Goal: Information Seeking & Learning: Compare options

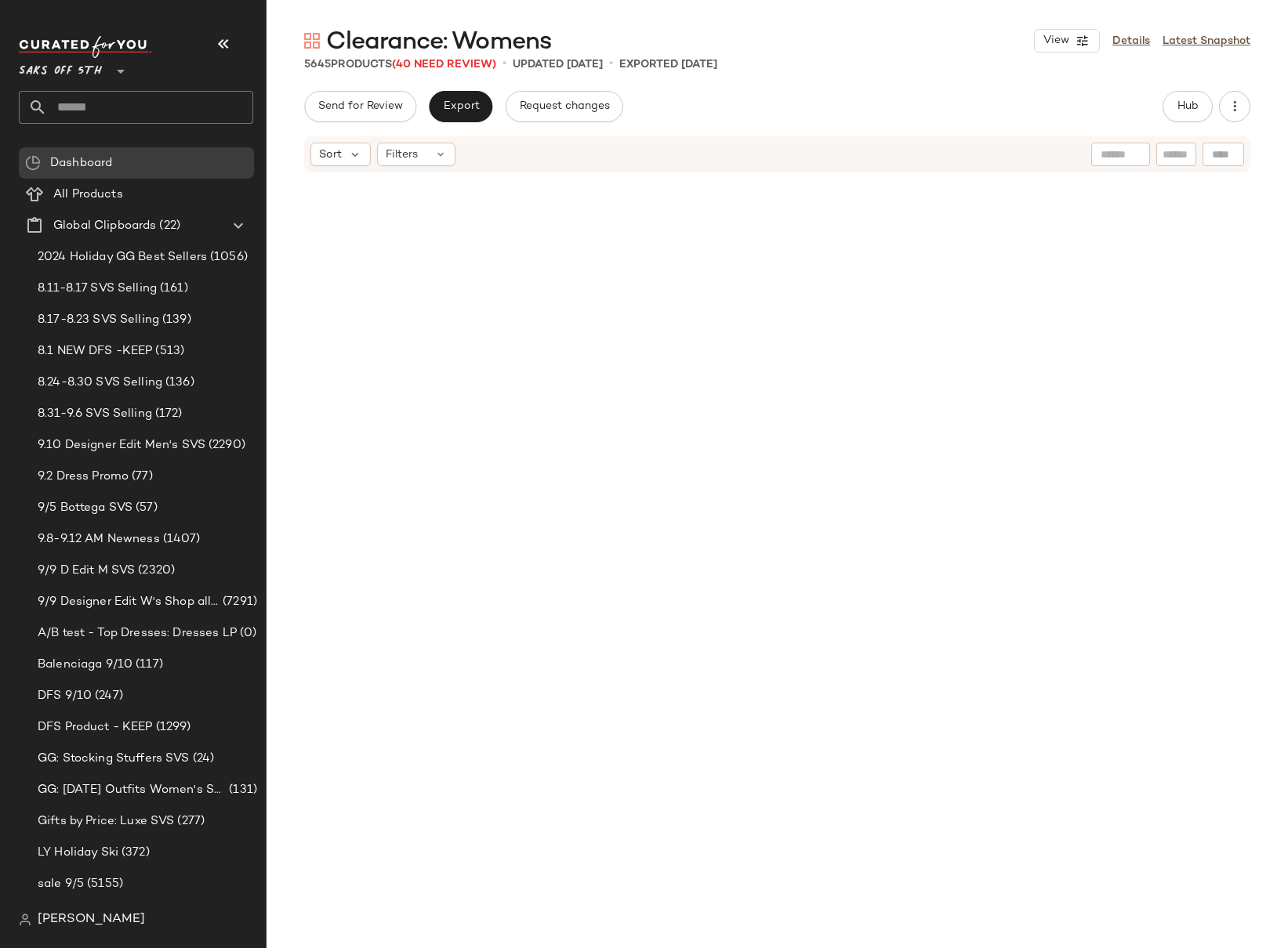
scroll to position [1470, 0]
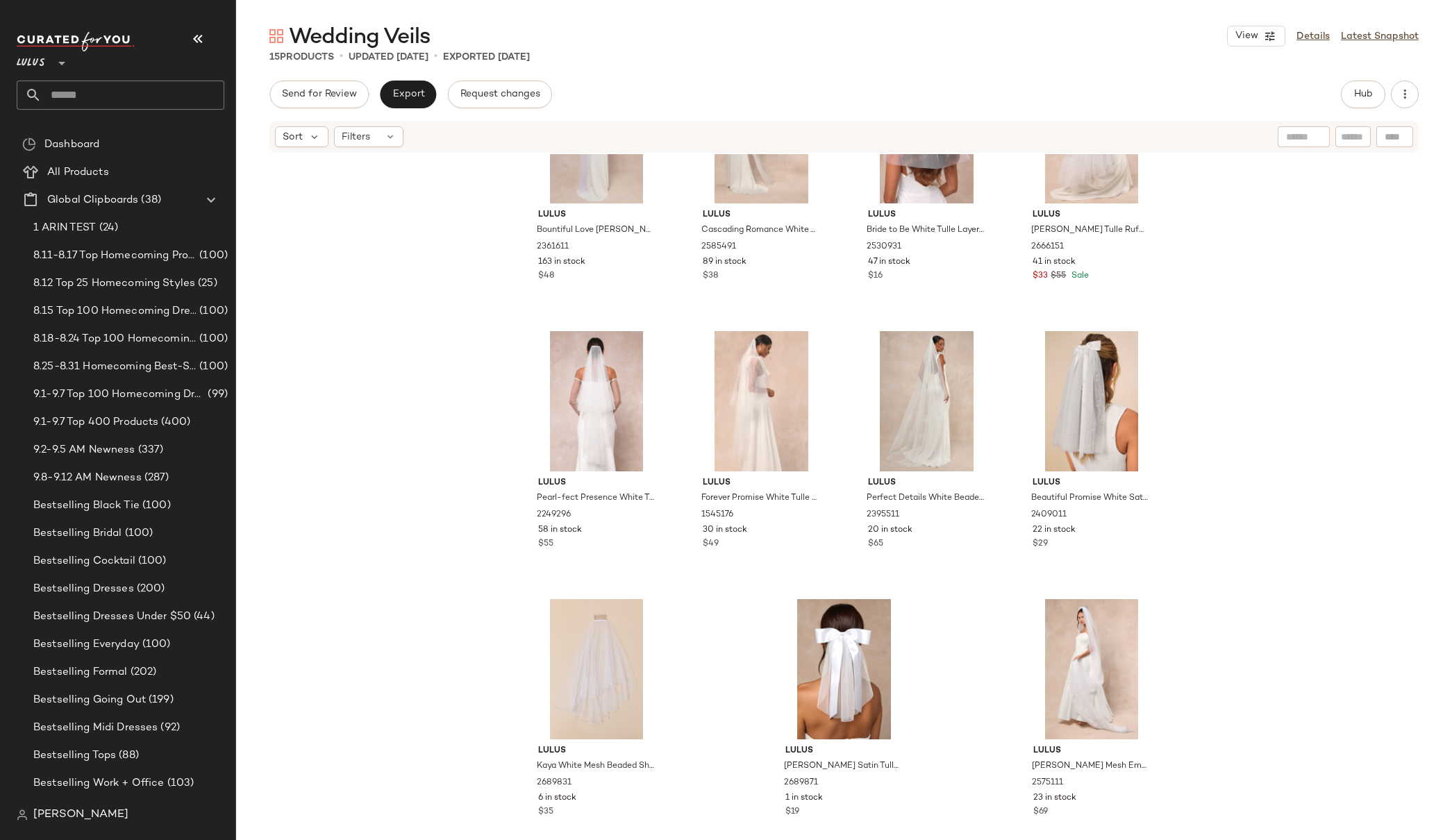
scroll to position [393, 0]
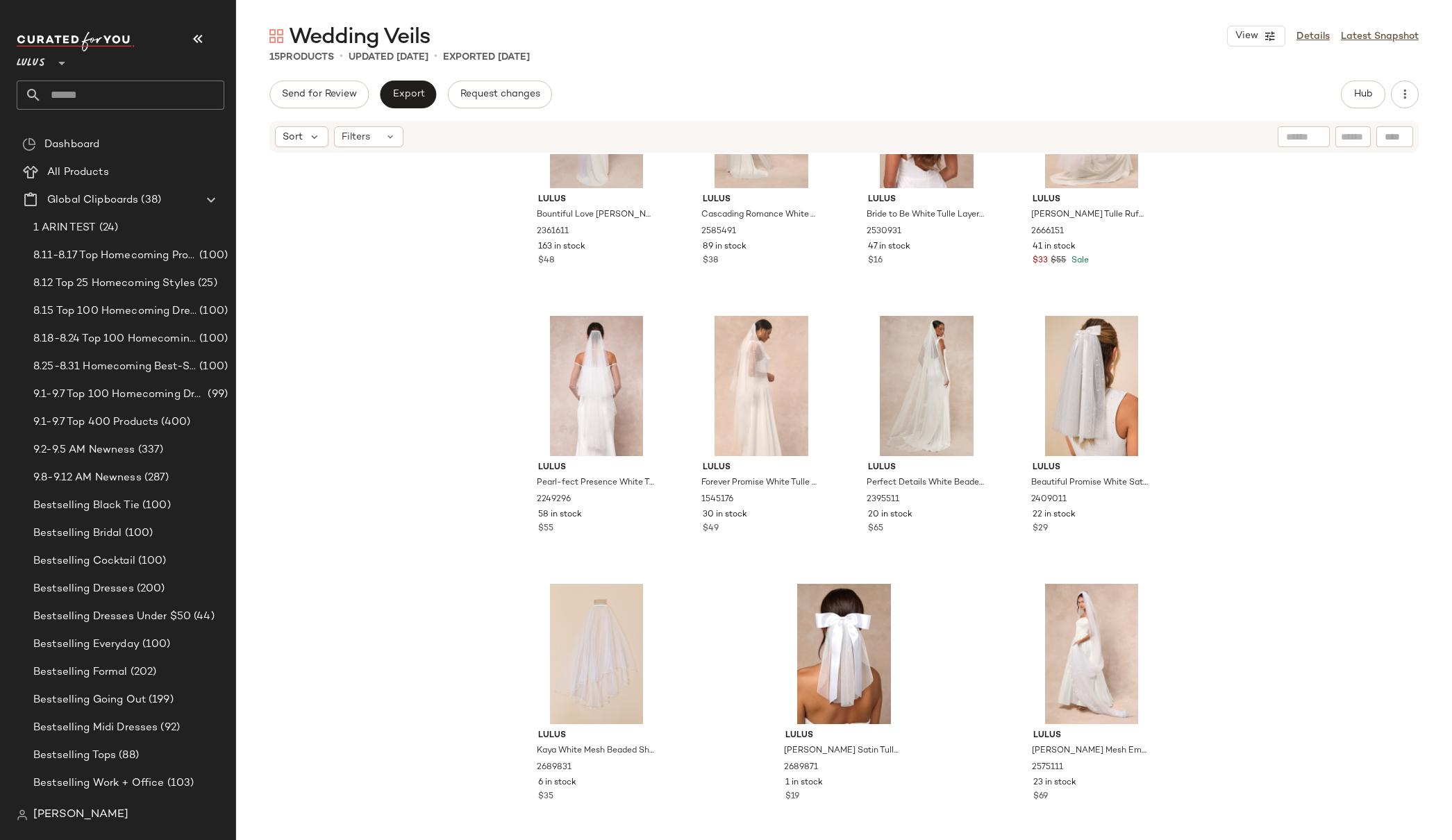
click at [1207, 295] on div "Lulus Bountiful Love White Pearl Tulle Long Veil 2361611 163 in stock $48 Lulus…" at bounding box center [844, 495] width 1216 height 682
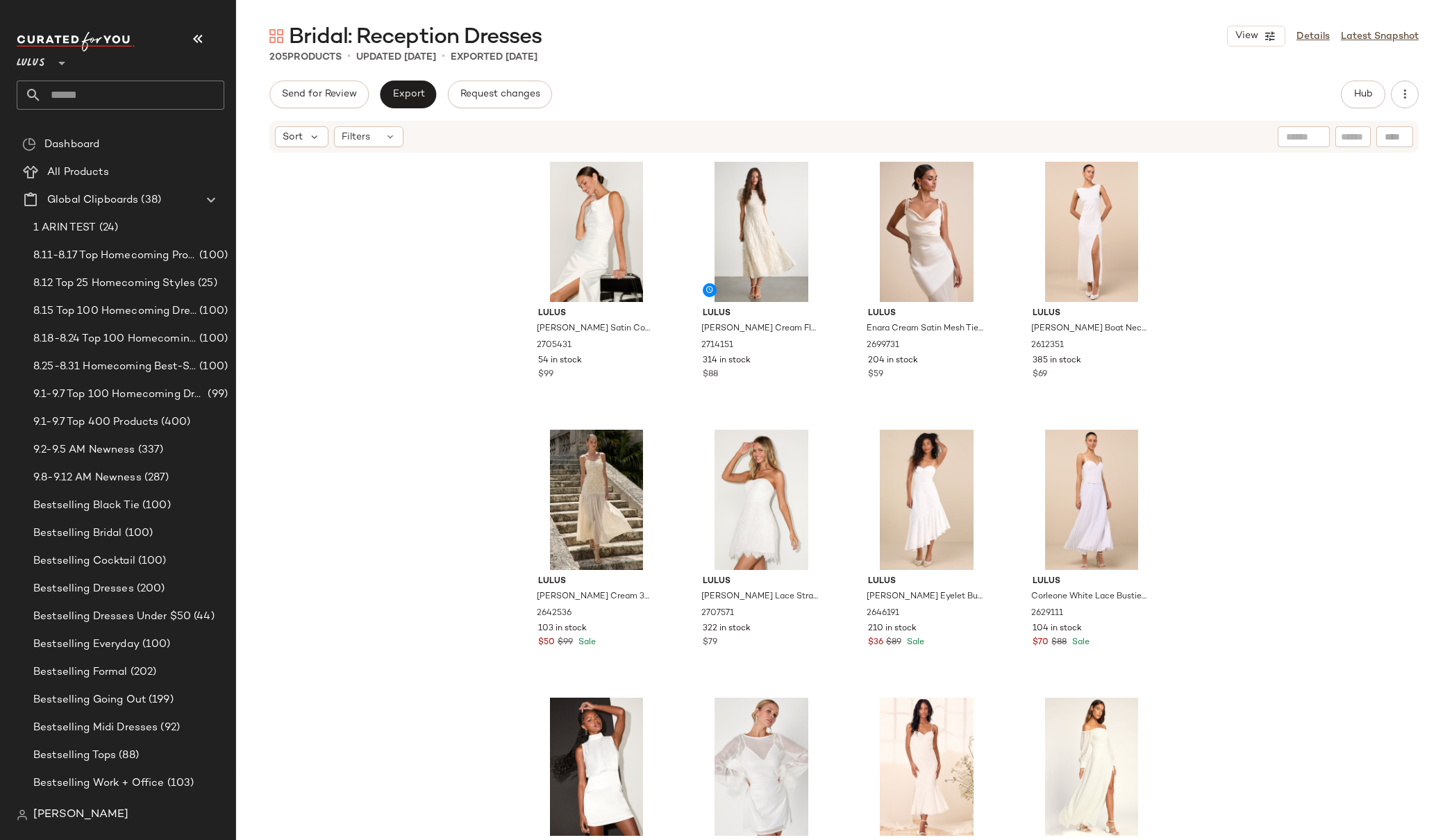
click at [1190, 322] on div "Lulus Elynne White Satin Cowl Neck Midi Dress 2705431 54 in stock $99 Lulus Elf…" at bounding box center [844, 495] width 1216 height 682
click at [809, 187] on div at bounding box center [812, 180] width 26 height 26
click at [1221, 295] on div "Lulus Elynne White Satin Cowl Neck Midi Dress 2705431 54 in stock $99 Lulus Elf…" at bounding box center [844, 495] width 1216 height 682
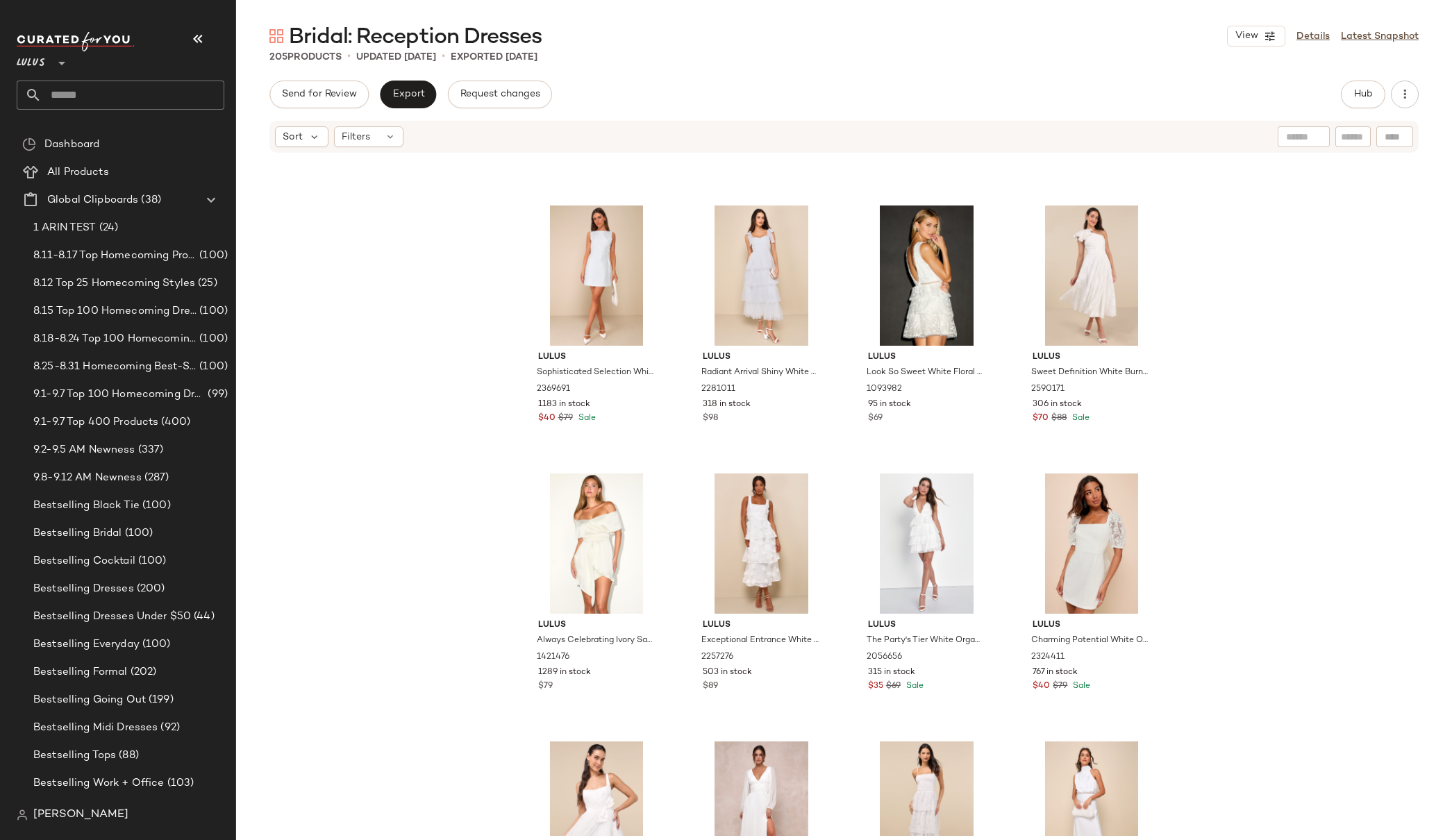
scroll to position [2803, 0]
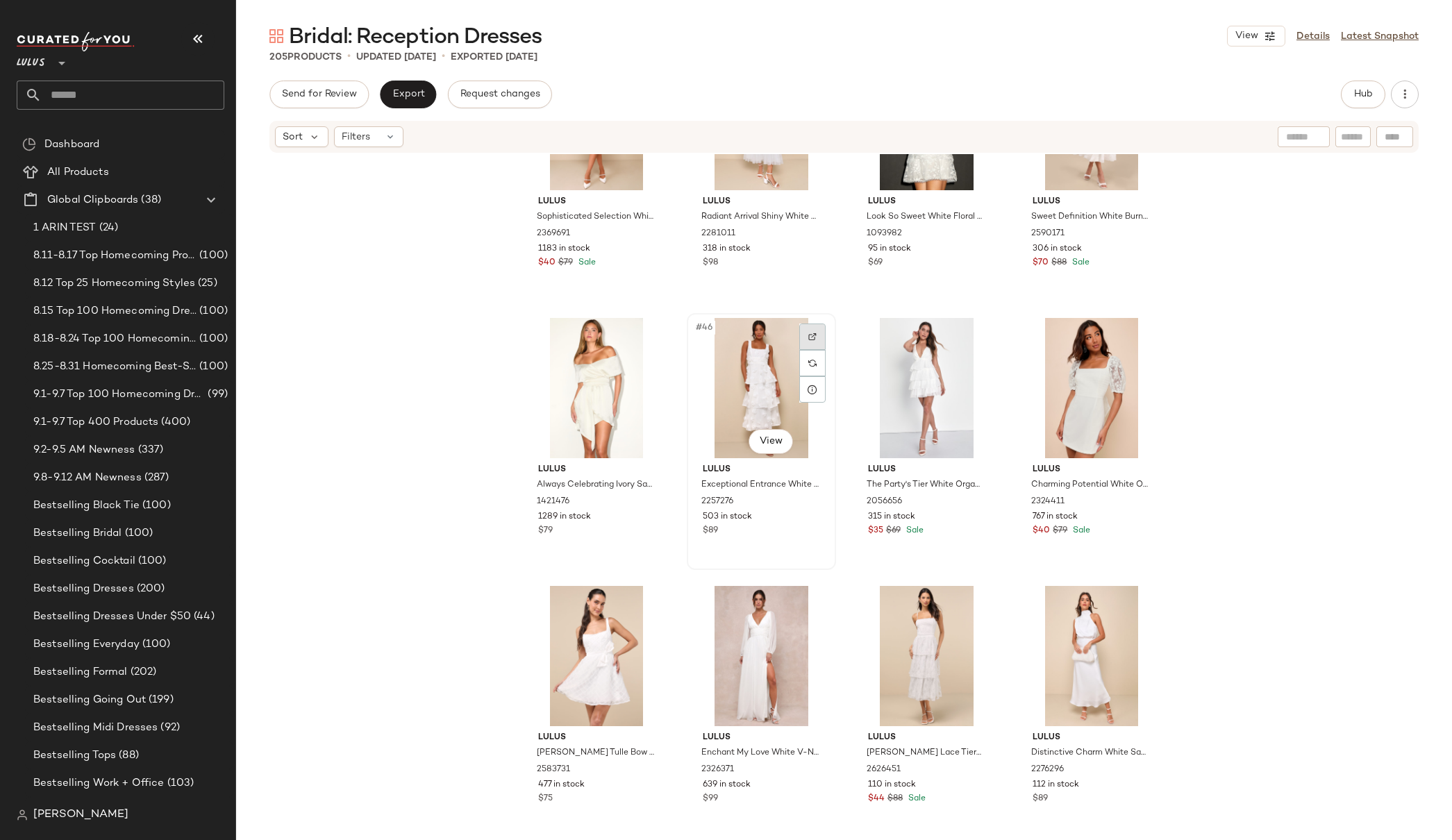
click at [809, 337] on img at bounding box center [812, 336] width 8 height 8
click at [1217, 334] on div "Lulus Sophisticated Selection White Sleeveless Backless Mini Dress 2369691 1183…" at bounding box center [844, 495] width 1216 height 682
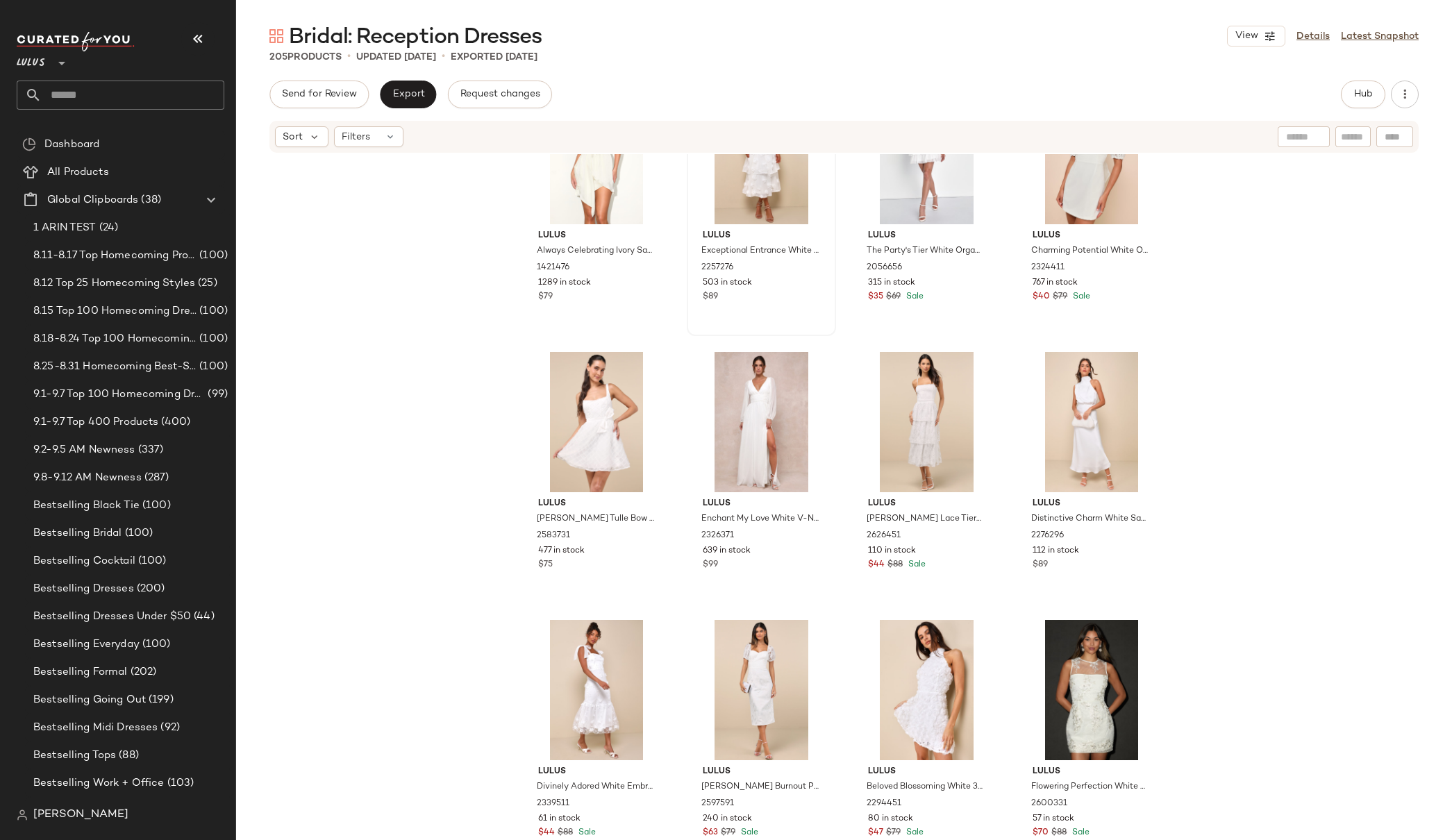
scroll to position [3109, 0]
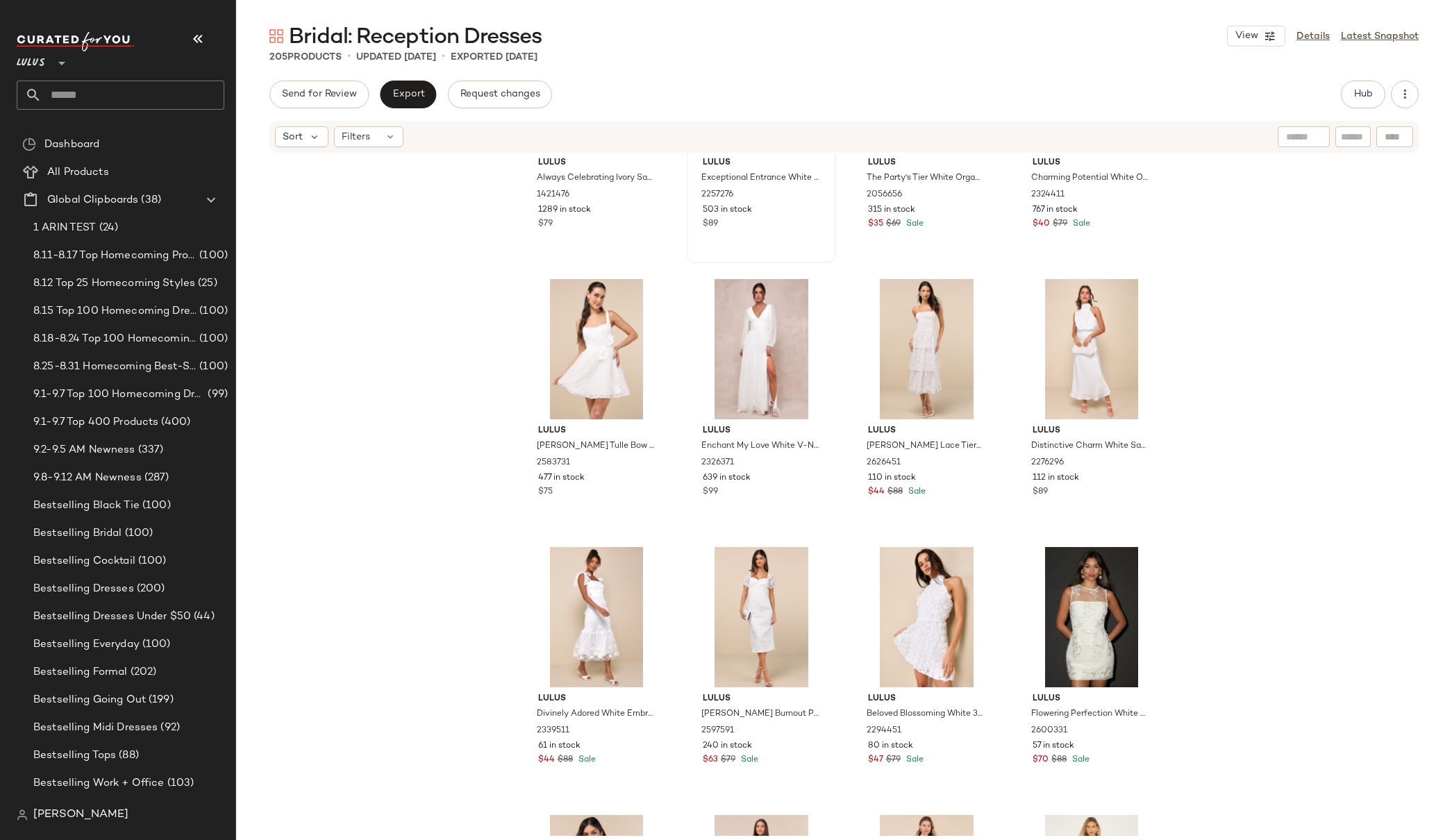
click at [1205, 379] on div "Lulus Always Celebrating Ivory Satin Off-the-Shoulder Mini Dress 1421476 1289 i…" at bounding box center [844, 495] width 1216 height 682
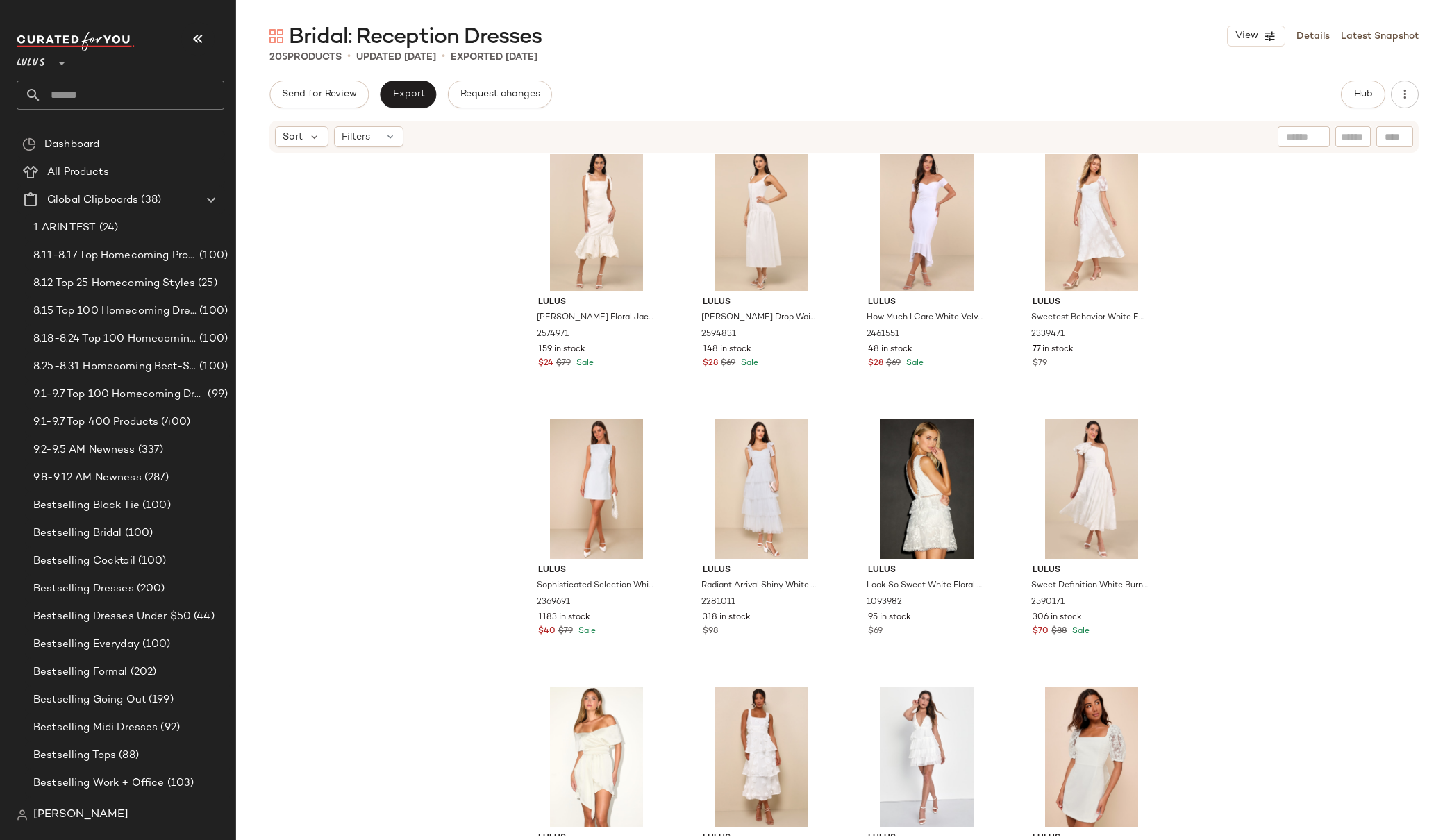
scroll to position [2150, 0]
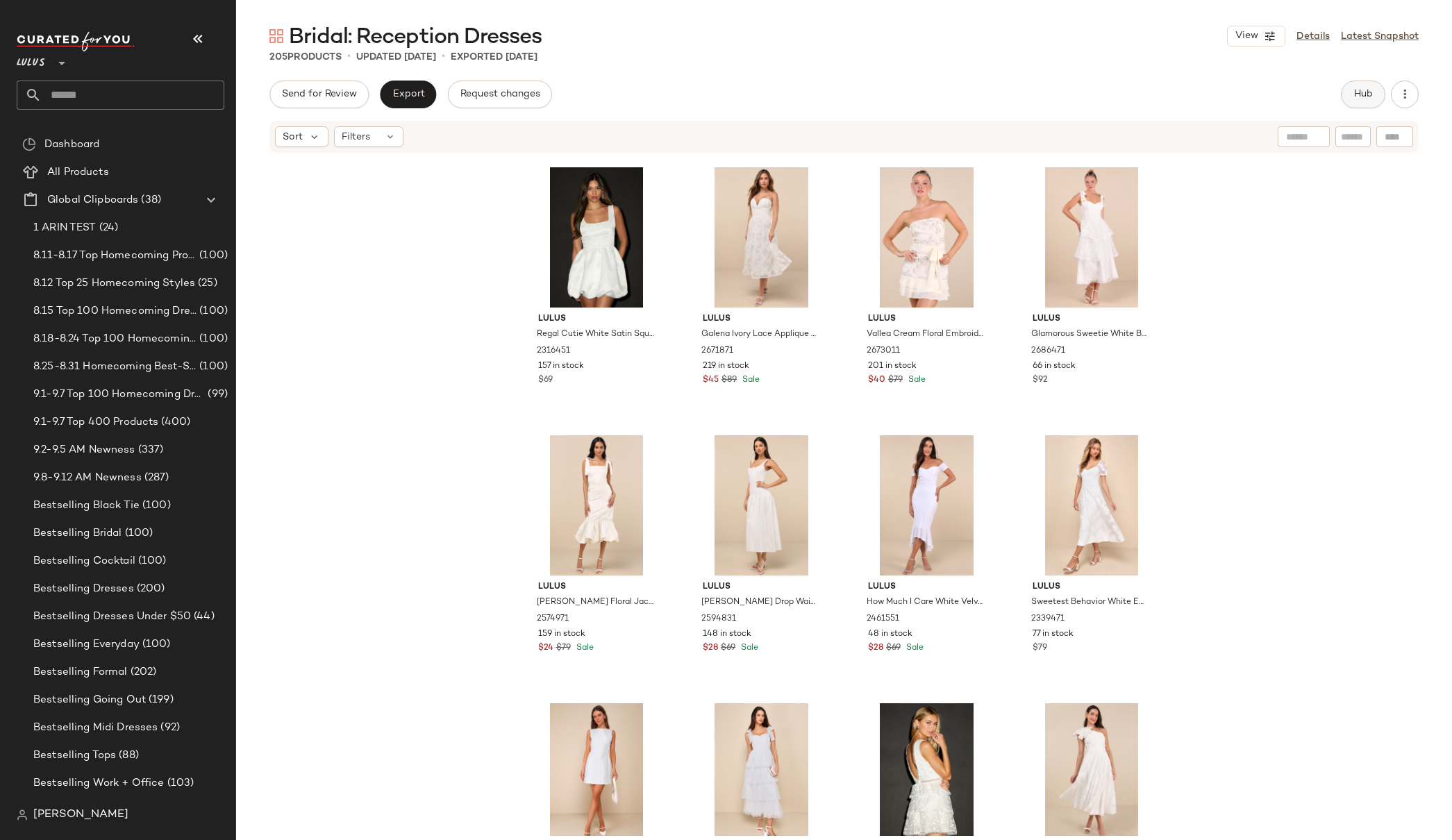
click at [1265, 96] on span "Hub" at bounding box center [1363, 94] width 19 height 11
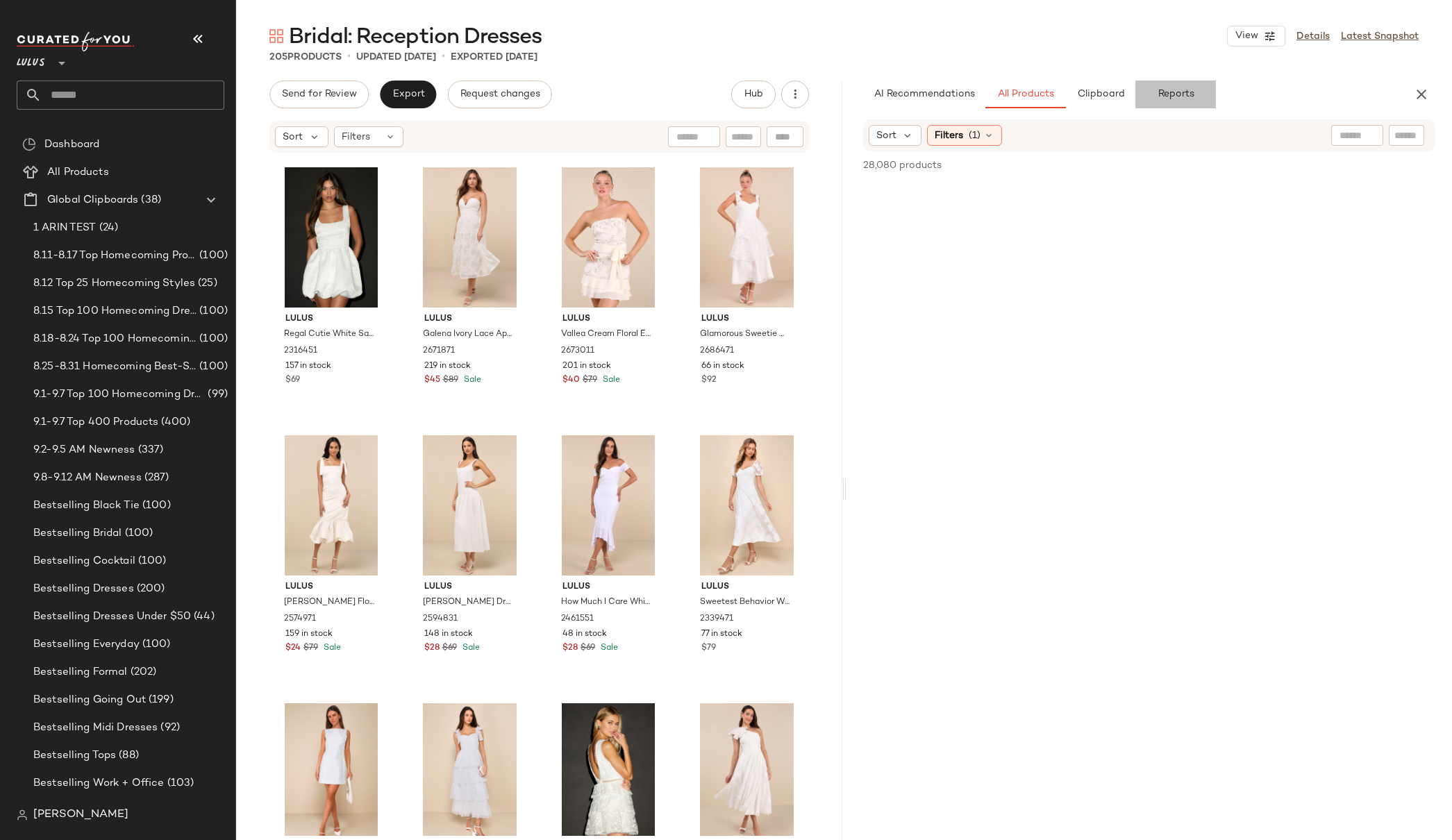
click at [1191, 96] on span "Reports" at bounding box center [1176, 94] width 37 height 11
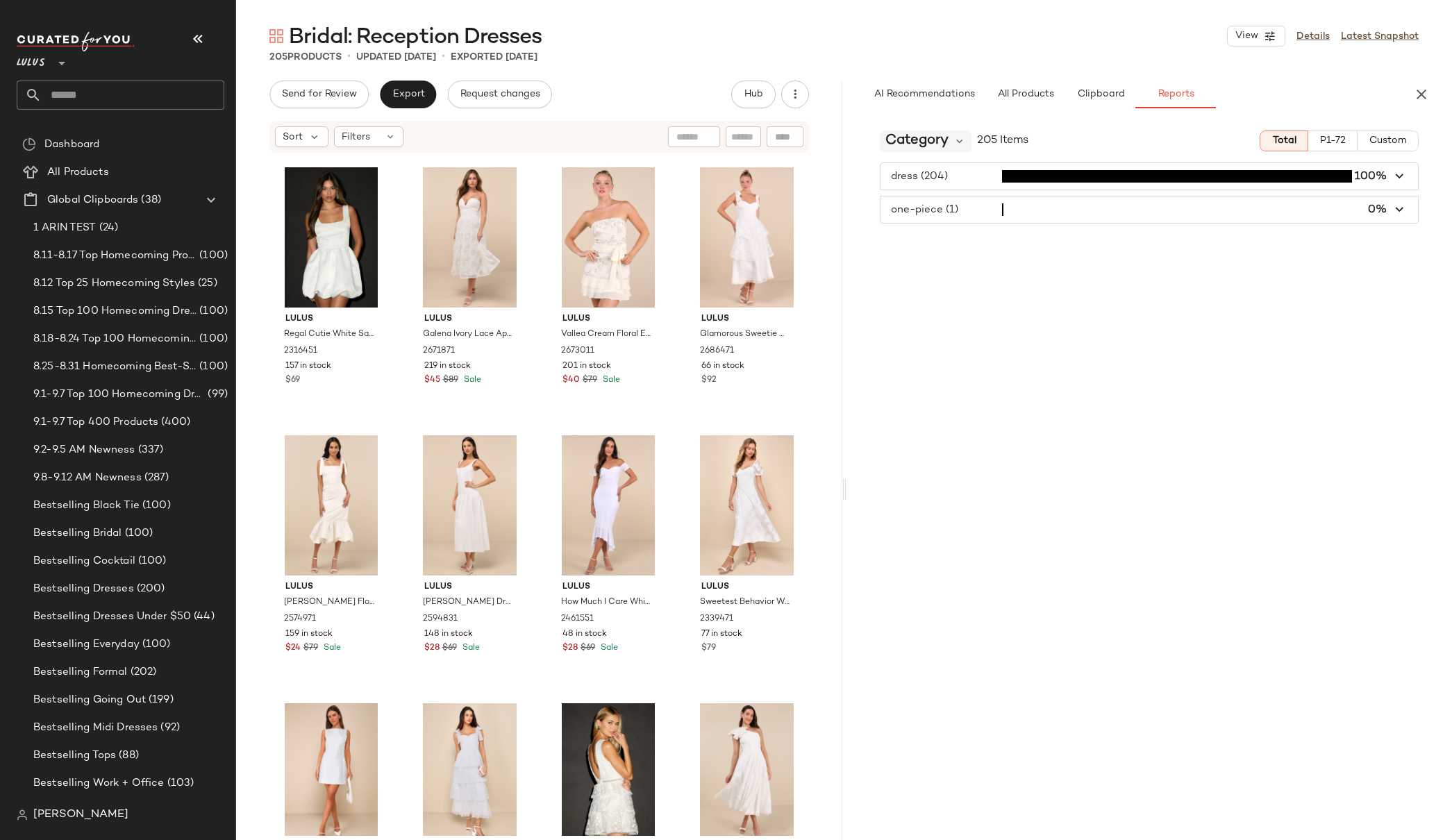
click at [928, 135] on span "Category" at bounding box center [917, 140] width 63 height 21
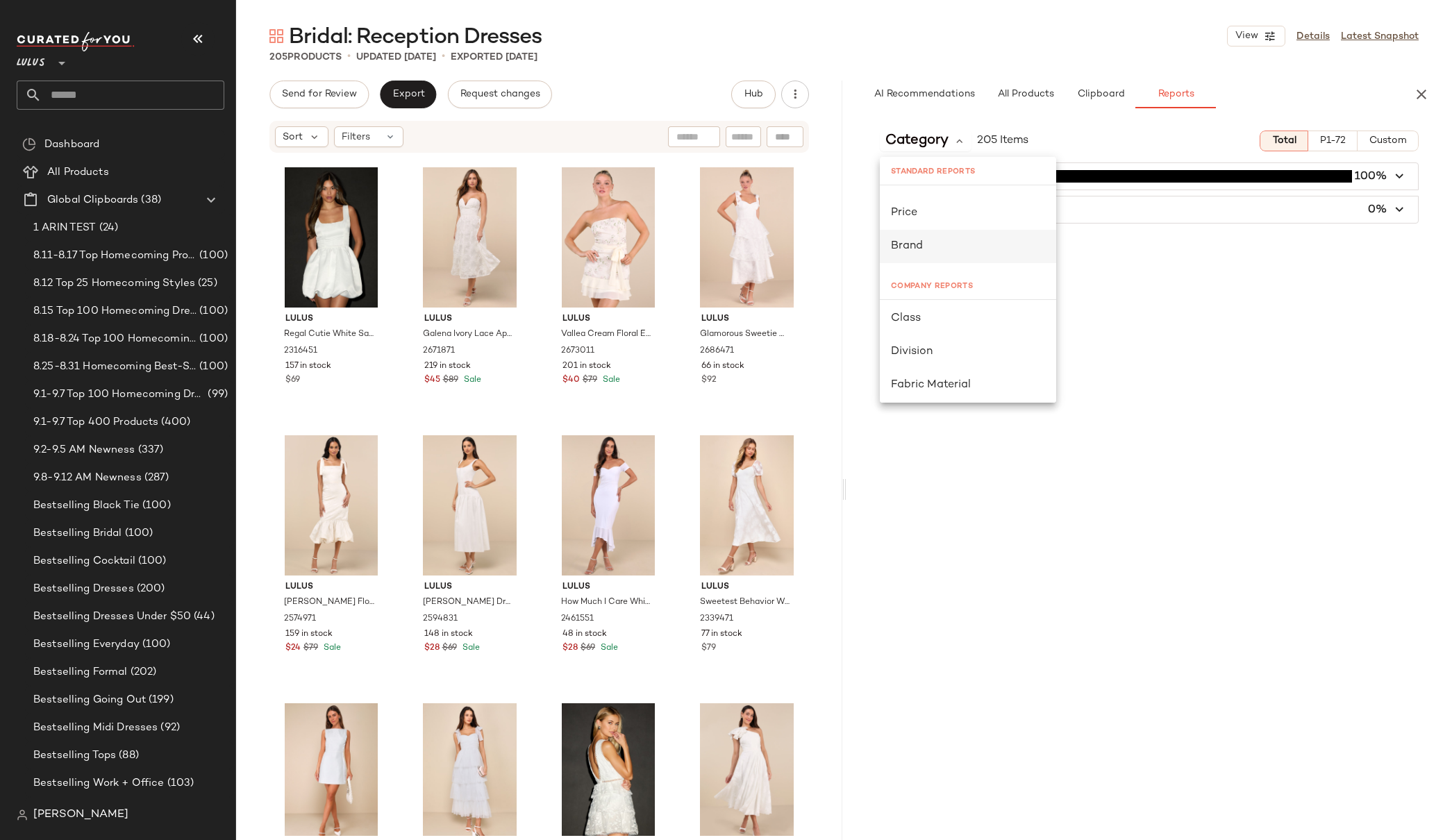
scroll to position [55, 0]
click at [924, 283] on div "Class" at bounding box center [968, 288] width 154 height 17
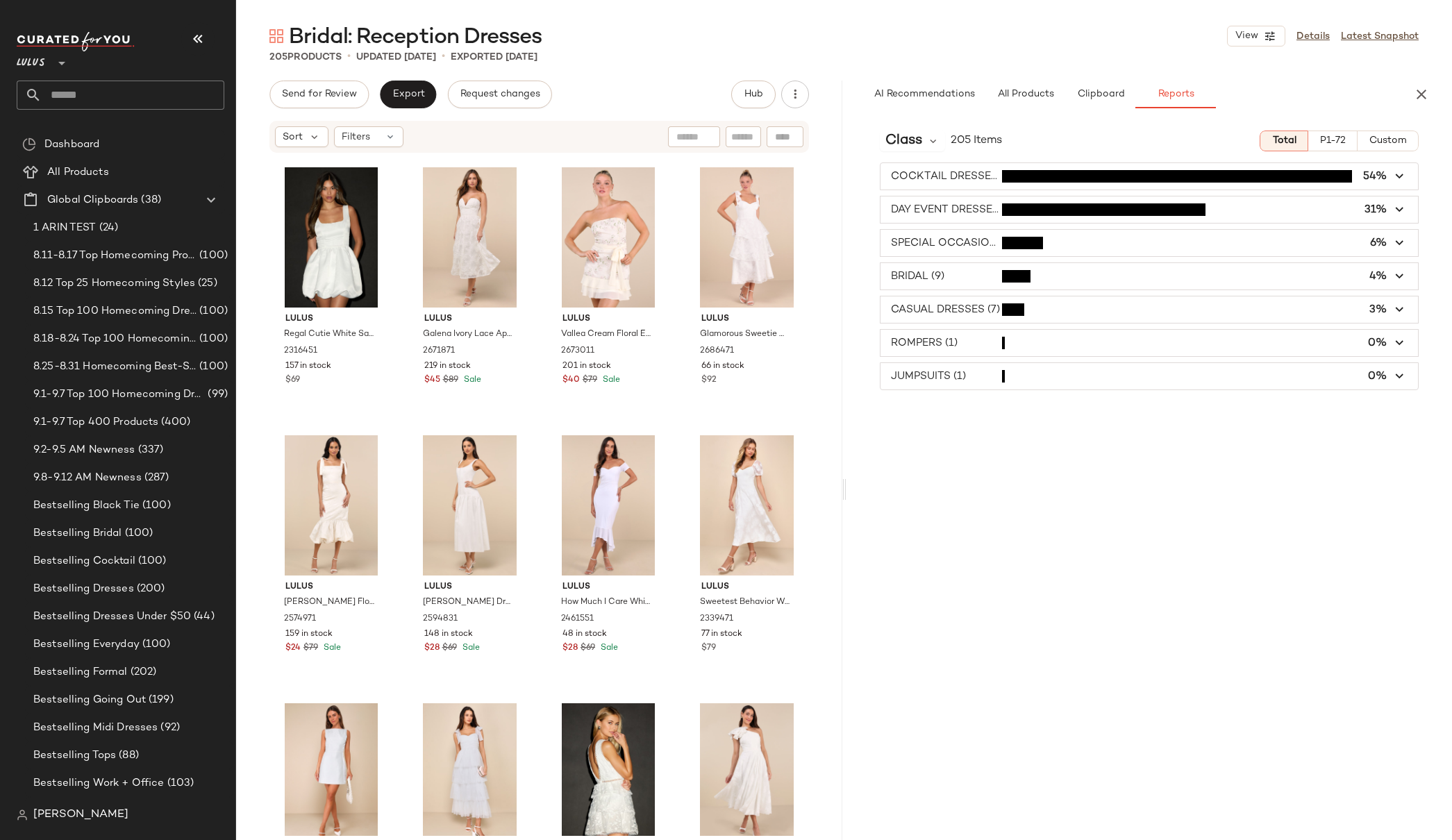
click at [984, 240] on span "button" at bounding box center [1150, 243] width 539 height 26
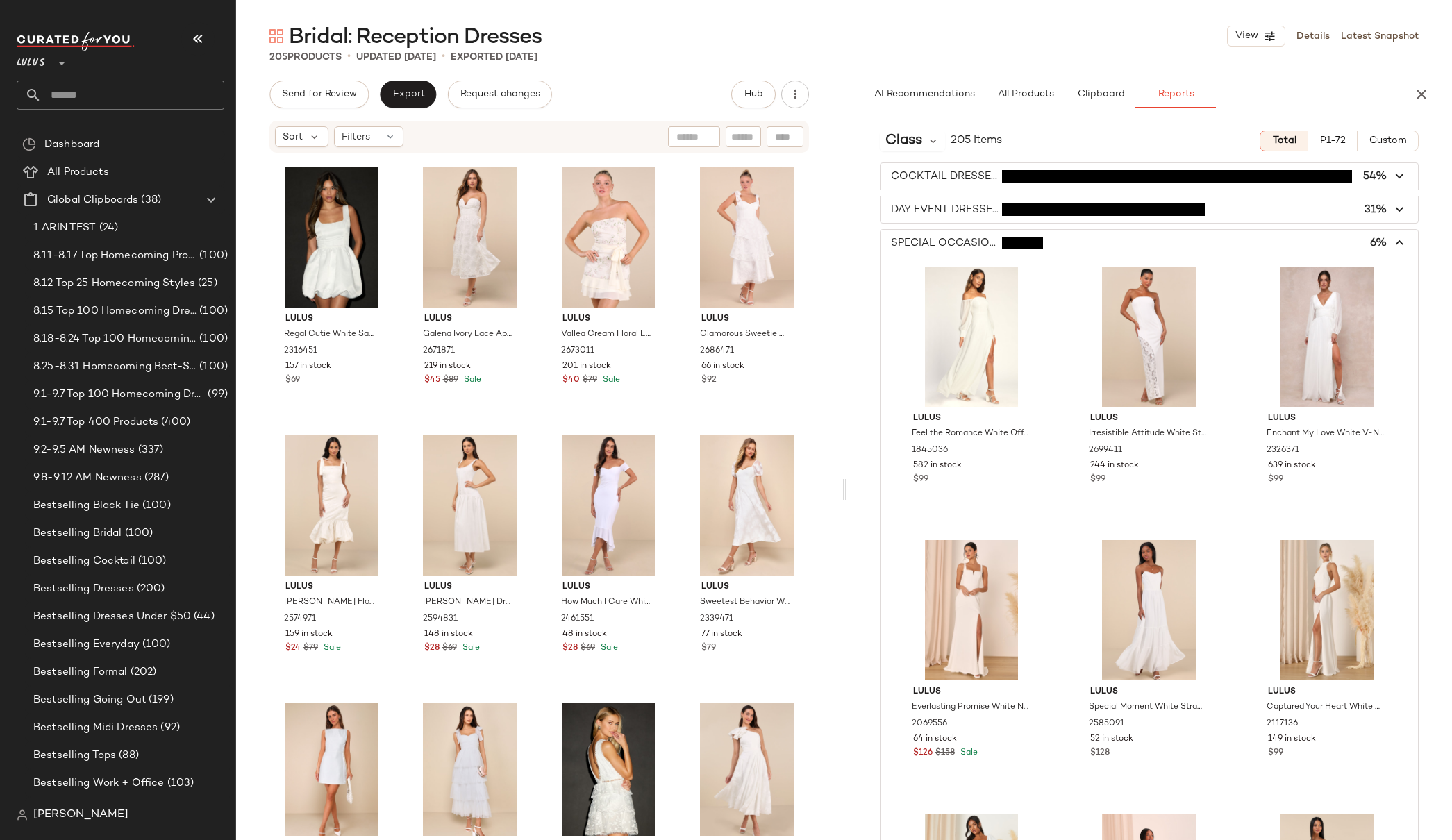
click at [984, 240] on span "button" at bounding box center [1150, 243] width 539 height 26
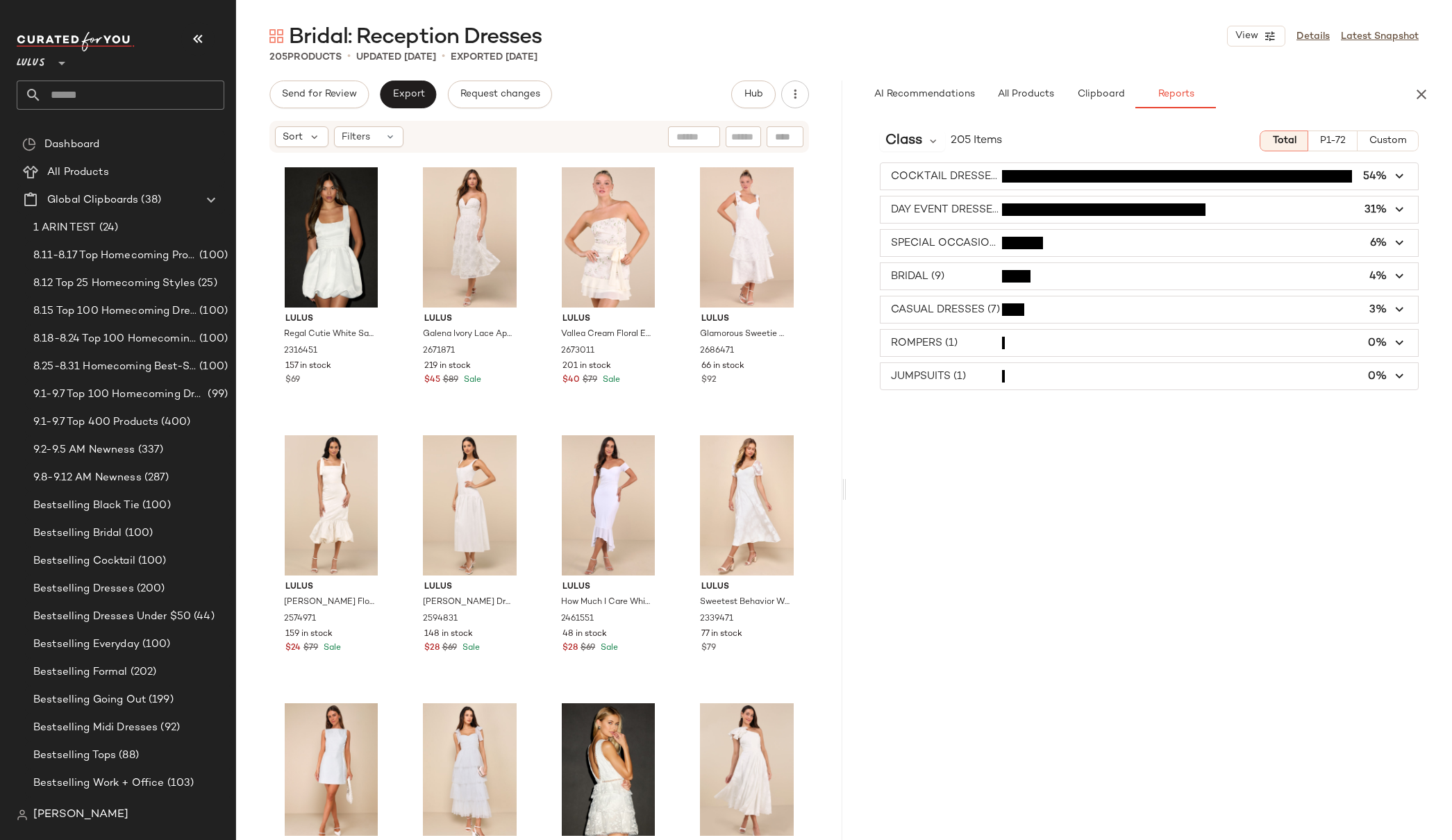
click at [967, 170] on span "button" at bounding box center [1150, 177] width 539 height 26
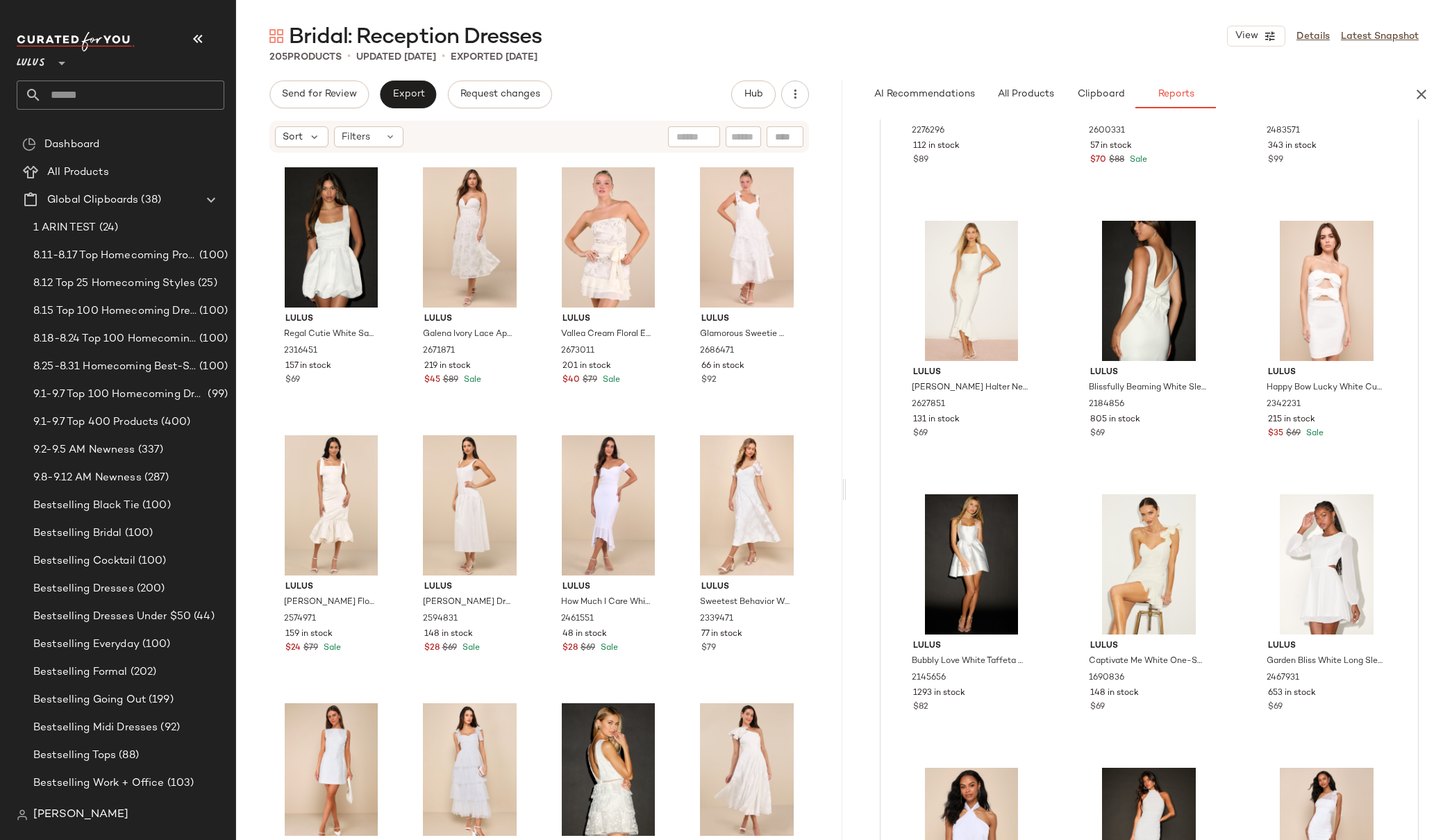
scroll to position [0, 0]
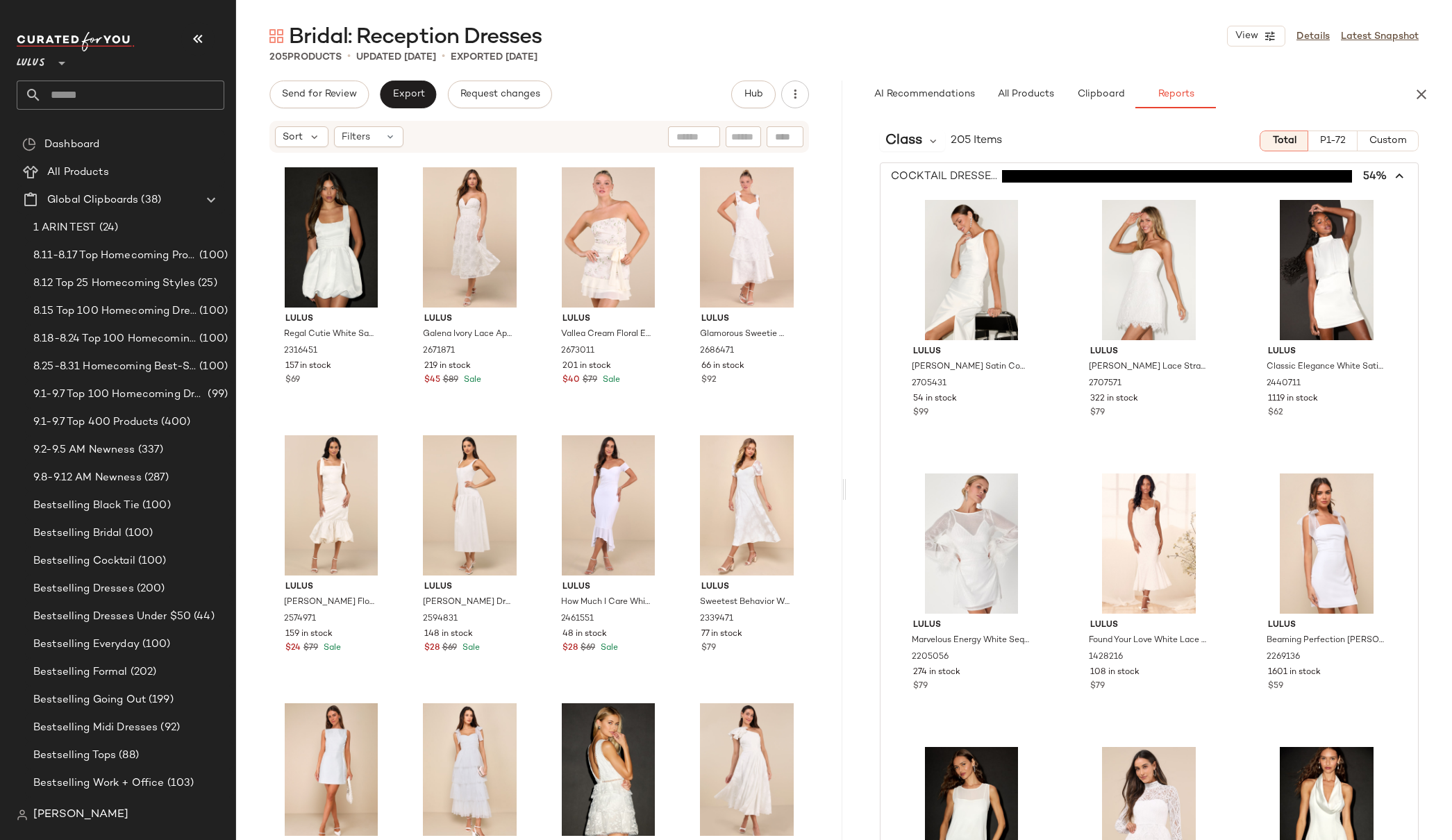
click at [1265, 177] on icon "button" at bounding box center [1400, 177] width 16 height 16
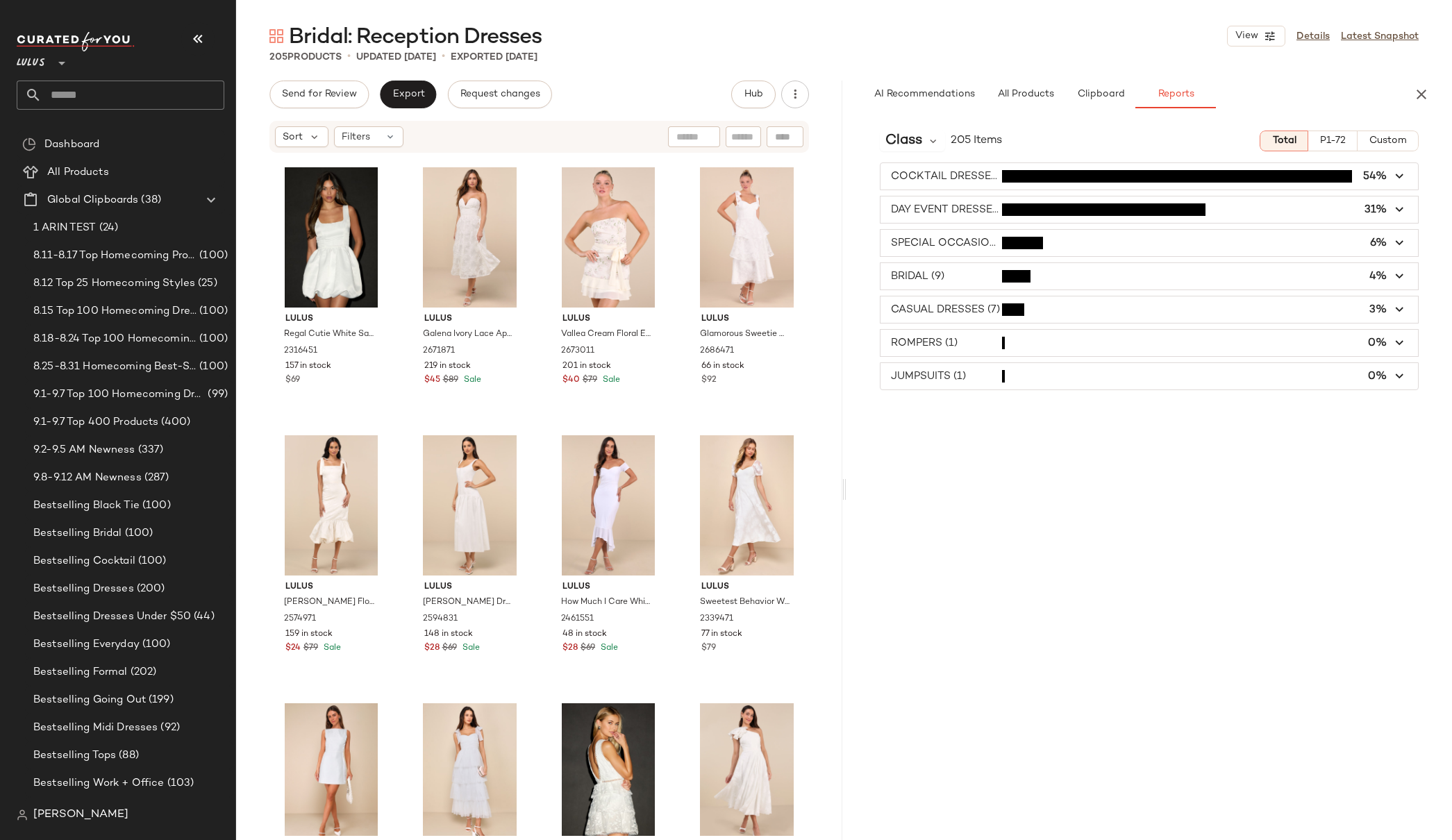
click at [968, 246] on span "button" at bounding box center [1150, 243] width 539 height 26
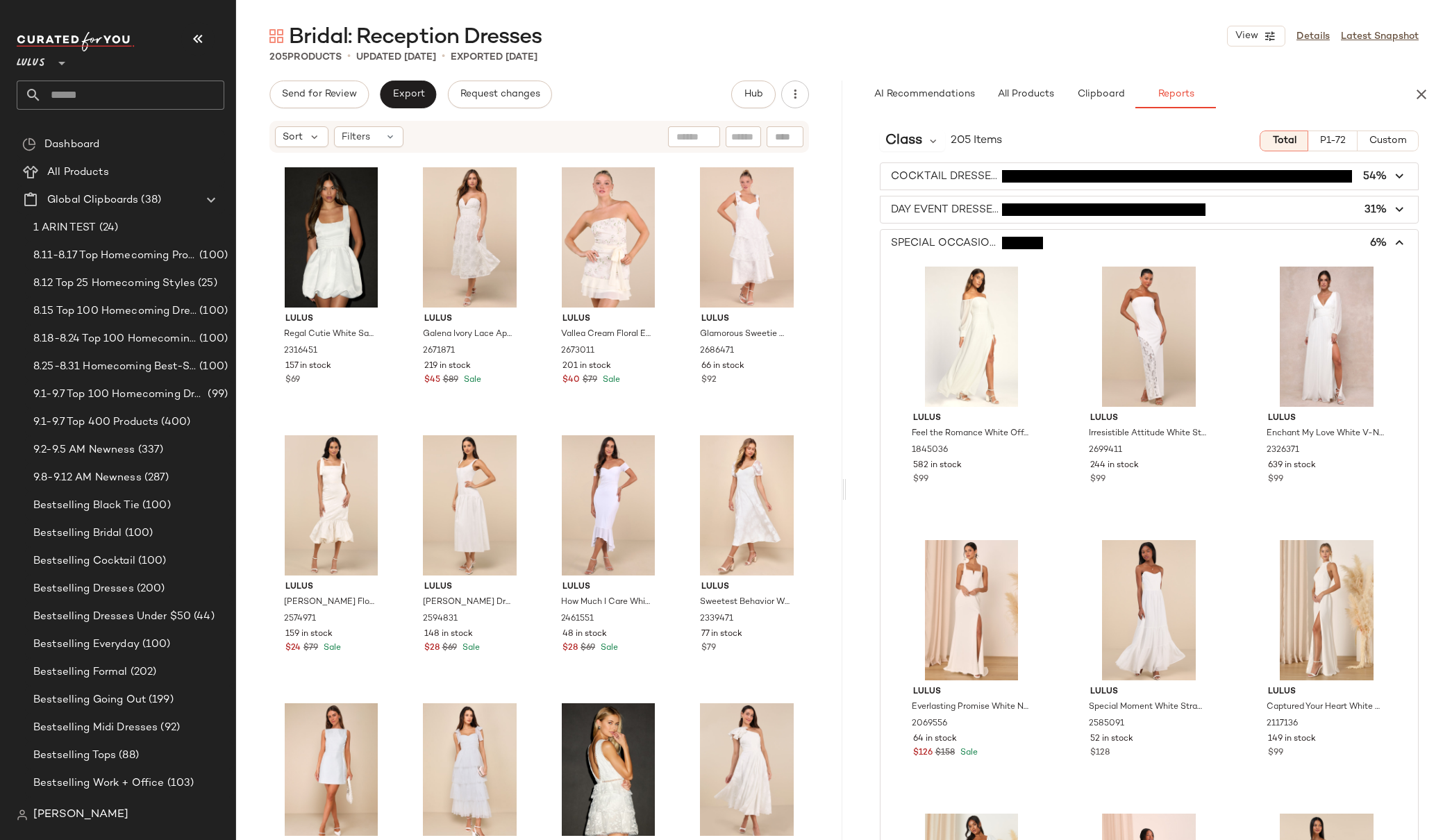
click at [970, 234] on span "button" at bounding box center [1150, 243] width 539 height 26
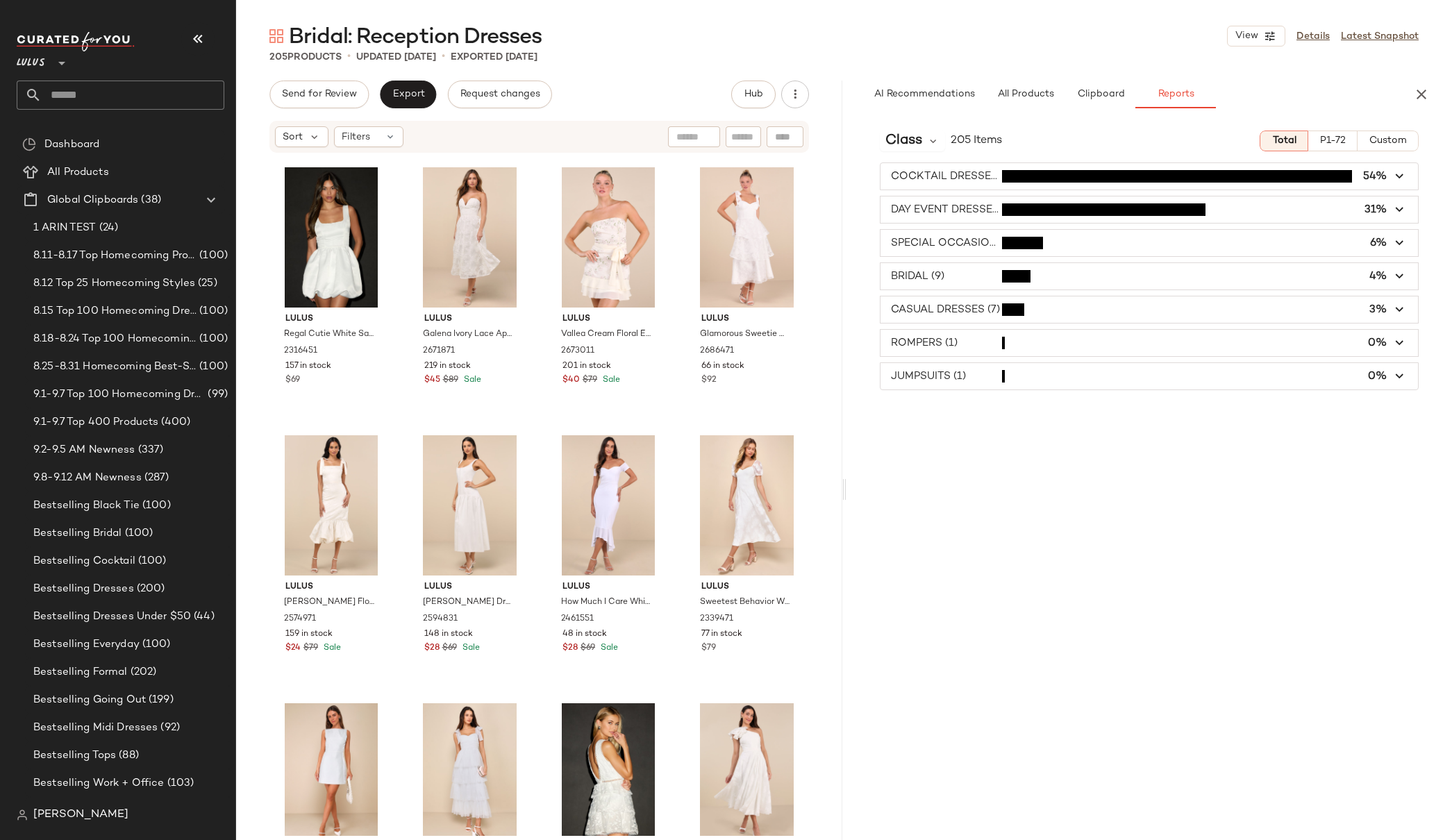
click at [971, 211] on span "button" at bounding box center [1150, 210] width 539 height 26
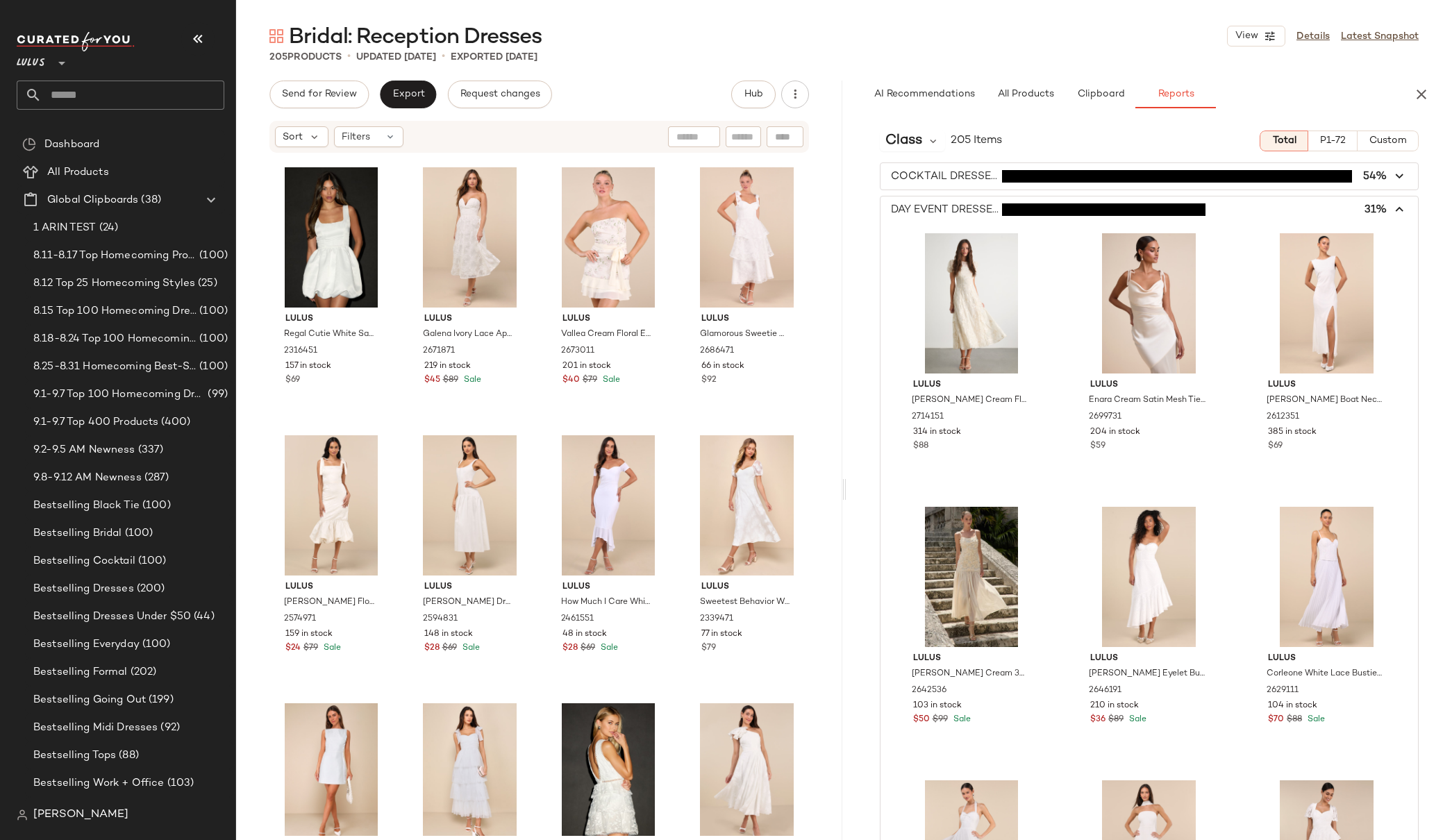
click at [975, 203] on span "button" at bounding box center [1150, 210] width 539 height 26
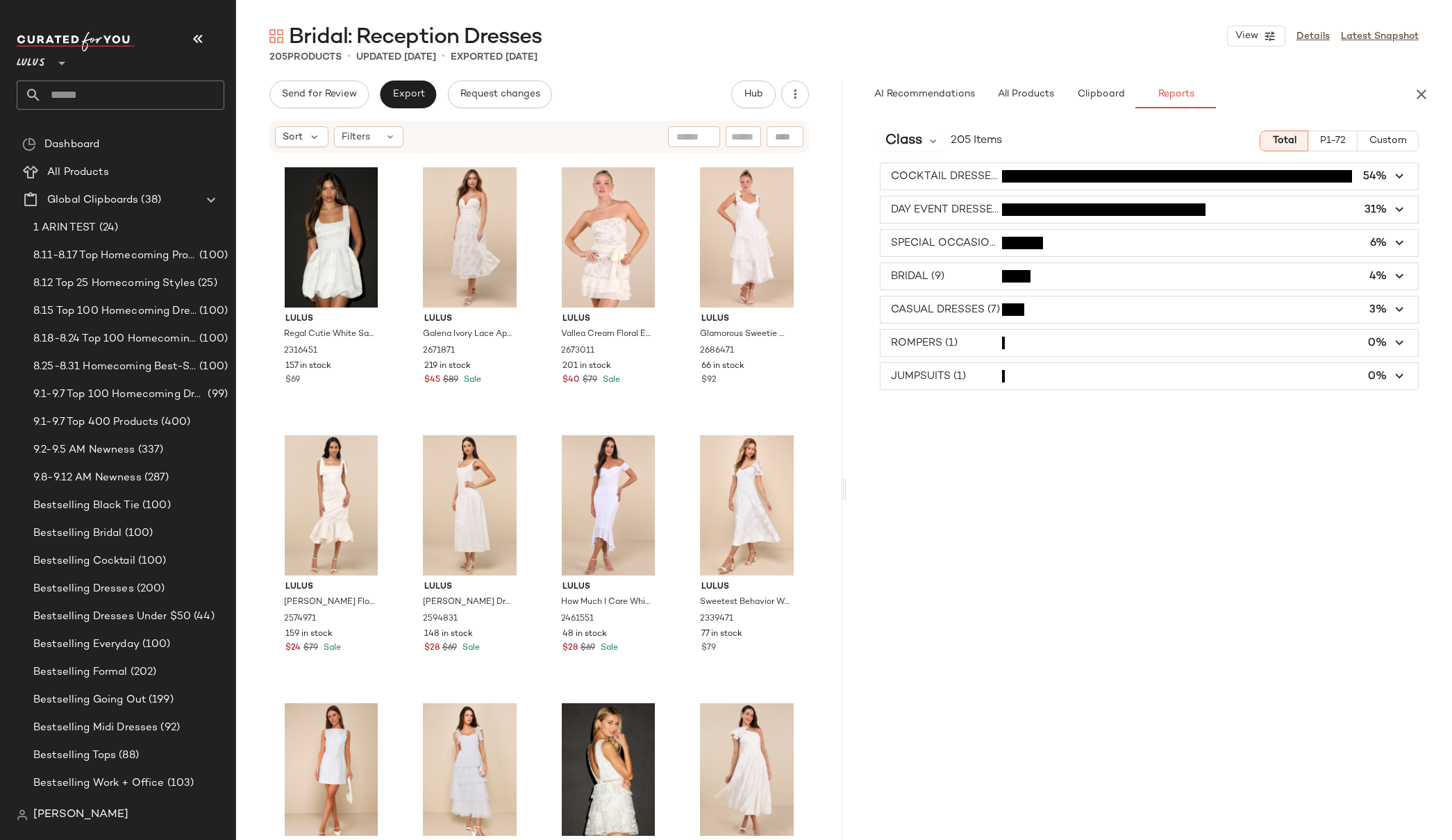
click at [816, 323] on div "Lulus Regal Cutie White Satin Square Neck Bubble-Hem Mini Dress 2316451 157 in …" at bounding box center [539, 495] width 606 height 682
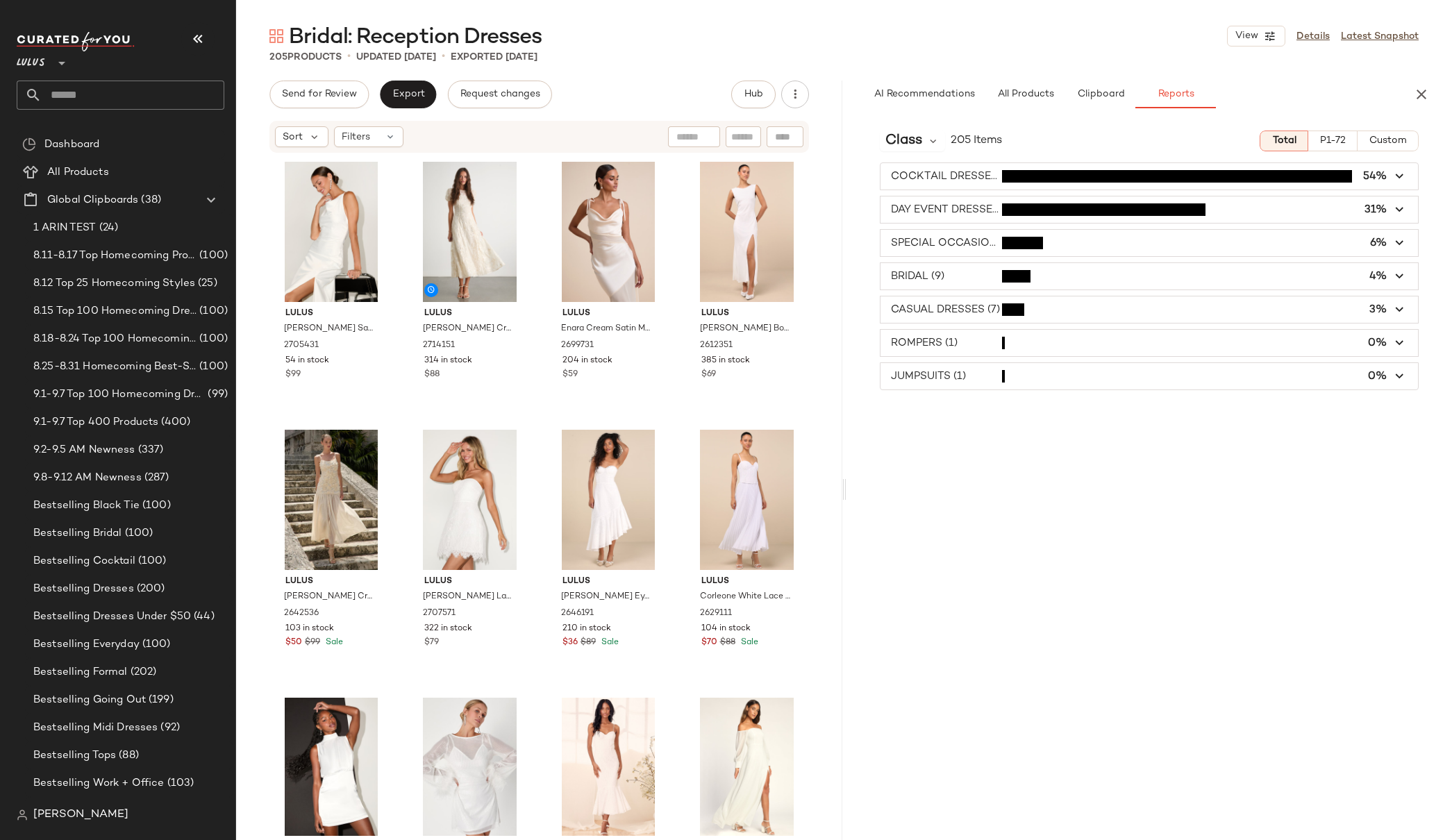
click at [1265, 140] on span "P1-72" at bounding box center [1332, 141] width 26 height 11
click at [831, 337] on div "Lulus Elynne White Satin Cowl Neck Midi Dress 2705431 54 in stock $99 Lulus Elf…" at bounding box center [539, 495] width 606 height 682
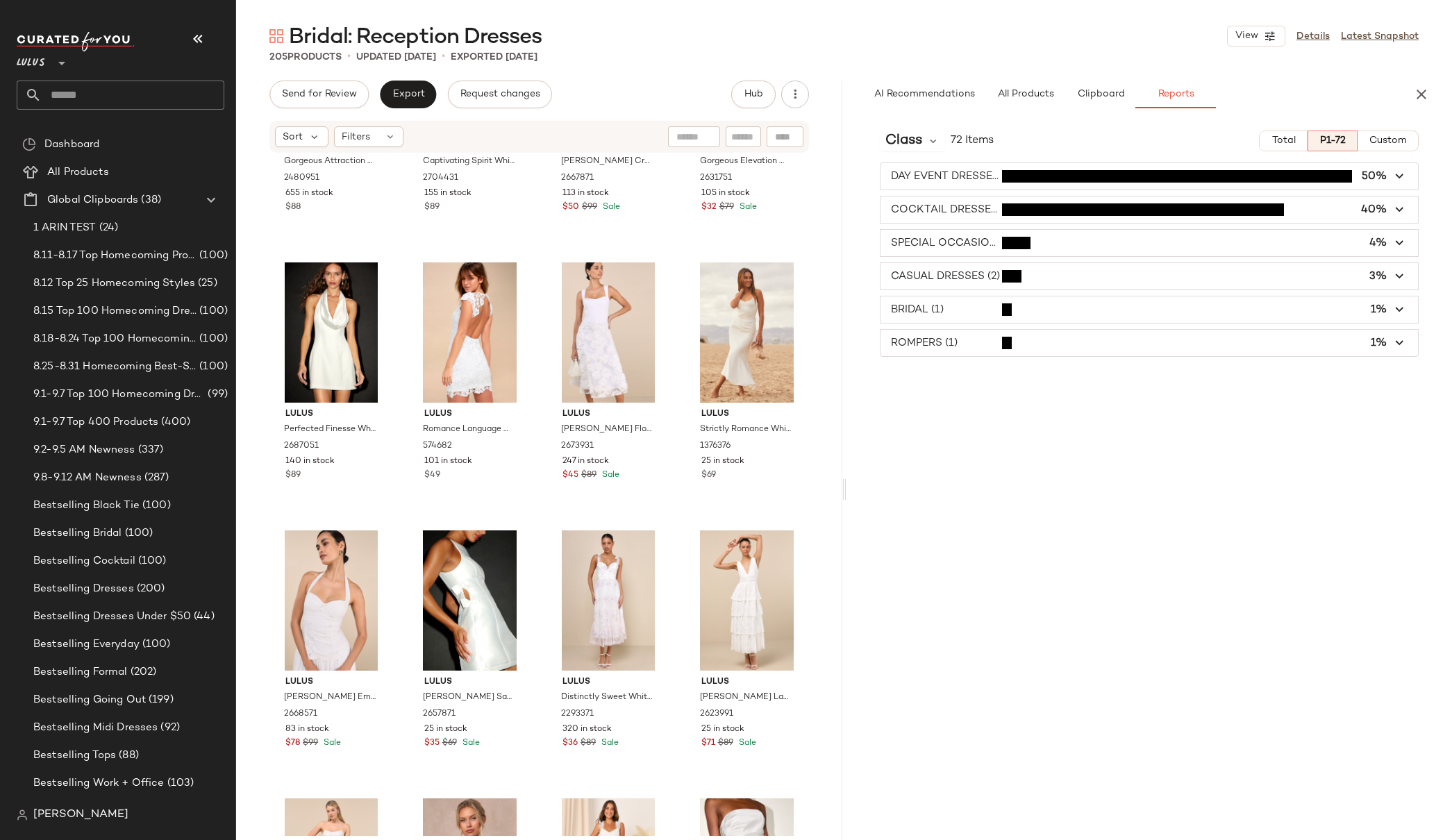
scroll to position [1276, 0]
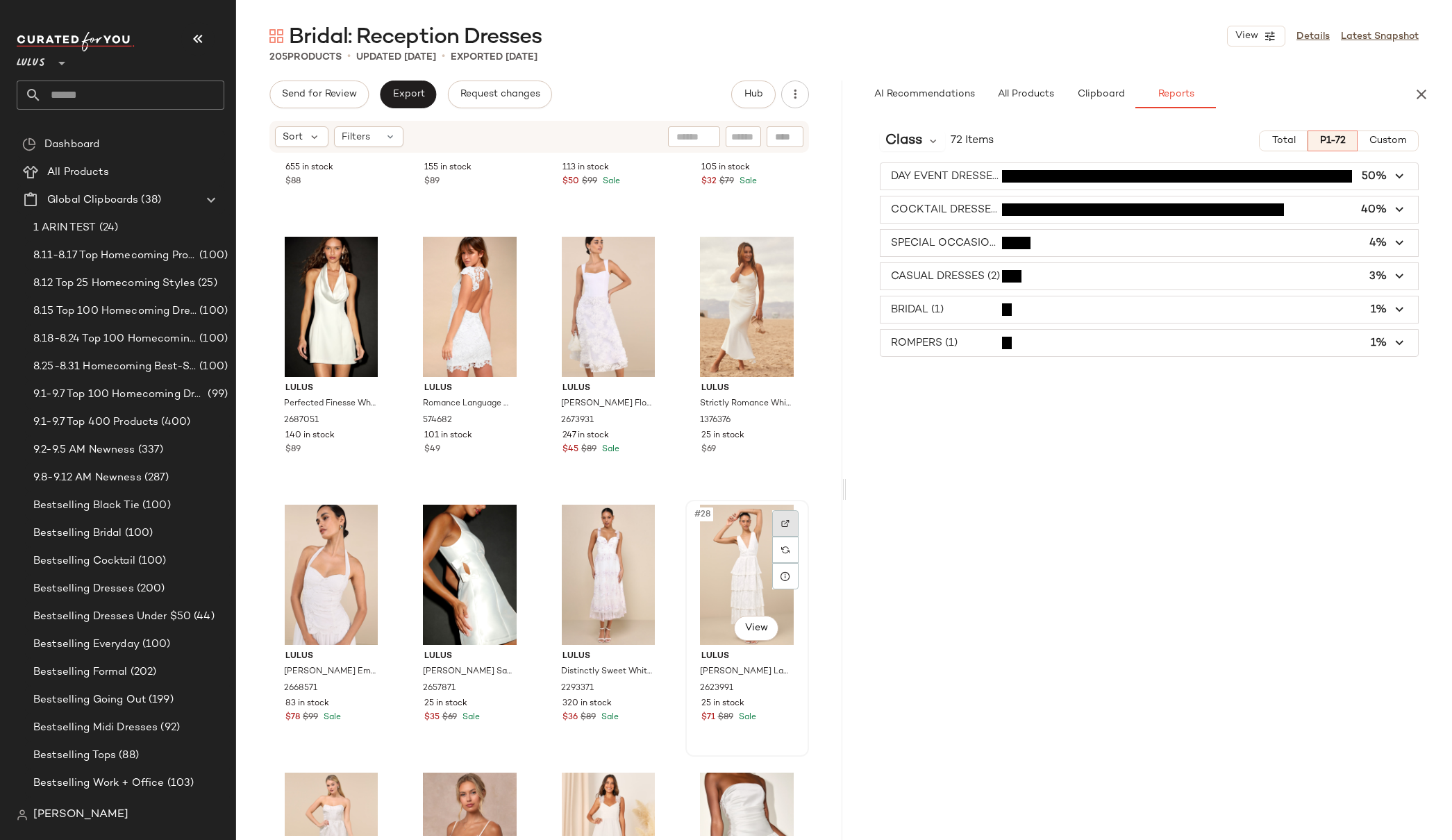
click at [782, 525] on div at bounding box center [785, 524] width 26 height 26
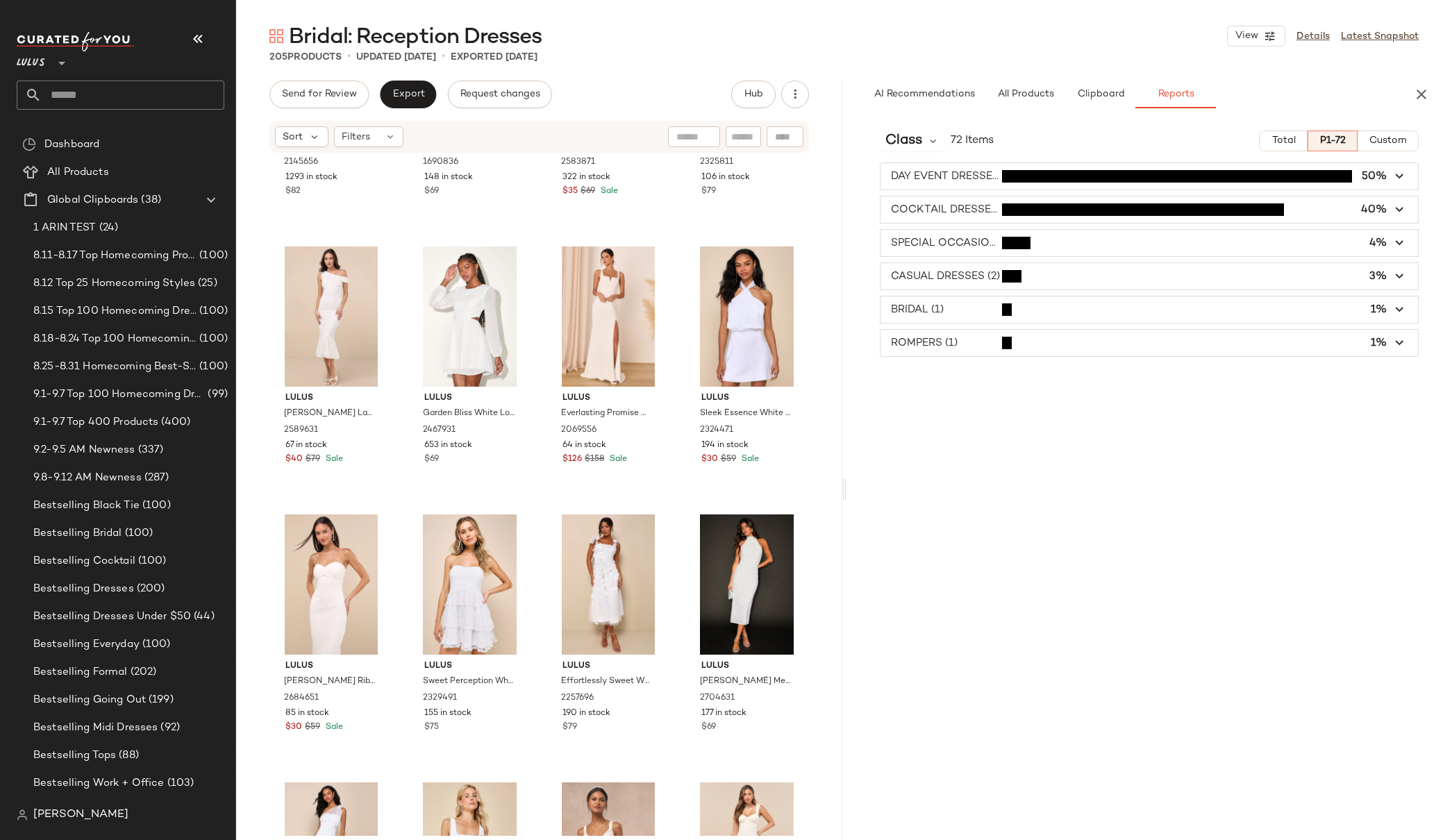
scroll to position [4471, 0]
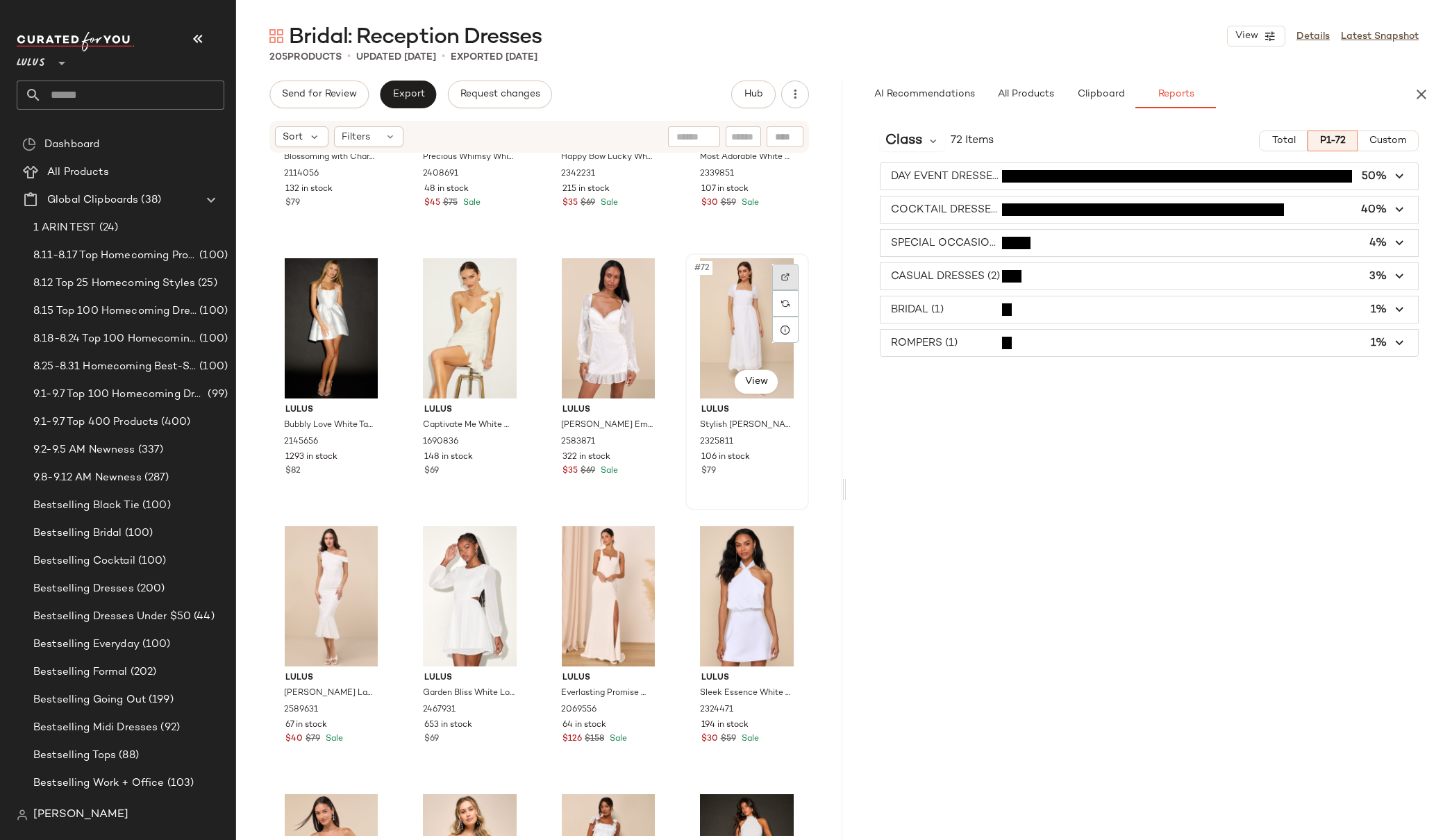
click at [782, 277] on img at bounding box center [785, 277] width 8 height 8
click at [779, 444] on img "button" at bounding box center [783, 442] width 8 height 8
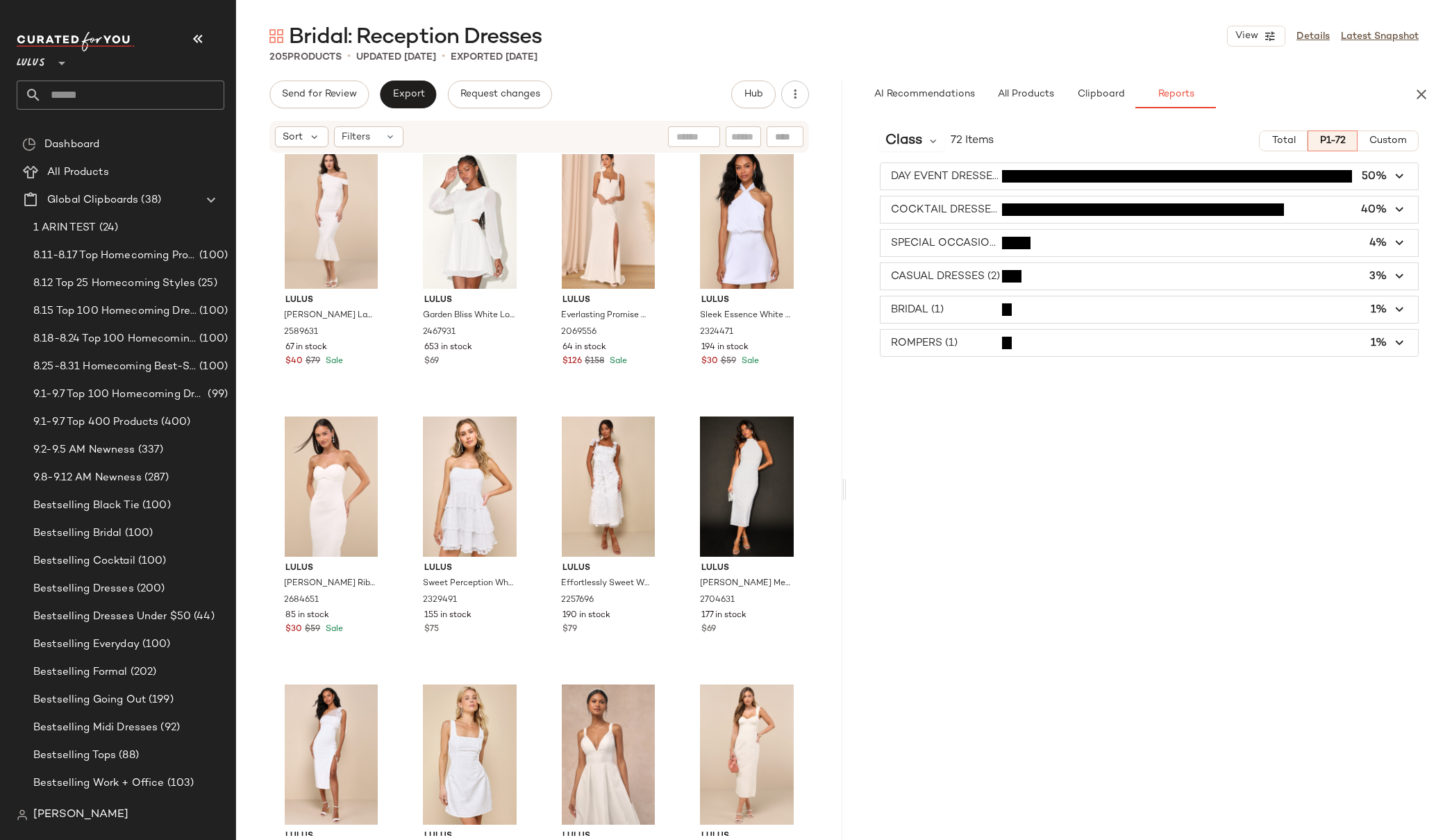
scroll to position [4887, 0]
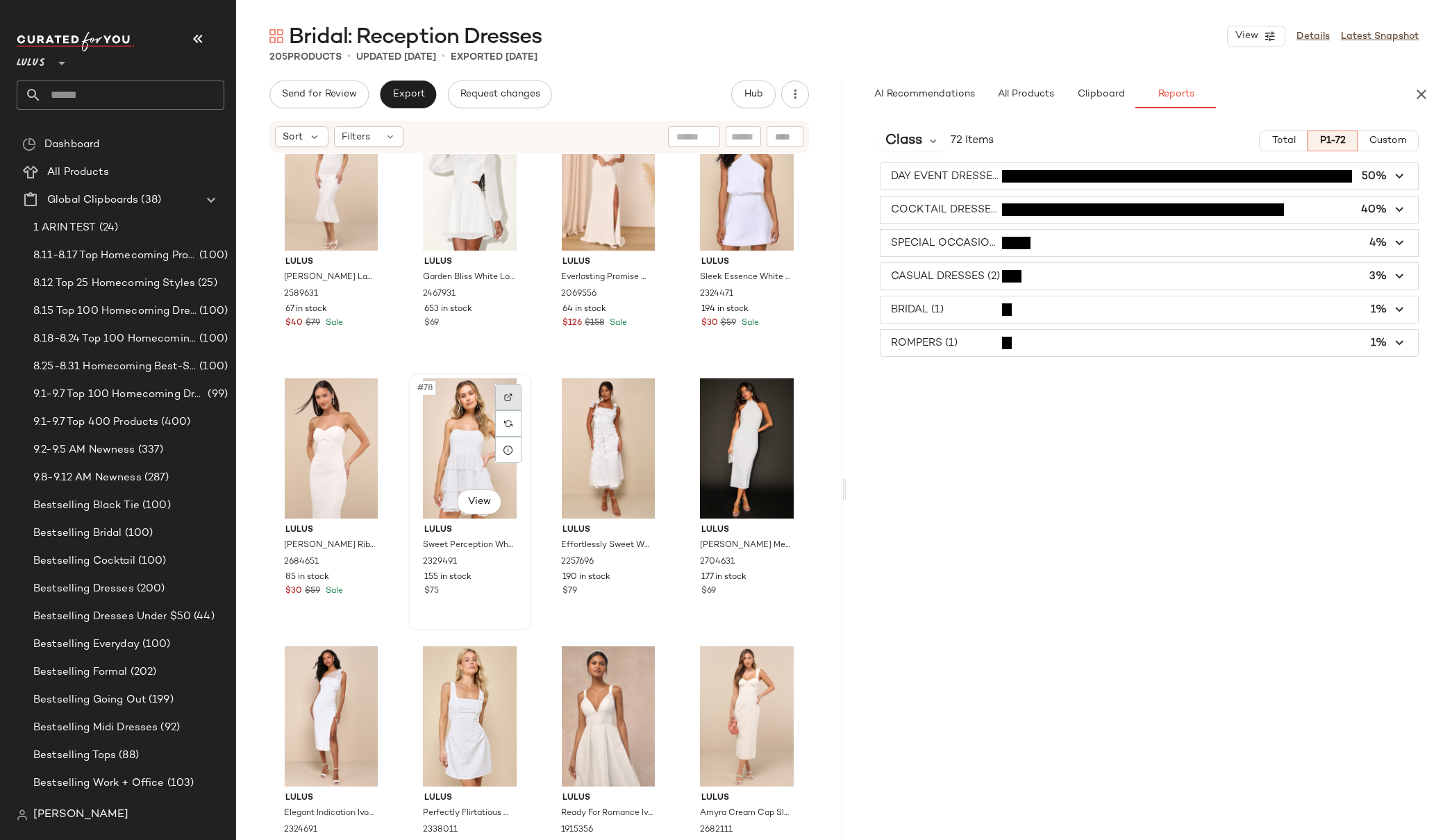
click at [509, 395] on img at bounding box center [508, 396] width 8 height 8
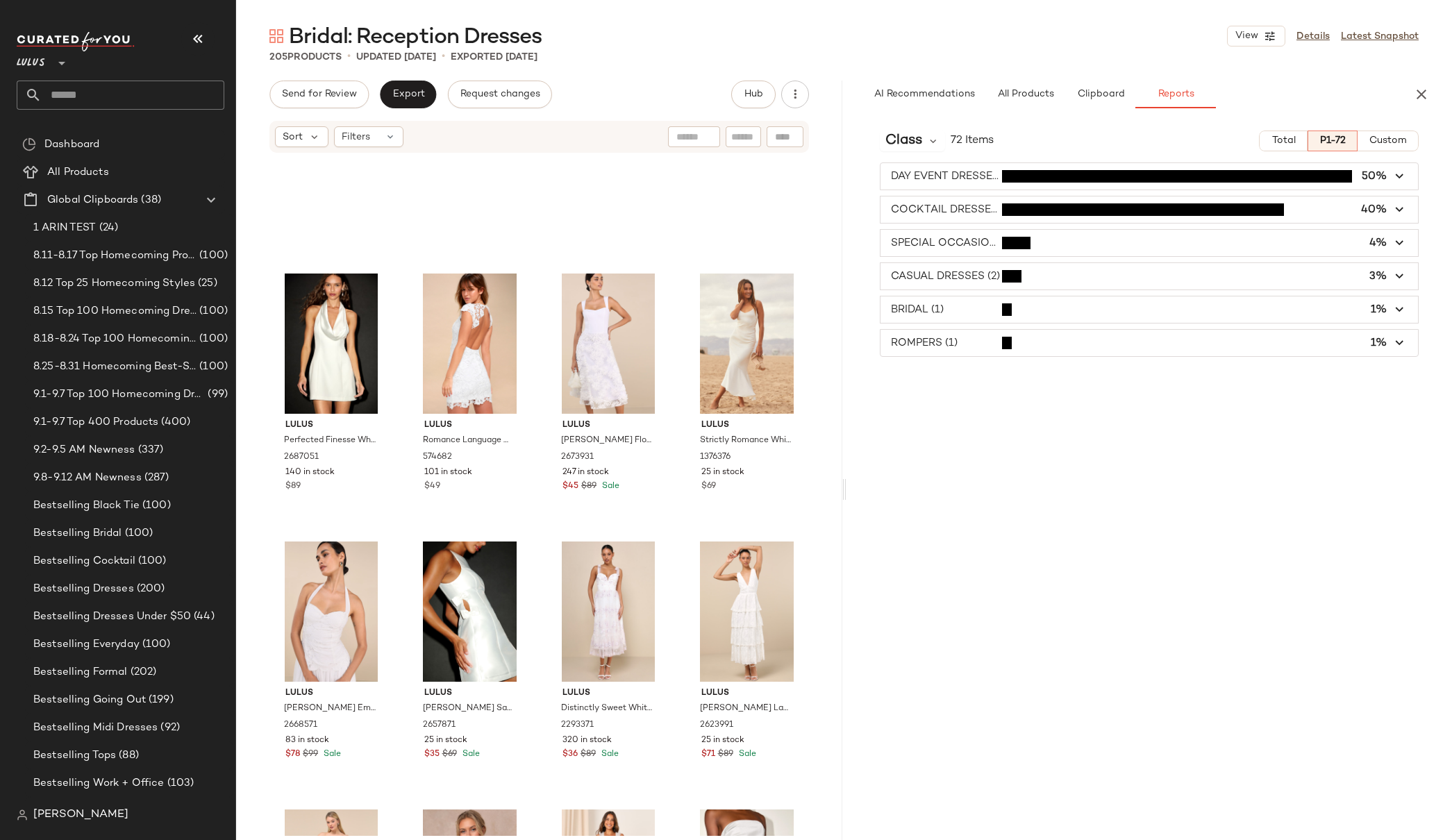
scroll to position [1236, 0]
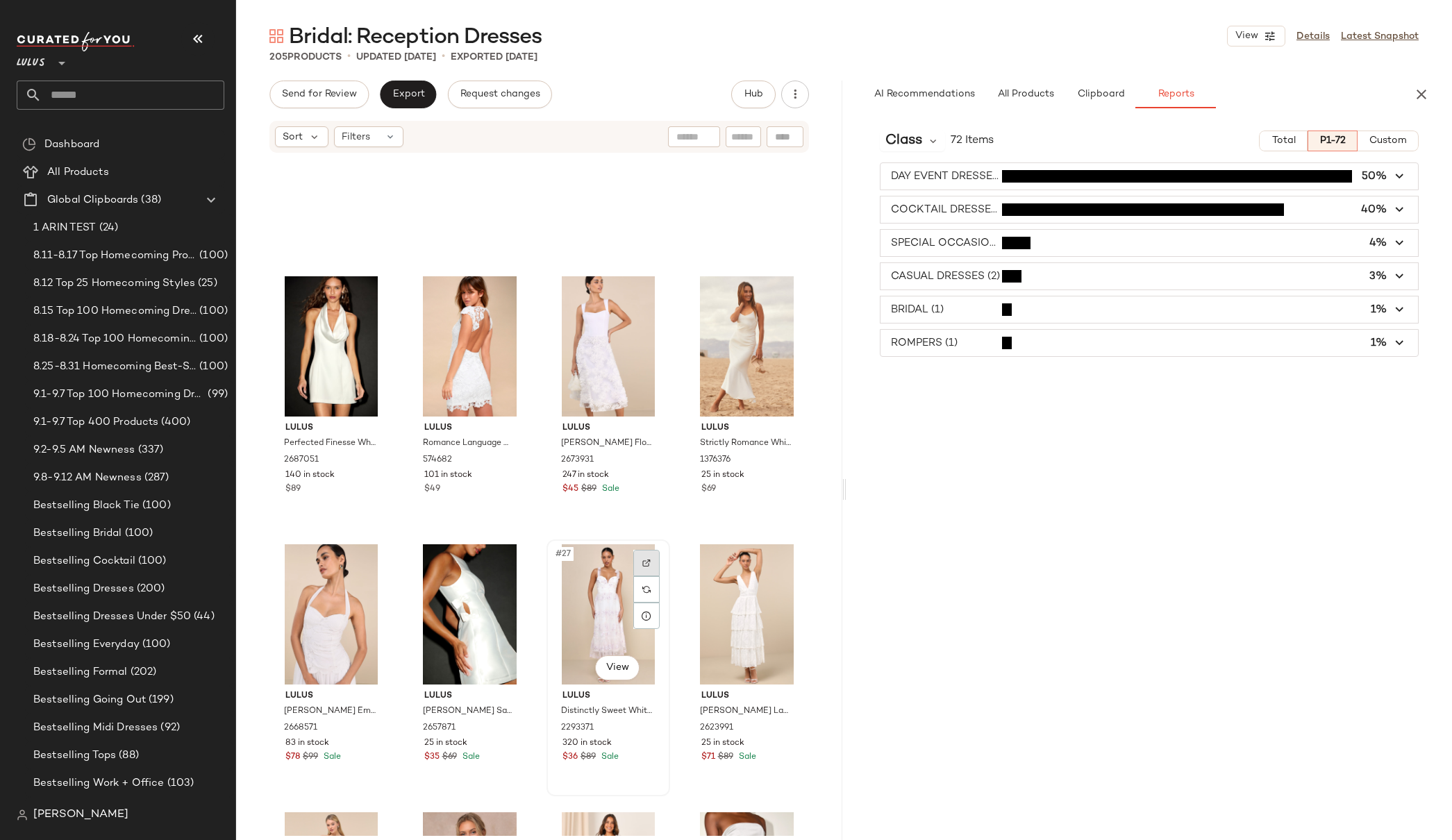
click at [643, 566] on img at bounding box center [647, 563] width 8 height 8
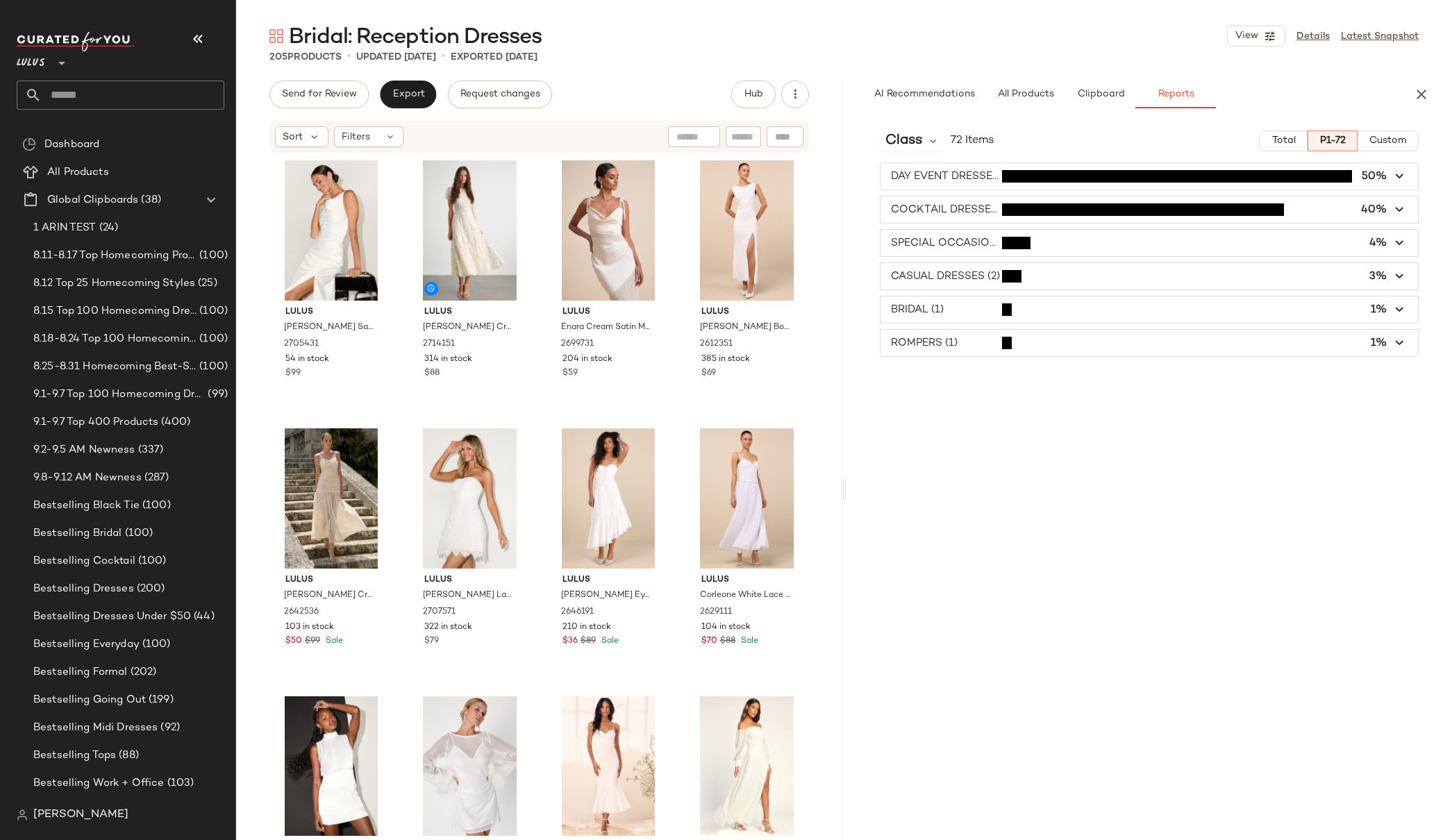
scroll to position [0, 0]
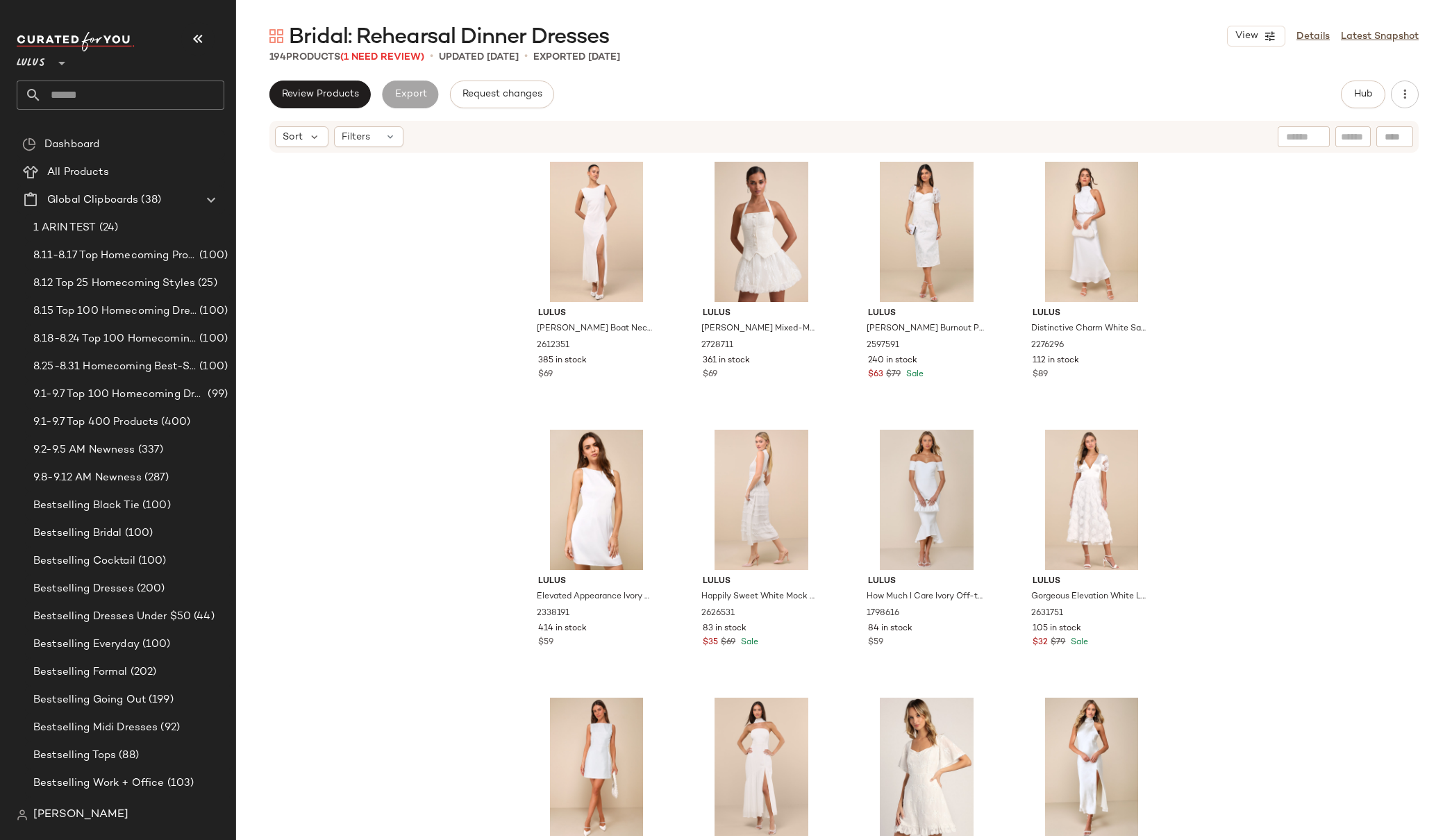
click at [1216, 366] on div "Lulus [PERSON_NAME] Boat Neck Cowl Back Maxi Dress 2612351 385 in stock $69 Lul…" at bounding box center [844, 495] width 1216 height 682
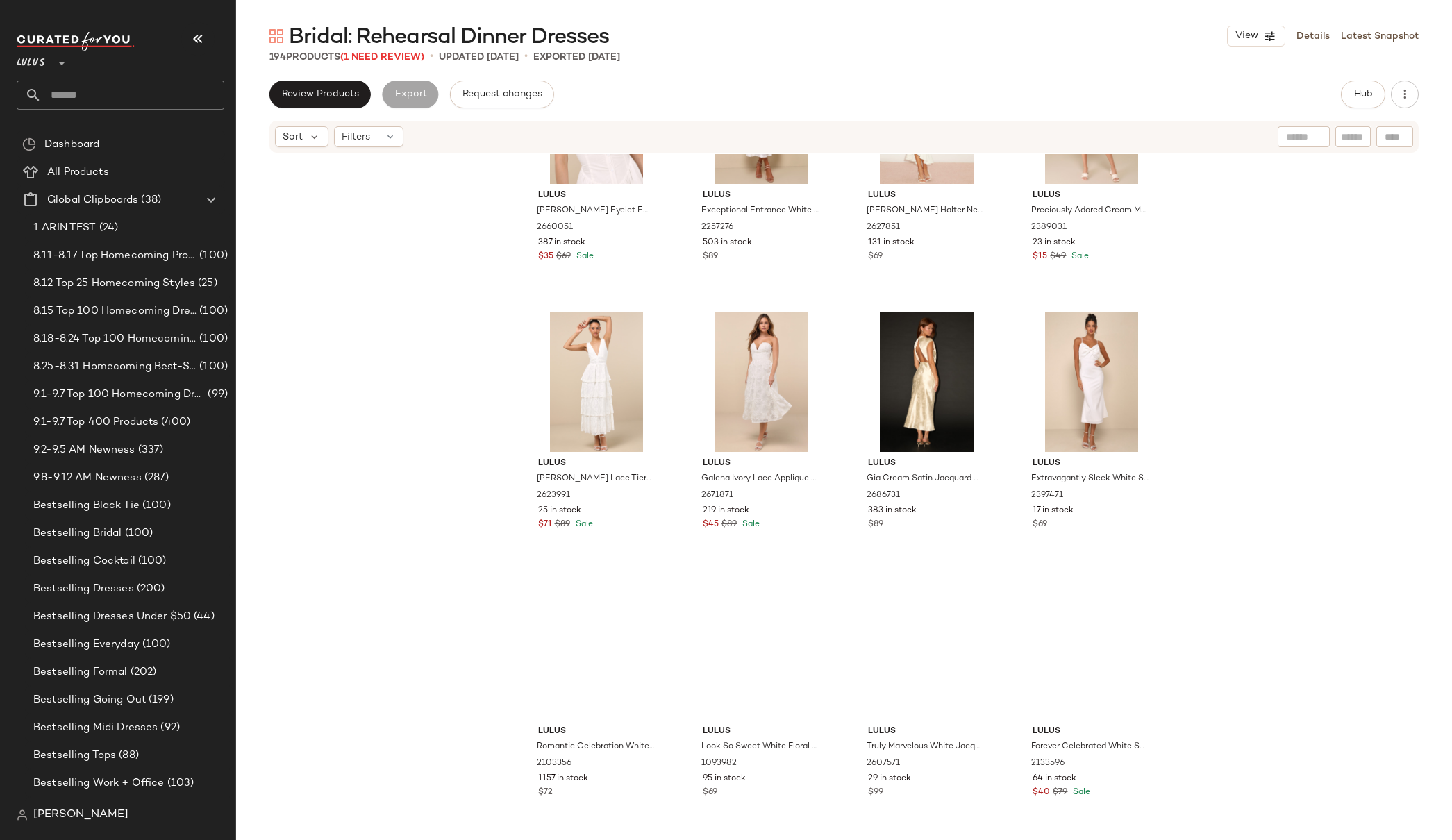
scroll to position [2012, 0]
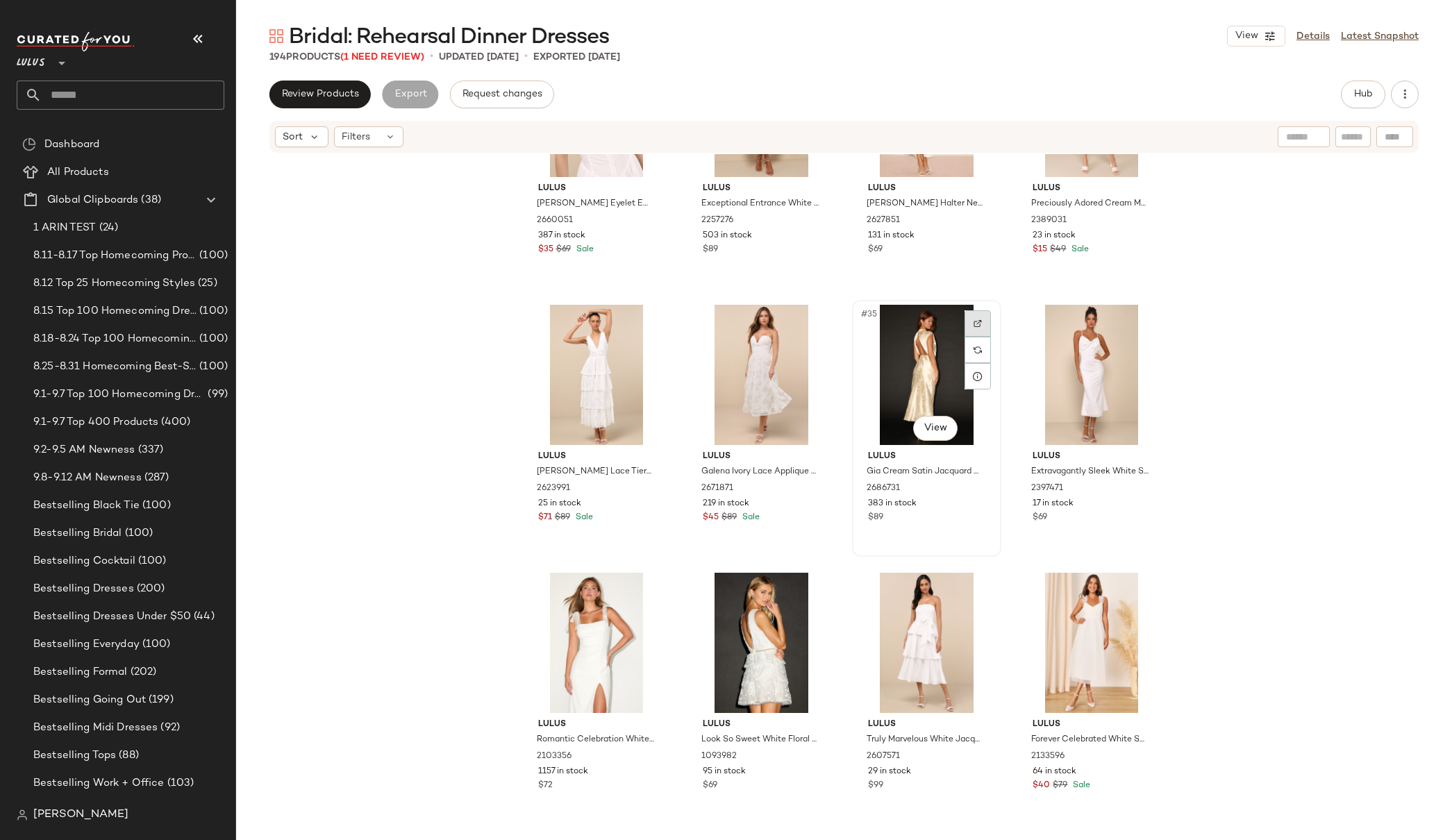
click at [974, 323] on img at bounding box center [978, 323] width 8 height 8
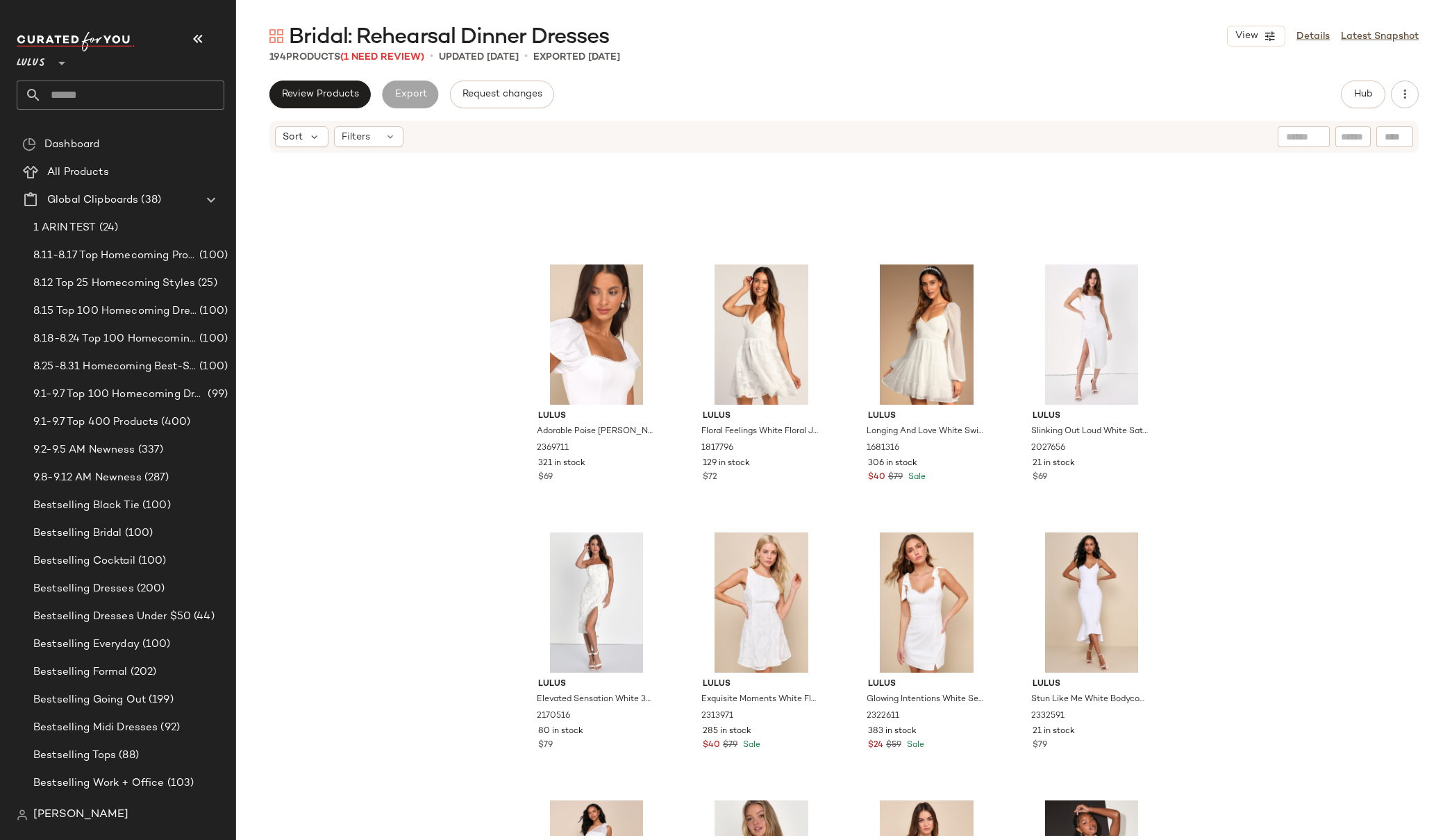
scroll to position [7607, 0]
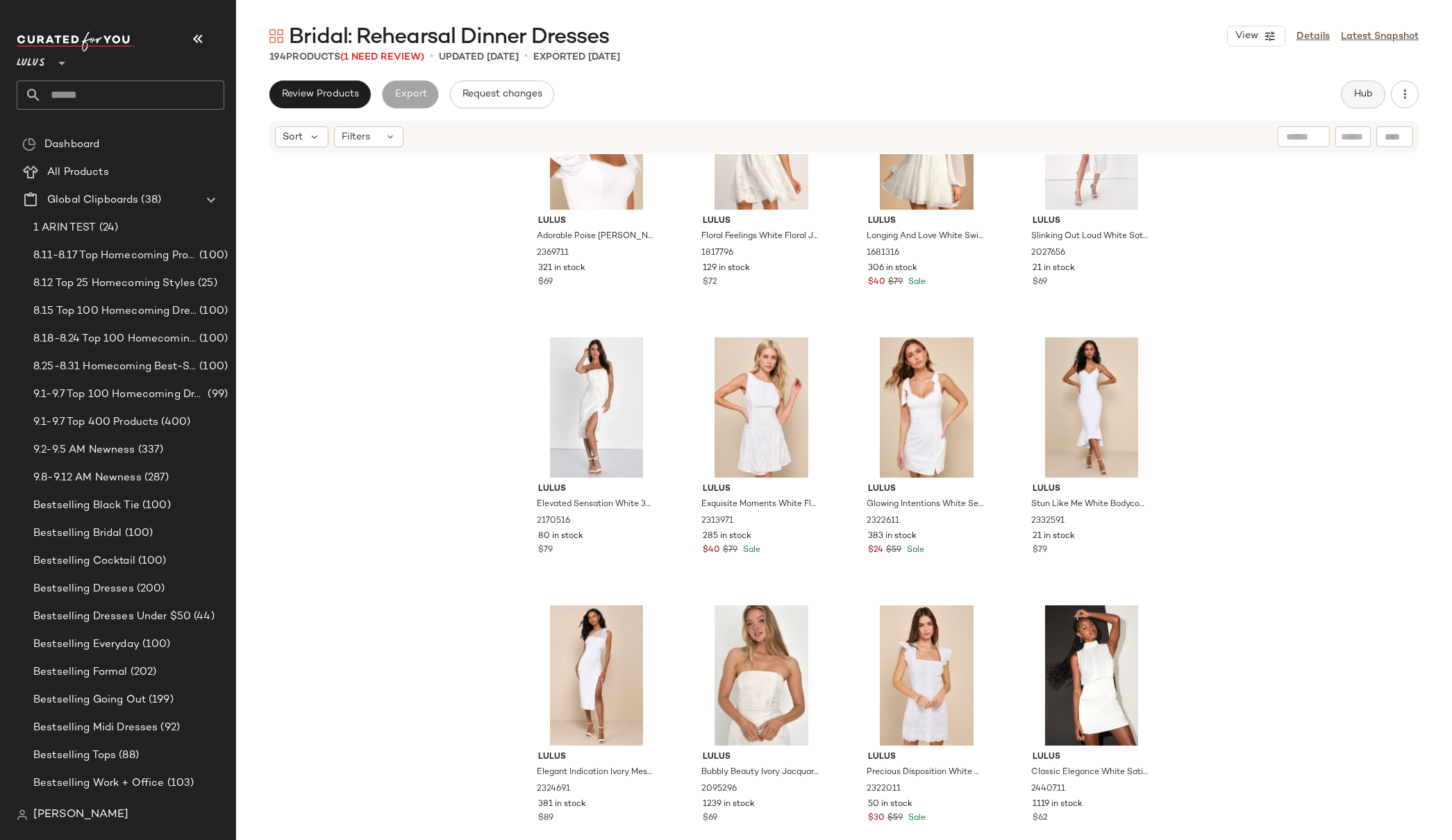
click at [1265, 96] on span "Hub" at bounding box center [1363, 94] width 19 height 11
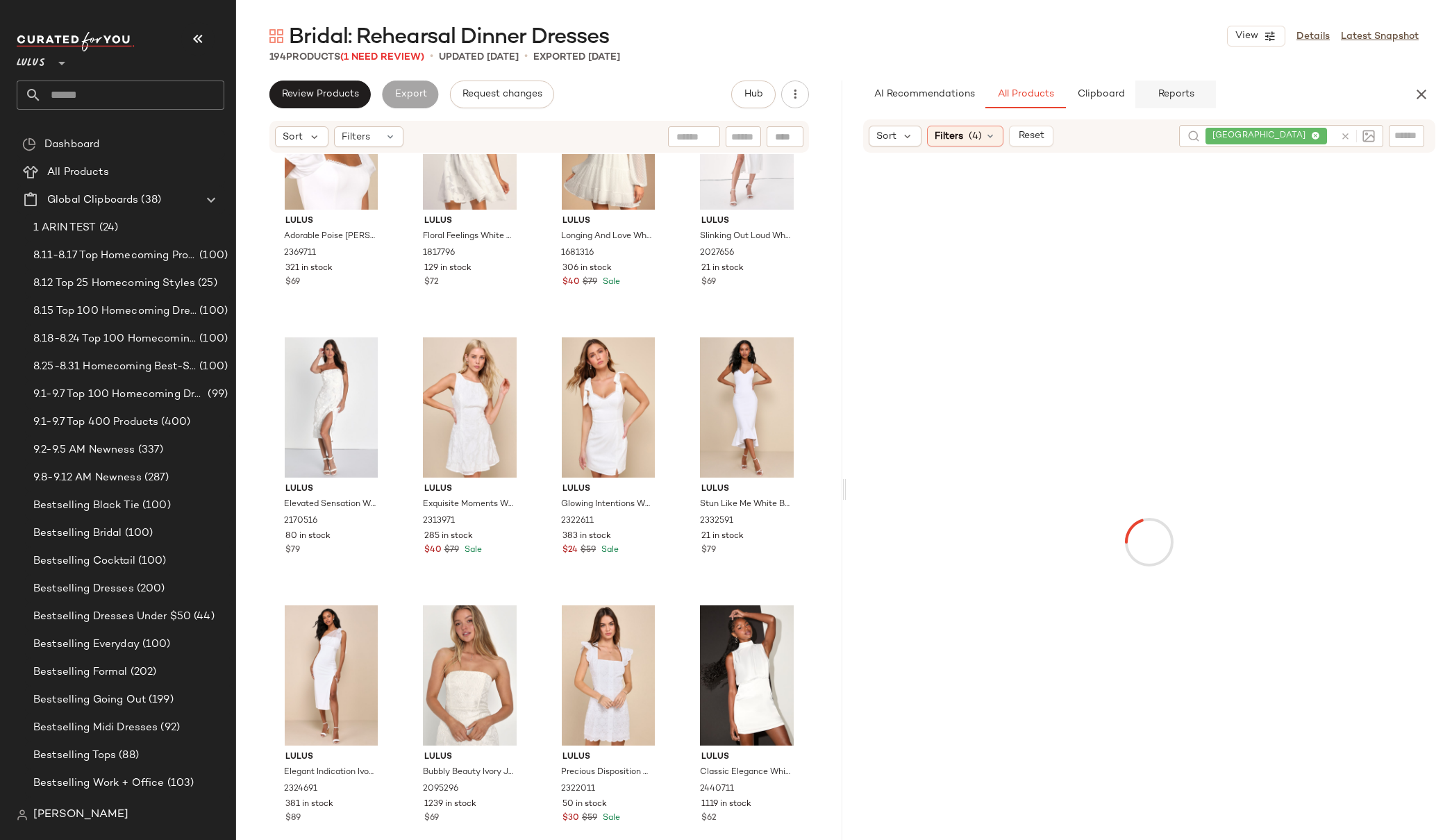
click at [1173, 89] on span "Reports" at bounding box center [1176, 94] width 37 height 11
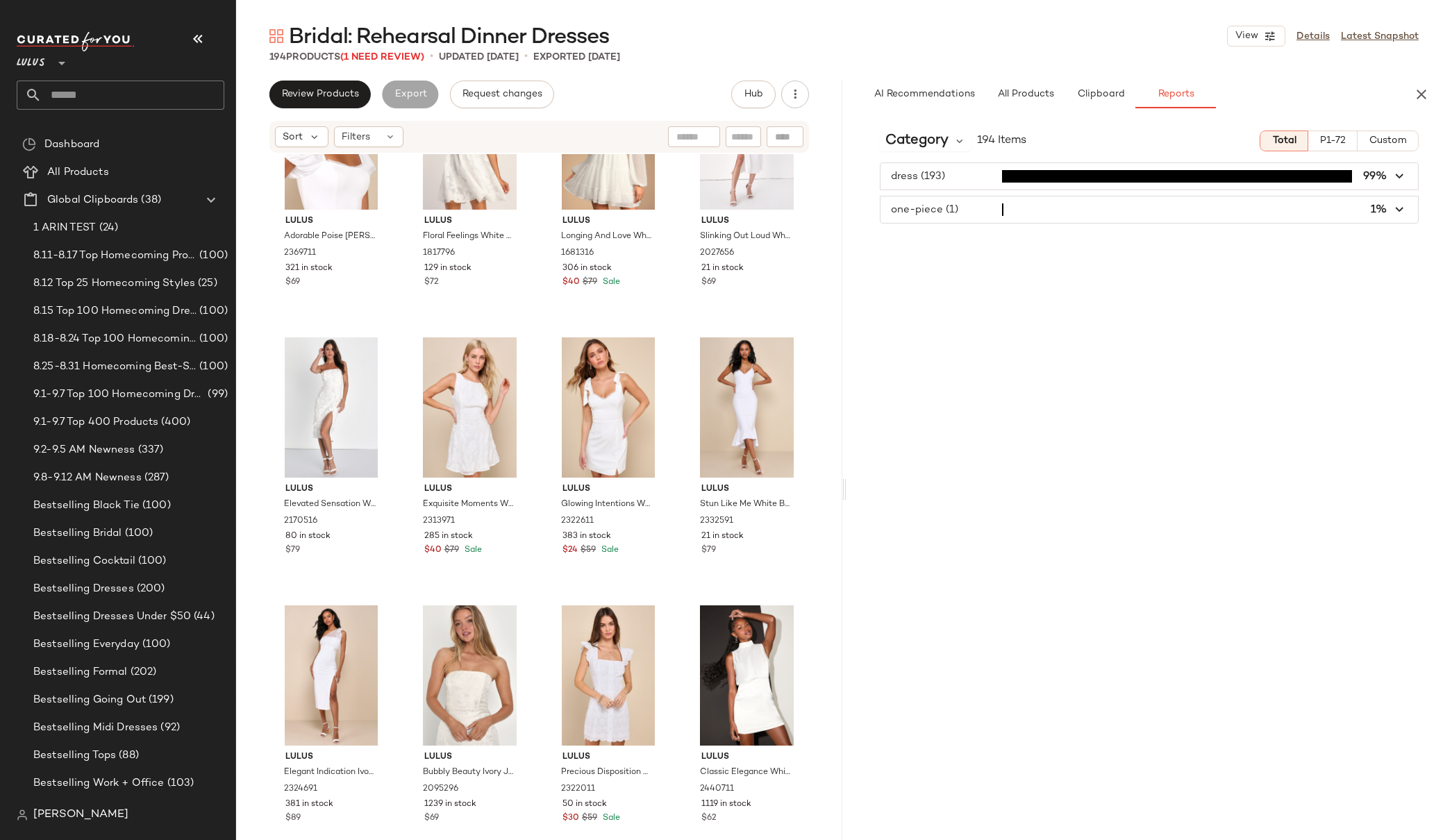
click at [954, 177] on span "button" at bounding box center [1150, 177] width 539 height 26
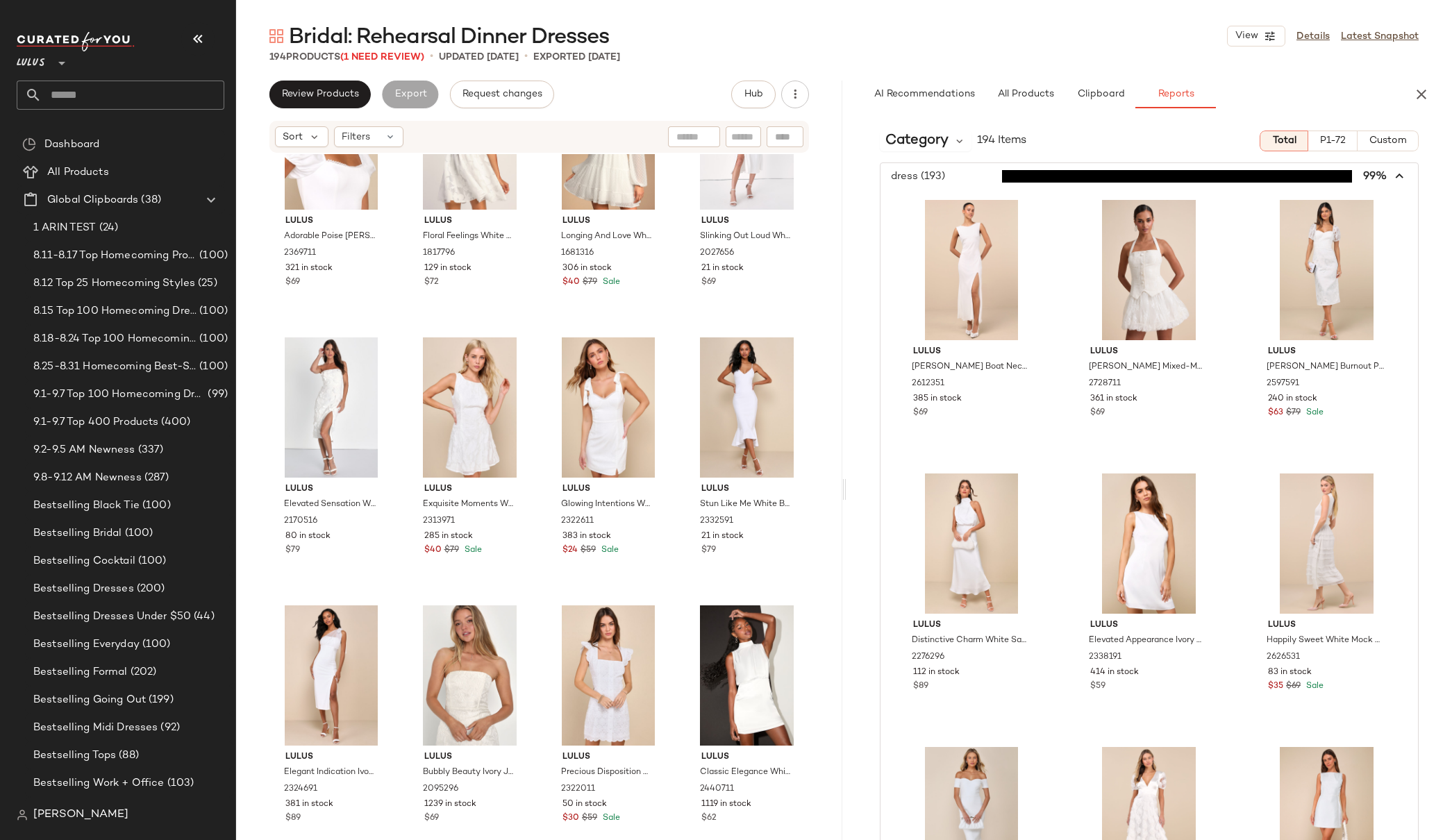
click at [954, 177] on span "button" at bounding box center [1150, 177] width 539 height 26
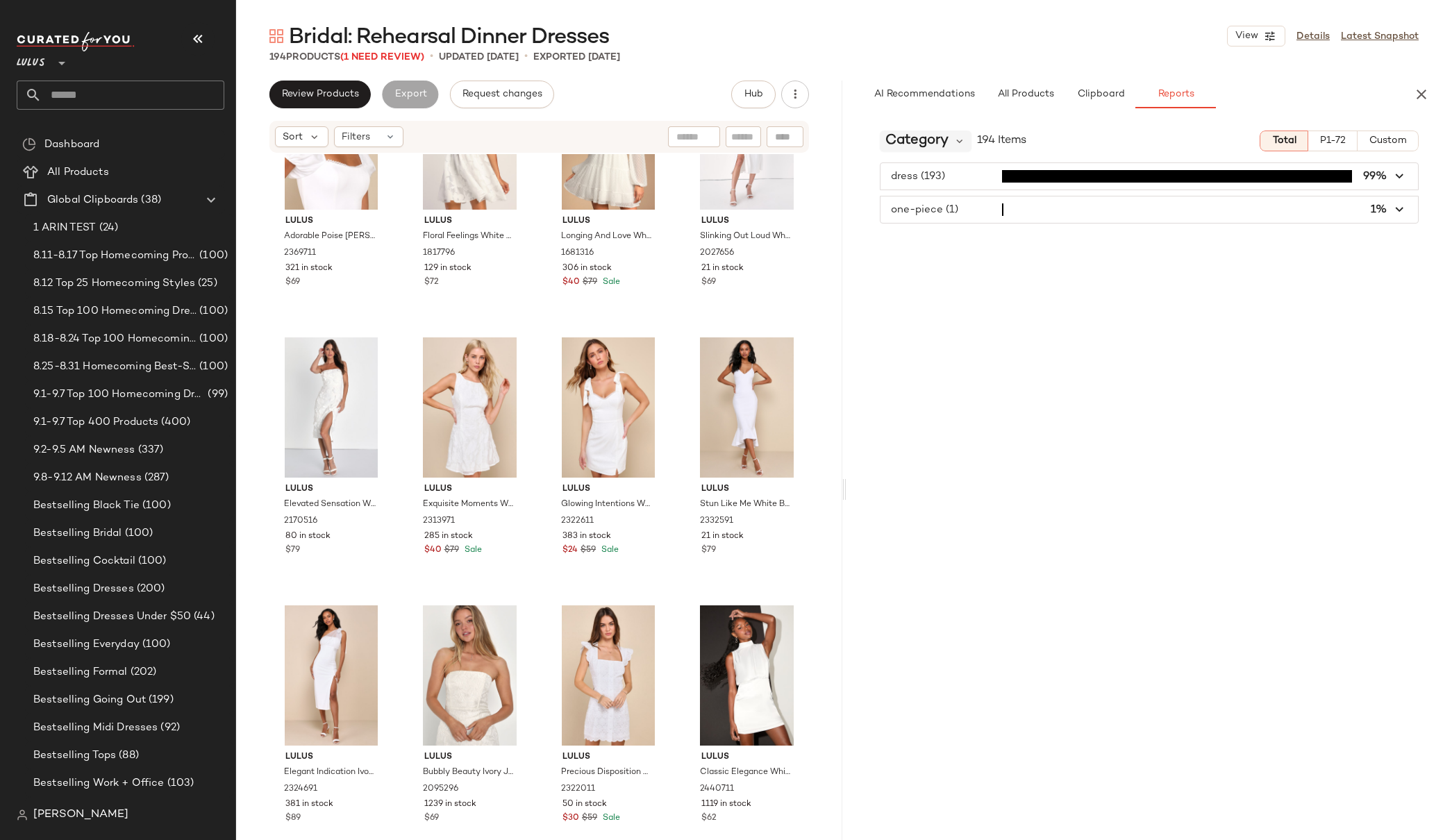
click at [898, 133] on span "Category" at bounding box center [917, 140] width 63 height 21
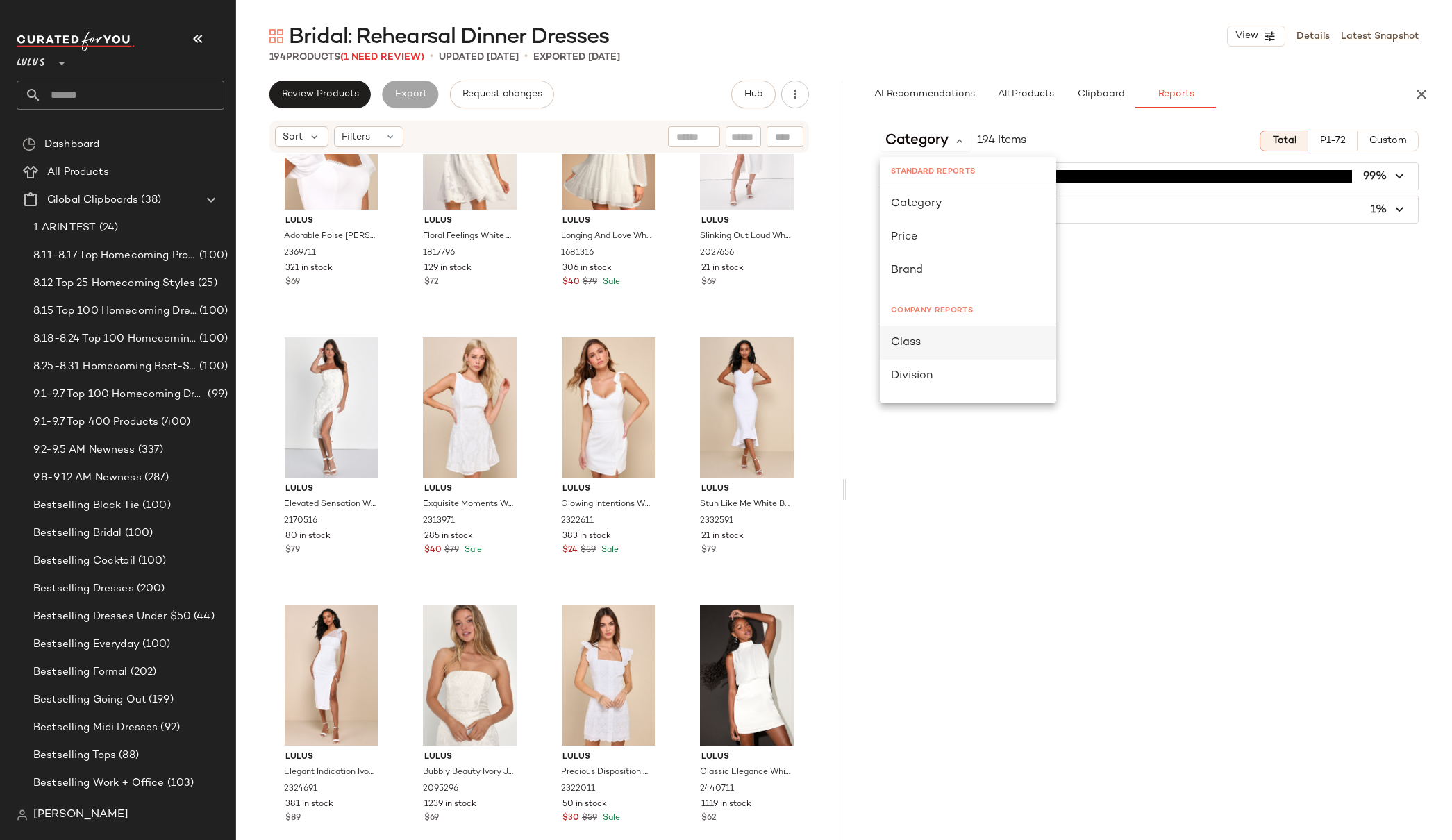
click at [903, 340] on span "Class" at bounding box center [906, 342] width 30 height 12
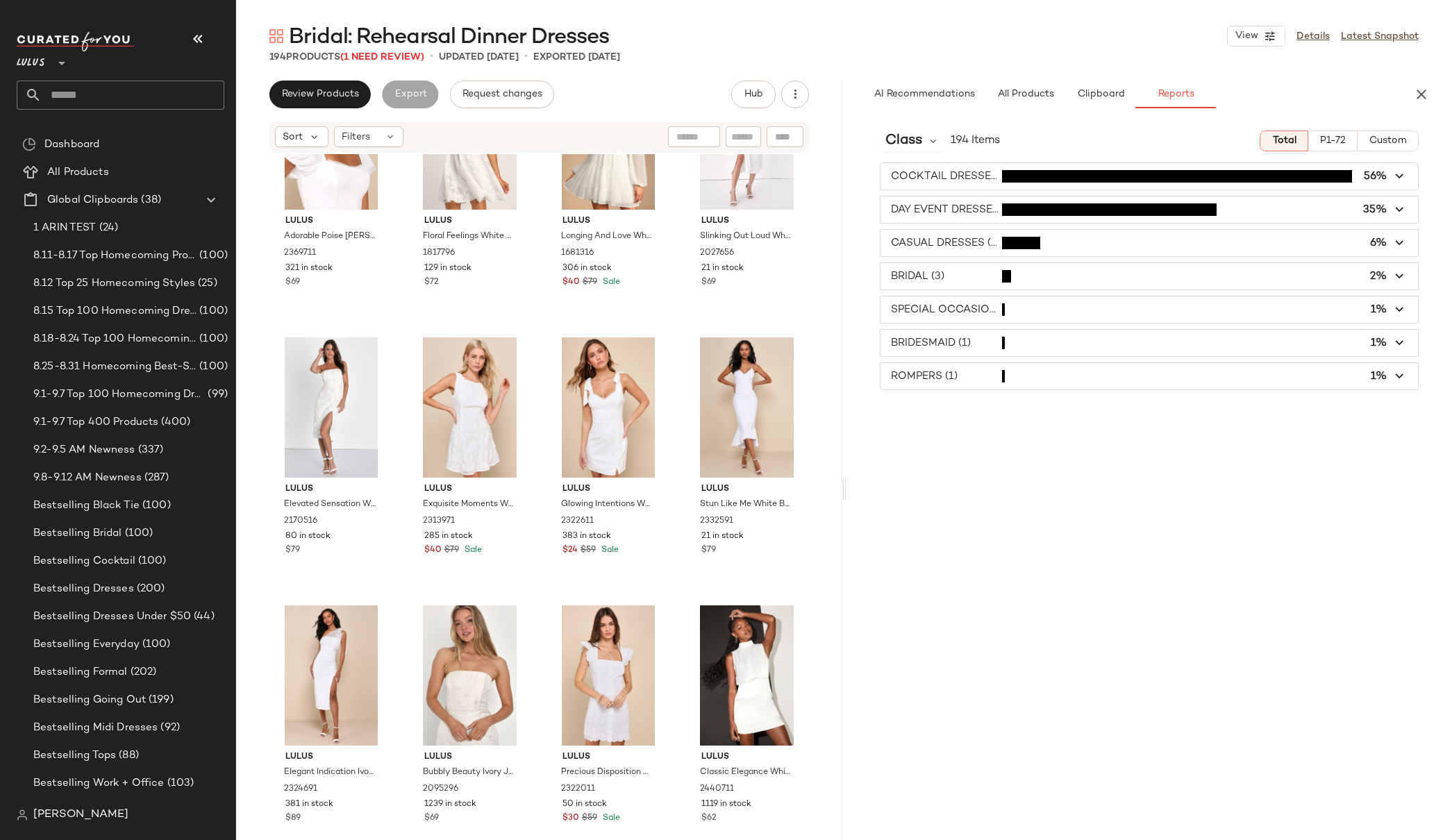
click at [970, 179] on span "button" at bounding box center [1150, 177] width 539 height 26
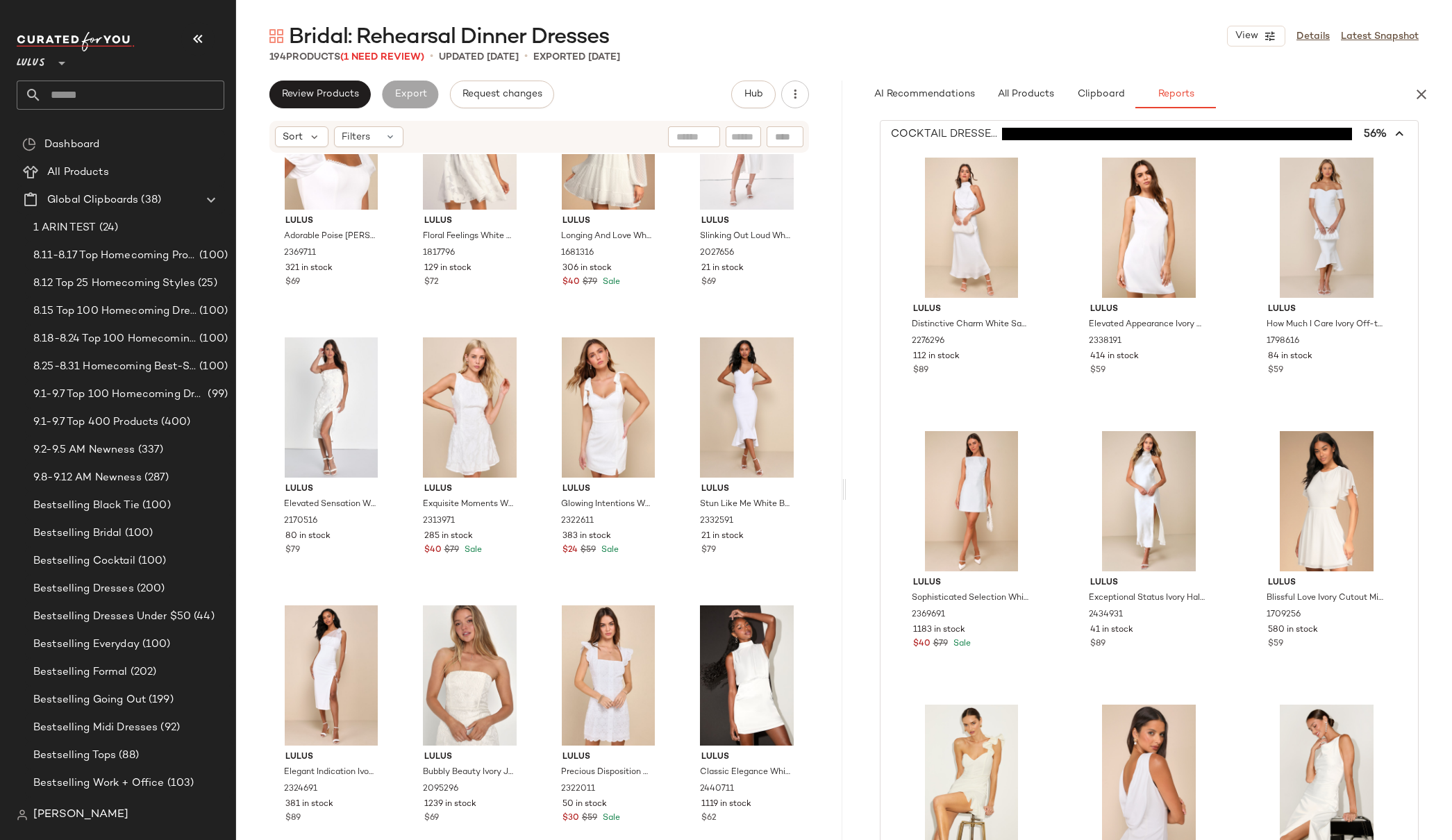
scroll to position [0, 0]
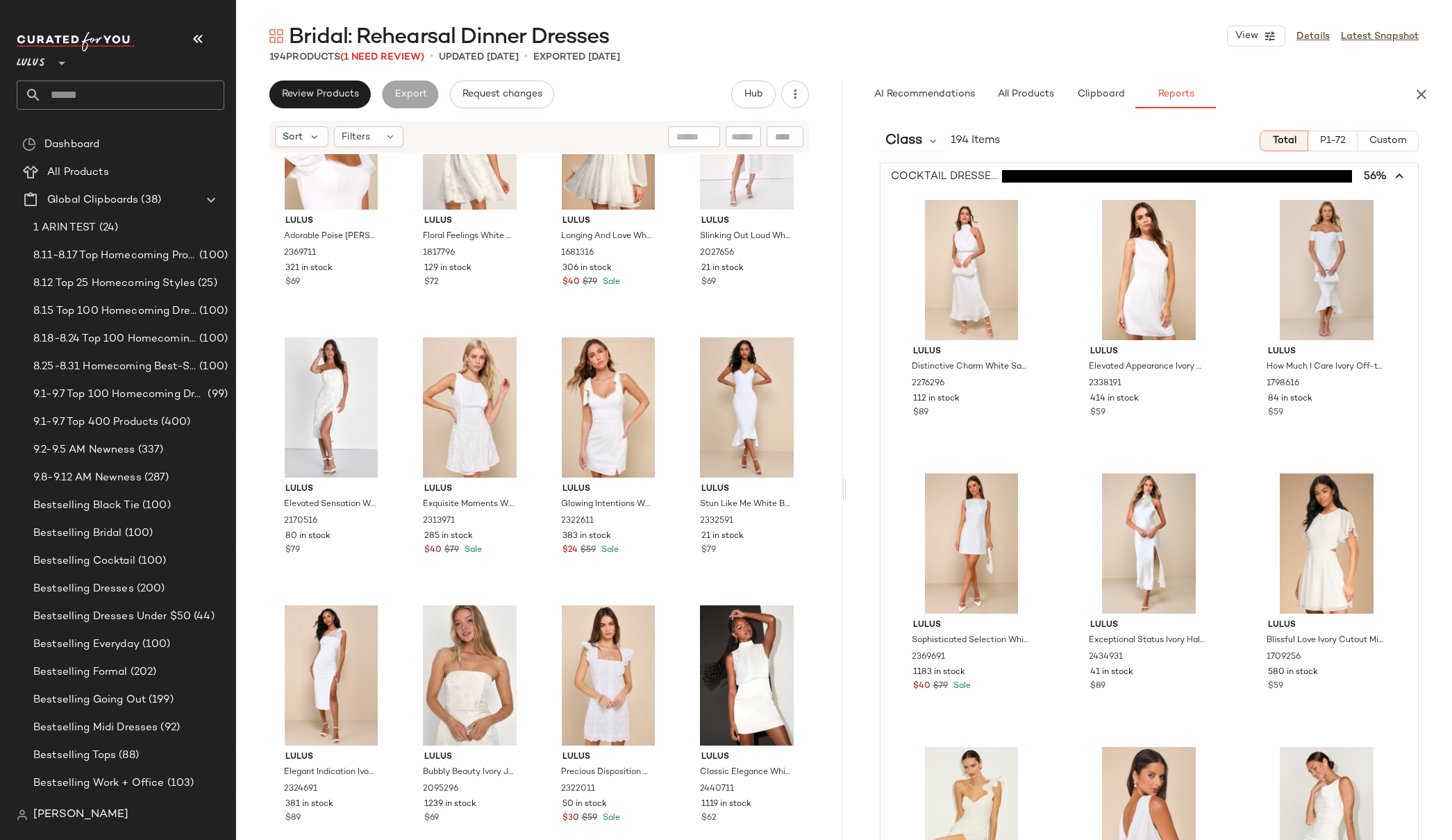
click at [830, 346] on div "Lulus Adorable Poise White Pearl Puff Sleeve Mini Dress 2369711 321 in stock $6…" at bounding box center [539, 495] width 606 height 682
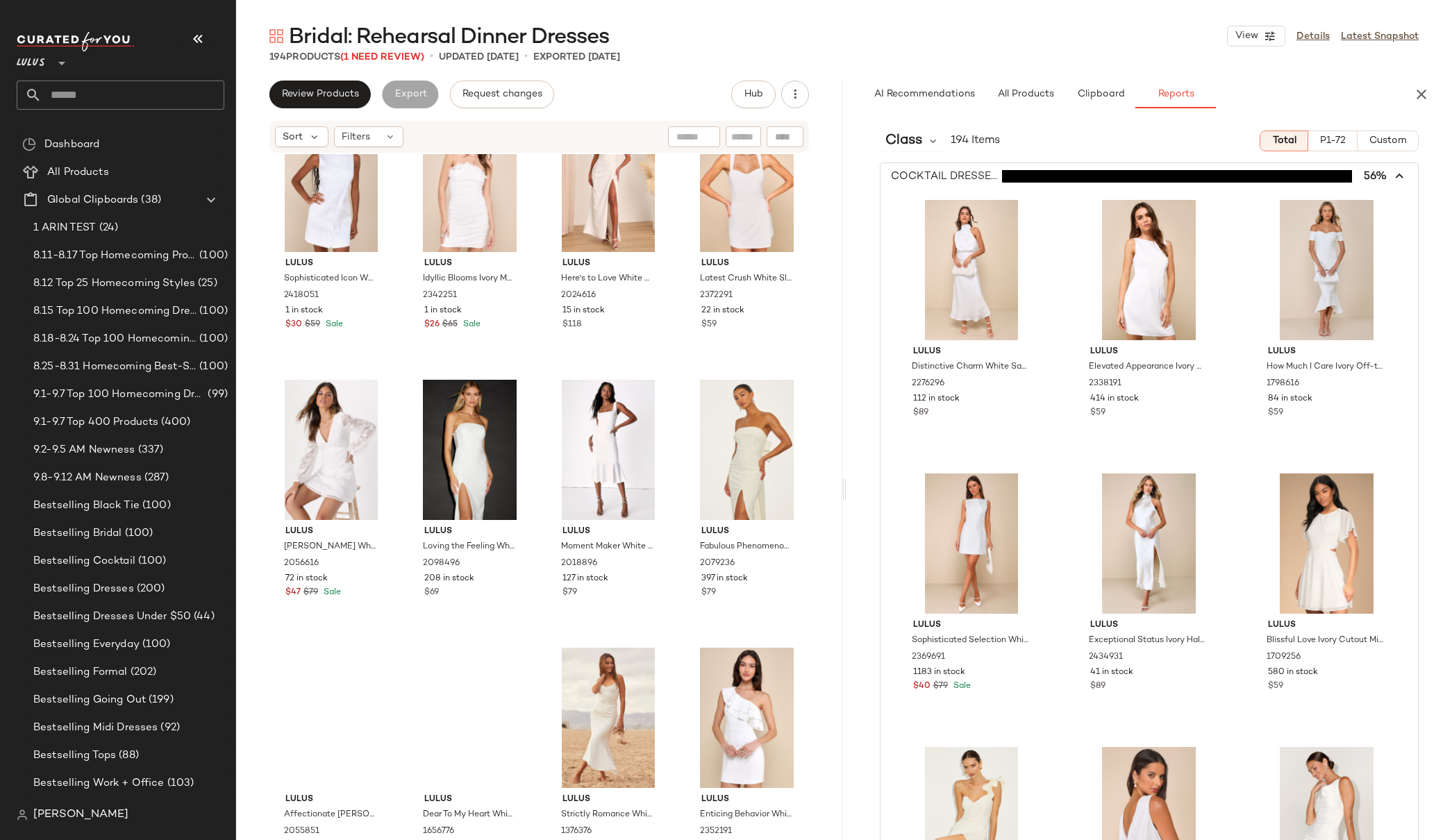
scroll to position [12035, 0]
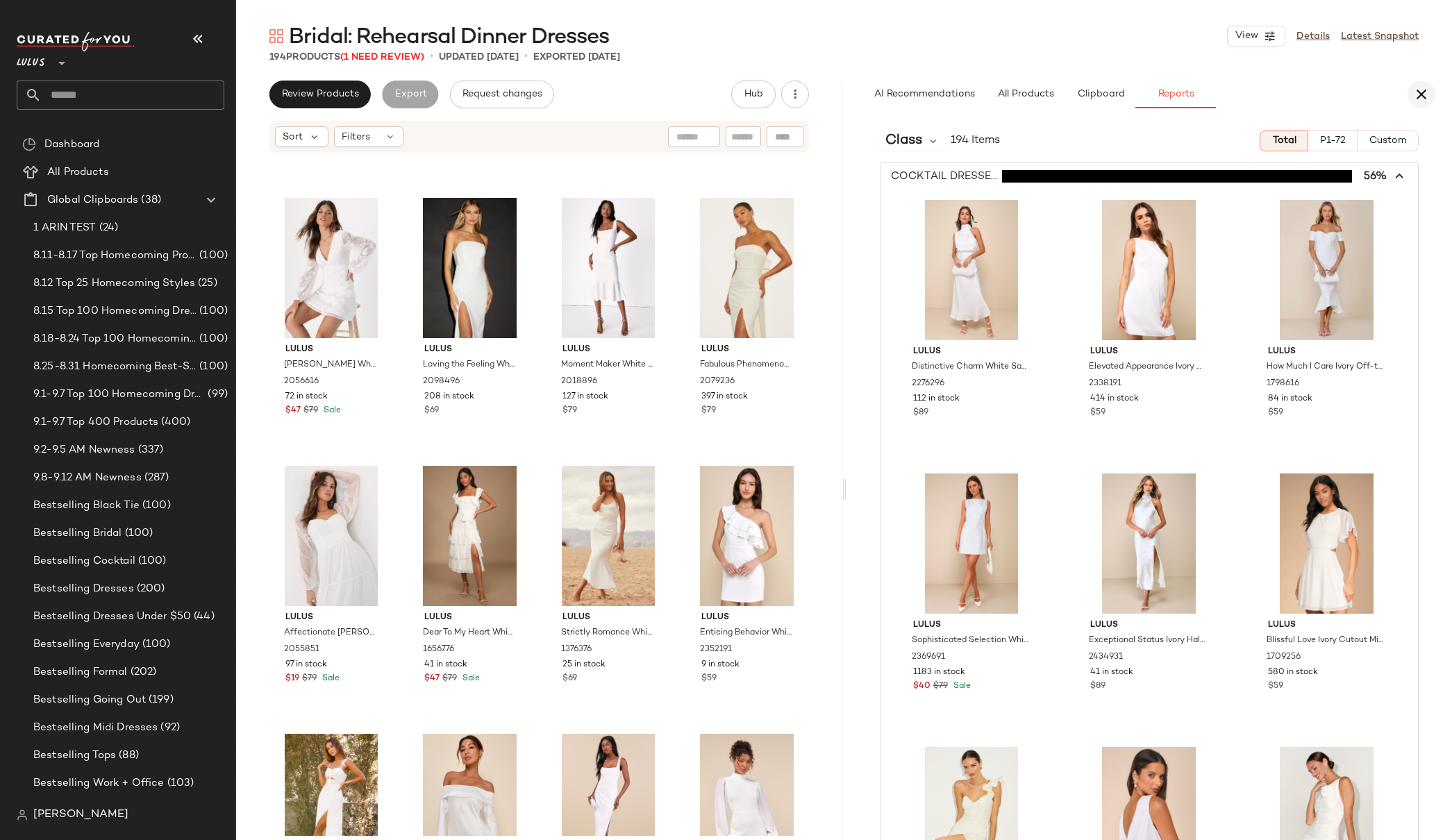
click at [1265, 93] on icon "button" at bounding box center [1422, 95] width 17 height 17
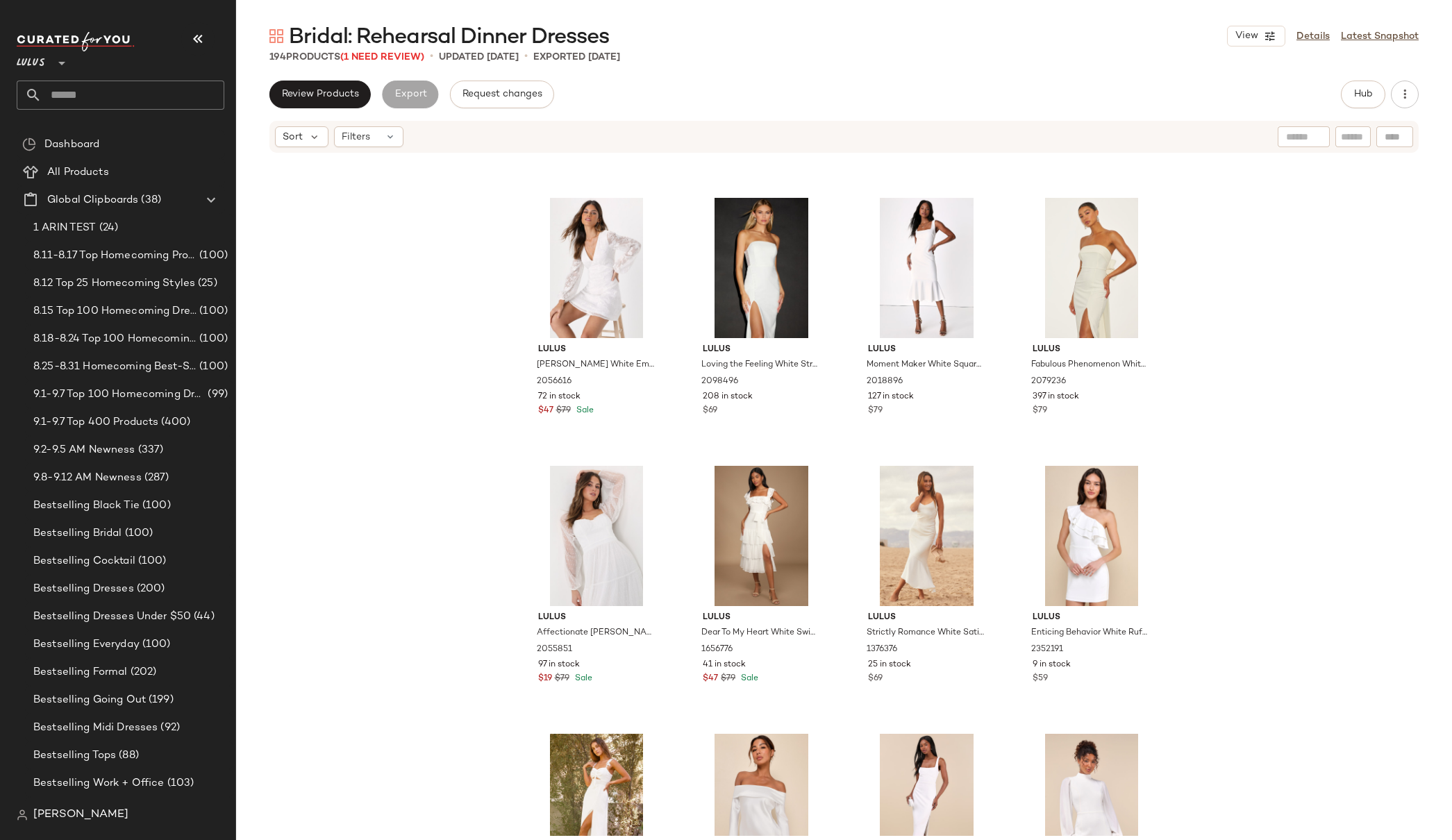
click at [1222, 202] on div "Lulus Sophisticated Icon White Satin Button-Up Mini Dress With Pockets 2418051 …" at bounding box center [844, 495] width 1216 height 682
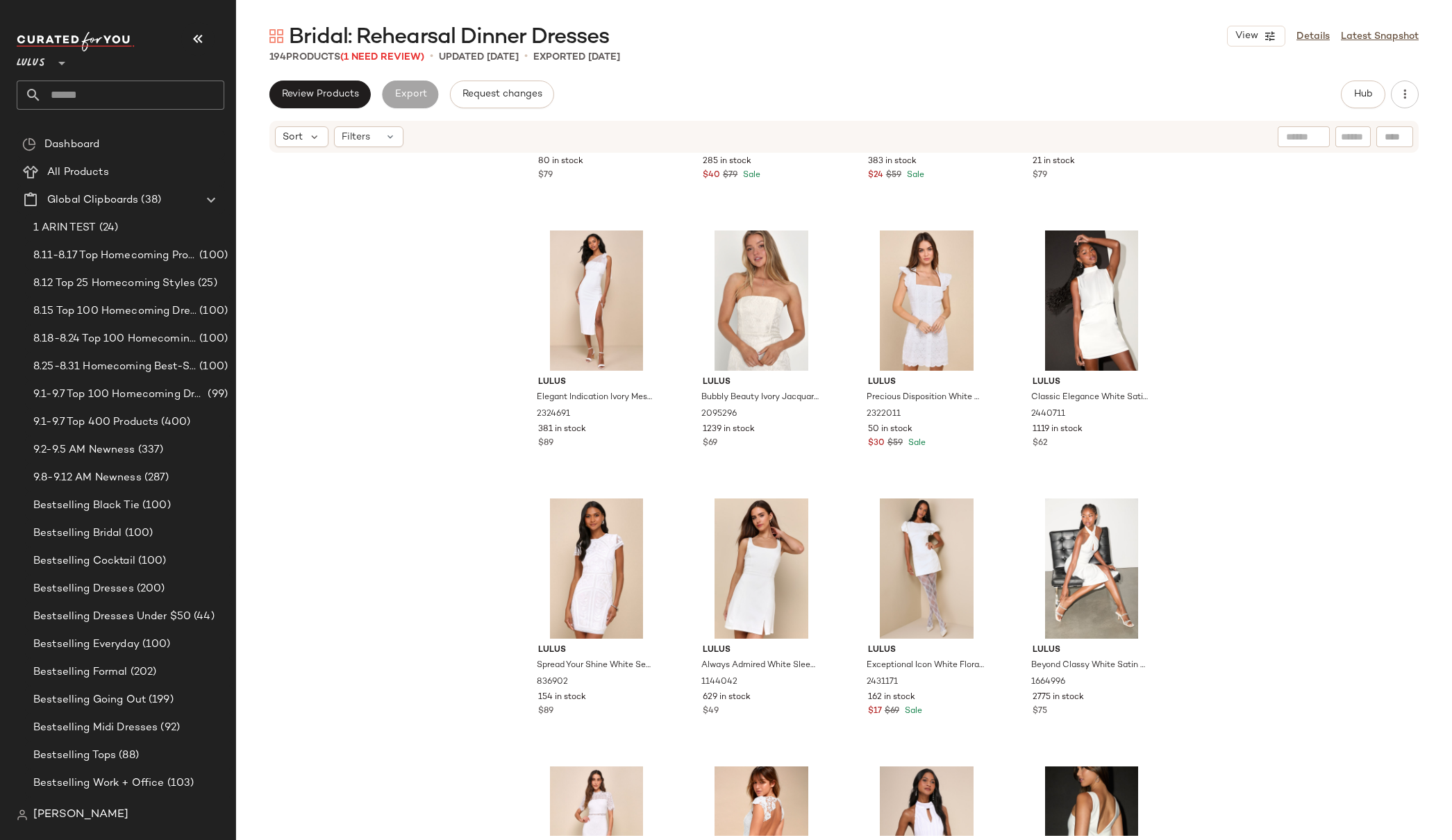
scroll to position [7562, 0]
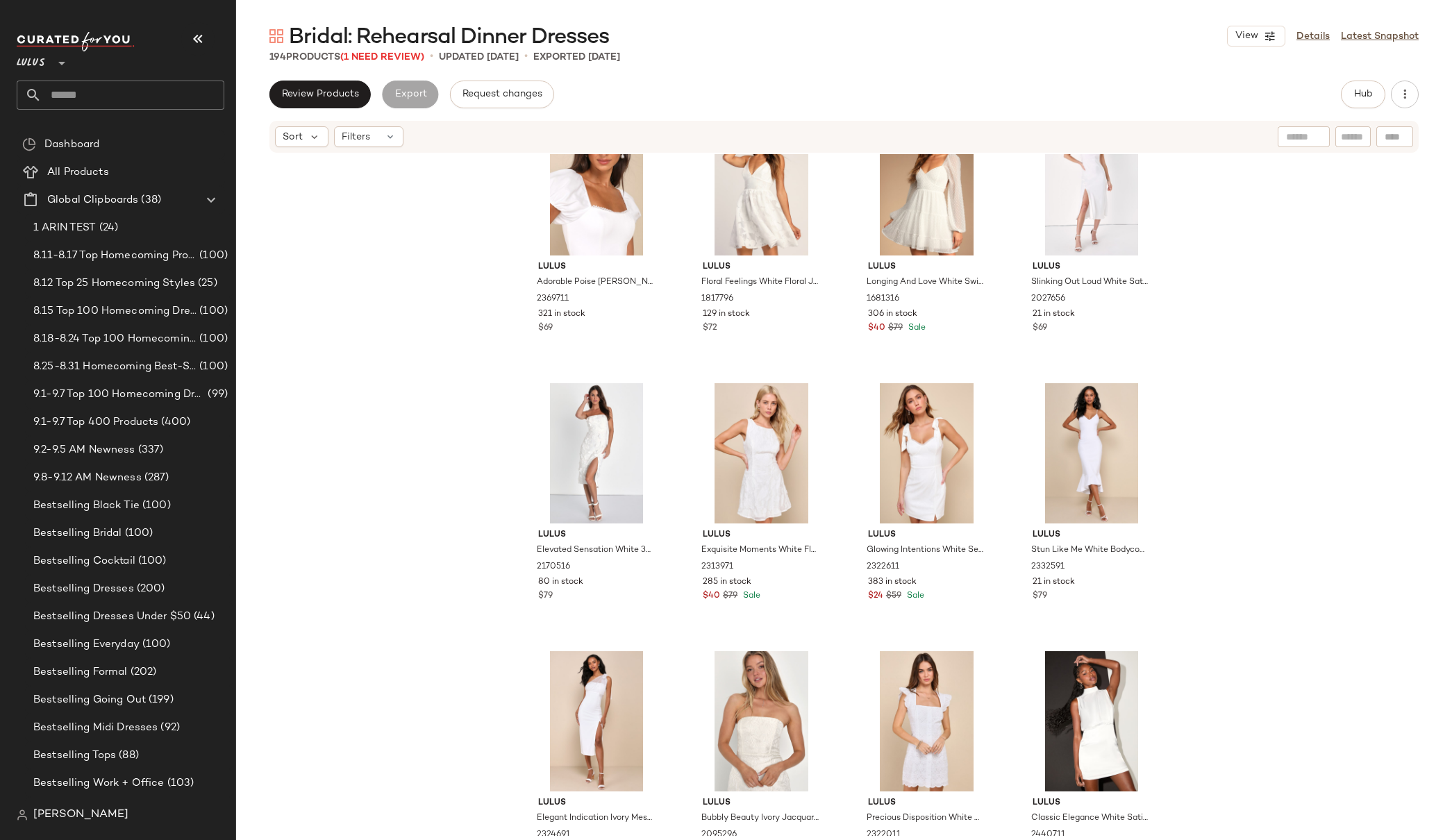
click at [1265, 233] on div "Lulus Adorable Poise White Pearl Puff Sleeve Mini Dress 2369711 321 in stock $6…" at bounding box center [844, 495] width 1216 height 682
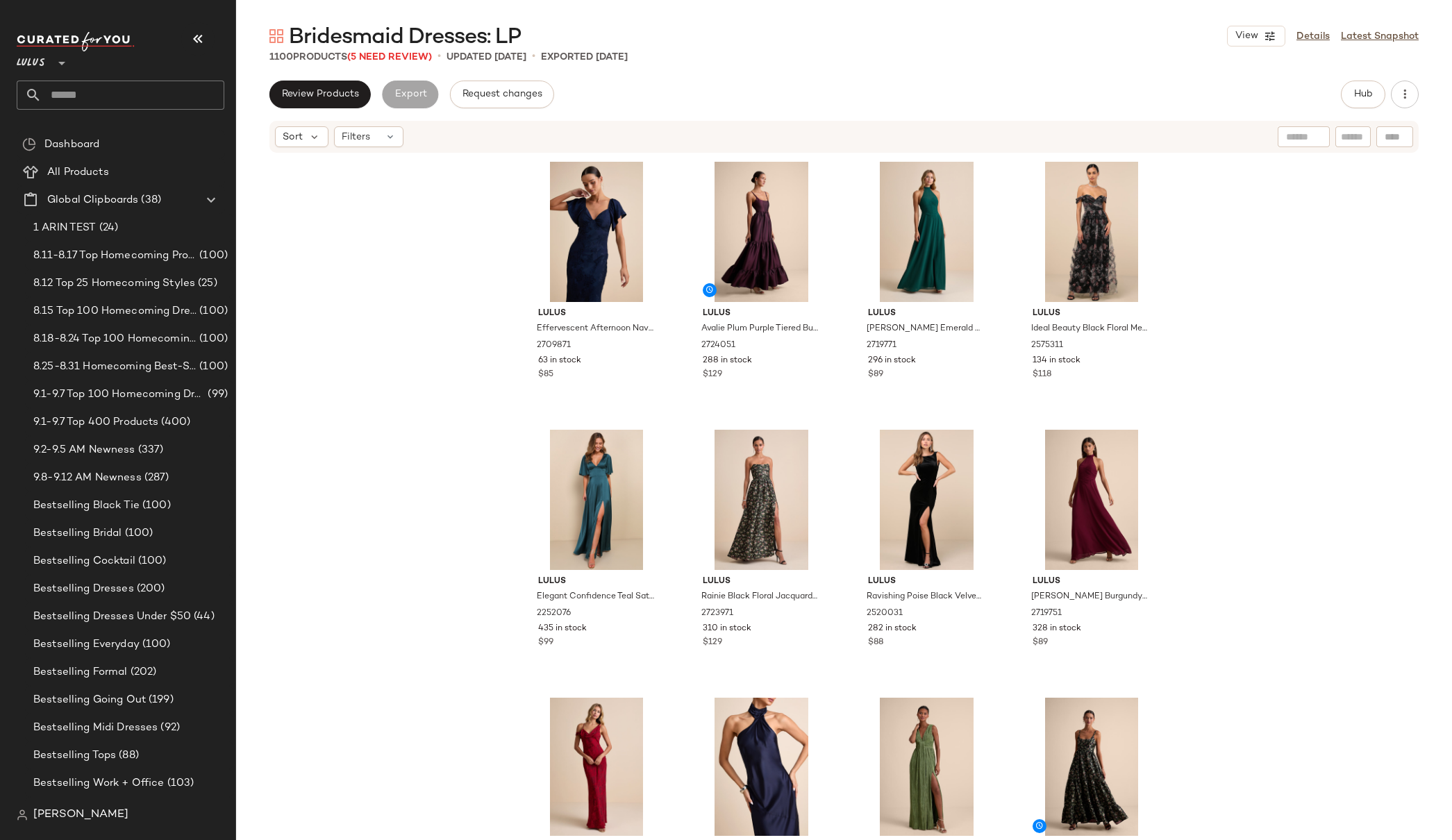
click at [1180, 309] on div "Lulus Effervescent Afternoon Navy Satin Flutter Sleeve Midi Dress 2709871 63 in…" at bounding box center [844, 495] width 1216 height 682
click at [1366, 95] on span "Hub" at bounding box center [1363, 94] width 19 height 11
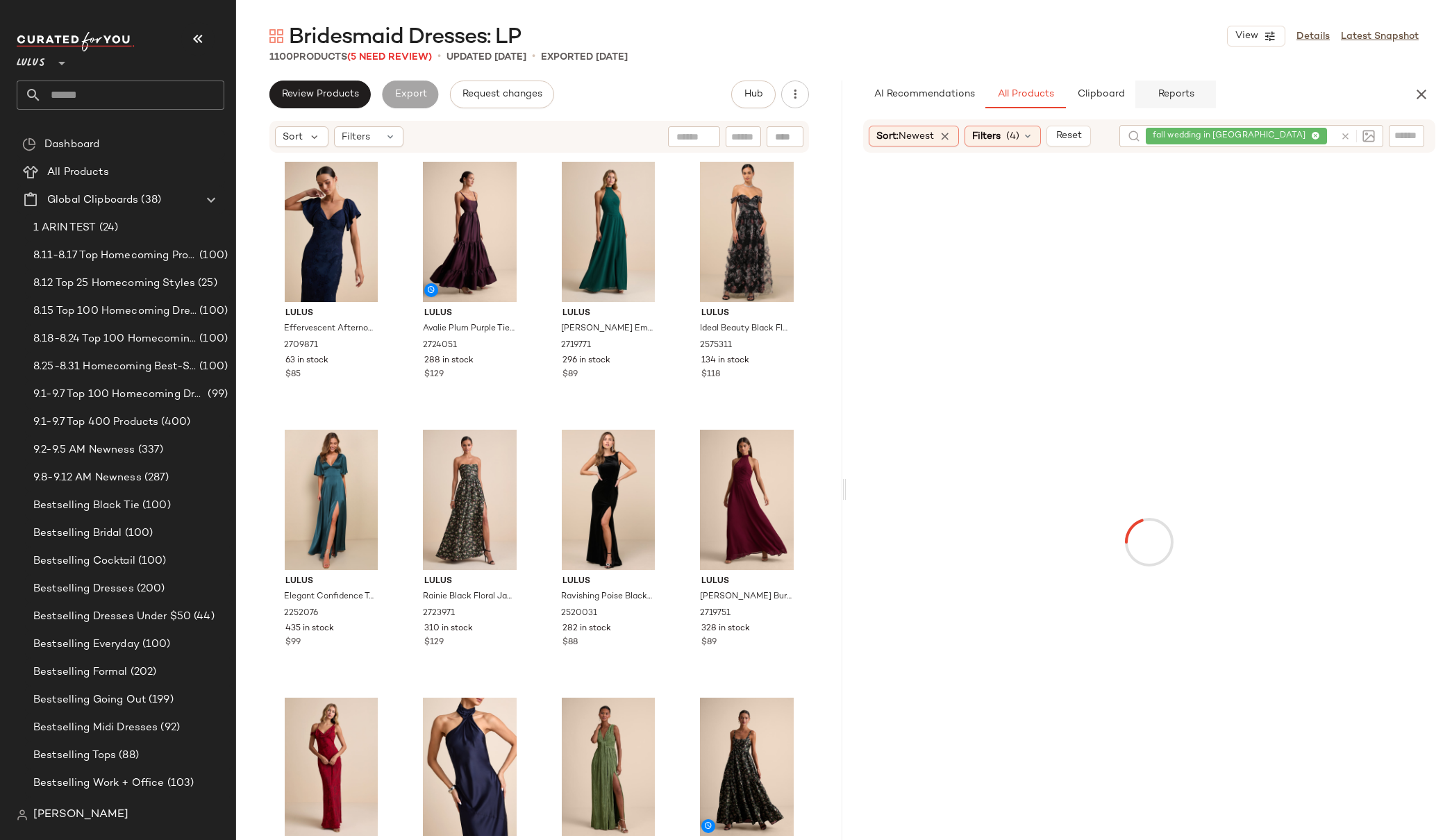
click at [1186, 93] on span "Reports" at bounding box center [1176, 94] width 37 height 11
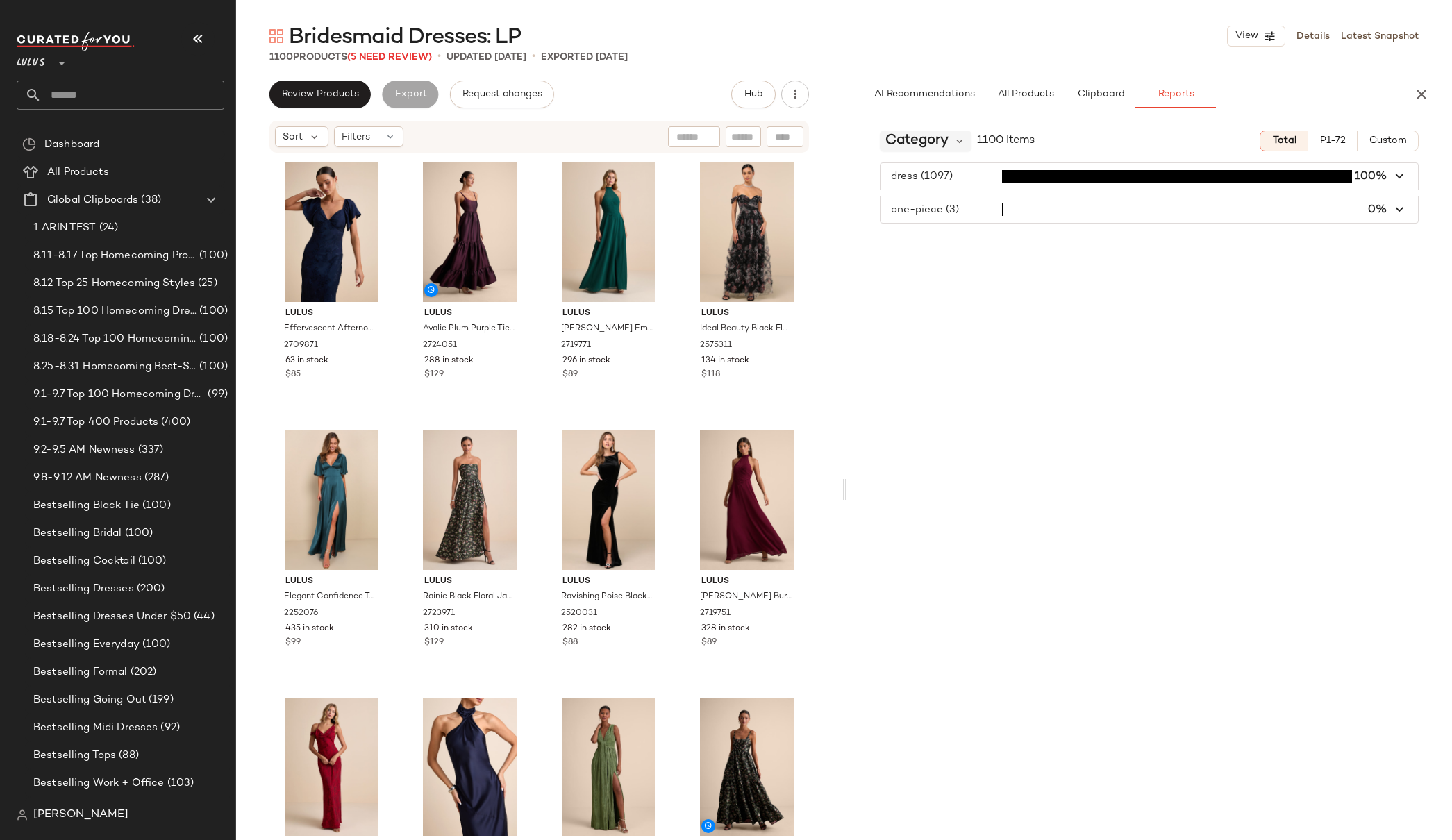
click at [927, 142] on span "Category" at bounding box center [917, 140] width 63 height 21
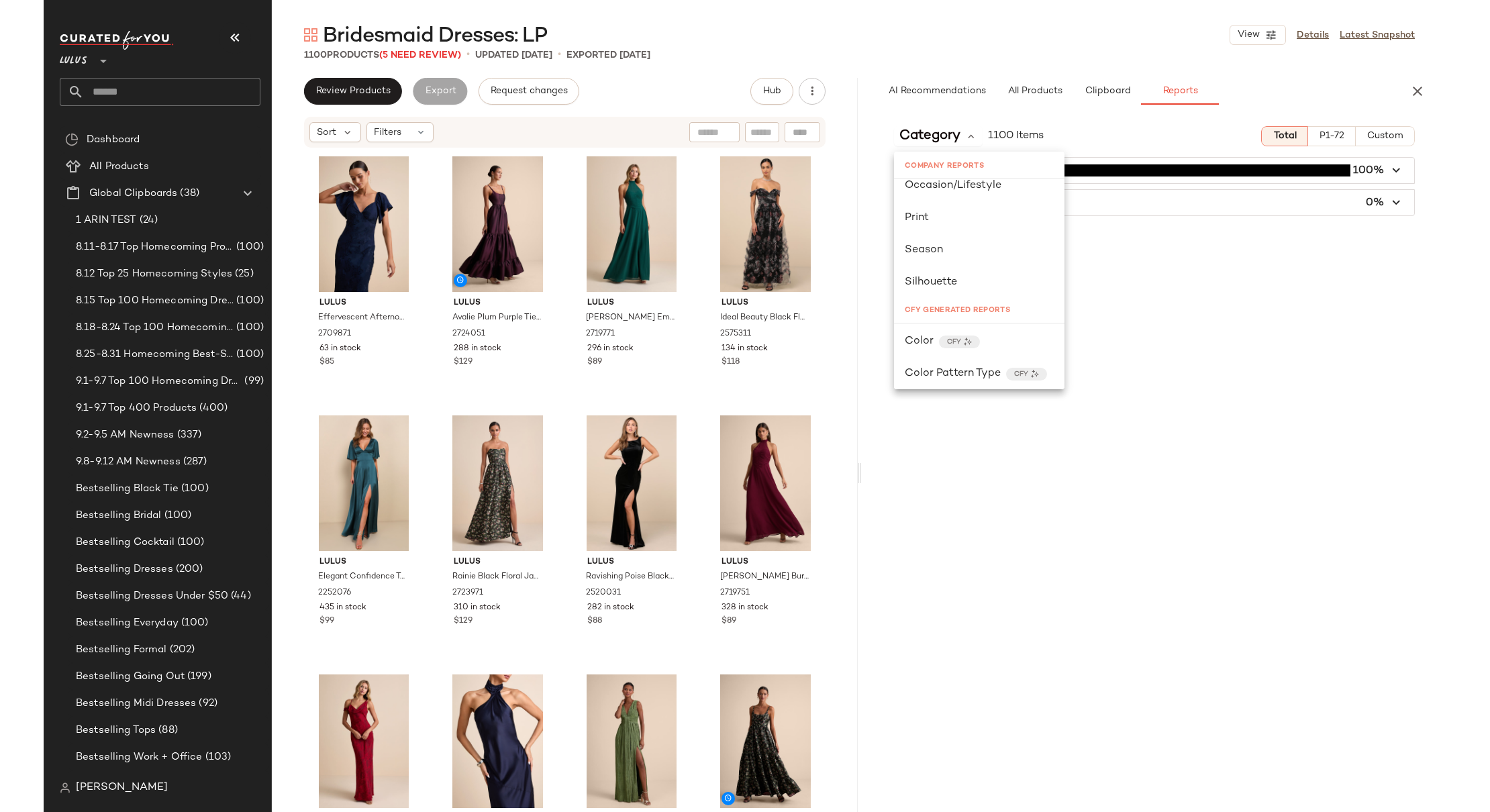
scroll to position [244, 0]
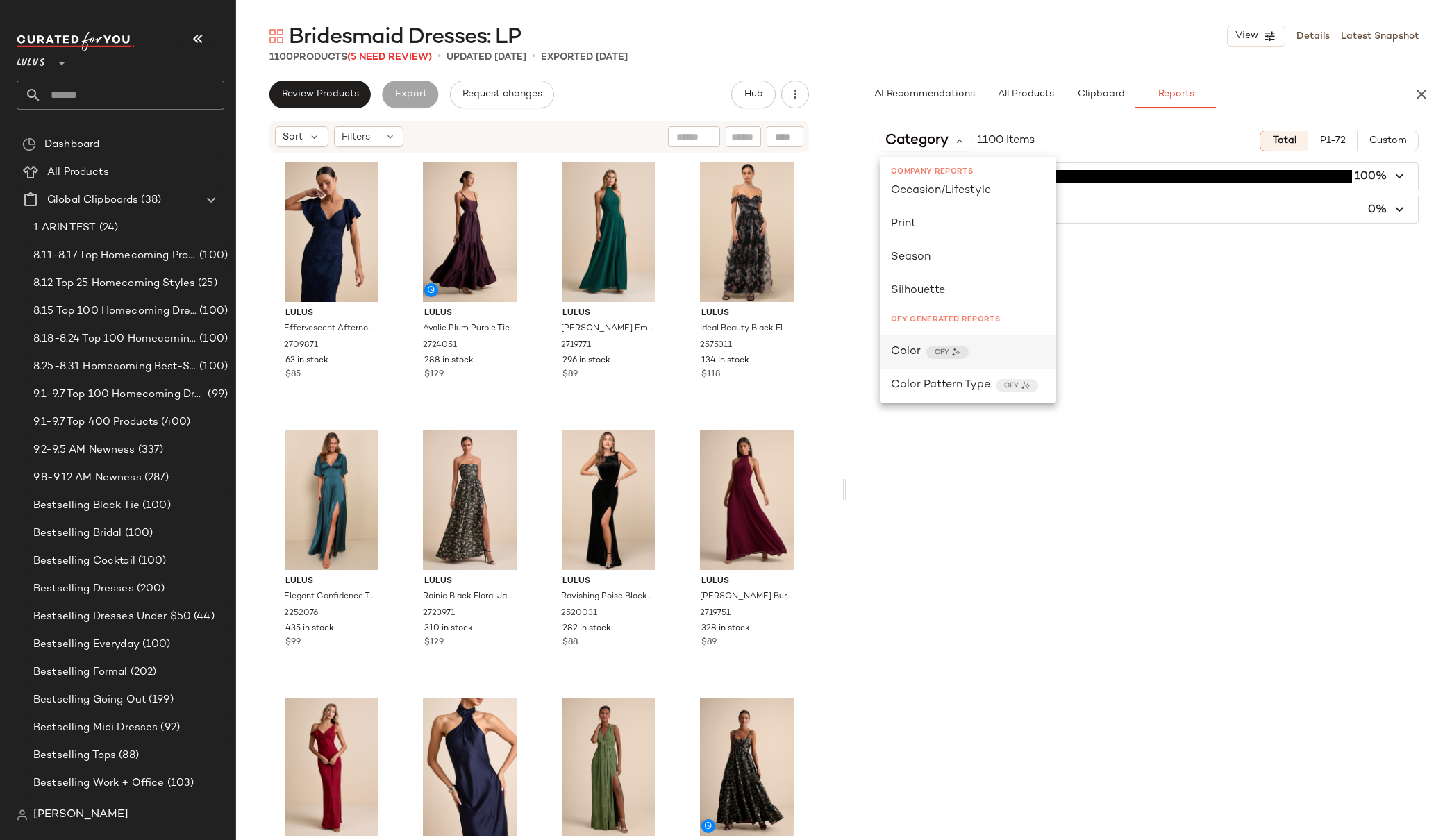
click at [969, 342] on div "Color CFY" at bounding box center [967, 352] width 177 height 33
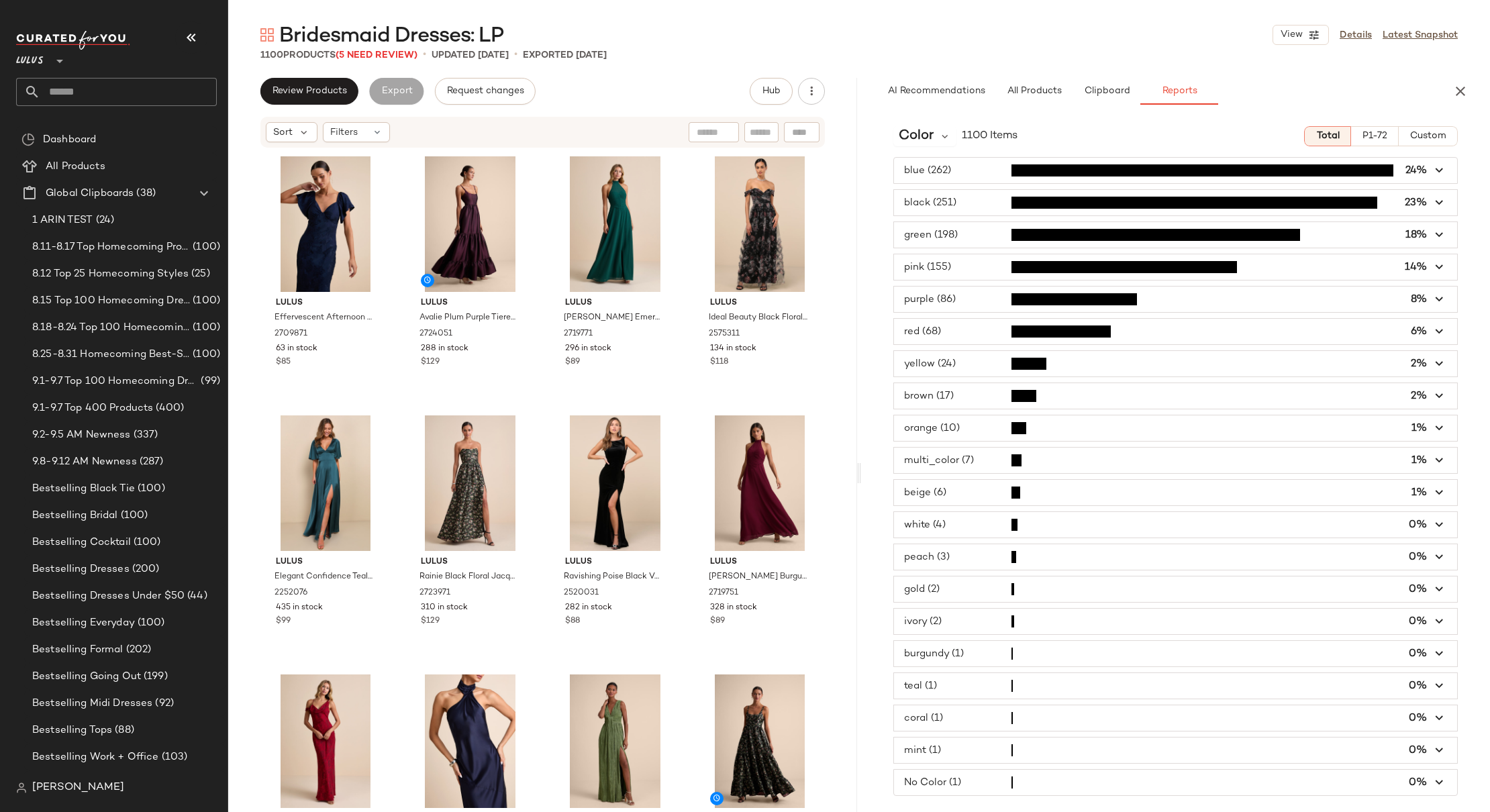
click at [980, 265] on span "button" at bounding box center [1175, 267] width 563 height 25
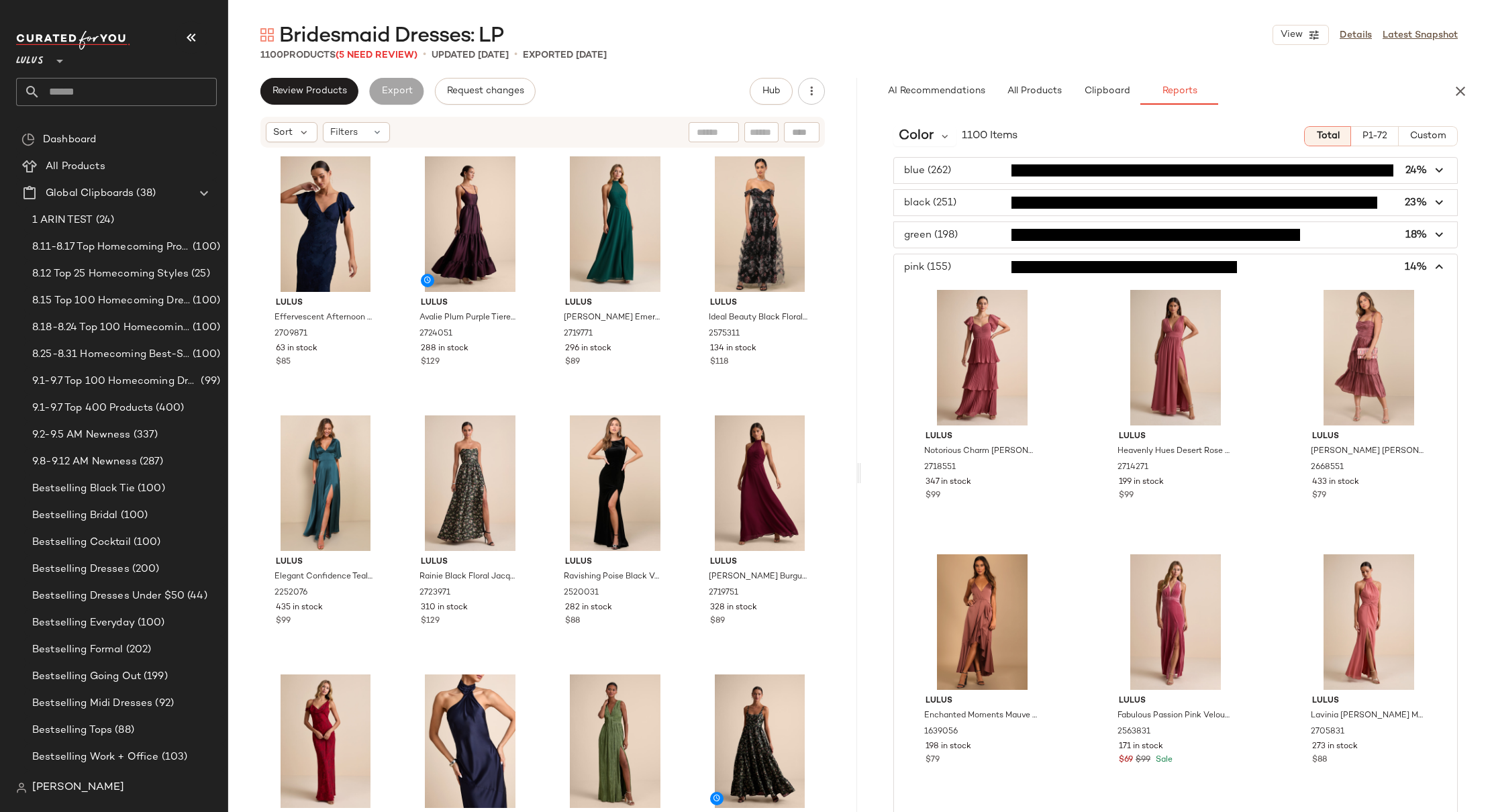
click at [980, 265] on span "button" at bounding box center [1175, 267] width 563 height 25
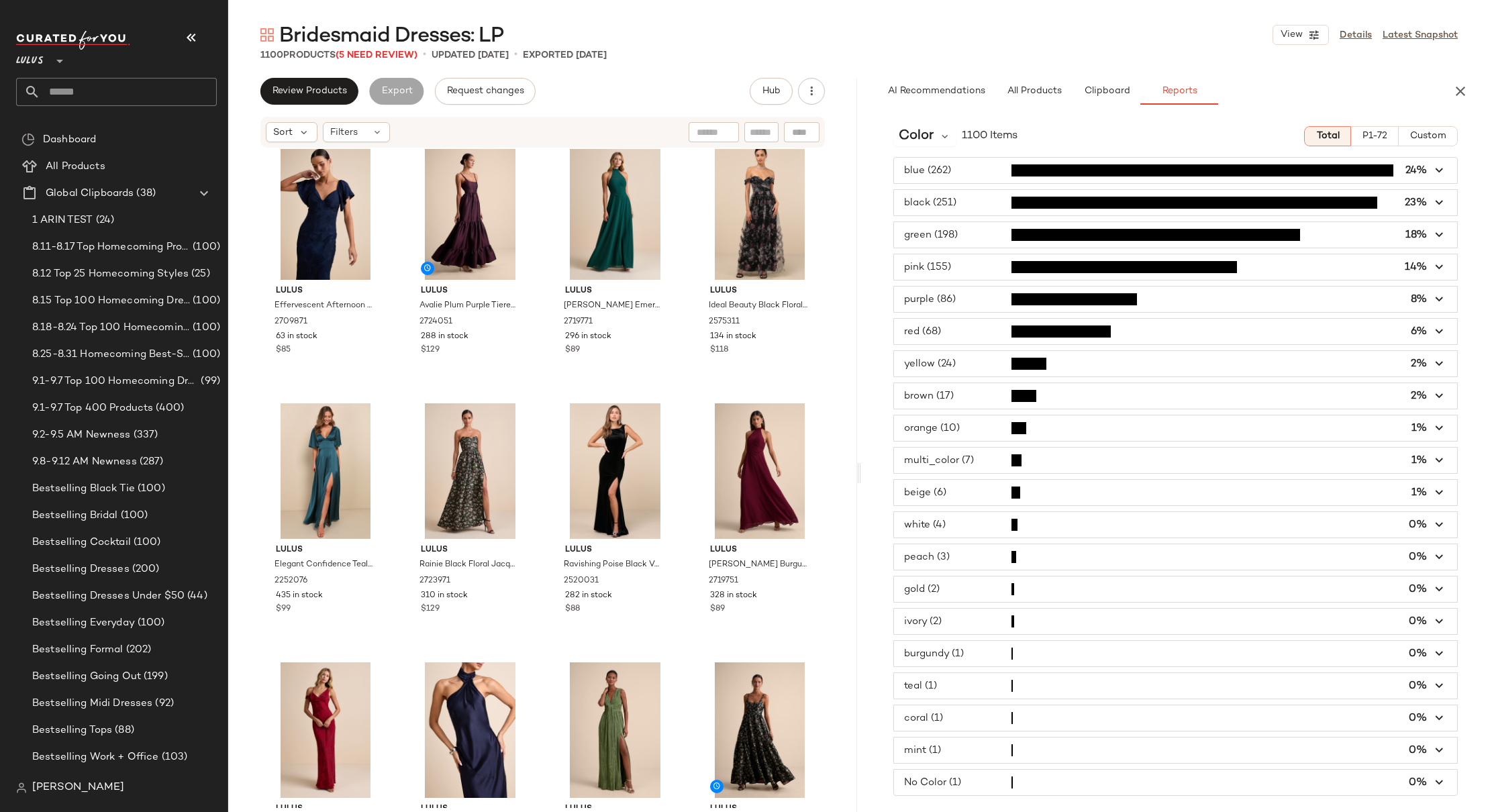
scroll to position [0, 0]
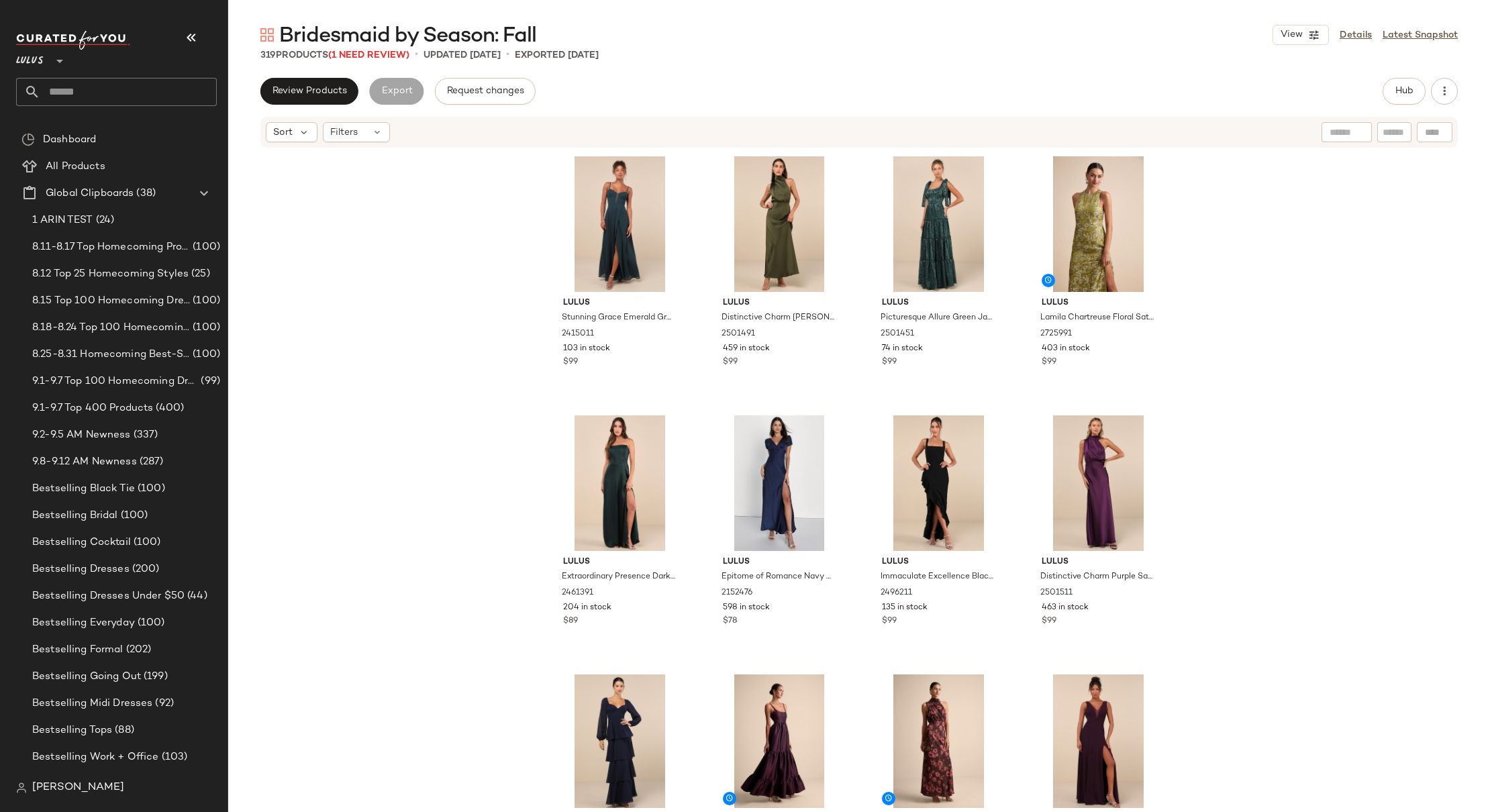
click at [1102, 251] on div "Lulus Stunning Grace Emerald Green Cutout A-Line Maxi Dress 2415011 103 in stoc…" at bounding box center [859, 479] width 1262 height 659
click at [1102, 241] on div "Lulus Stunning Grace Emerald Green Cutout A-Line Maxi Dress 2415011 103 in stoc…" at bounding box center [859, 479] width 1262 height 659
click at [1102, 100] on button "Hub" at bounding box center [1404, 91] width 43 height 27
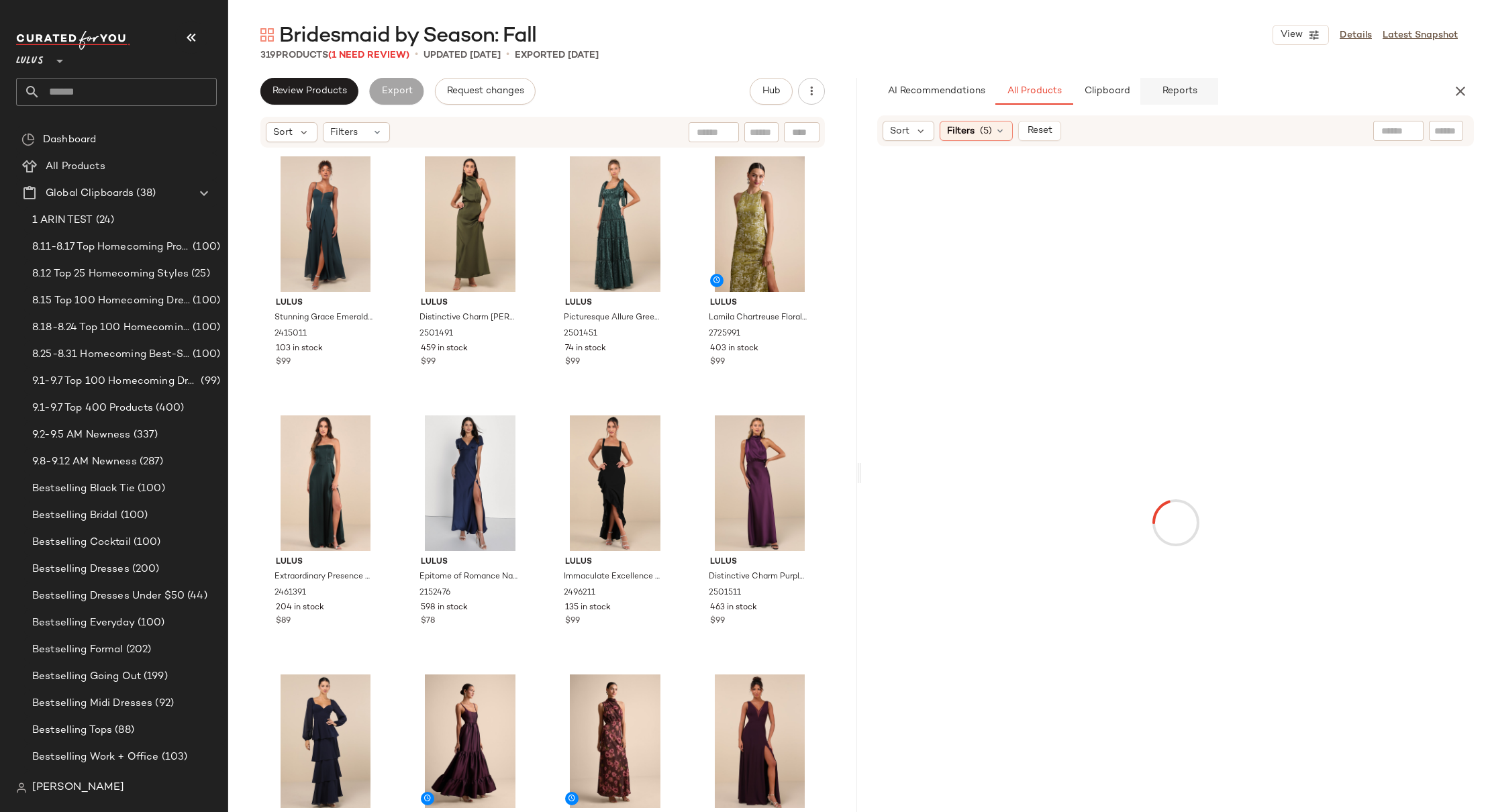
click at [1102, 86] on span "Reports" at bounding box center [1179, 91] width 36 height 10
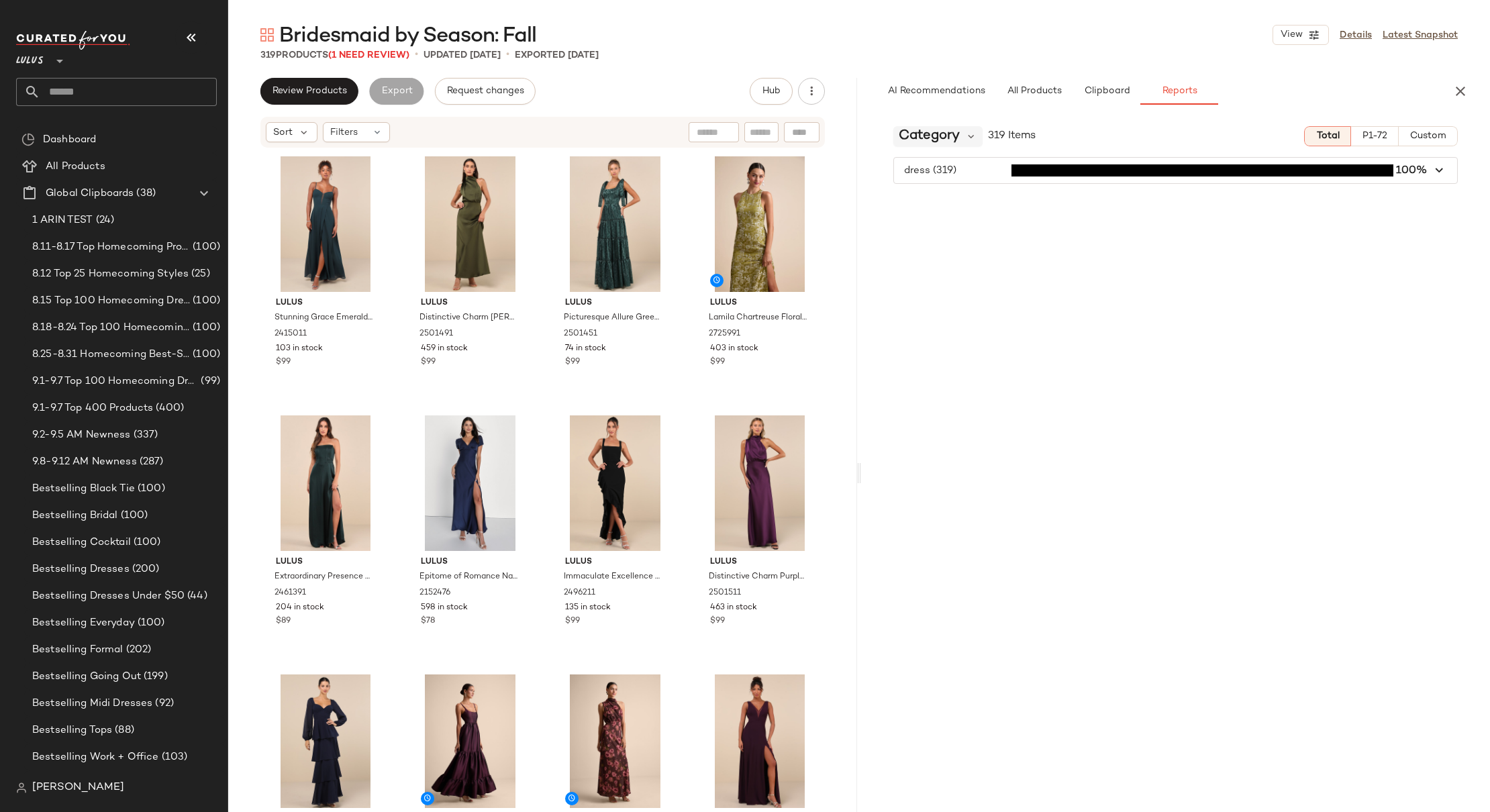
click at [907, 138] on span "Category" at bounding box center [929, 136] width 61 height 20
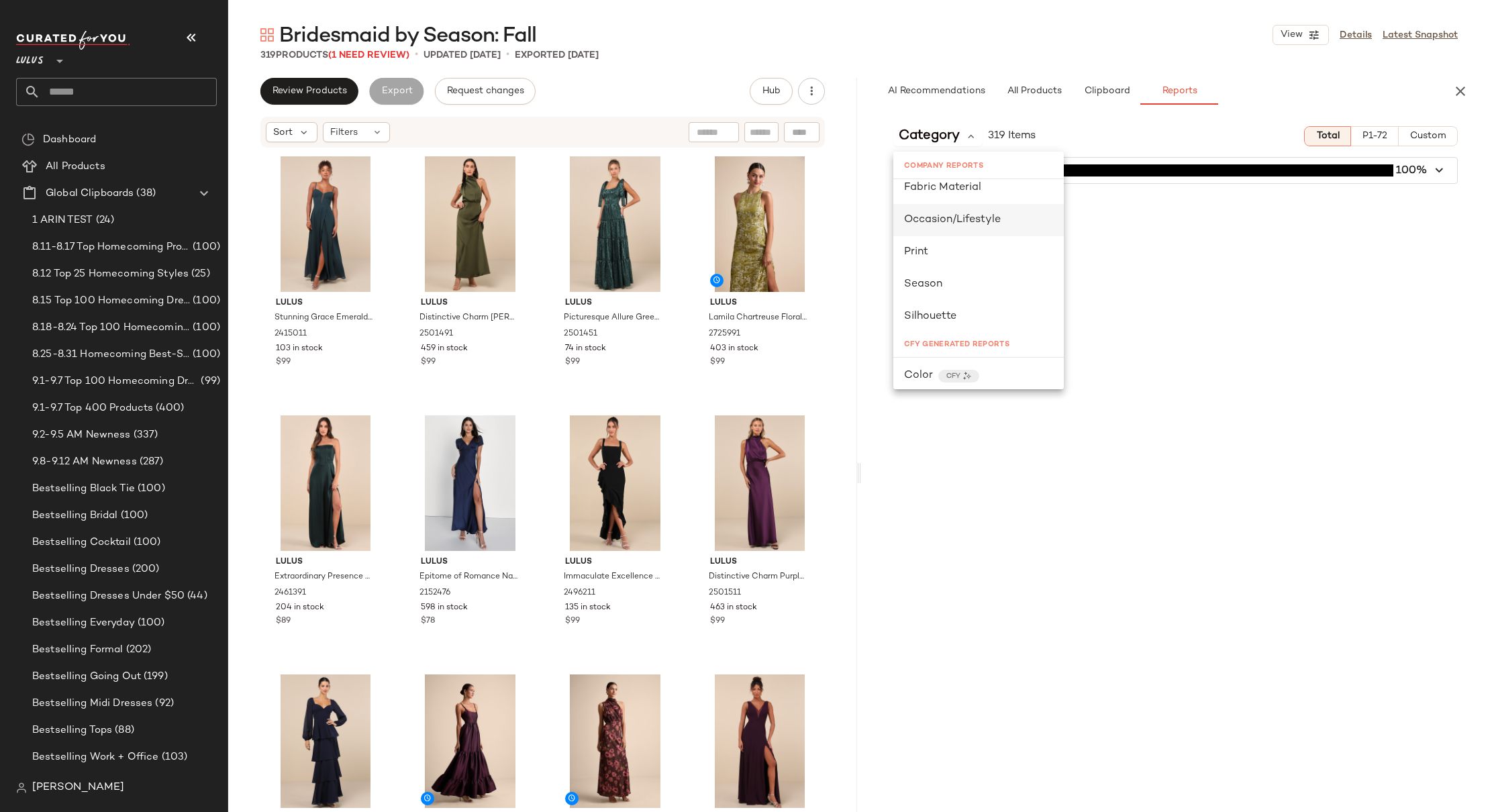
scroll to position [301, 0]
click at [920, 283] on span "Color" at bounding box center [918, 283] width 29 height 16
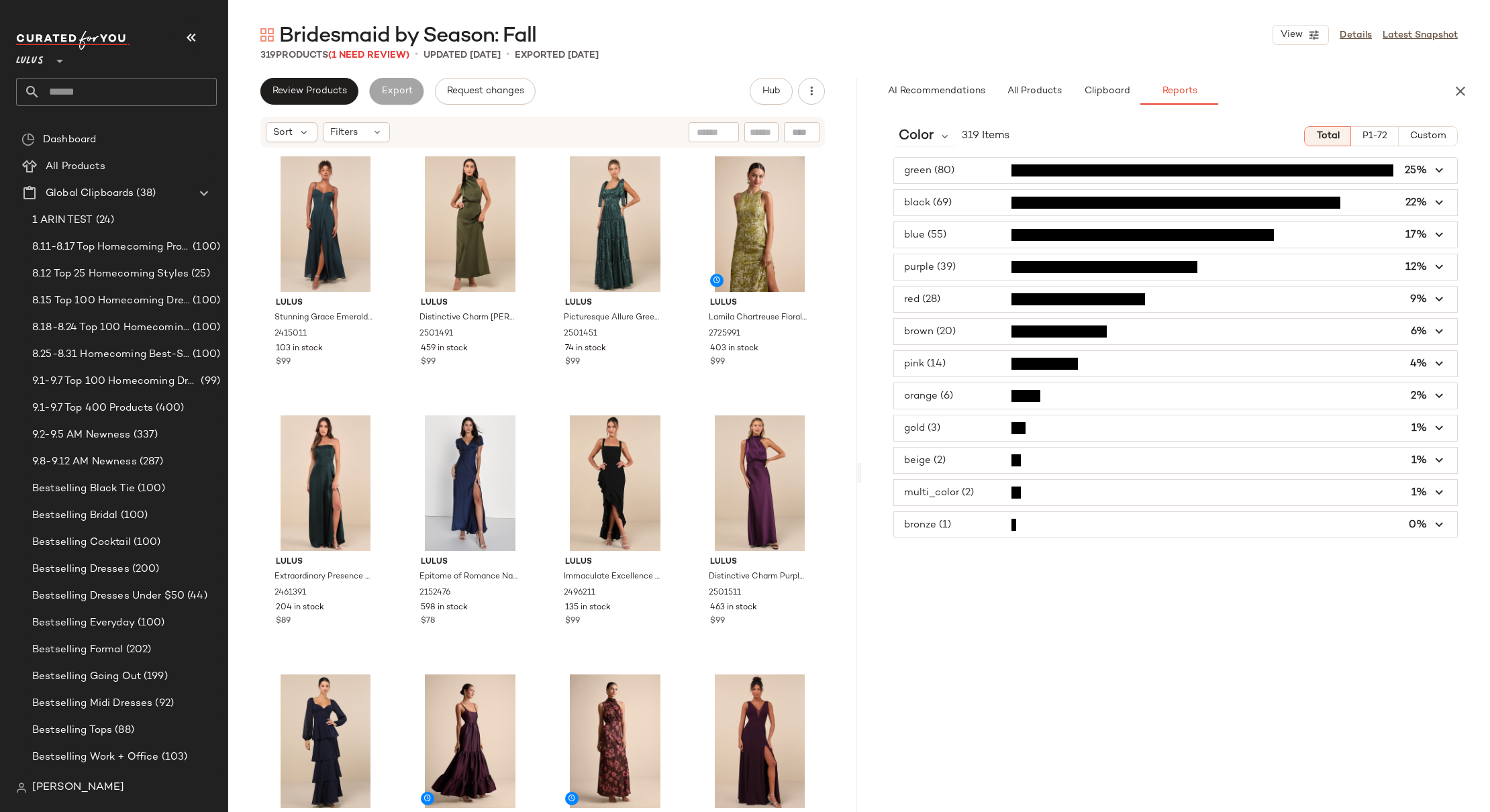
click at [975, 400] on span "button" at bounding box center [1175, 396] width 563 height 25
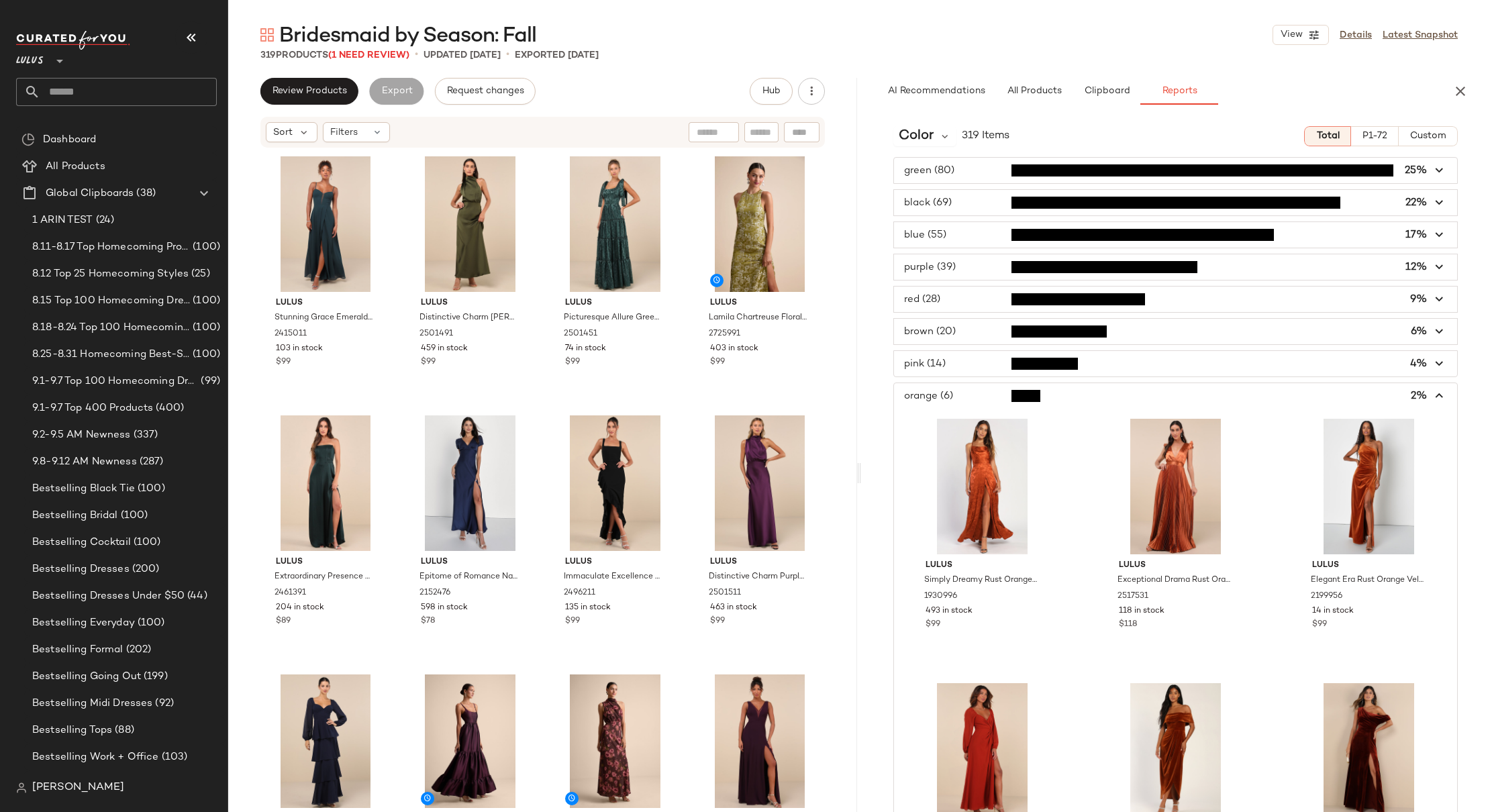
click at [976, 399] on span "button" at bounding box center [1175, 396] width 563 height 25
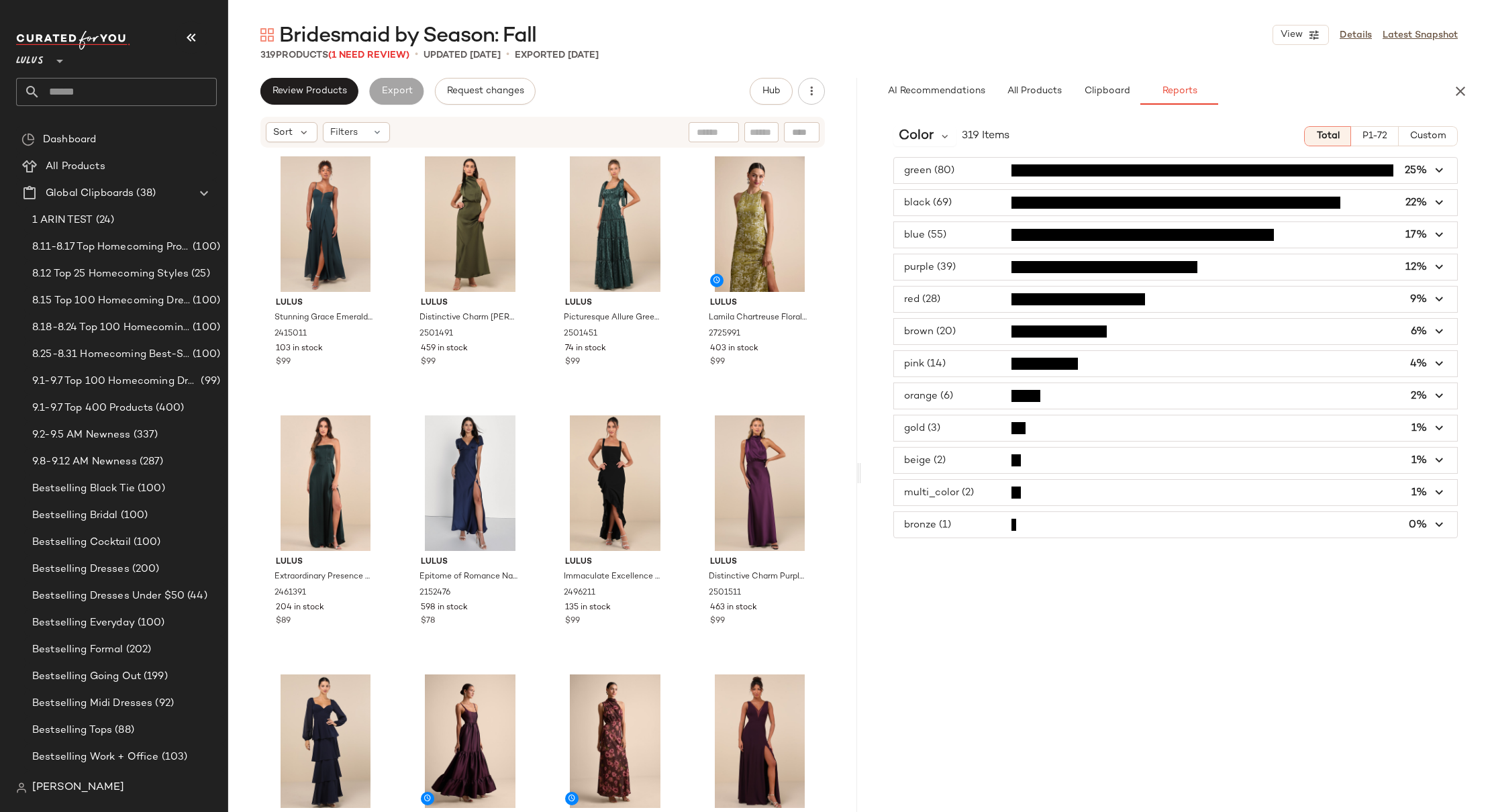
click at [982, 428] on span "button" at bounding box center [1175, 428] width 563 height 25
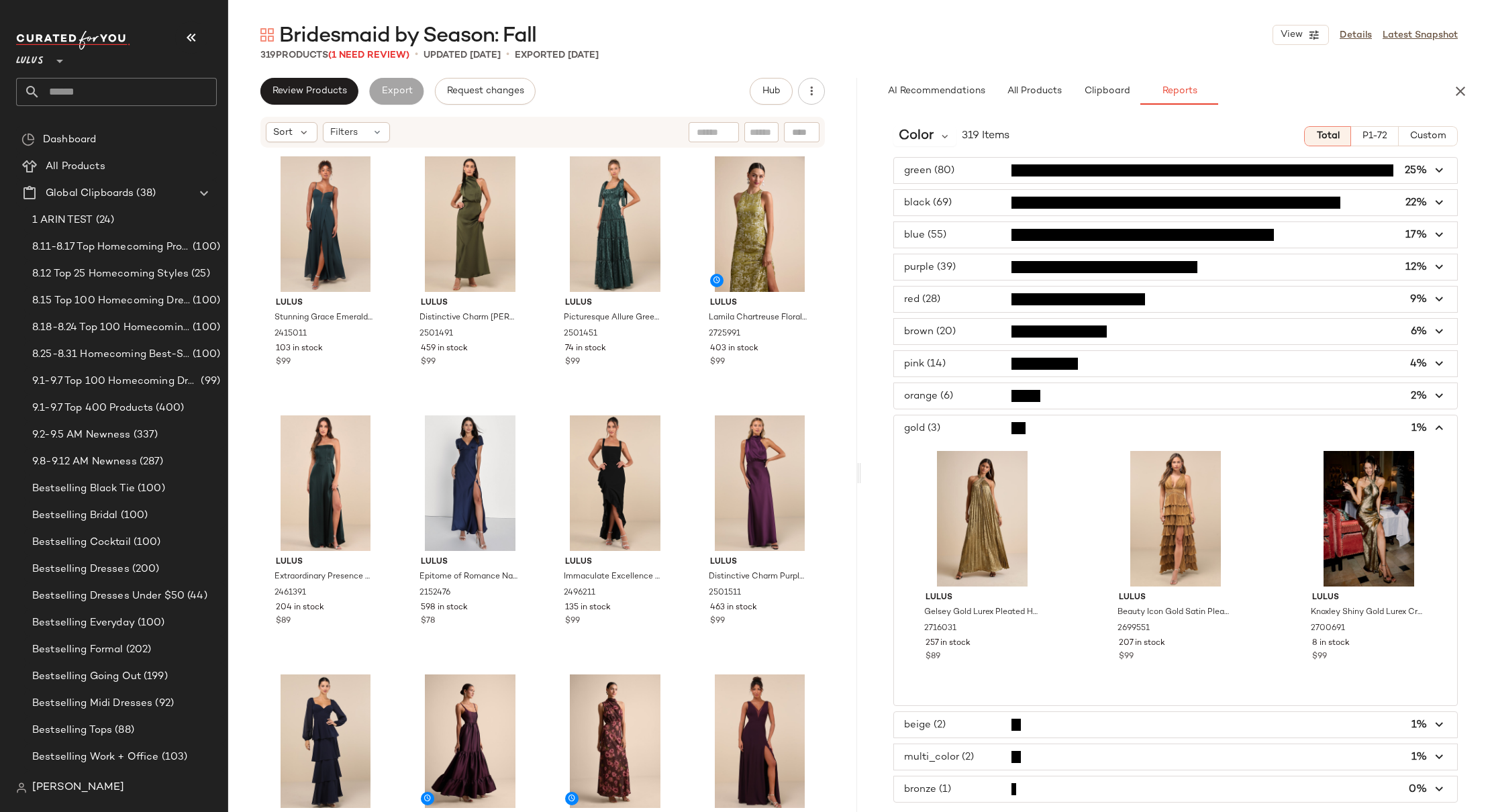
click at [982, 428] on span "button" at bounding box center [1175, 428] width 563 height 25
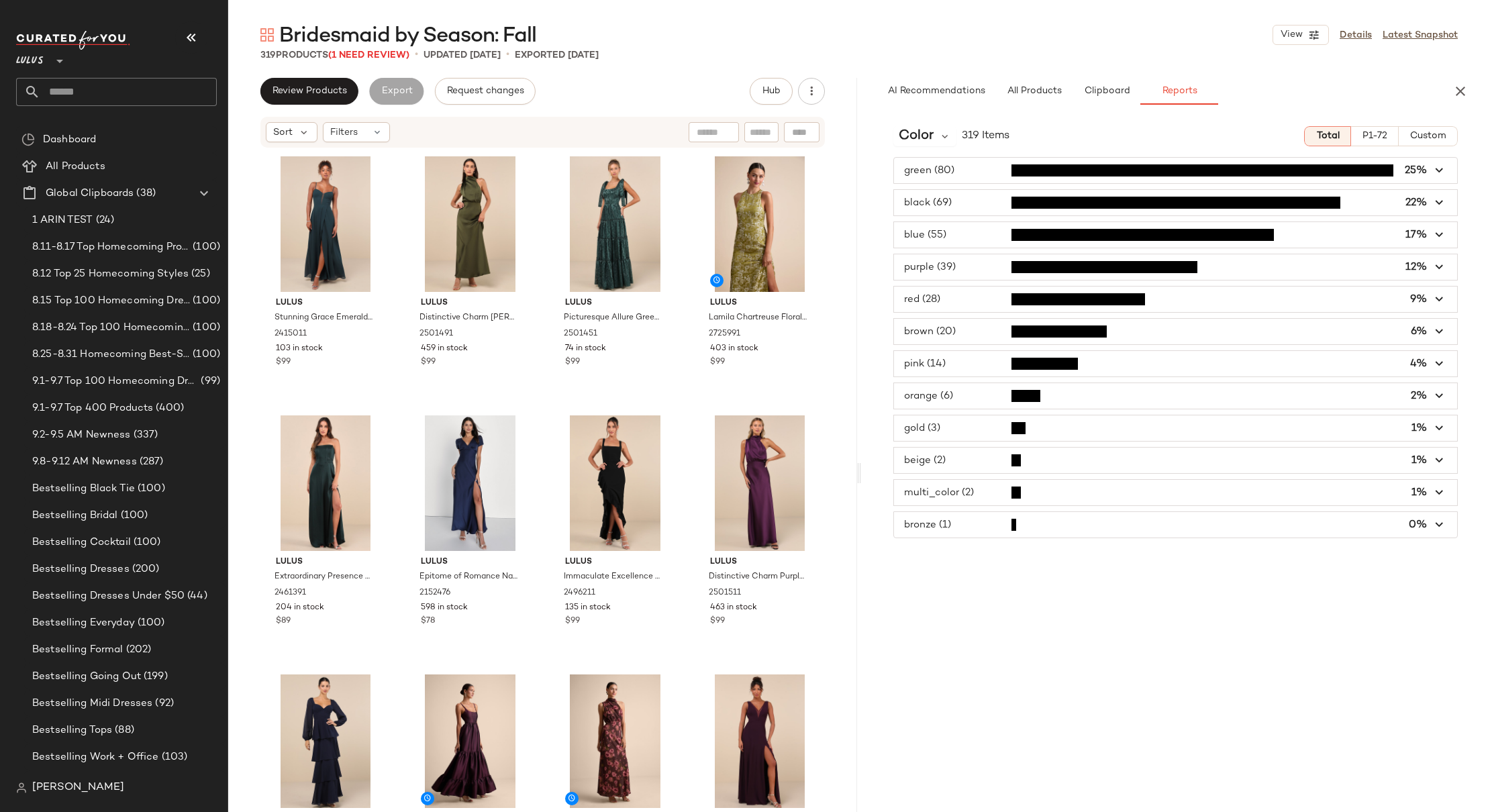
click at [1096, 464] on span "button" at bounding box center [1175, 460] width 563 height 25
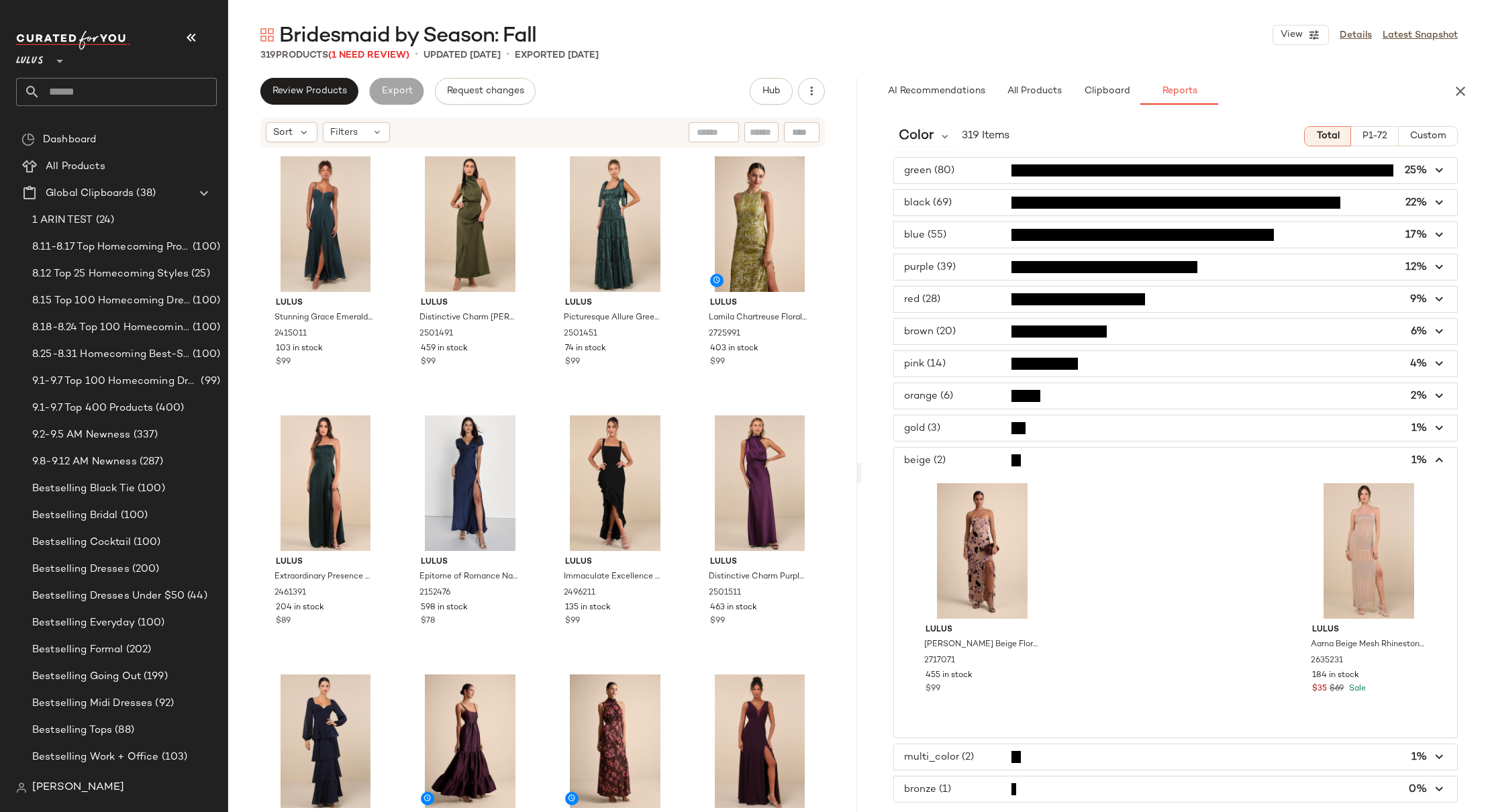
click at [1096, 464] on span "button" at bounding box center [1175, 460] width 563 height 25
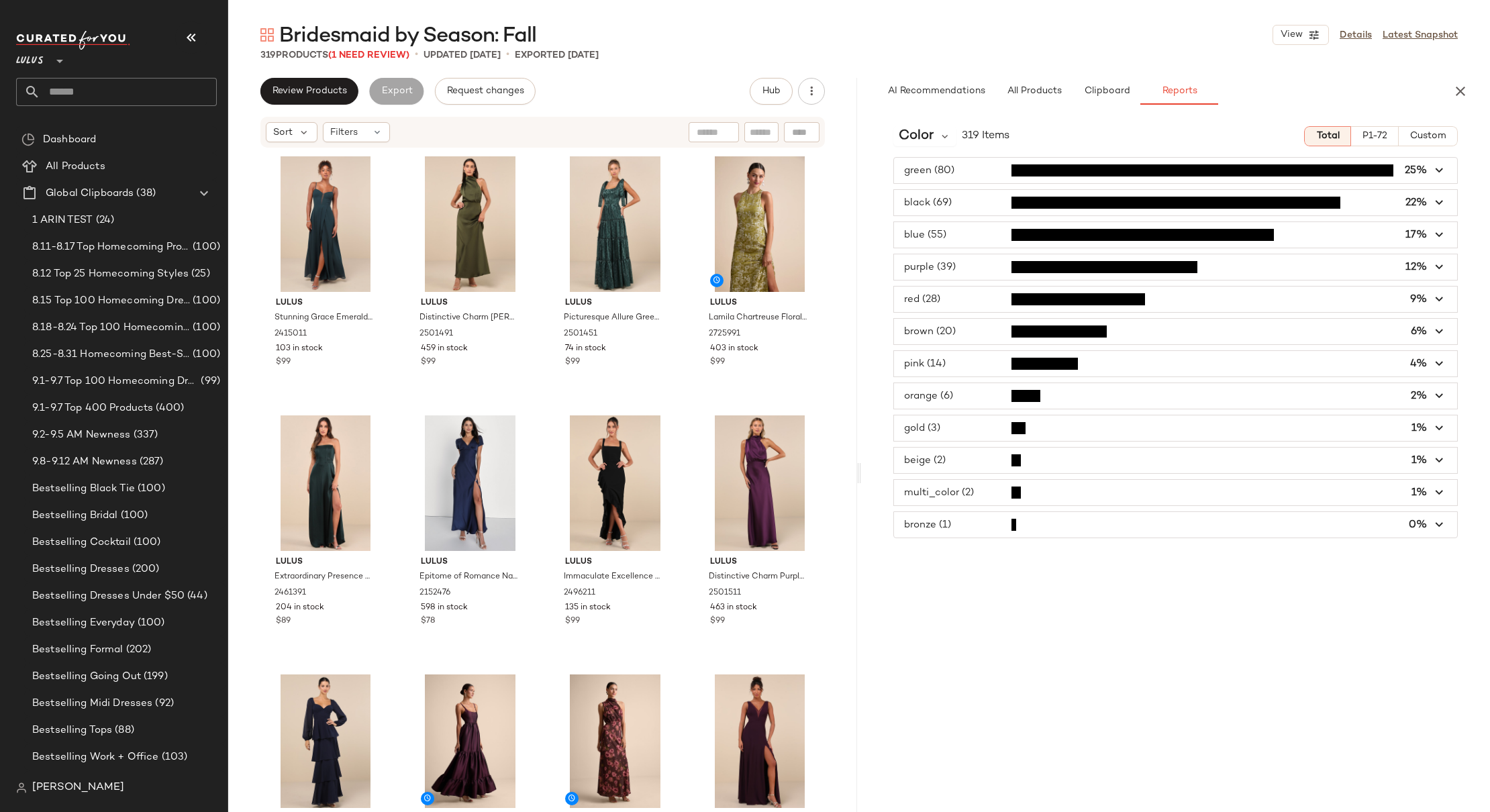
click at [1102, 503] on span "button" at bounding box center [1175, 493] width 563 height 25
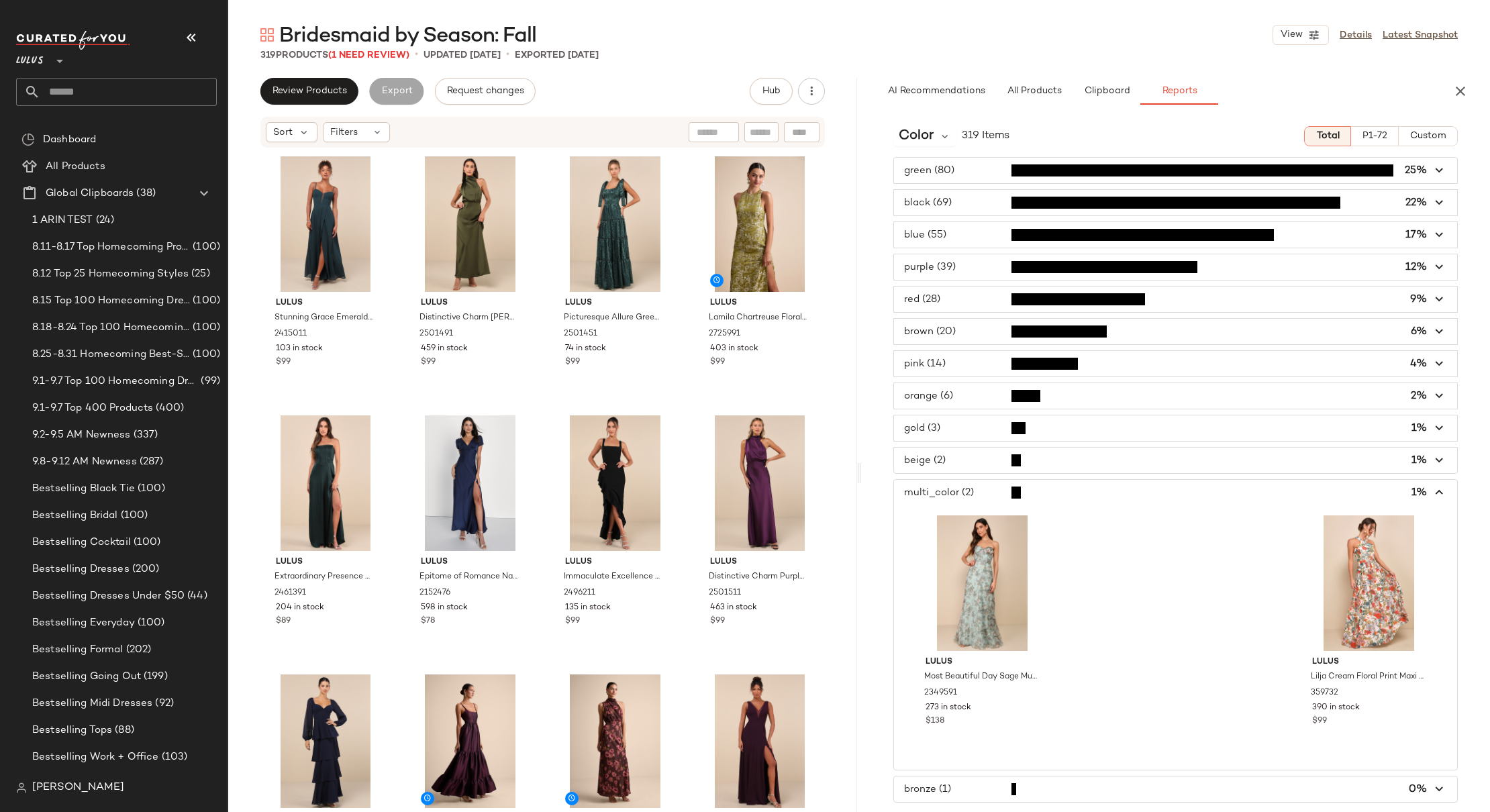
click at [1102, 503] on span "button" at bounding box center [1175, 493] width 563 height 25
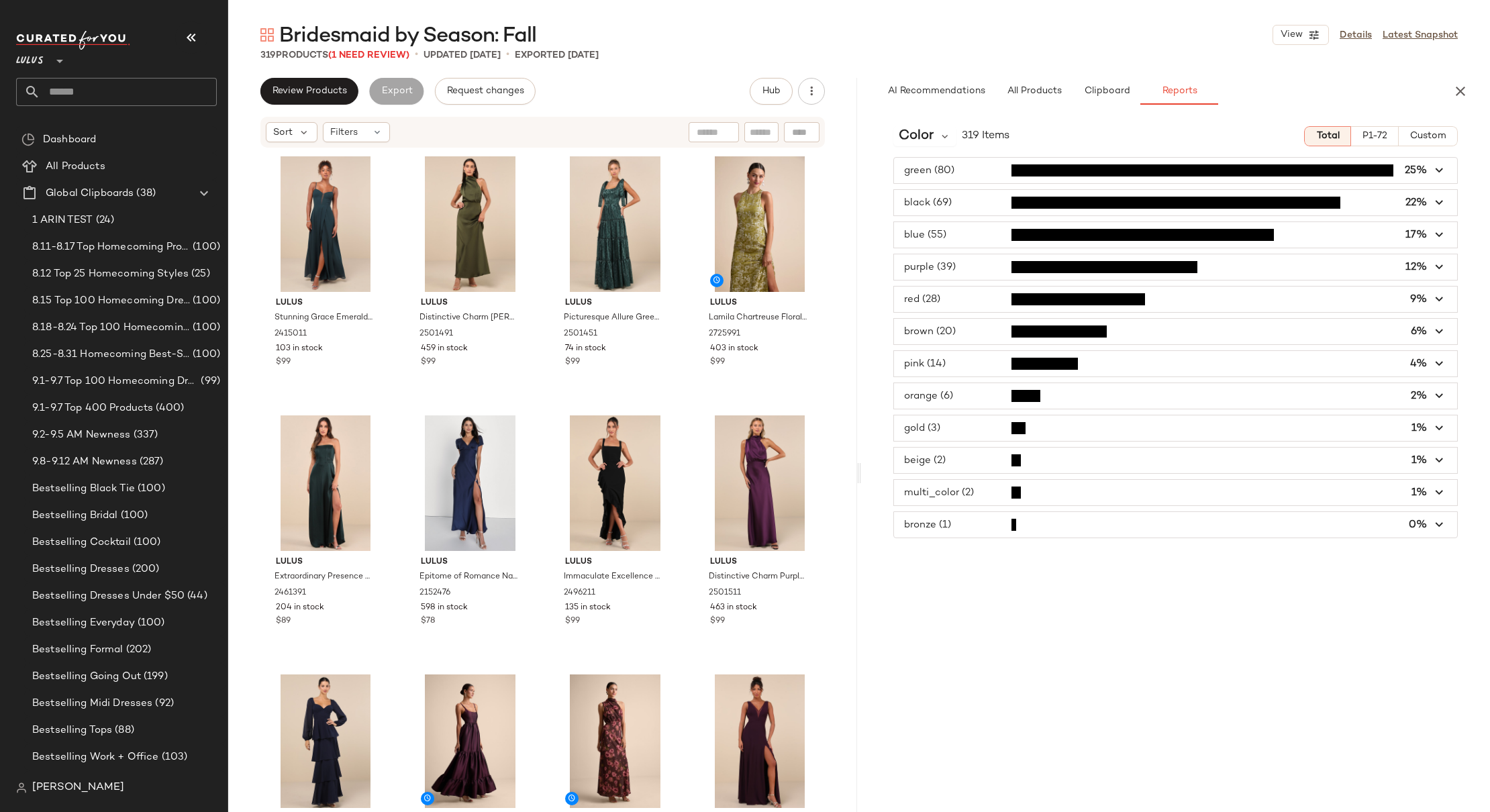
click at [1102, 525] on span "button" at bounding box center [1175, 525] width 563 height 25
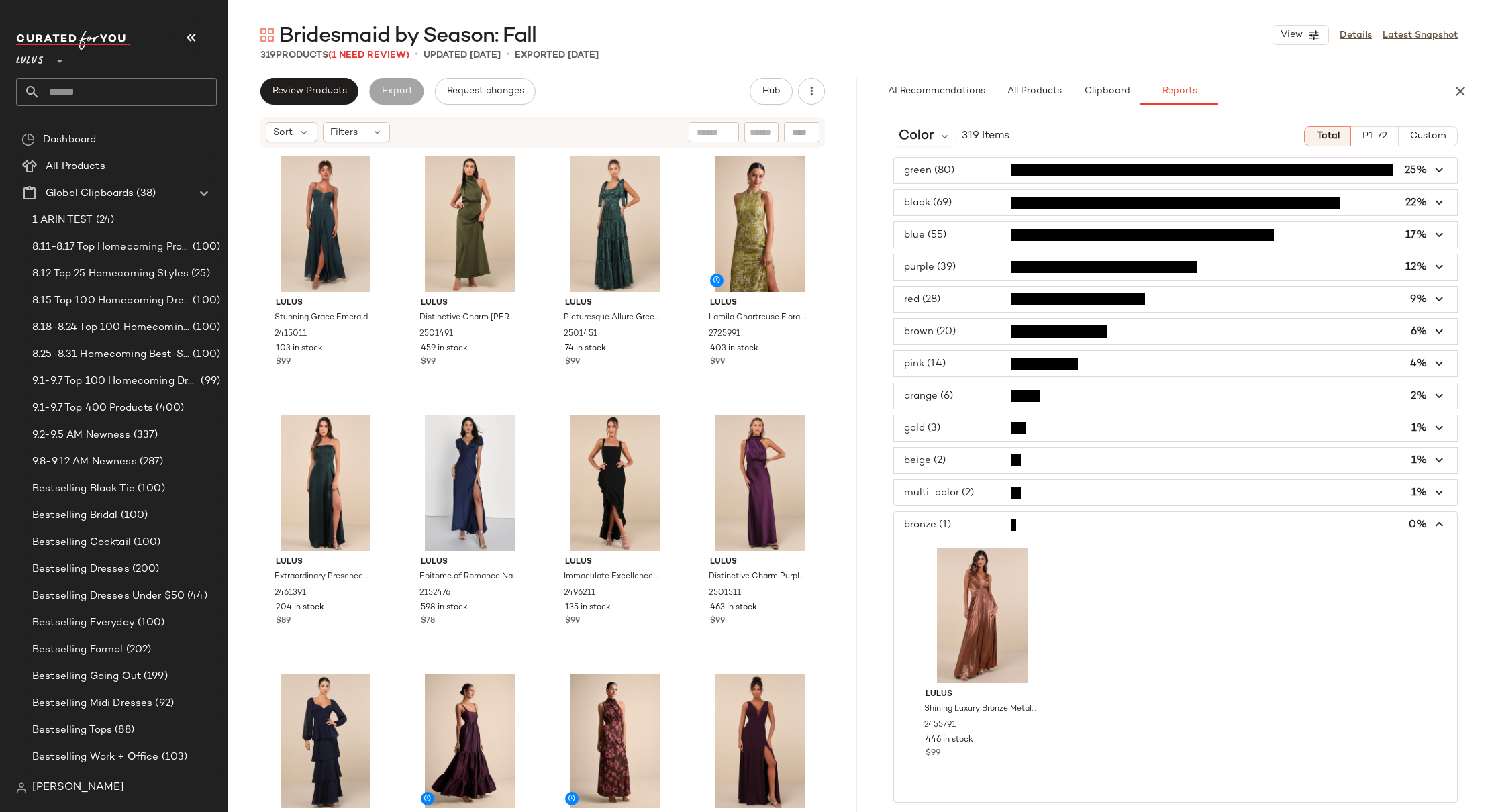
click at [1102, 525] on span "button" at bounding box center [1175, 525] width 563 height 25
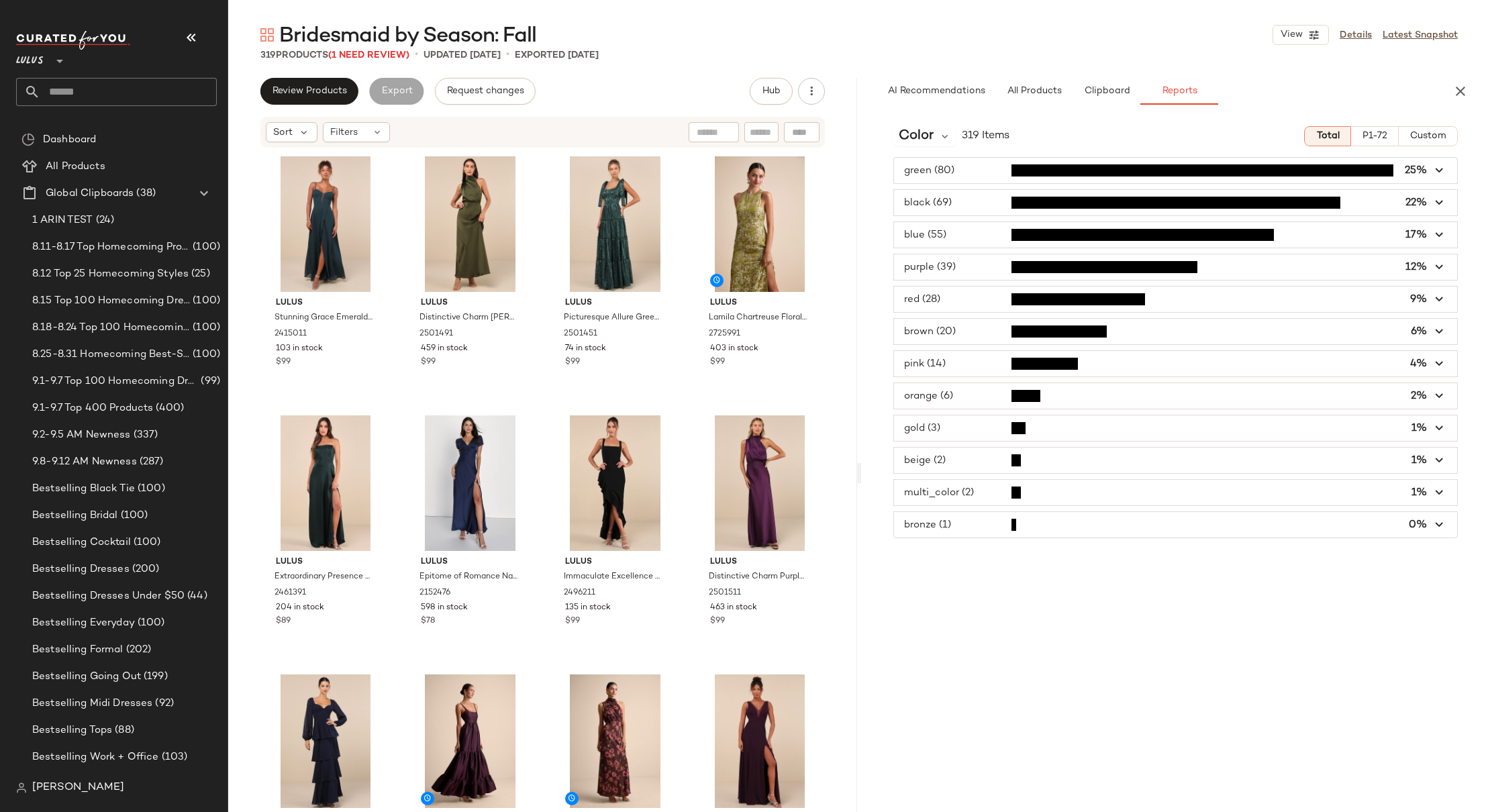
click at [978, 333] on span "button" at bounding box center [1175, 332] width 563 height 25
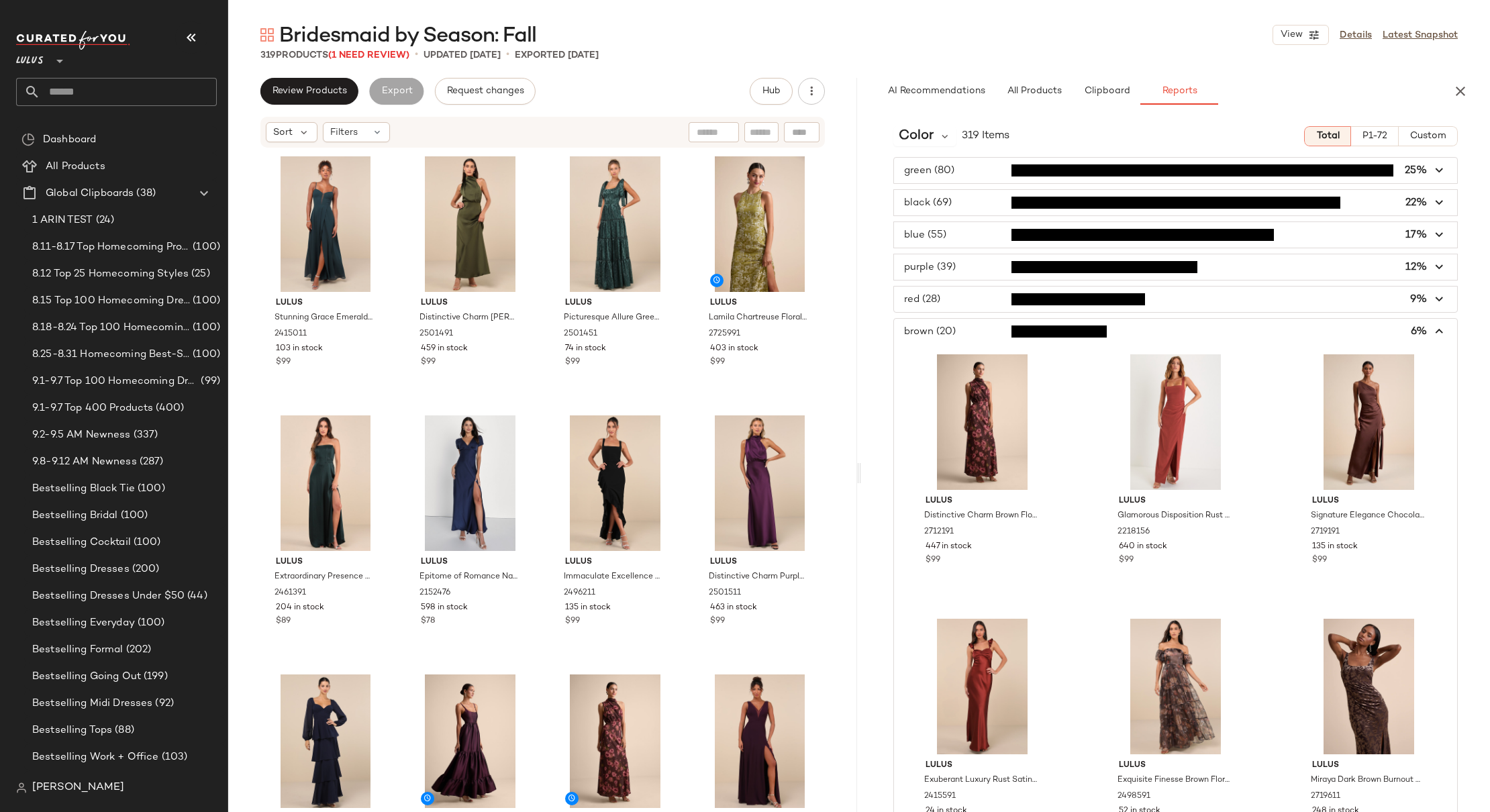
click at [978, 333] on span "button" at bounding box center [1175, 332] width 563 height 25
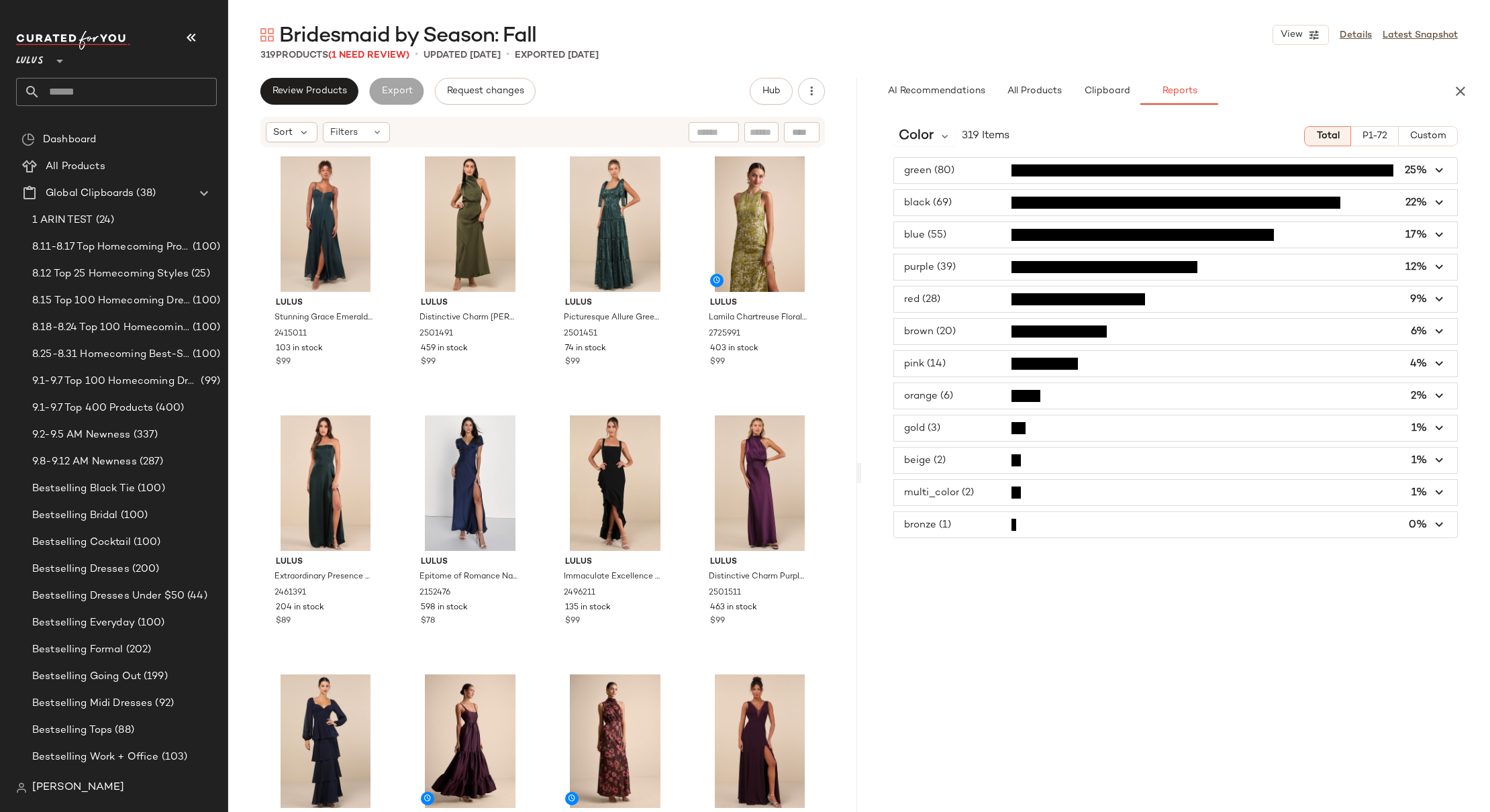
click at [1102, 329] on icon "button" at bounding box center [1440, 332] width 16 height 16
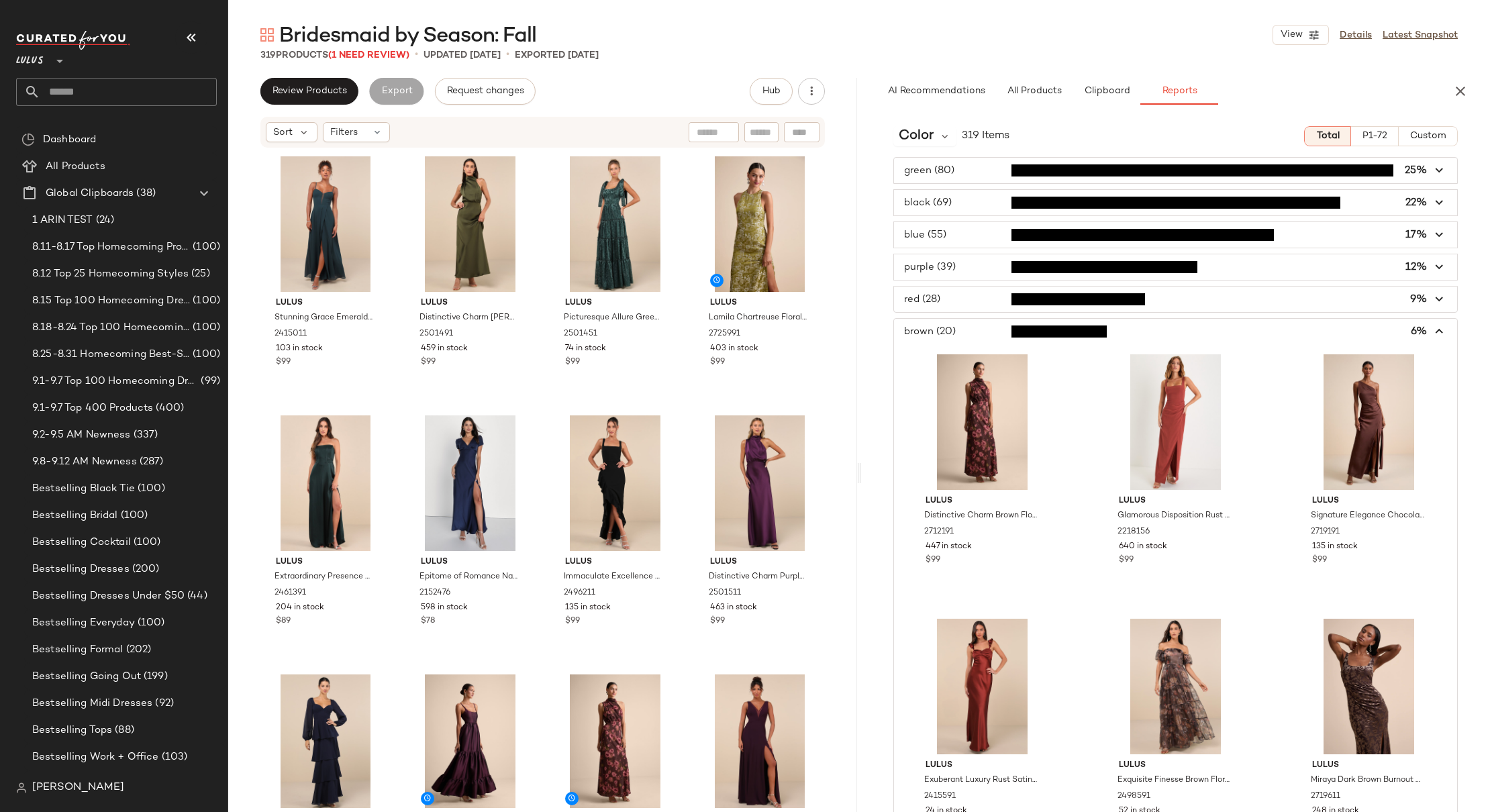
click at [1102, 329] on span "button" at bounding box center [1175, 332] width 563 height 25
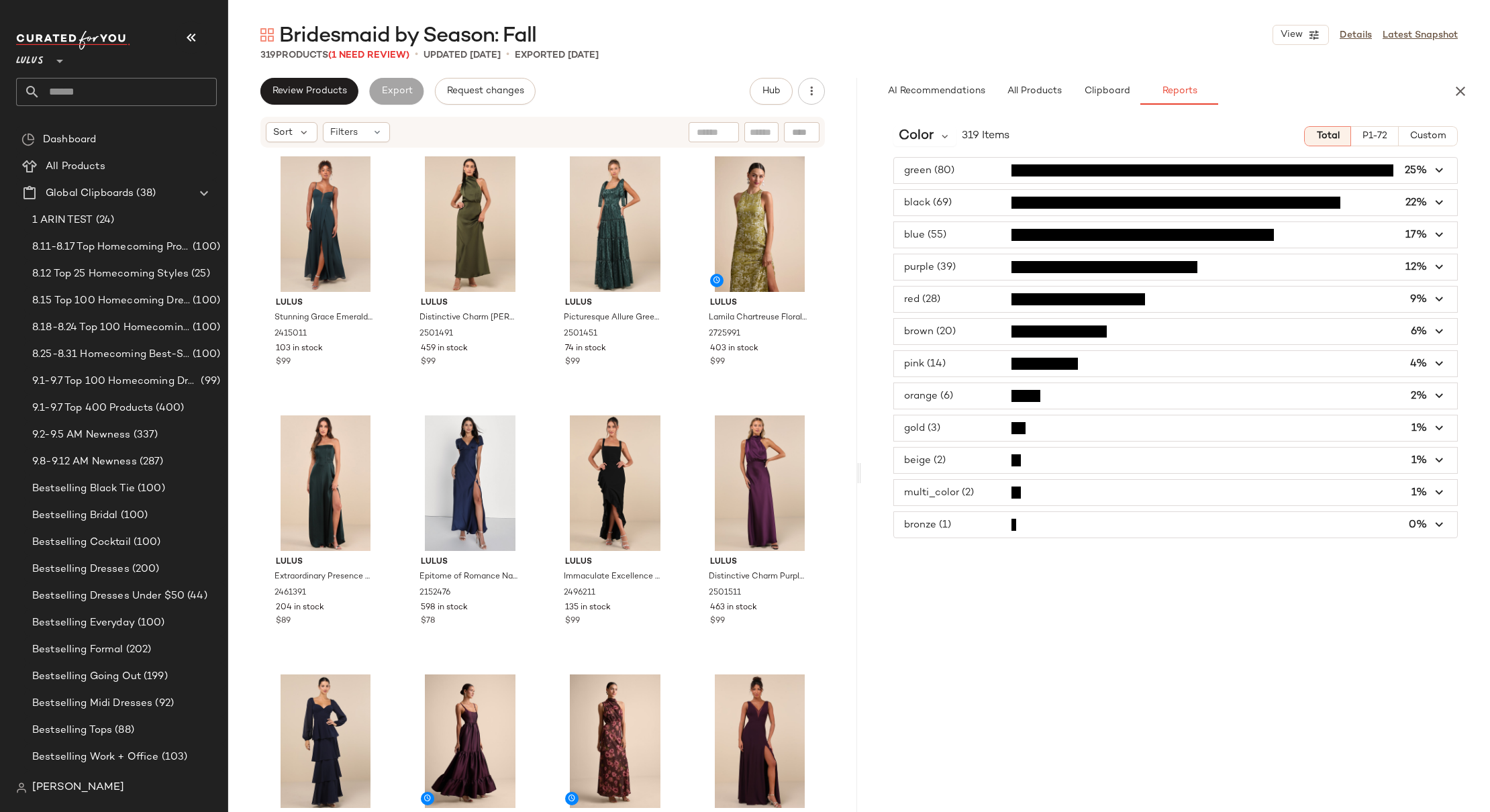
click at [966, 297] on span "button" at bounding box center [1175, 299] width 563 height 25
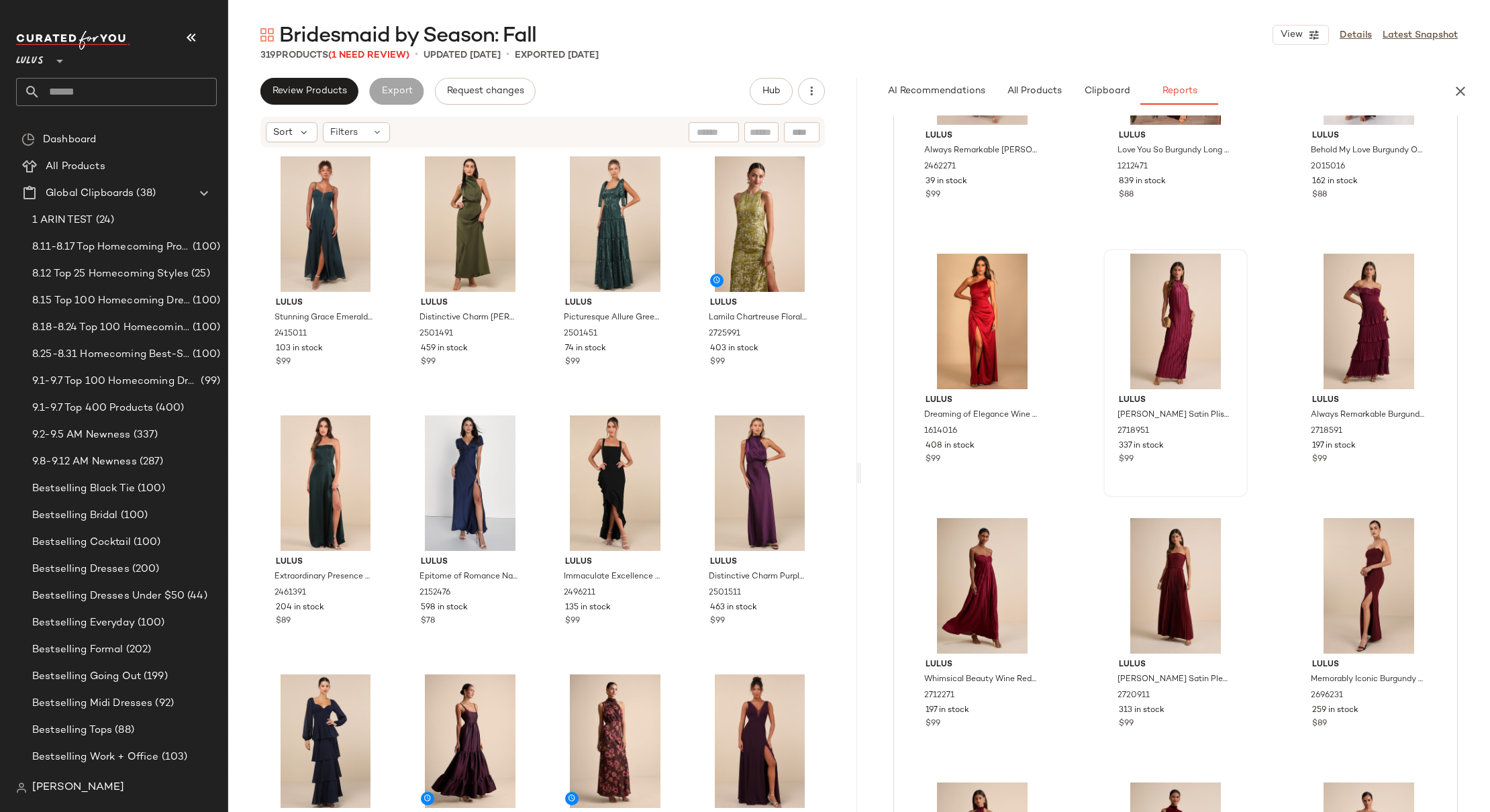
scroll to position [331, 0]
click at [831, 323] on div "Lulus Stunning Grace Emerald Green Cutout A-Line Maxi Dress 2415011 103 in stoc…" at bounding box center [542, 479] width 629 height 659
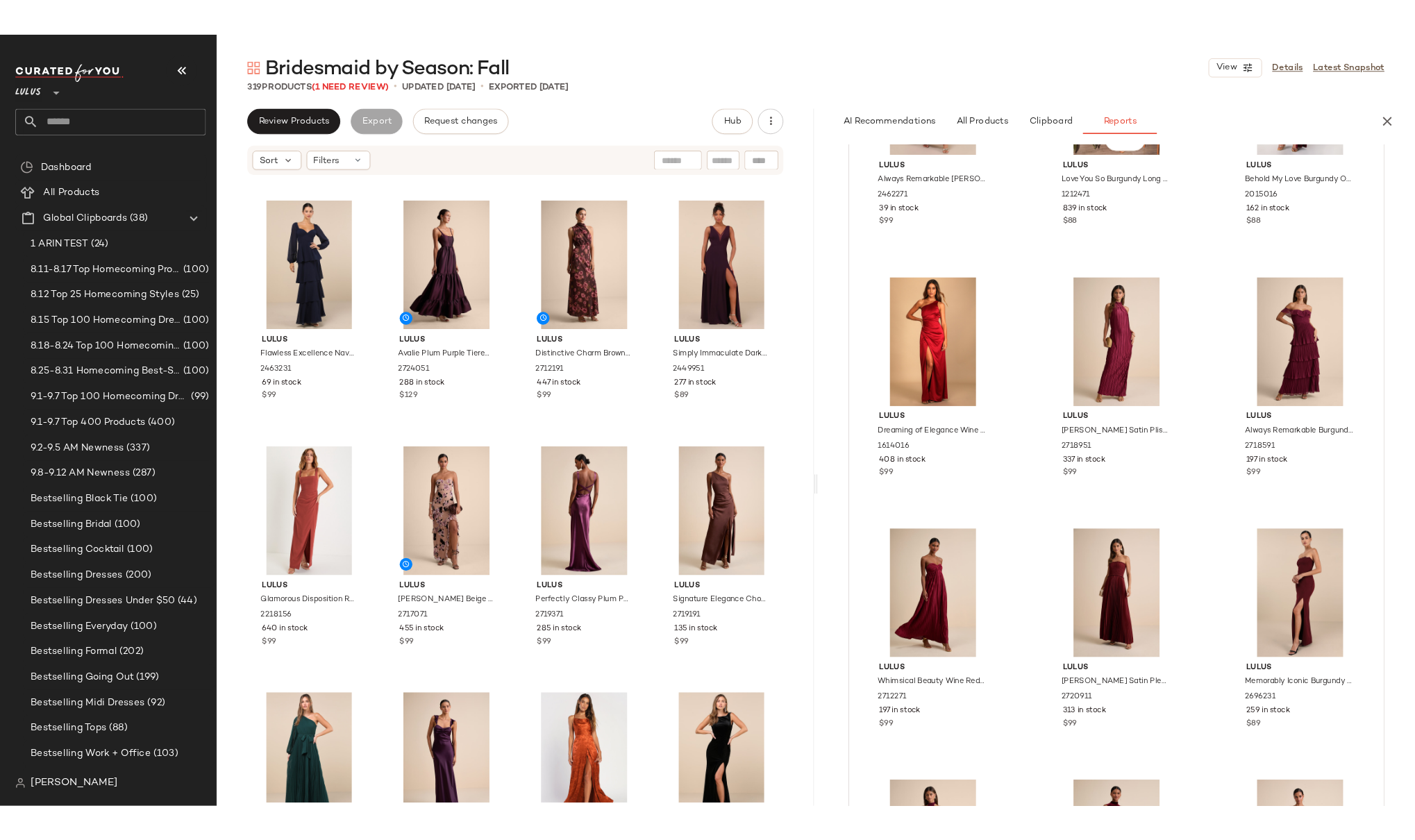
scroll to position [0, 0]
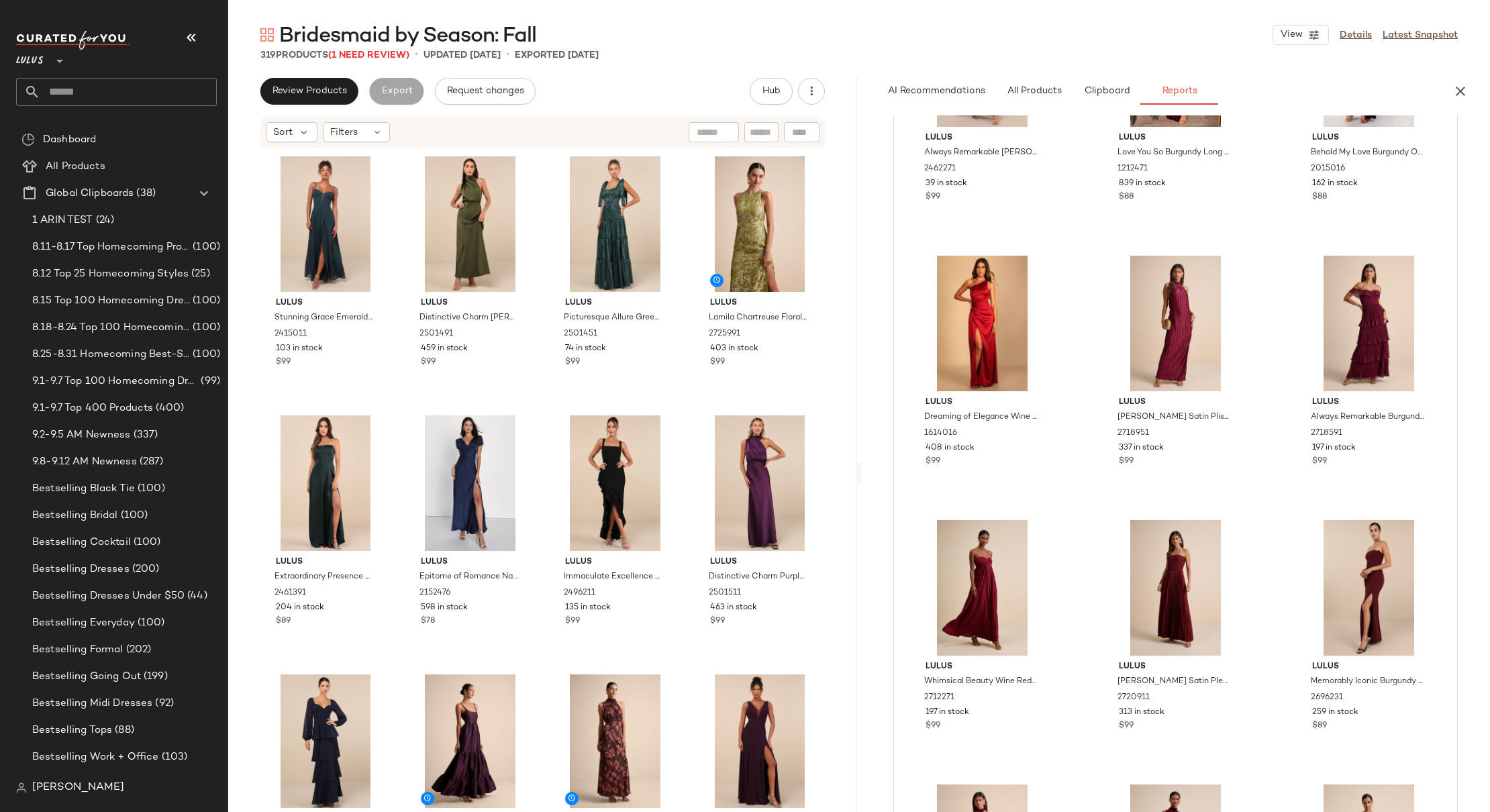
click at [843, 370] on div "Lulus Stunning Grace Emerald Green Cutout A-Line Maxi Dress 2415011 103 in stoc…" at bounding box center [542, 479] width 629 height 659
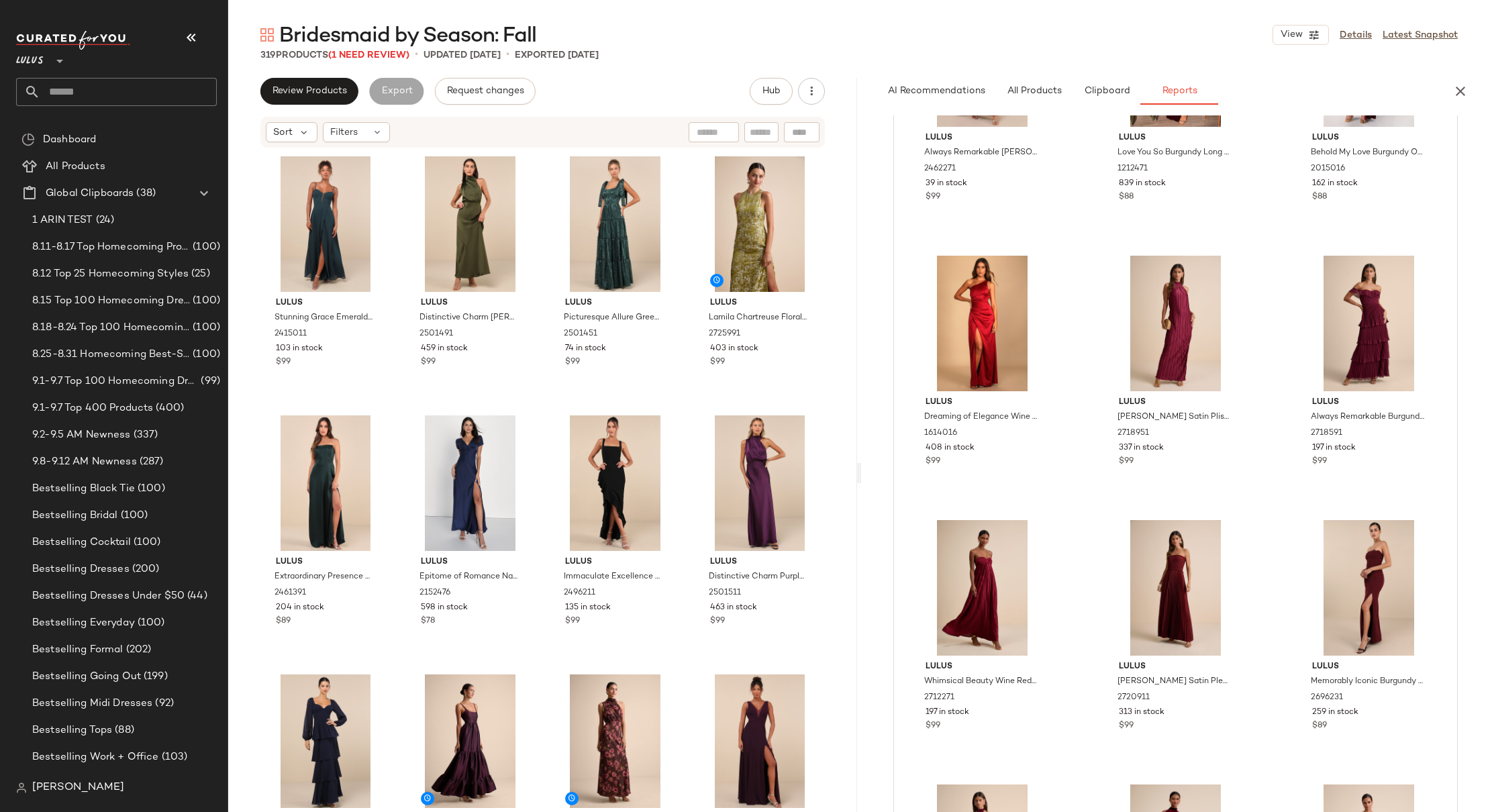
click at [843, 370] on div "Lulus Stunning Grace Emerald Green Cutout A-Line Maxi Dress 2415011 103 in stoc…" at bounding box center [542, 479] width 629 height 659
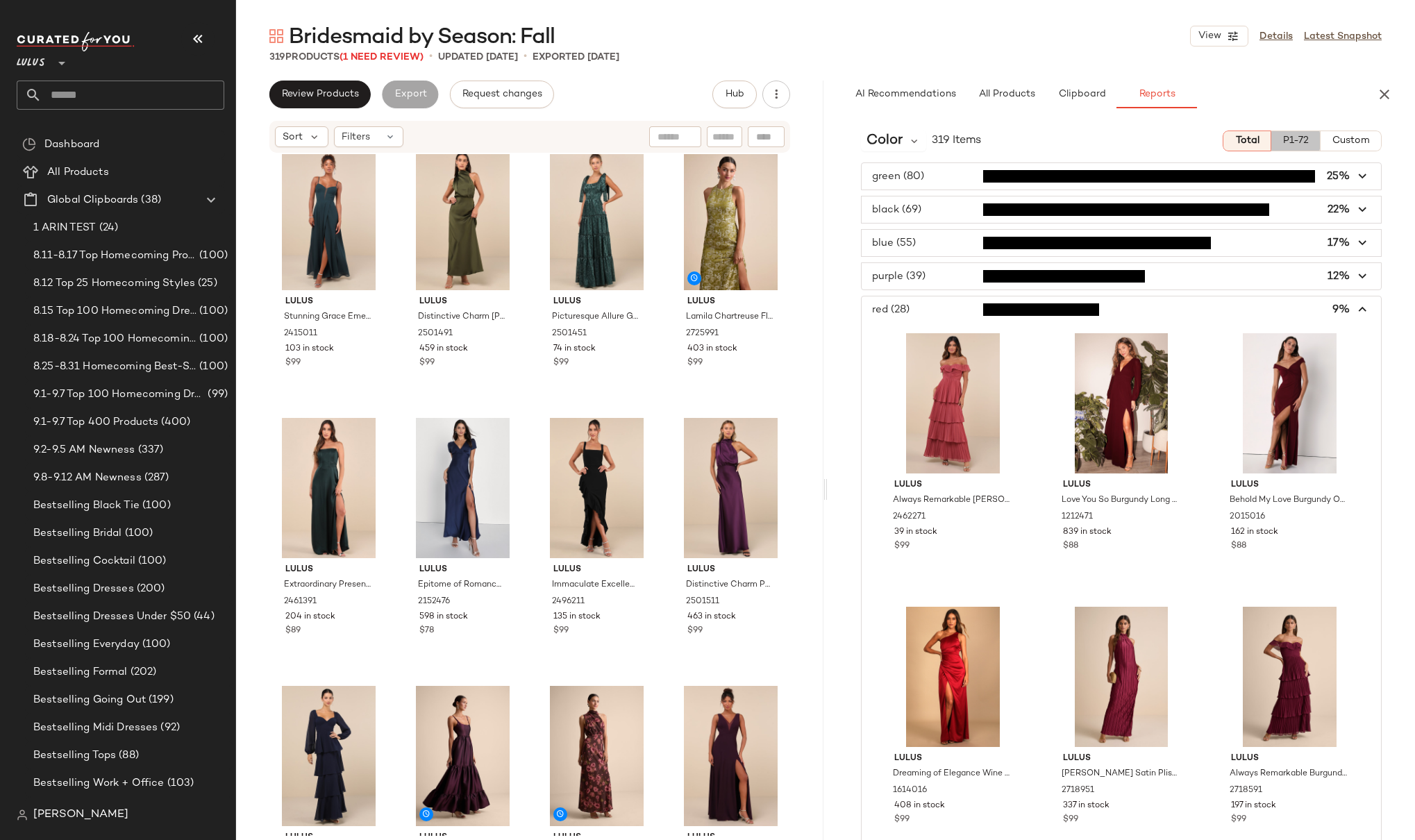
click at [1140, 138] on span "P1-72" at bounding box center [1295, 141] width 26 height 11
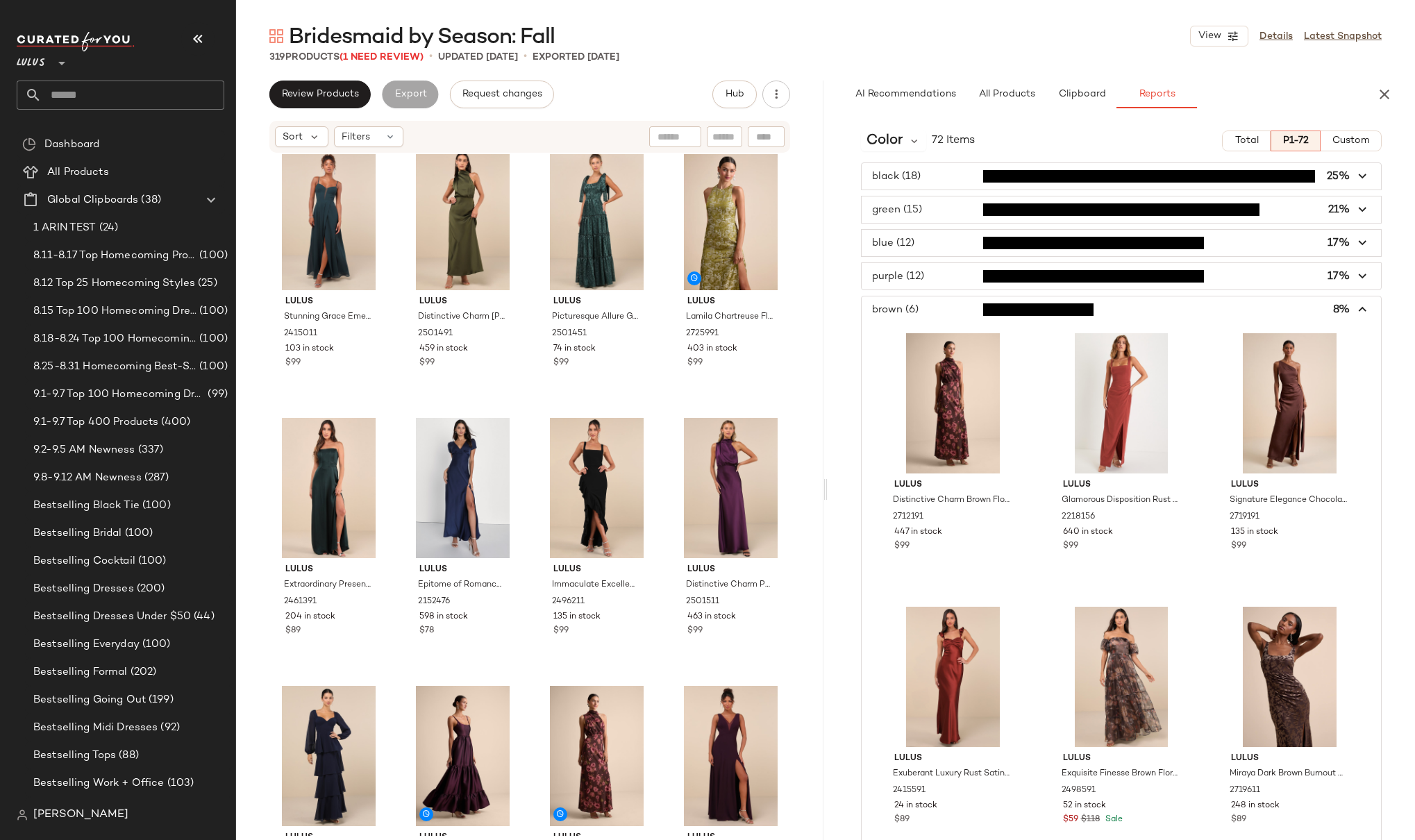
click at [1140, 308] on icon "button" at bounding box center [1363, 310] width 16 height 16
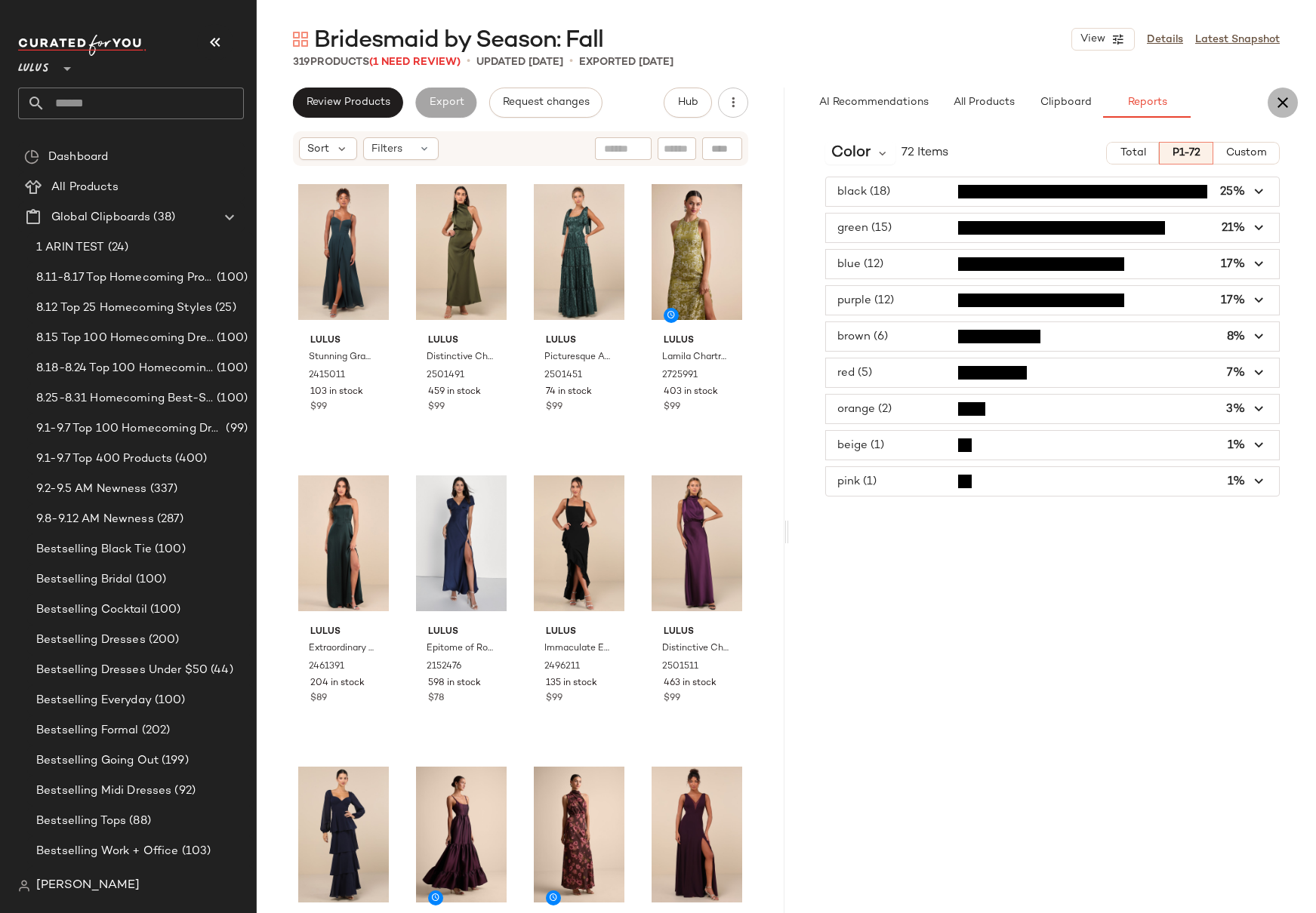
click at [1240, 97] on icon "button" at bounding box center [1282, 103] width 18 height 18
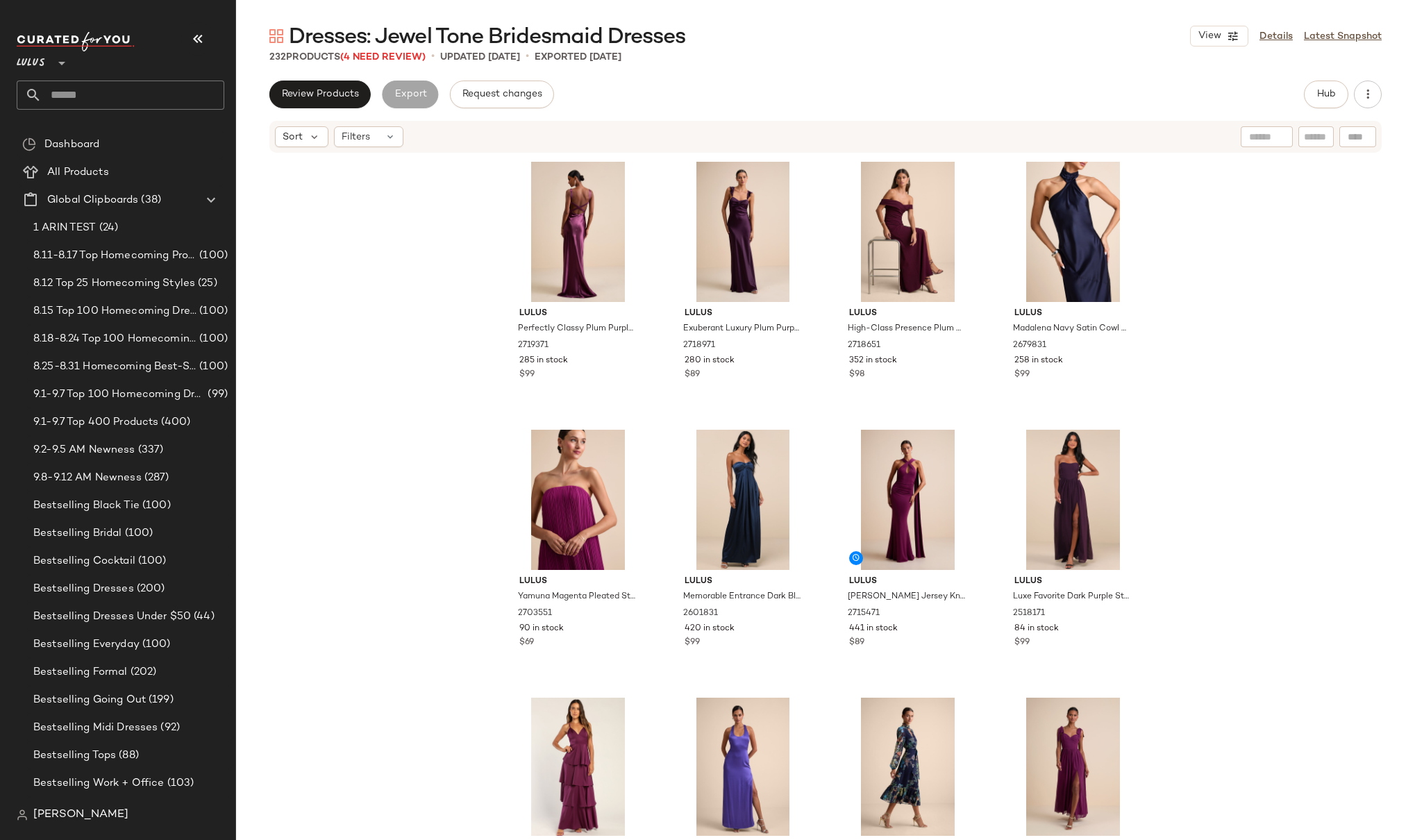
click at [1140, 216] on div "Lulus Perfectly Classy Plum Purple Satin Strappy Maxi Dress 2719371 285 in stoc…" at bounding box center [826, 495] width 1179 height 682
click at [420, 396] on div "Lulus Perfectly Classy Plum Purple Satin Strappy Maxi Dress 2719371 285 in stoc…" at bounding box center [826, 495] width 1179 height 682
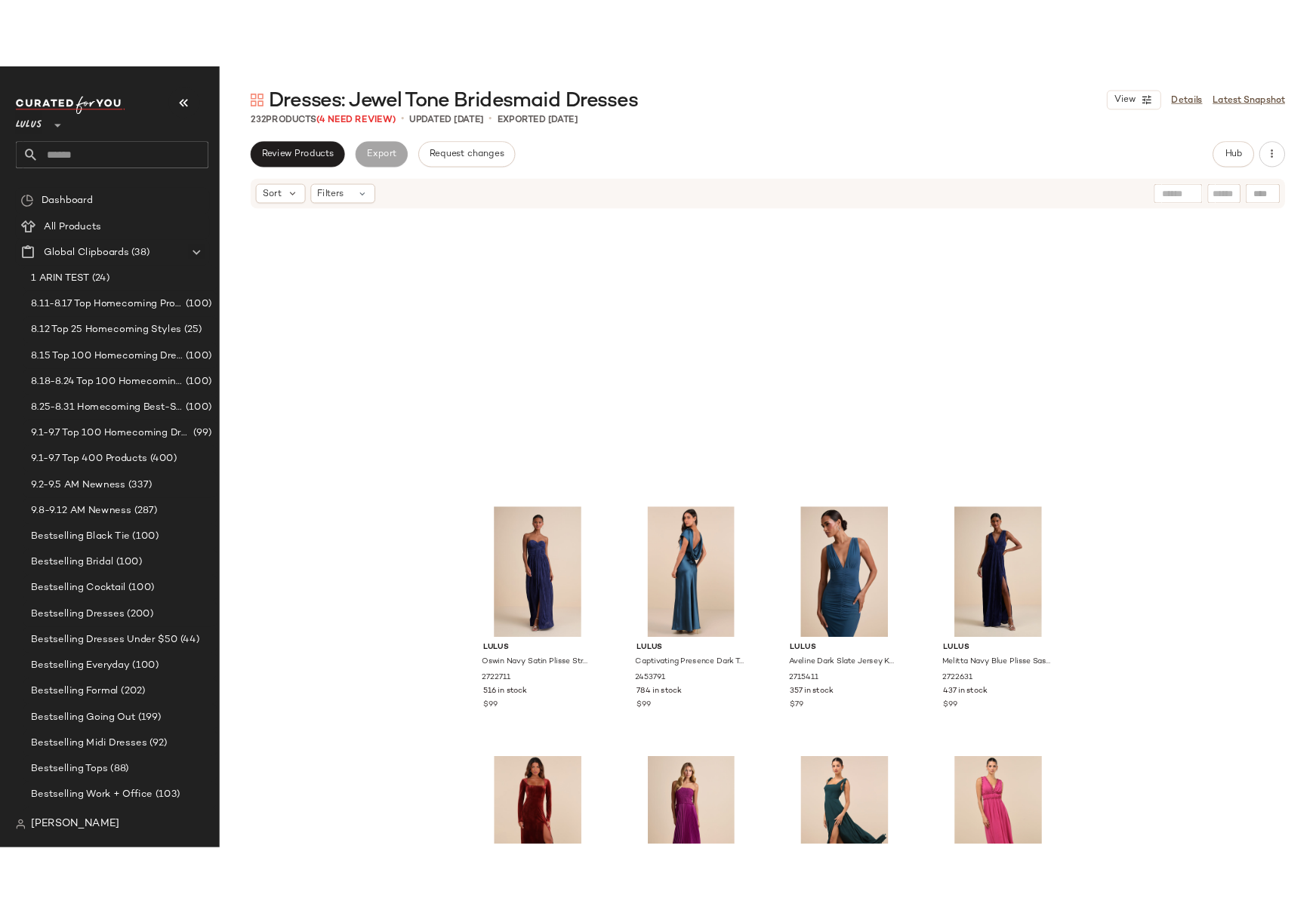
scroll to position [1669, 0]
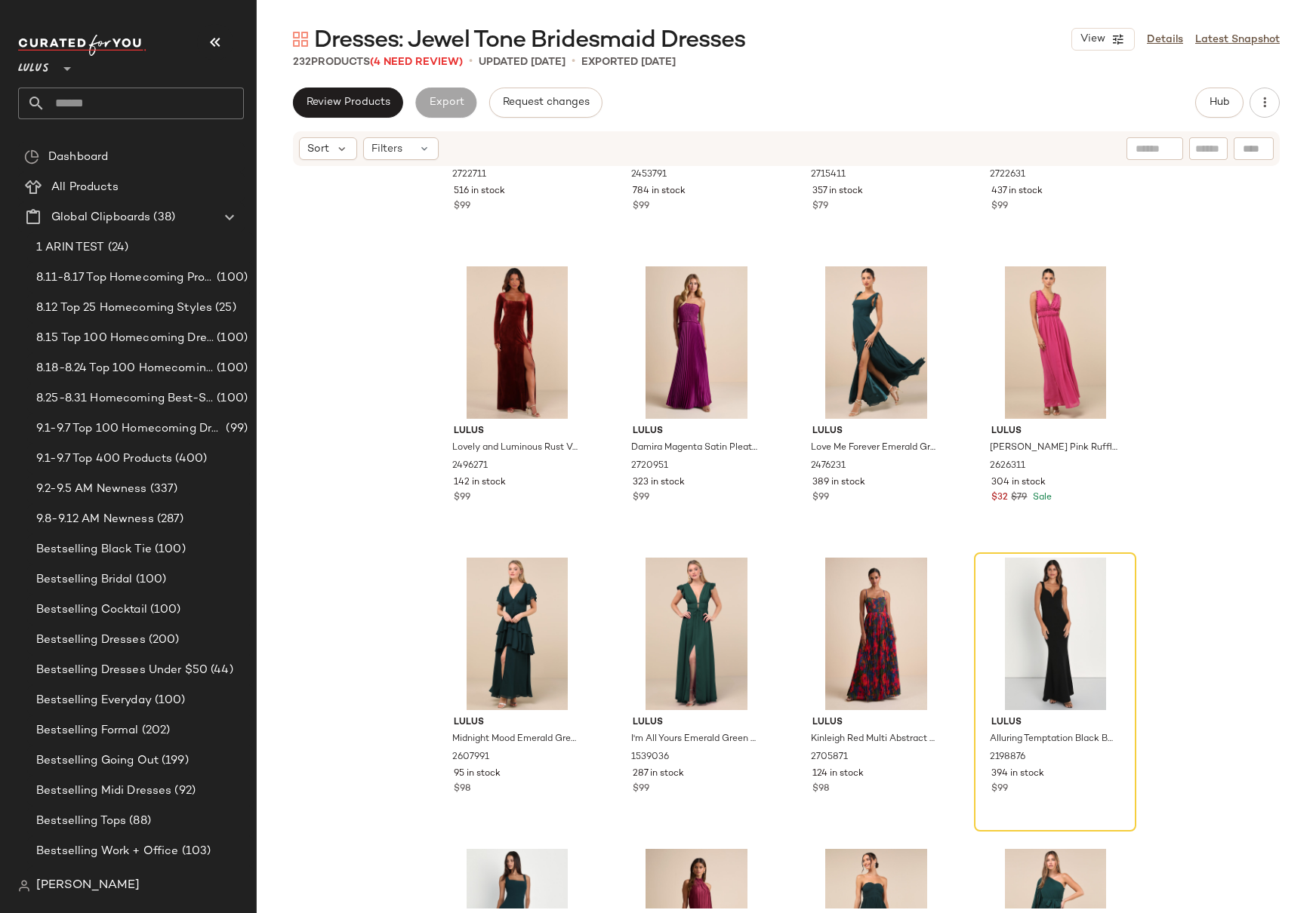
click at [1163, 468] on div "Lulus Oswin Navy Satin Plisse Strapless Maxi Dress 2722711 516 in stock $99 Lul…" at bounding box center [786, 538] width 1059 height 741
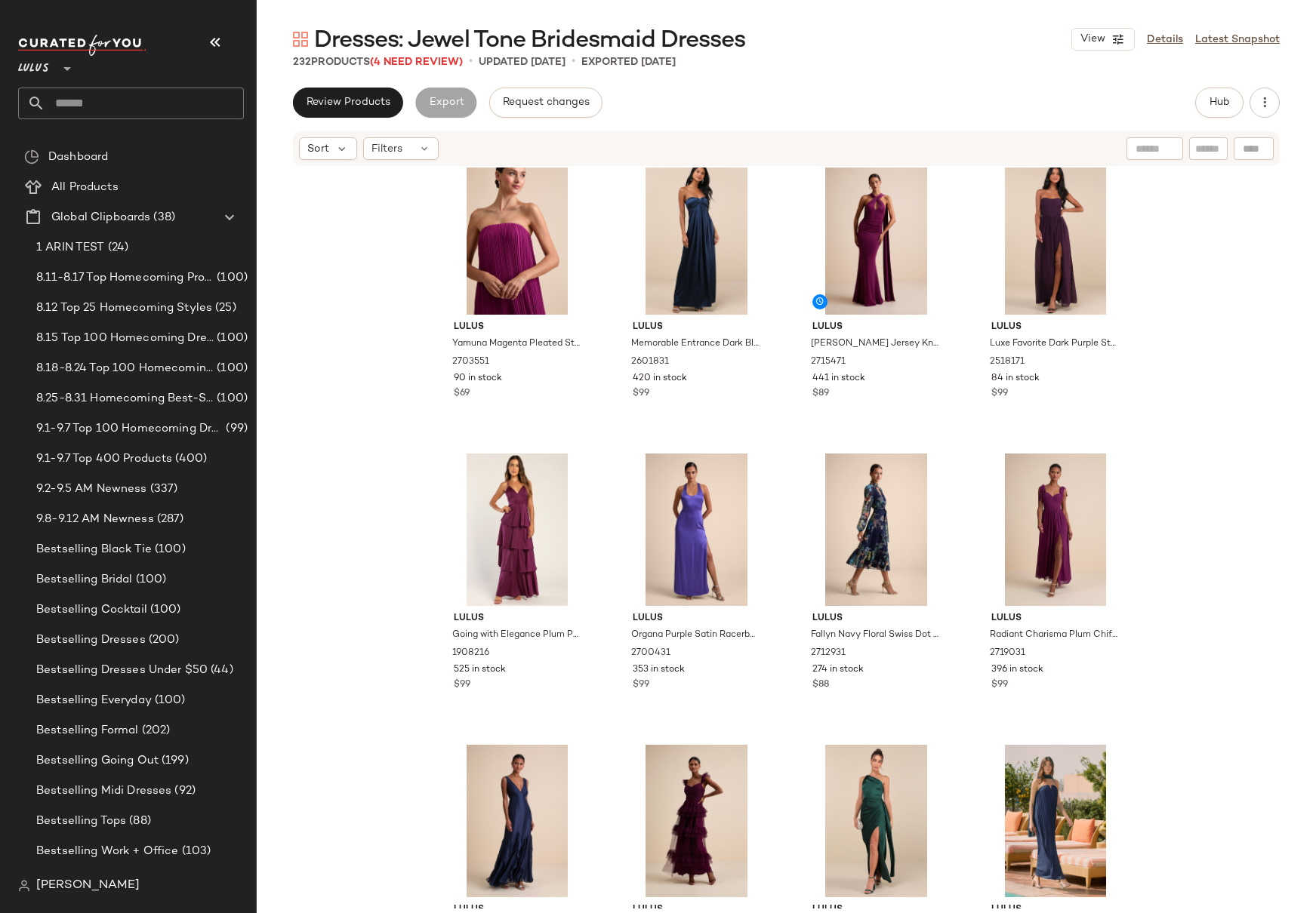
scroll to position [0, 0]
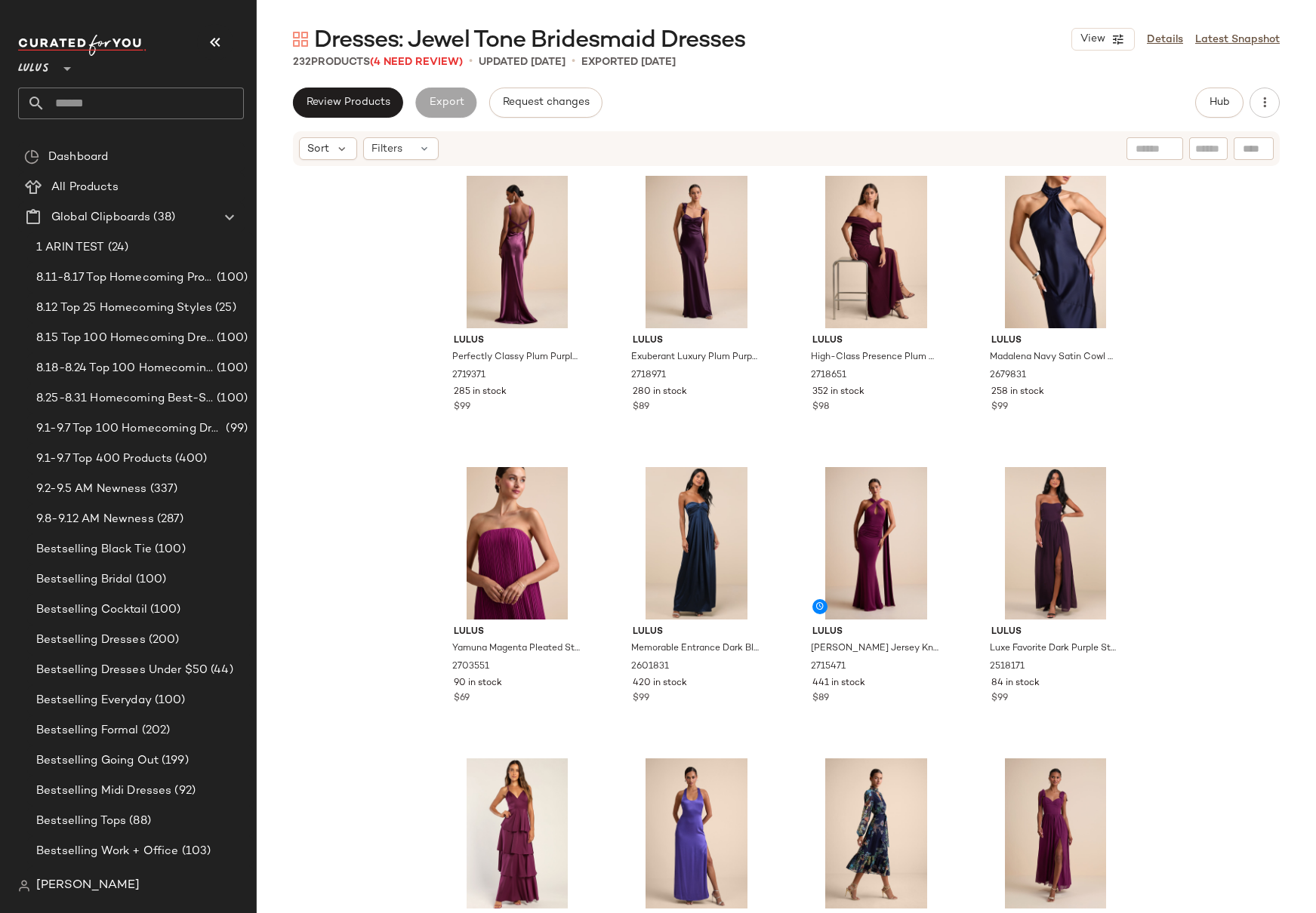
click at [1173, 335] on div "Lulus Perfectly Classy Plum Purple Satin Strappy Maxi Dress 2719371 285 in stoc…" at bounding box center [786, 538] width 1059 height 741
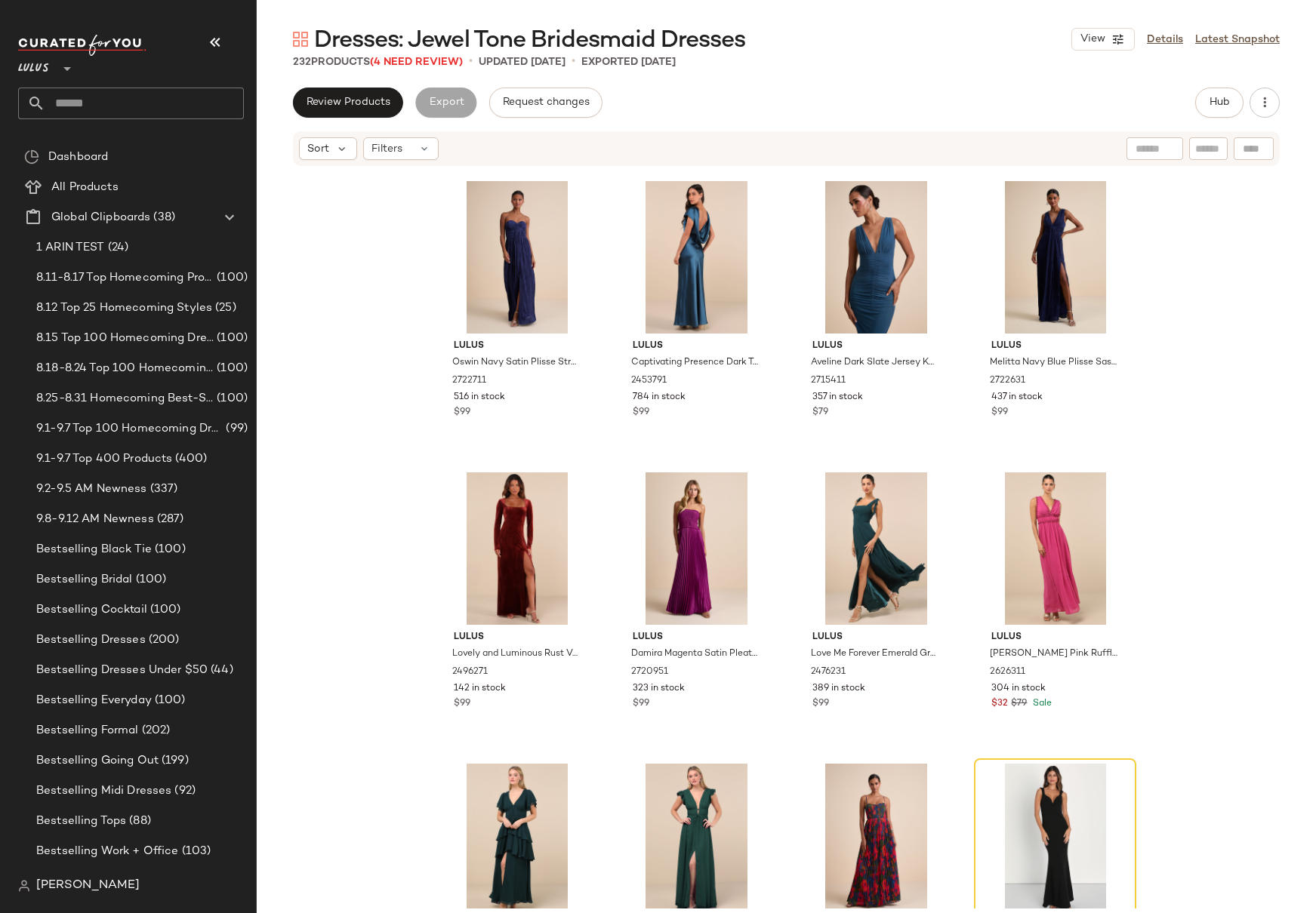
scroll to position [1753, 0]
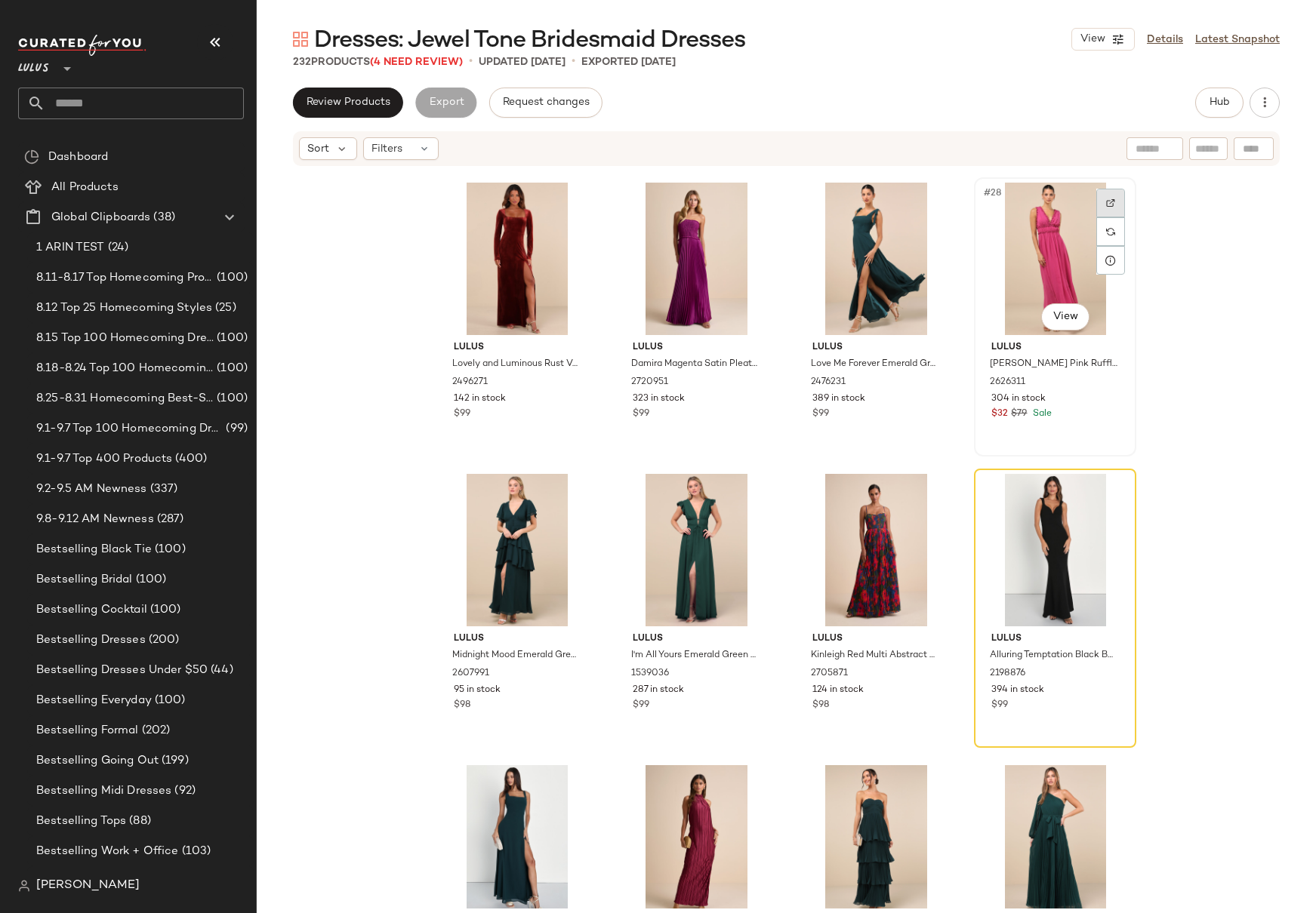
click at [1106, 200] on img at bounding box center [1111, 203] width 9 height 9
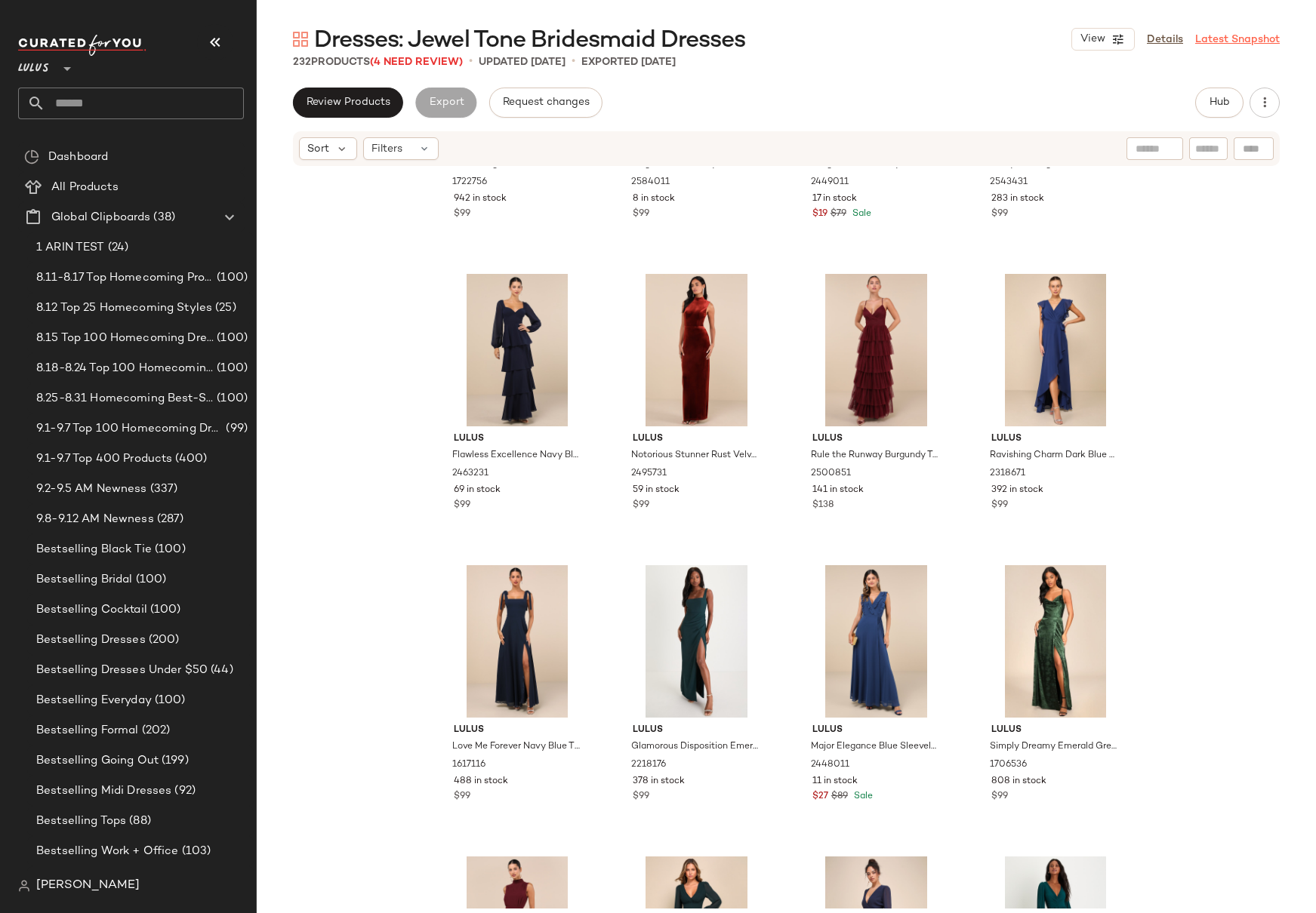
scroll to position [5926, 0]
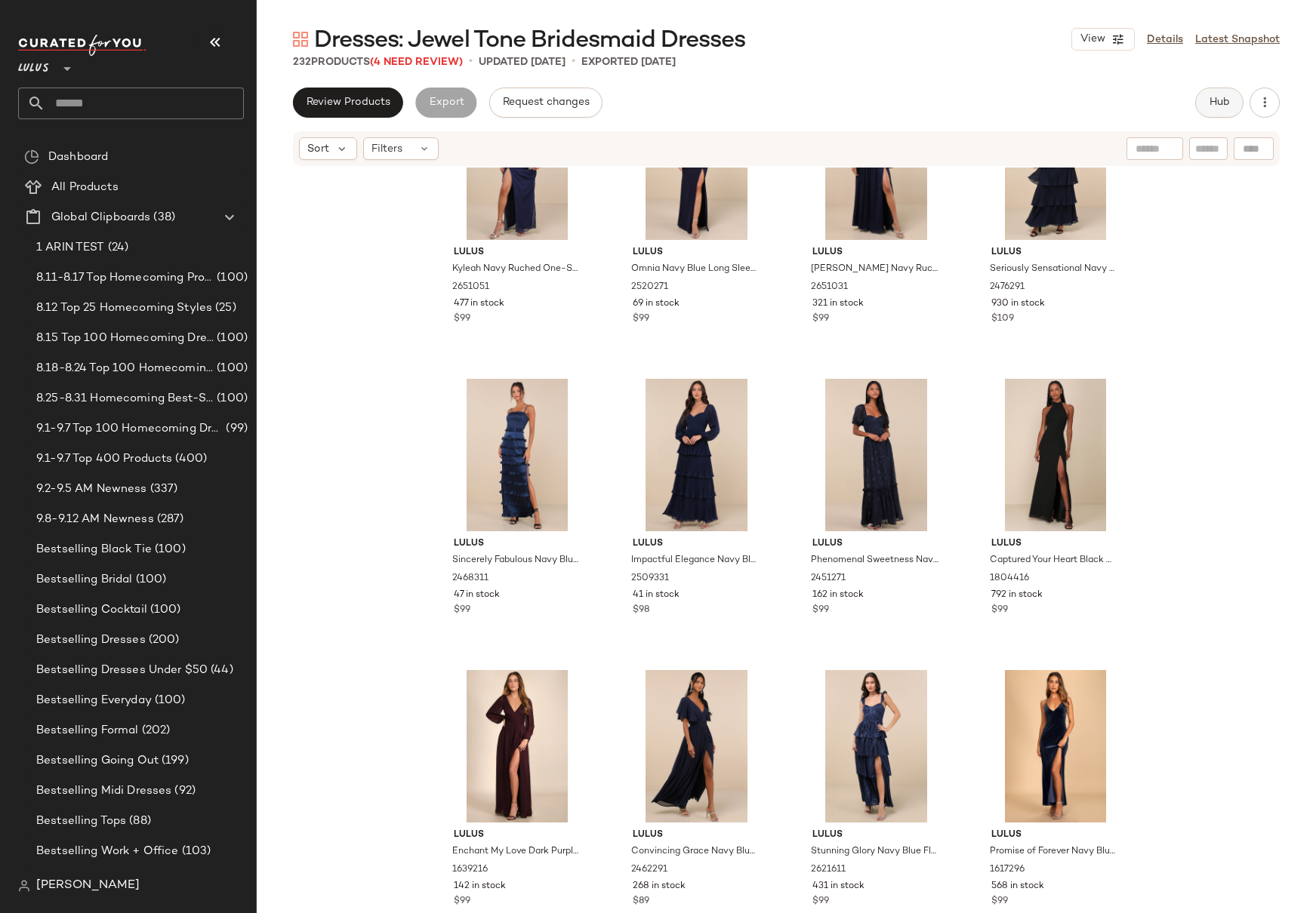
click at [1220, 97] on span "Hub" at bounding box center [1219, 102] width 21 height 12
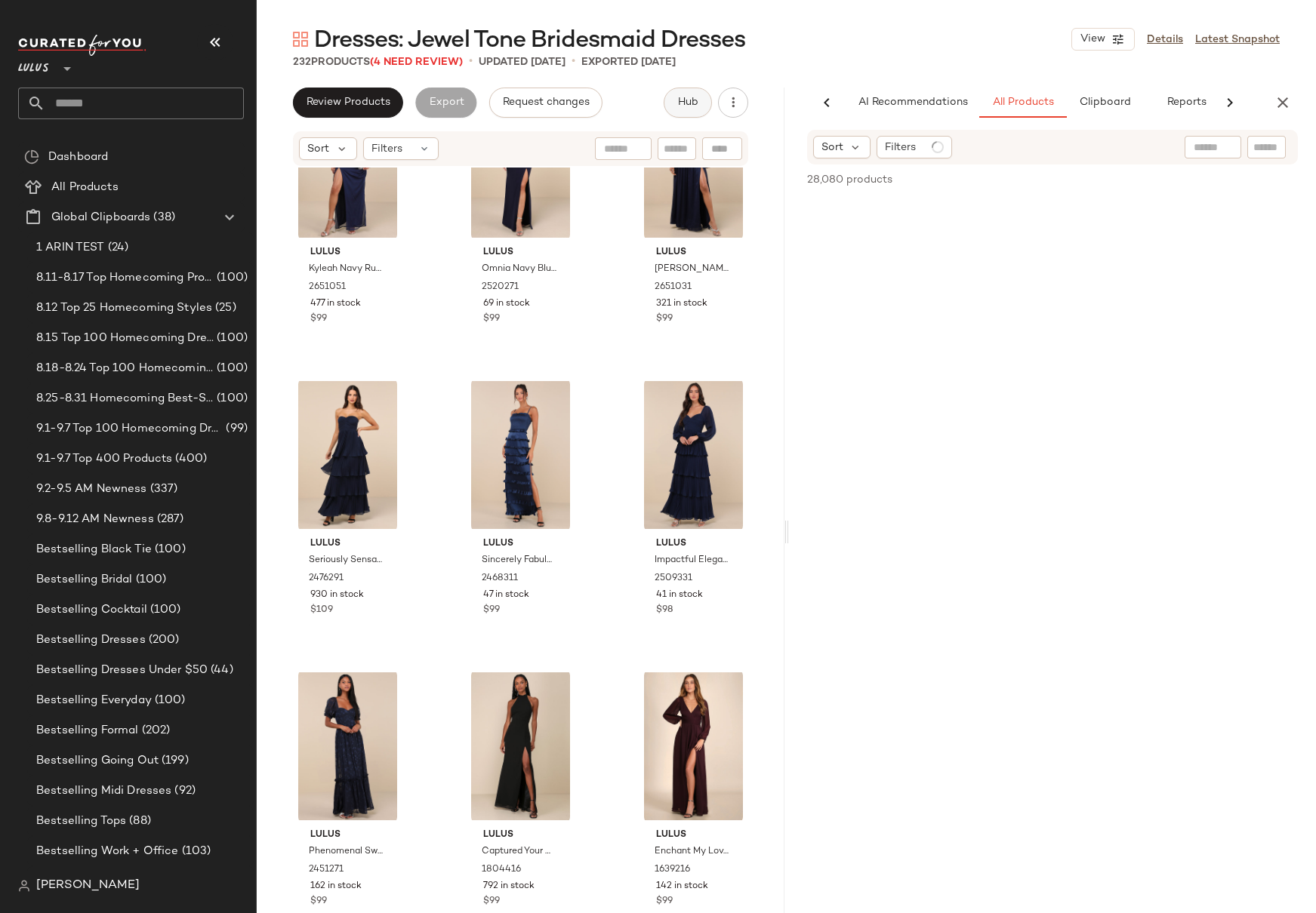
scroll to position [0, 19]
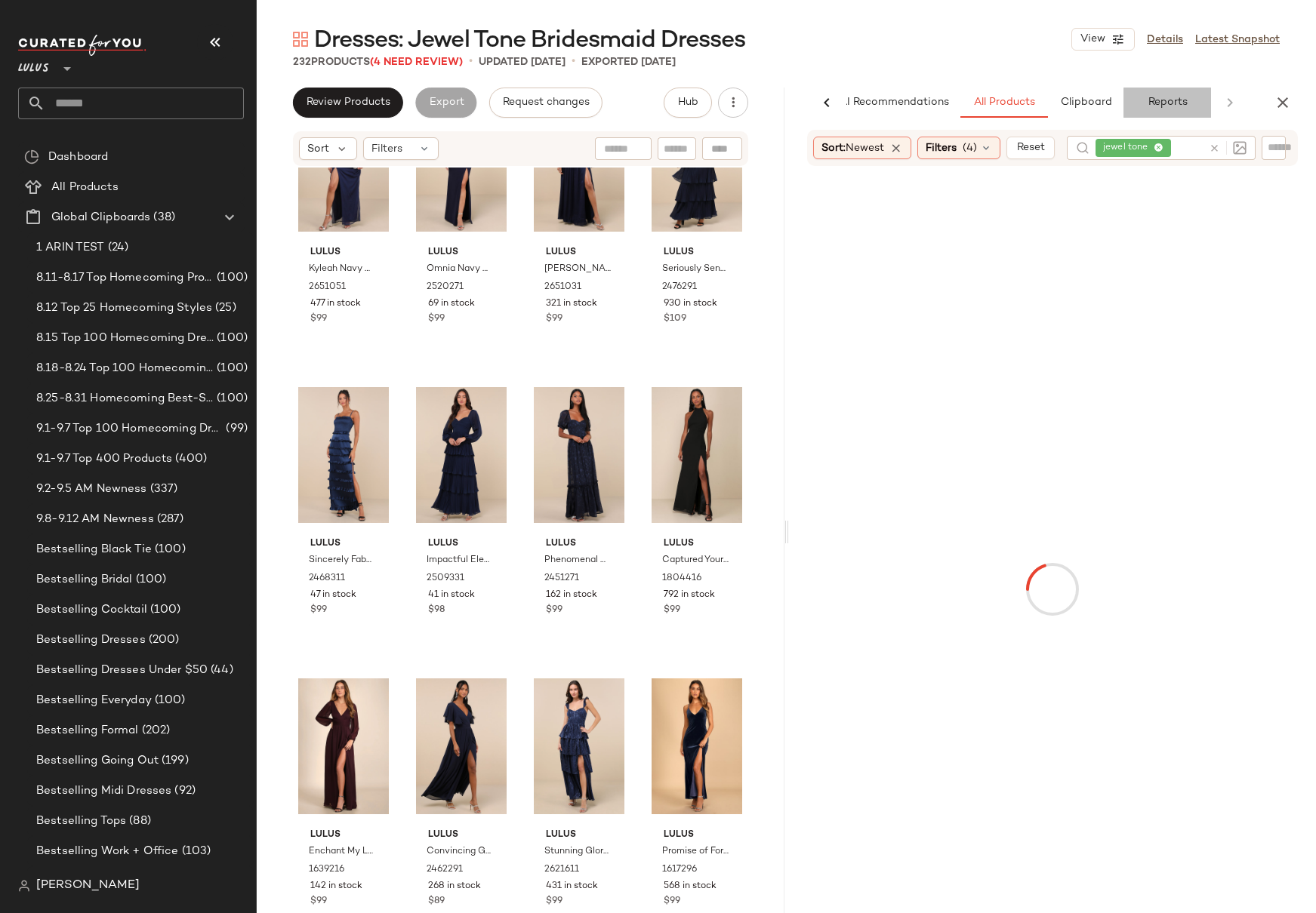
click at [1161, 103] on span "Reports" at bounding box center [1167, 102] width 40 height 12
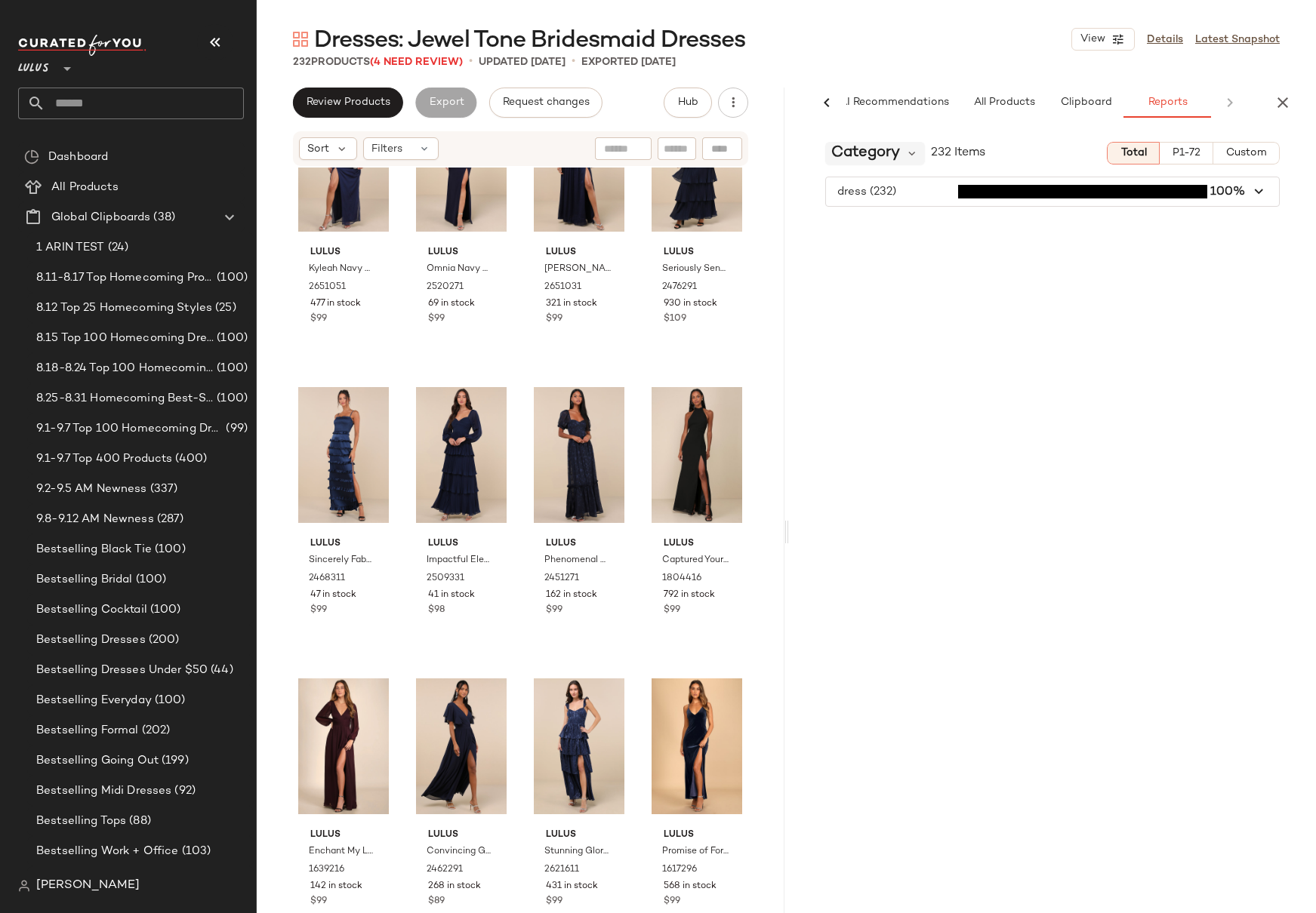
click at [880, 153] on span "Category" at bounding box center [866, 153] width 69 height 23
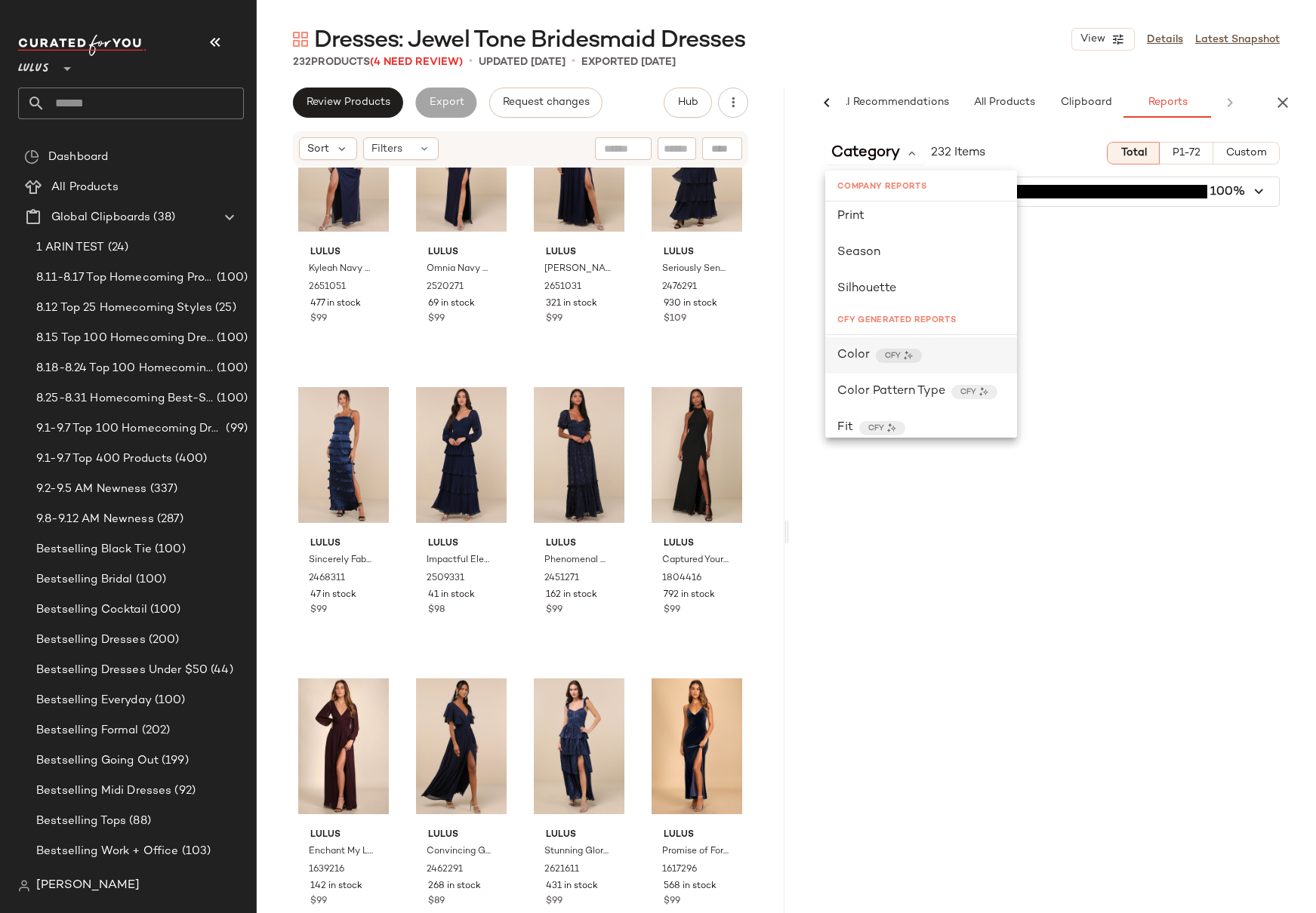
click at [938, 349] on div "Color CFY" at bounding box center [921, 355] width 168 height 18
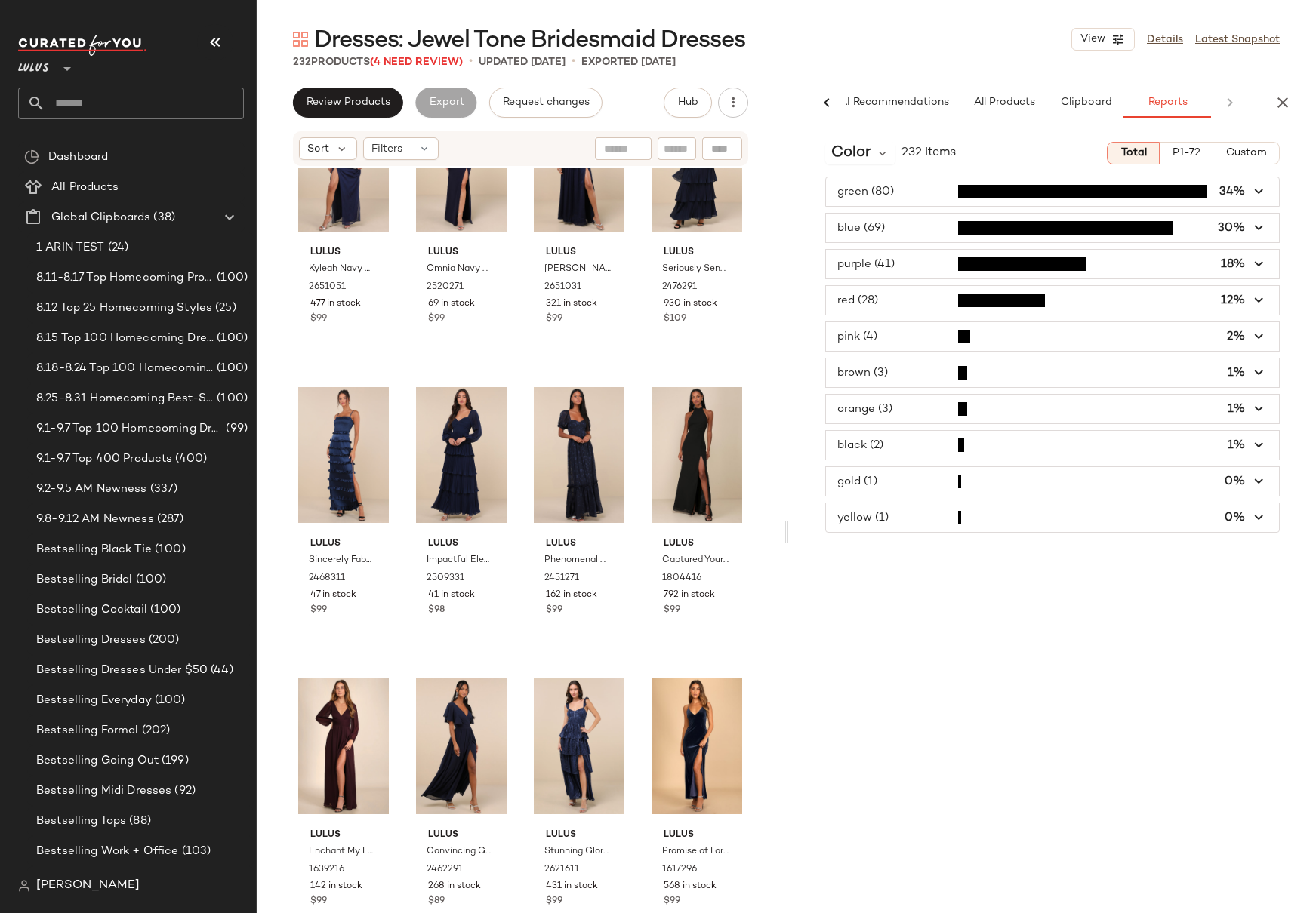
click at [867, 411] on span "button" at bounding box center [1053, 409] width 454 height 29
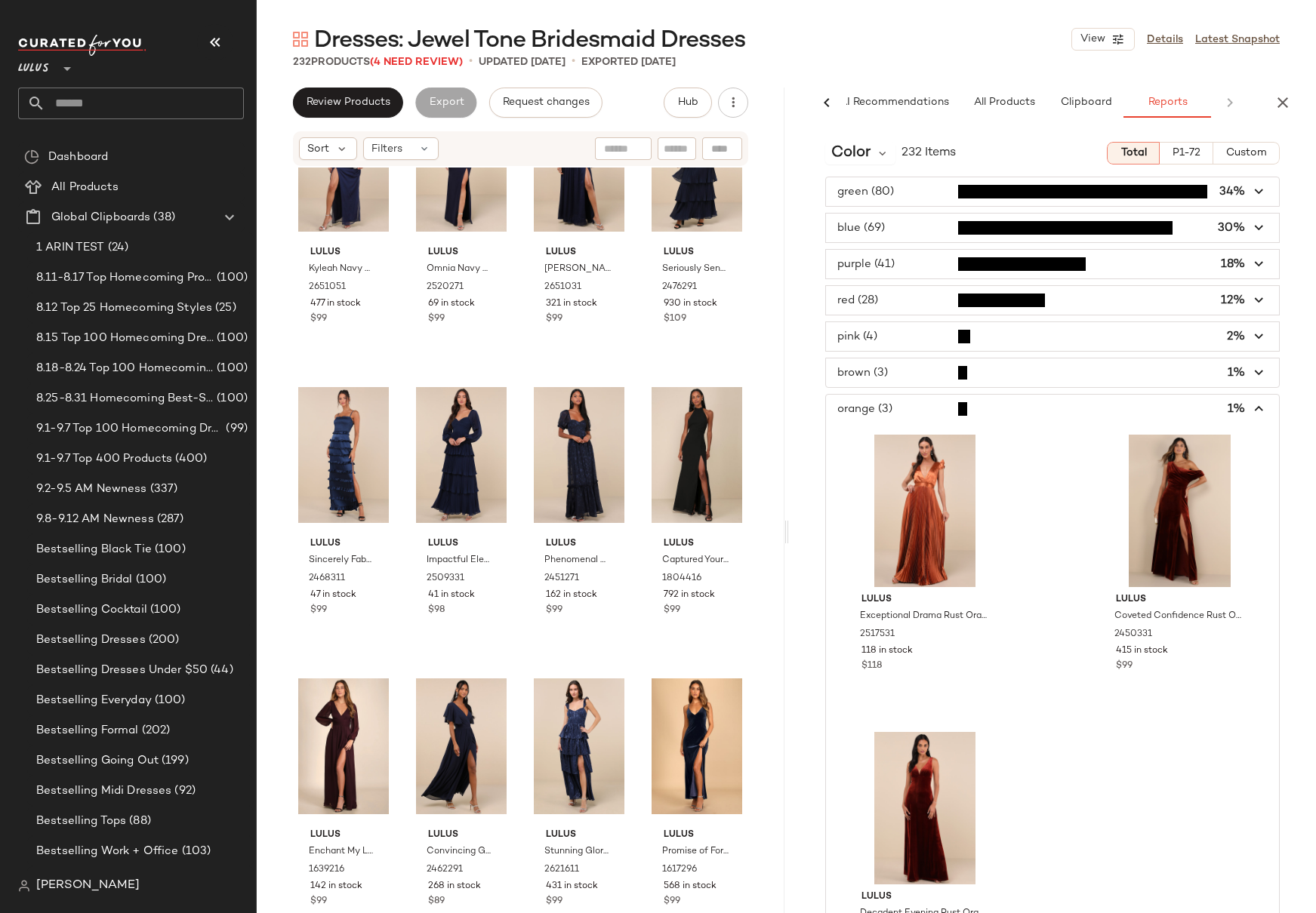
click at [867, 411] on span "button" at bounding box center [1053, 409] width 454 height 29
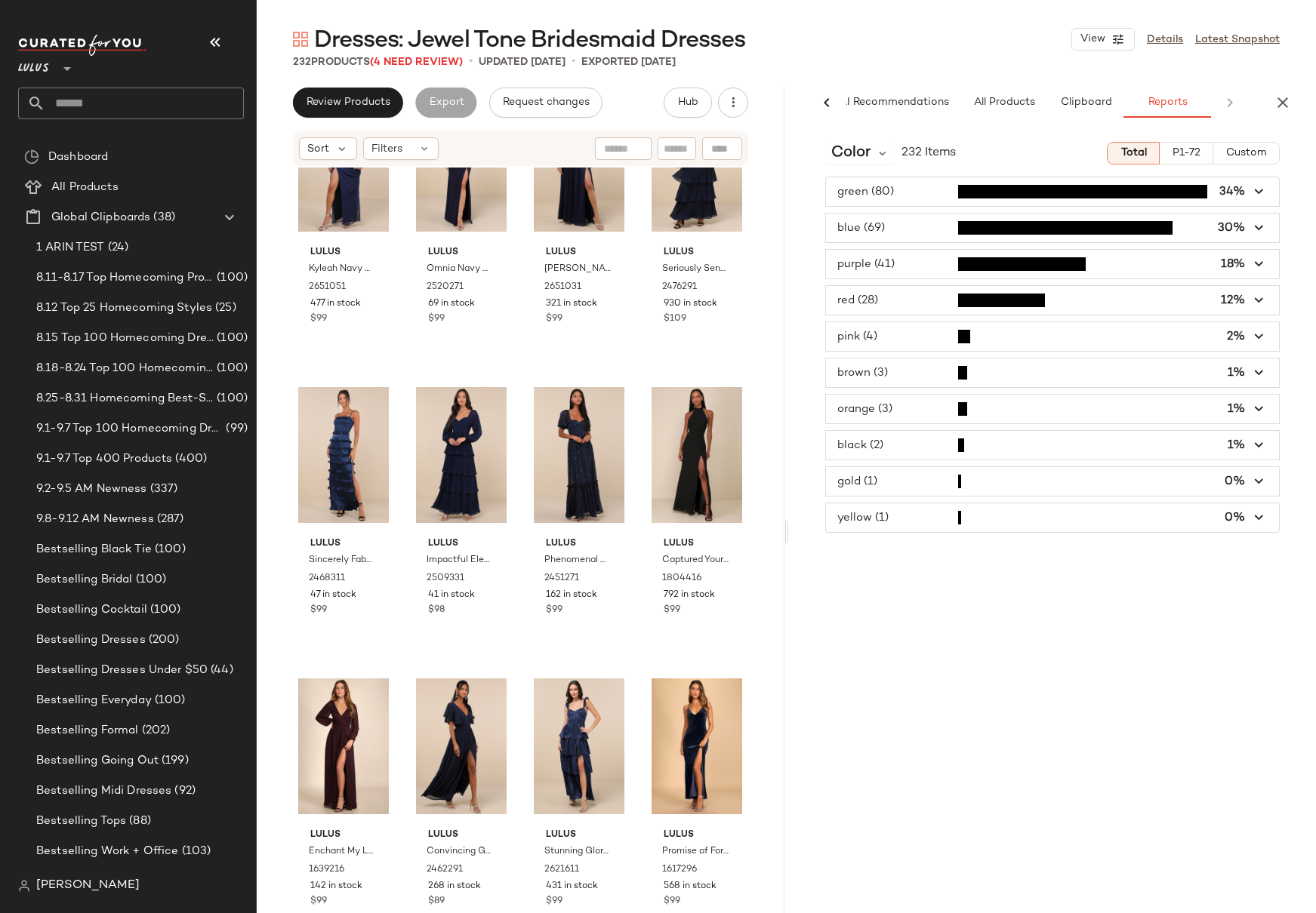
click at [884, 300] on span "button" at bounding box center [1053, 300] width 454 height 29
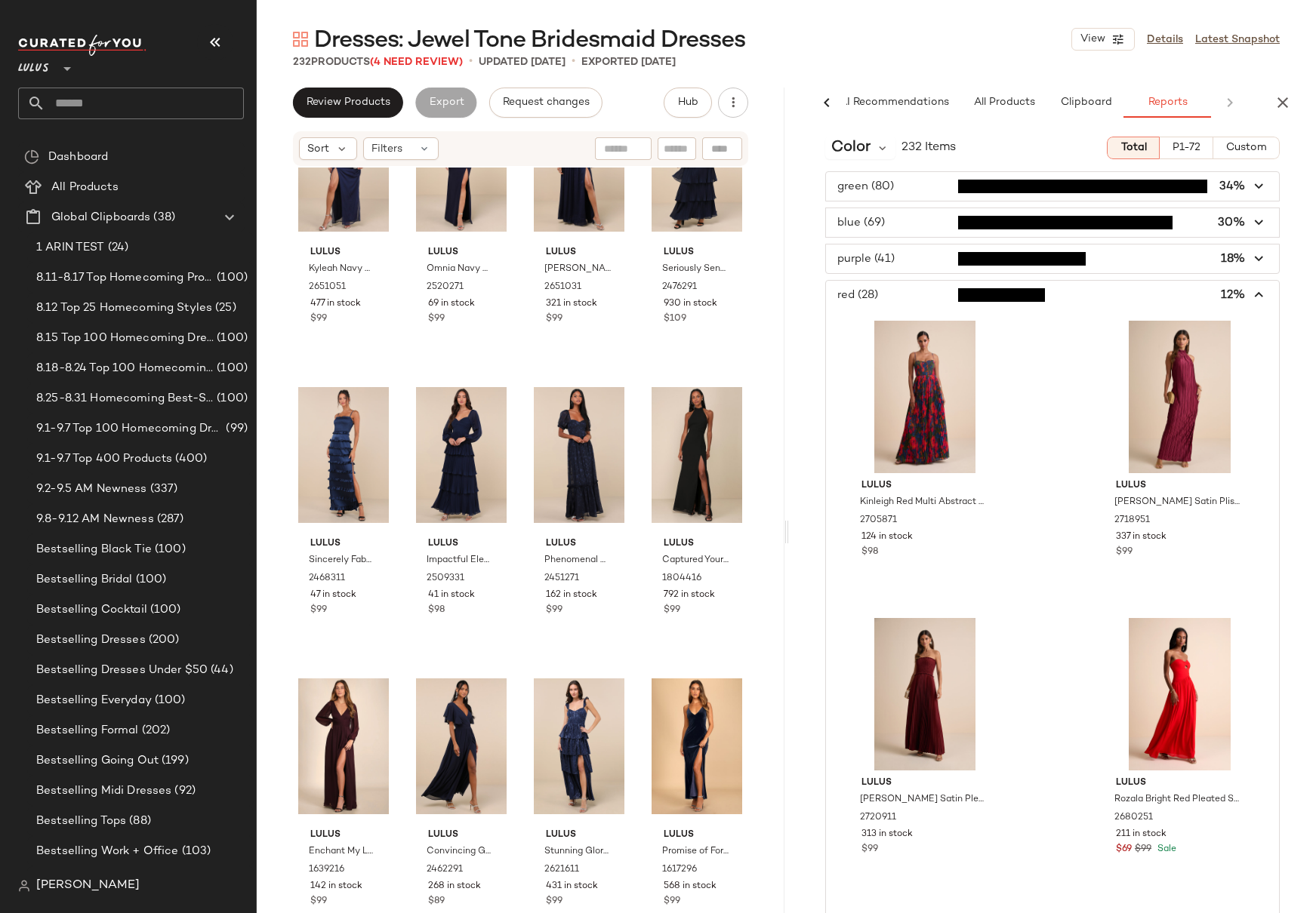
scroll to position [0, 0]
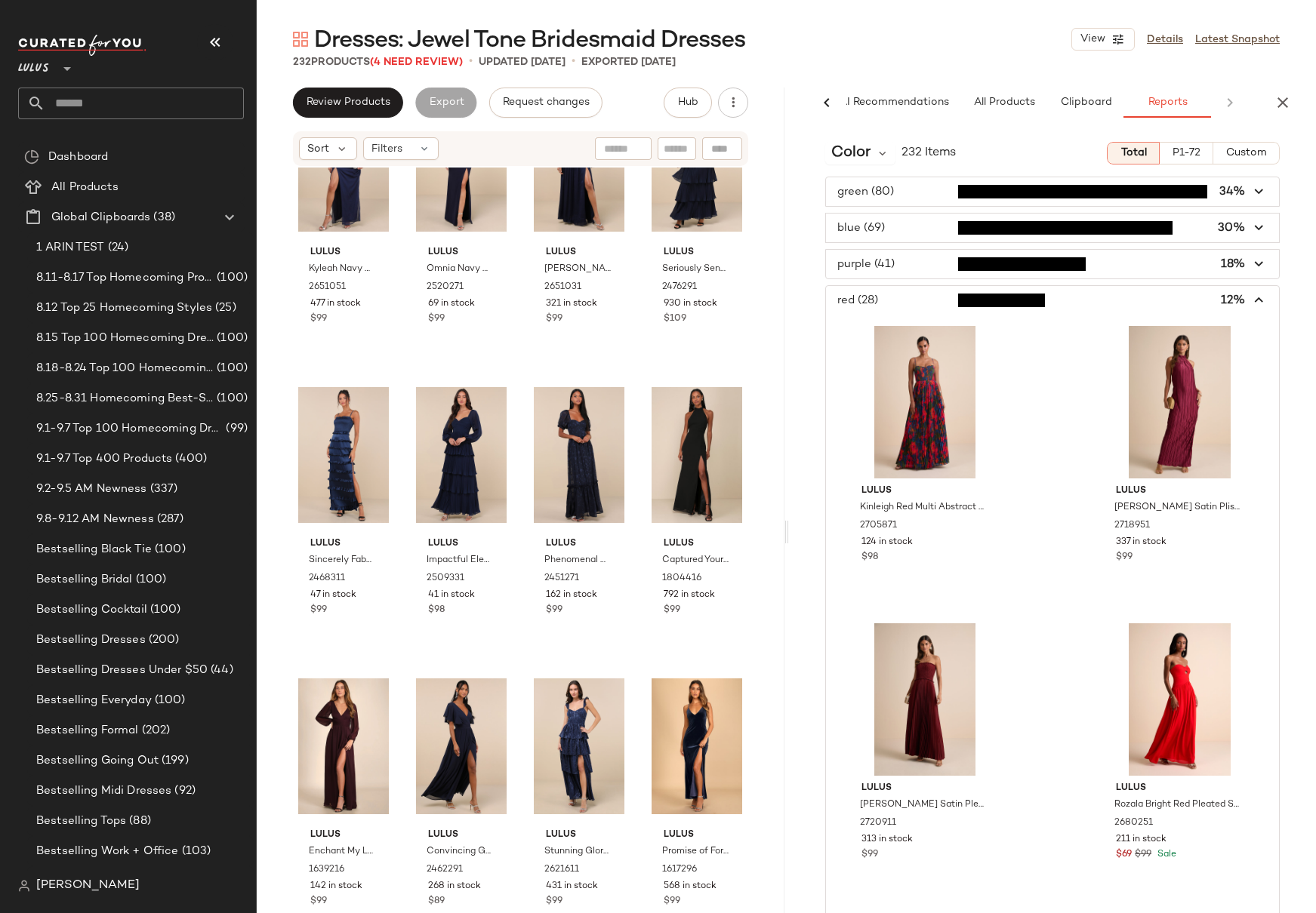
click at [1240, 301] on icon "button" at bounding box center [1259, 300] width 18 height 18
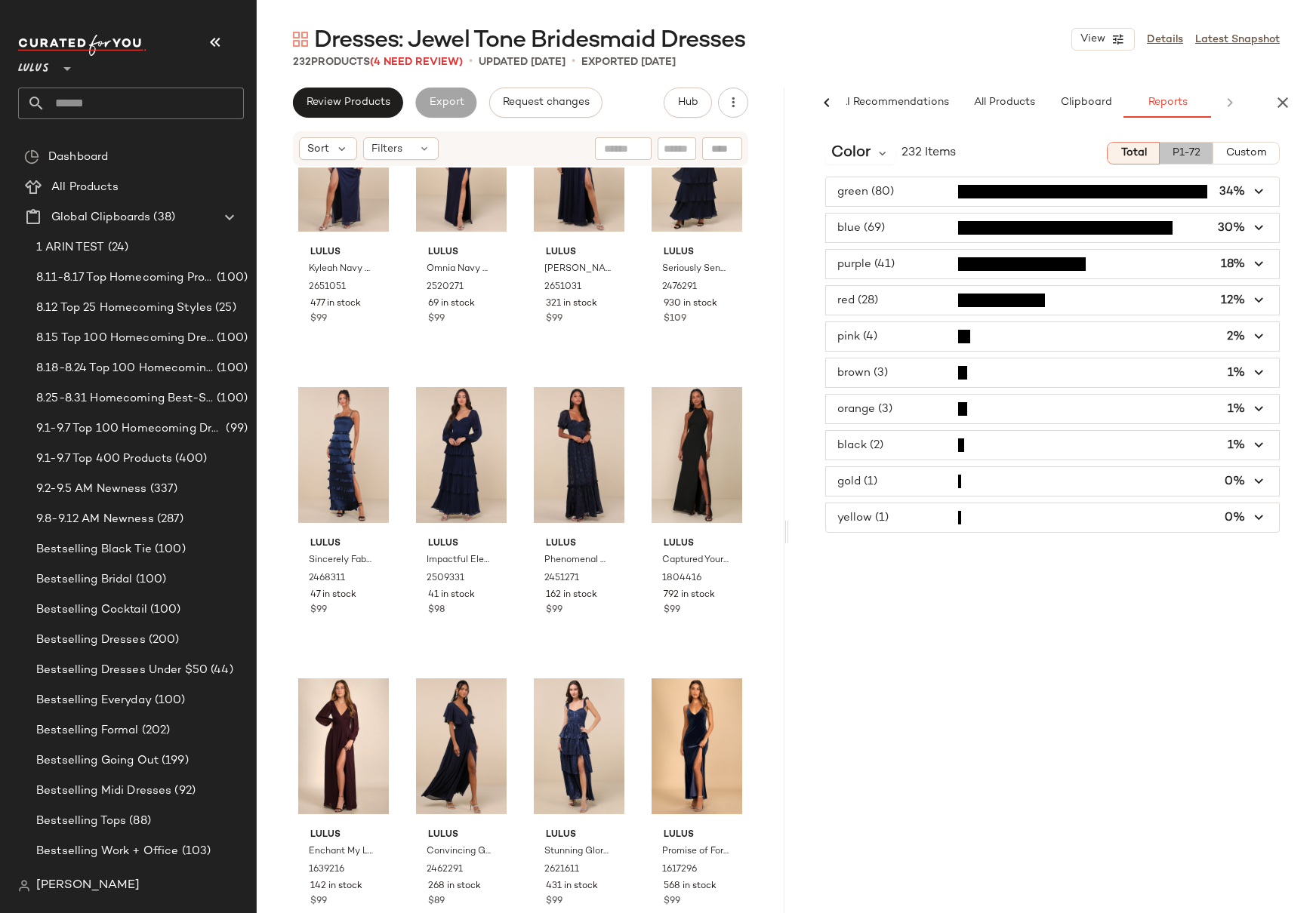
click at [1190, 153] on span "P1-72" at bounding box center [1186, 153] width 29 height 12
click at [1126, 155] on span "Total" at bounding box center [1132, 153] width 27 height 12
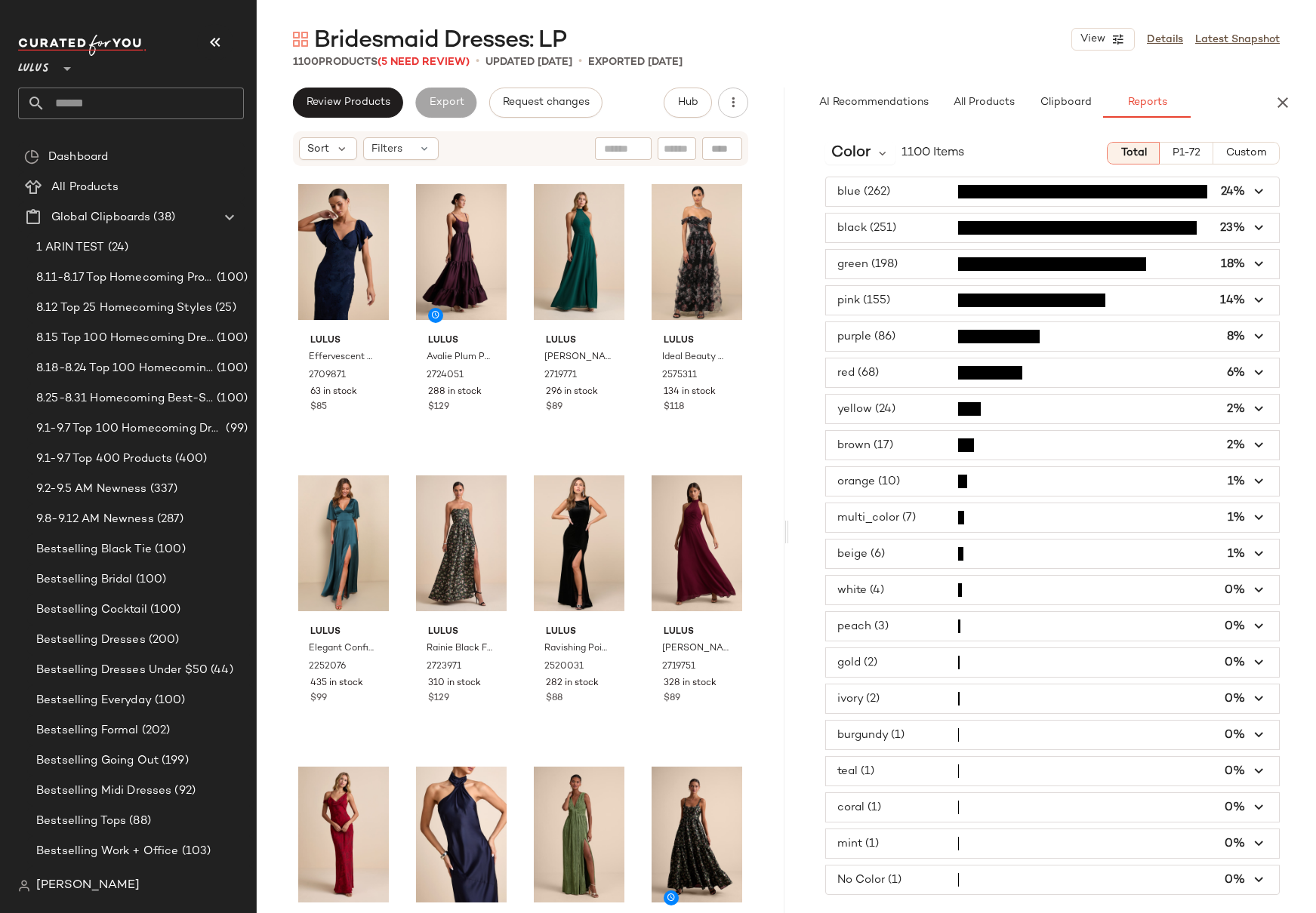
click at [1293, 193] on div "blue (262) 24% black (251) 23% green (198) 18% pink (155) 14% purple (86) 8% re…" at bounding box center [1053, 536] width 528 height 718
click at [1261, 370] on icon "button" at bounding box center [1259, 373] width 18 height 18
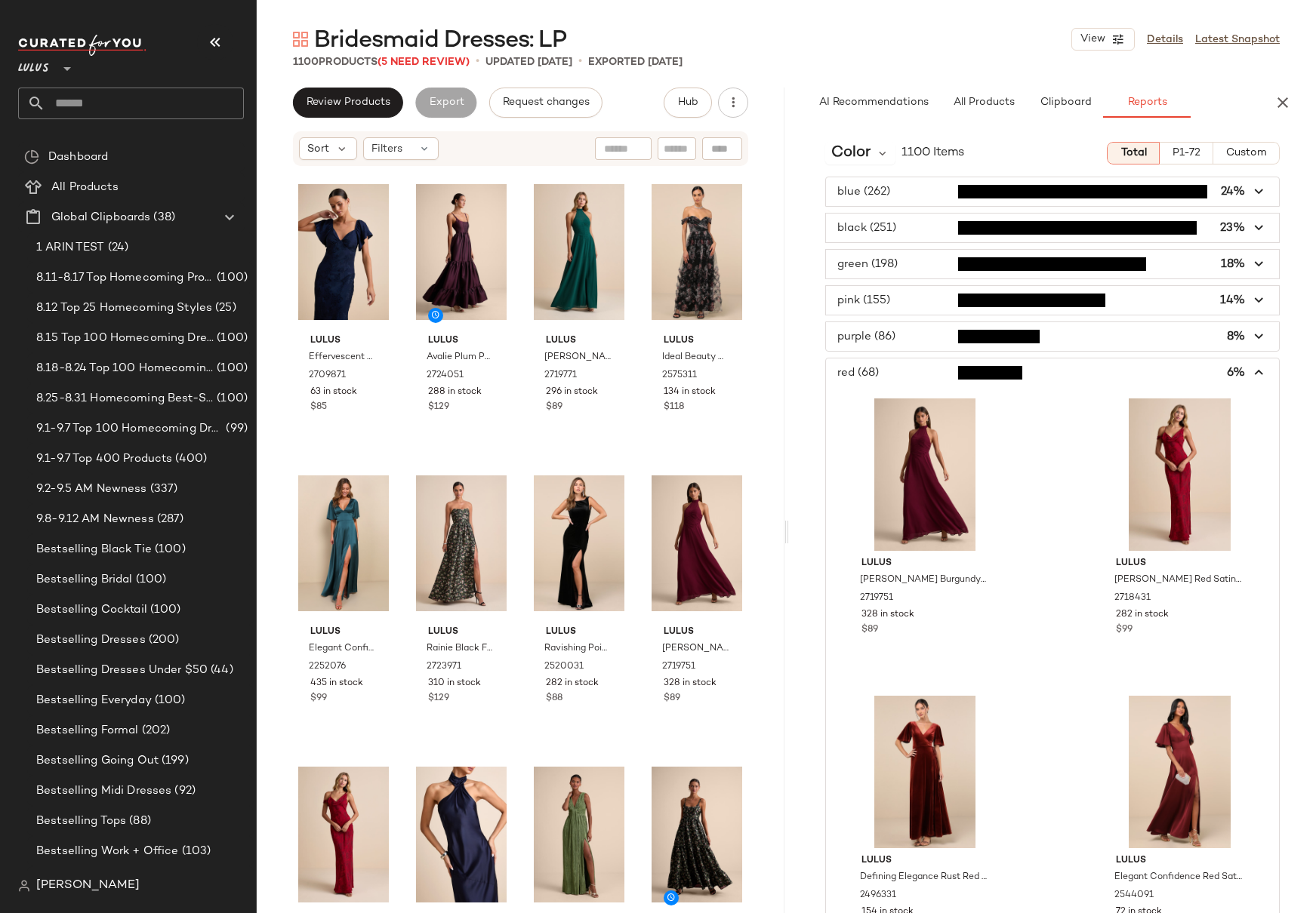
click at [1259, 371] on span "button" at bounding box center [1053, 373] width 454 height 29
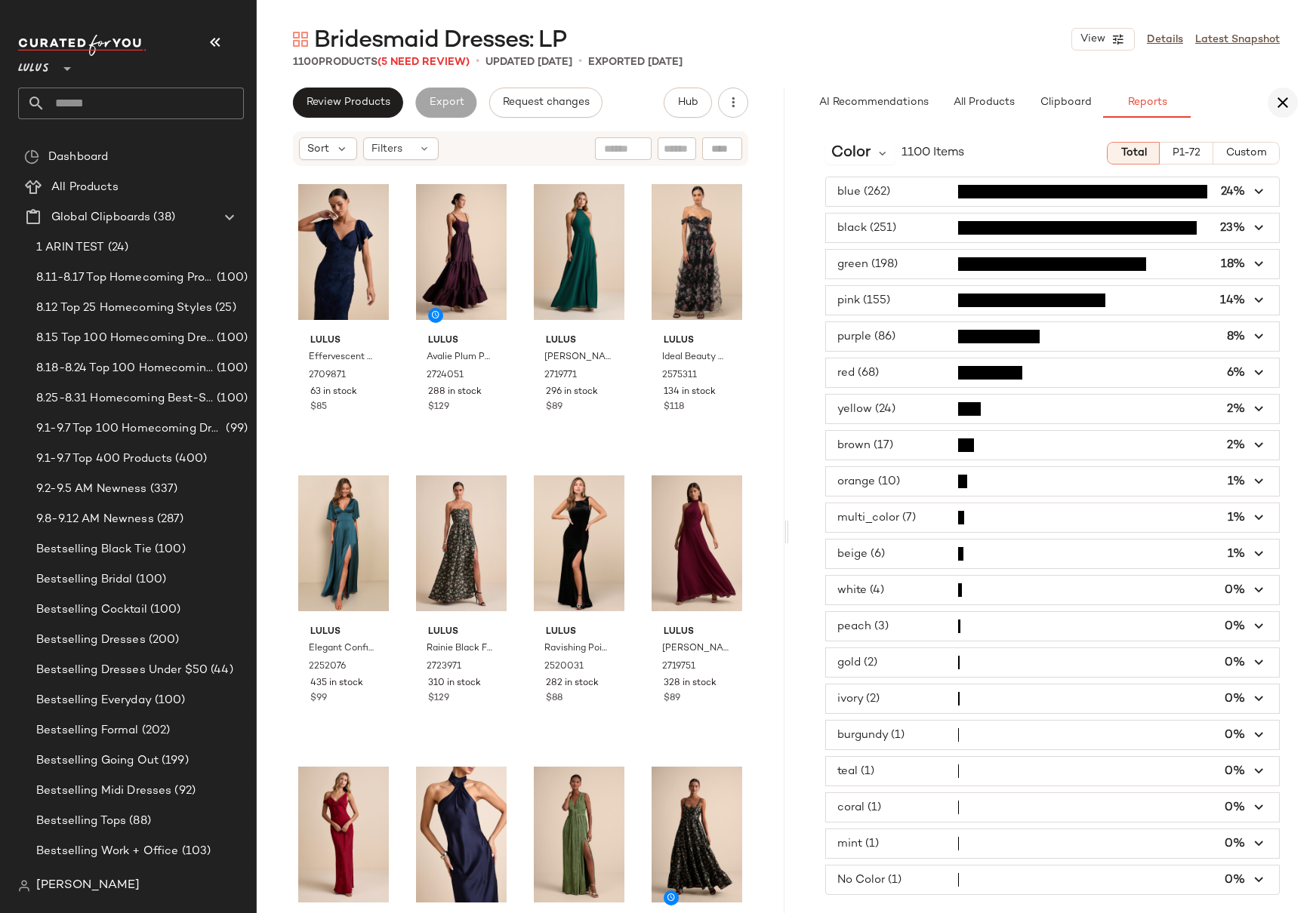
click at [1281, 101] on icon "button" at bounding box center [1282, 103] width 18 height 18
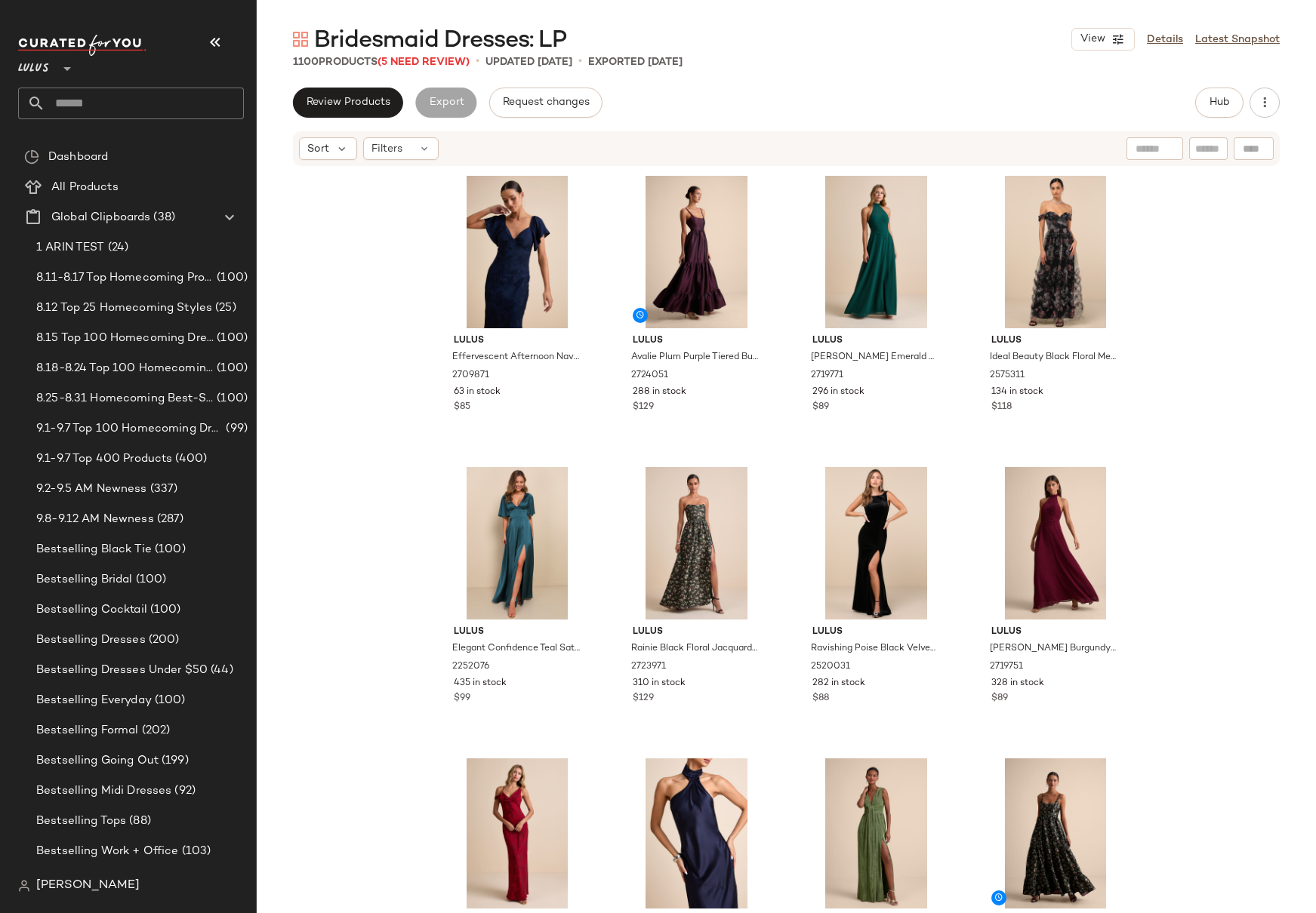
click at [1185, 237] on div "Lulus Effervescent Afternoon Navy Satin Flutter Sleeve Midi Dress 2709871 63 in…" at bounding box center [786, 538] width 1059 height 741
click at [1188, 236] on div "Lulus Effervescent Afternoon Navy Satin Flutter Sleeve Midi Dress 2709871 63 in…" at bounding box center [786, 538] width 1059 height 741
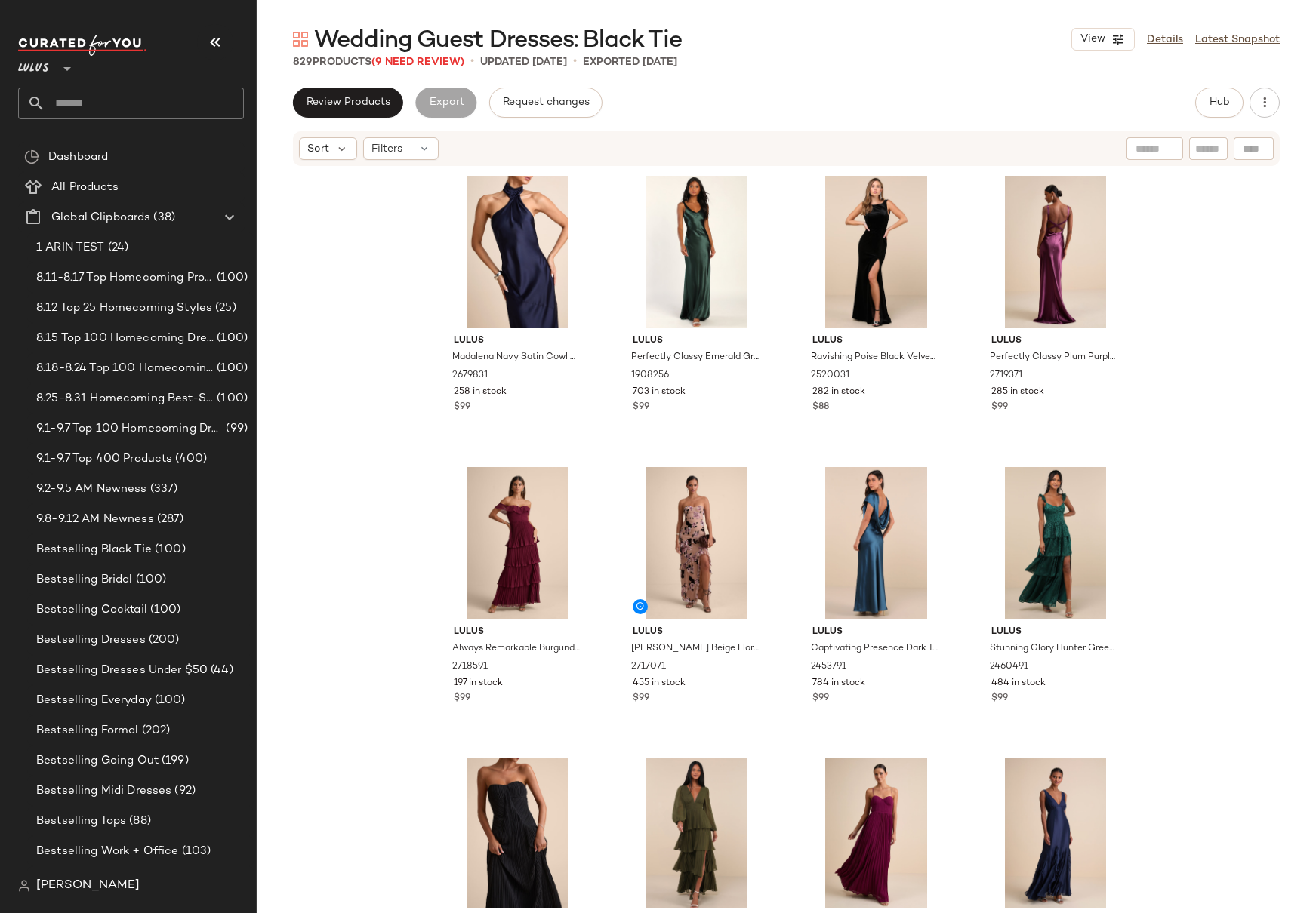
click at [405, 352] on div "Lulus Madalena Navy Satin Cowl Back Maxi Dress 2679831 258 in stock $99 Lulus P…" at bounding box center [786, 538] width 1059 height 741
click at [1221, 106] on span "Hub" at bounding box center [1219, 102] width 21 height 12
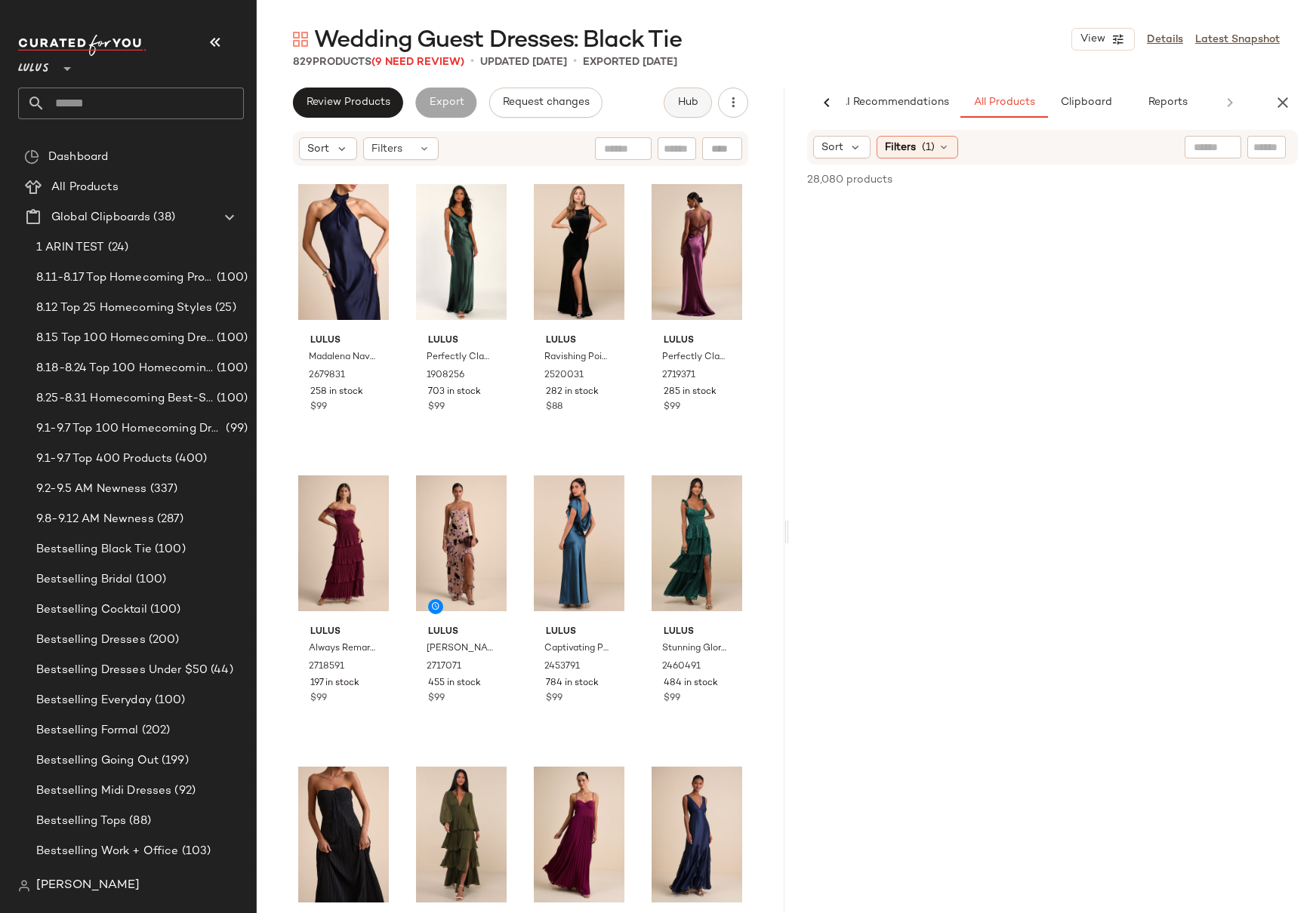
scroll to position [0, 19]
click at [1166, 110] on button "Reports" at bounding box center [1167, 102] width 87 height 30
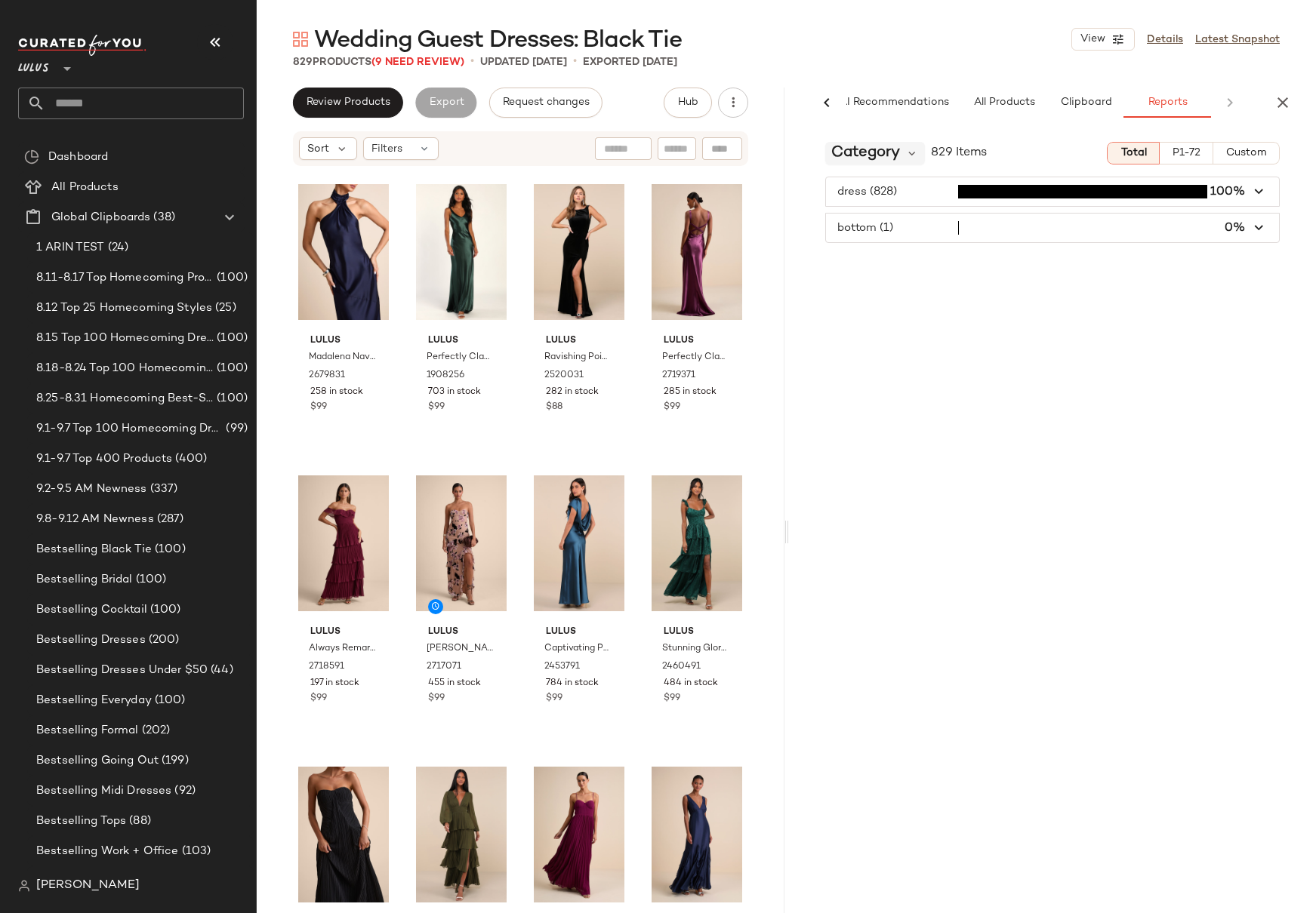
click at [899, 155] on span "Category" at bounding box center [866, 153] width 69 height 23
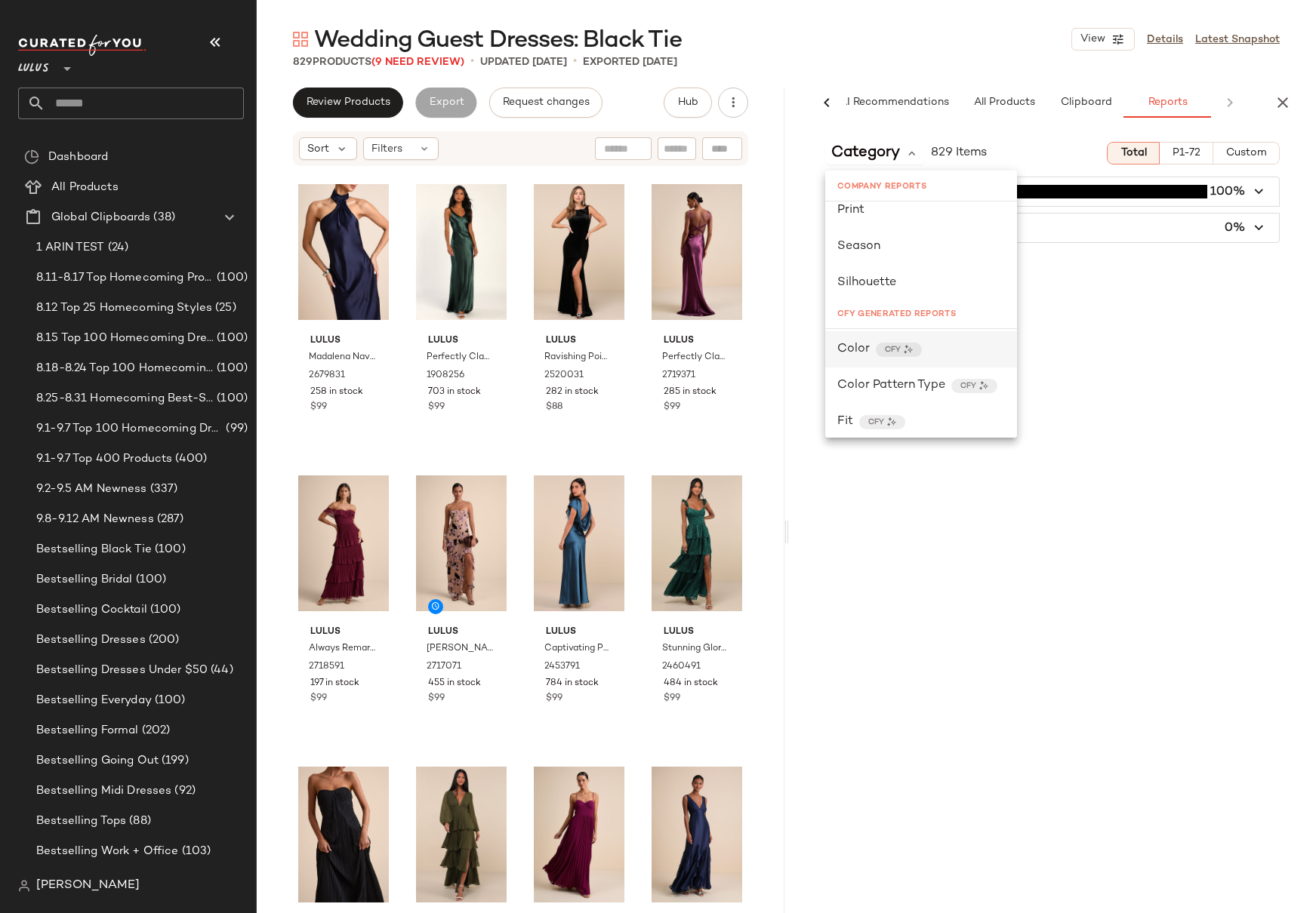
click at [837, 343] on span "Color" at bounding box center [853, 350] width 33 height 18
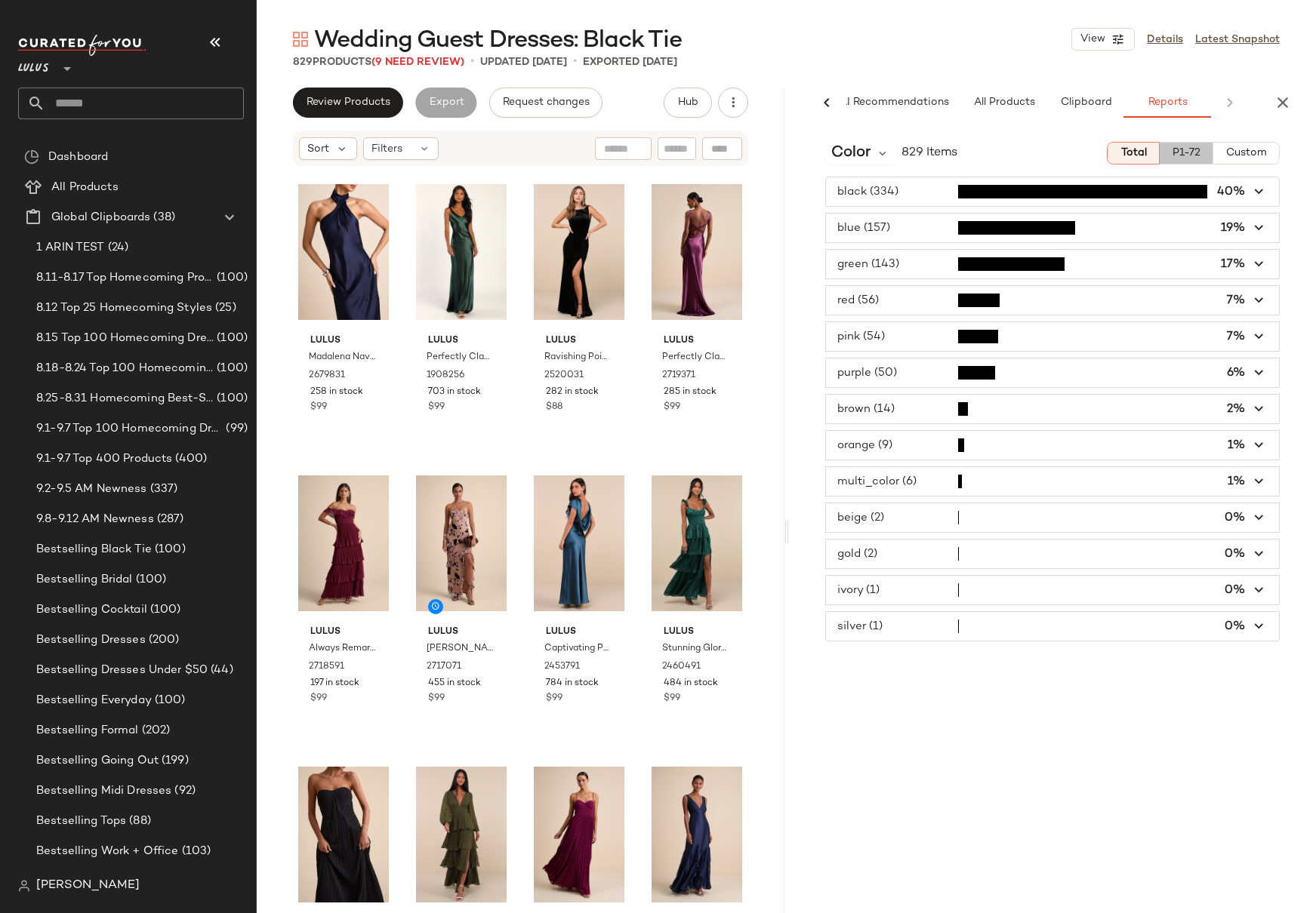
click at [1186, 152] on span "P1-72" at bounding box center [1186, 153] width 29 height 12
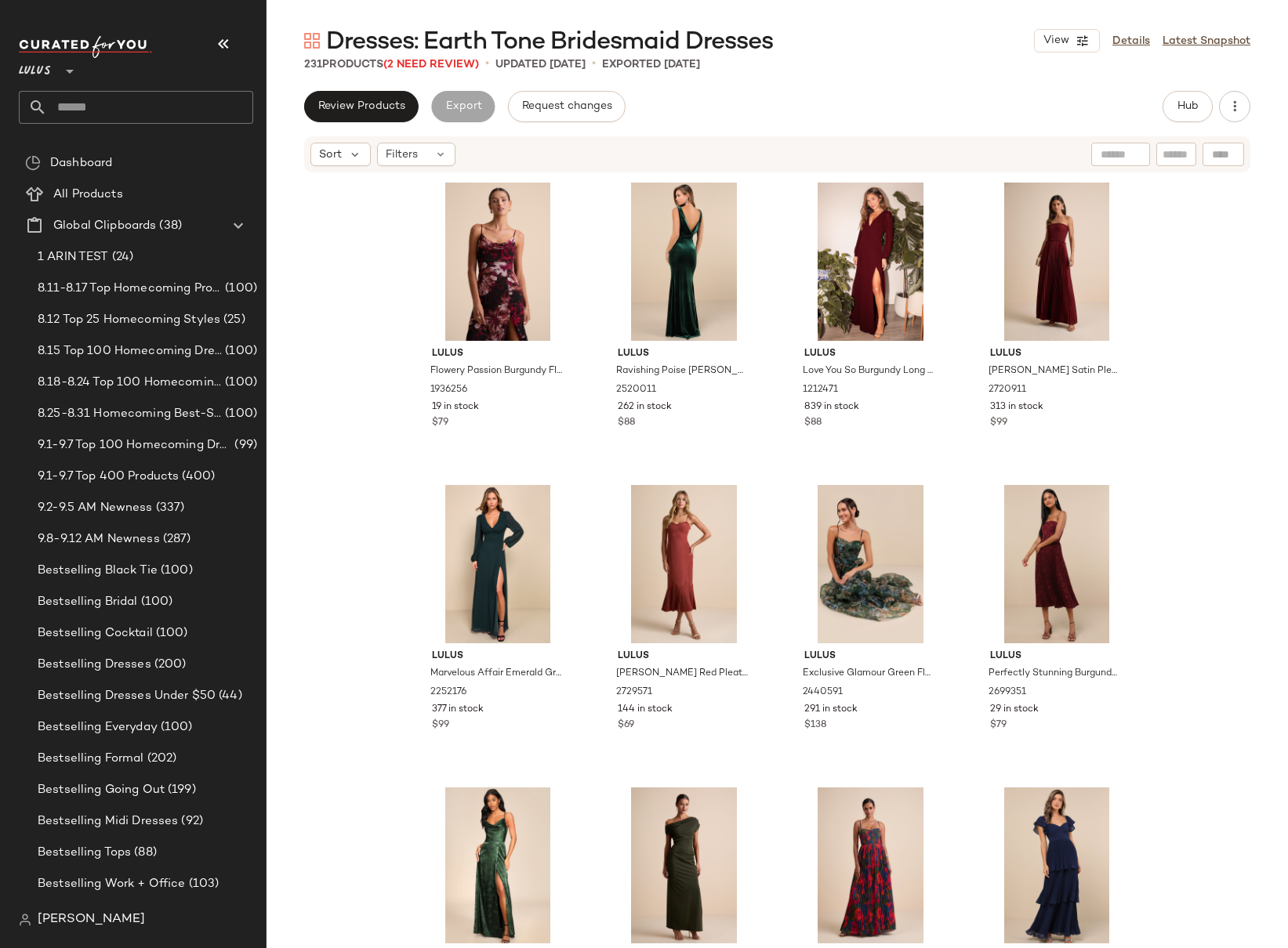
click at [364, 279] on div "Lulus Flowery Passion Burgundy Floral Print Cowl Neck Midi Dress 1936256 19 in …" at bounding box center [777, 559] width 1022 height 770
click at [1156, 268] on div "Lulus Flowery Passion Burgundy Floral Print Cowl Neck Midi Dress 1936256 19 in …" at bounding box center [777, 559] width 1022 height 770
click at [1179, 113] on button "Hub" at bounding box center [1188, 106] width 51 height 31
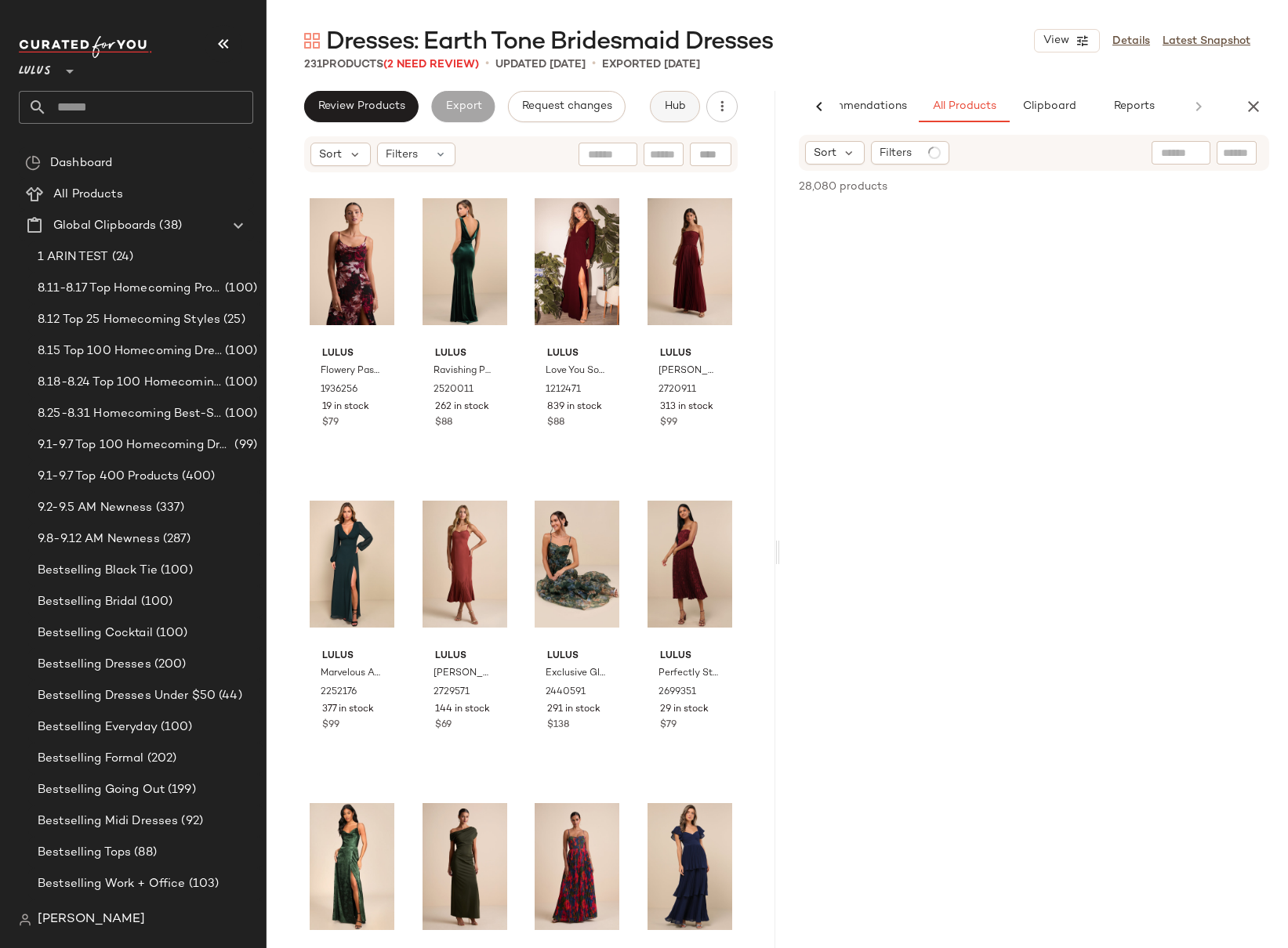
scroll to position [0, 59]
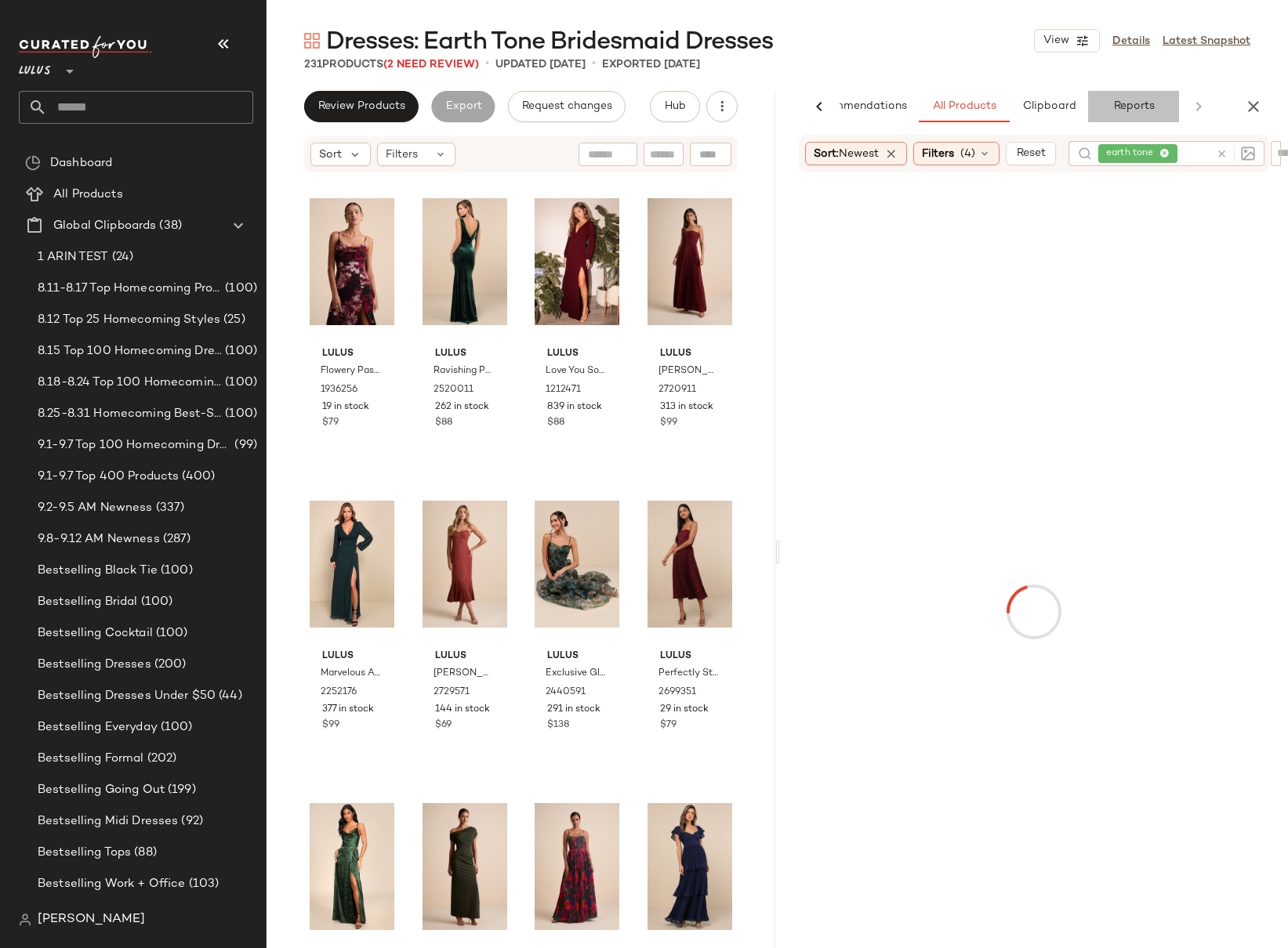
click at [1138, 113] on button "Reports" at bounding box center [1133, 106] width 91 height 31
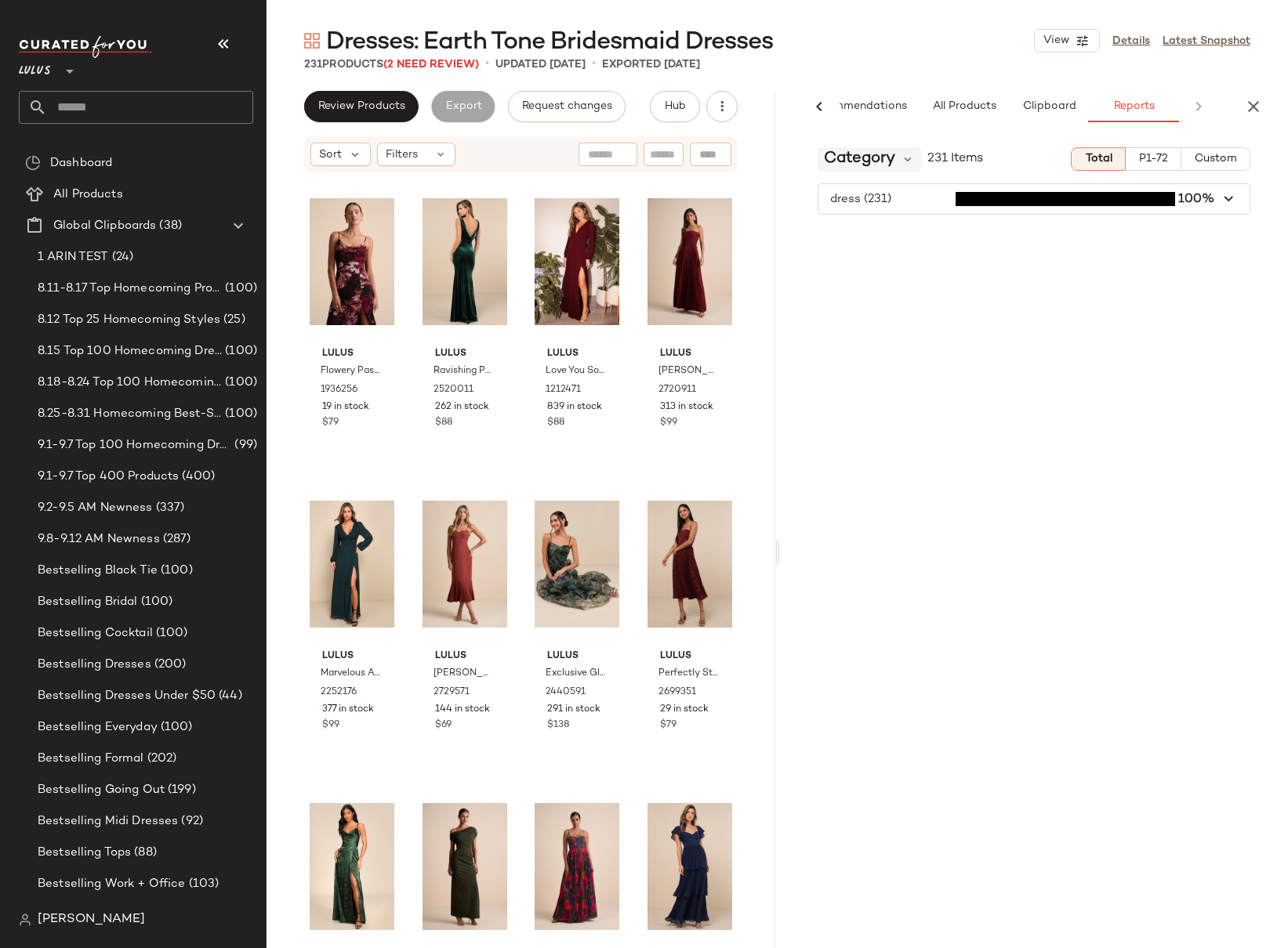
click at [889, 160] on span "Category" at bounding box center [860, 158] width 71 height 24
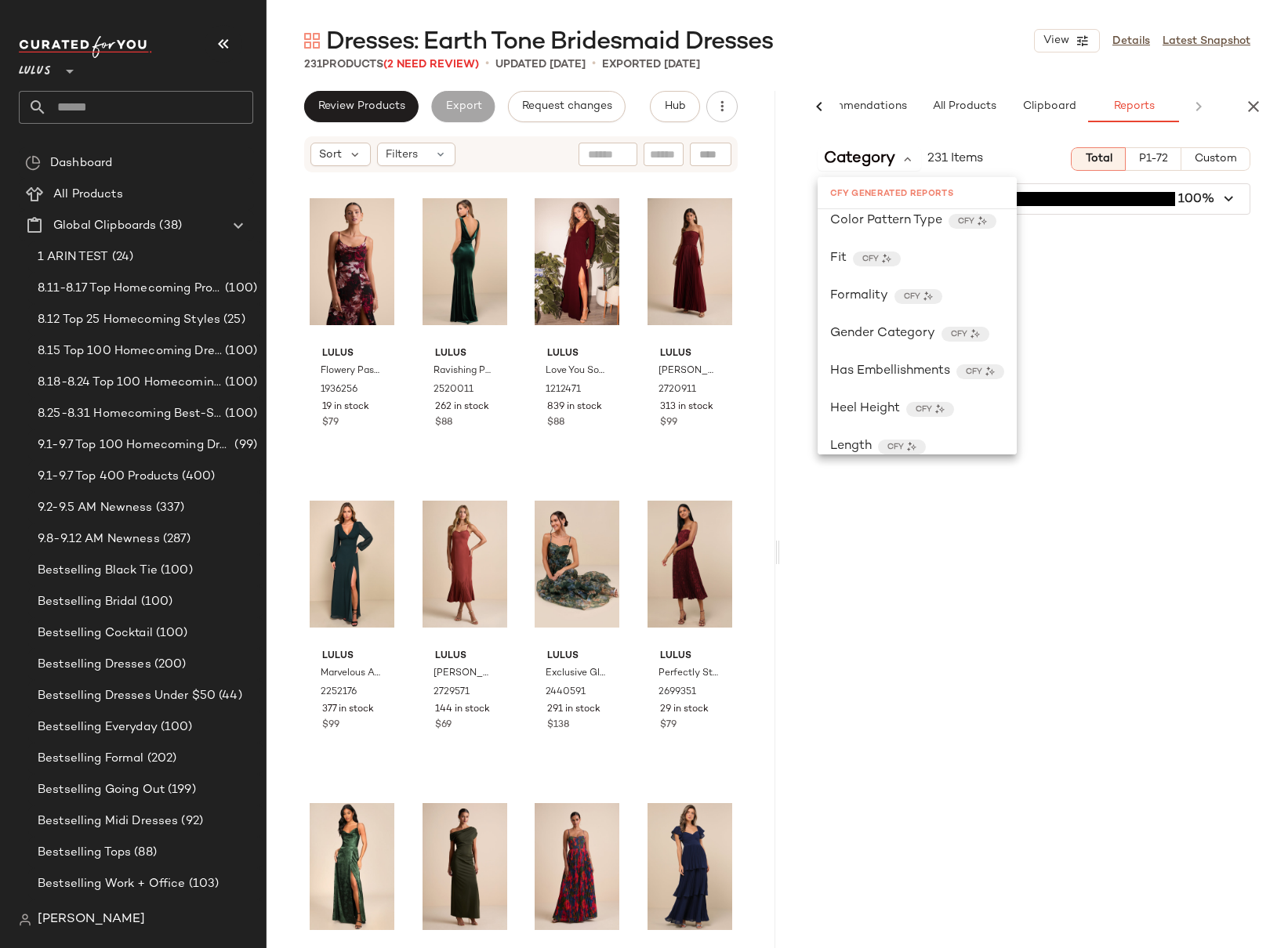
scroll to position [490, 0]
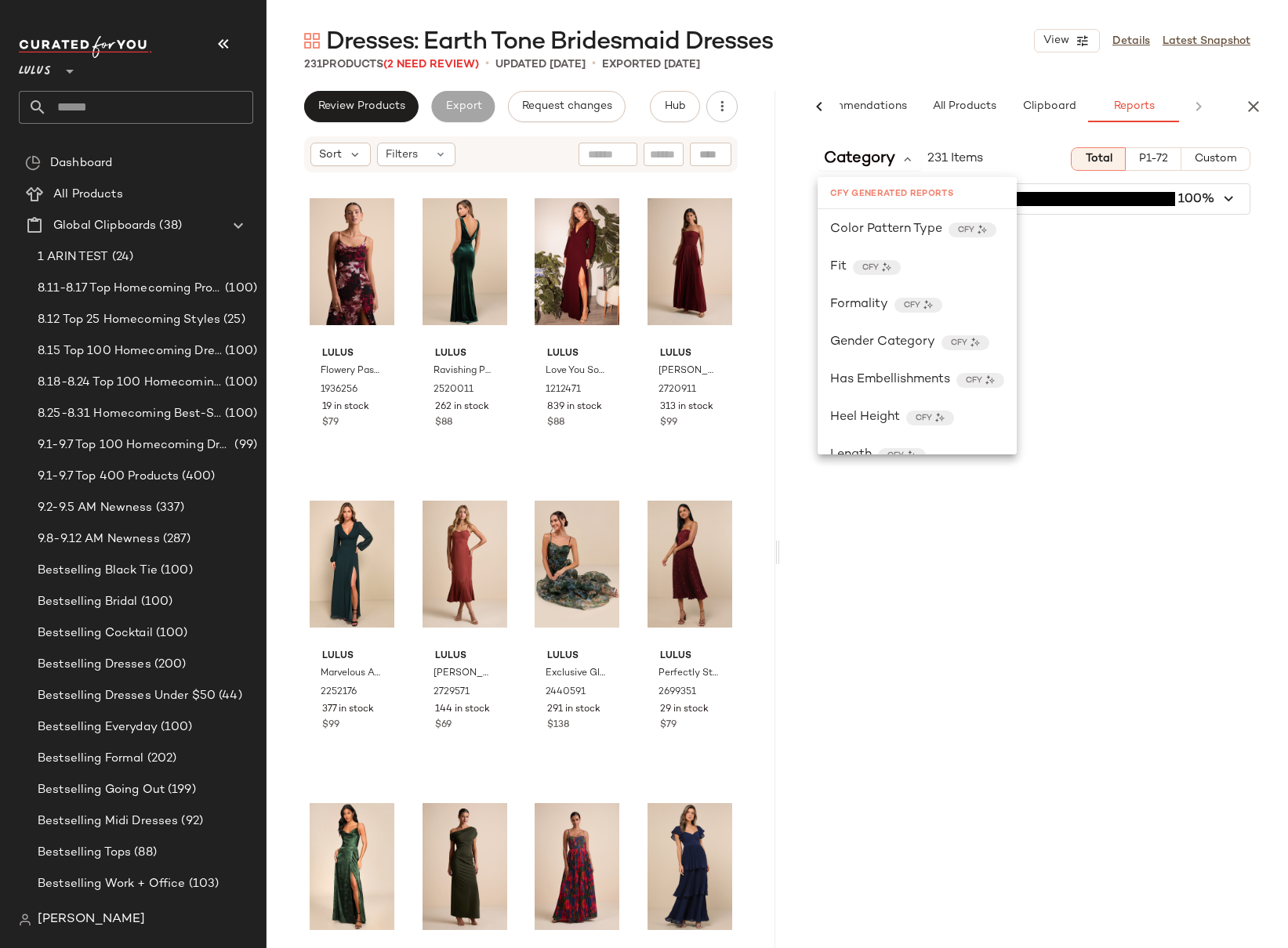
click at [1157, 238] on div "Category 231 Items Total P1-72 Custom dress (231) 100%" at bounding box center [1035, 575] width 509 height 879
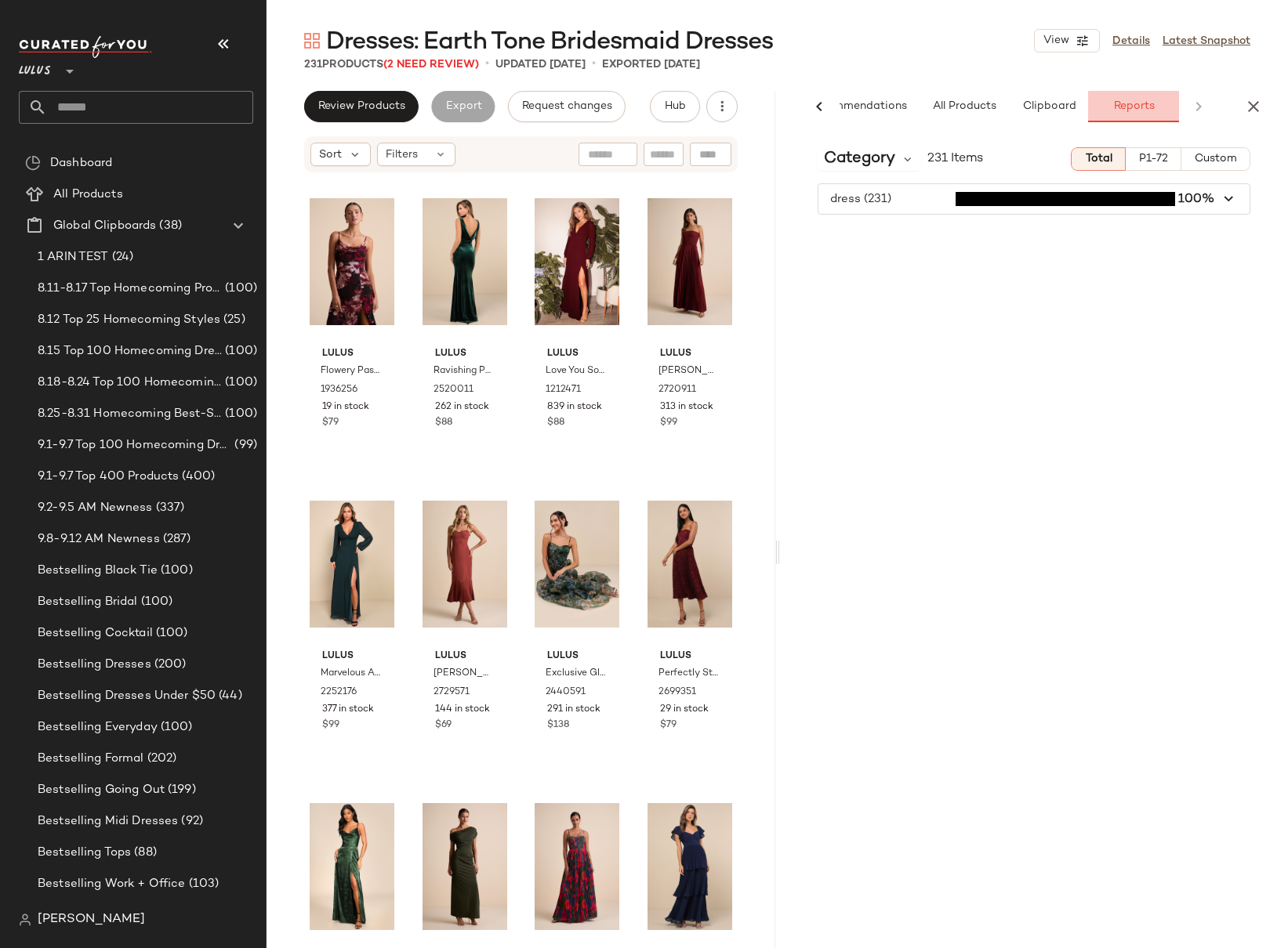
click at [1139, 110] on span "Reports" at bounding box center [1133, 106] width 42 height 12
click at [1133, 368] on div "Category 231 Items Total P1-72 Custom dress (231) 100%" at bounding box center [1035, 575] width 509 height 879
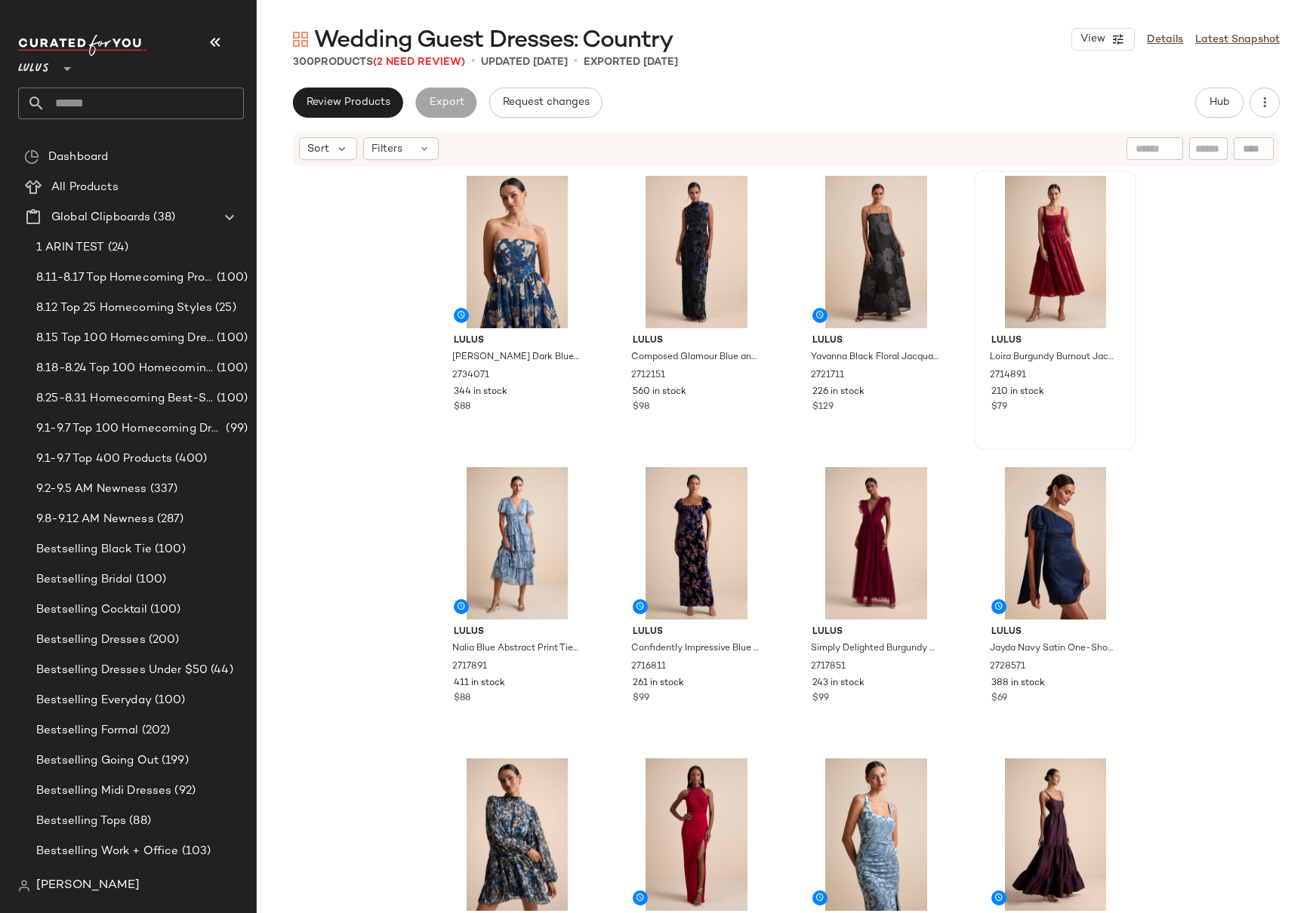
click at [1115, 306] on div at bounding box center [1054, 252] width 152 height 153
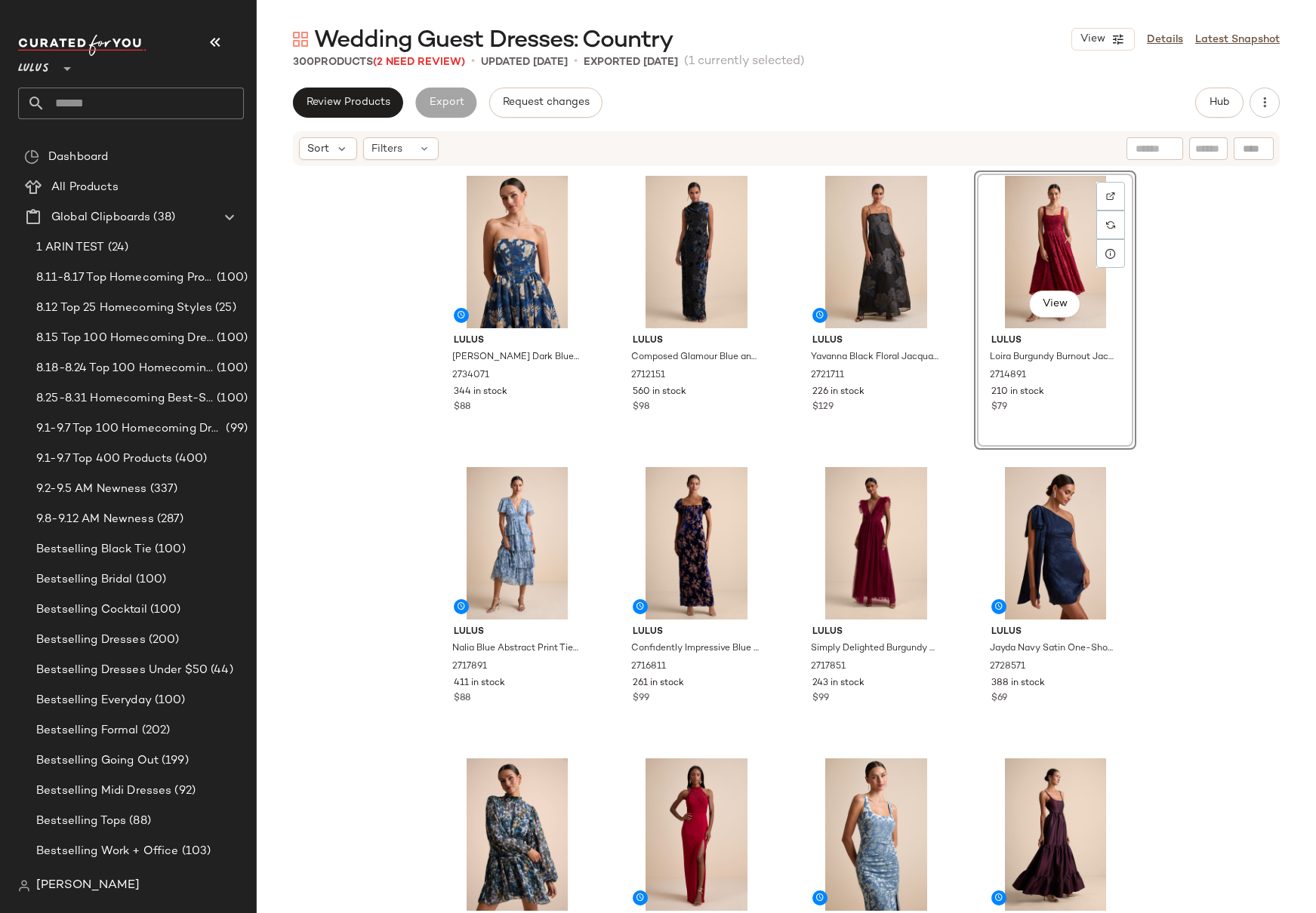
click at [1157, 314] on div "Lulus [PERSON_NAME] Dark Blue Floral Lace-Up Strapless Bustier Midi Dress 27340…" at bounding box center [786, 563] width 1059 height 791
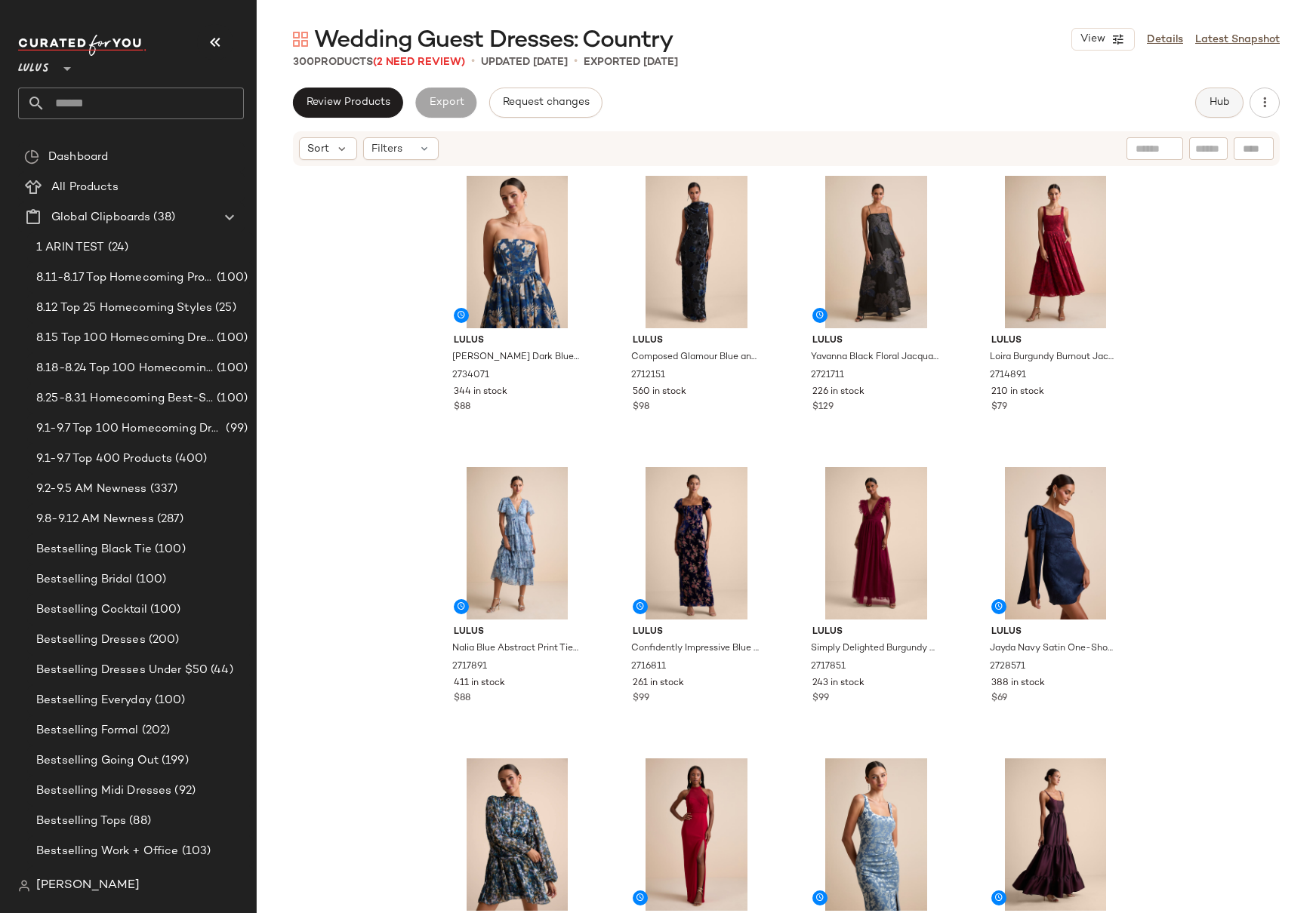
click at [1220, 101] on span "Hub" at bounding box center [1219, 102] width 21 height 12
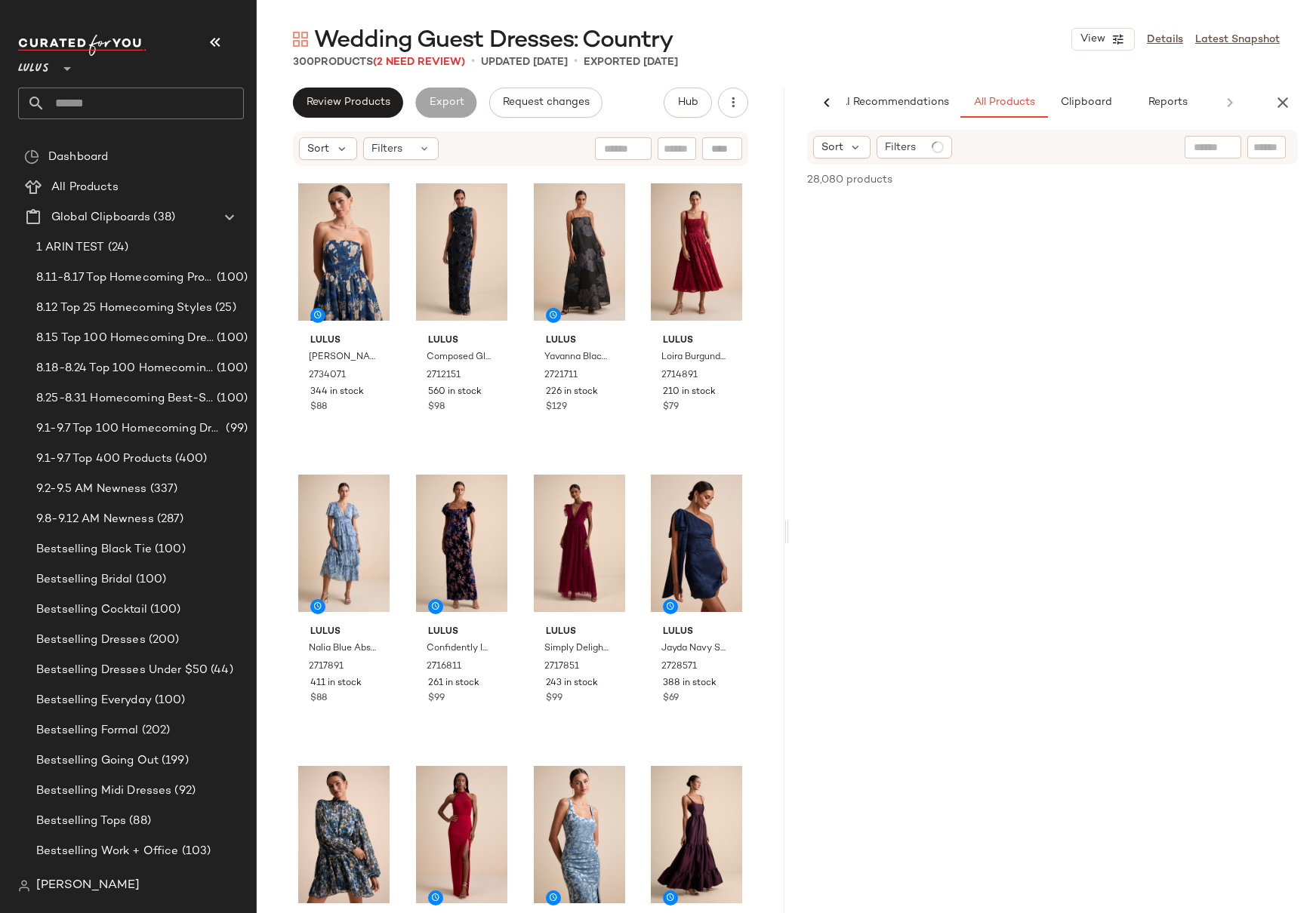
scroll to position [0, 19]
click at [1147, 106] on span "Reports" at bounding box center [1167, 102] width 40 height 12
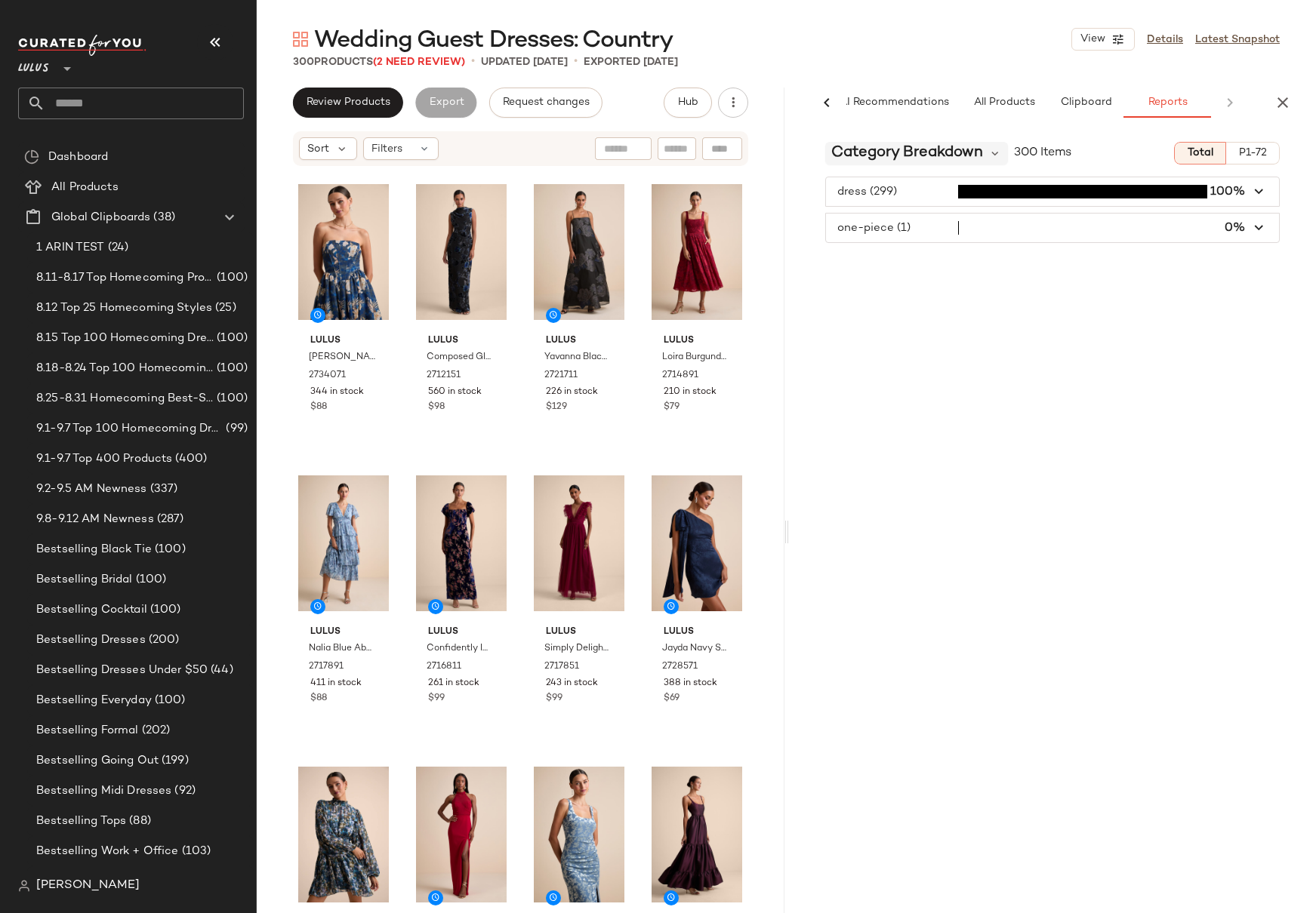
click at [980, 152] on span "Category Breakdown" at bounding box center [907, 153] width 152 height 23
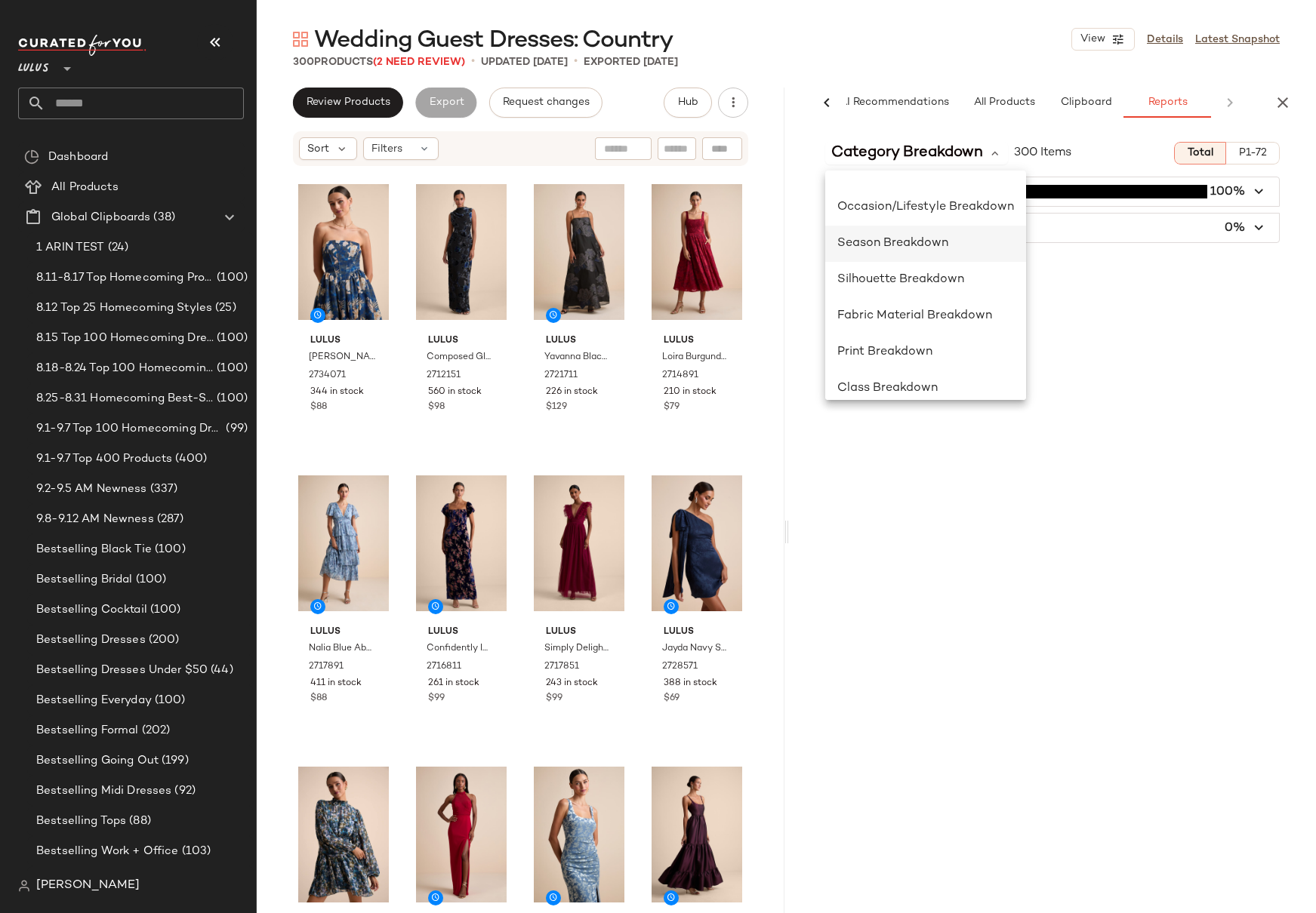
scroll to position [293, 0]
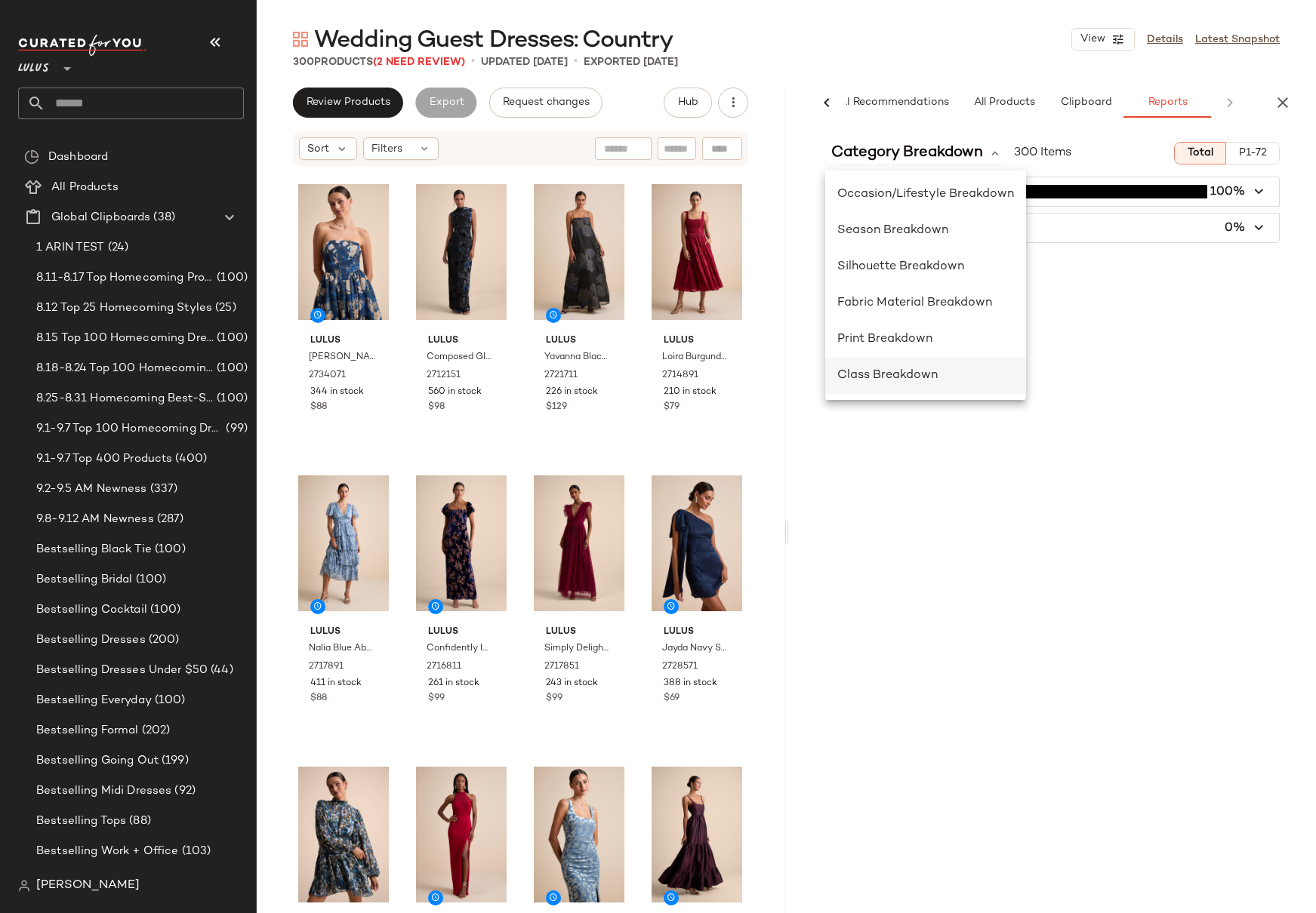
click at [880, 377] on span "Class Breakdown" at bounding box center [887, 375] width 101 height 13
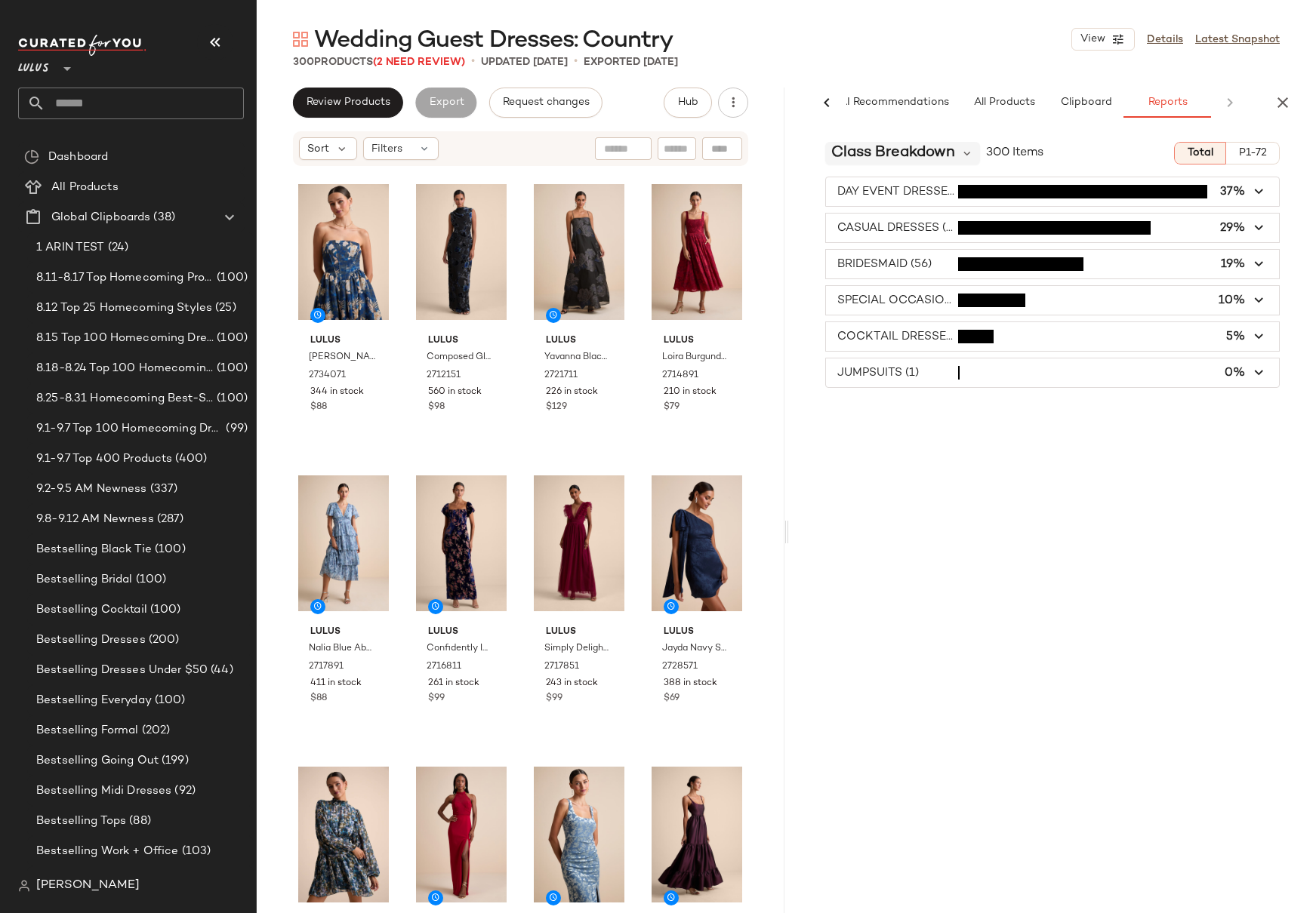
click at [913, 144] on span "Class Breakdown" at bounding box center [893, 153] width 124 height 23
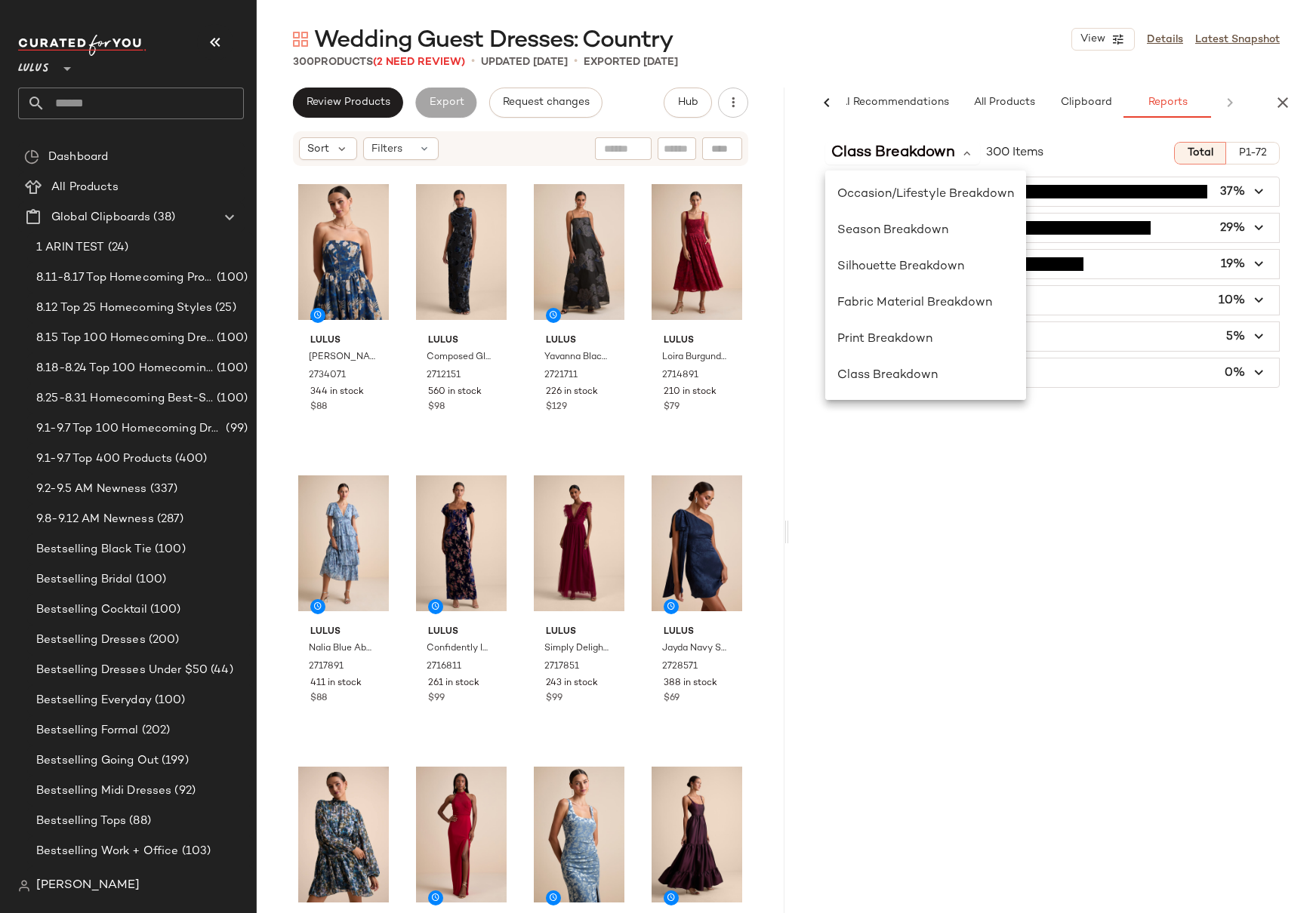
click at [1017, 442] on div "Class Breakdown 300 Items Total P1-72 DAY EVENT DRESSES (111) 37% CASUAL DRESSE…" at bounding box center [1053, 553] width 528 height 847
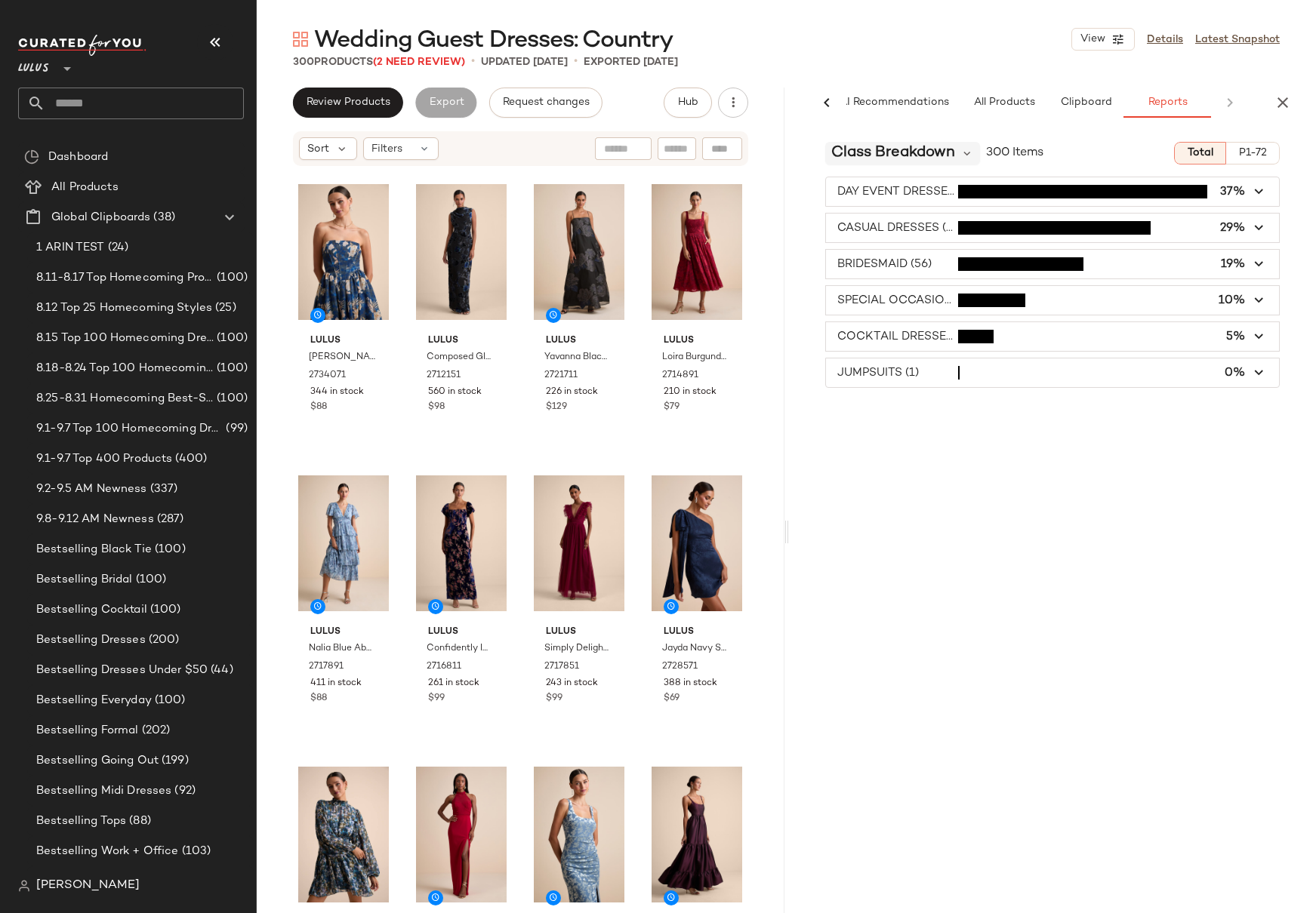
click at [892, 157] on span "Class Breakdown" at bounding box center [893, 153] width 124 height 23
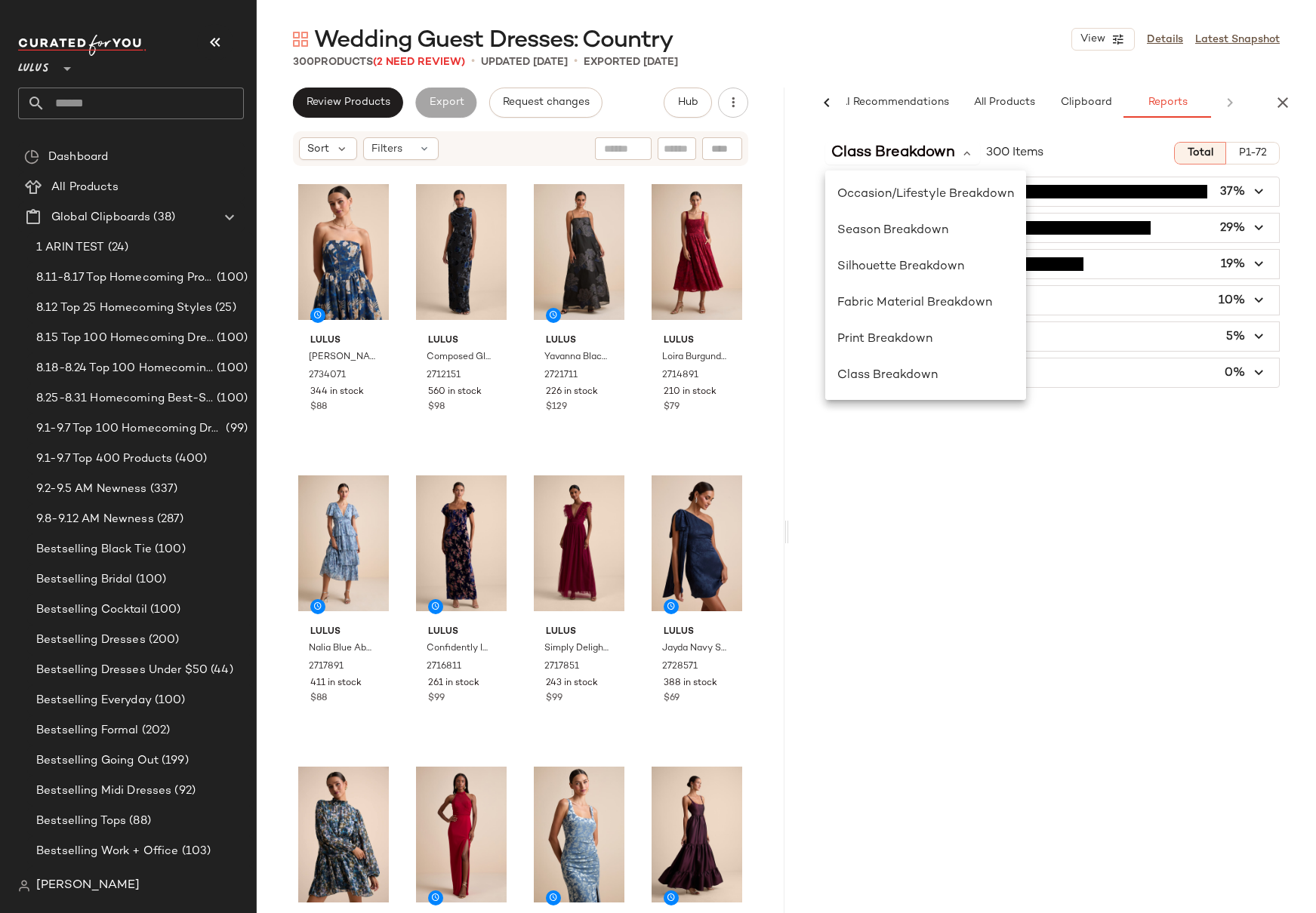
click at [1169, 457] on div "Class Breakdown 300 Items Total P1-72 DAY EVENT DRESSES (111) 37% CASUAL DRESSE…" at bounding box center [1053, 553] width 528 height 847
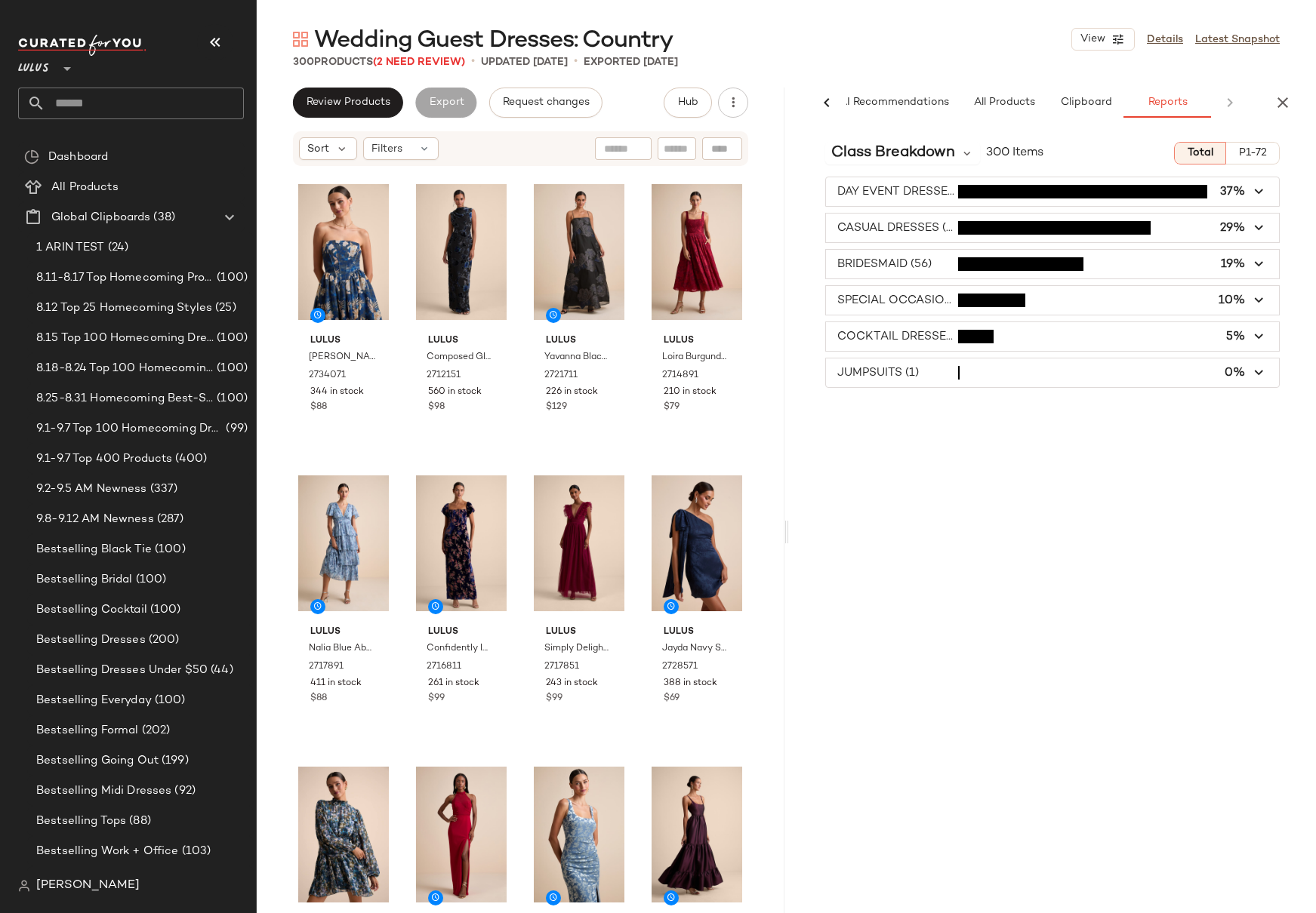
click at [1001, 438] on div "Class Breakdown 300 Items Total P1-72 DAY EVENT DRESSES (111) 37% CASUAL DRESSE…" at bounding box center [1053, 553] width 528 height 847
click at [1240, 149] on span "P1-72" at bounding box center [1252, 153] width 29 height 12
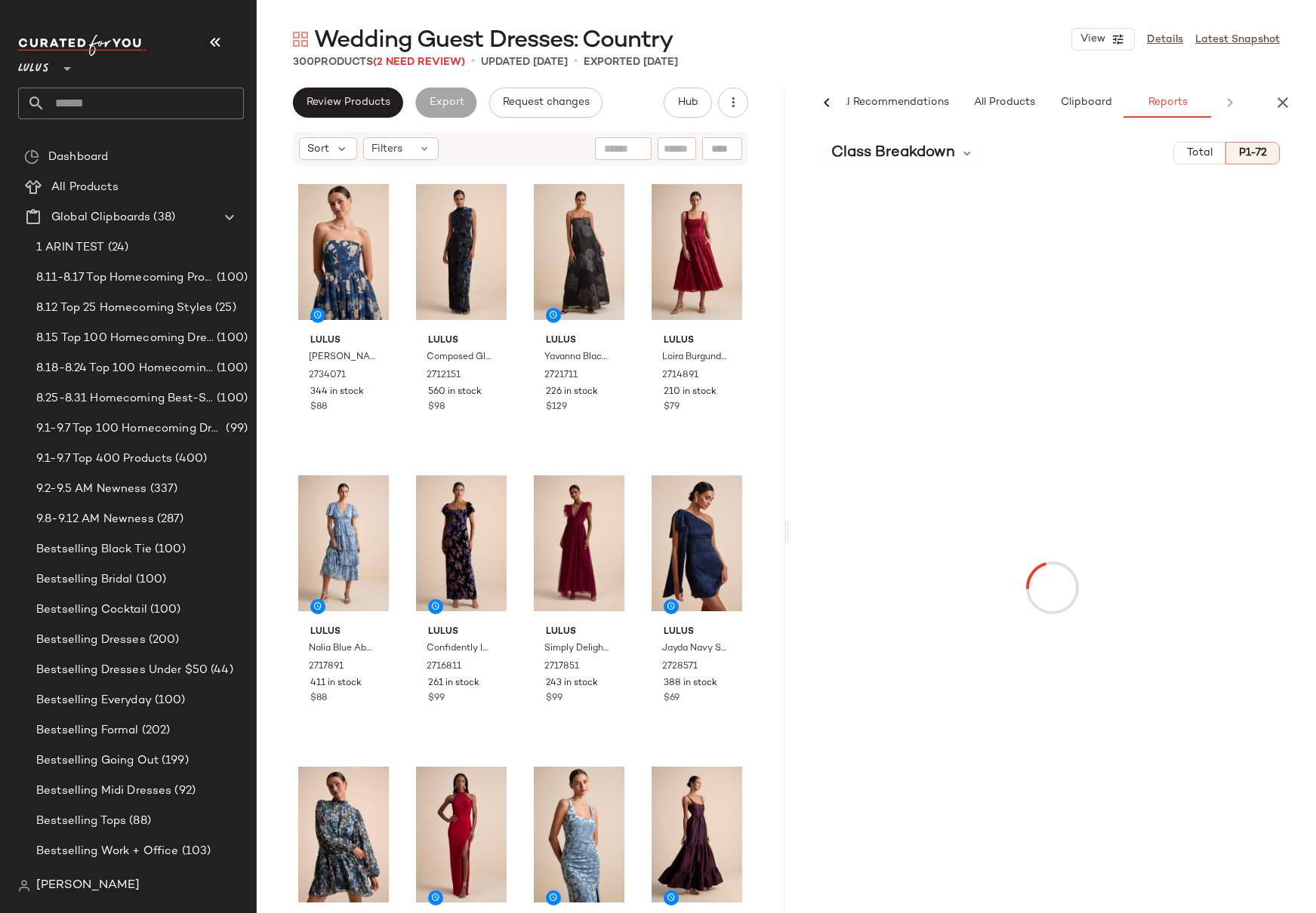
click at [1200, 148] on span "Total" at bounding box center [1199, 153] width 27 height 12
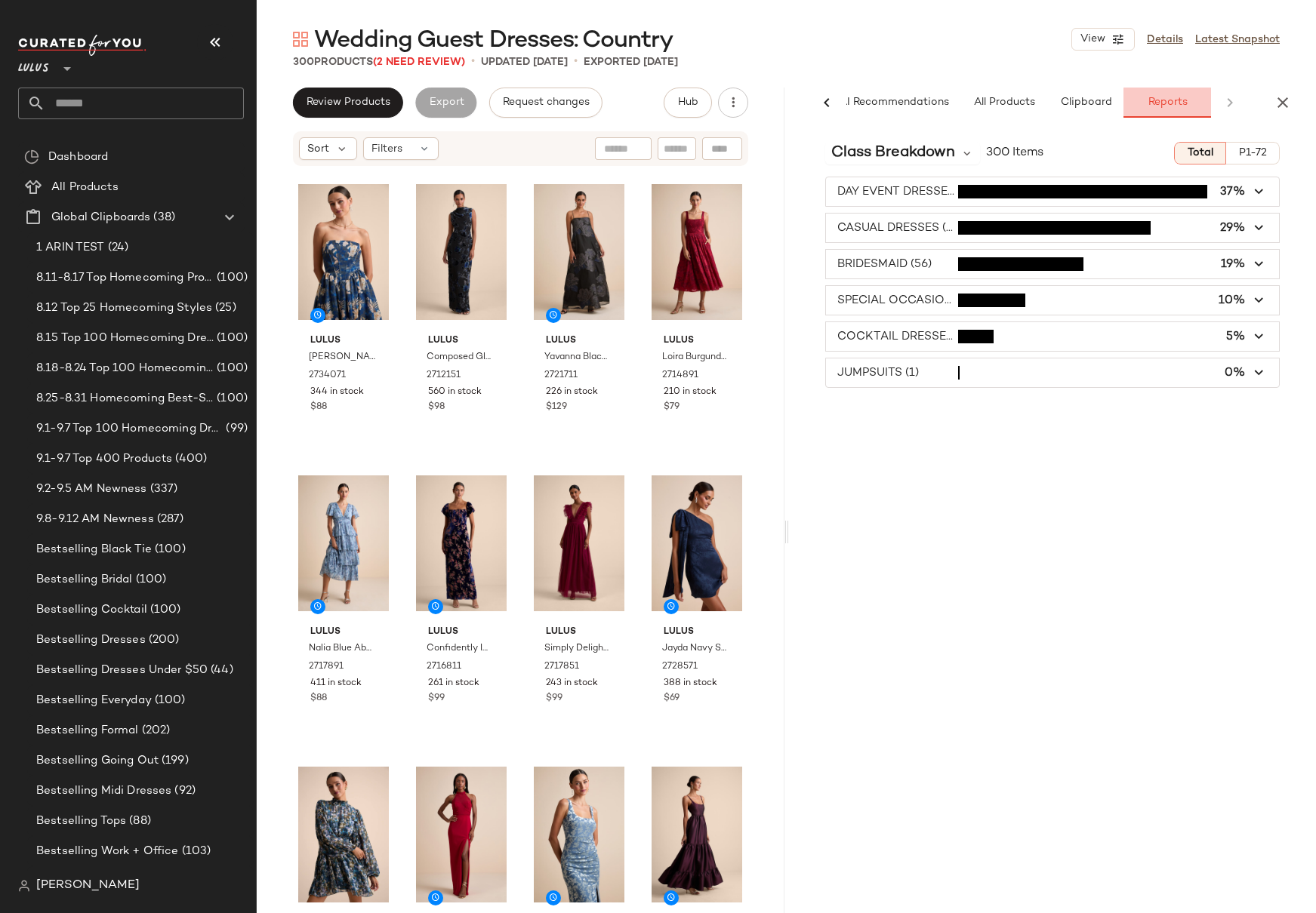
click at [1161, 102] on span "Reports" at bounding box center [1167, 102] width 40 height 12
click at [892, 148] on span "Class Breakdown" at bounding box center [893, 153] width 124 height 23
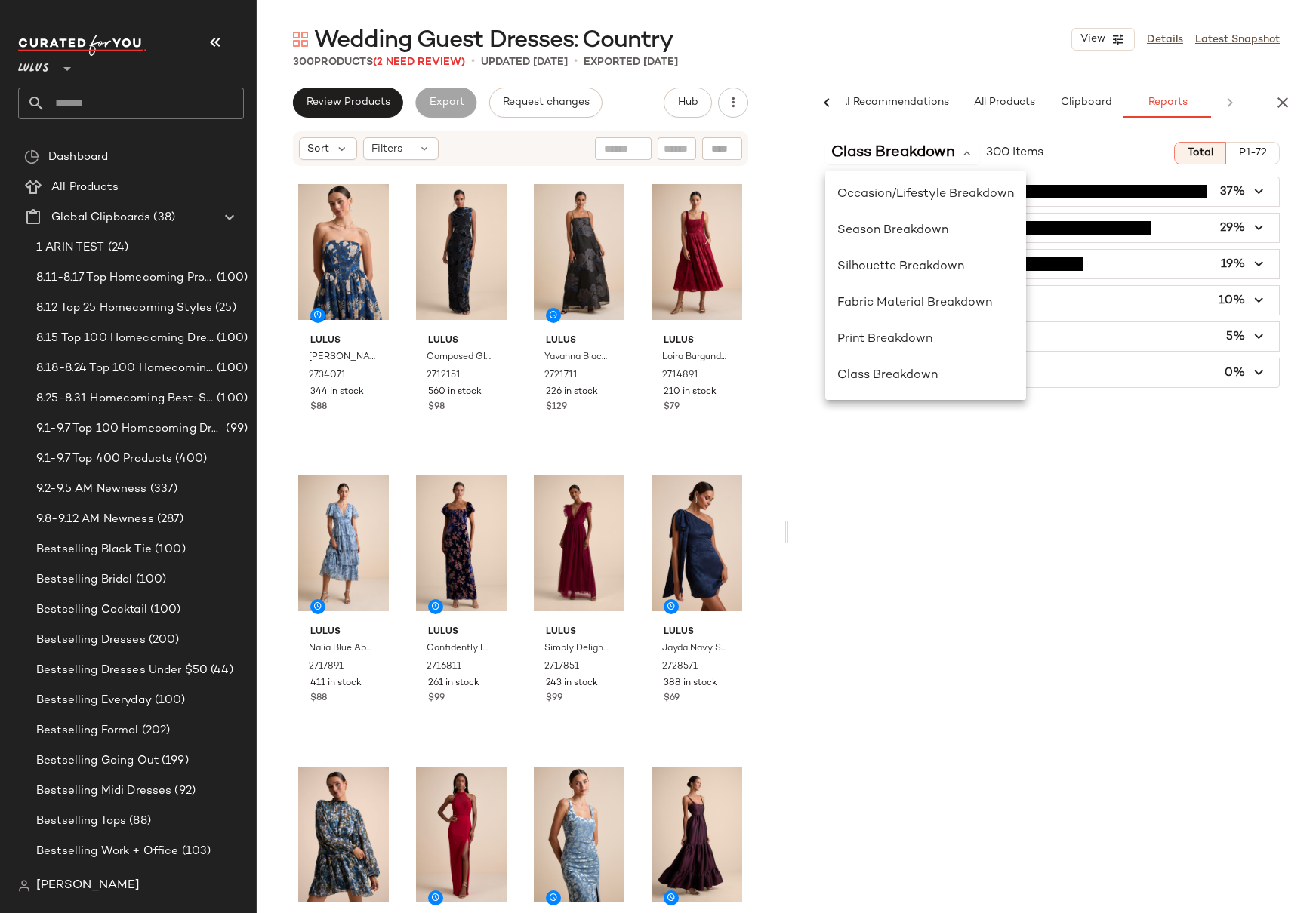
click at [1053, 433] on div "Class Breakdown 300 Items Total P1-72 DAY EVENT DRESSES (111) 37% CASUAL DRESSE…" at bounding box center [1053, 553] width 528 height 847
click at [1007, 434] on div "Class Breakdown 300 Items Total P1-72 DAY EVENT DRESSES (111) 37% CASUAL DRESSE…" at bounding box center [1053, 553] width 528 height 847
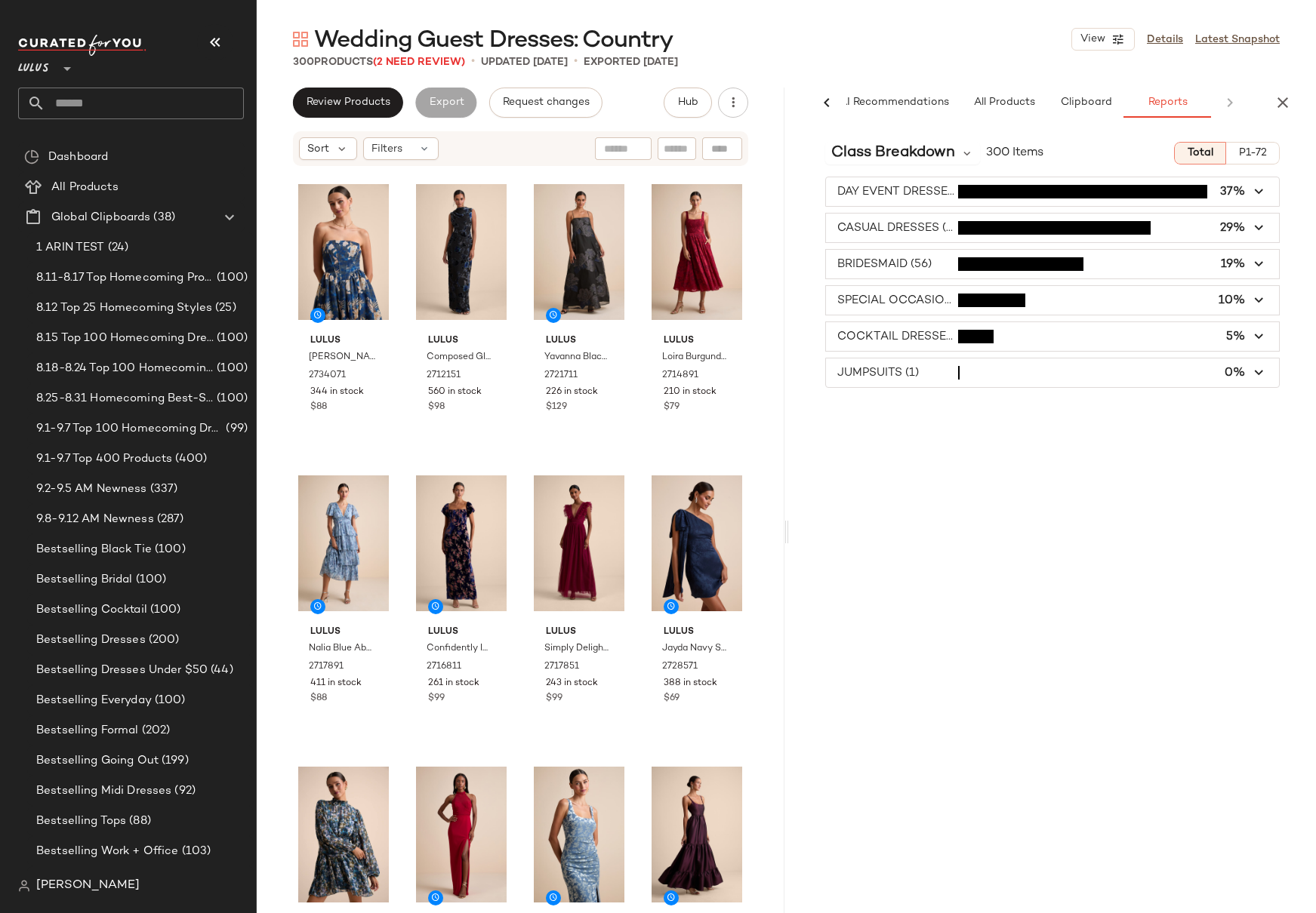
click at [943, 420] on div "Class Breakdown 300 Items Total P1-72 DAY EVENT DRESSES (111) 37% CASUAL DRESSE…" at bounding box center [1053, 553] width 528 height 847
click at [1088, 414] on div "Class Breakdown 300 Items Total P1-72 DAY EVENT DRESSES (111) 37% CASUAL DRESSE…" at bounding box center [1053, 553] width 528 height 847
click at [1240, 102] on icon "button" at bounding box center [1282, 103] width 18 height 18
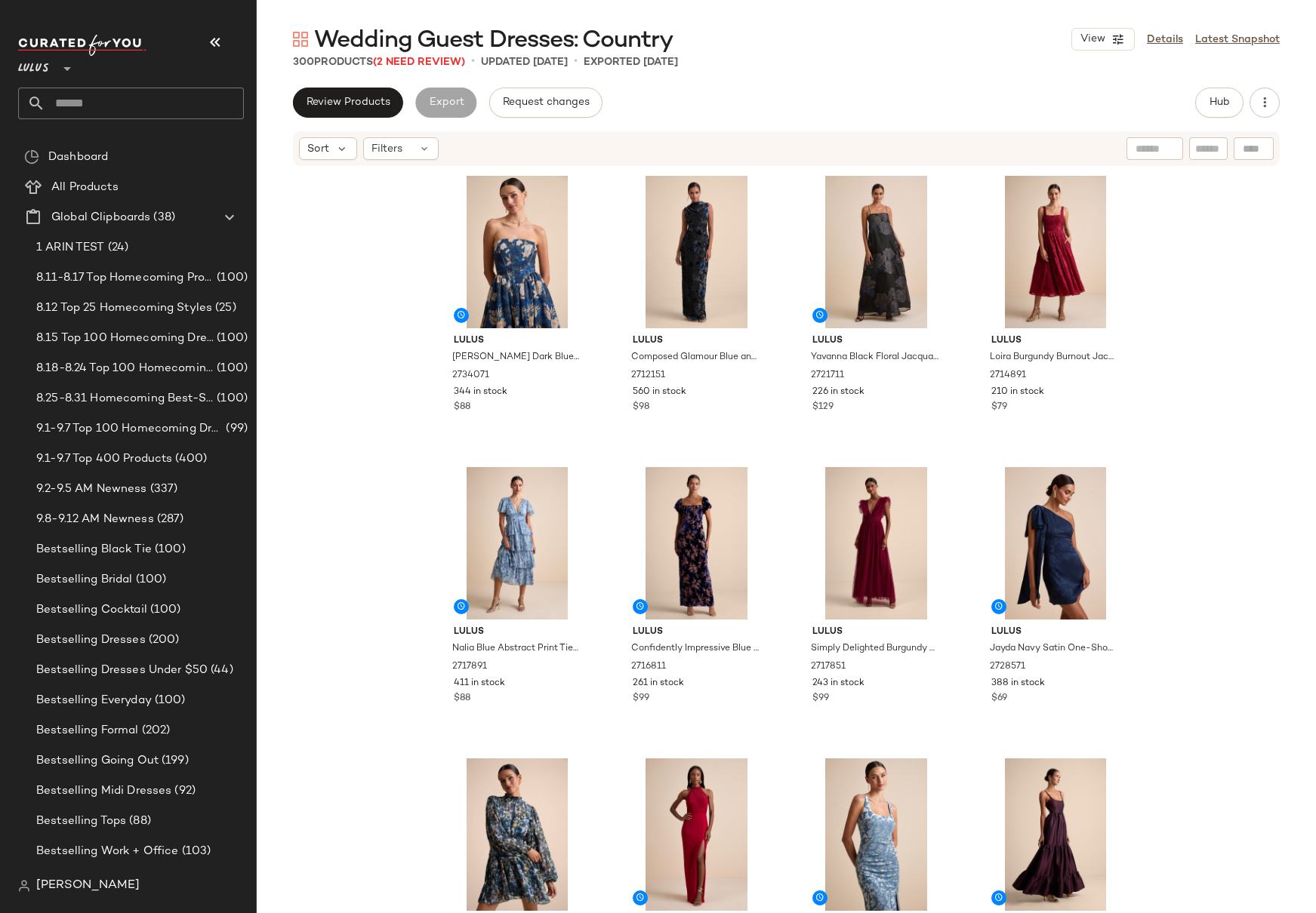
click at [334, 323] on div "Lulus [PERSON_NAME] Dark Blue Floral Lace-Up Strapless Bustier Midi Dress 27340…" at bounding box center [786, 563] width 1059 height 791
click at [1215, 106] on span "Hub" at bounding box center [1219, 102] width 21 height 12
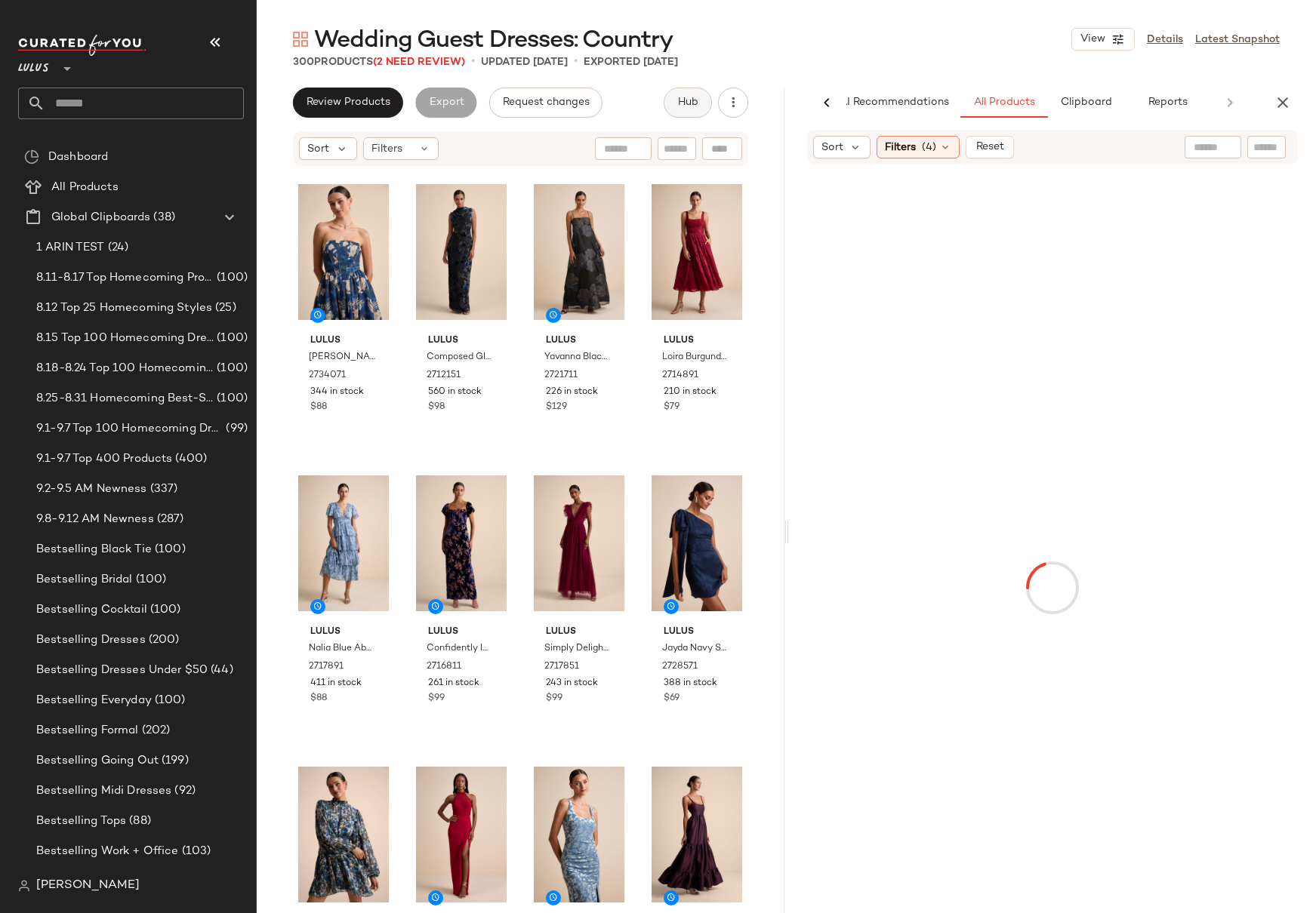
scroll to position [0, 19]
click at [1162, 105] on span "Reports" at bounding box center [1167, 102] width 40 height 12
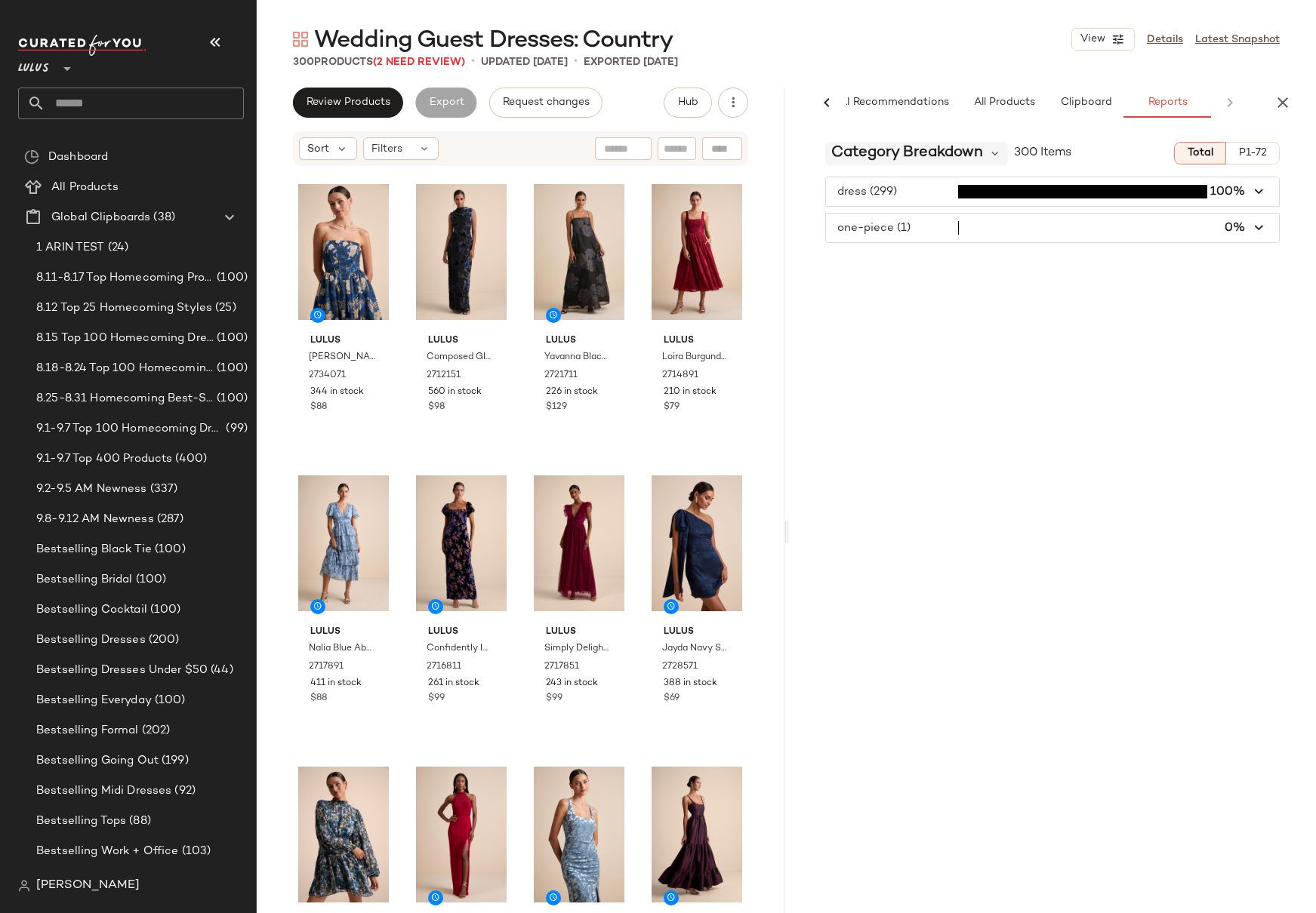
click at [964, 150] on span "Category Breakdown" at bounding box center [907, 153] width 152 height 23
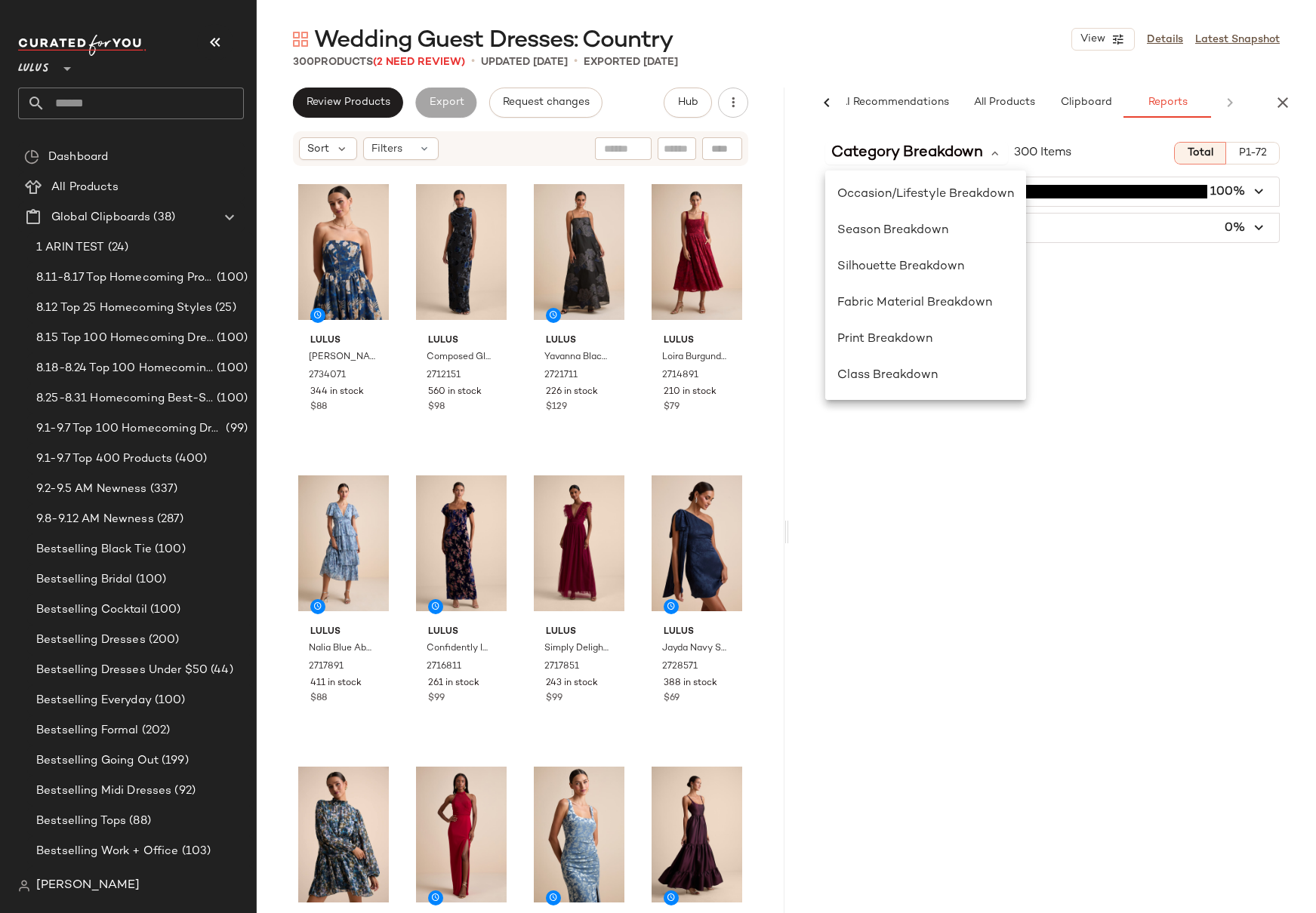
scroll to position [0, 0]
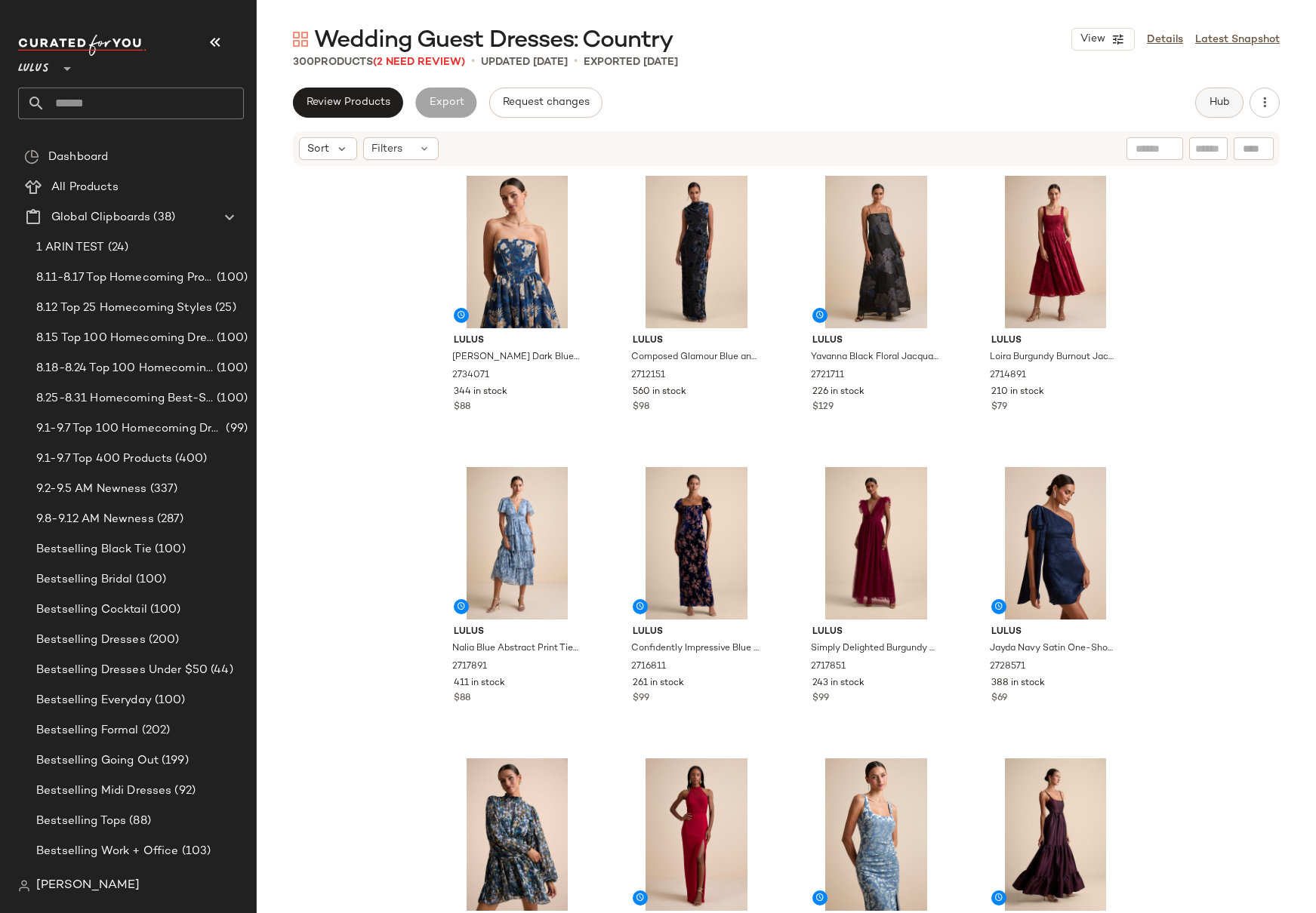
click at [1220, 103] on span "Hub" at bounding box center [1219, 102] width 21 height 12
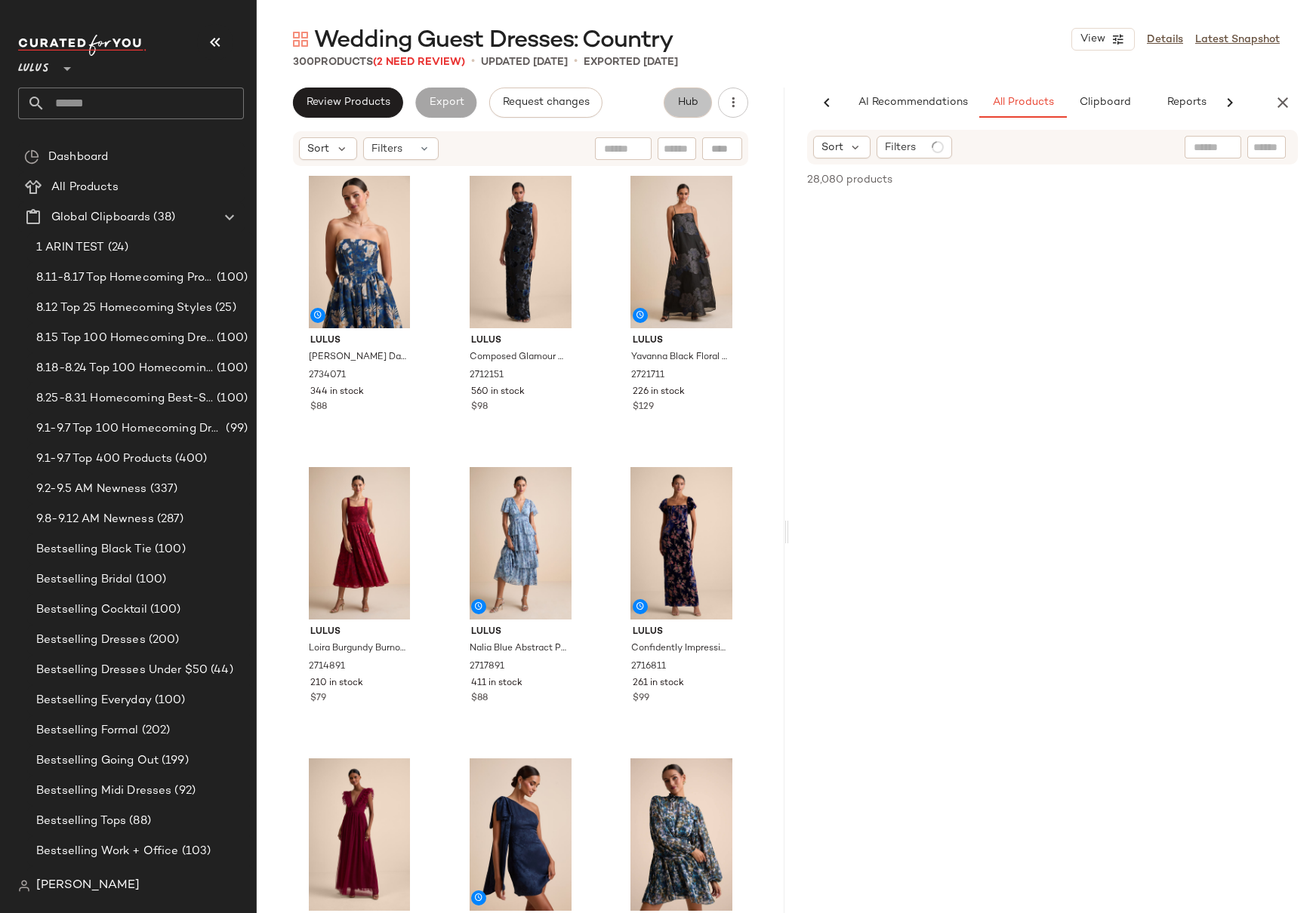
scroll to position [0, 19]
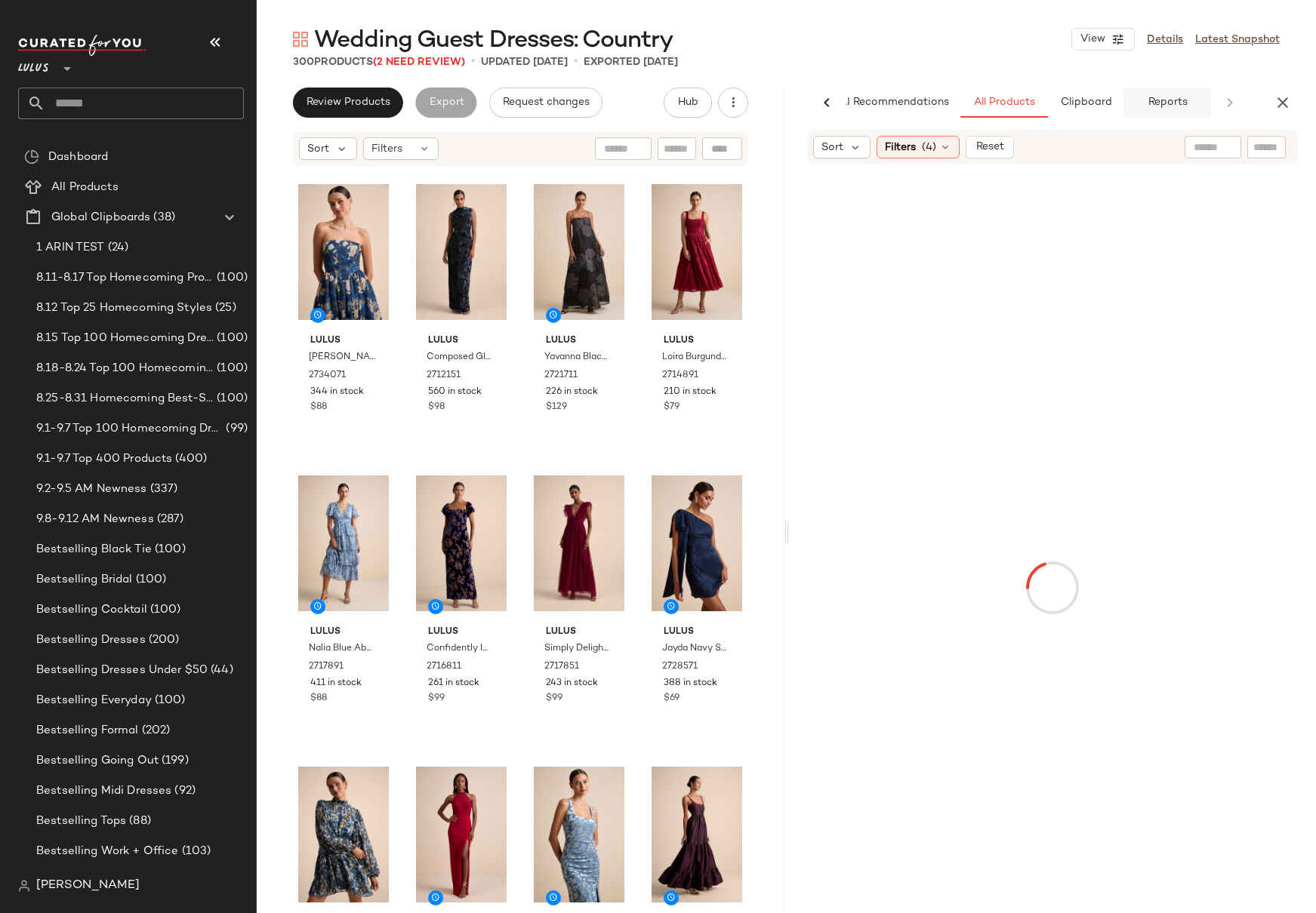
click at [1173, 103] on span "Reports" at bounding box center [1167, 102] width 40 height 12
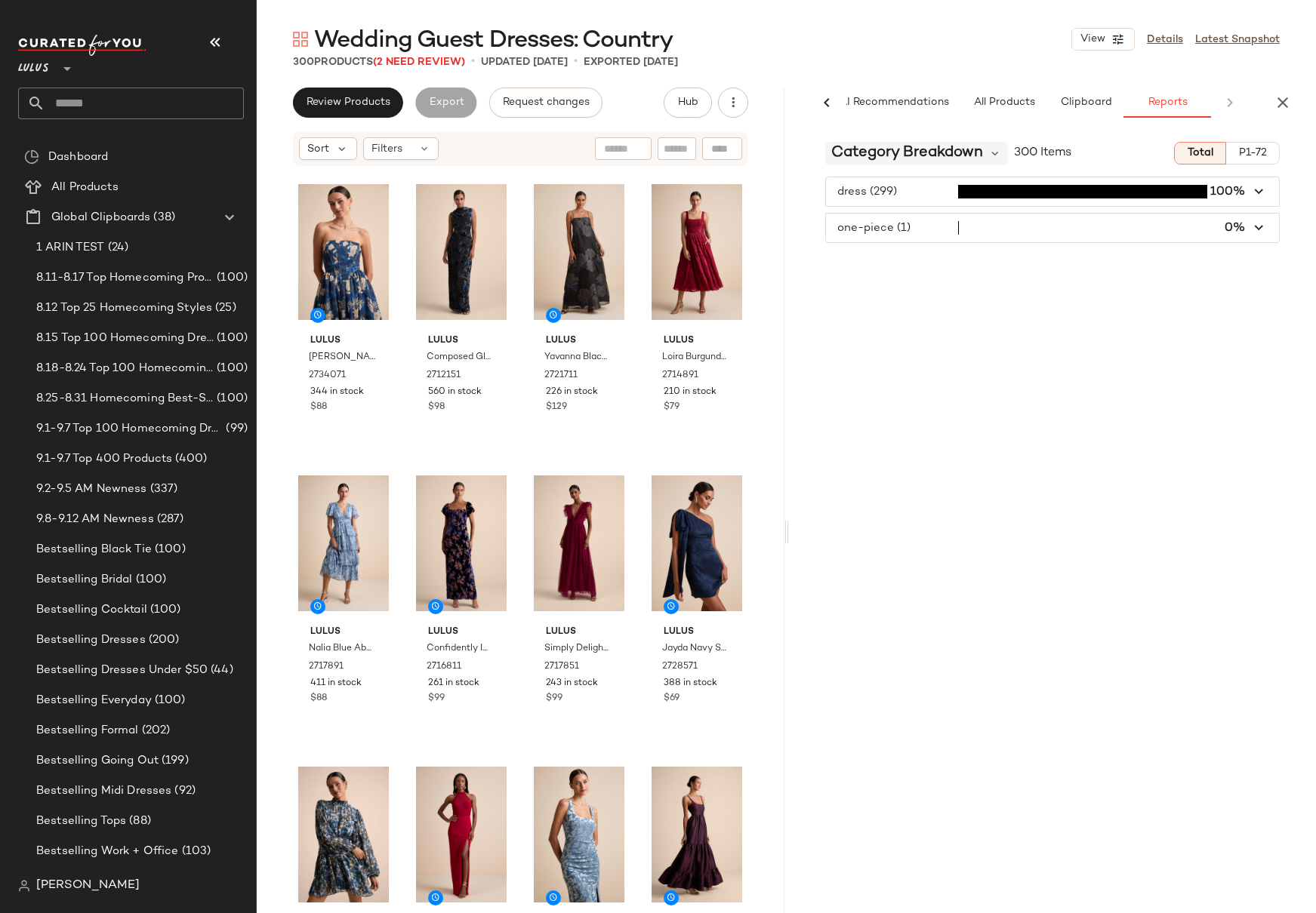
click at [981, 155] on span "Category Breakdown" at bounding box center [907, 153] width 152 height 23
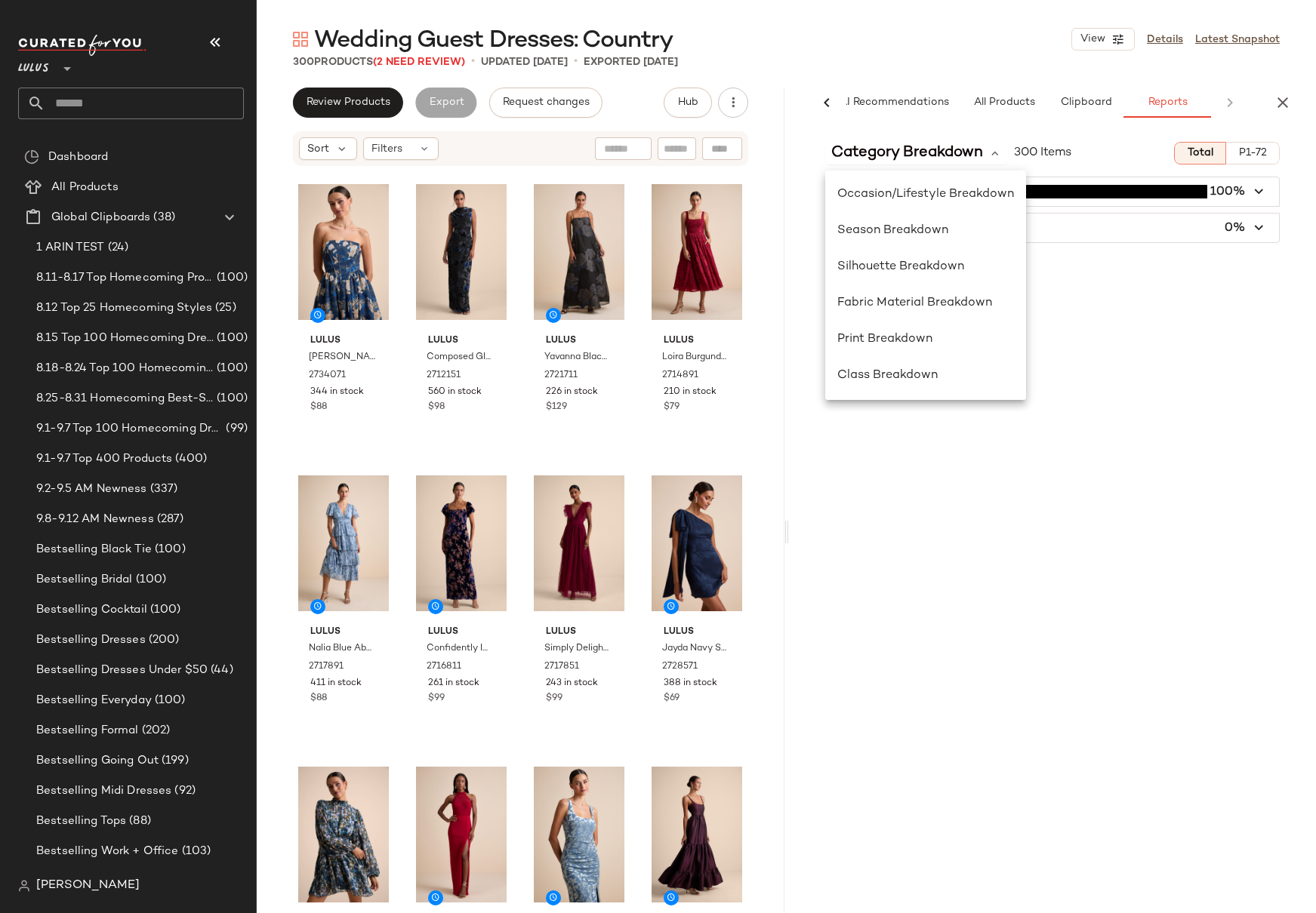
scroll to position [0, 0]
click at [1263, 148] on span "P1-72" at bounding box center [1252, 153] width 29 height 12
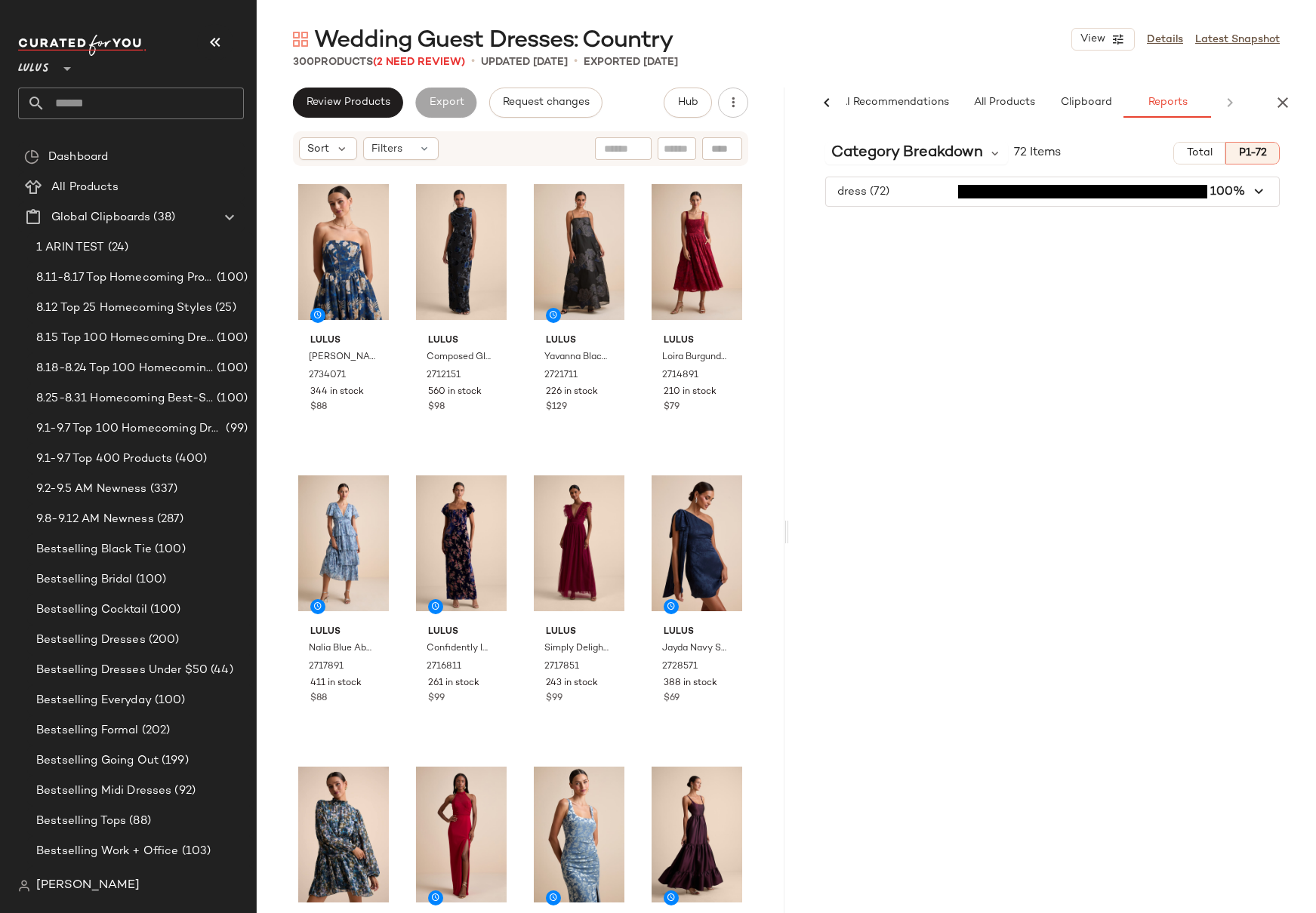
click at [923, 293] on div "Category Breakdown 72 Items Total P1-72 dress (72) 100%" at bounding box center [1053, 553] width 528 height 847
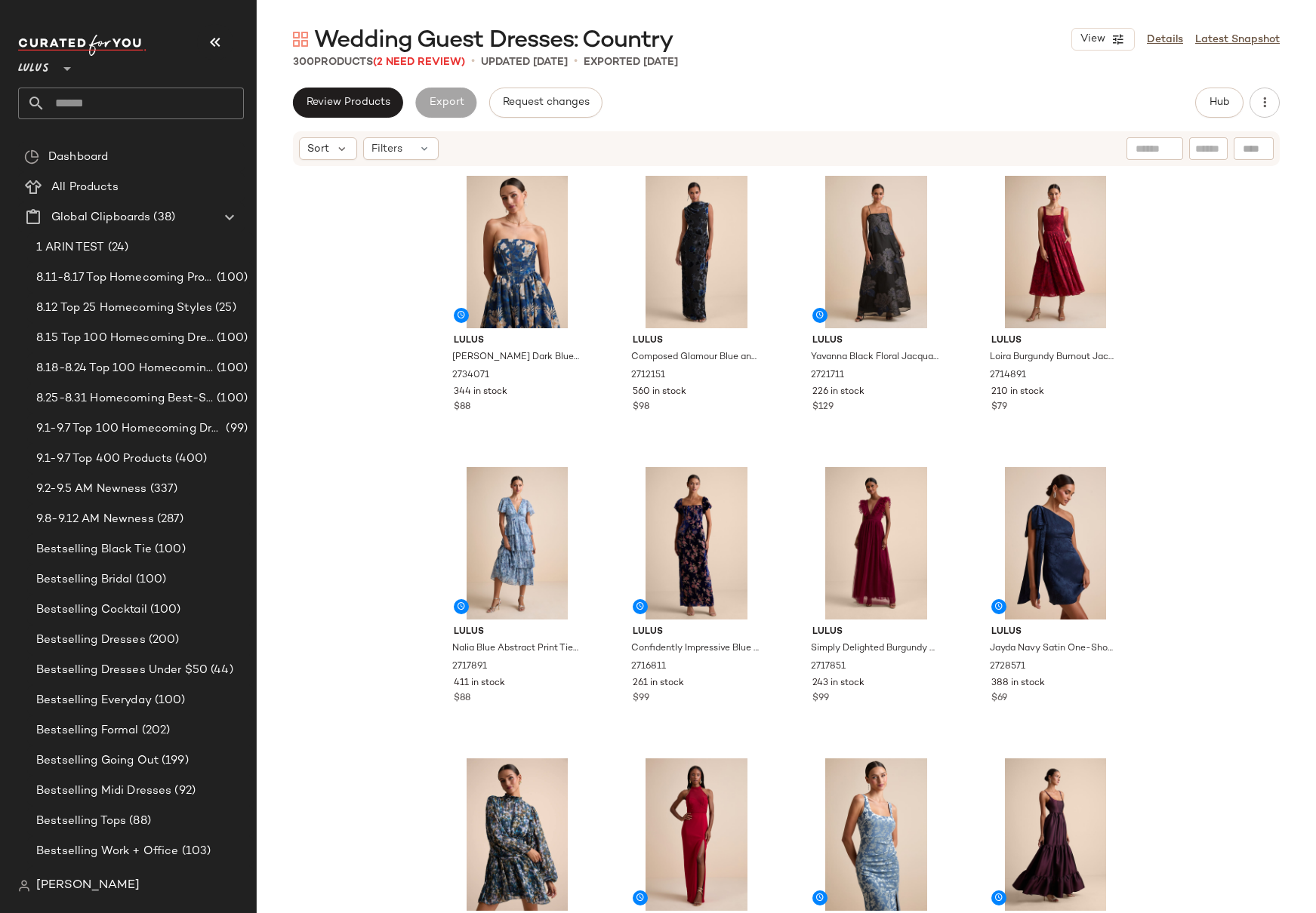
click at [1183, 223] on div "Lulus [PERSON_NAME] Dark Blue Floral Lace-Up Strapless Bustier Midi Dress 27340…" at bounding box center [786, 563] width 1059 height 791
click at [1218, 107] on span "Hub" at bounding box center [1219, 102] width 21 height 12
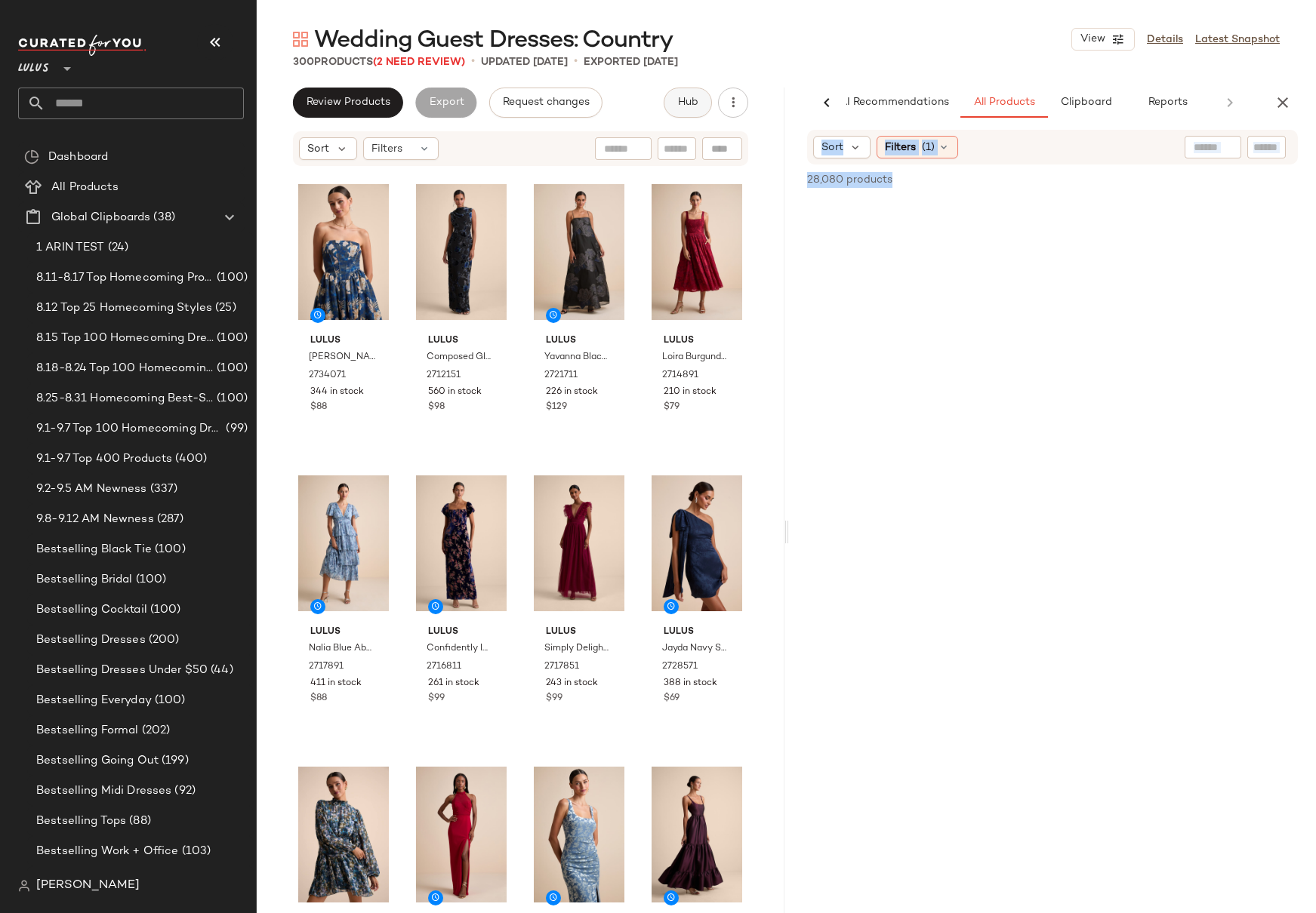
scroll to position [0, 19]
click at [1178, 108] on span "Reports" at bounding box center [1167, 102] width 40 height 12
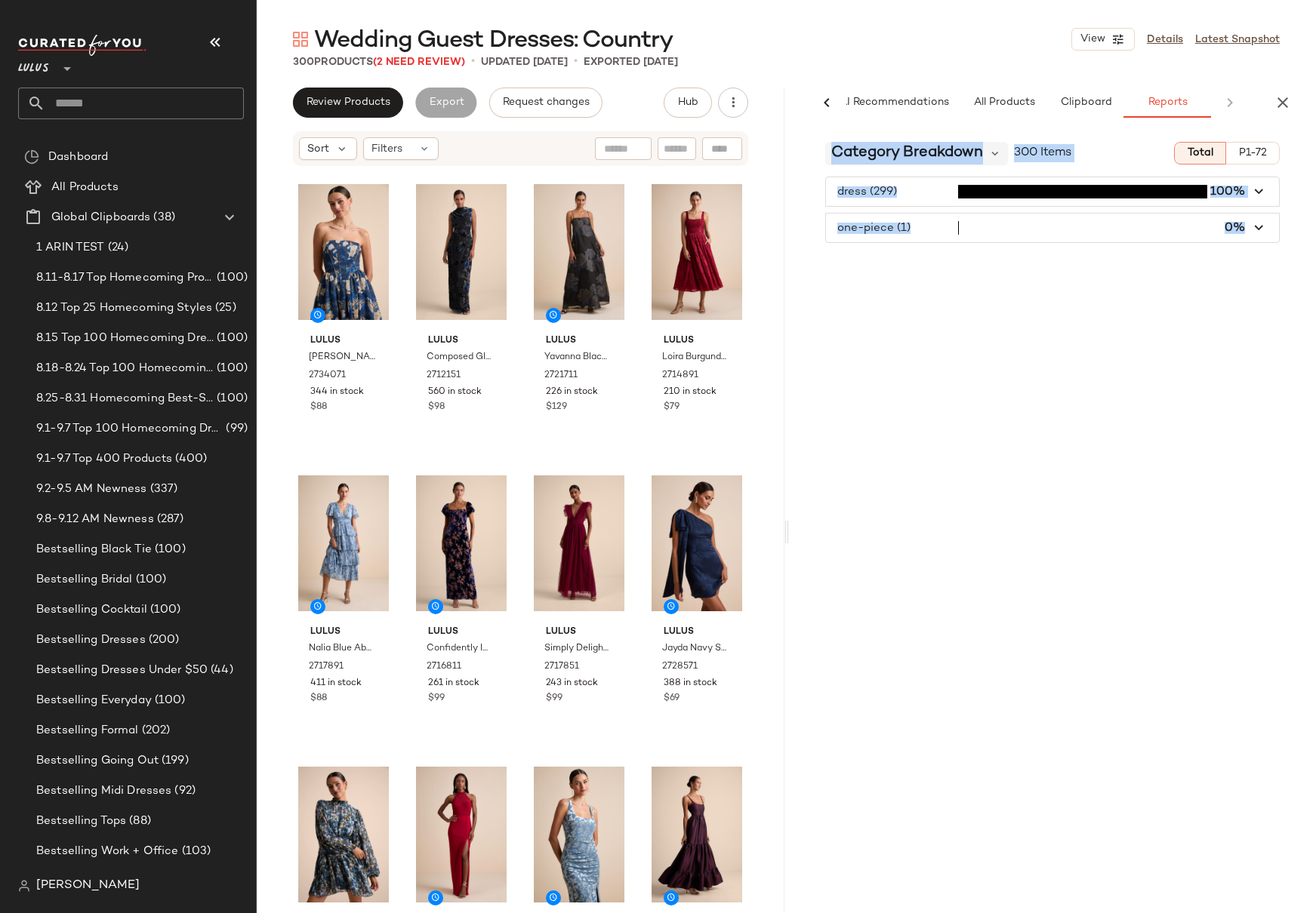
click at [946, 150] on span "Category Breakdown" at bounding box center [907, 153] width 152 height 23
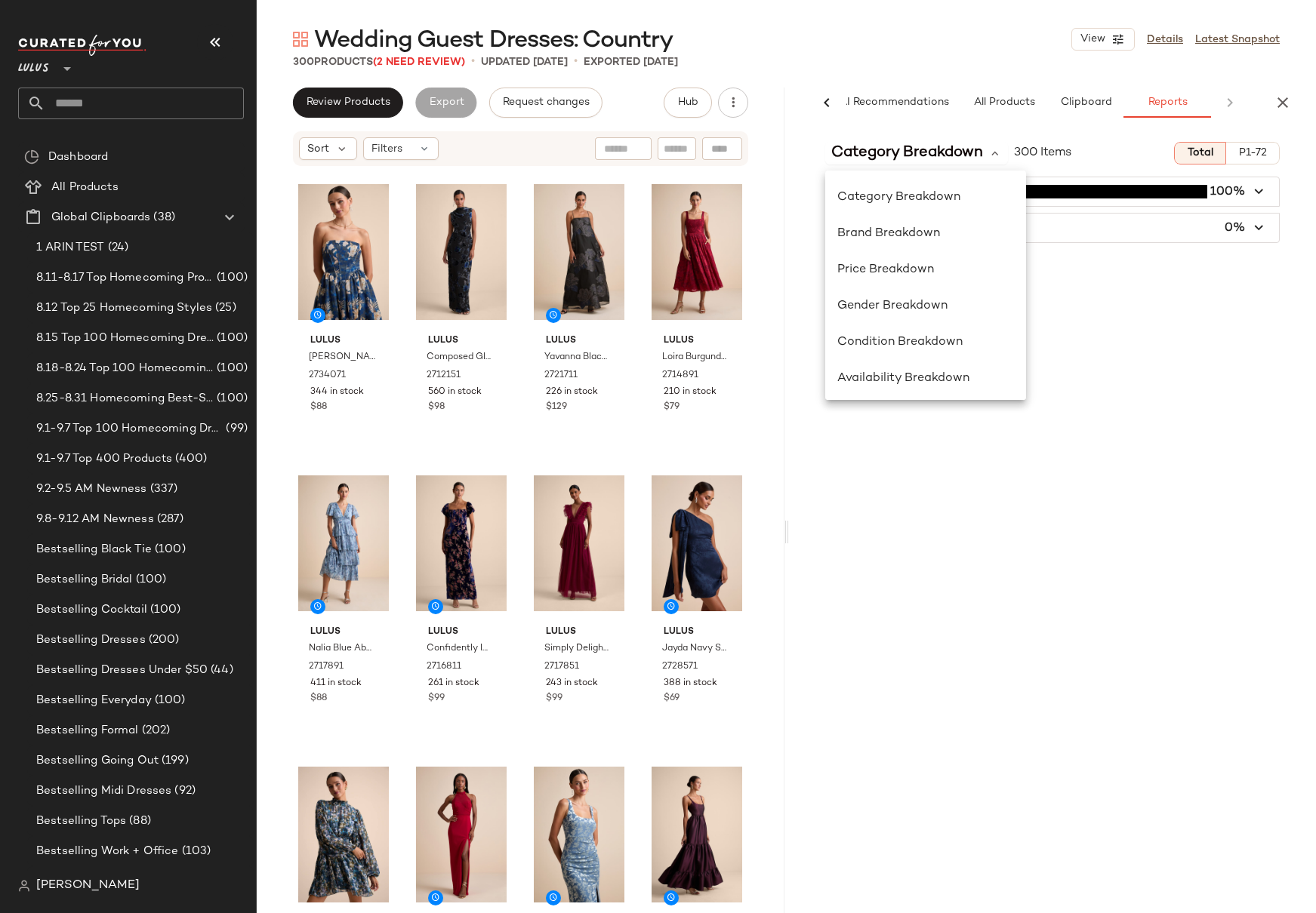
click at [1100, 306] on div "Category Breakdown 300 Items Total P1-72 dress (299) 100% one-piece (1) 0%" at bounding box center [1053, 553] width 528 height 847
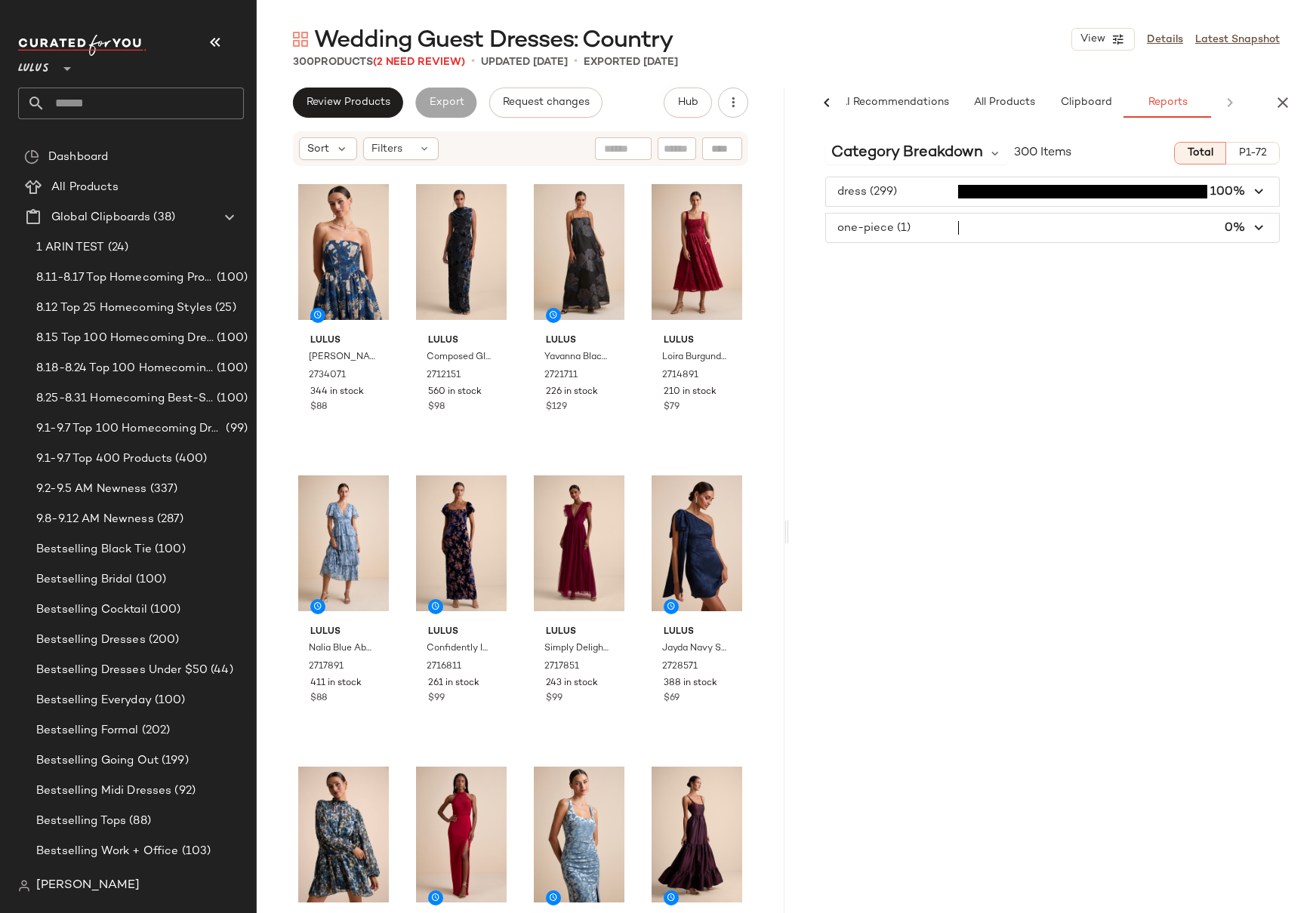
click at [1221, 283] on div "Category Breakdown 300 Items Total P1-72 dress (299) 100% one-piece (1) 0%" at bounding box center [1053, 553] width 528 height 847
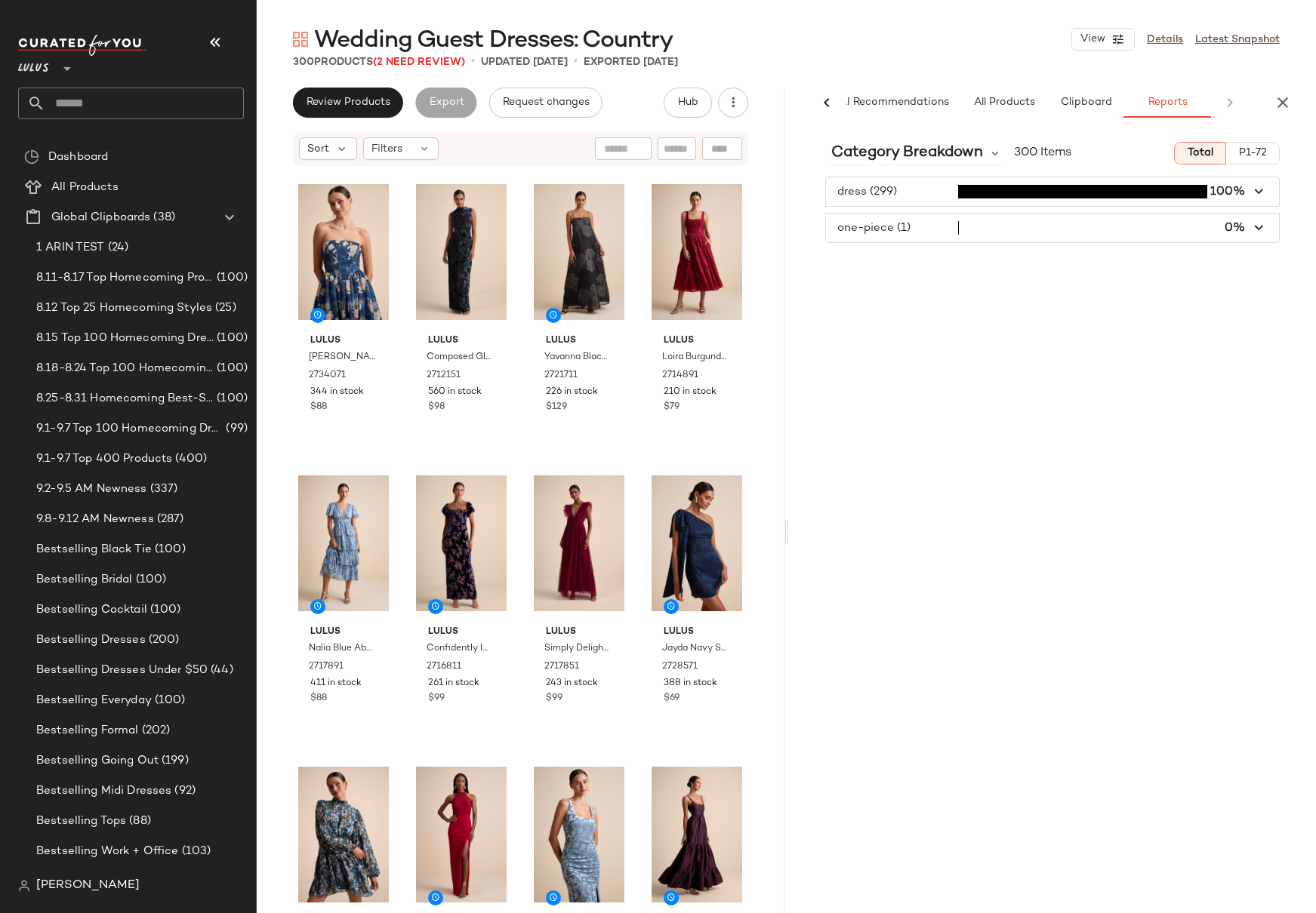
click at [988, 323] on div "Category Breakdown 300 Items Total P1-72 dress (299) 100% one-piece (1) 0%" at bounding box center [1053, 553] width 528 height 847
click at [991, 320] on div "Category Breakdown 300 Items Total P1-72 dress (299) 100% one-piece (1) 0%" at bounding box center [1053, 553] width 528 height 847
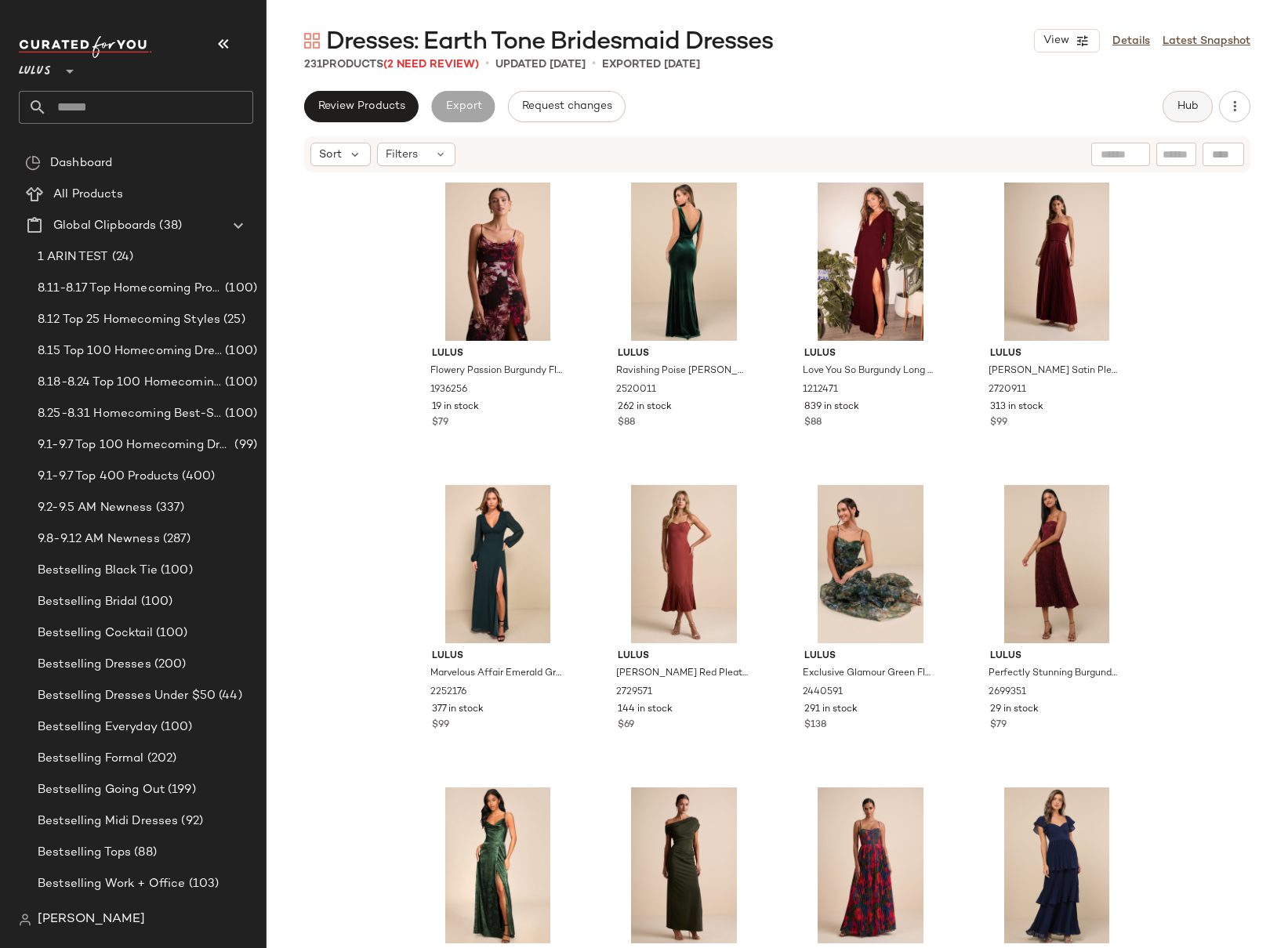
click at [1190, 104] on span "Hub" at bounding box center [1187, 106] width 22 height 12
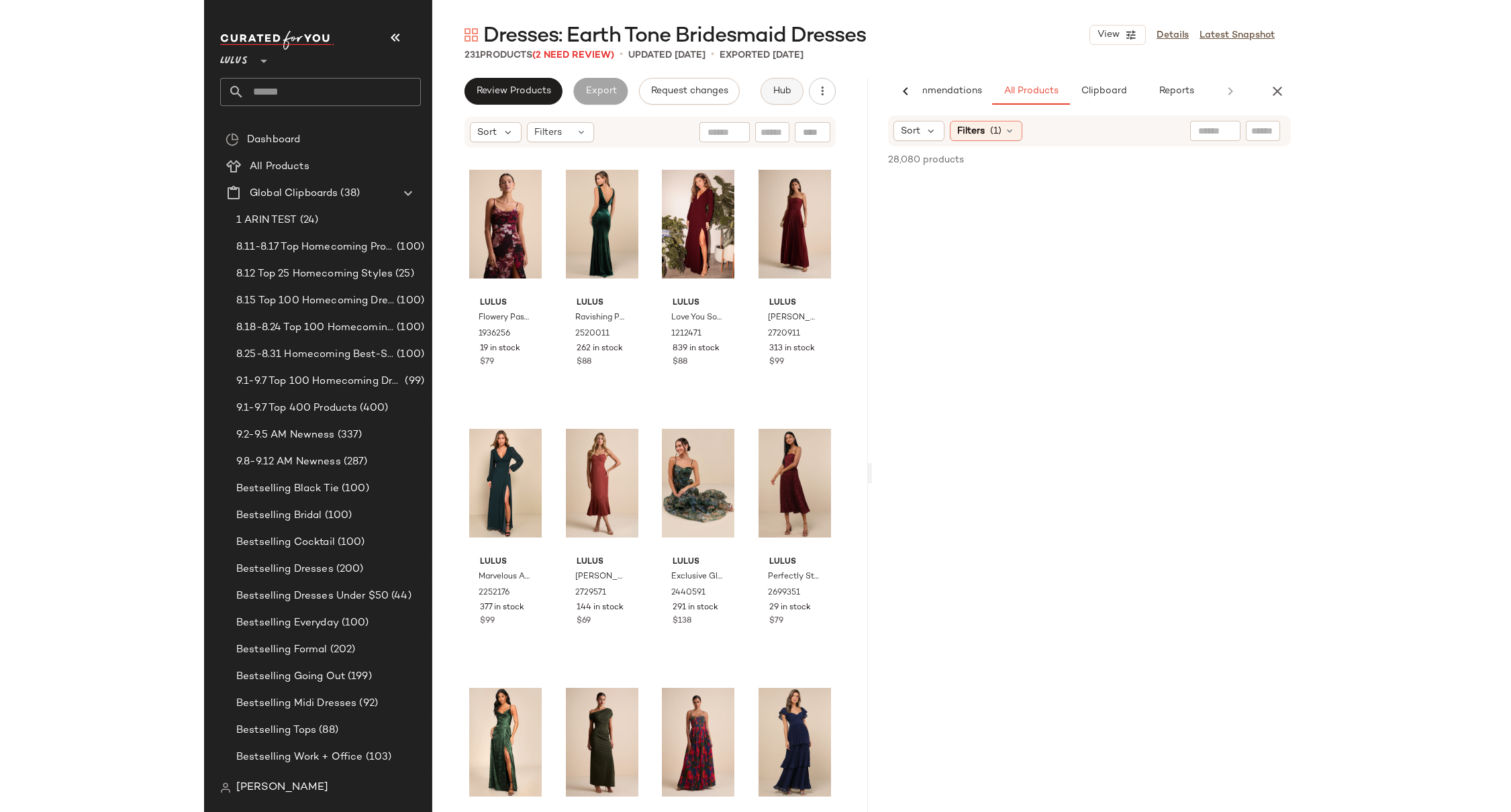
scroll to position [0, 51]
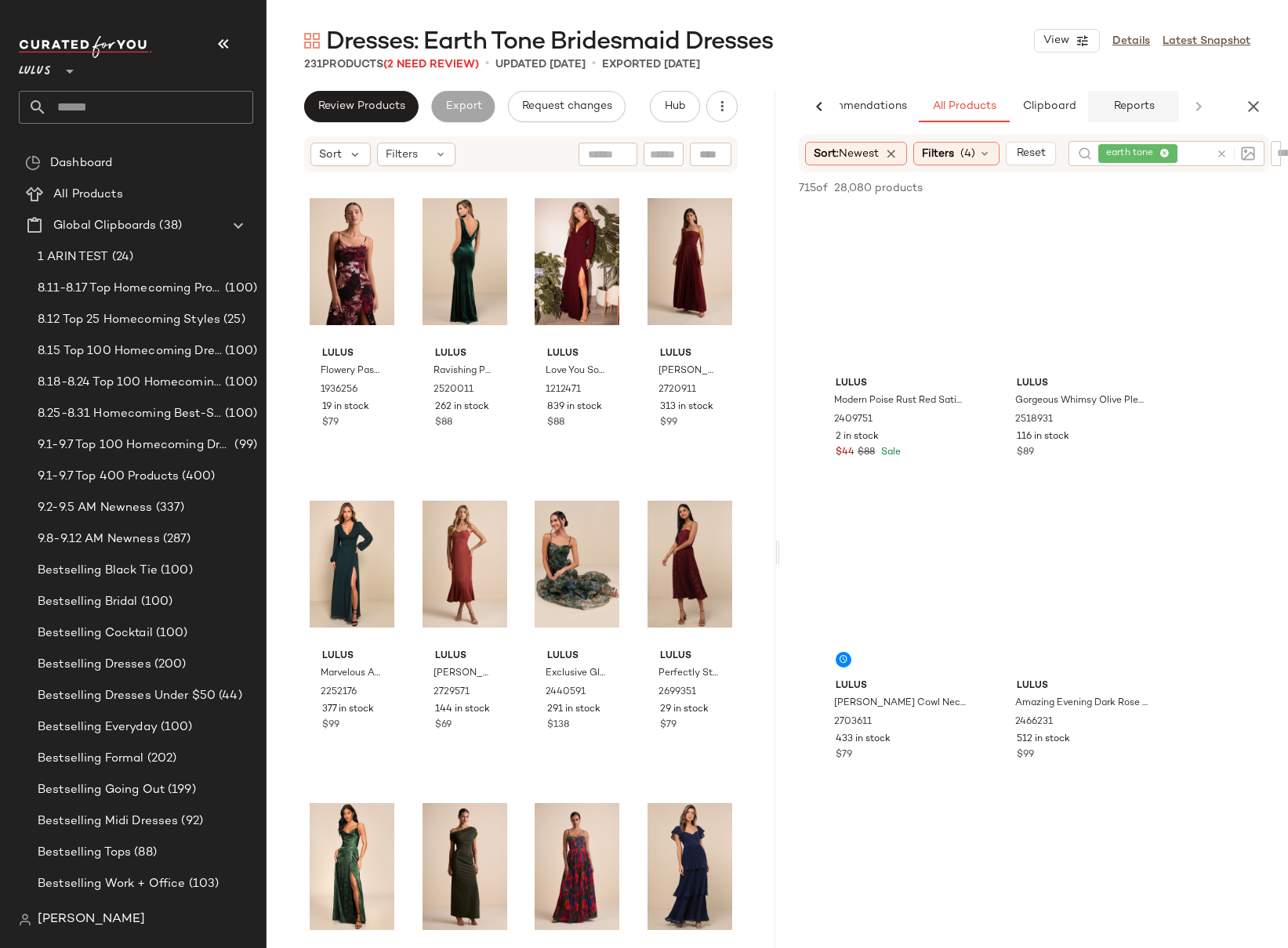
click at [1128, 106] on span "Reports" at bounding box center [1133, 106] width 42 height 12
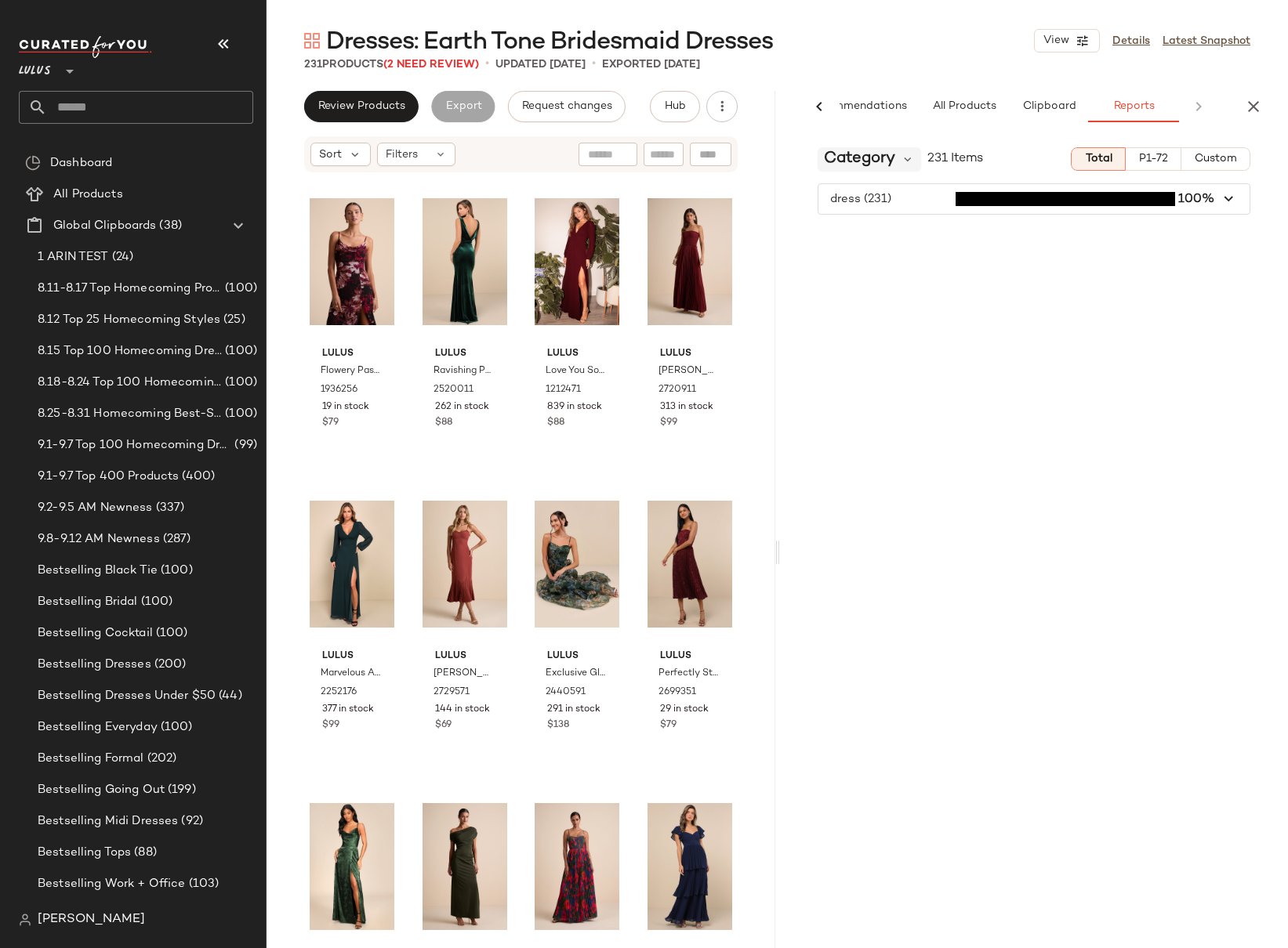
click at [882, 160] on span "Category" at bounding box center [860, 158] width 71 height 24
click at [1134, 244] on div "Category 231 Items Total P1-72 Custom dress (231) 100%" at bounding box center [1035, 575] width 509 height 879
click at [906, 160] on icon at bounding box center [908, 159] width 14 height 14
click at [1079, 259] on div "Category 231 Items Total P1-72 Custom dress (231) 100%" at bounding box center [1035, 575] width 509 height 879
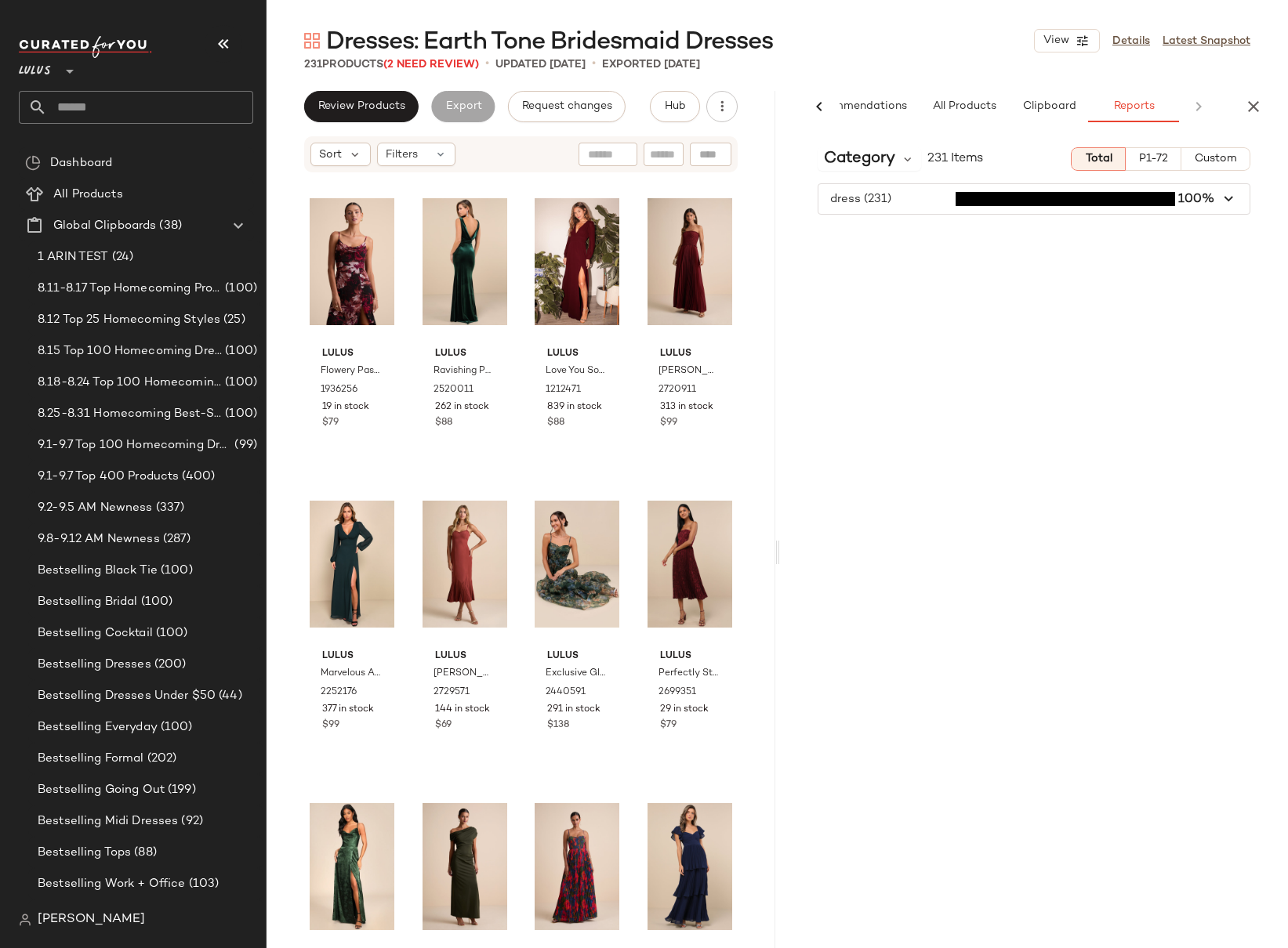
click at [893, 260] on div "Category 231 Items Total P1-72 Custom dress (231) 100%" at bounding box center [1035, 575] width 509 height 879
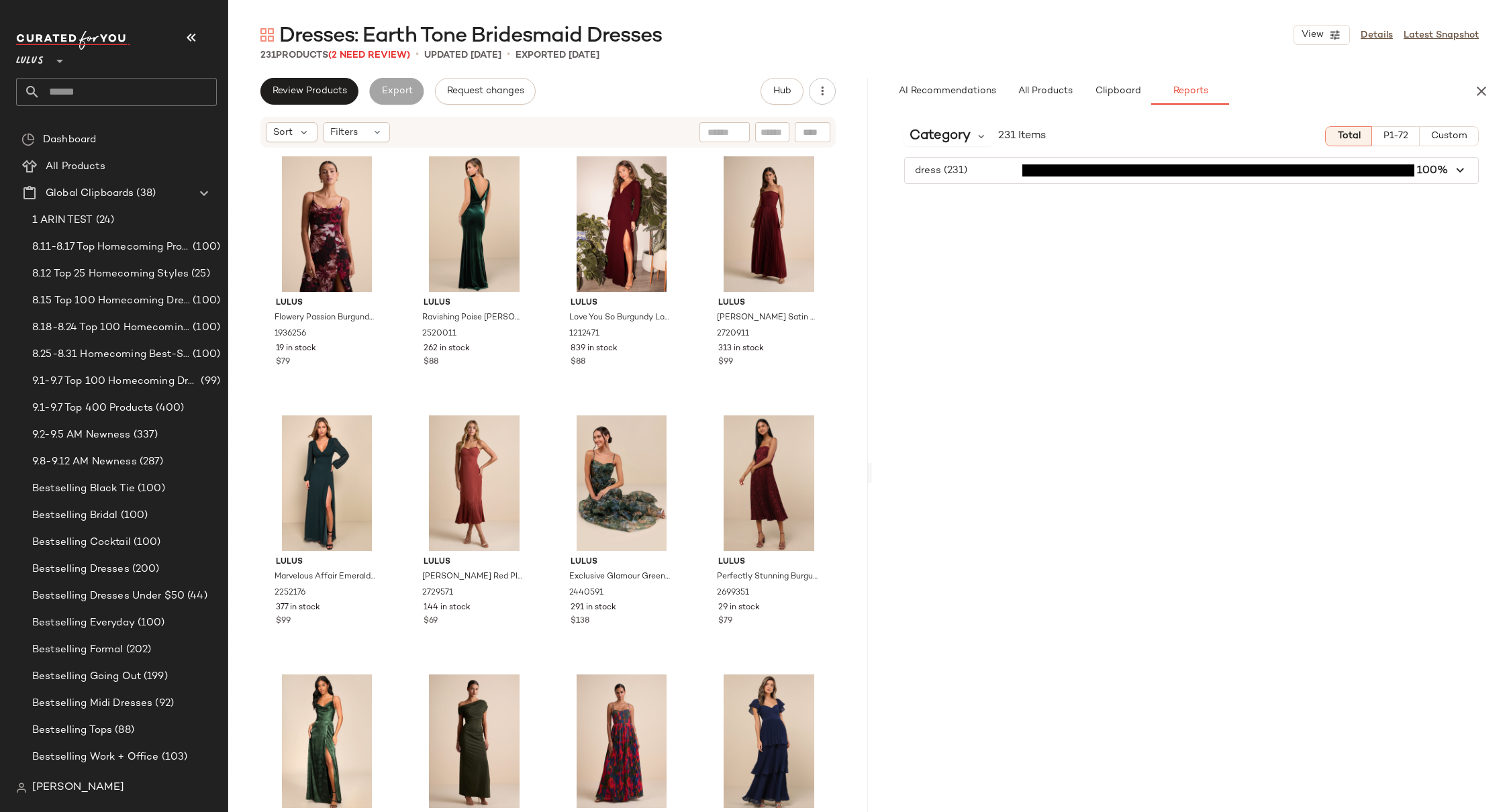
scroll to position [0, 0]
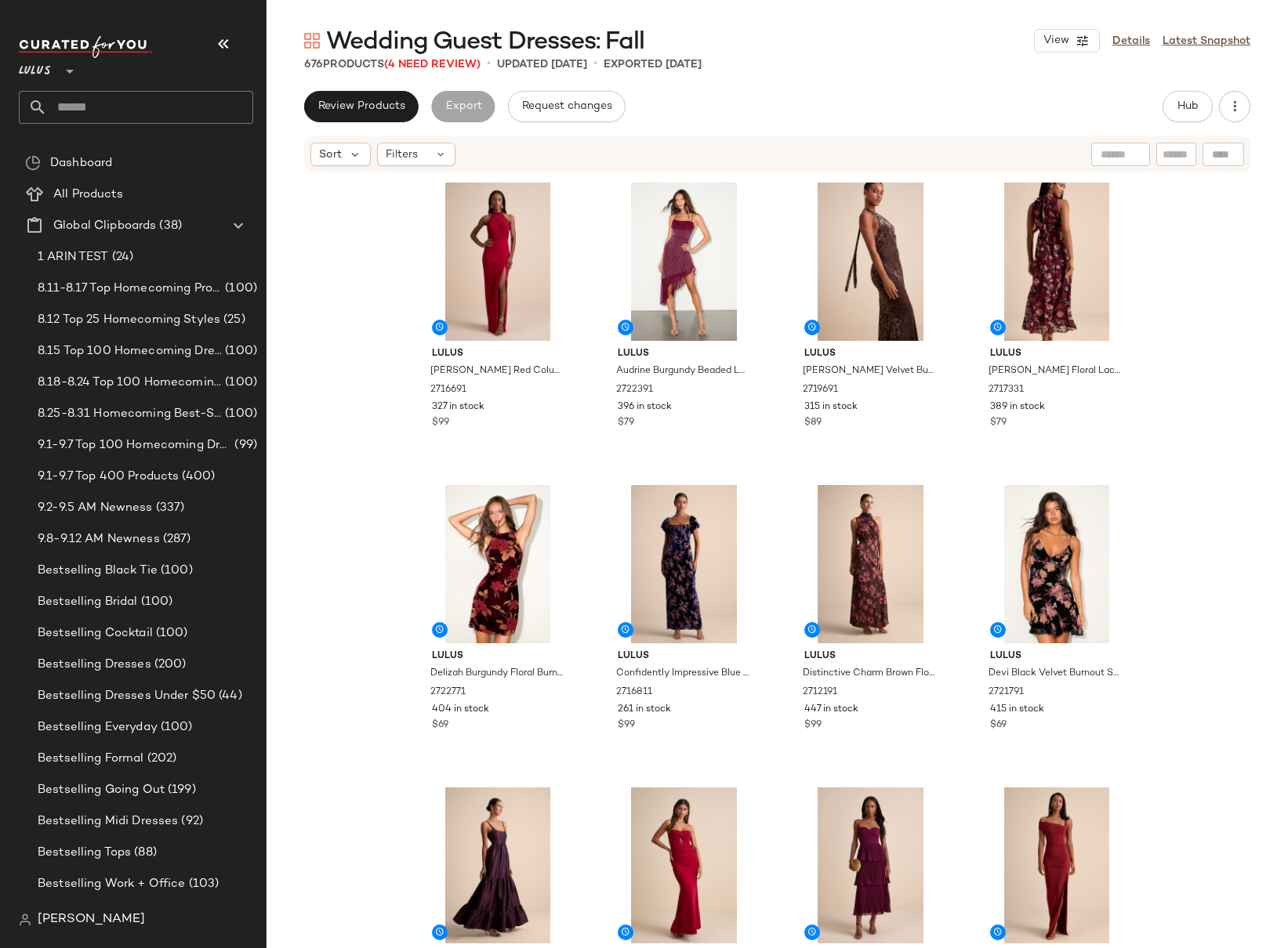
click at [1204, 244] on div "Lulus [PERSON_NAME] Red Column Halter Maxi Dress 2716691 327 in stock $99 Lulus…" at bounding box center [777, 559] width 1022 height 770
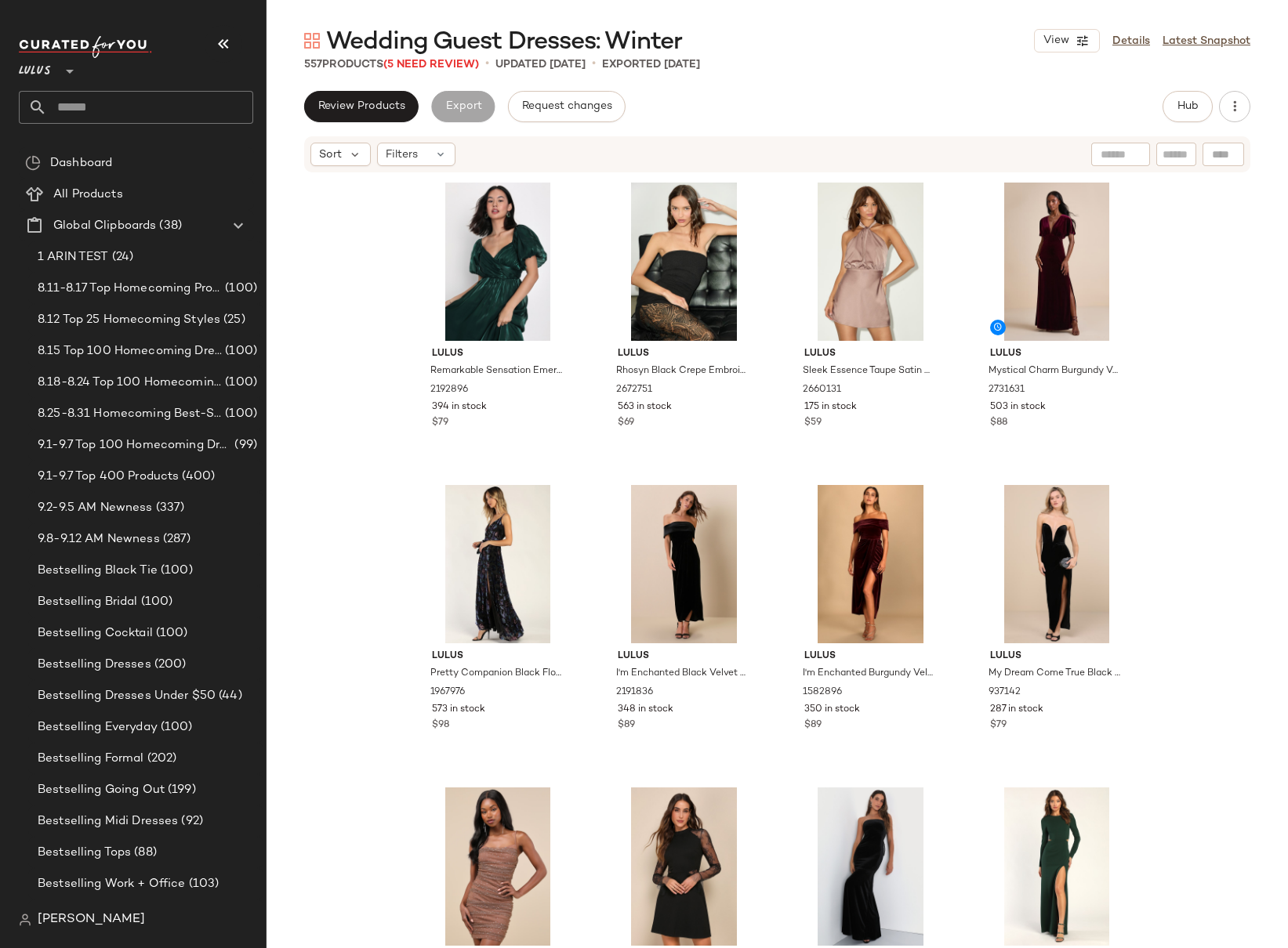
click at [1177, 200] on div "Lulus Remarkable Sensation Emerald Green Puff Sleeve Tiered Midi Dress 2192896 …" at bounding box center [777, 584] width 1022 height 821
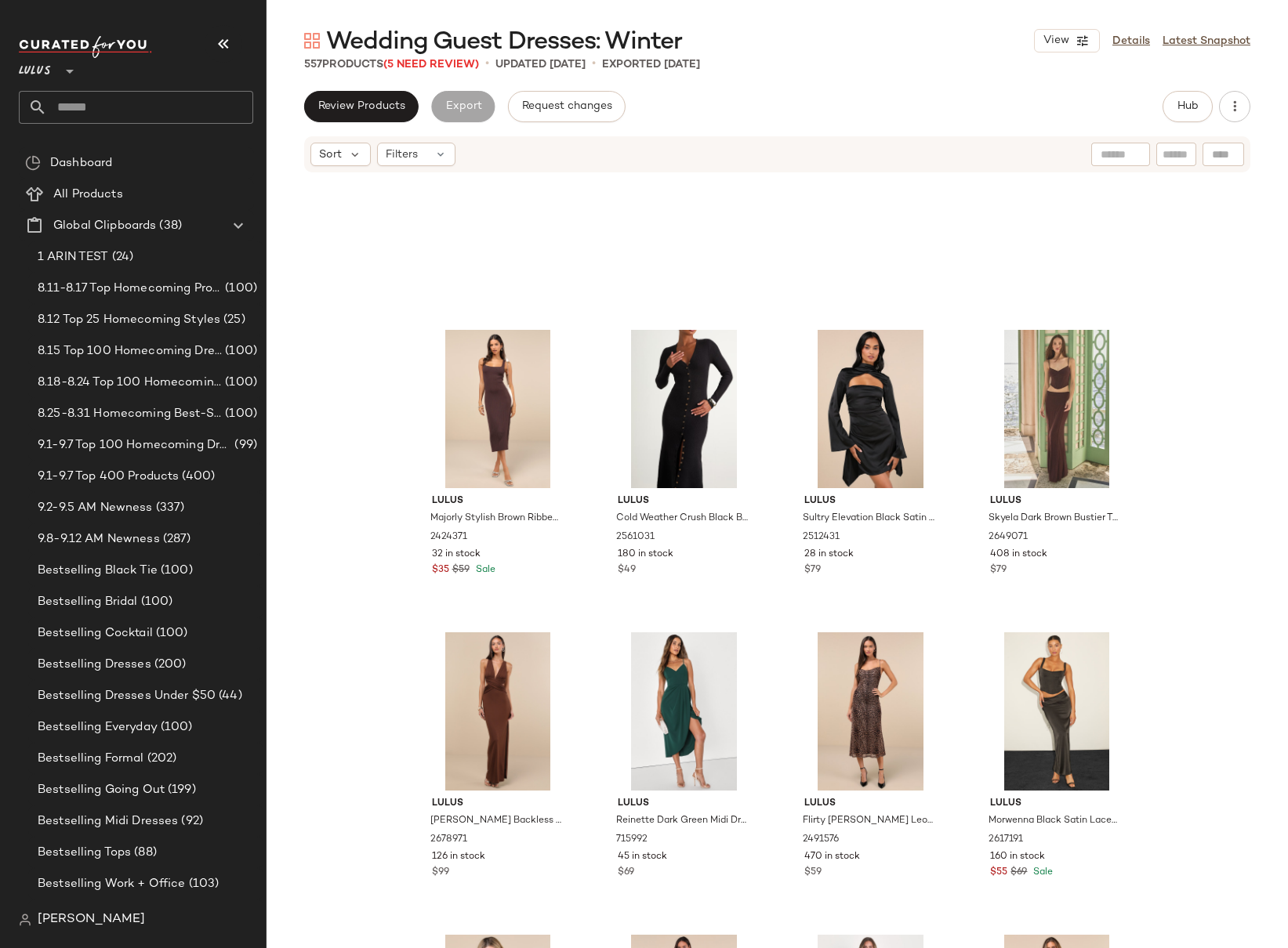
scroll to position [1662, 0]
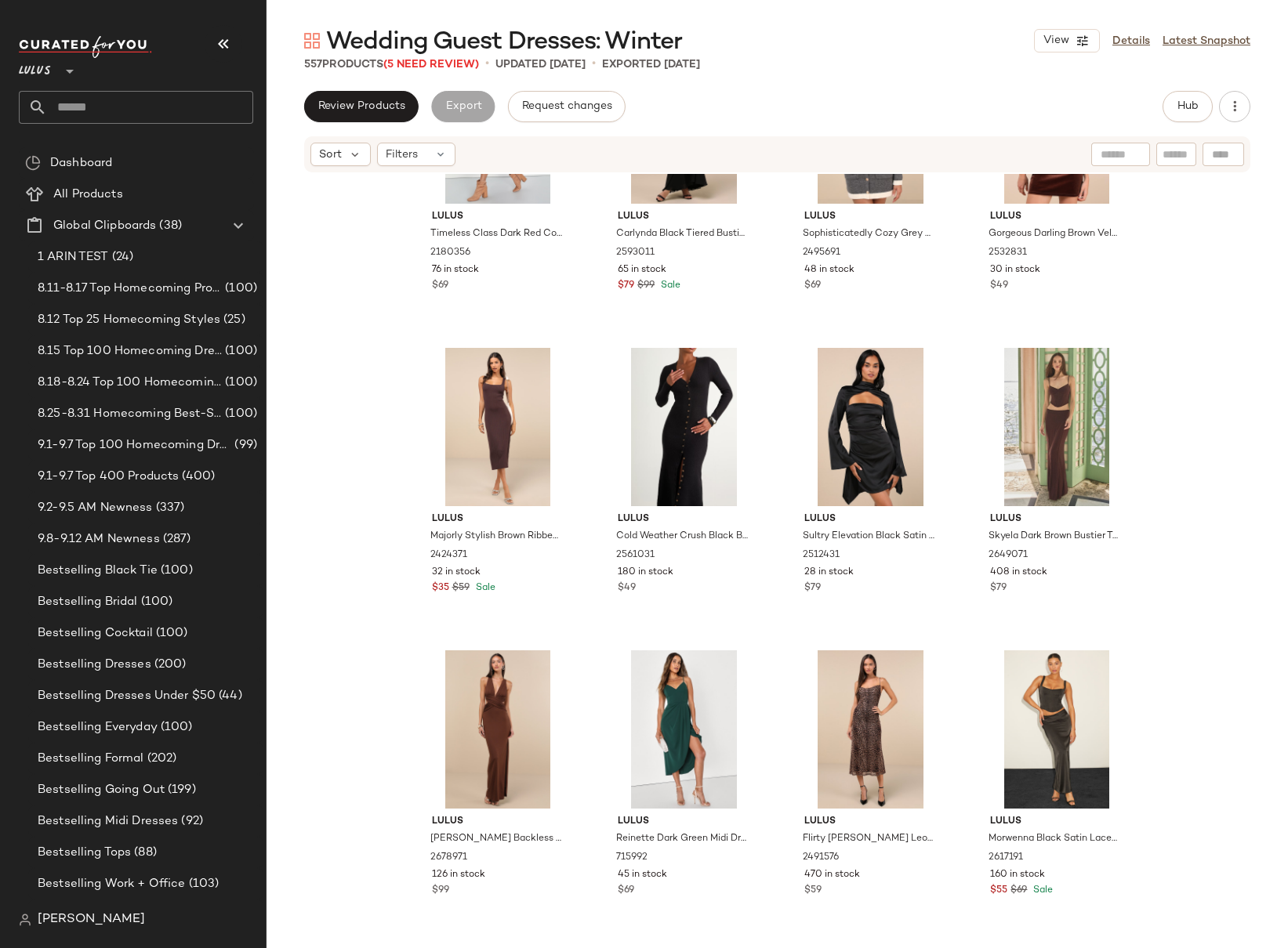
click at [1140, 356] on div "Lulus Timeless Class Dark Red Collared Button-Up Pleated Midi Dress 2180356 76 …" at bounding box center [777, 584] width 1022 height 821
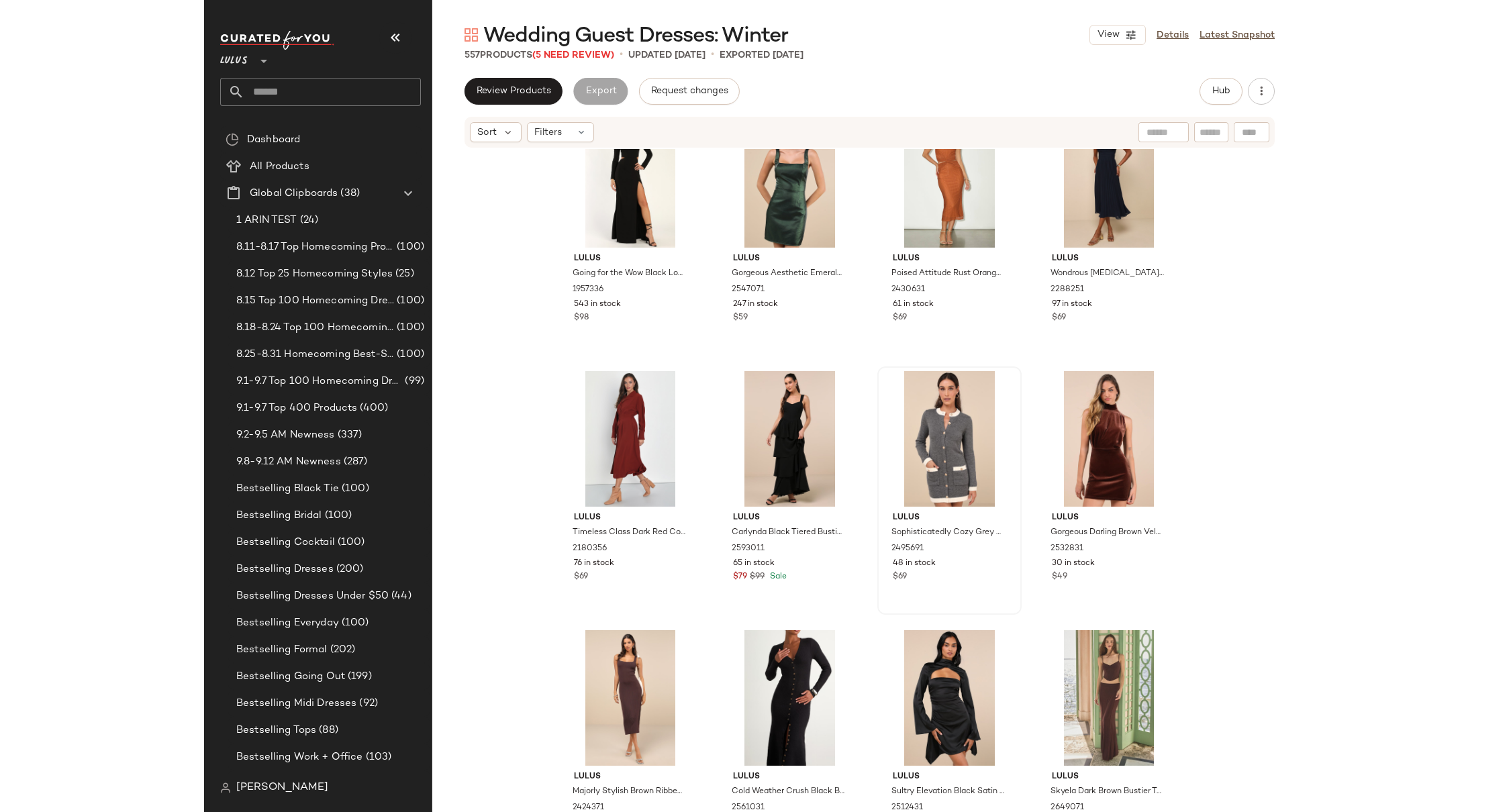
scroll to position [1074, 0]
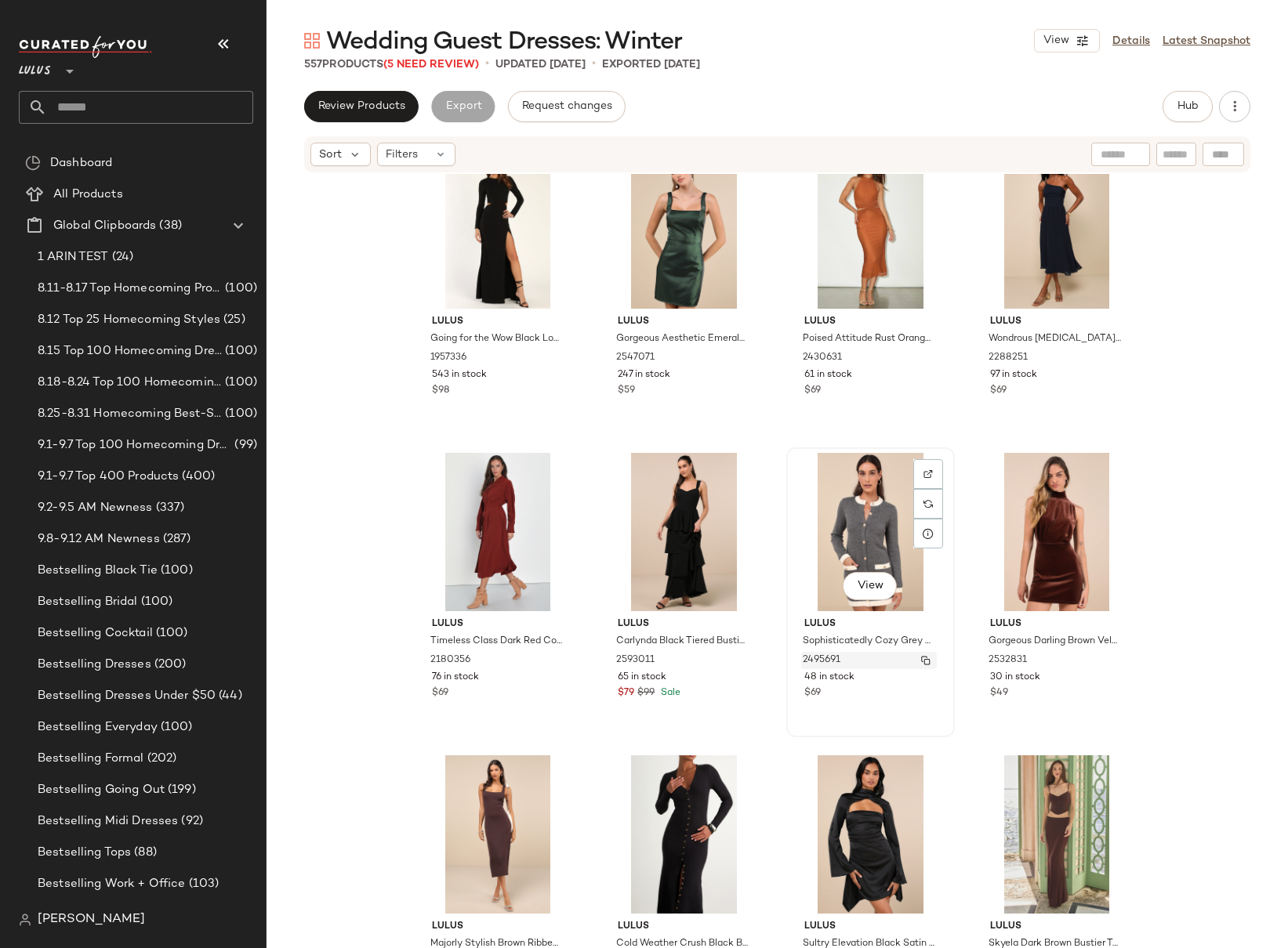
click at [921, 662] on img "button" at bounding box center [926, 660] width 10 height 10
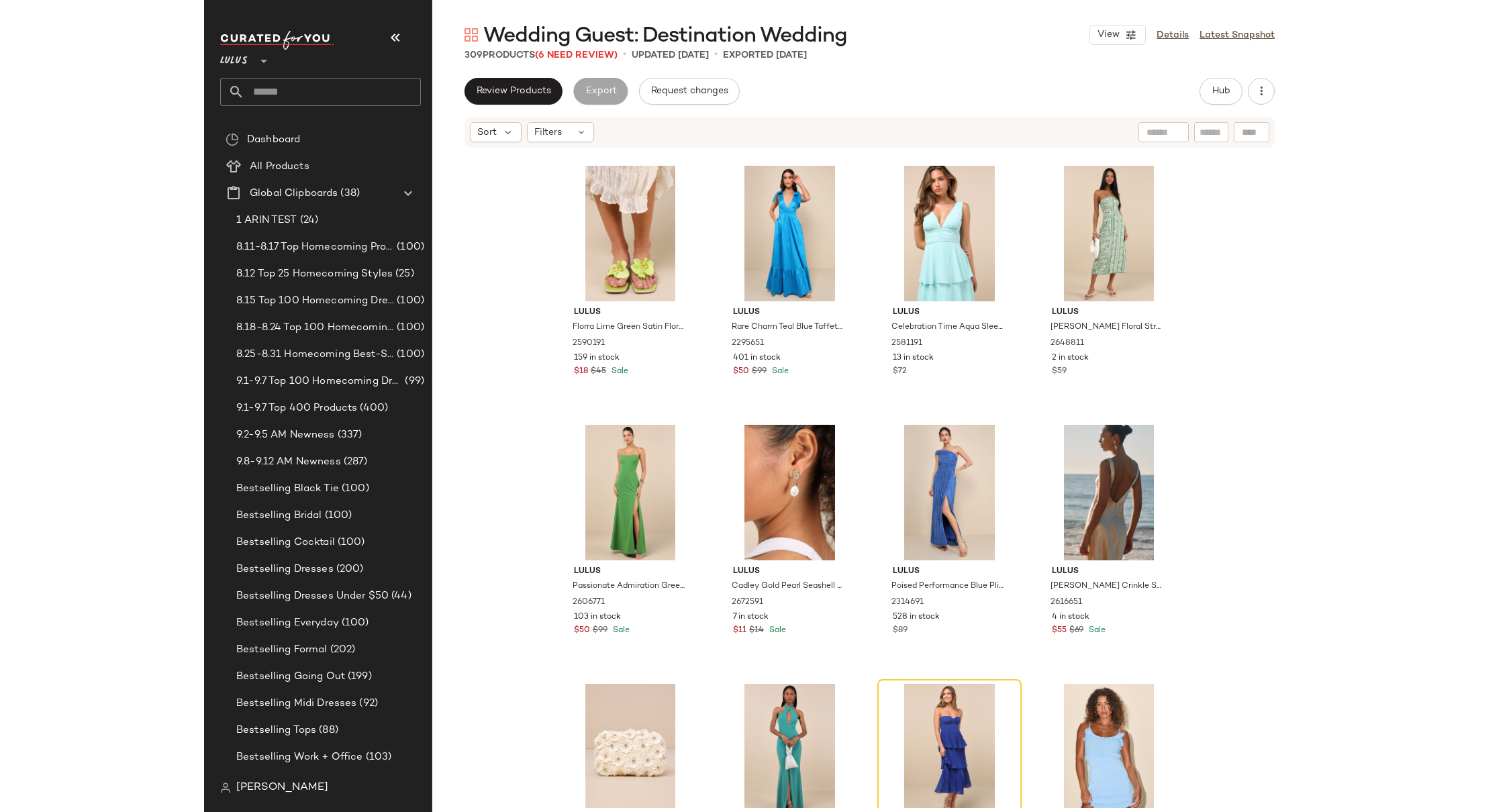
scroll to position [5363, 0]
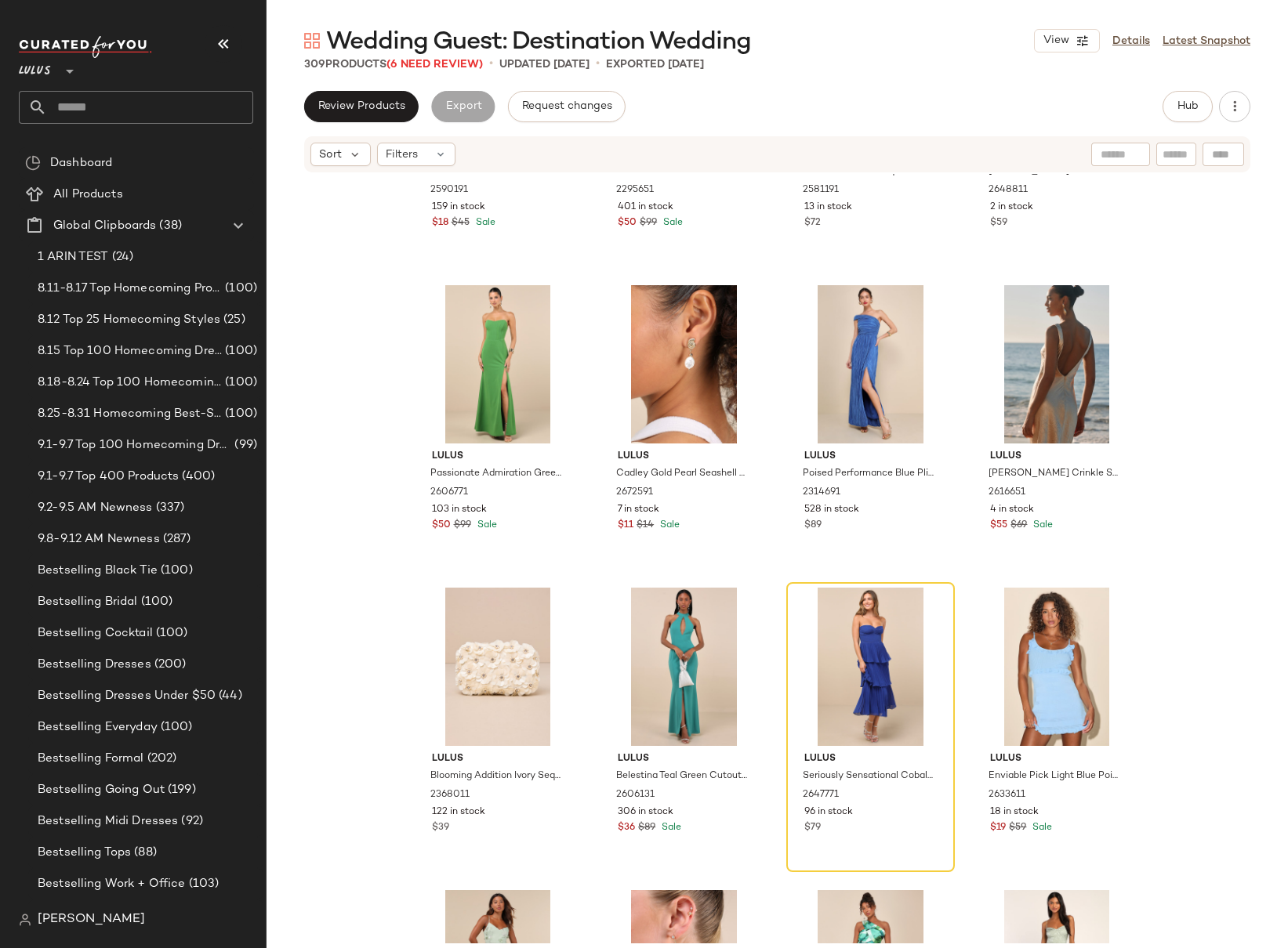
click at [153, 113] on input "text" at bounding box center [150, 107] width 206 height 33
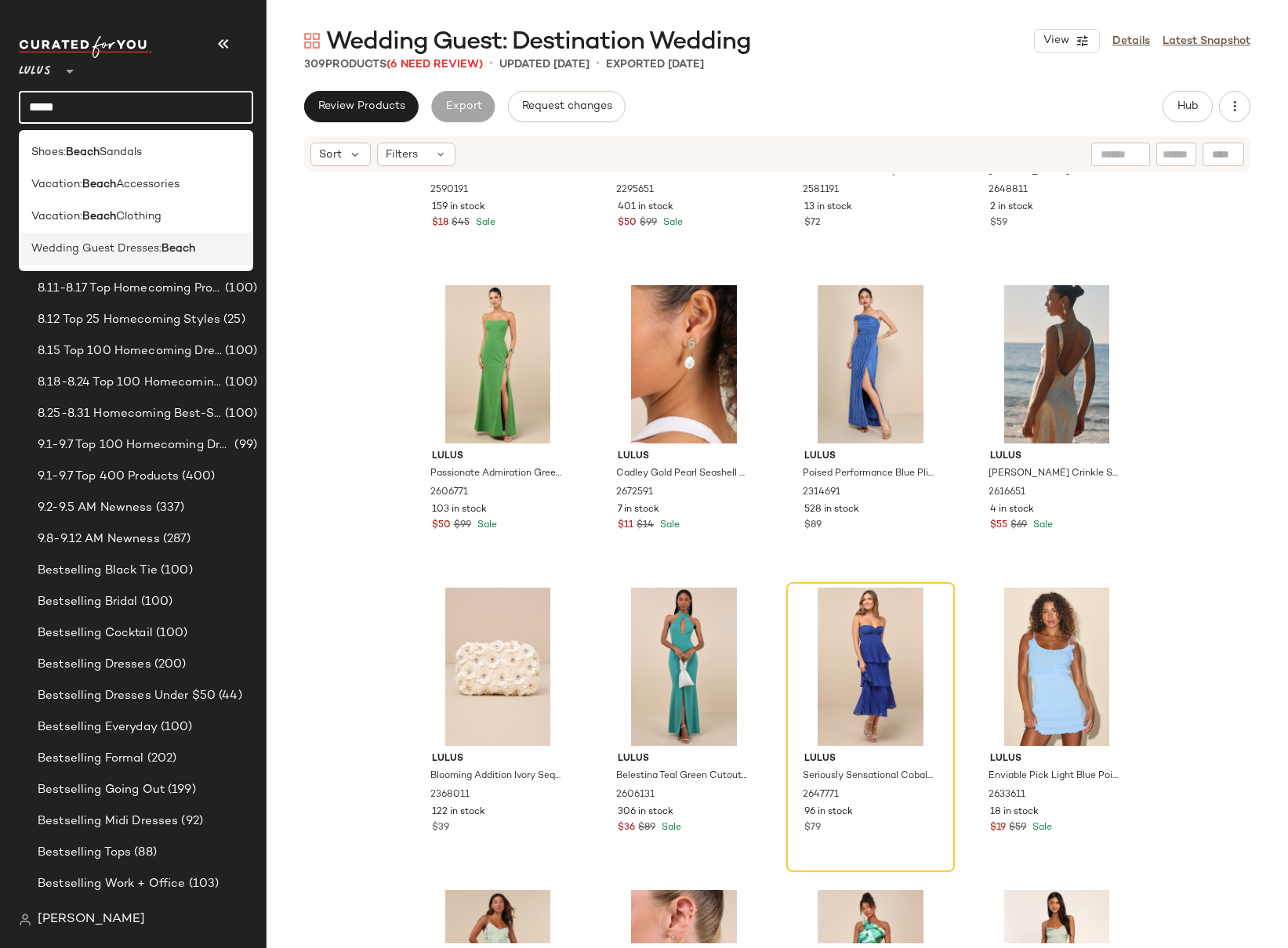
type input "*****"
click at [158, 254] on span "Wedding Guest Dresses:" at bounding box center [96, 248] width 130 height 17
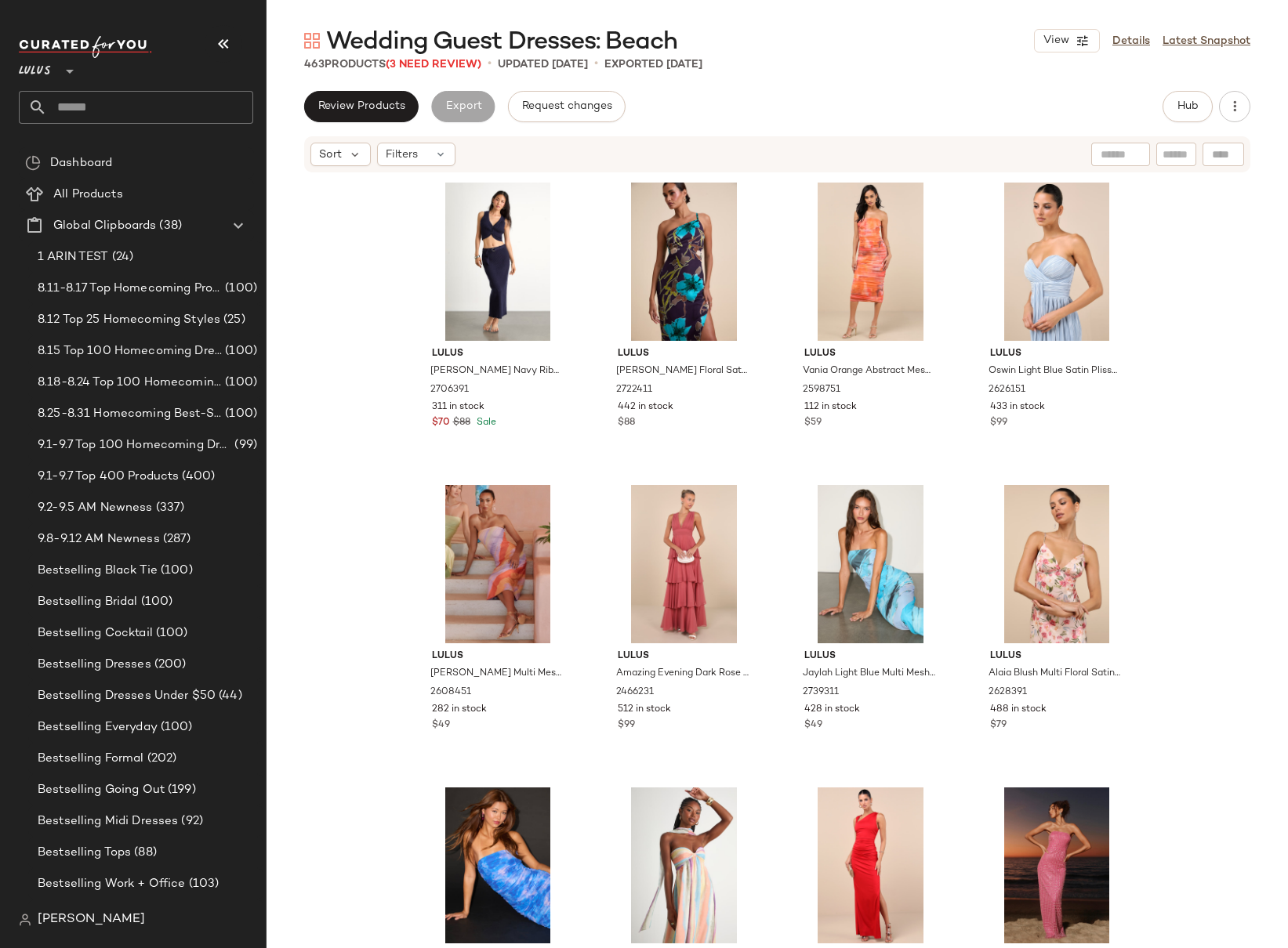
click at [371, 338] on div "Lulus [PERSON_NAME] Navy Ribbed Two-Piece Sweater Midi Dress 2706391 311 in sto…" at bounding box center [777, 559] width 1022 height 770
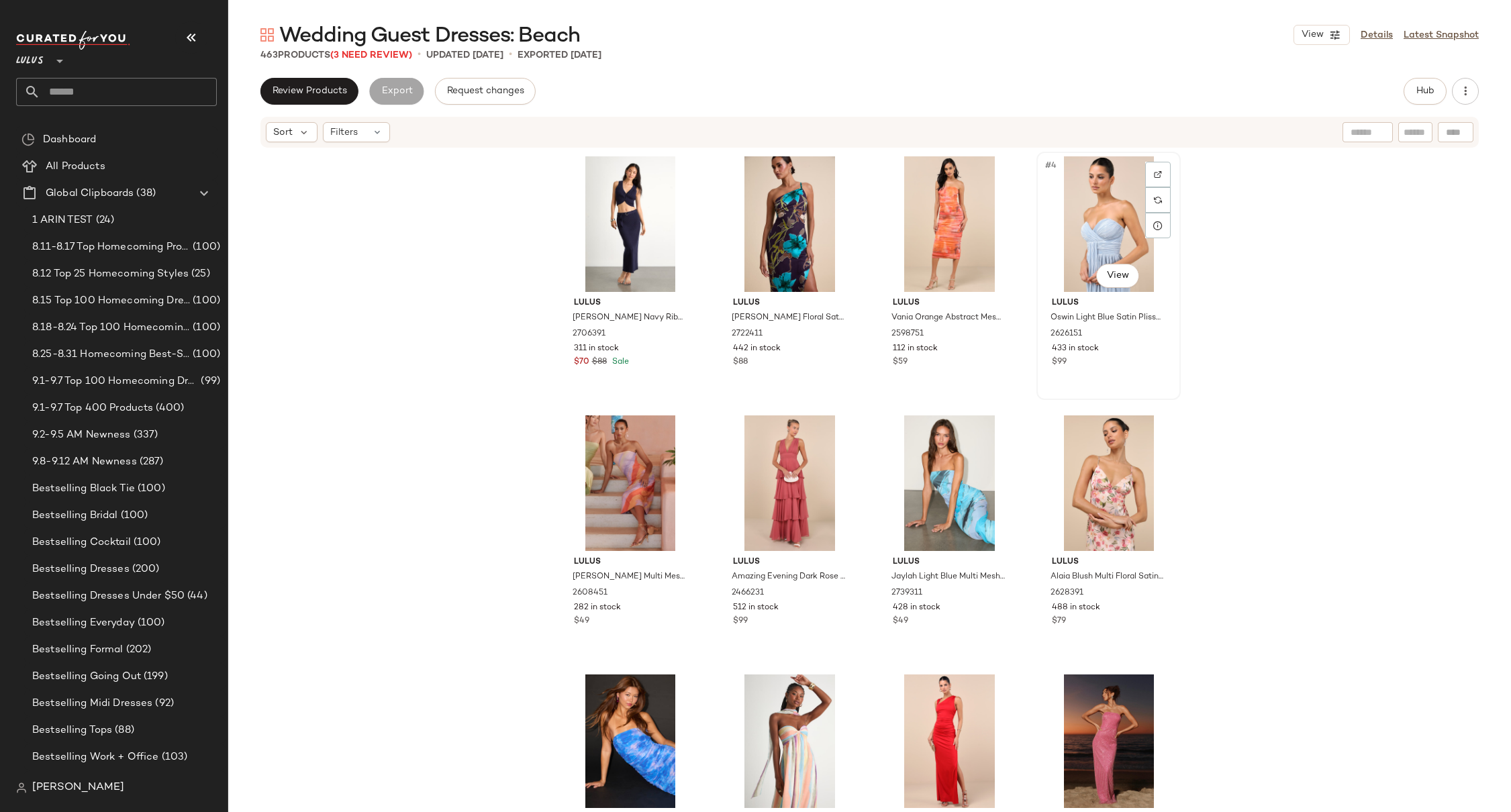
click at [1102, 242] on div "#4 View Lulus Oswin Light Blue Satin Plisse Strapless Maxi Dress 2626151 433 in…" at bounding box center [1109, 275] width 142 height 245
click at [1102, 236] on div "Lulus [PERSON_NAME] Navy Ribbed Two-Piece Sweater Midi Dress 2706391 311 in sto…" at bounding box center [870, 479] width 1283 height 659
click at [1102, 210] on div "Lulus [PERSON_NAME] Navy Ribbed Two-Piece Sweater Midi Dress 2706391 311 in sto…" at bounding box center [870, 479] width 1283 height 659
click at [1102, 175] on img at bounding box center [1157, 174] width 8 height 8
click at [495, 301] on div "Lulus [PERSON_NAME] Navy Ribbed Two-Piece Sweater Midi Dress 2706391 311 in sto…" at bounding box center [870, 479] width 1283 height 659
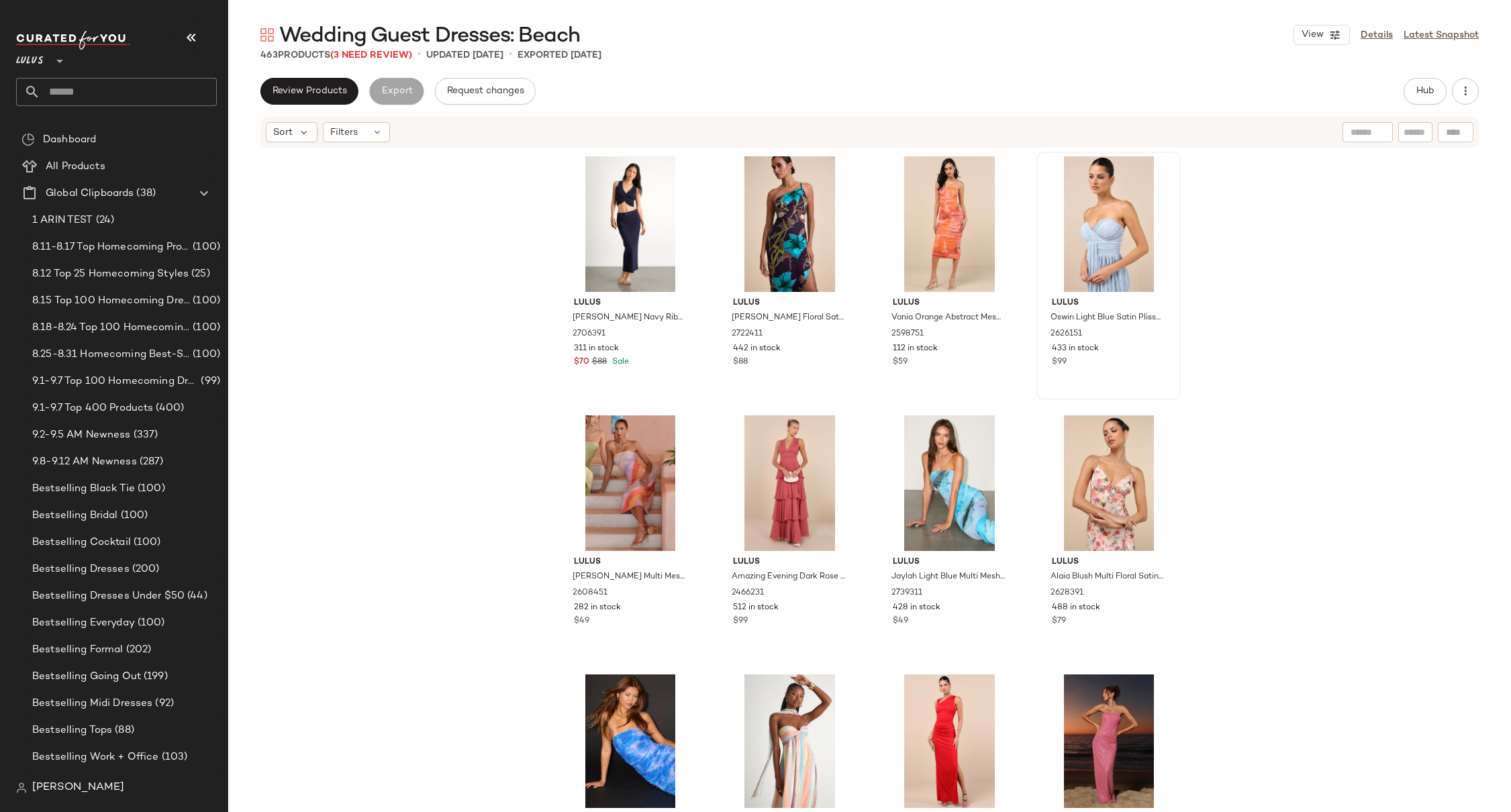
click at [497, 295] on div "Lulus [PERSON_NAME] Navy Ribbed Two-Piece Sweater Midi Dress 2706391 311 in sto…" at bounding box center [870, 479] width 1283 height 659
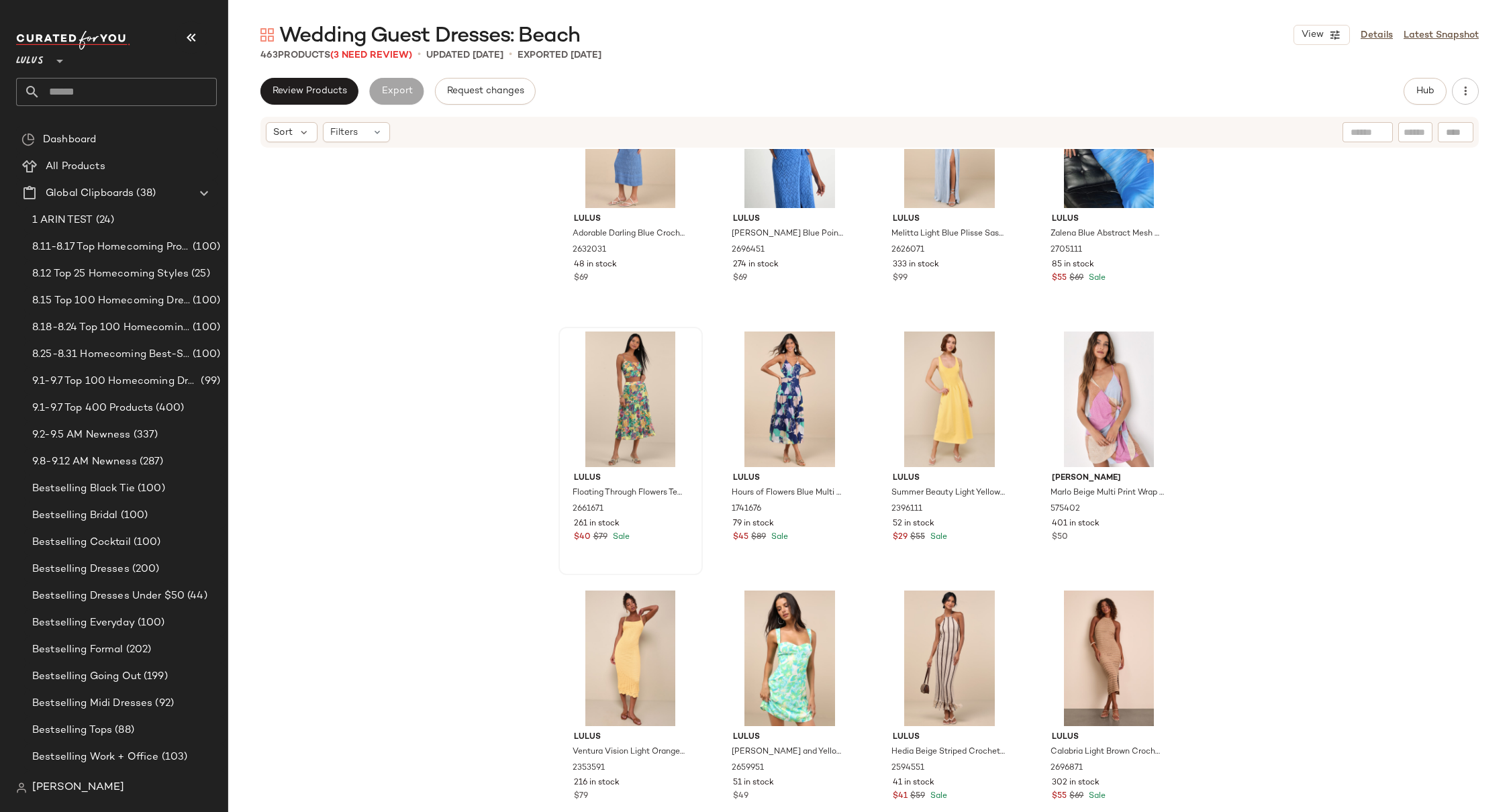
scroll to position [1665, 0]
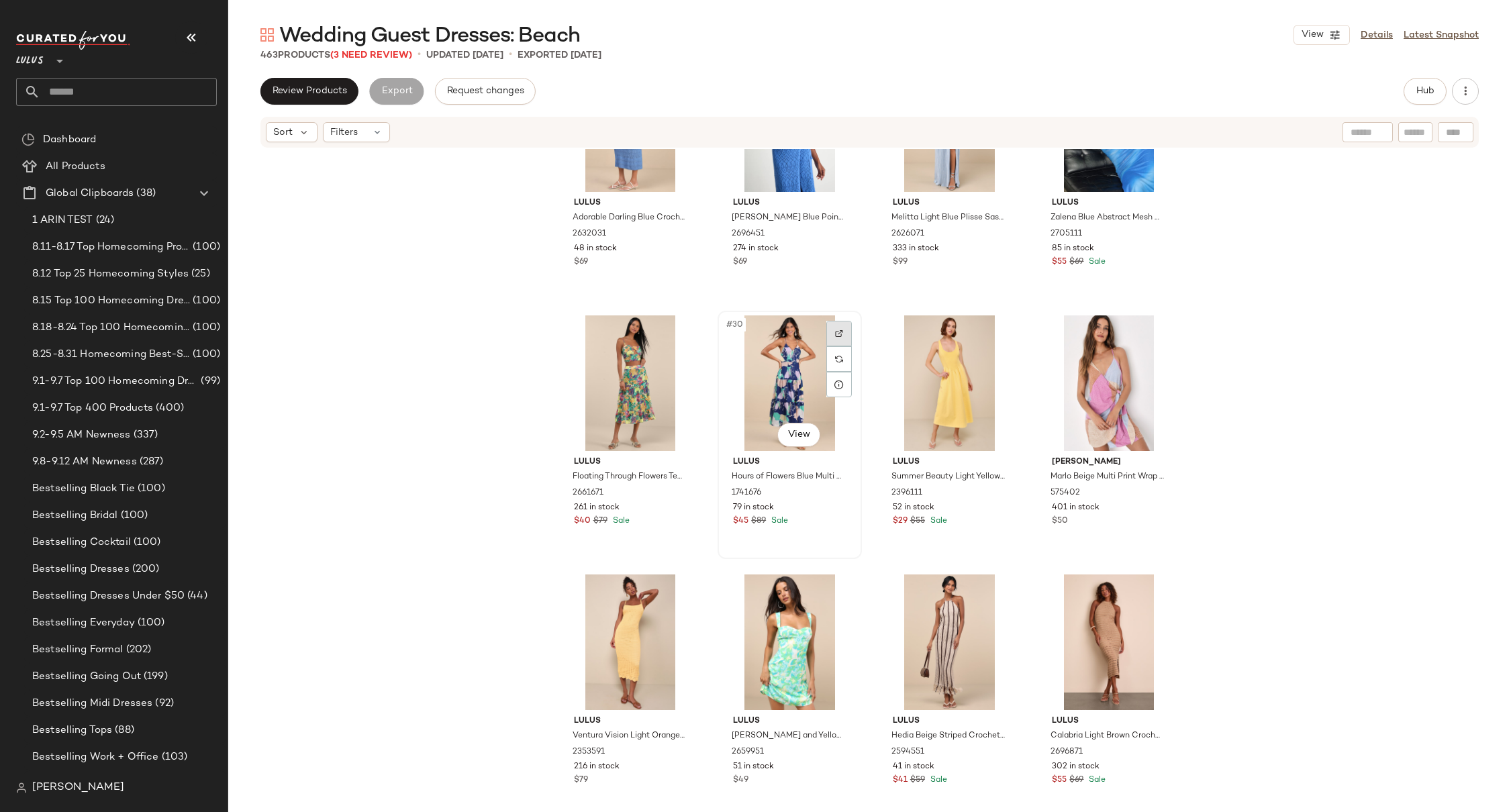
click at [829, 333] on div at bounding box center [839, 333] width 25 height 25
click at [676, 336] on img at bounding box center [679, 333] width 8 height 8
click at [477, 450] on div "Lulus Beautiful Vibes Light Blue Floral Bustier Tiered Midi Dress 2143696 44 in…" at bounding box center [870, 479] width 1283 height 659
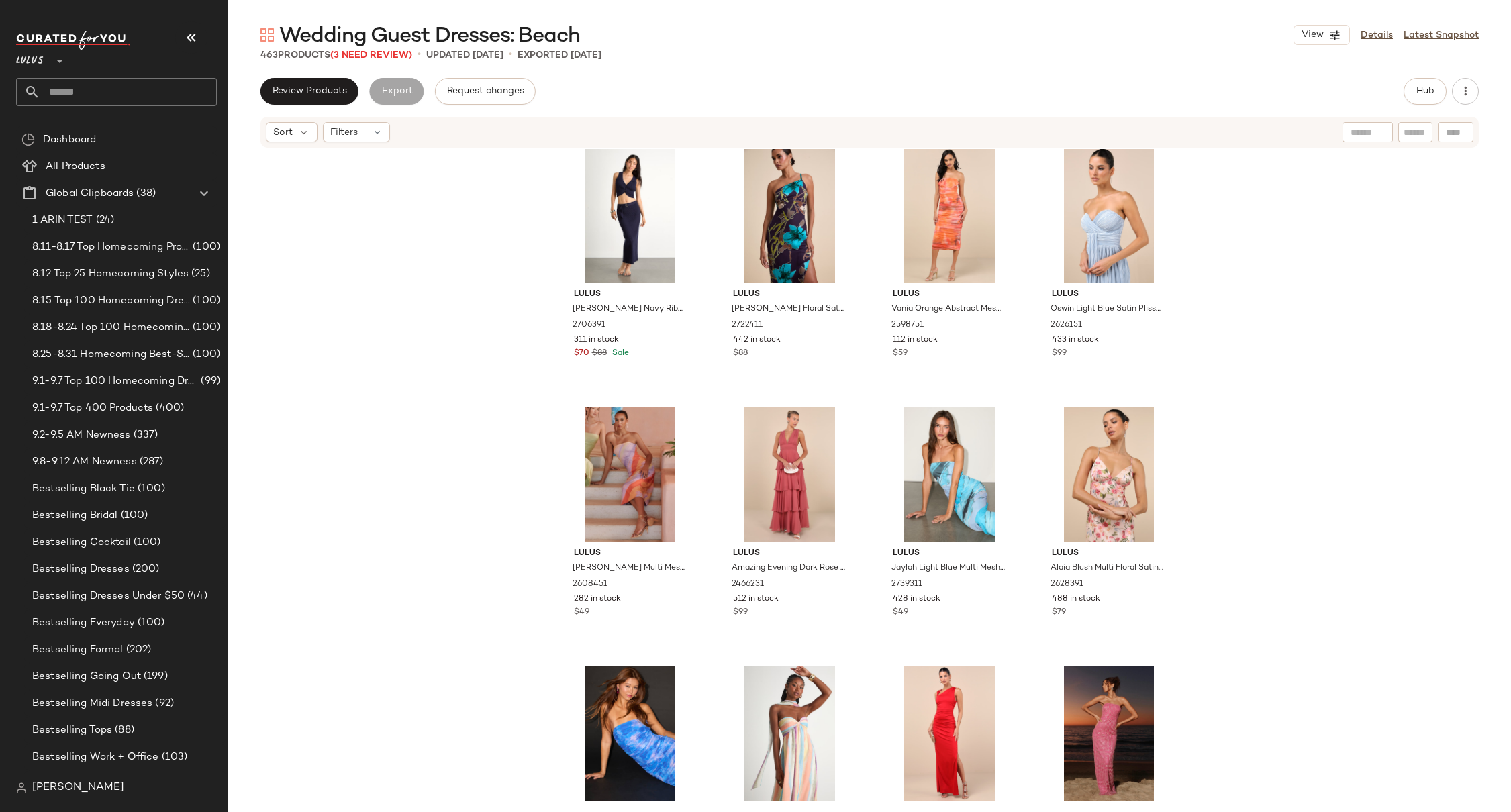
scroll to position [0, 0]
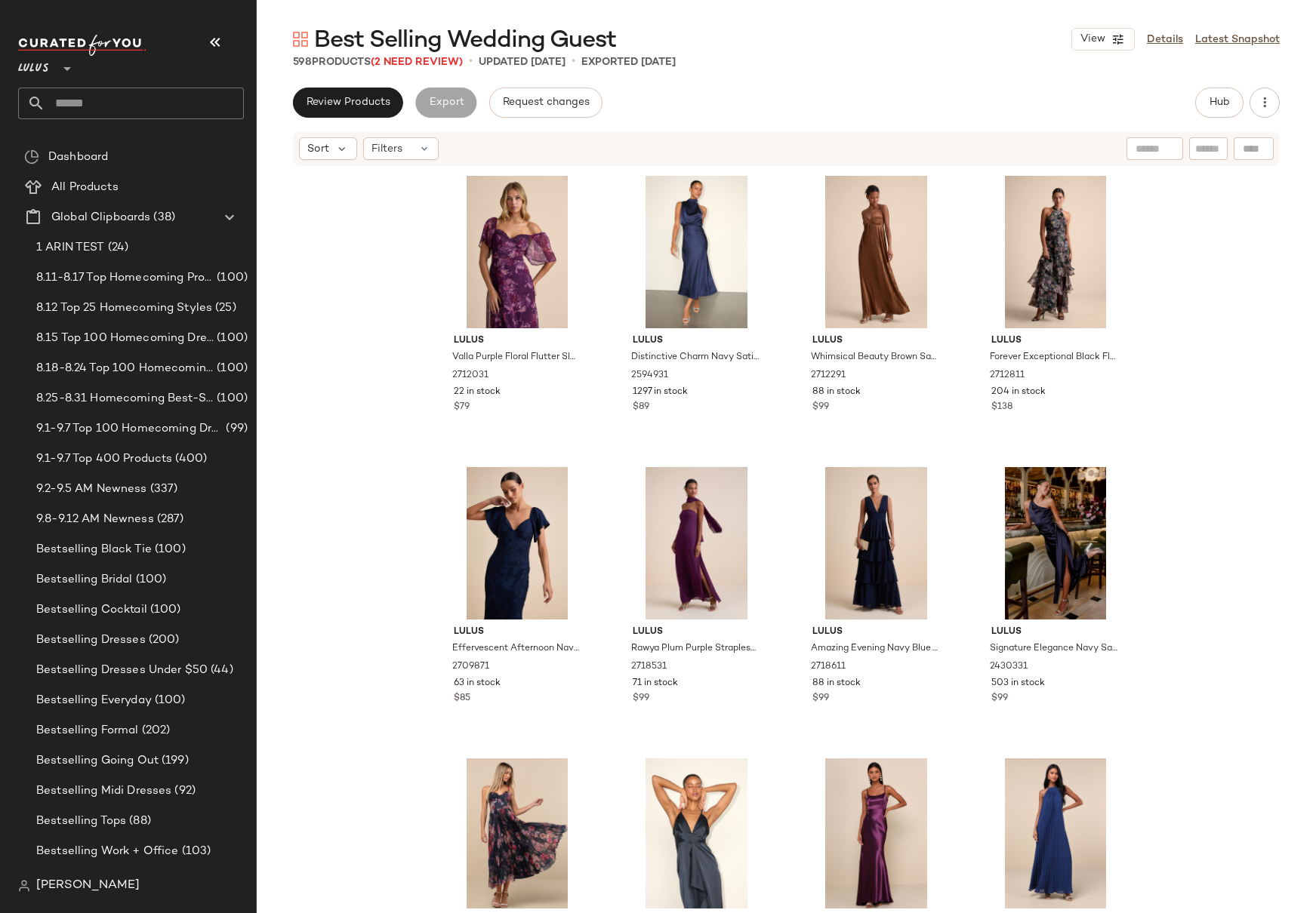
click at [1200, 244] on div "Lulus Valla Purple Floral Flutter Sleeve Midi Dress 2712031 22 in stock $79 Lul…" at bounding box center [786, 538] width 1059 height 741
click at [442, 246] on div at bounding box center [518, 252] width 152 height 153
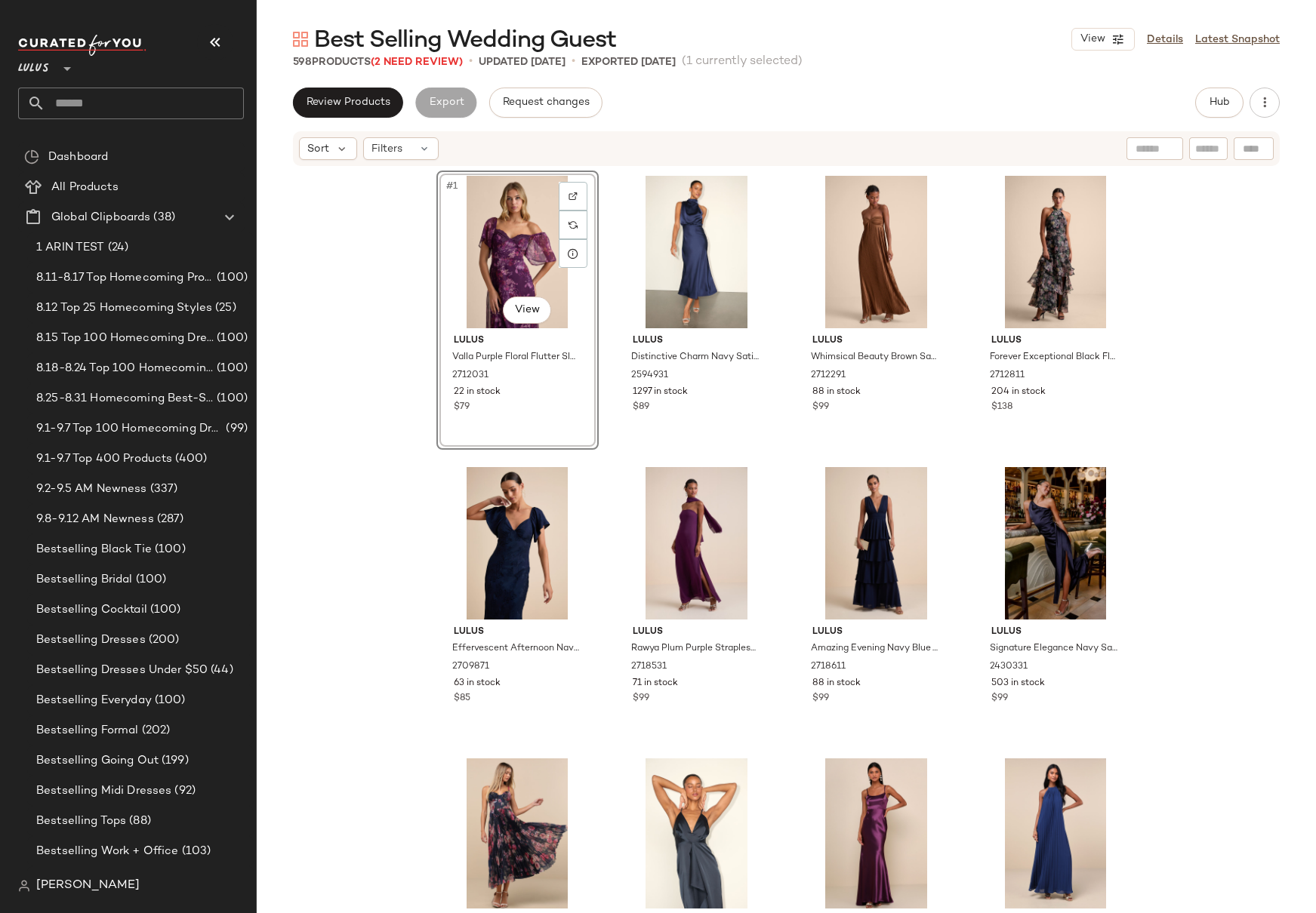
click at [1155, 223] on div "#1 View Lulus Valla Purple Floral Flutter Sleeve Midi Dress 2712031 22 in stock…" at bounding box center [786, 538] width 1059 height 741
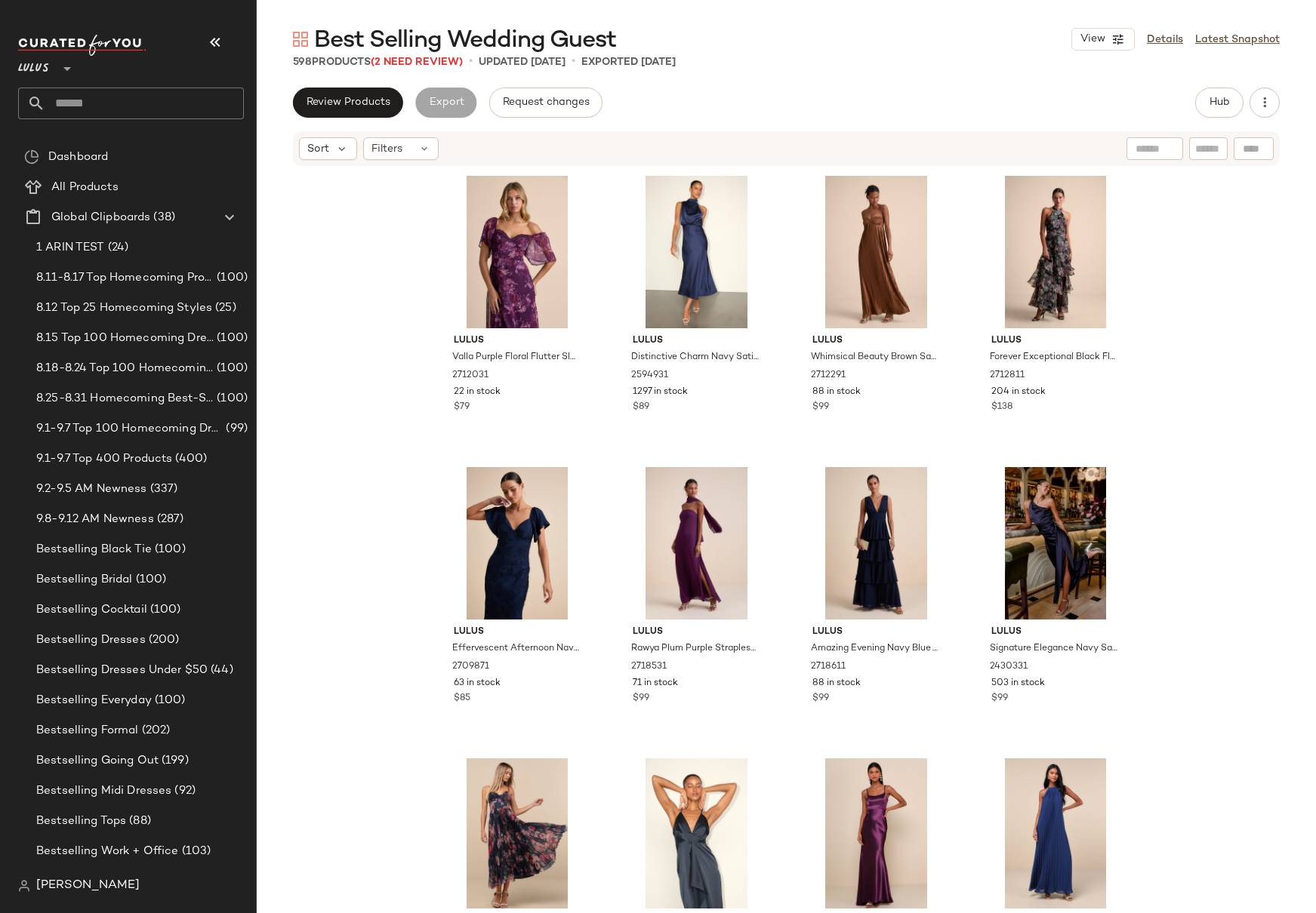
click at [1155, 223] on div "Lulus Valla Purple Floral Flutter Sleeve Midi Dress 2712031 22 in stock $79 Lul…" at bounding box center [786, 538] width 1059 height 741
click at [1133, 236] on div "Lulus Valla Purple Floral Flutter Sleeve Midi Dress 2712031 22 in stock $79 Lul…" at bounding box center [786, 538] width 1059 height 741
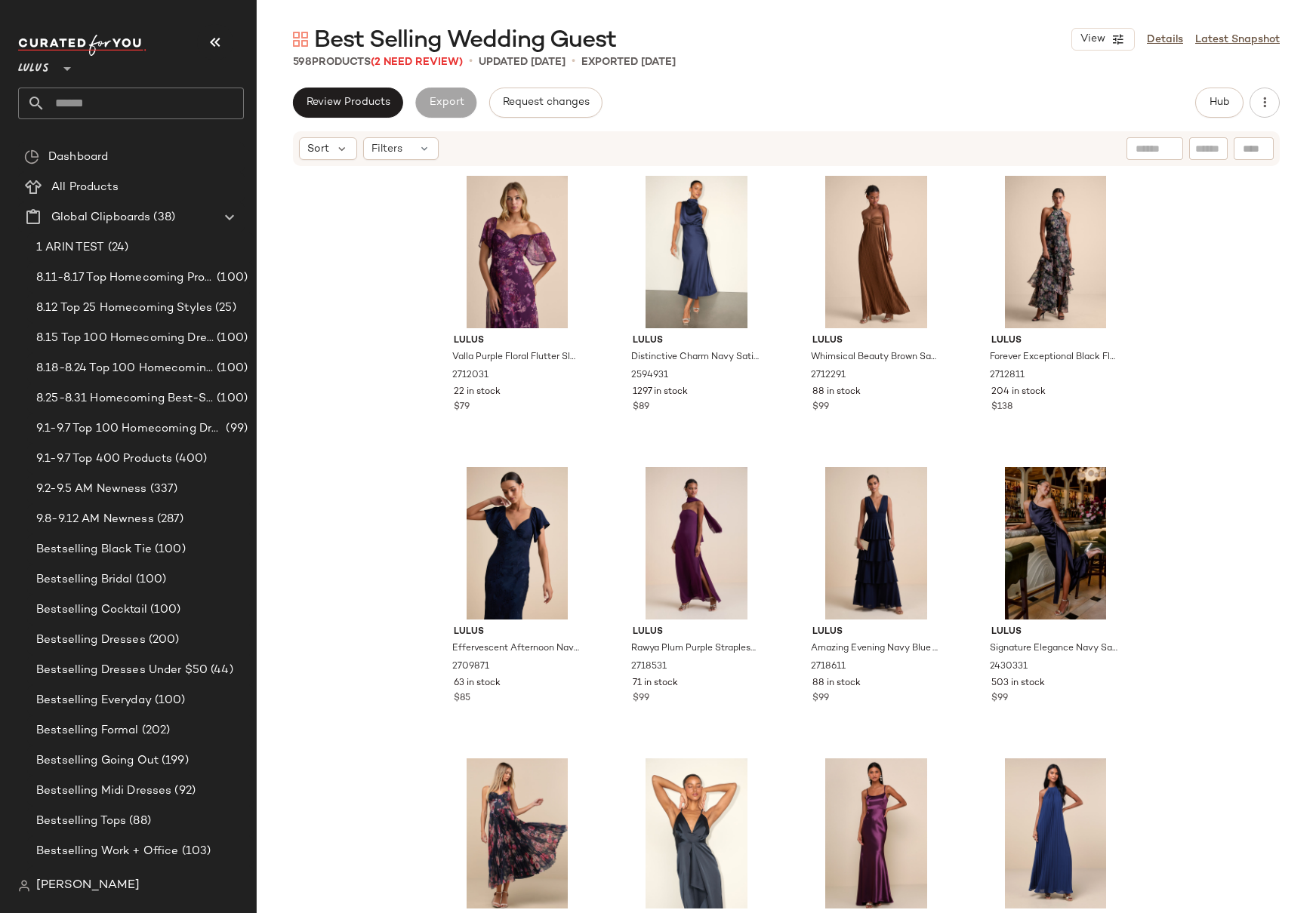
click at [1133, 236] on div "Lulus Valla Purple Floral Flutter Sleeve Midi Dress 2712031 22 in stock $79 Lul…" at bounding box center [786, 538] width 1059 height 741
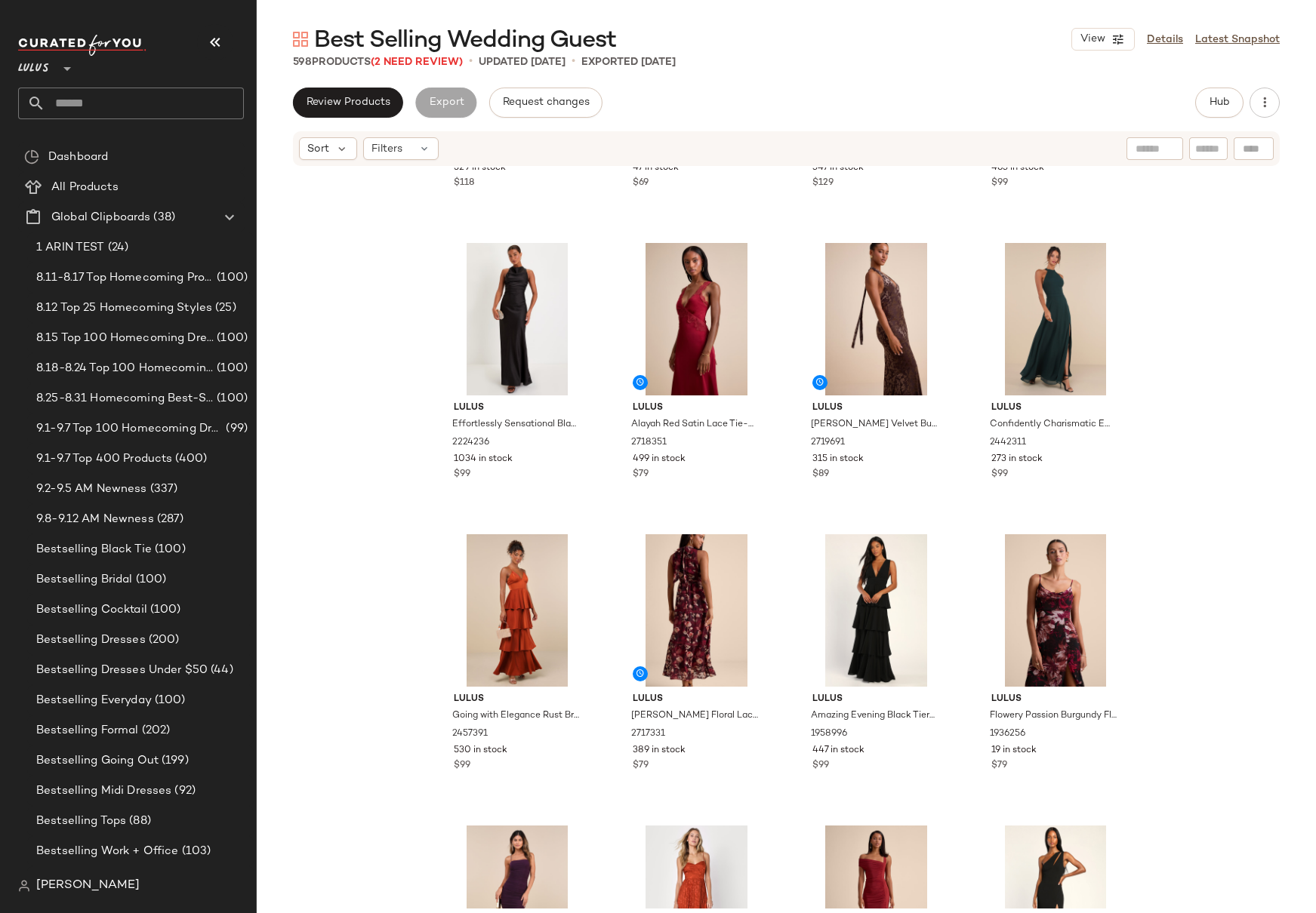
scroll to position [2890, 0]
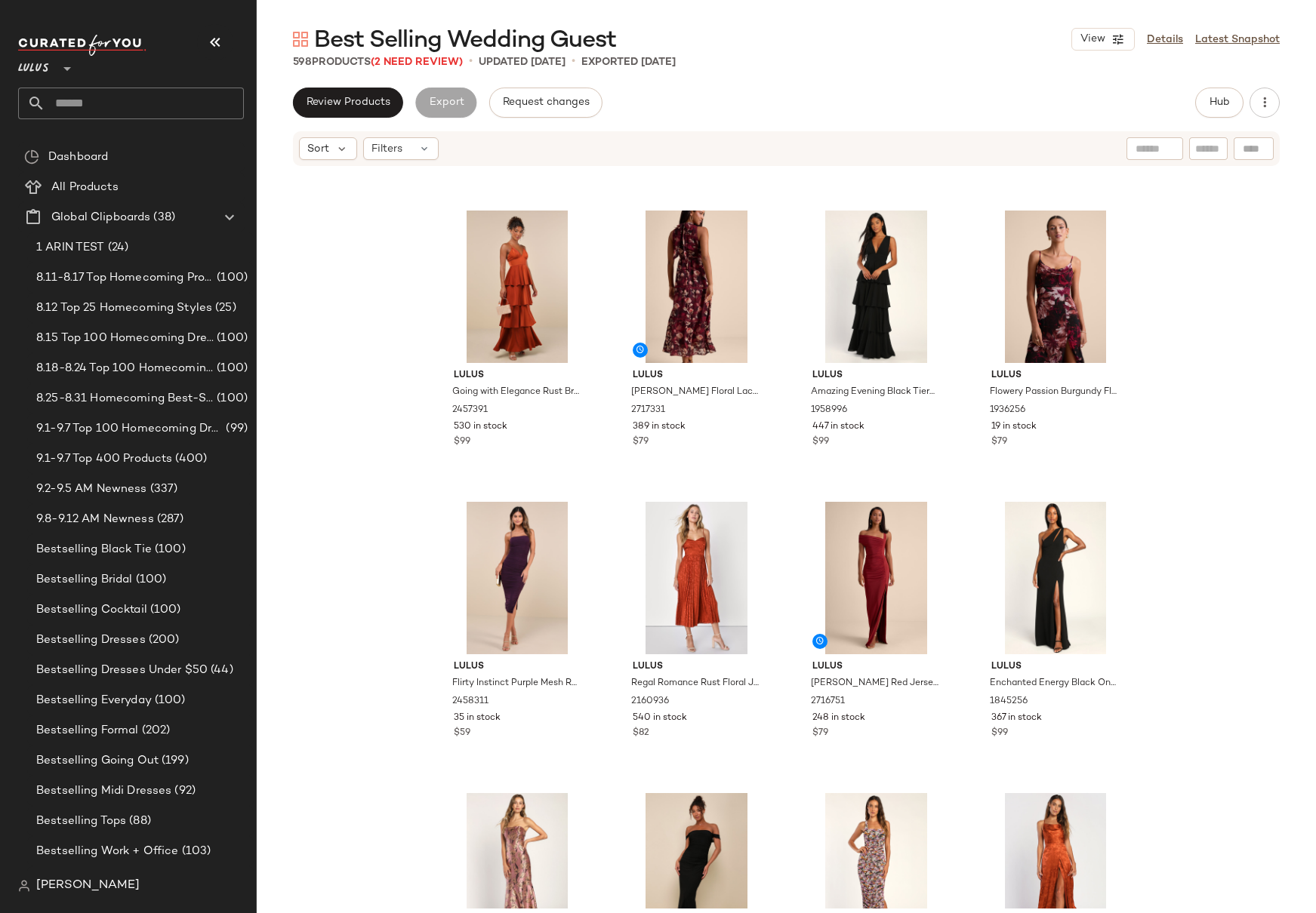
click at [1133, 468] on div "Lulus Effortlessly Sensational Black Satin Backless Maxi Dress 2224236 1034 in …" at bounding box center [786, 538] width 1059 height 741
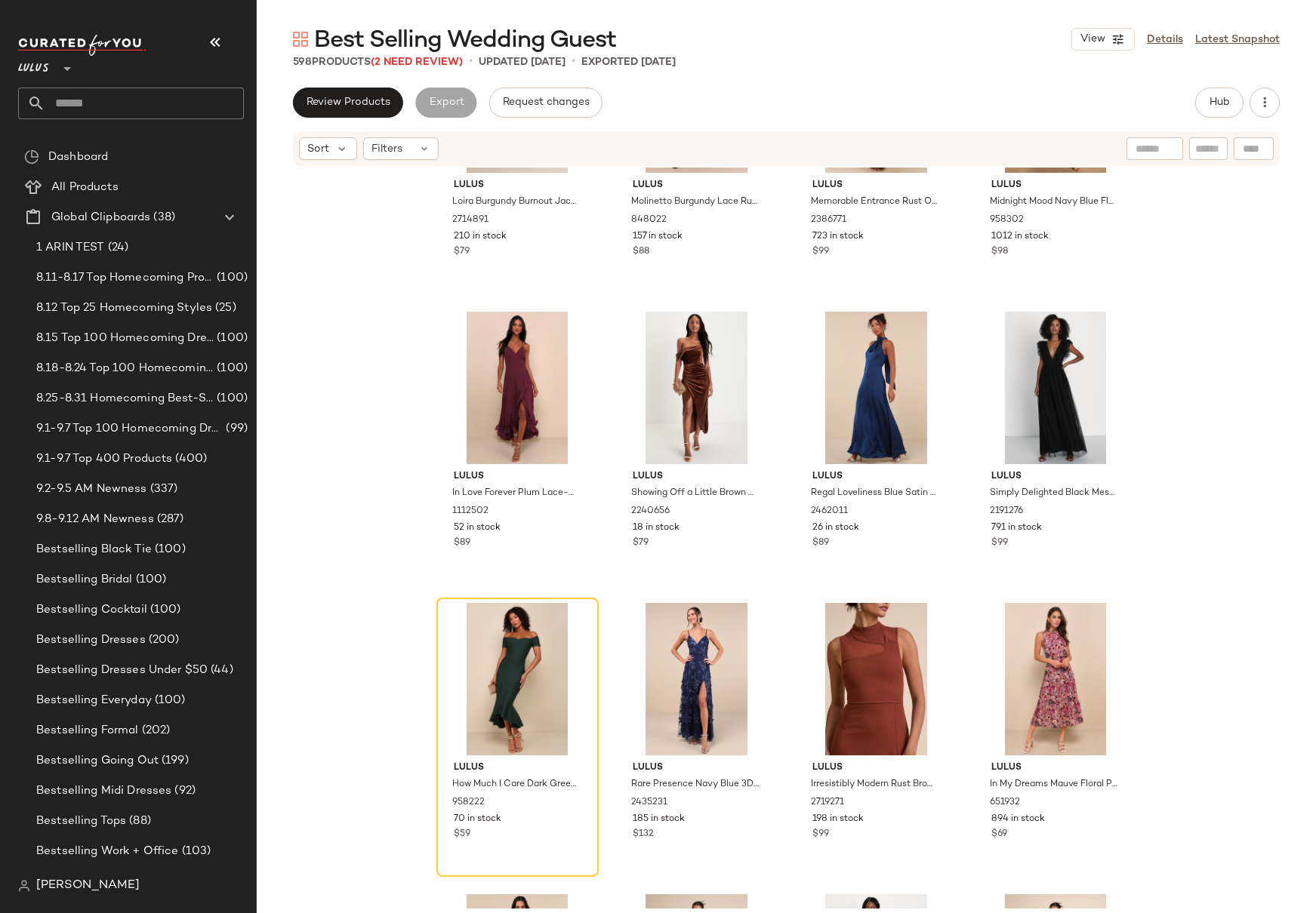
scroll to position [4733, 0]
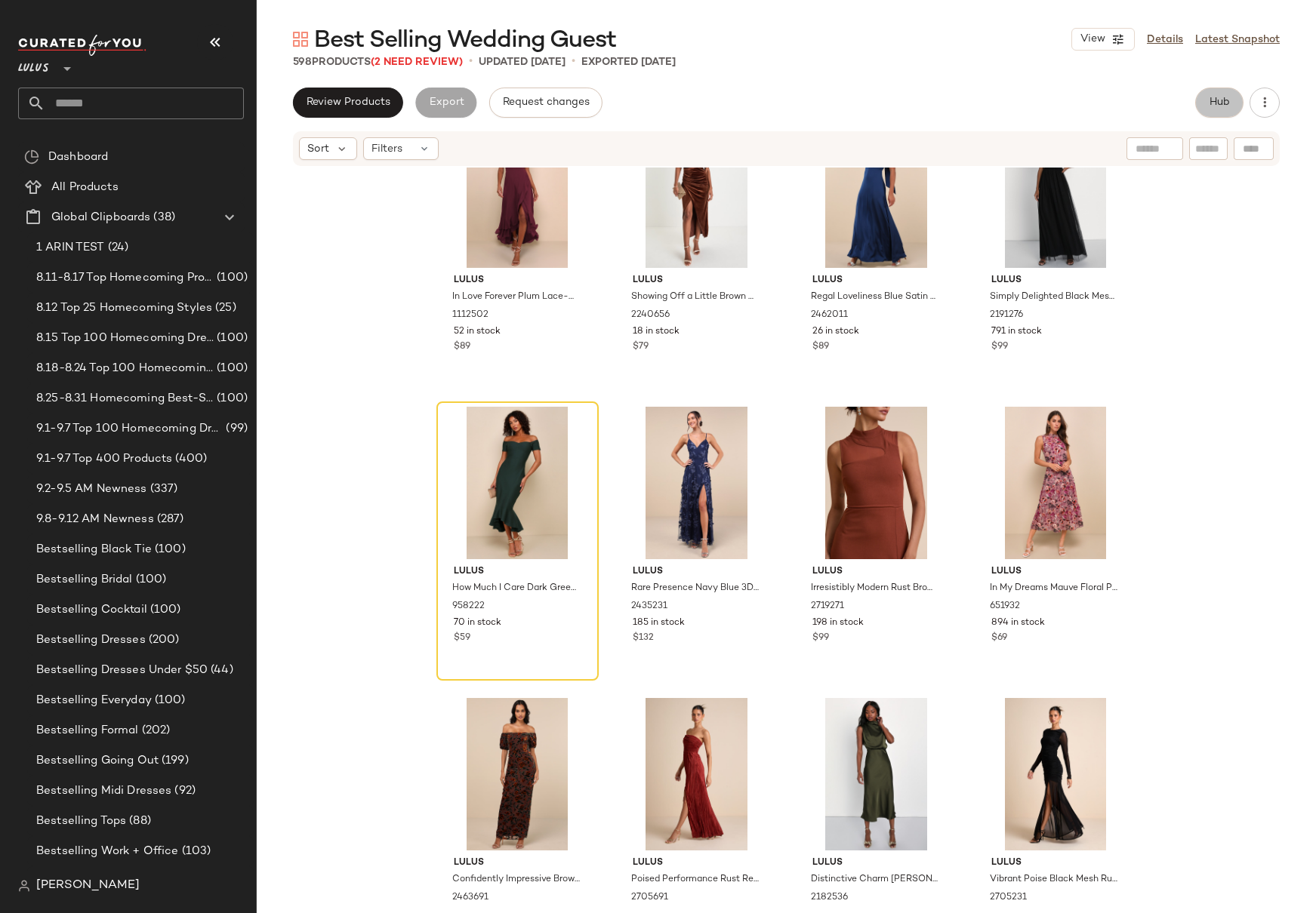
click at [1223, 107] on span "Hub" at bounding box center [1219, 102] width 21 height 12
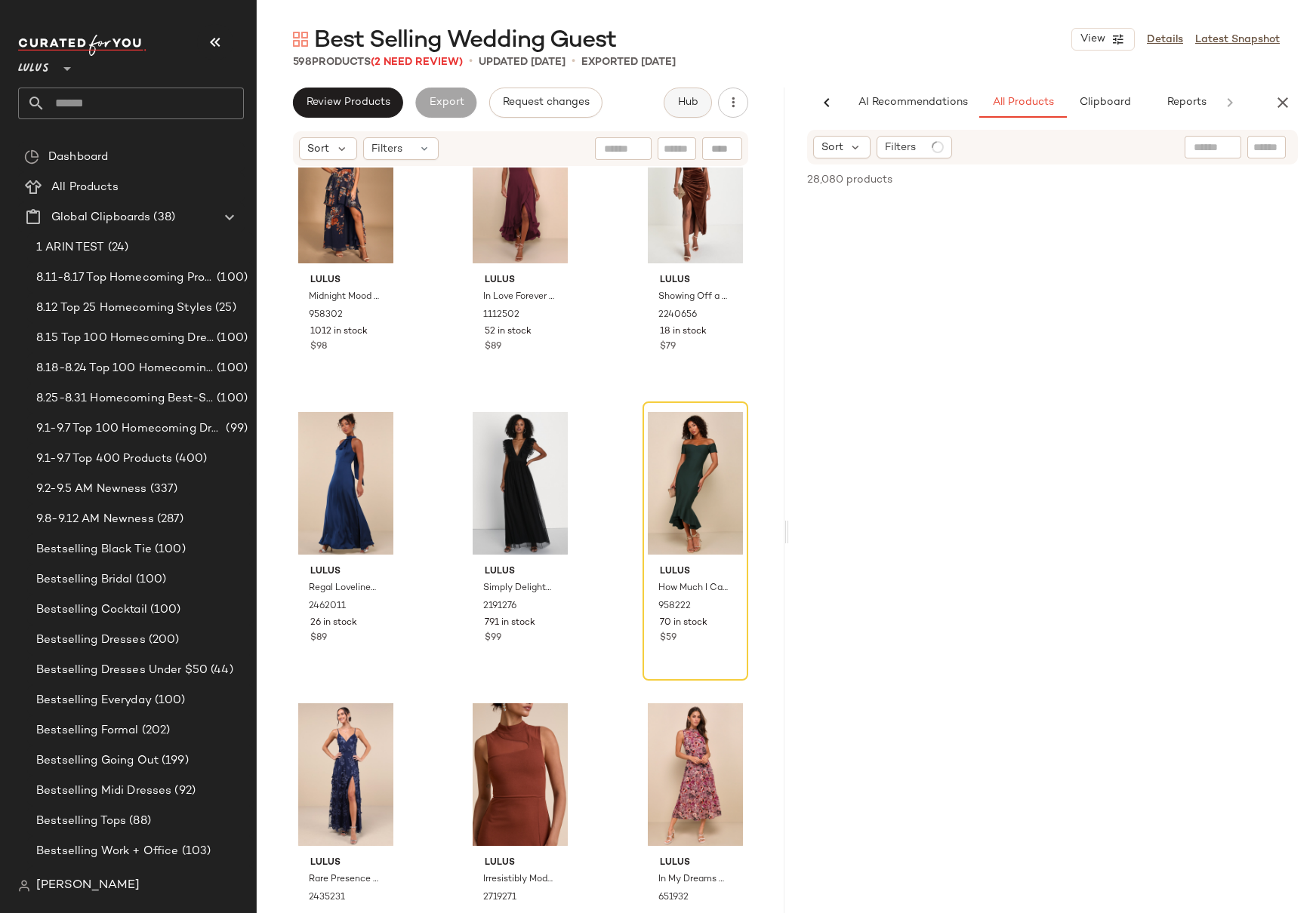
scroll to position [0, 19]
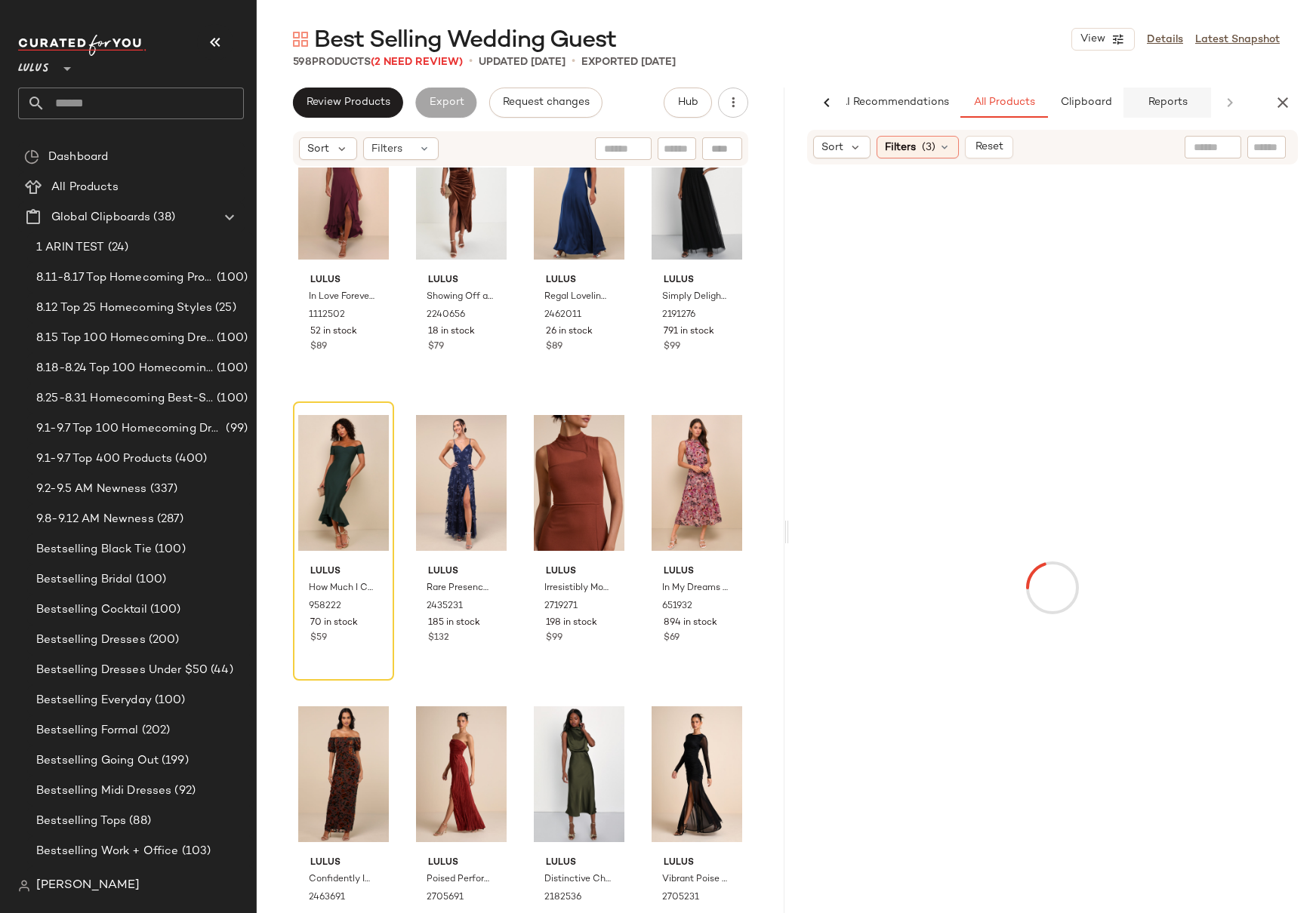
click at [1171, 102] on span "Reports" at bounding box center [1167, 102] width 40 height 12
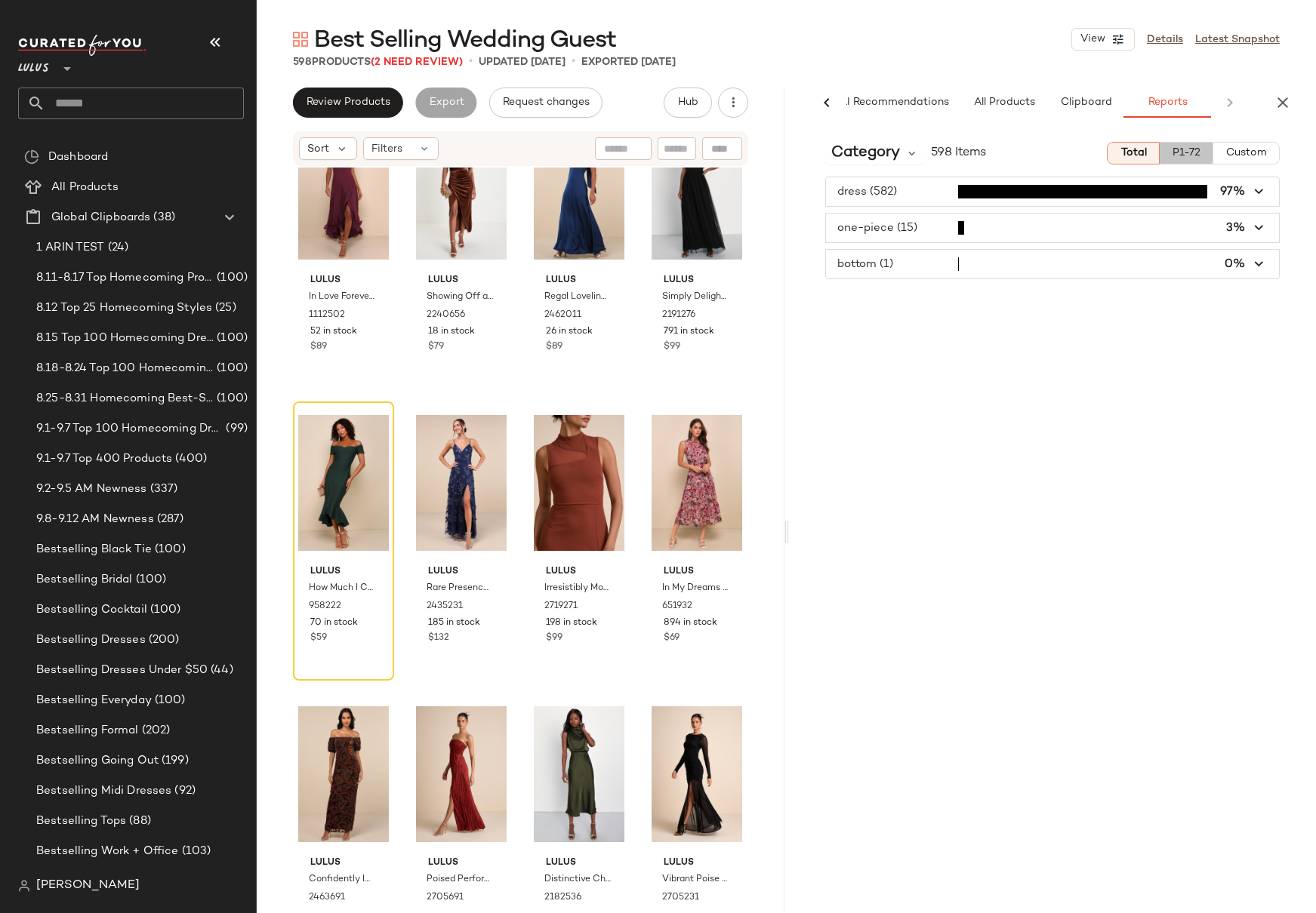
click at [1193, 153] on span "P1-72" at bounding box center [1186, 153] width 29 height 12
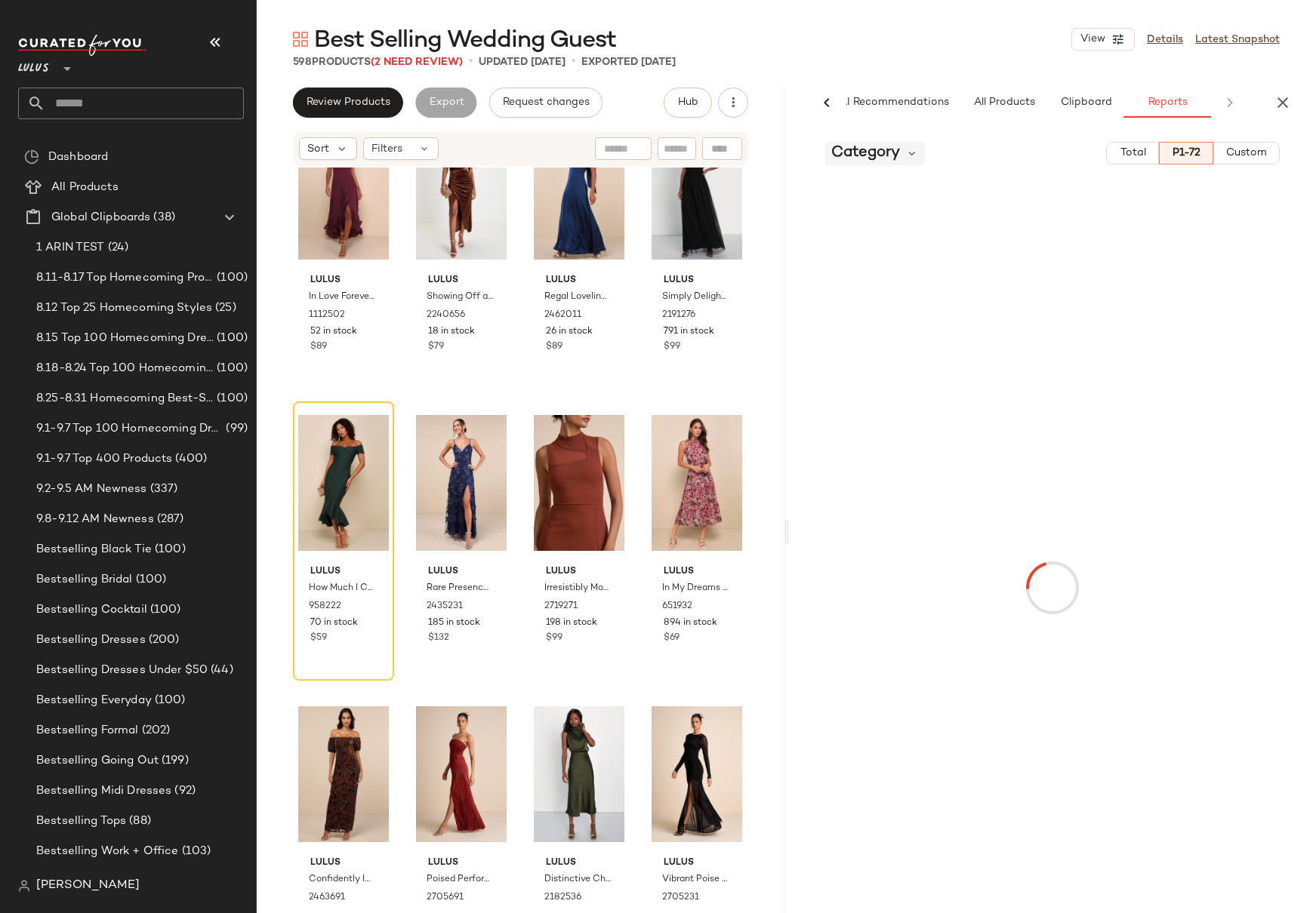
click at [892, 152] on span "Category" at bounding box center [866, 153] width 69 height 23
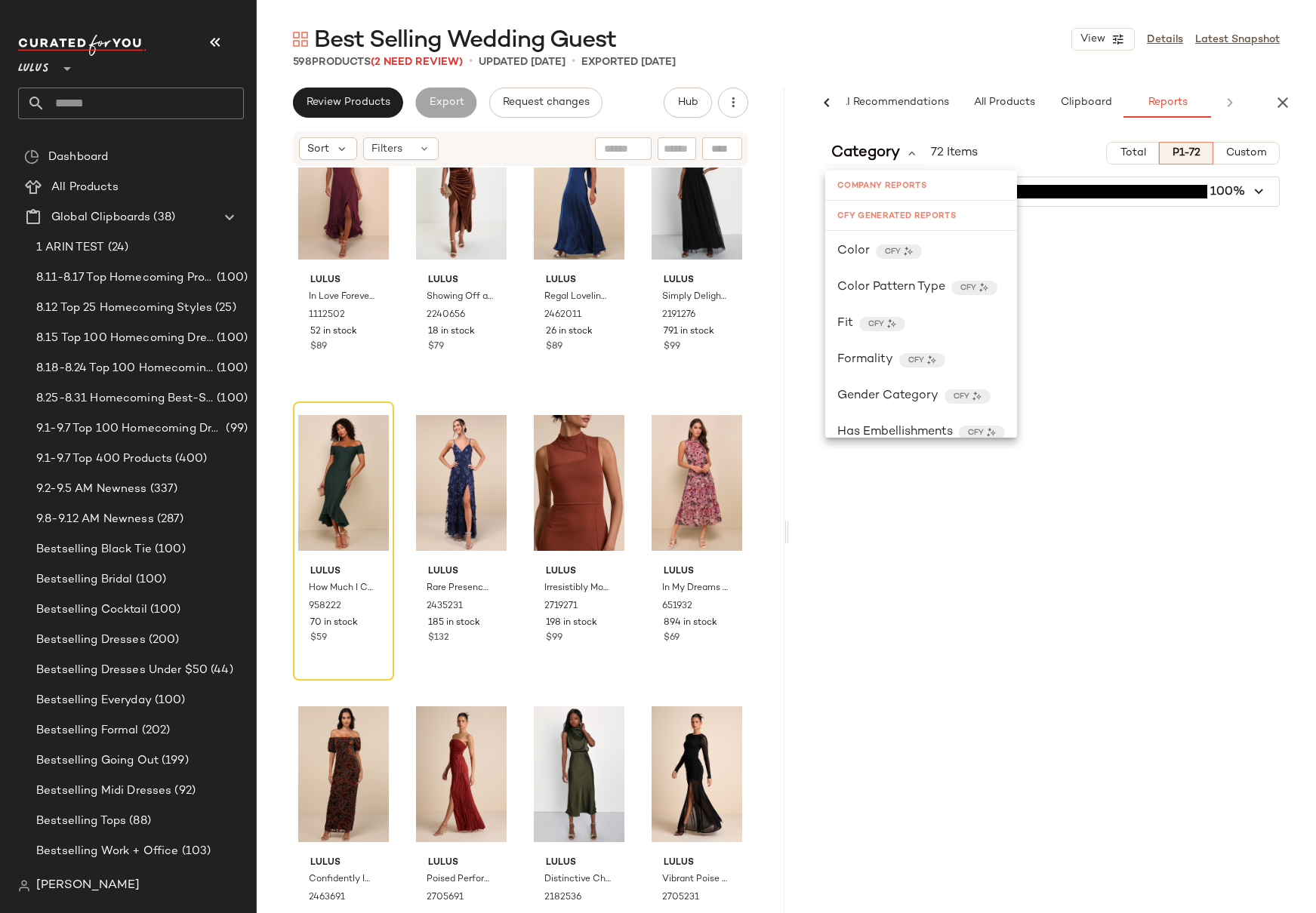
scroll to position [420, 0]
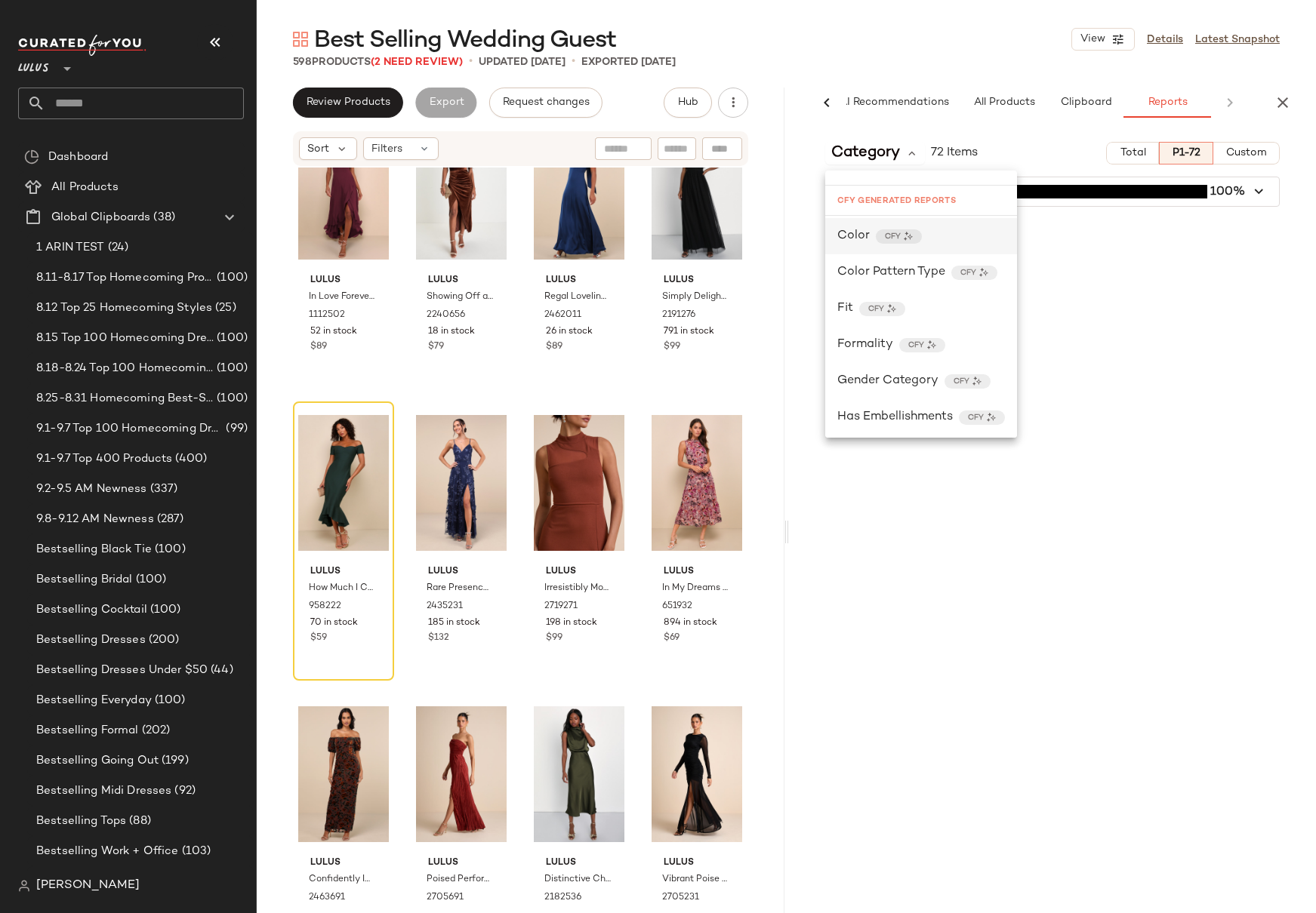
click at [913, 239] on div "CFY" at bounding box center [898, 236] width 46 height 14
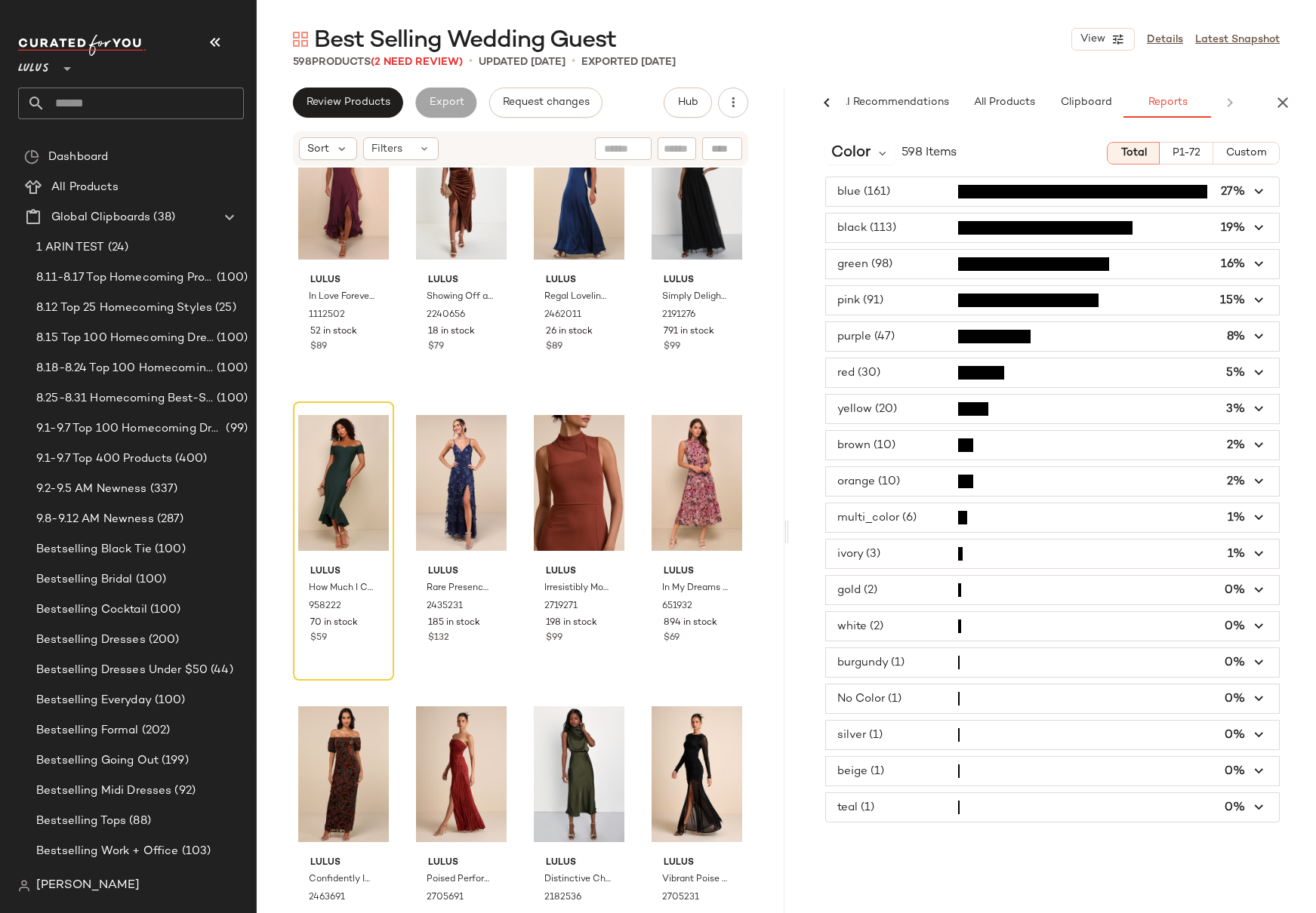
click at [1180, 156] on span "P1-72" at bounding box center [1186, 153] width 29 height 12
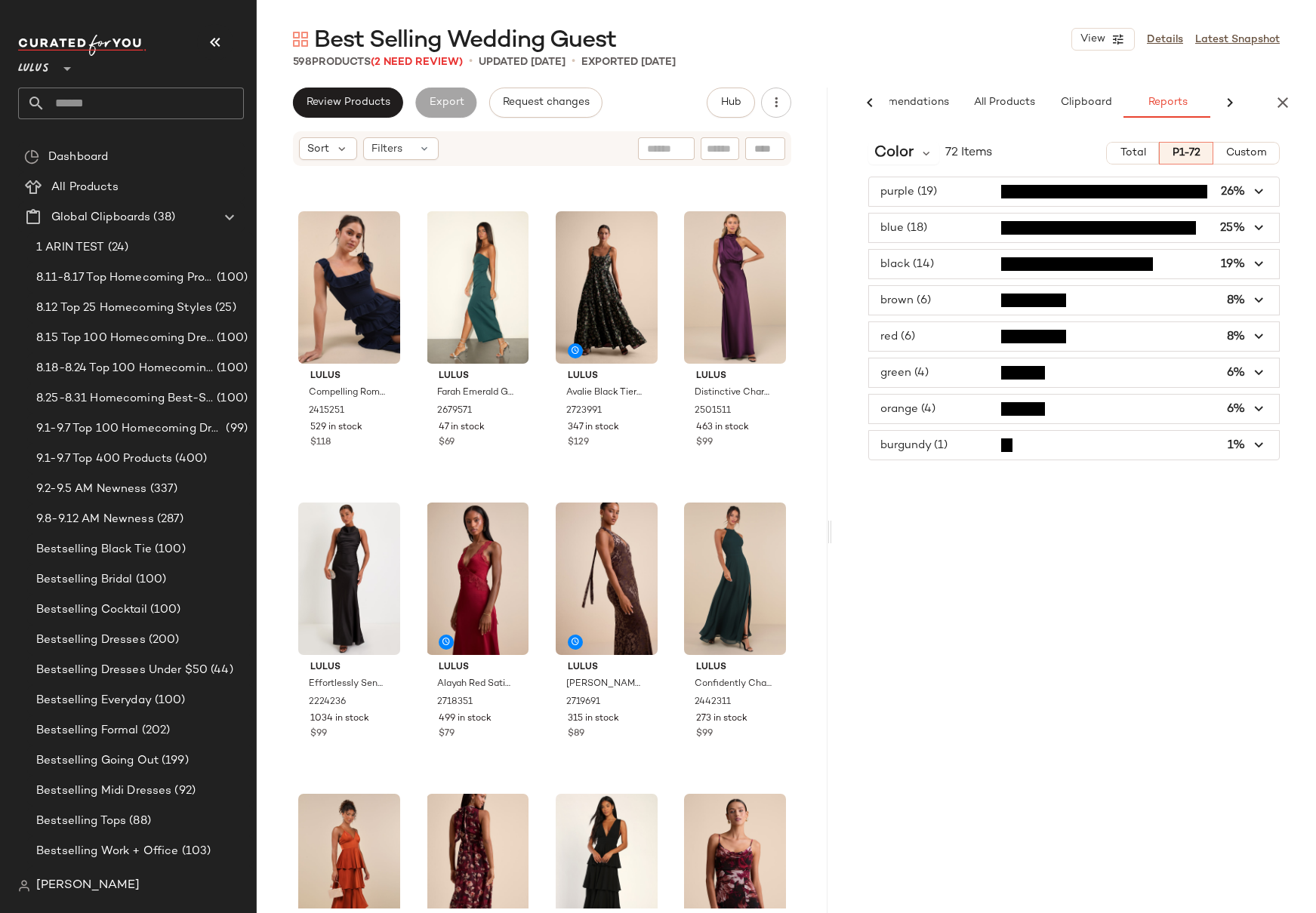
scroll to position [0, 63]
drag, startPoint x: 783, startPoint y: 295, endPoint x: 830, endPoint y: 293, distance: 47.0
click at [830, 293] on div "Best Selling Wedding Guest View Details Latest Snapshot 598 Products (2 Need Re…" at bounding box center [786, 469] width 1059 height 889
click at [814, 337] on div "Lulus Truly Extraordinary Plum Floral Organza One-Shoulder Maxi Dress 2712391 2…" at bounding box center [542, 538] width 570 height 741
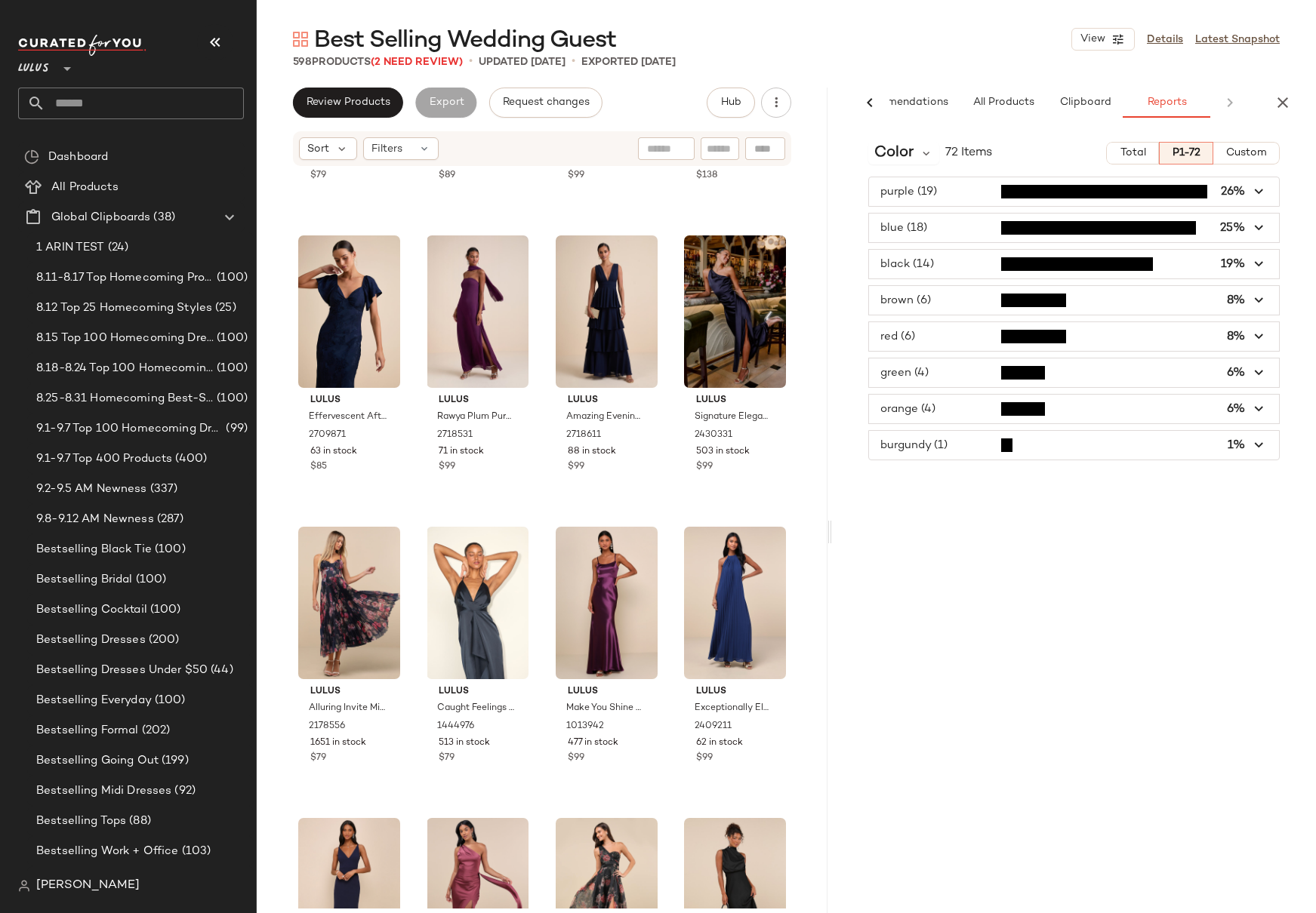
scroll to position [0, 0]
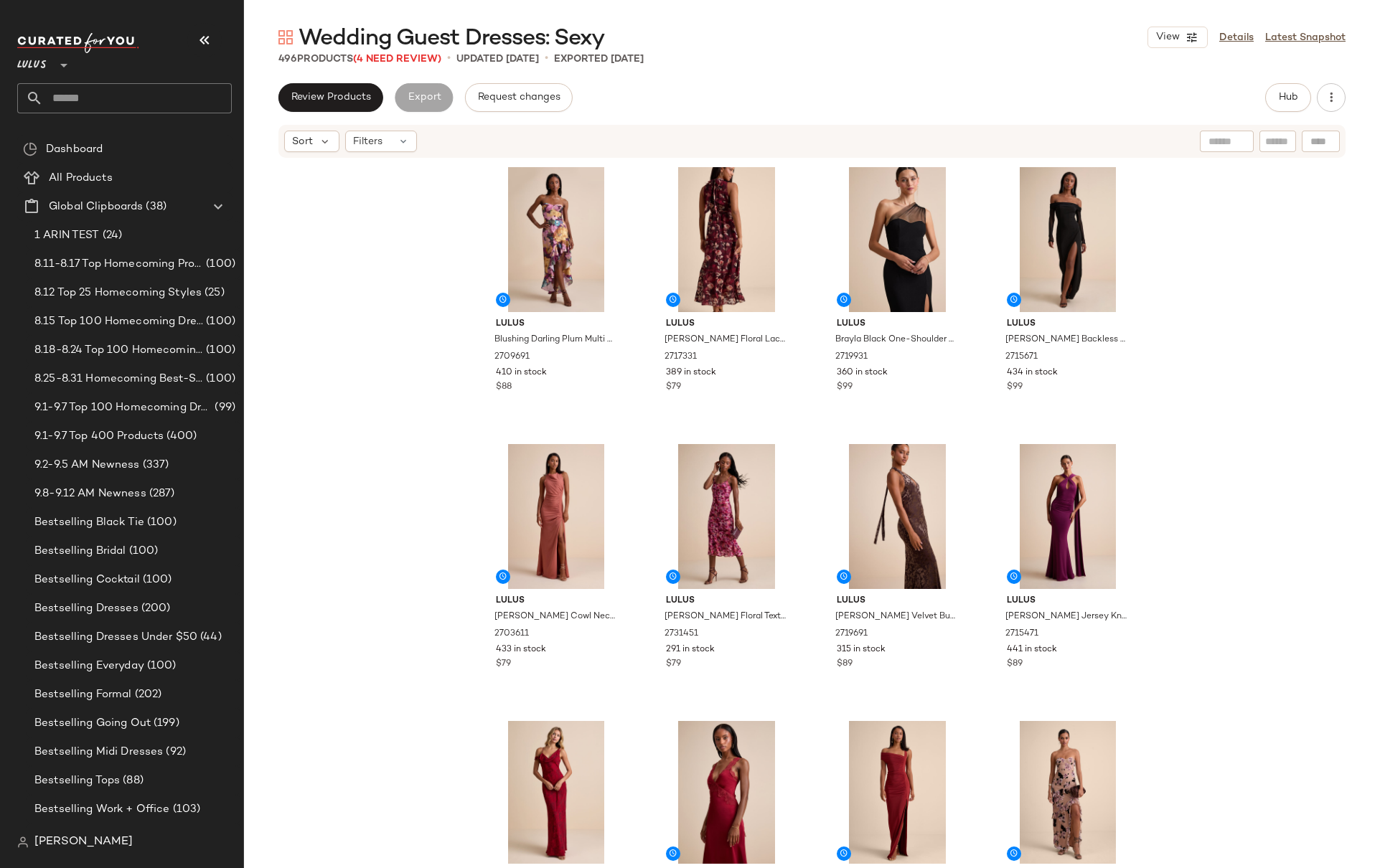
click at [391, 327] on div "Lulus Blushing Darling Plum Multi Floral Strapless High-Low Maxi Dress 2709691 …" at bounding box center [812, 512] width 1136 height 705
click at [396, 312] on div "Lulus Blushing Darling Plum Multi Floral Strapless High-Low Maxi Dress 2709691 …" at bounding box center [812, 512] width 1136 height 705
click at [416, 407] on div "Lulus Blushing Darling Plum Multi Floral Strapless High-Low Maxi Dress 2709691 …" at bounding box center [812, 512] width 1136 height 705
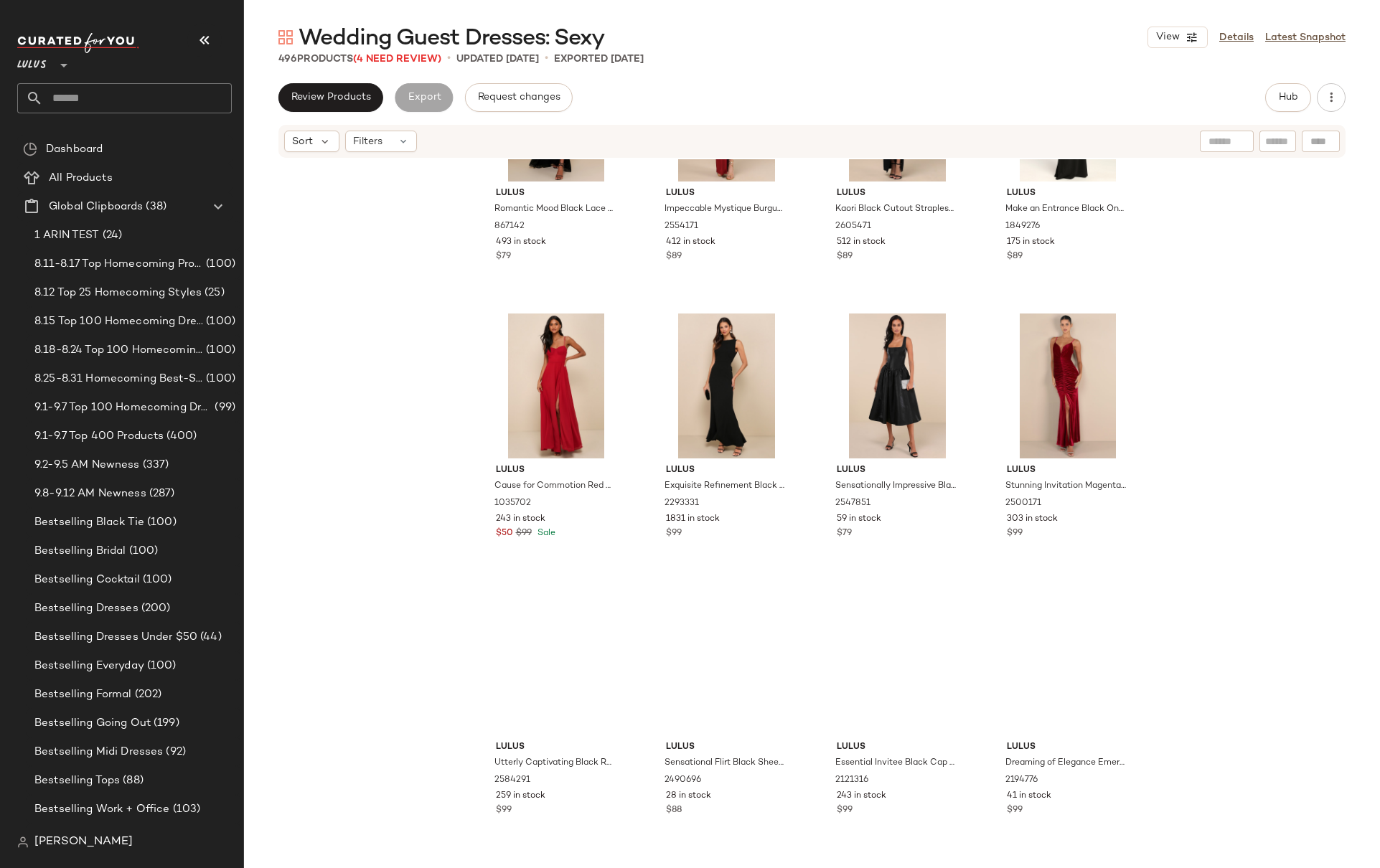
scroll to position [3472, 0]
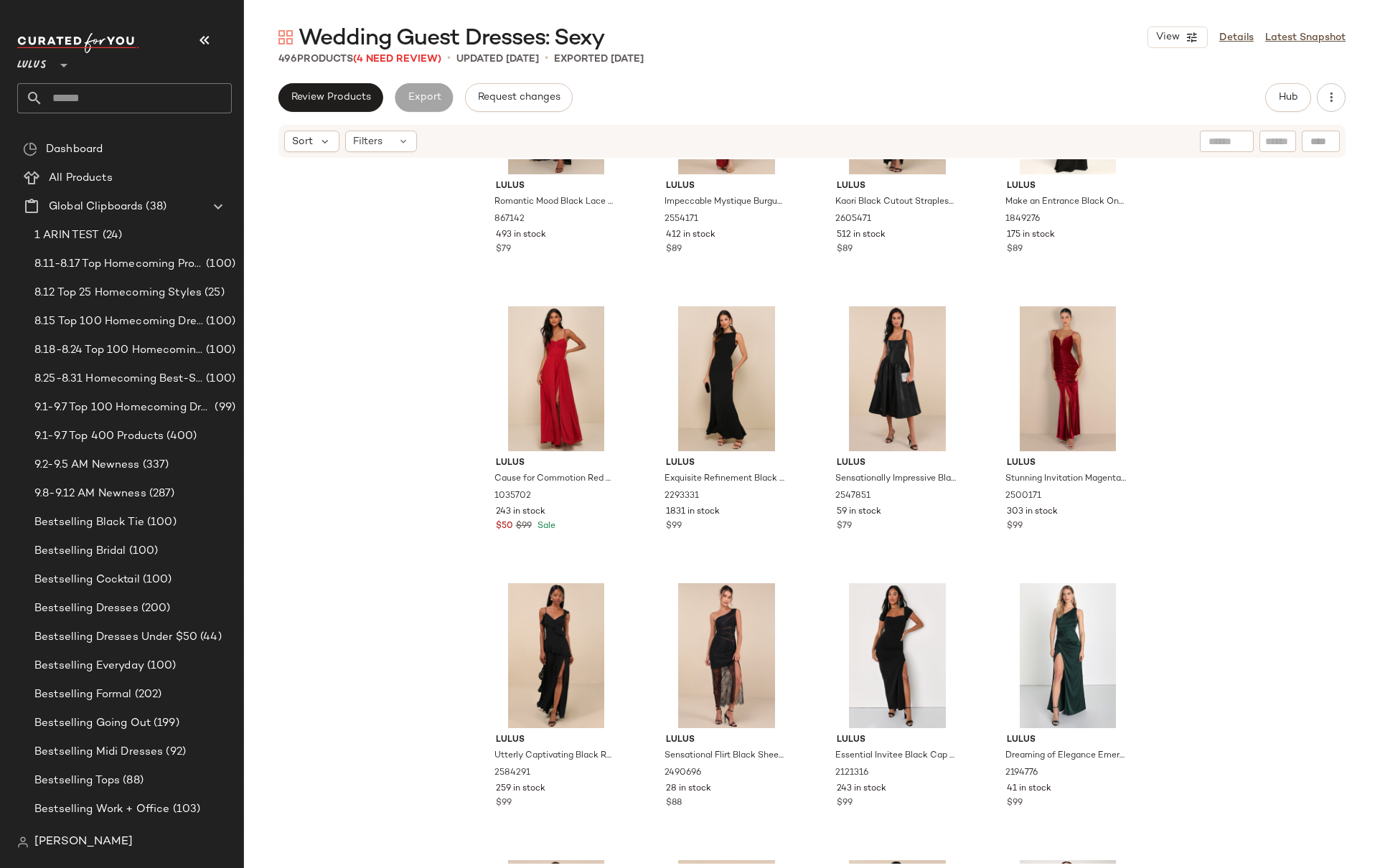
click at [441, 566] on div "Lulus Romantic Mood Black Lace Sleeveless Maxi Dress 867142 493 in stock $79 Lu…" at bounding box center [812, 512] width 1136 height 705
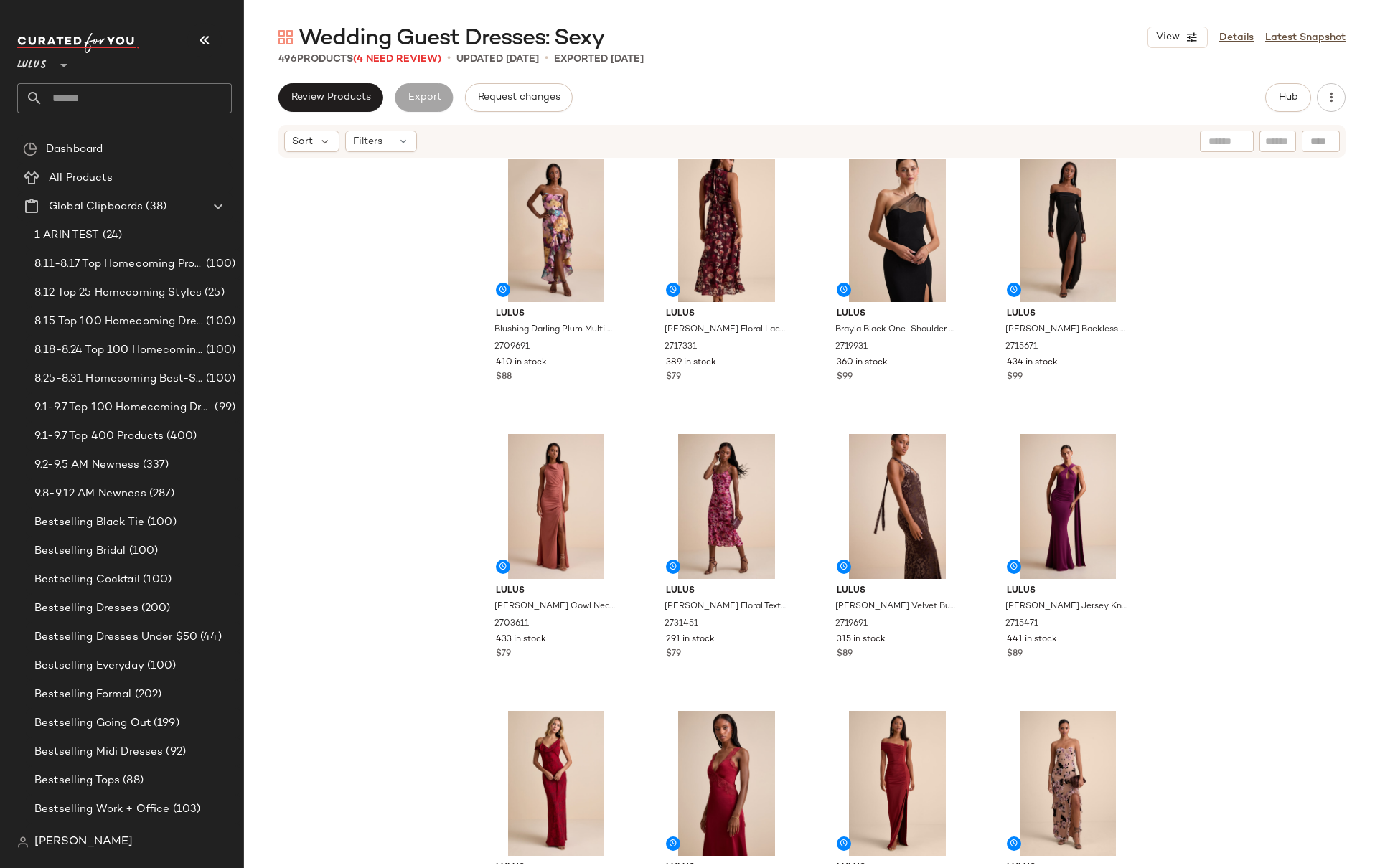
scroll to position [0, 0]
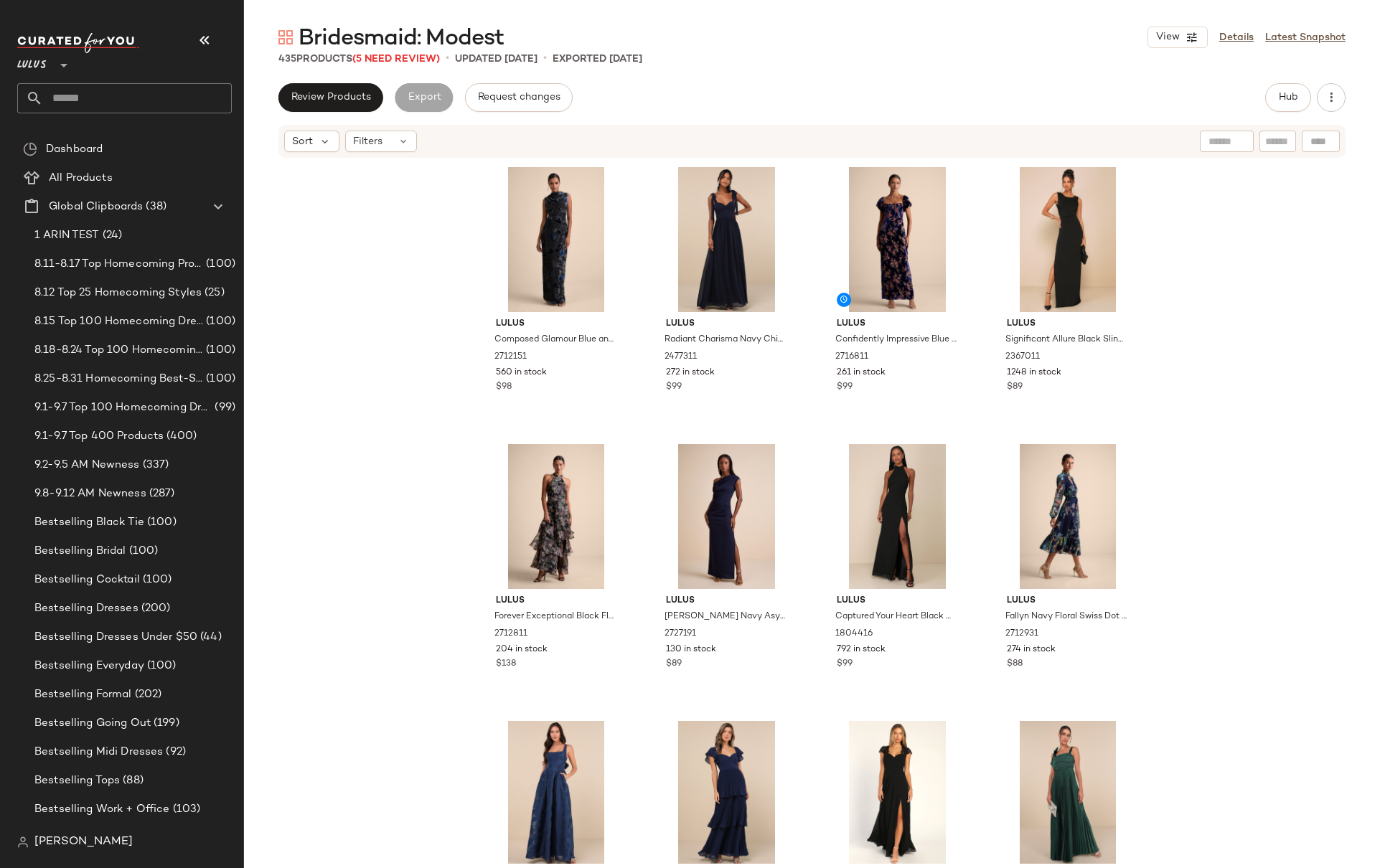
click at [1224, 212] on div "Lulus Composed Glamour Blue and Black Floral Burnout Velvet Maxi Dress 2712151 …" at bounding box center [812, 512] width 1136 height 705
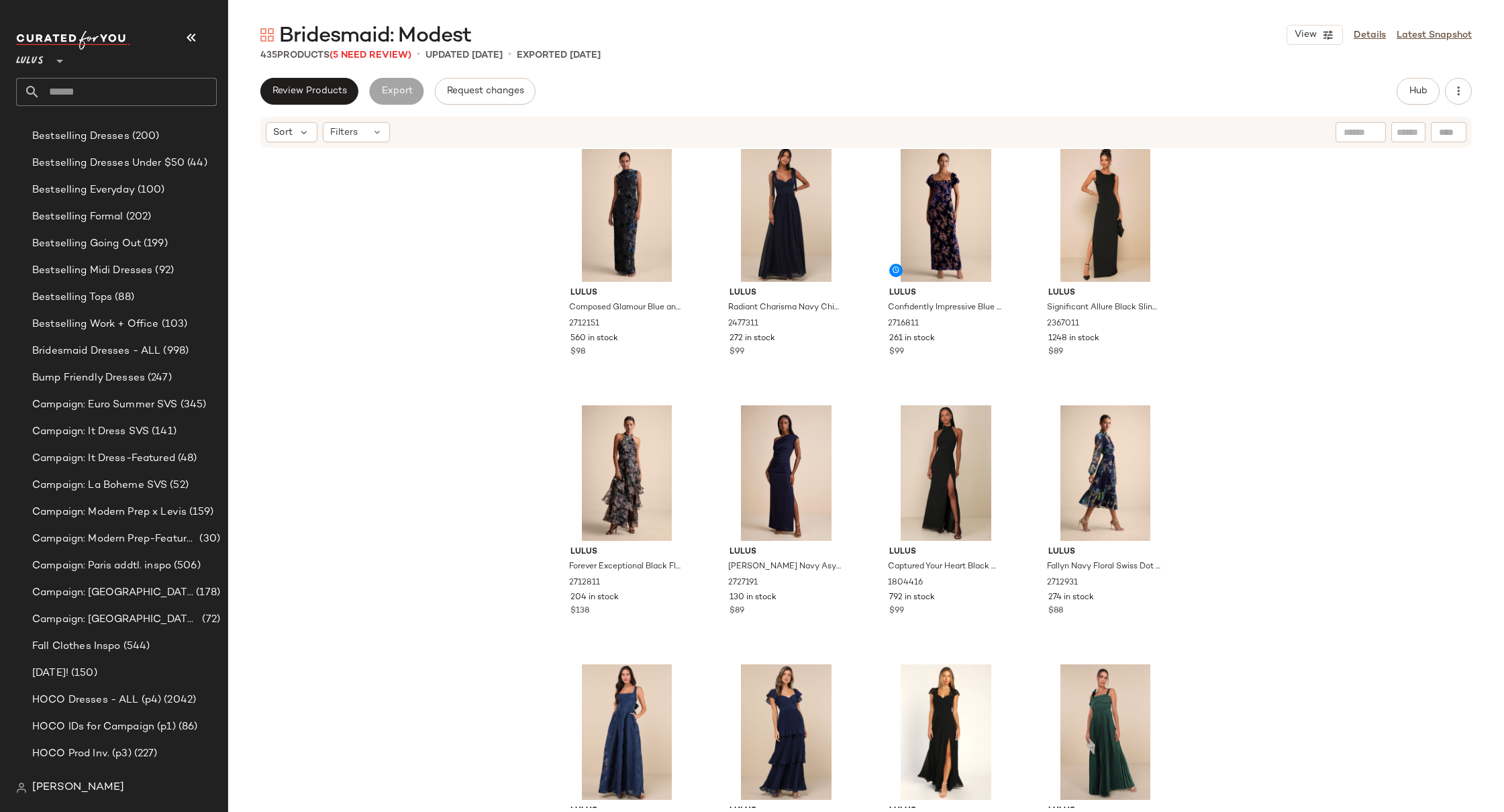
scroll to position [703, 0]
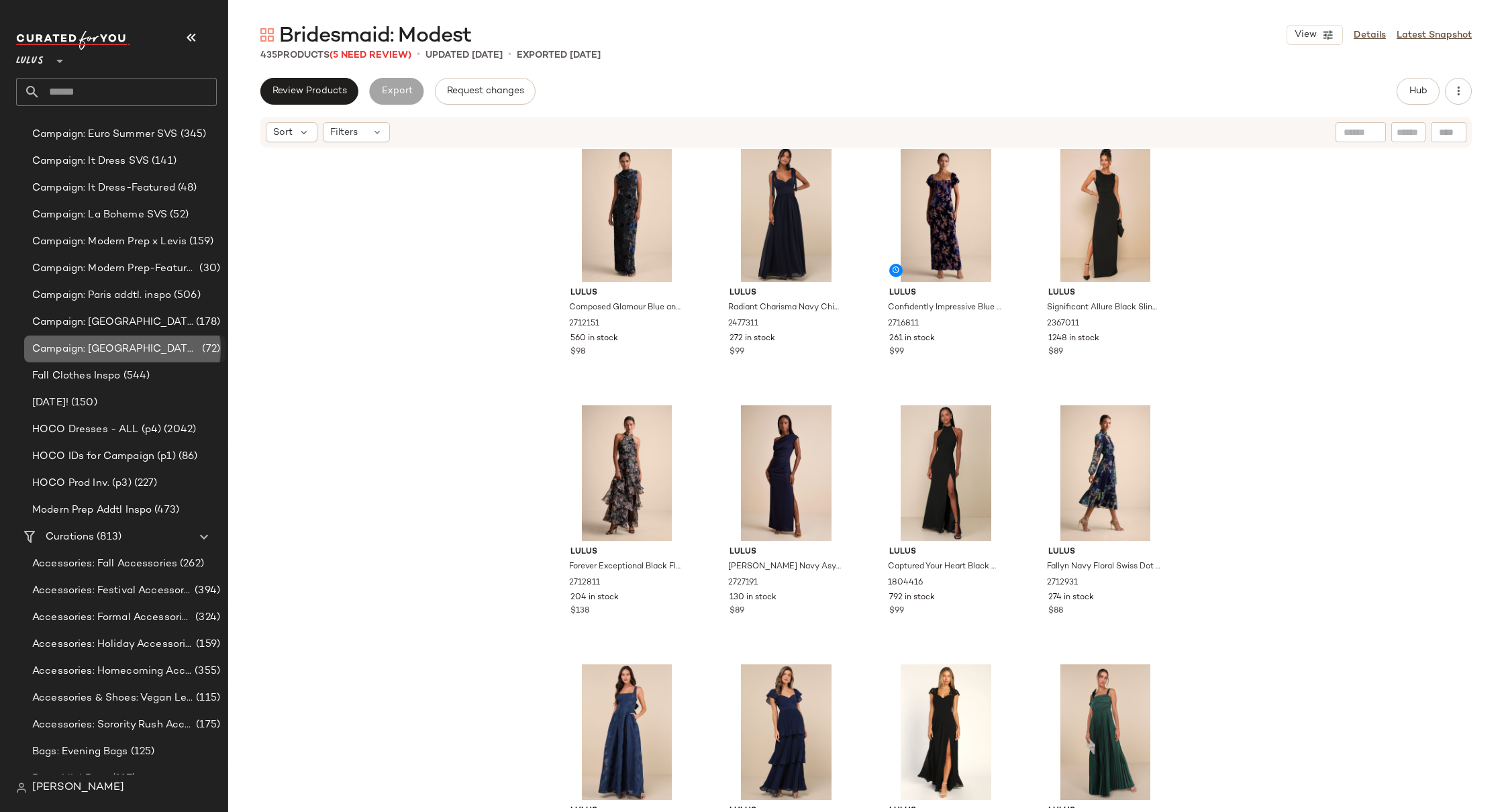
click at [96, 348] on span "Campaign: [GEOGRAPHIC_DATA]-SVS" at bounding box center [116, 349] width 167 height 16
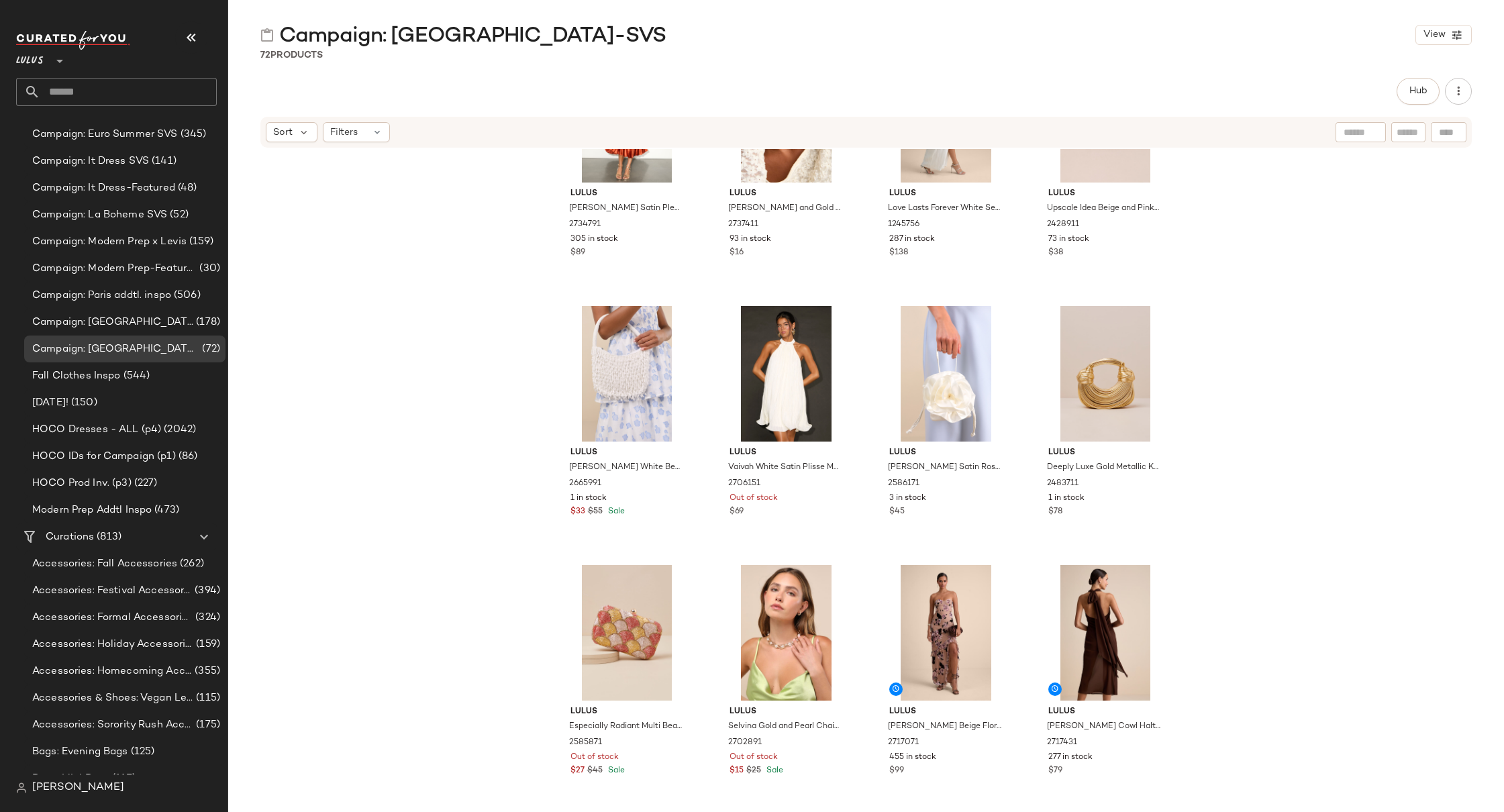
scroll to position [4006, 0]
click at [88, 321] on span "Campaign: [GEOGRAPHIC_DATA] Best Sellers" at bounding box center [113, 322] width 161 height 16
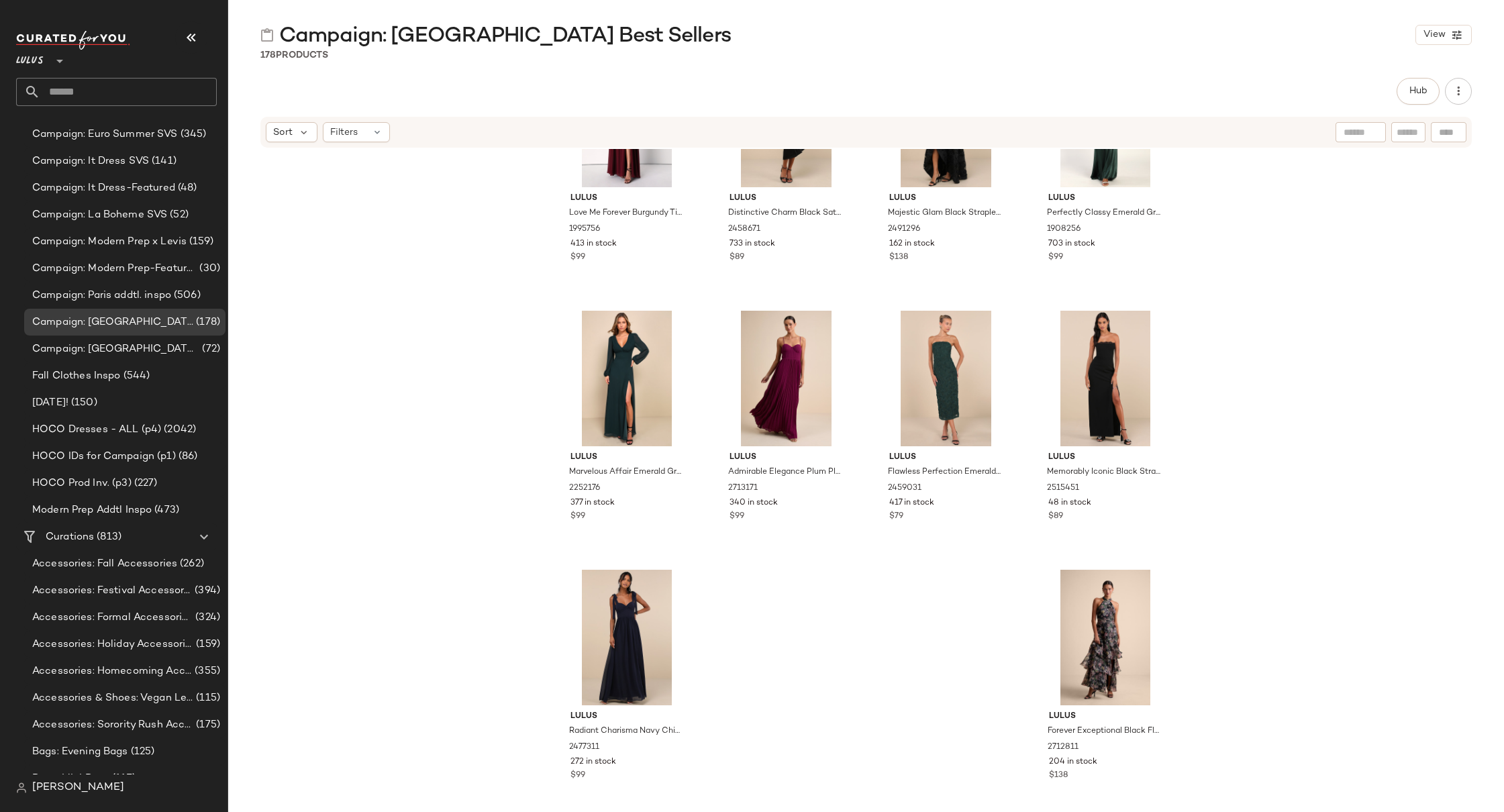
scroll to position [11001, 0]
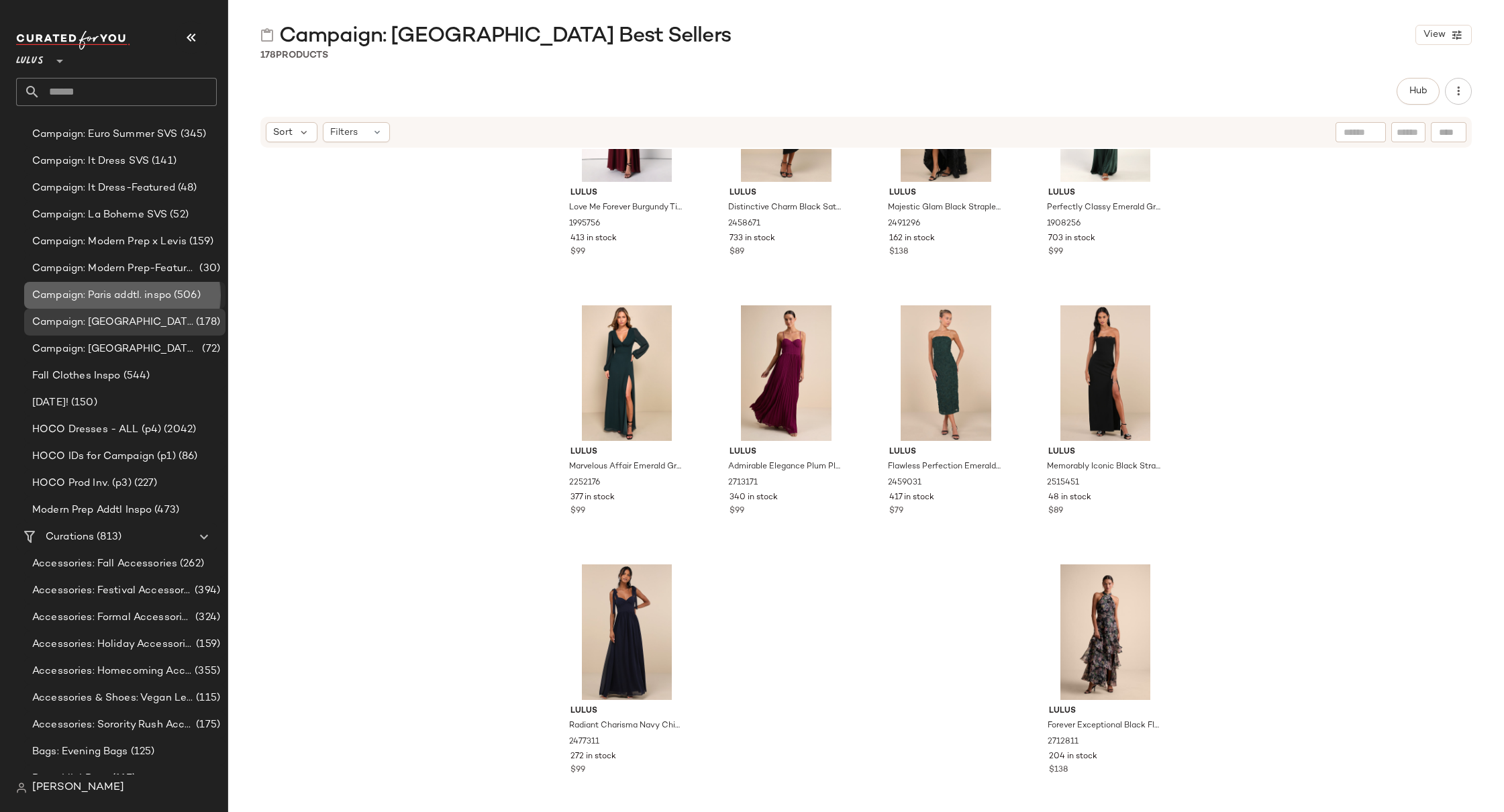
click at [136, 298] on span "Campaign: Paris addtl. inspo" at bounding box center [101, 295] width 139 height 16
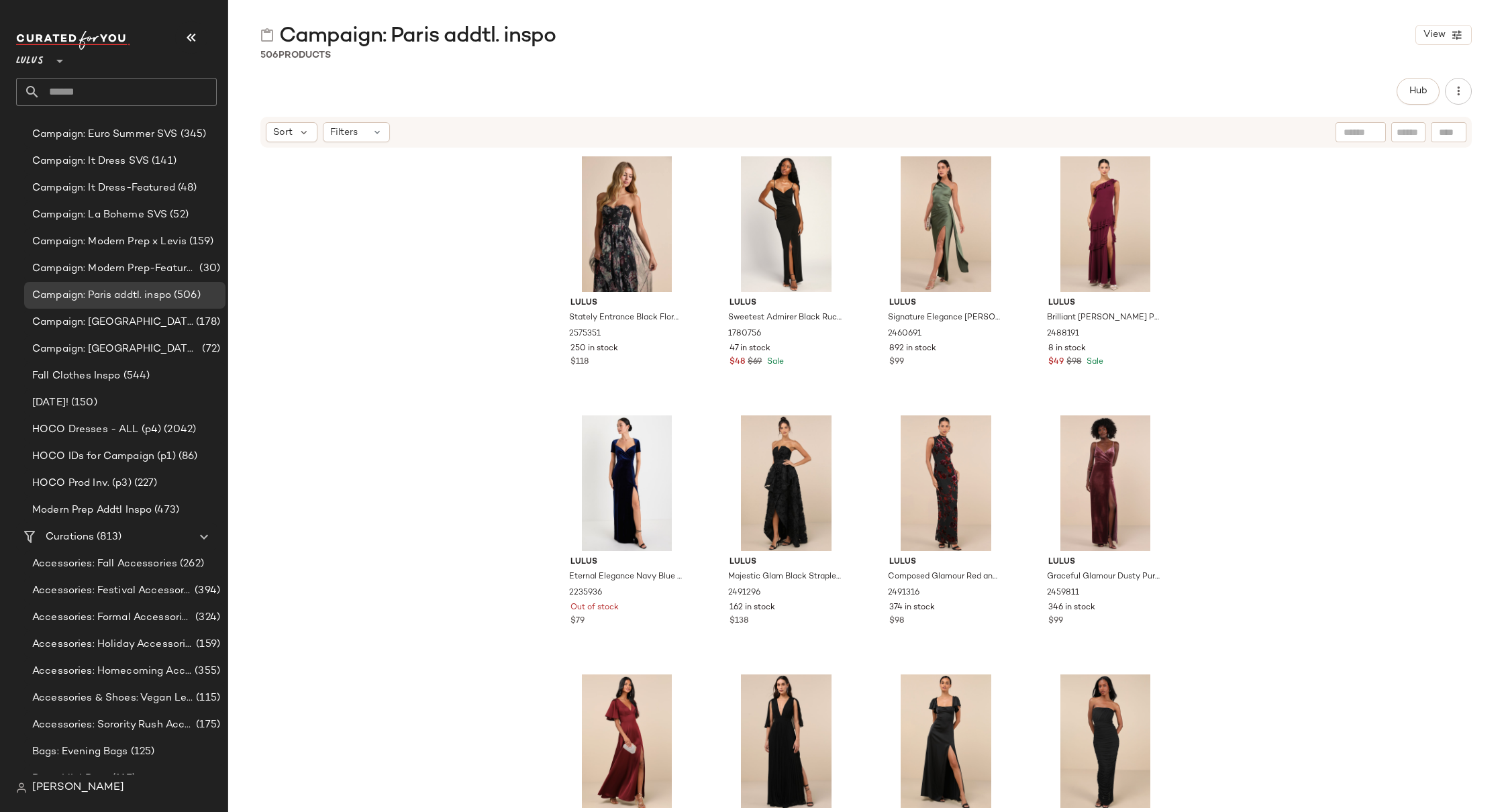
click at [462, 467] on div "Lulus Stately Entrance Black Floral Mesh Strapless Maxi Dress 2575351 250 in st…" at bounding box center [866, 479] width 1276 height 659
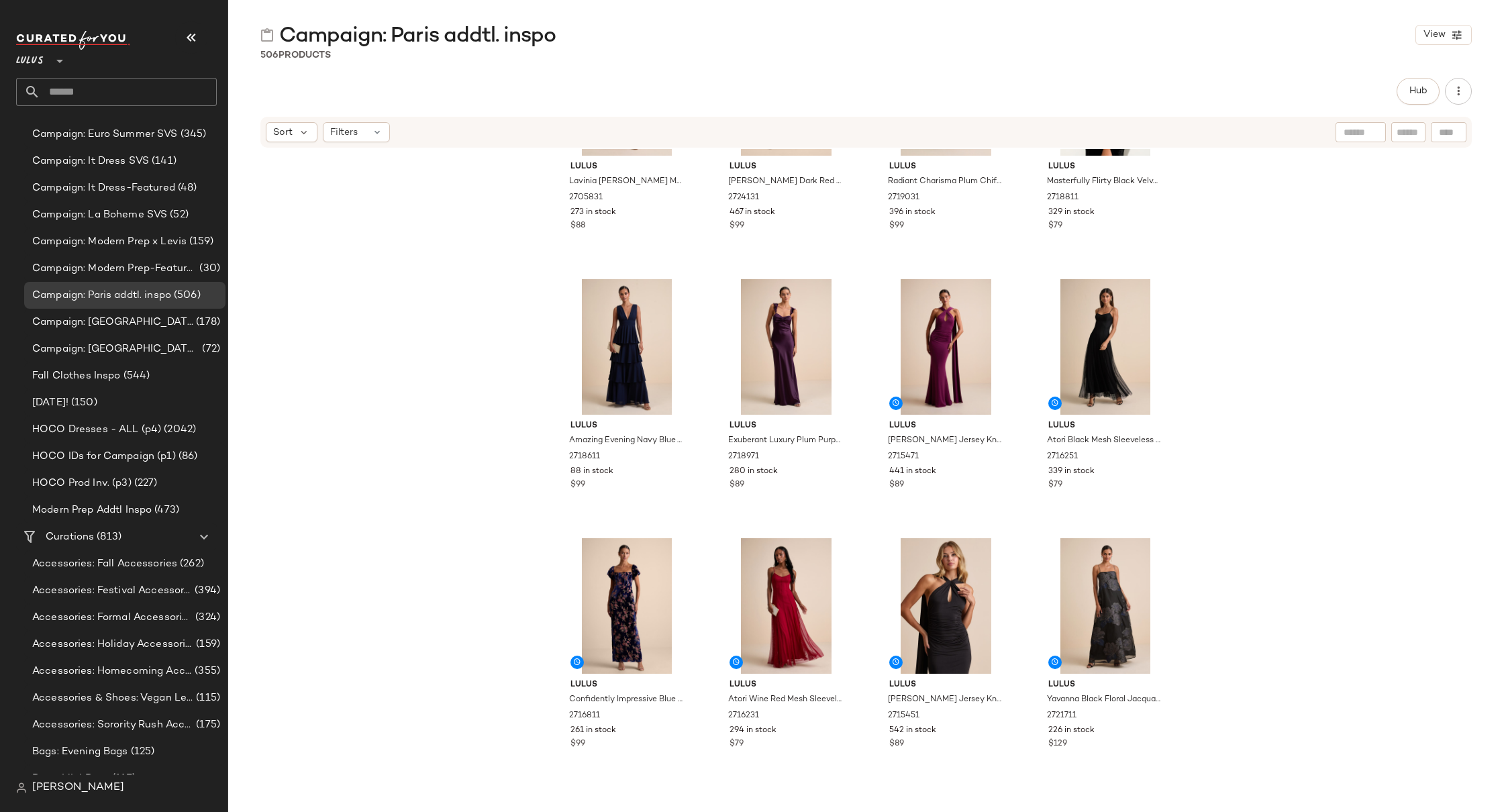
scroll to position [1270, 0]
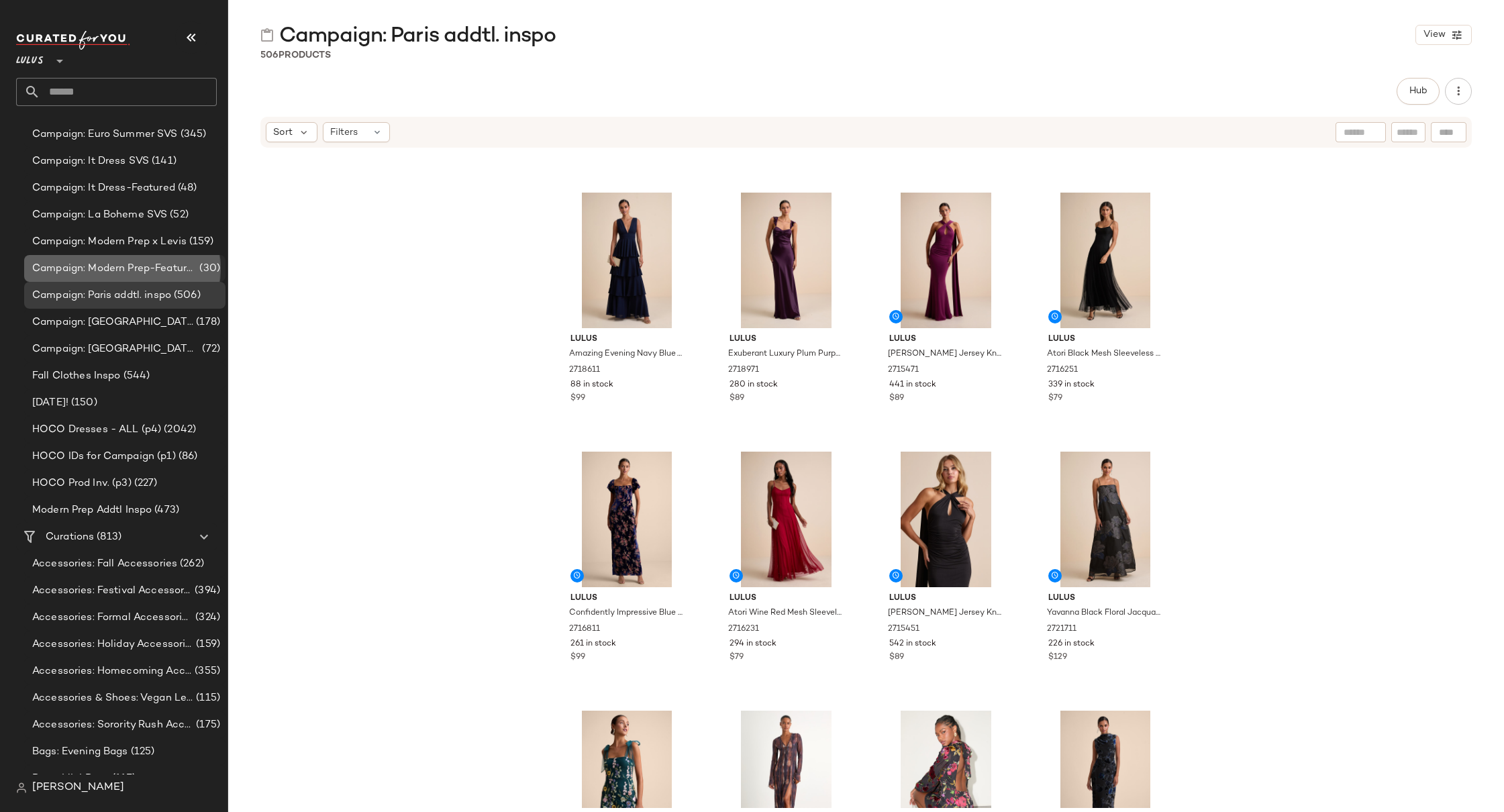
click at [91, 272] on span "Campaign: Modern Prep-Featured" at bounding box center [114, 268] width 165 height 16
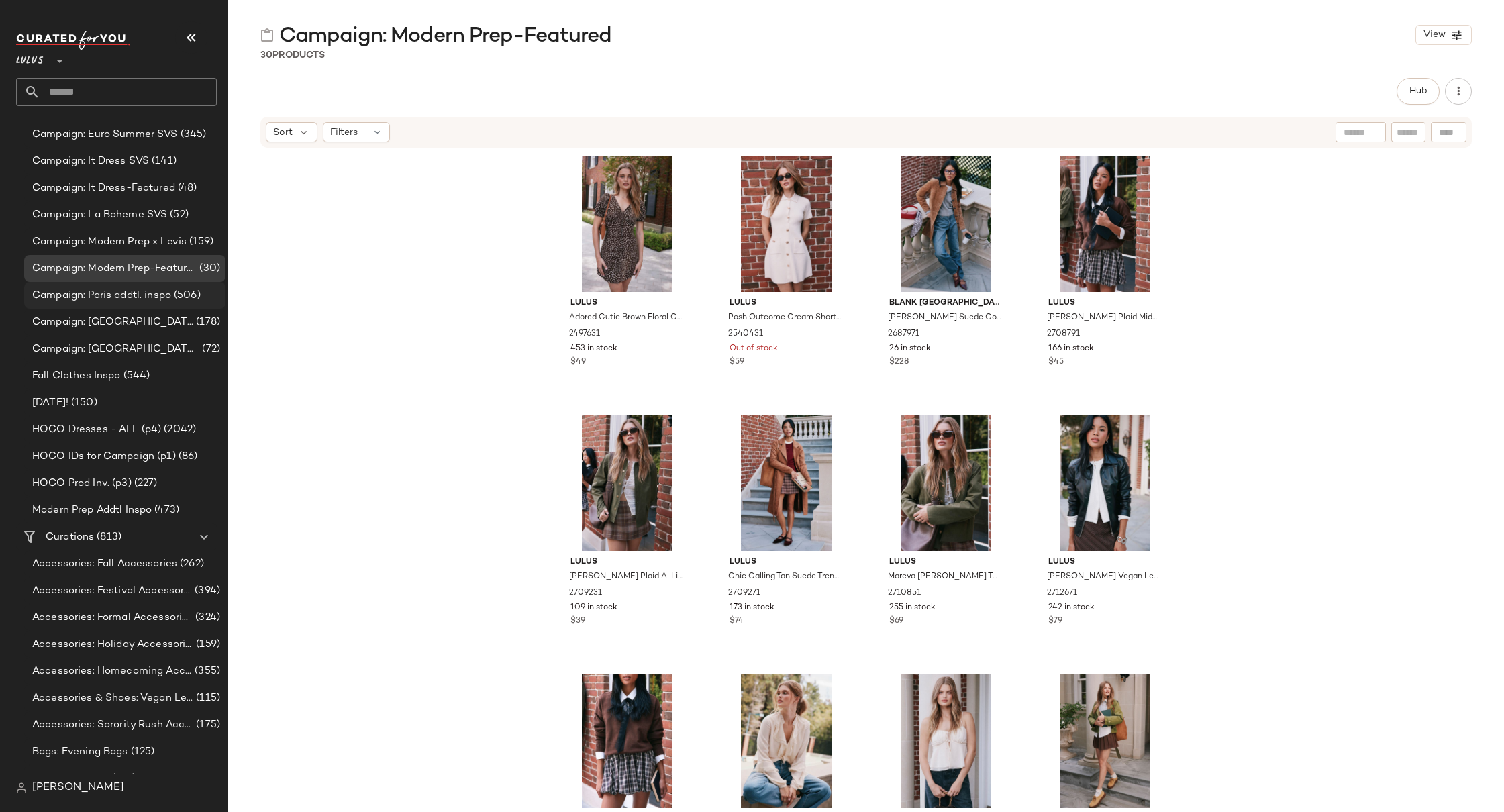
click at [154, 297] on span "Campaign: Paris addtl. inspo" at bounding box center [101, 295] width 139 height 16
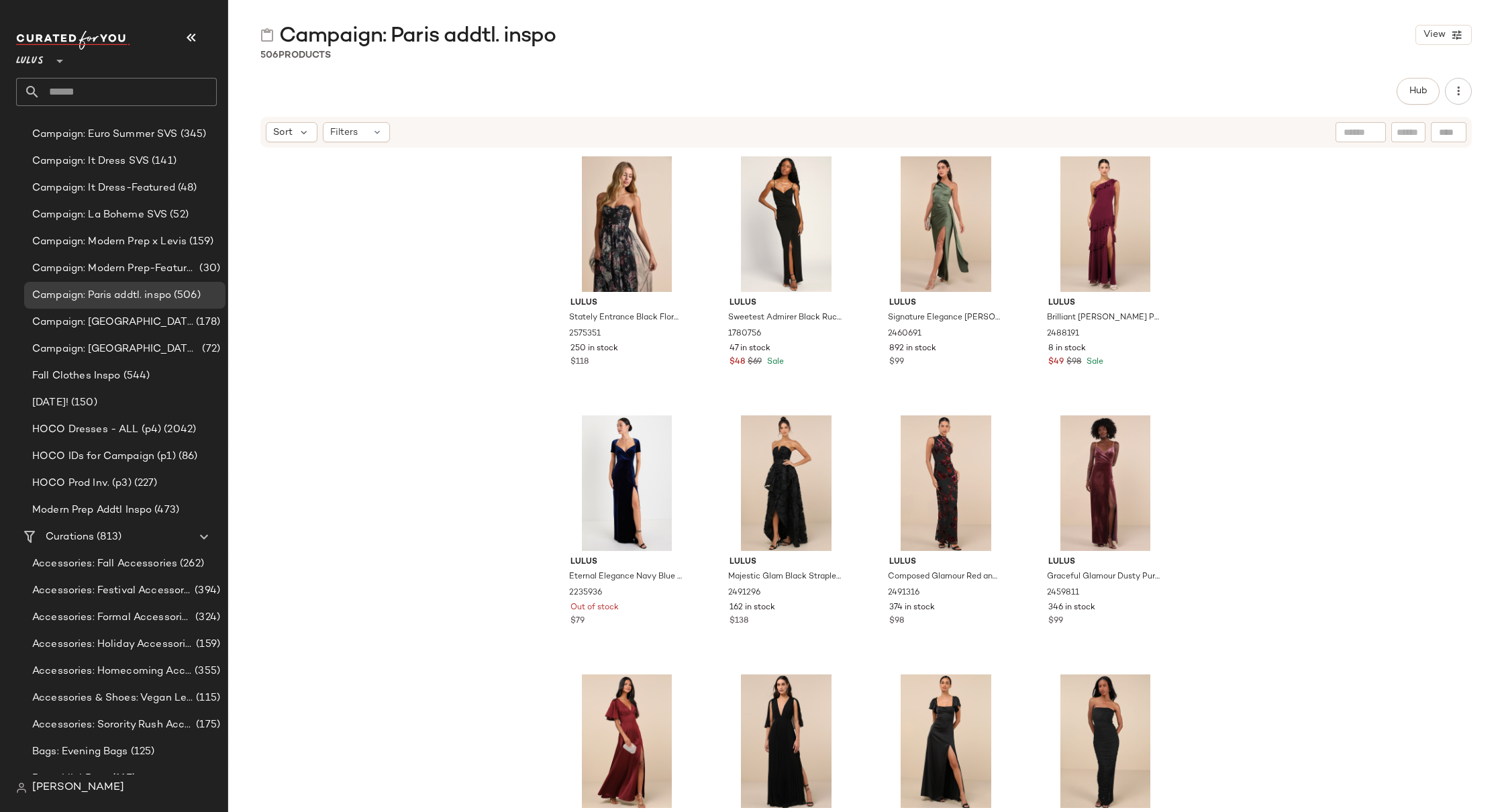
click at [411, 233] on div "Lulus Stately Entrance Black Floral Mesh Strapless Maxi Dress 2575351 250 in st…" at bounding box center [866, 479] width 1276 height 659
click at [111, 92] on input "text" at bounding box center [128, 92] width 177 height 28
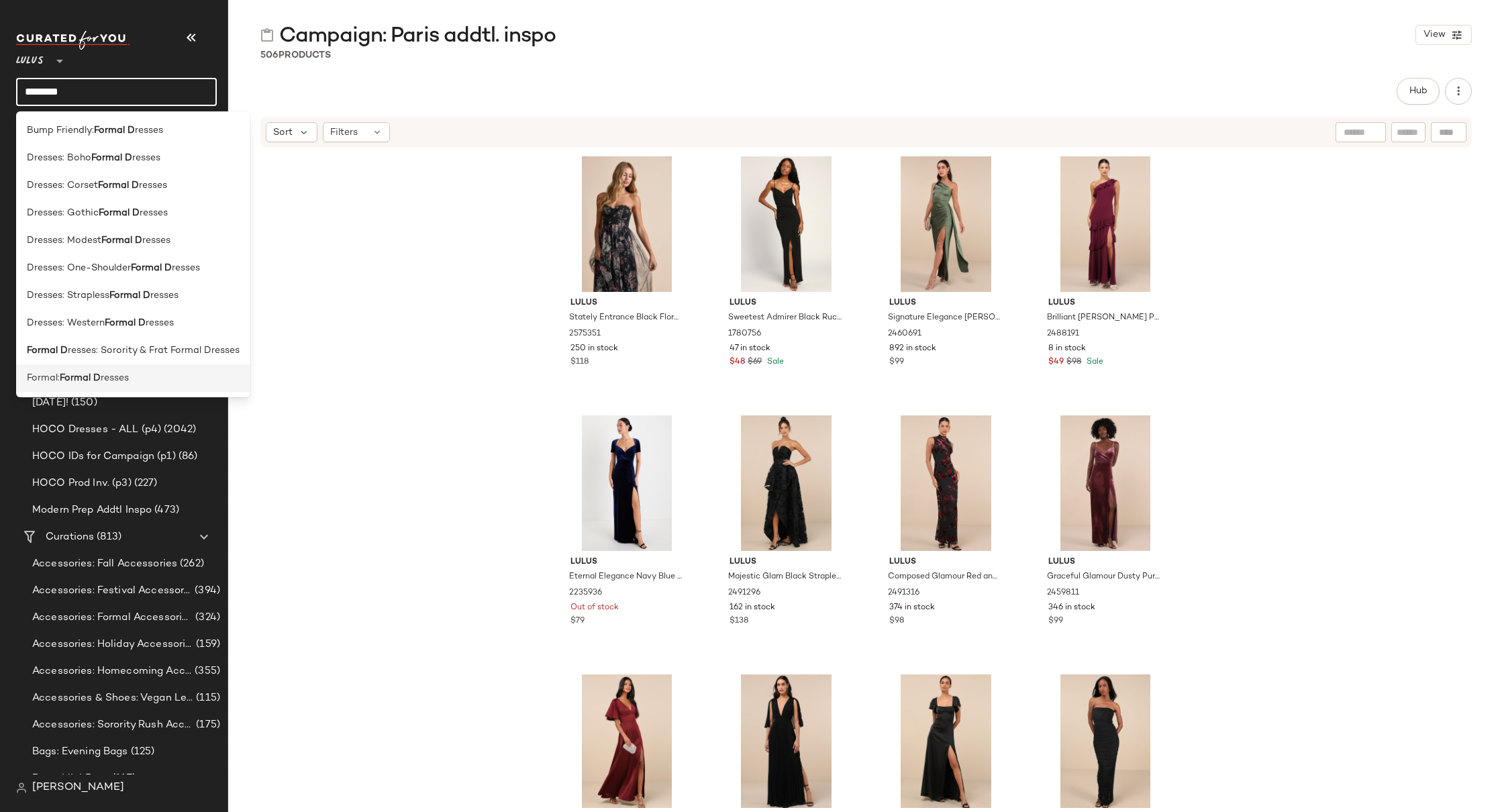
type input "********"
click at [131, 381] on div "Formal: Formal D resses" at bounding box center [133, 378] width 213 height 14
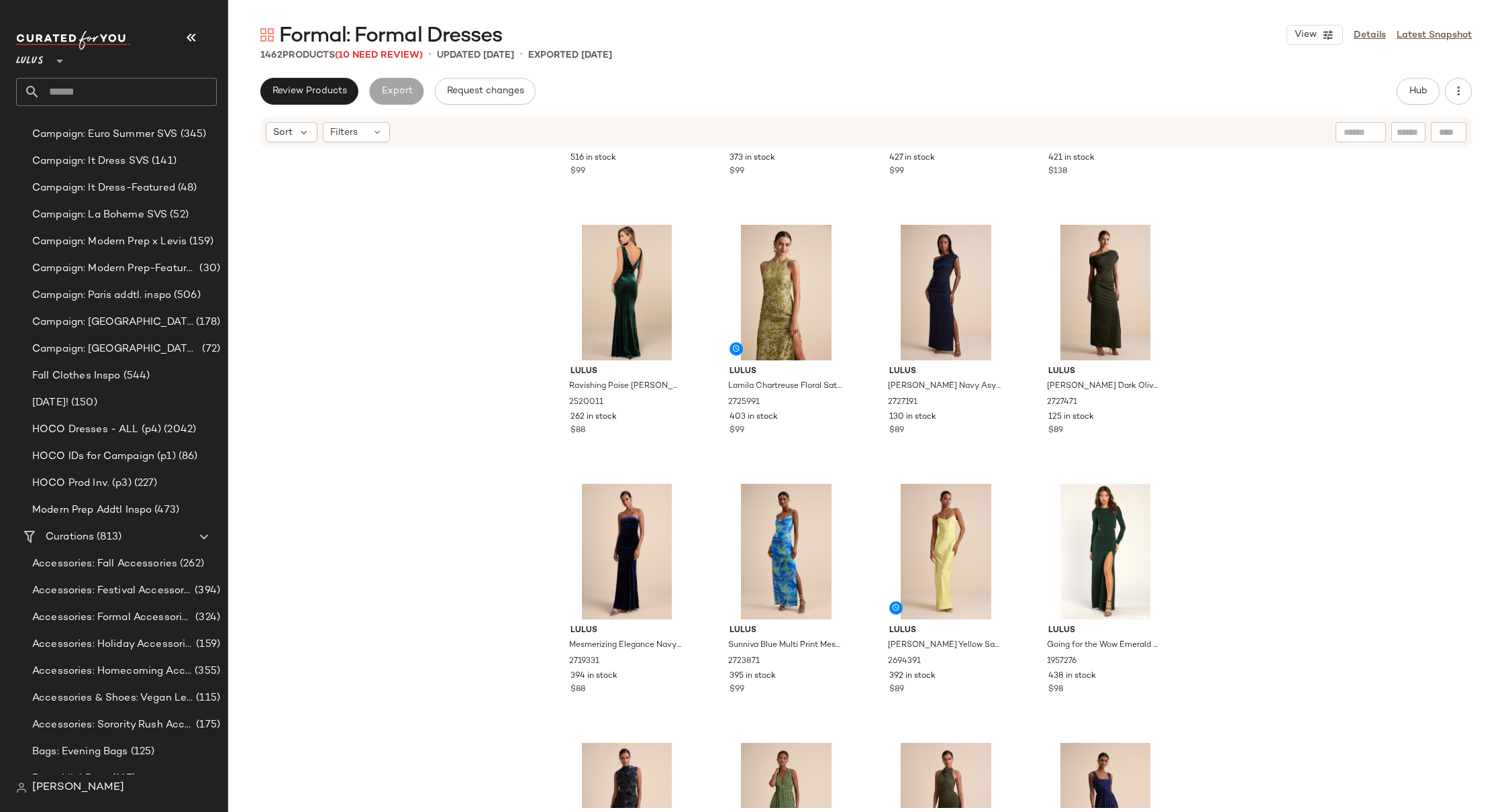
scroll to position [3342, 0]
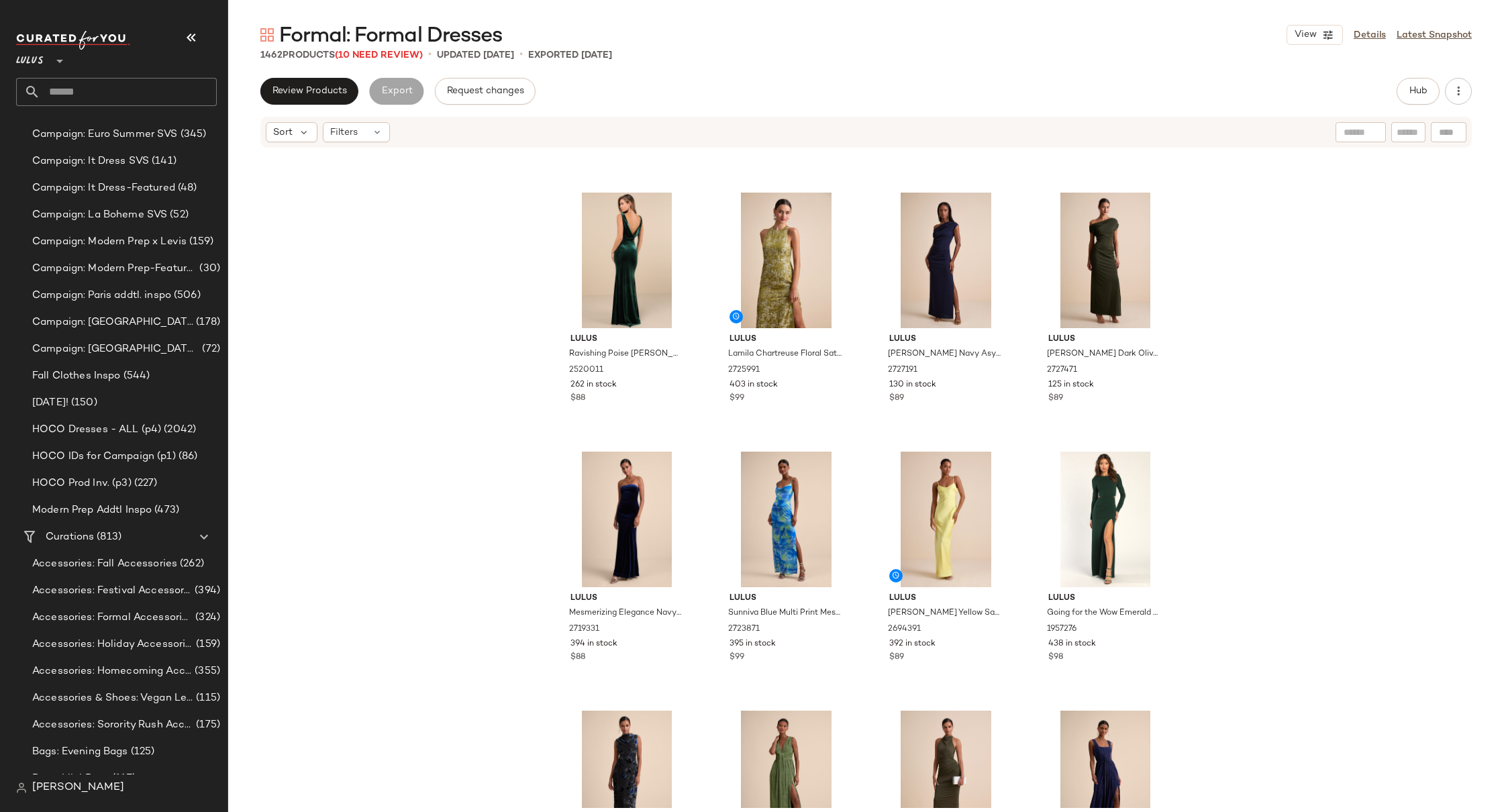
click at [485, 355] on div "Lulus Oswin Navy Satin Plisse Strapless Maxi Dress 2722711 516 in stock $99 Lul…" at bounding box center [866, 479] width 1276 height 659
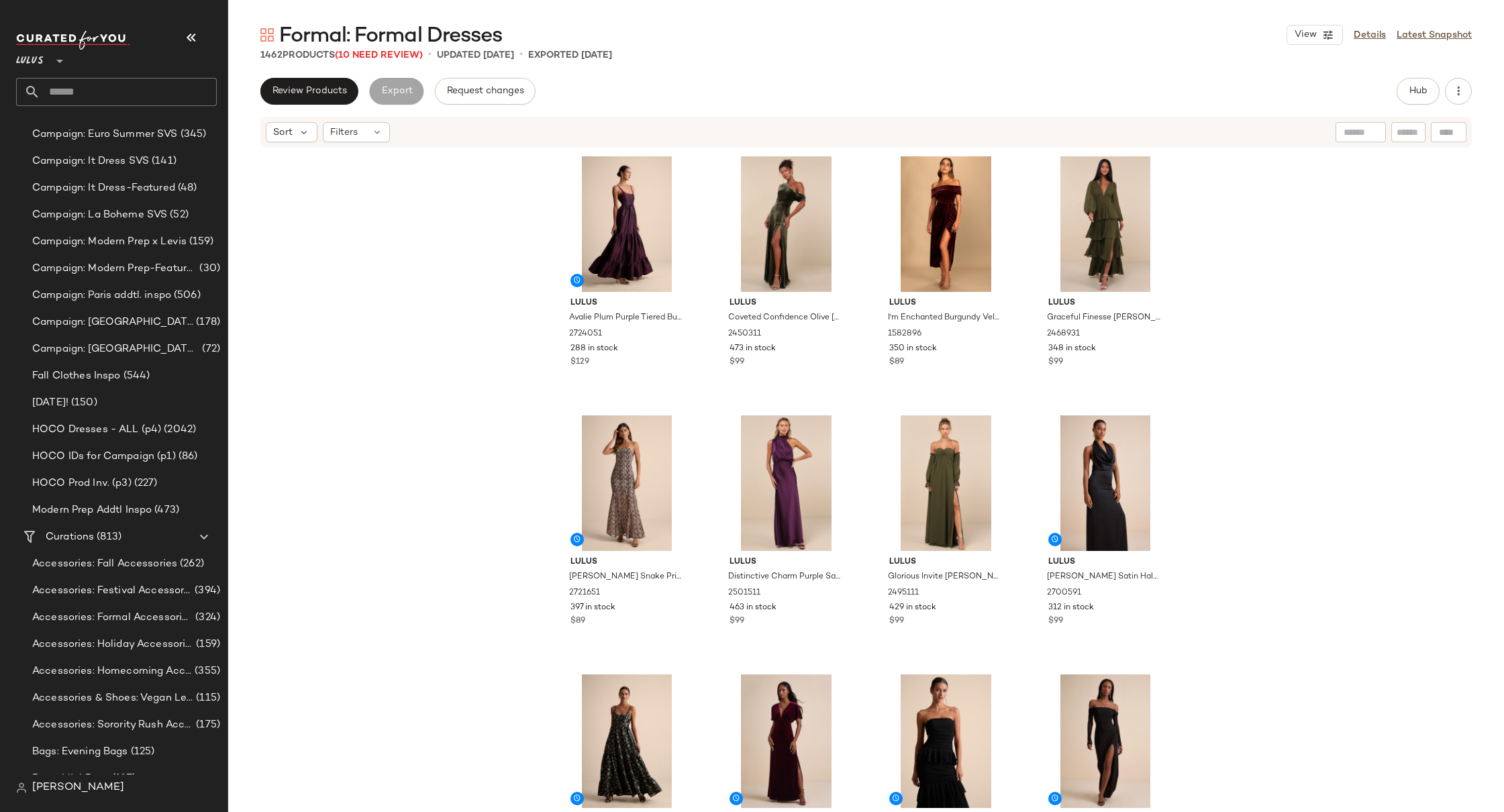
click at [1228, 222] on div "Lulus Avalie Plum Purple Tiered Bustier Maxi Dress 2724051 288 in stock $129 Lu…" at bounding box center [866, 479] width 1276 height 659
click at [1290, 242] on div "Lulus Avalie Plum Purple Tiered Bustier Maxi Dress 2724051 288 in stock $129 Lu…" at bounding box center [866, 479] width 1276 height 659
click at [414, 271] on div "Lulus Avalie Plum Purple Tiered Bustier Maxi Dress 2724051 288 in stock $129 Lu…" at bounding box center [866, 479] width 1276 height 659
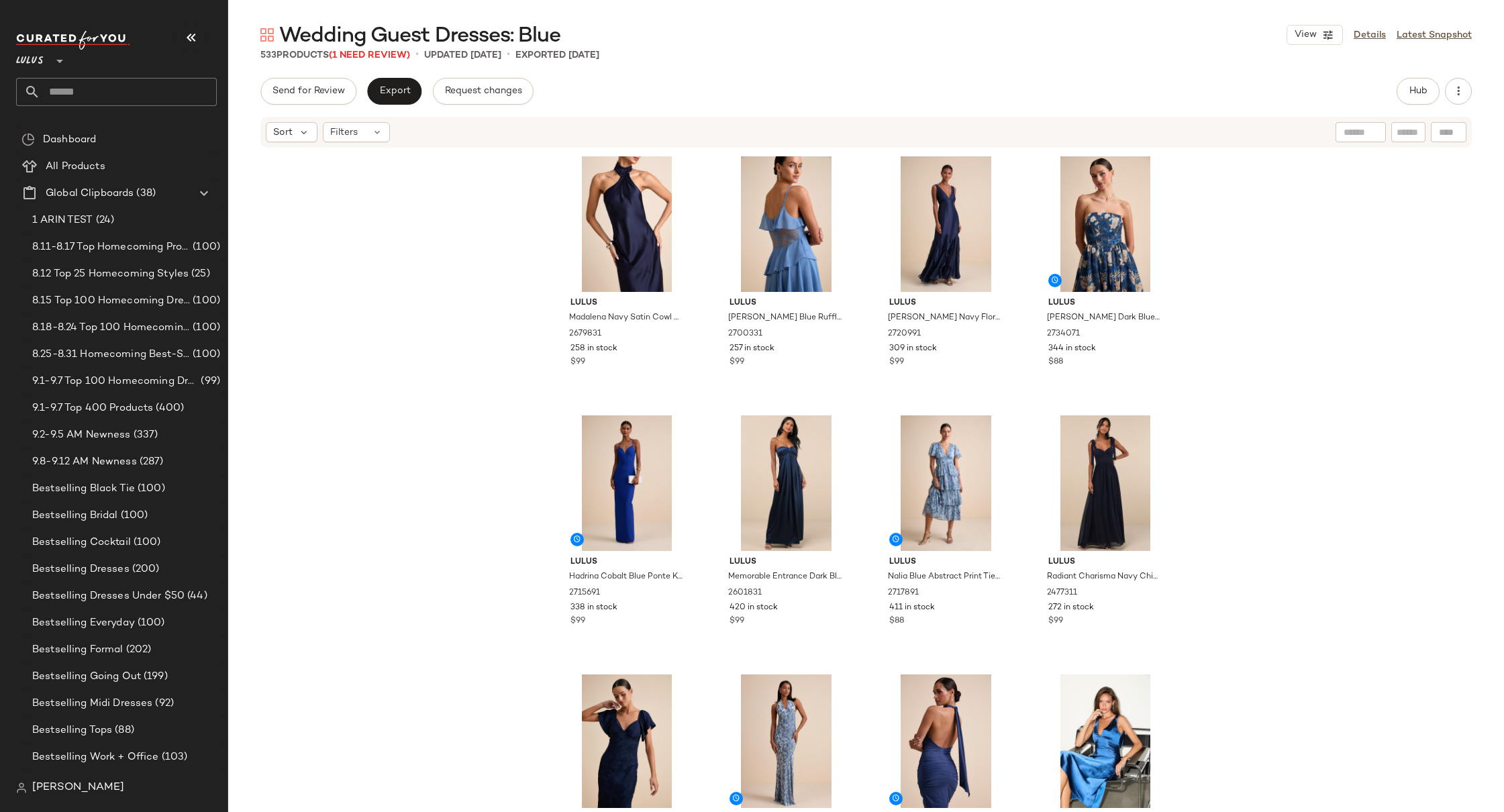
click at [1204, 245] on div "Lulus Madalena Navy Satin Cowl Back Maxi Dress 2679831 258 in stock $99 Lulus […" at bounding box center [866, 479] width 1276 height 659
click at [989, 594] on img "button" at bounding box center [993, 593] width 8 height 8
click at [1181, 386] on div "Lulus Madalena Navy Satin Cowl Back Maxi Dress 2679831 258 in stock $99 Lulus […" at bounding box center [866, 479] width 1276 height 659
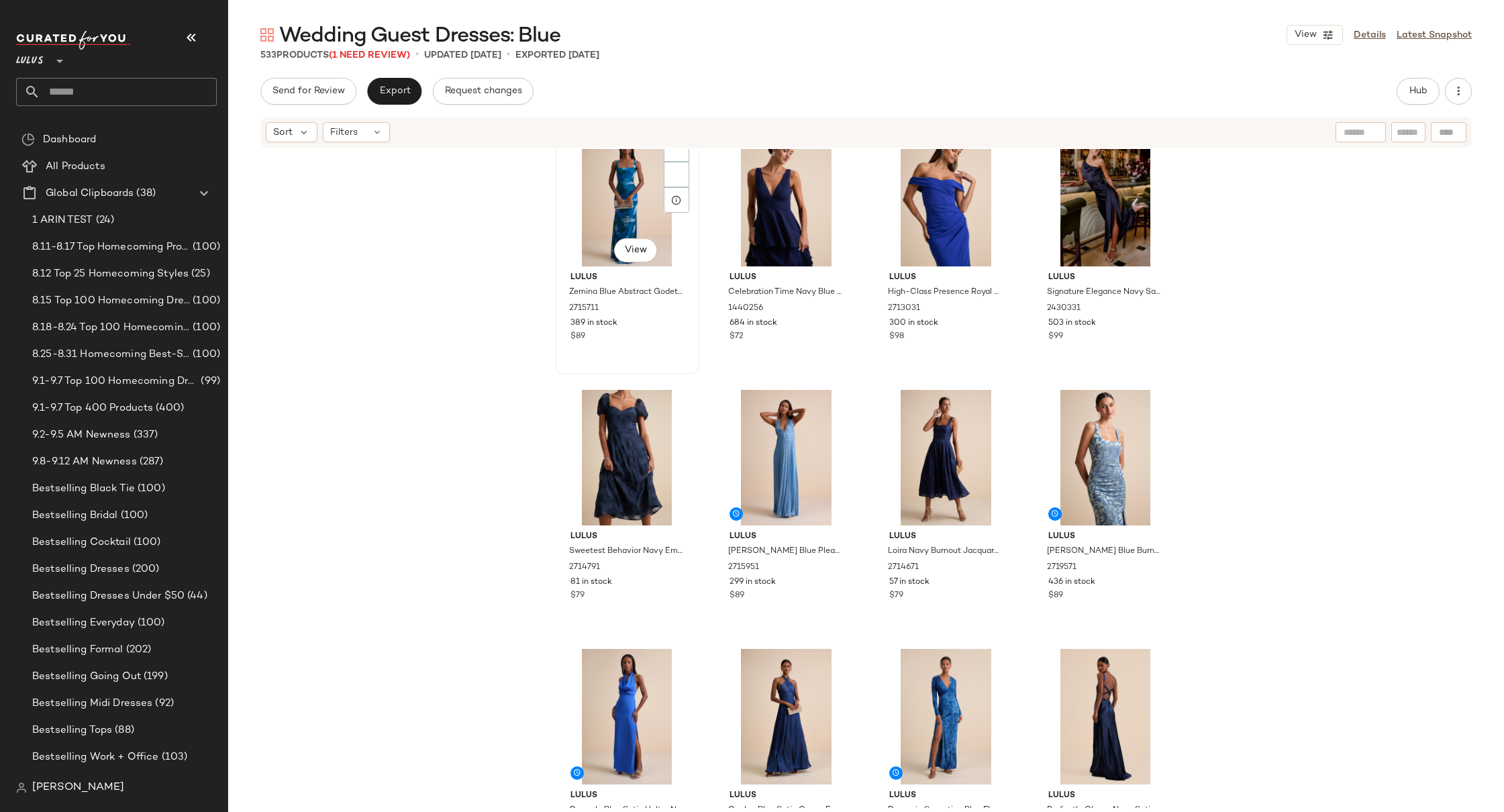
scroll to position [821, 0]
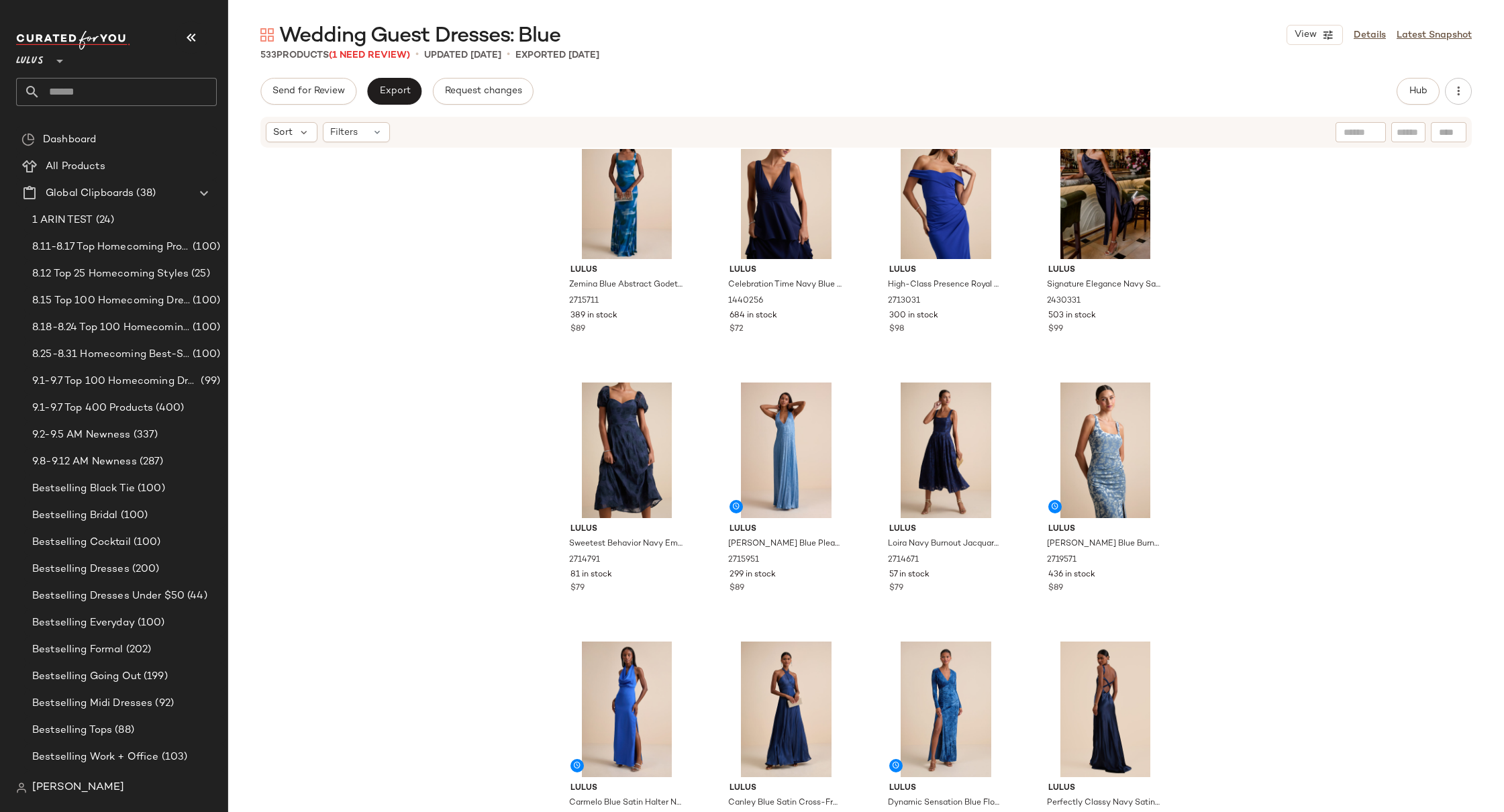
click at [493, 440] on div "Lulus Zemina Blue Abstract Godet Pleated Mermaid Maxi Dress 2715711 389 in stoc…" at bounding box center [866, 479] width 1276 height 659
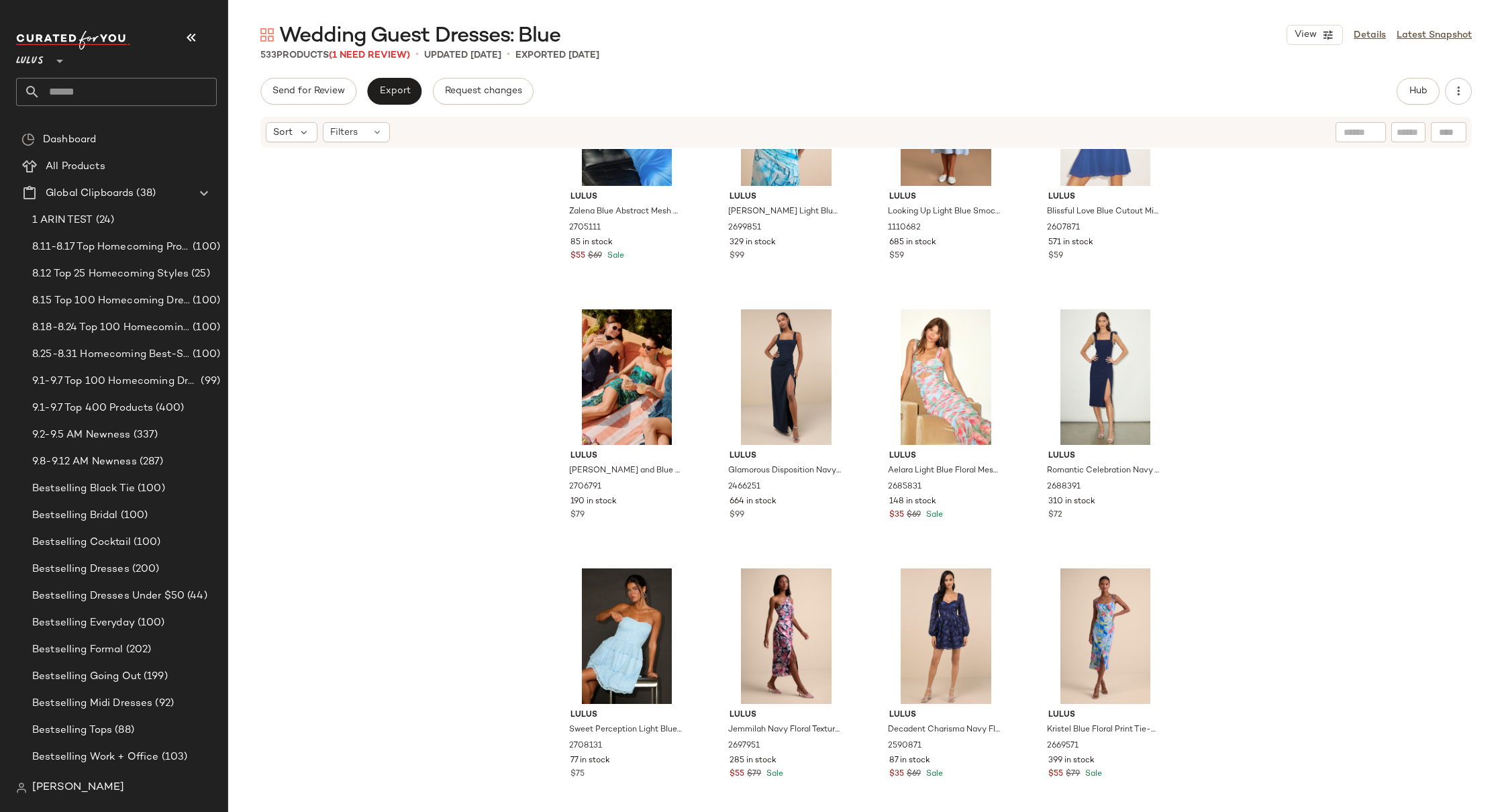
scroll to position [6600, 0]
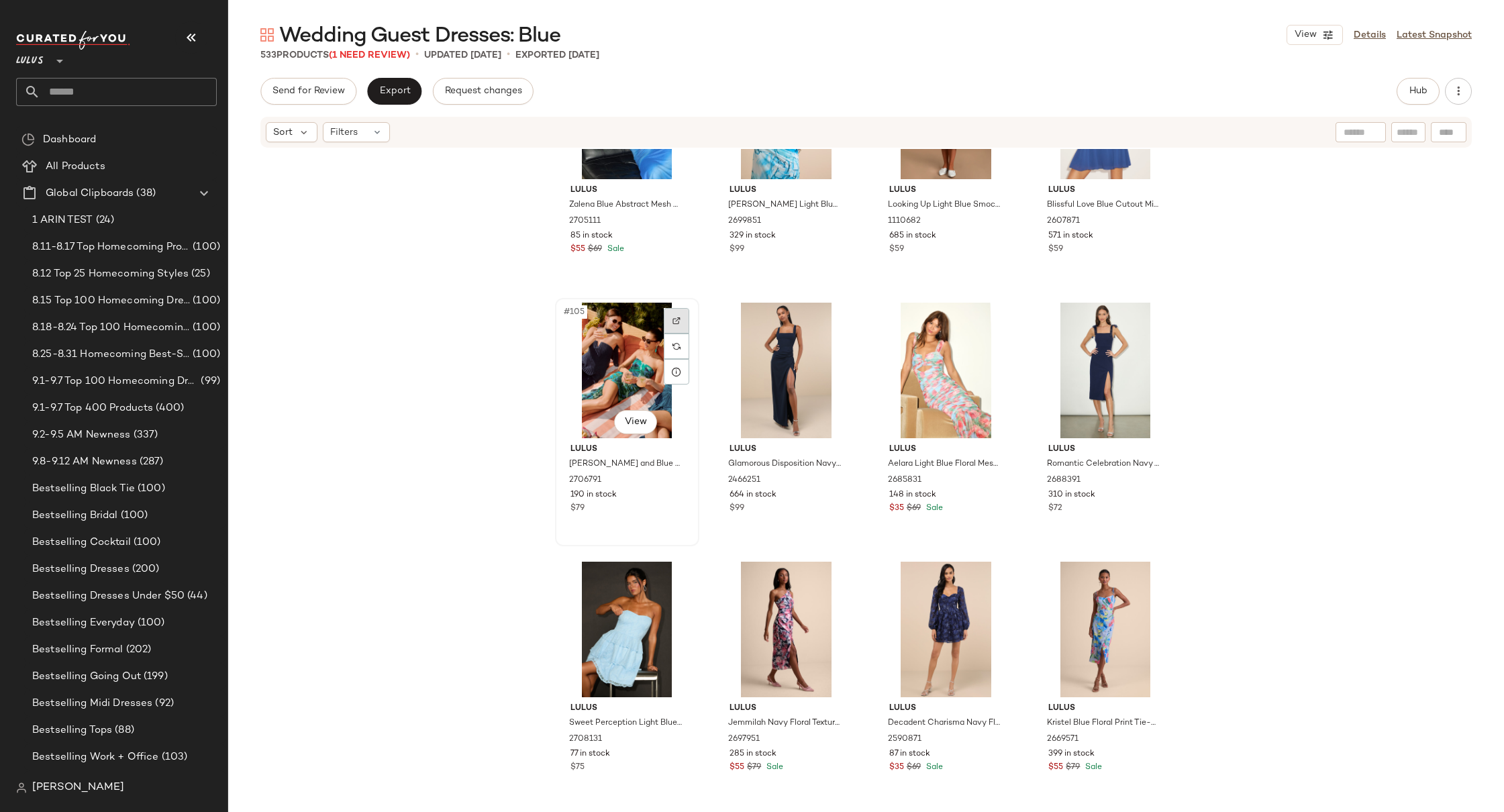
click at [673, 324] on img at bounding box center [676, 321] width 8 height 8
click at [670, 479] on img "button" at bounding box center [674, 480] width 8 height 8
click at [480, 427] on div "Lulus Zalena Blue Abstract Mesh Ruched Sleeveless Midi Dress 2705111 85 in stoc…" at bounding box center [866, 479] width 1276 height 659
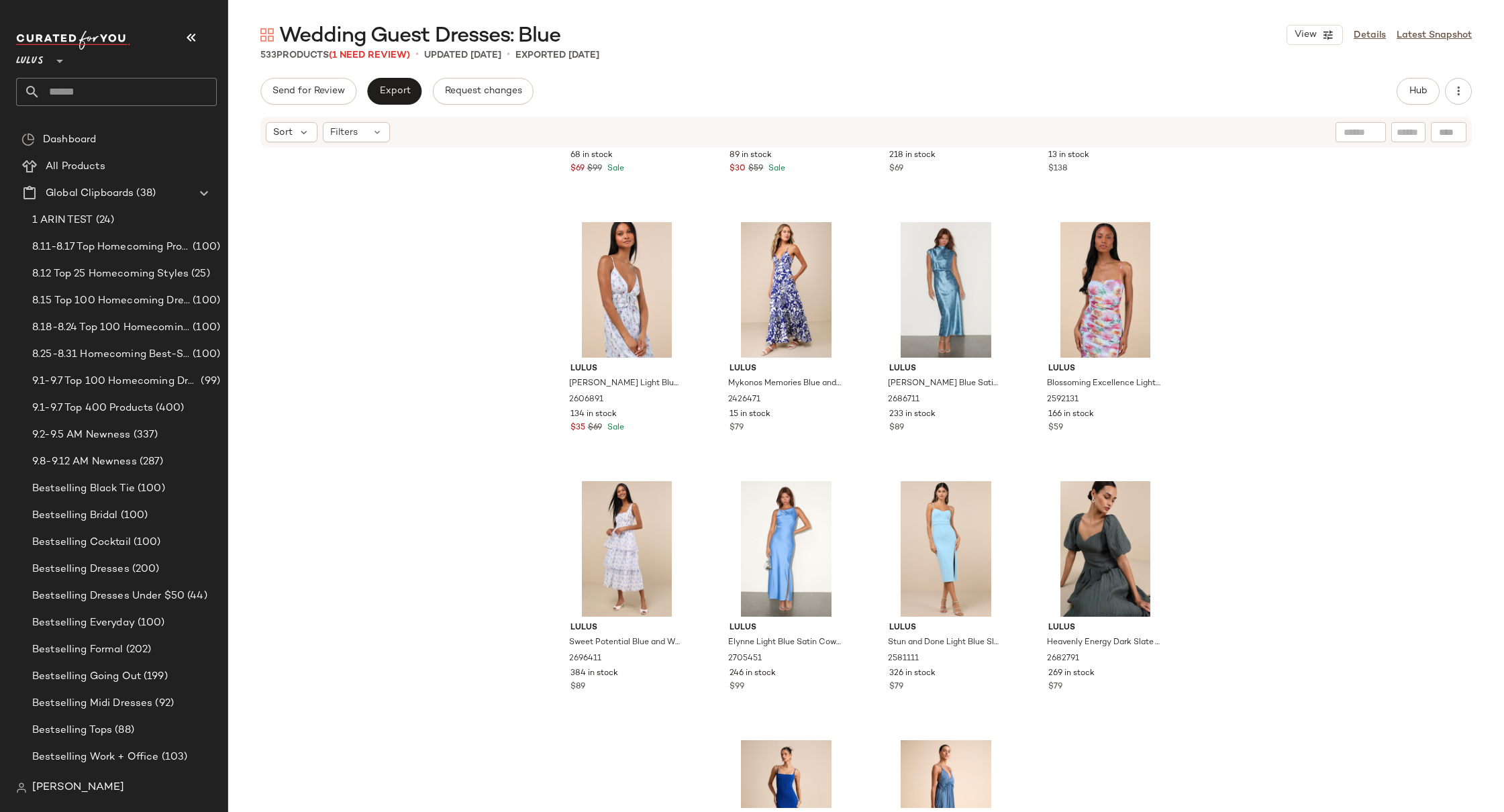
scroll to position [7476, 0]
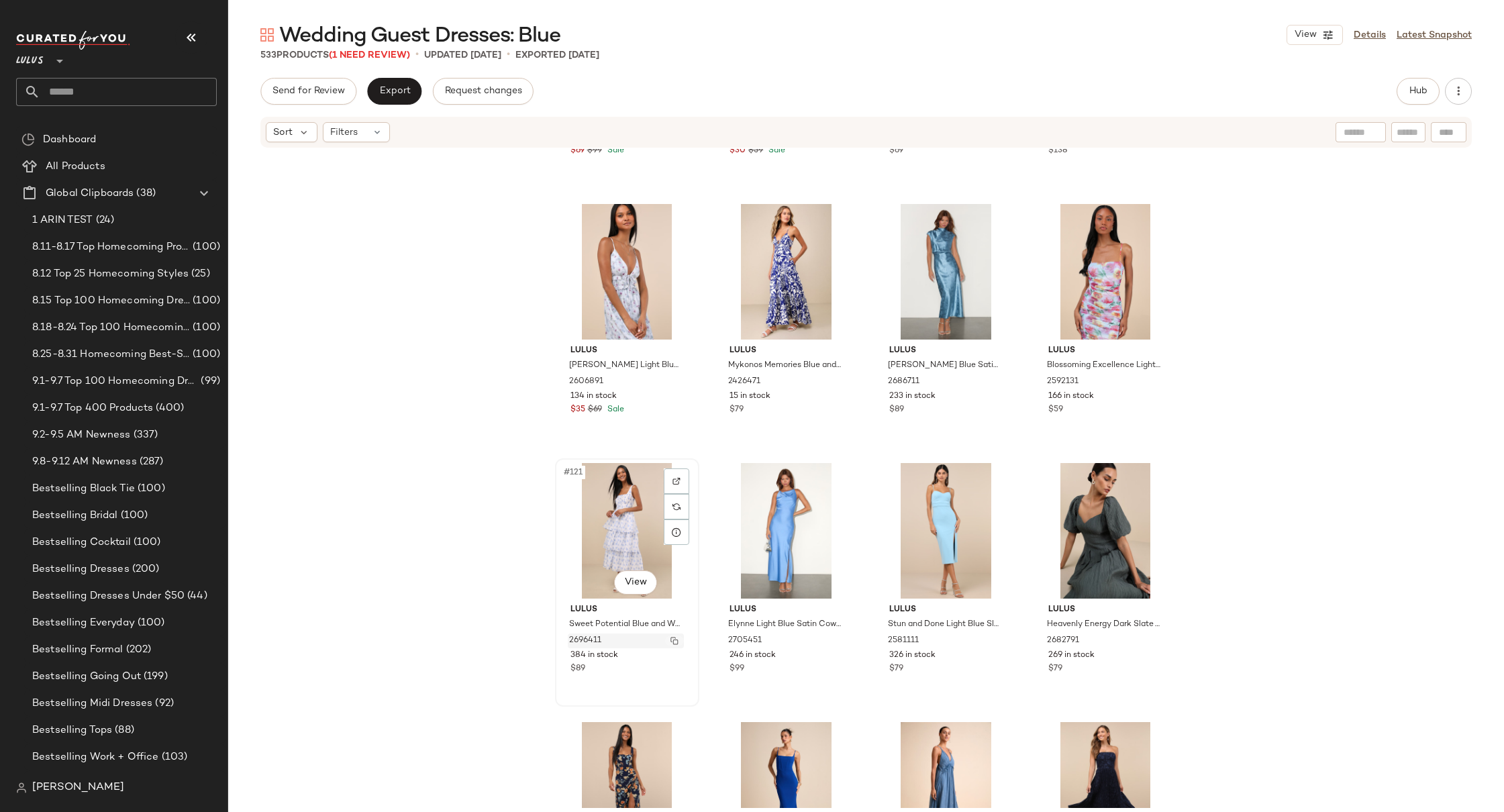
click at [670, 641] on img "button" at bounding box center [674, 641] width 8 height 8
click at [1192, 438] on div "Lulus Phenomenal Aura Black Floral Ruched Tiered Strapless Maxi Dress 2295591 6…" at bounding box center [866, 479] width 1276 height 659
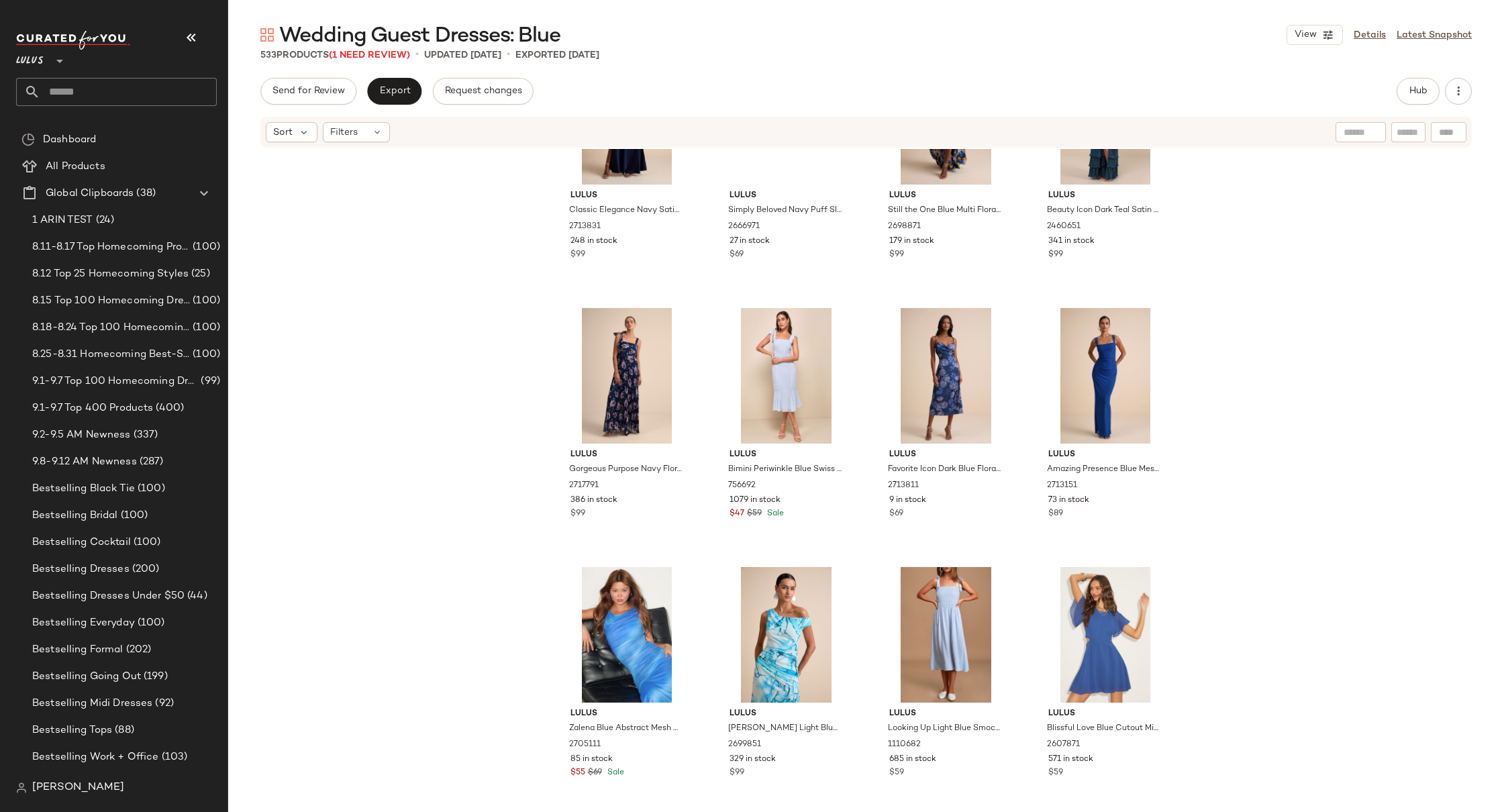
scroll to position [5325, 0]
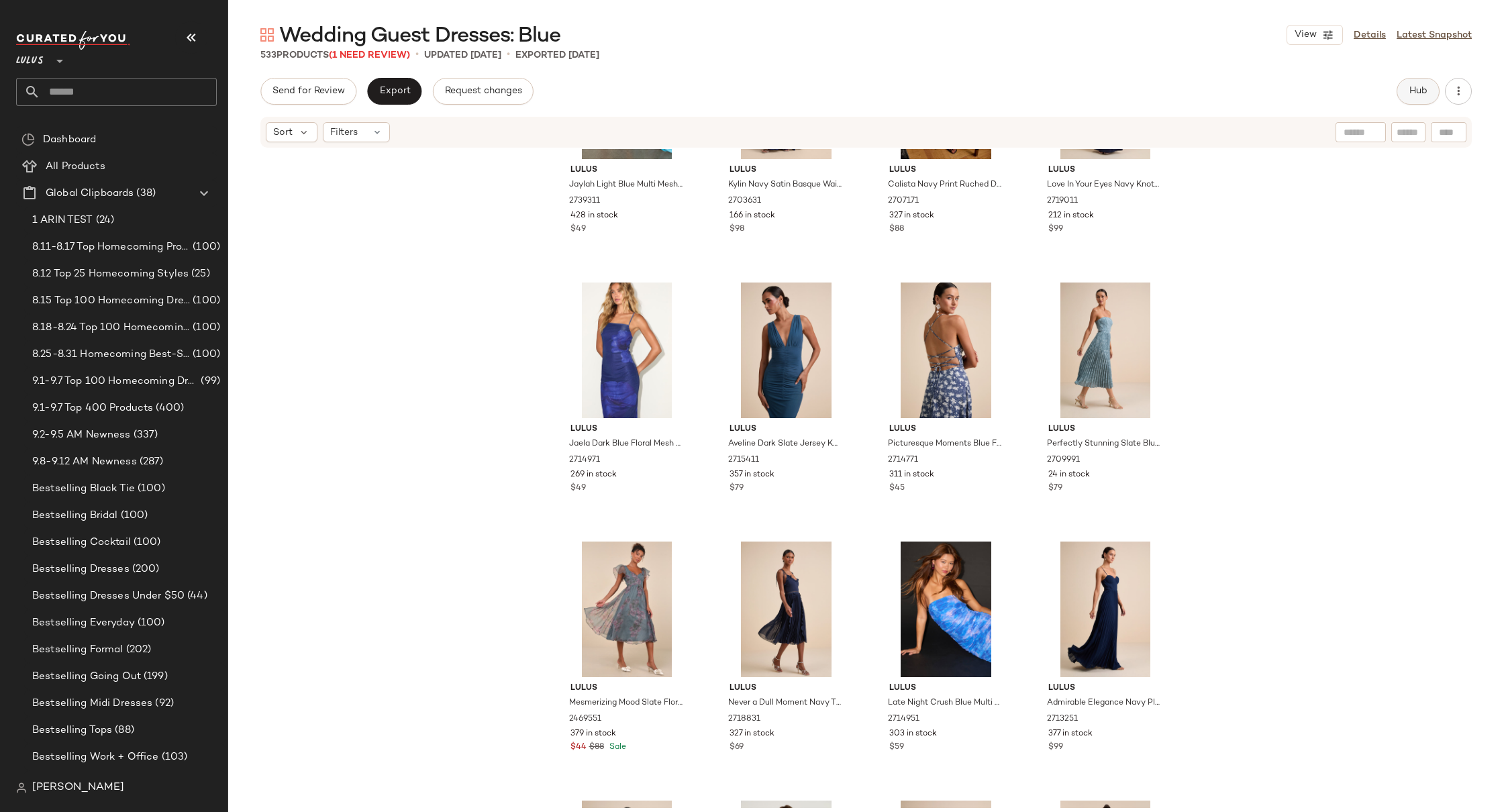
click at [1414, 86] on span "Hub" at bounding box center [1418, 91] width 19 height 10
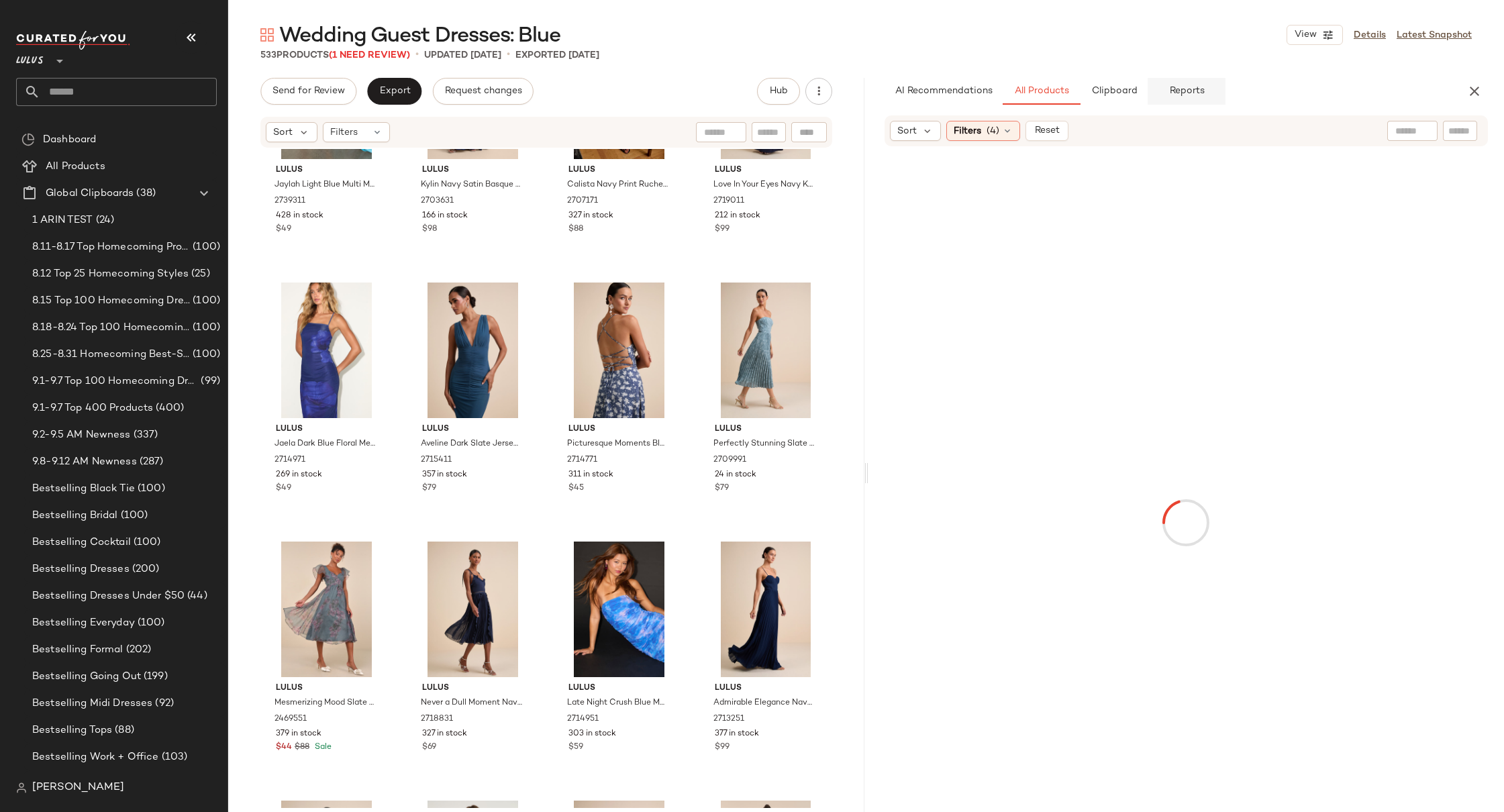
click at [1194, 95] on span "Reports" at bounding box center [1186, 91] width 36 height 10
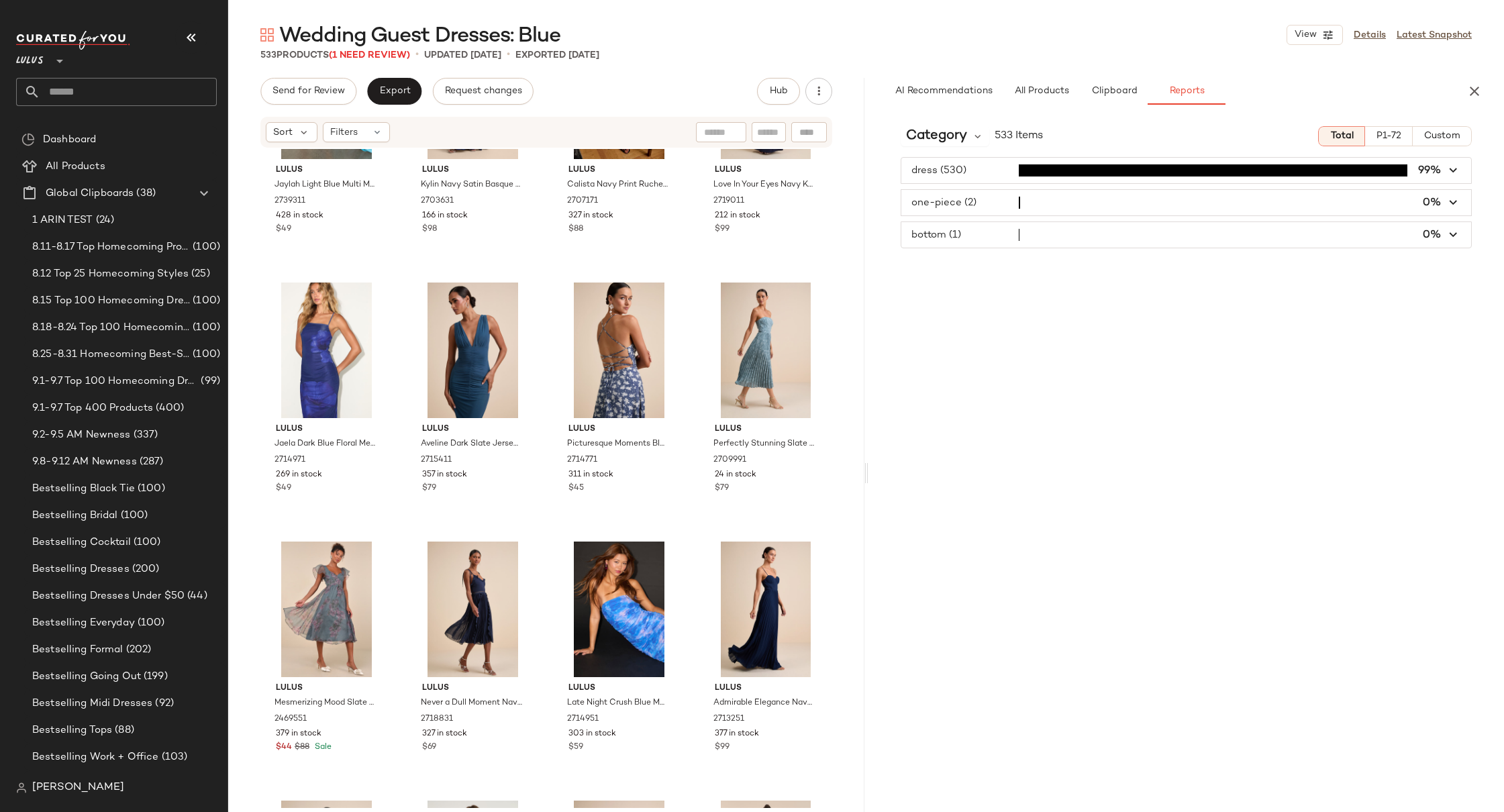
click at [1392, 131] on span "P1-72" at bounding box center [1388, 136] width 25 height 10
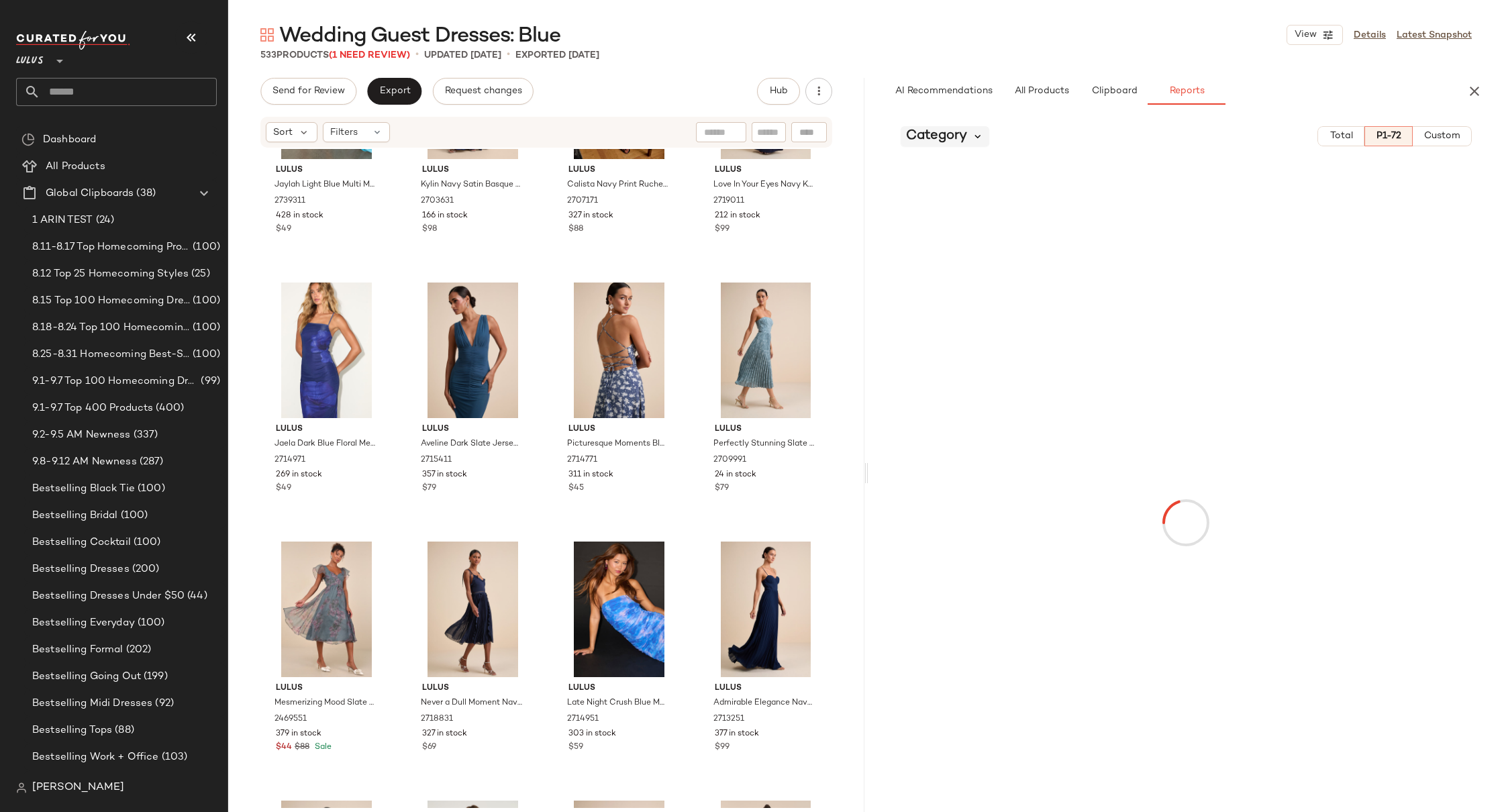
click at [975, 134] on icon at bounding box center [978, 136] width 12 height 12
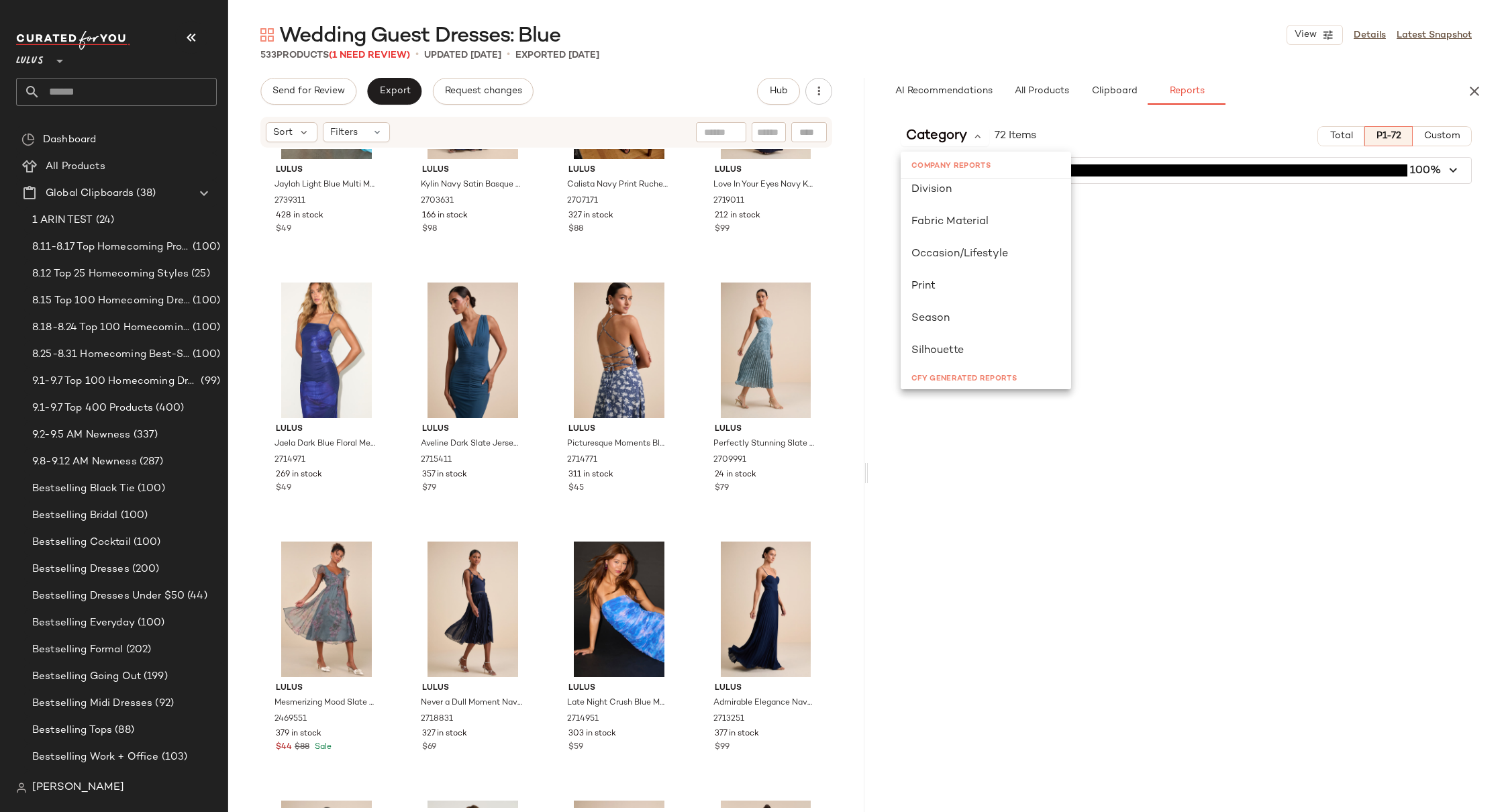
scroll to position [189, 0]
click at [1001, 239] on span "Occasion/Lifestyle" at bounding box center [960, 238] width 97 height 11
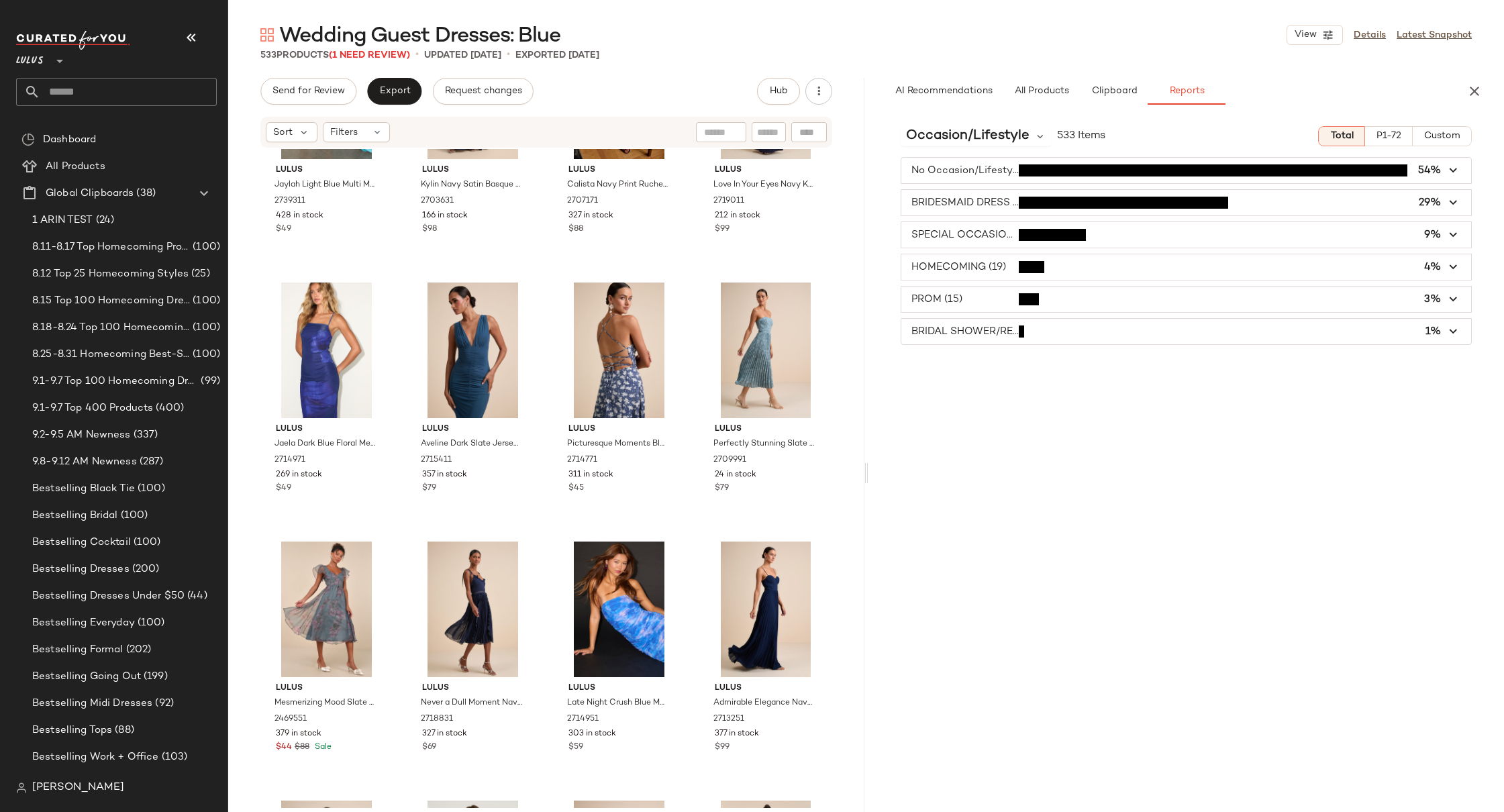
click at [961, 159] on span "button" at bounding box center [1186, 171] width 570 height 25
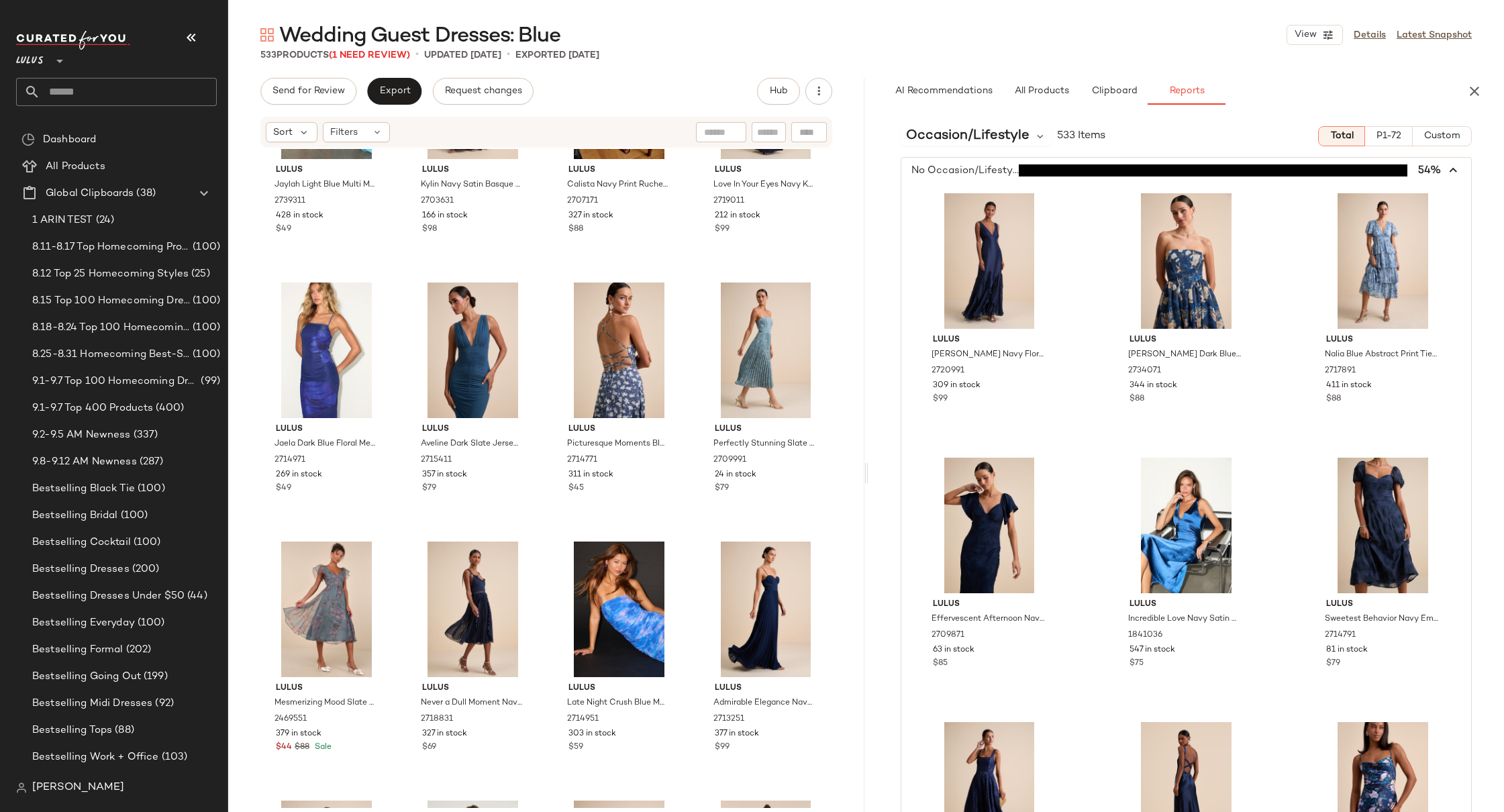
click at [993, 169] on span "button" at bounding box center [1186, 171] width 570 height 25
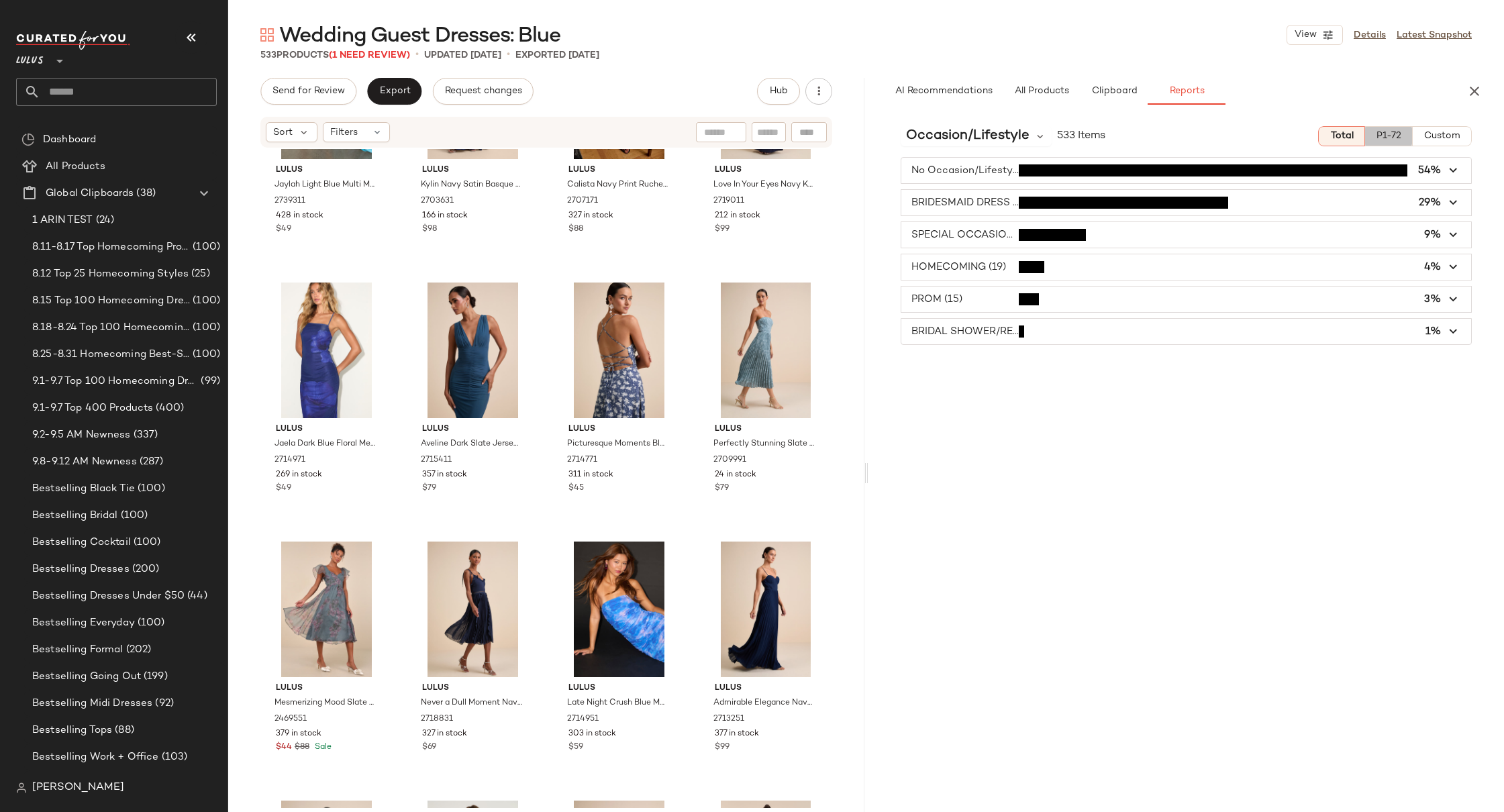
click at [1389, 137] on span "P1-72" at bounding box center [1388, 136] width 25 height 10
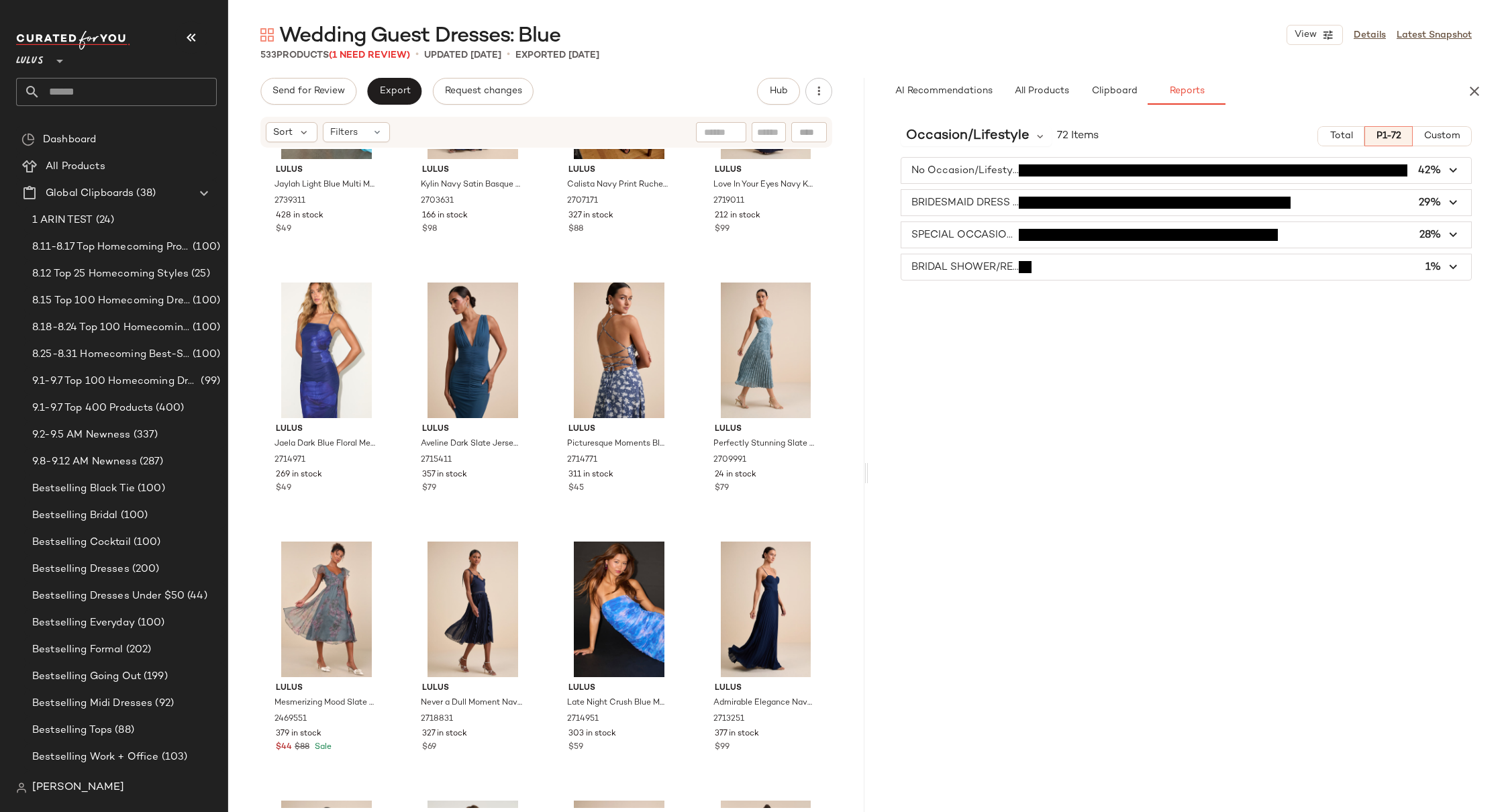
click at [1414, 198] on span "button" at bounding box center [1186, 203] width 570 height 25
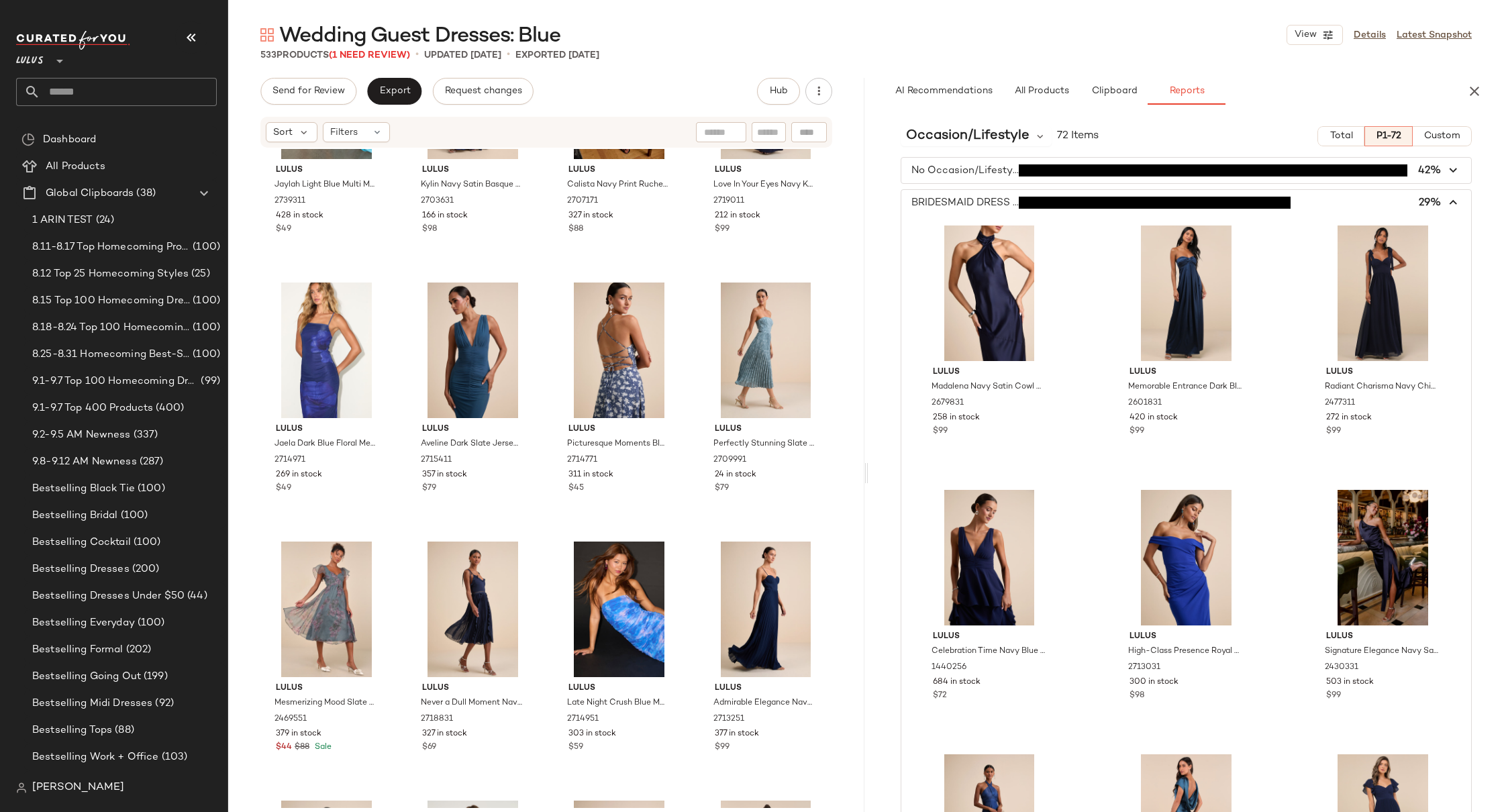
click at [1429, 202] on span "button" at bounding box center [1186, 203] width 570 height 25
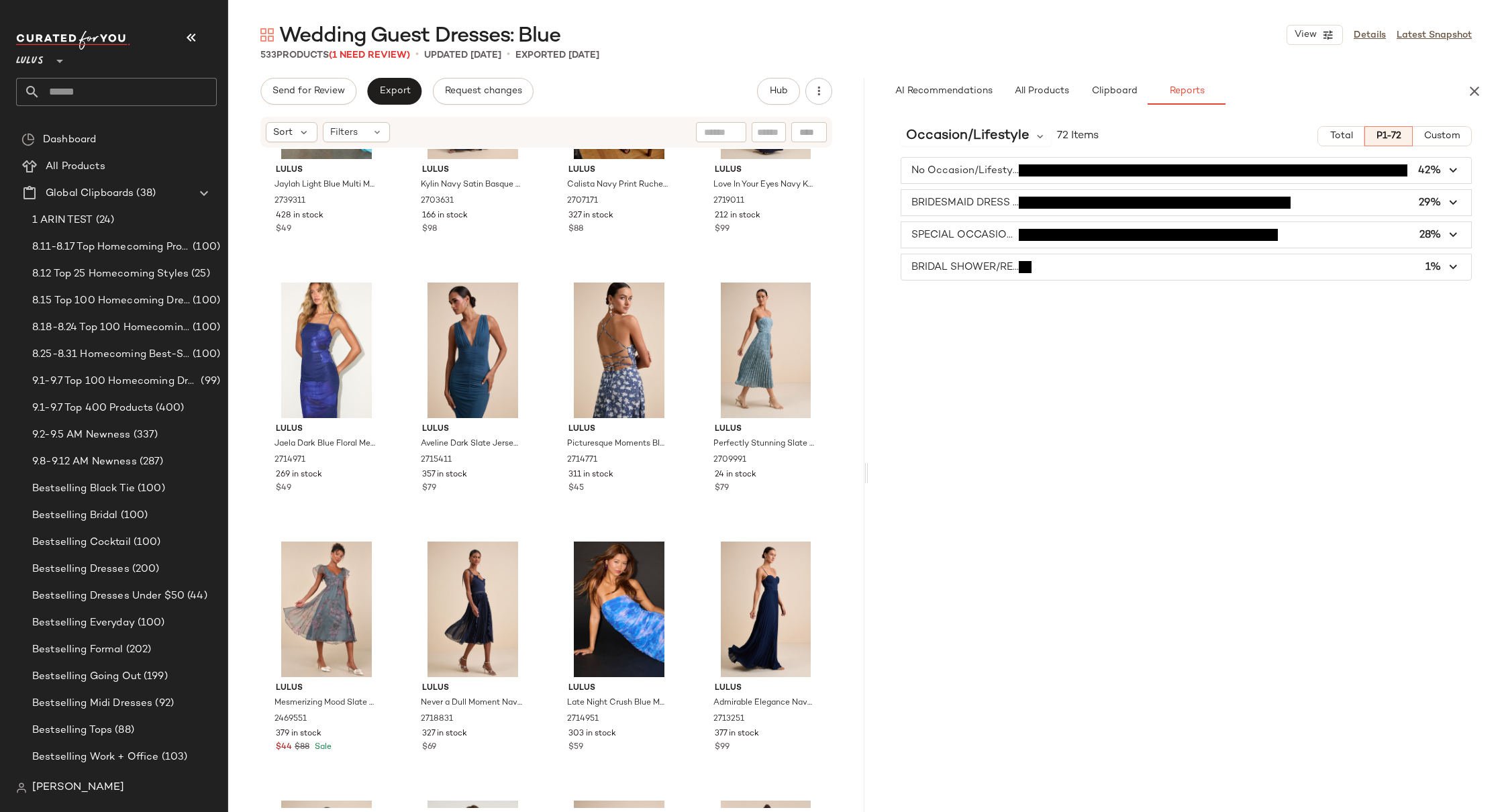
click at [1447, 171] on icon "button" at bounding box center [1454, 171] width 16 height 16
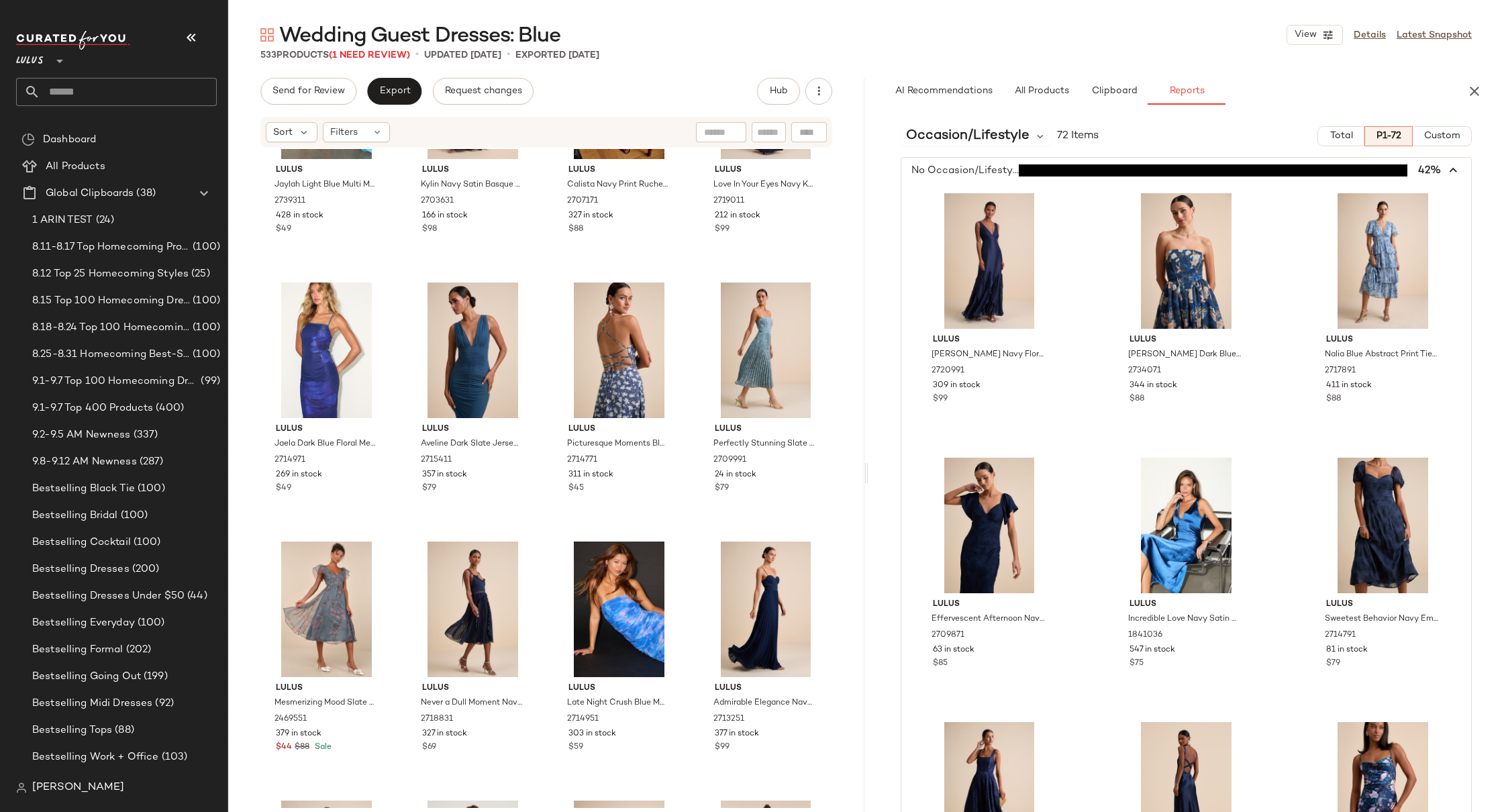
click at [1447, 171] on icon "button" at bounding box center [1454, 171] width 16 height 16
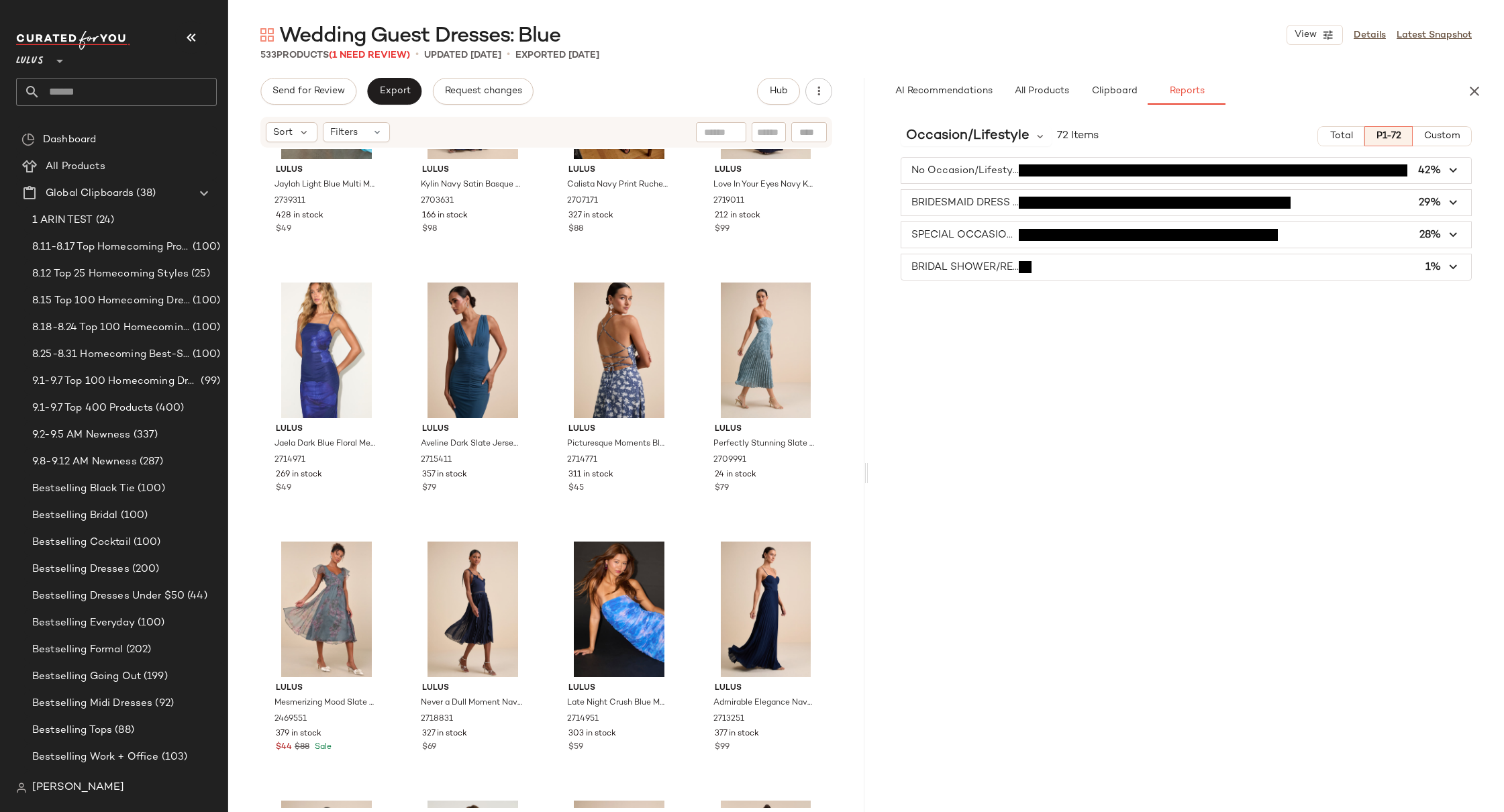
click at [1454, 227] on icon "button" at bounding box center [1454, 235] width 16 height 16
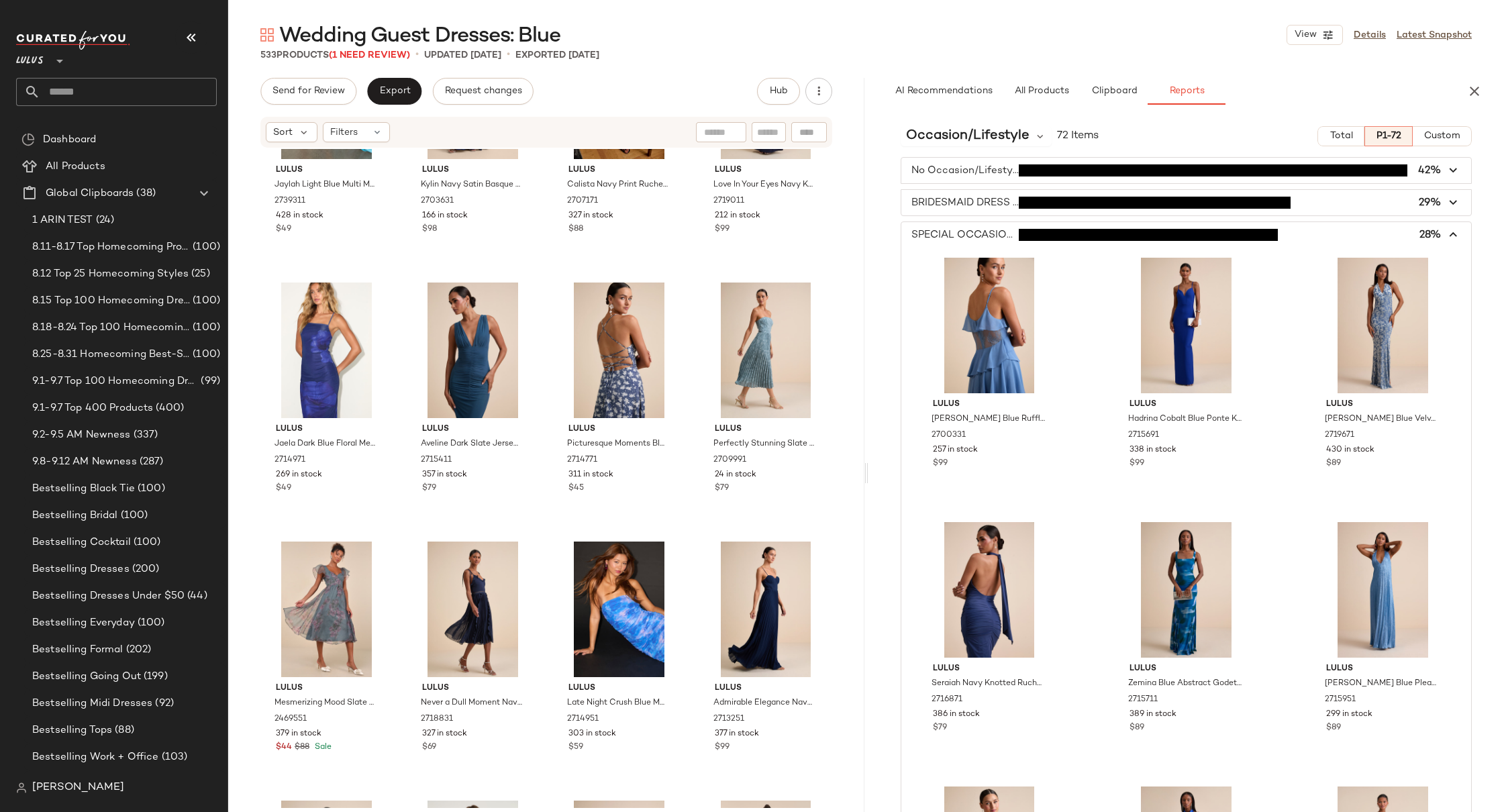
click at [1454, 227] on span "button" at bounding box center [1186, 235] width 570 height 25
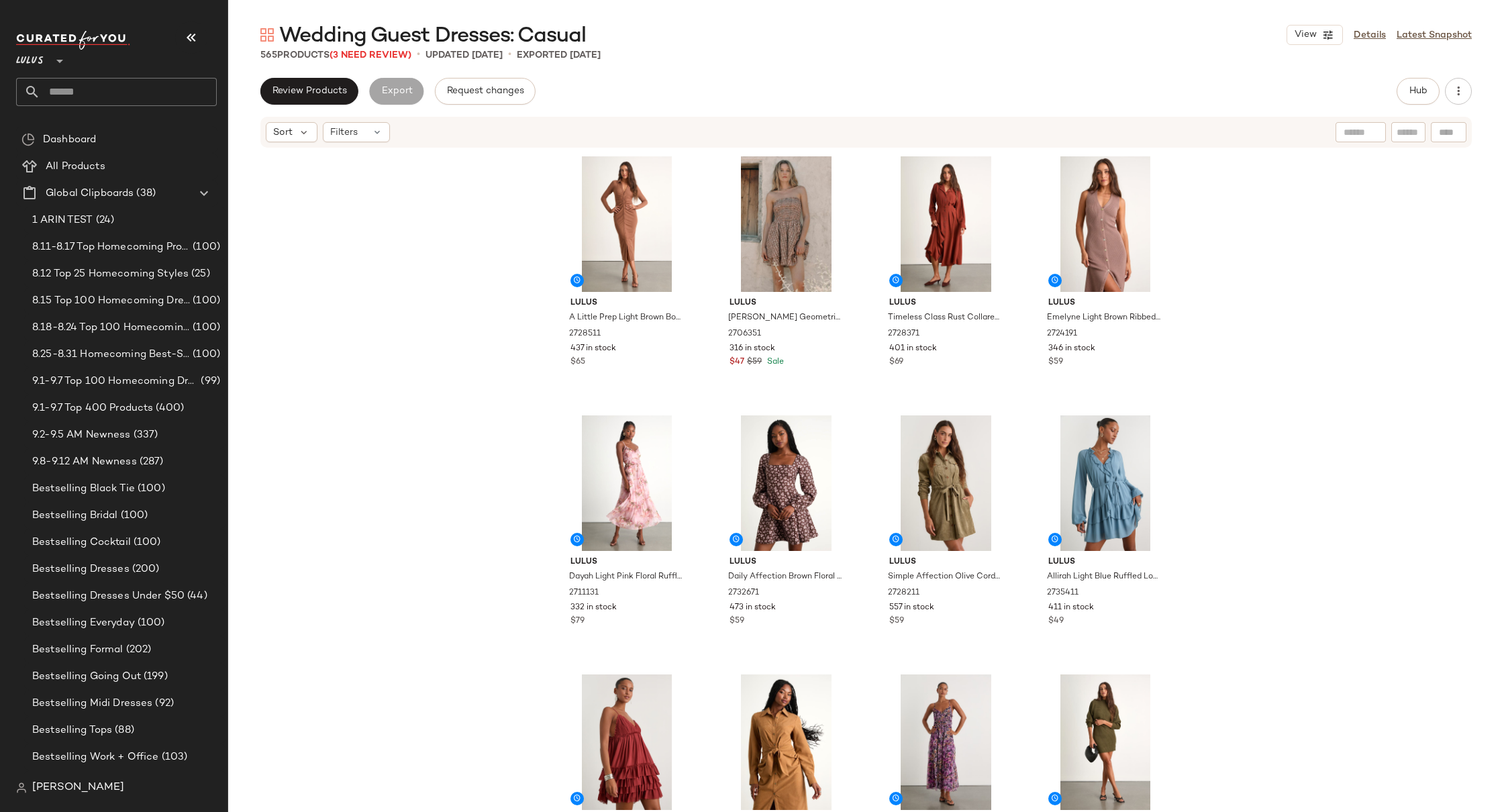
click at [484, 321] on div "Lulus A Little Prep Light Brown Bodycon Midi Dress 2728511 437 in stock $65 Lul…" at bounding box center [866, 500] width 1276 height 703
click at [500, 357] on div "Lulus A Little Prep Light Brown Bodycon Midi Dress 2728511 437 in stock $65 Lul…" at bounding box center [866, 500] width 1276 height 703
click at [494, 286] on div "Lulus A Little Prep Light Brown Bodycon Midi Dress 2728511 437 in stock $65 Lul…" at bounding box center [866, 500] width 1276 height 703
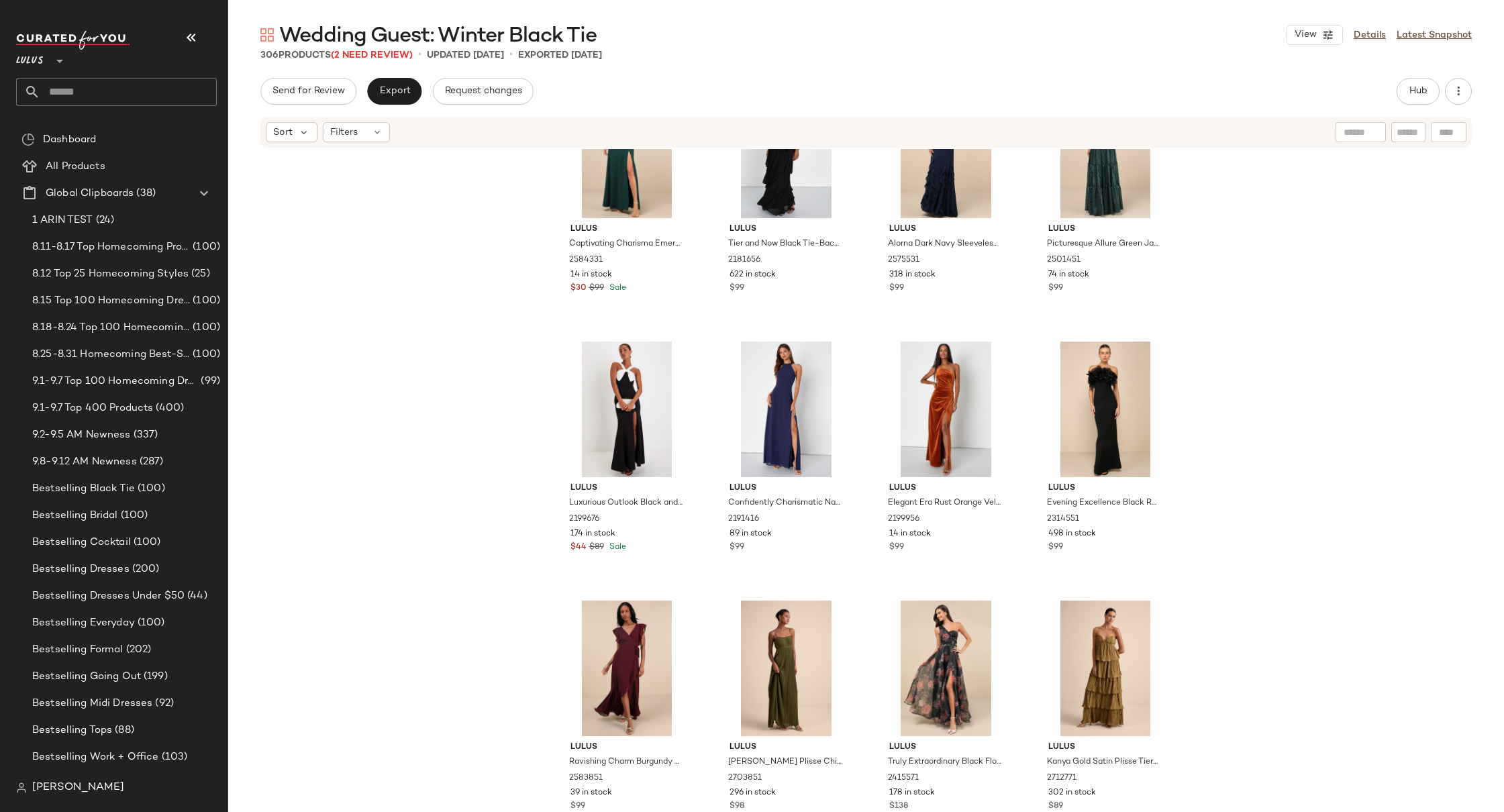
scroll to position [6609, 0]
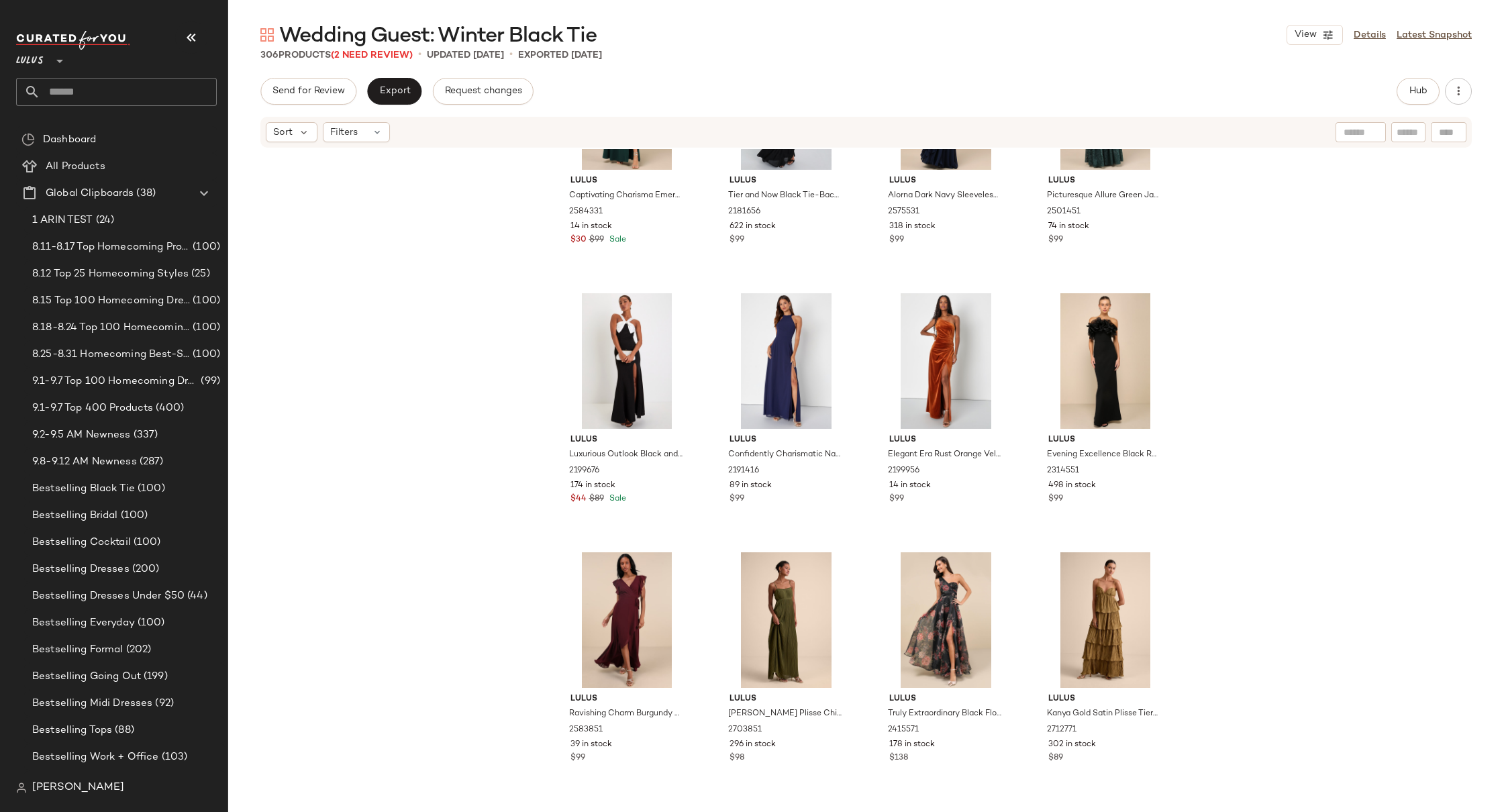
click at [462, 345] on div "Lulus Captivating Charisma Emerald Ruffled Cutout Tie-Back Maxi Dress 2584331 1…" at bounding box center [866, 479] width 1276 height 659
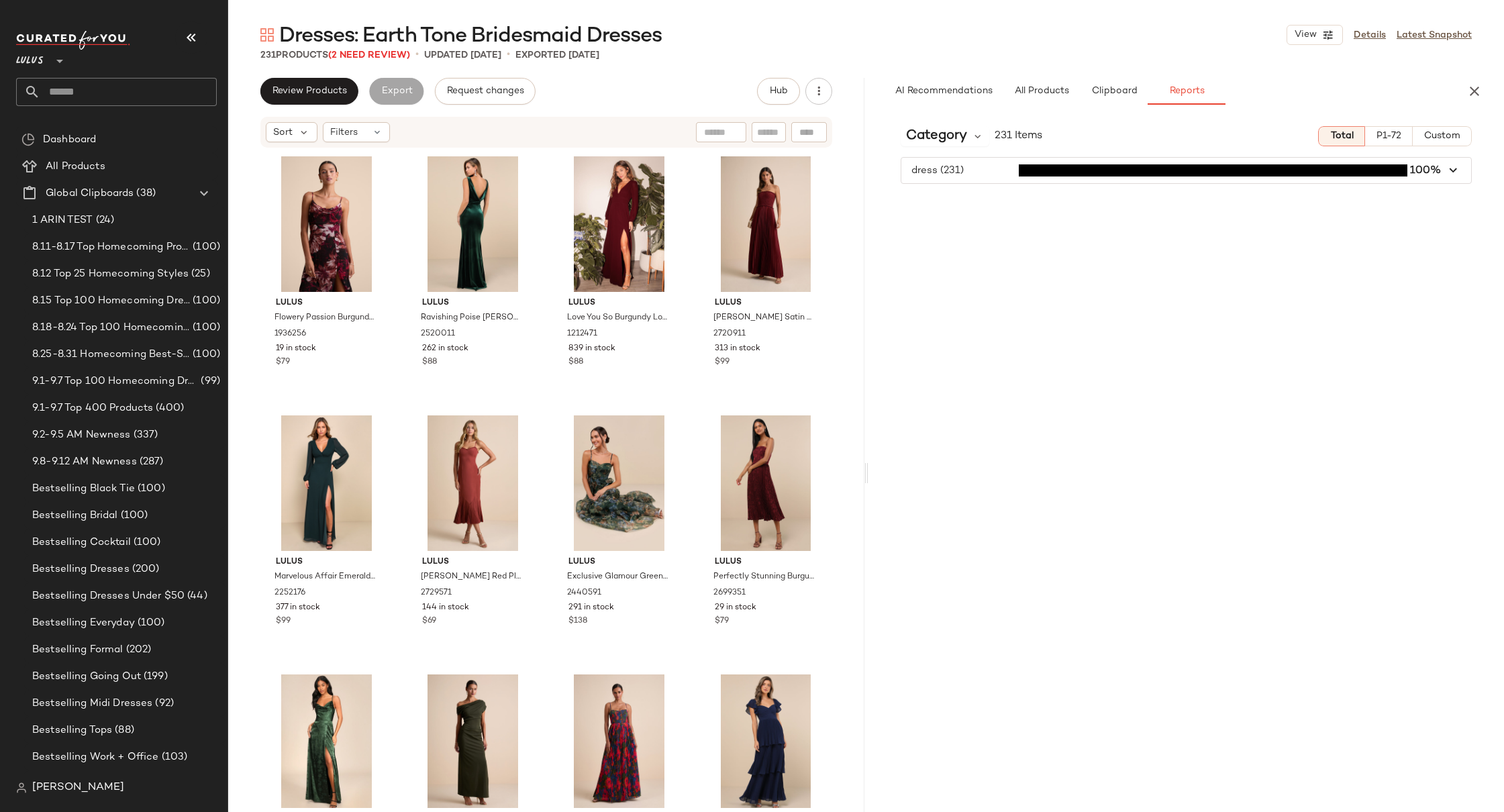
click at [24, 60] on span "Lulus" at bounding box center [30, 57] width 28 height 24
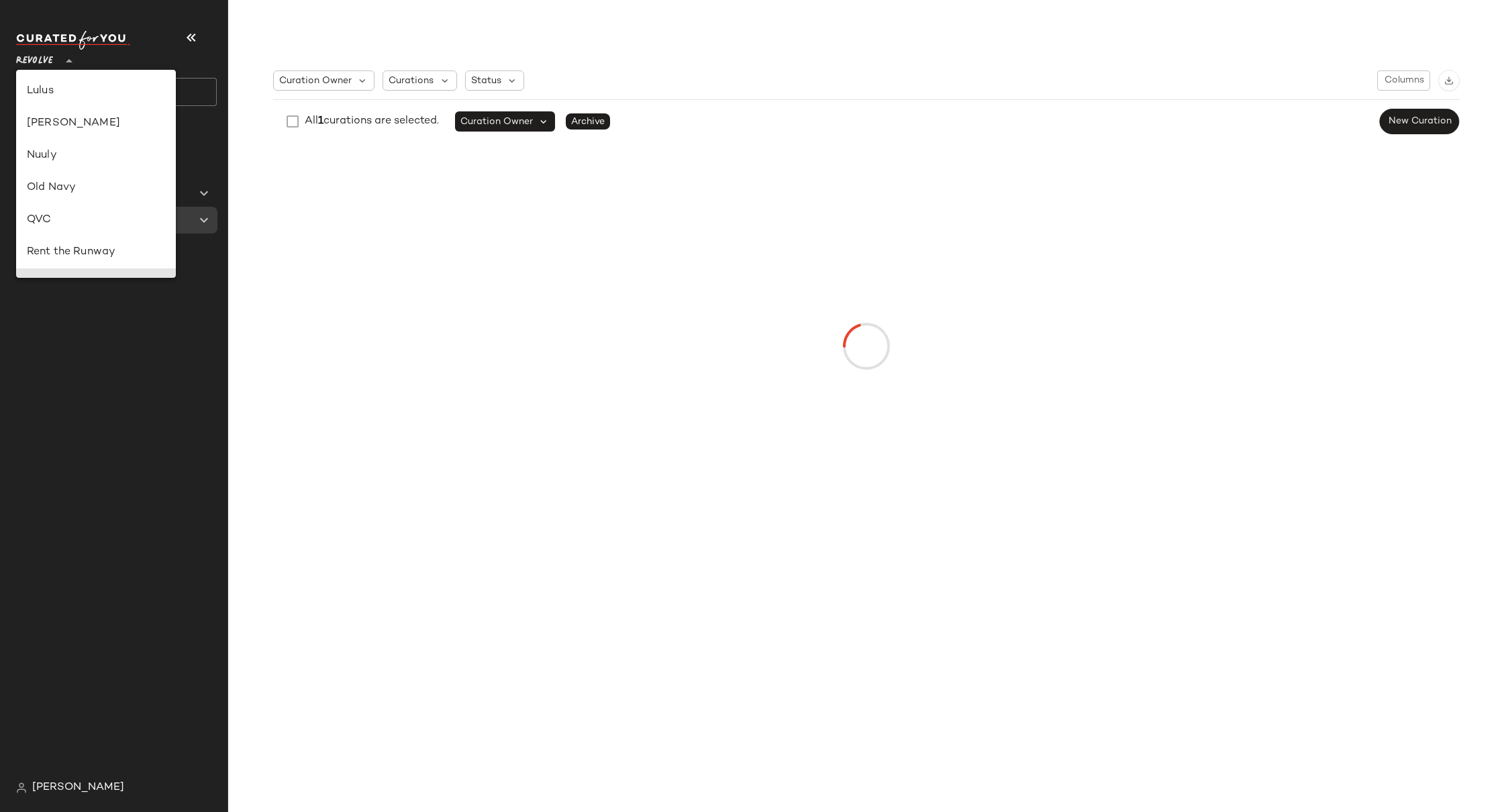
scroll to position [473, 0]
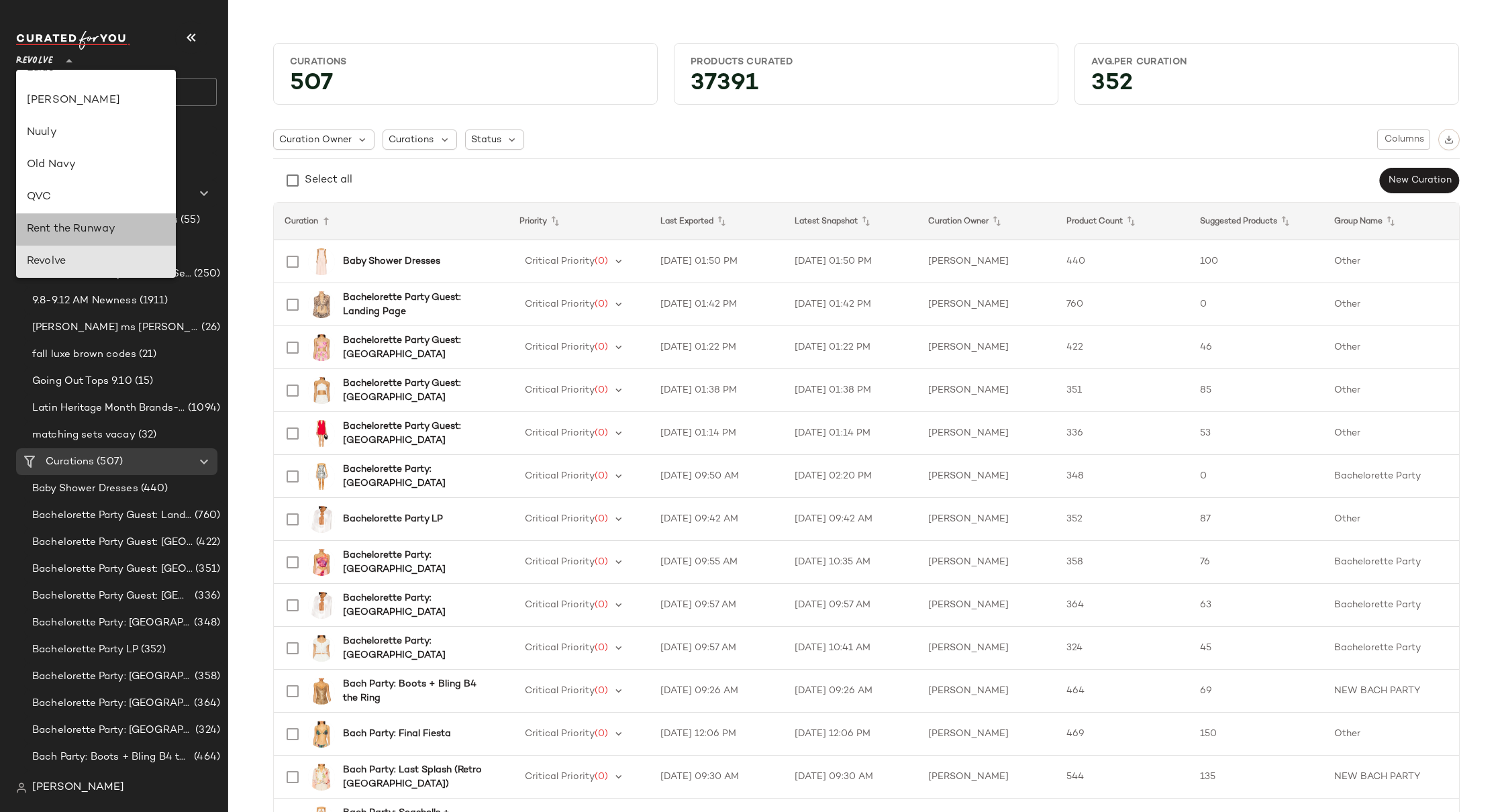
click at [87, 232] on div "Rent the Runway" at bounding box center [95, 230] width 138 height 16
type input "**"
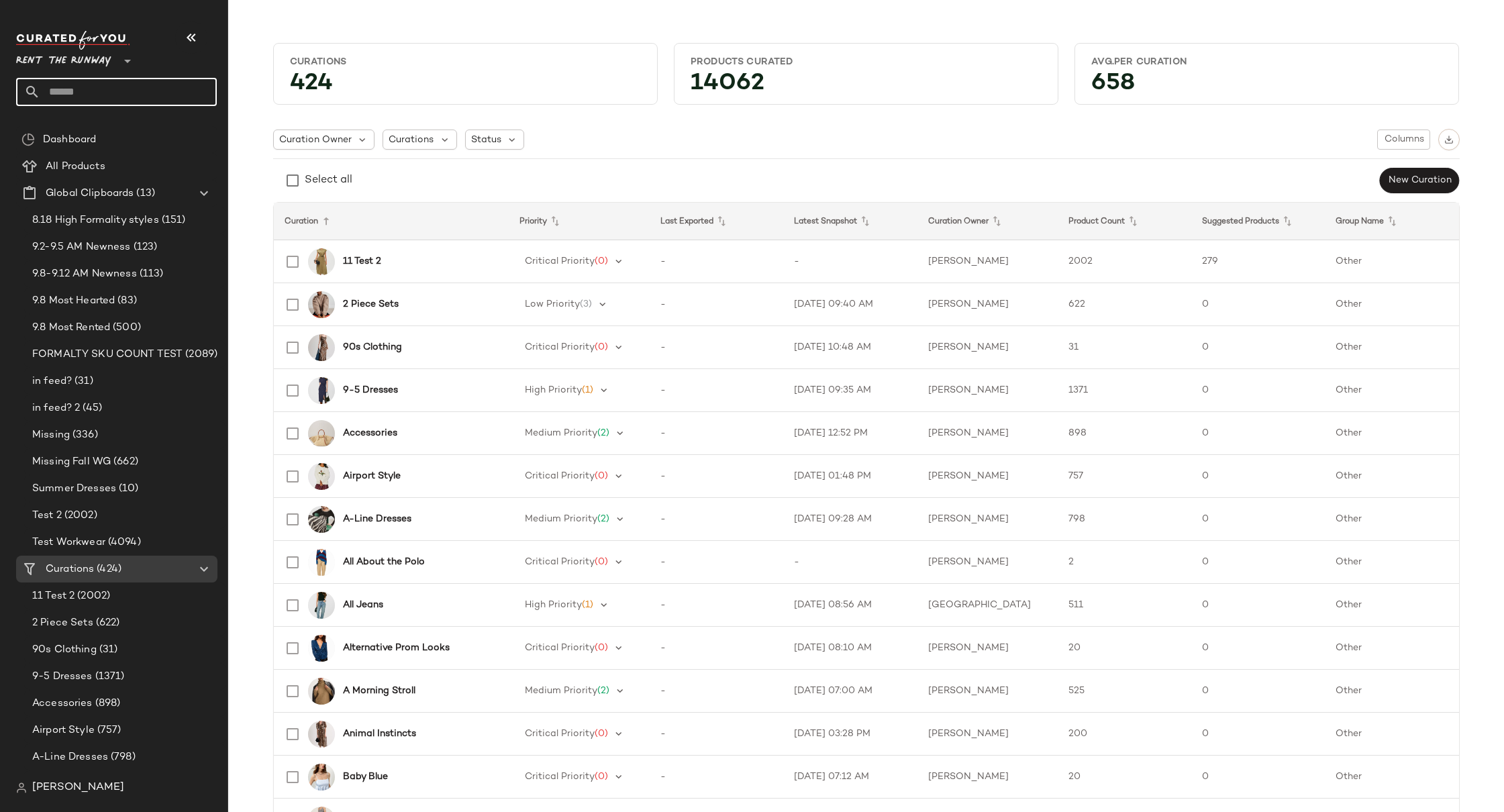
click at [83, 95] on input "text" at bounding box center [128, 92] width 177 height 28
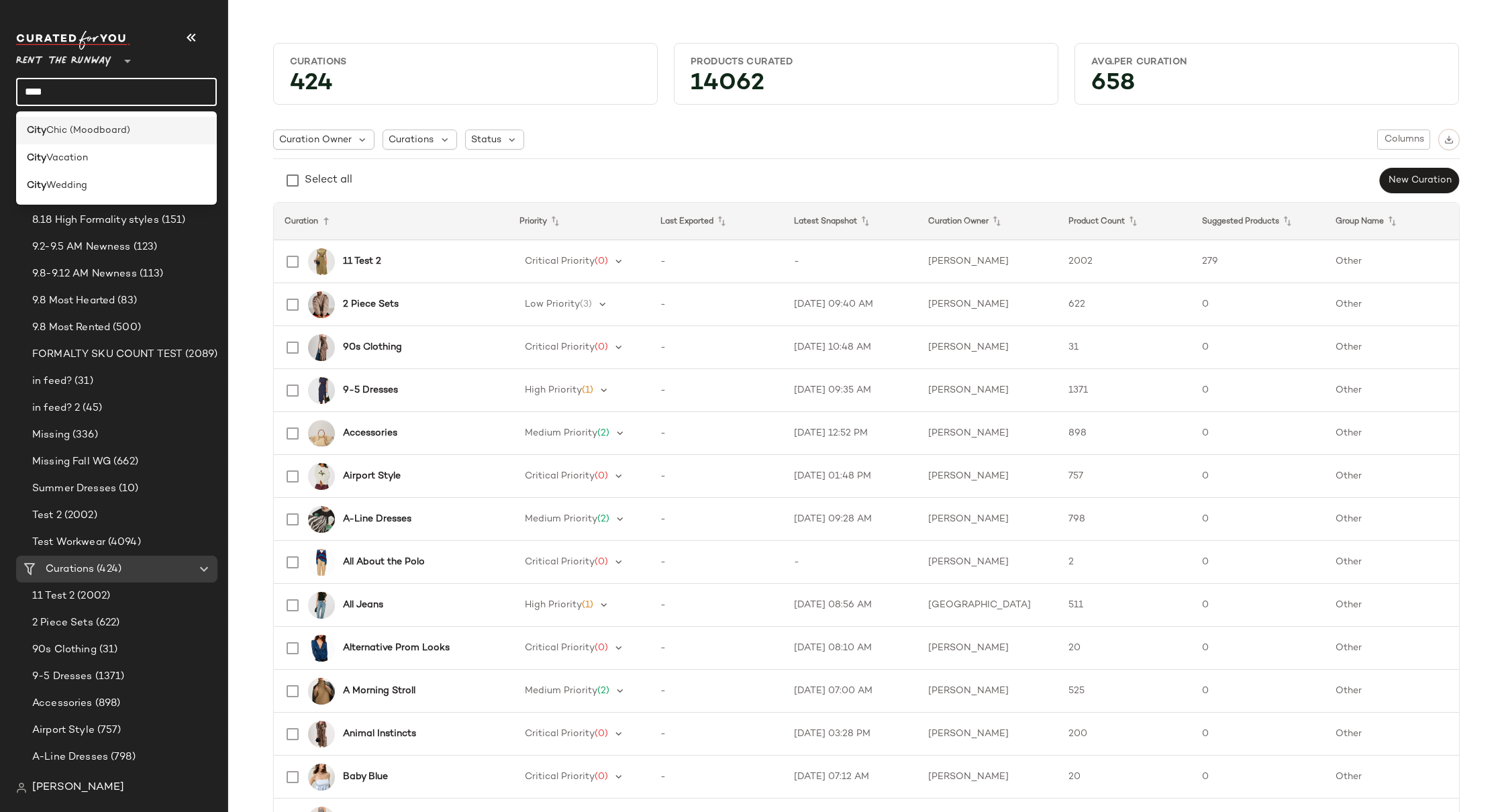
type input "****"
click at [130, 128] on span "Chic (Moodboard)" at bounding box center [88, 130] width 84 height 14
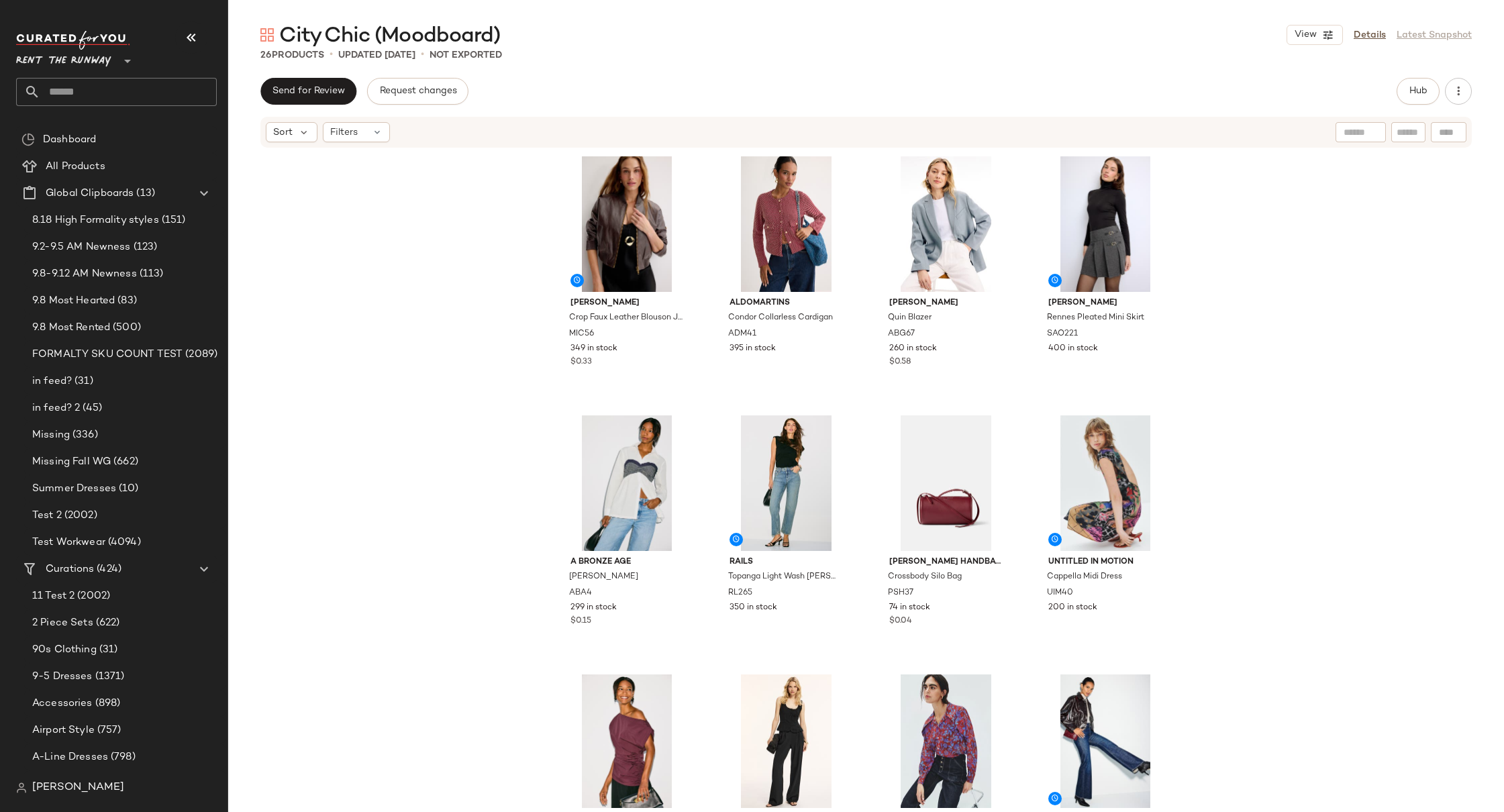
click at [1218, 234] on div "[PERSON_NAME] Crop Faux Leather Blouson Jacket MIC56 349 in stock $0.33 Aldomar…" at bounding box center [866, 479] width 1276 height 659
click at [1371, 171] on div "[PERSON_NAME] Crop Faux Leather Blouson Jacket MIC56 349 in stock $0.33 Aldomar…" at bounding box center [866, 479] width 1276 height 659
click at [1421, 95] on span "Hub" at bounding box center [1418, 91] width 19 height 10
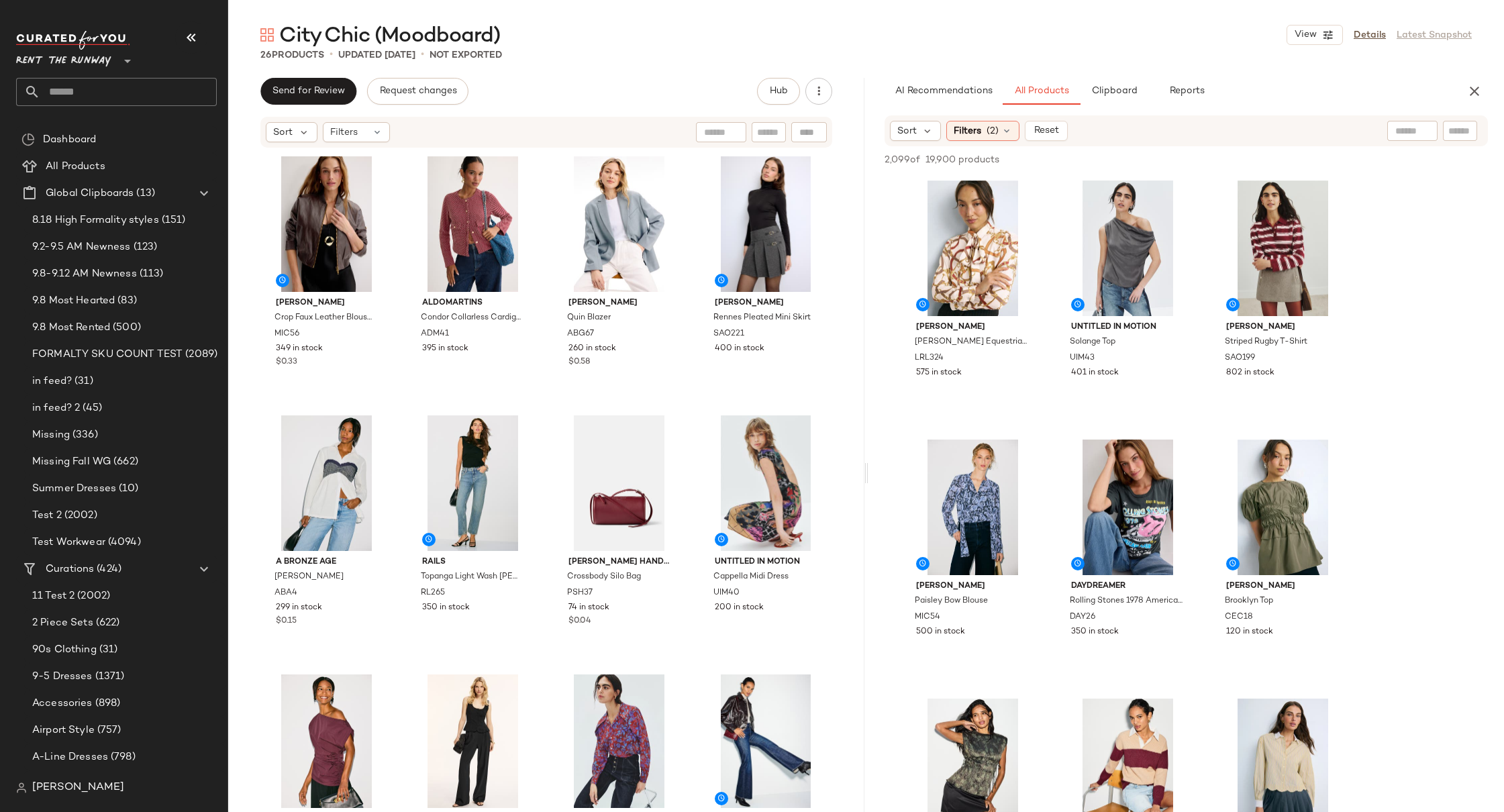
click at [1413, 130] on div at bounding box center [1412, 130] width 51 height 20
click at [1343, 136] on input "text" at bounding box center [1353, 131] width 117 height 14
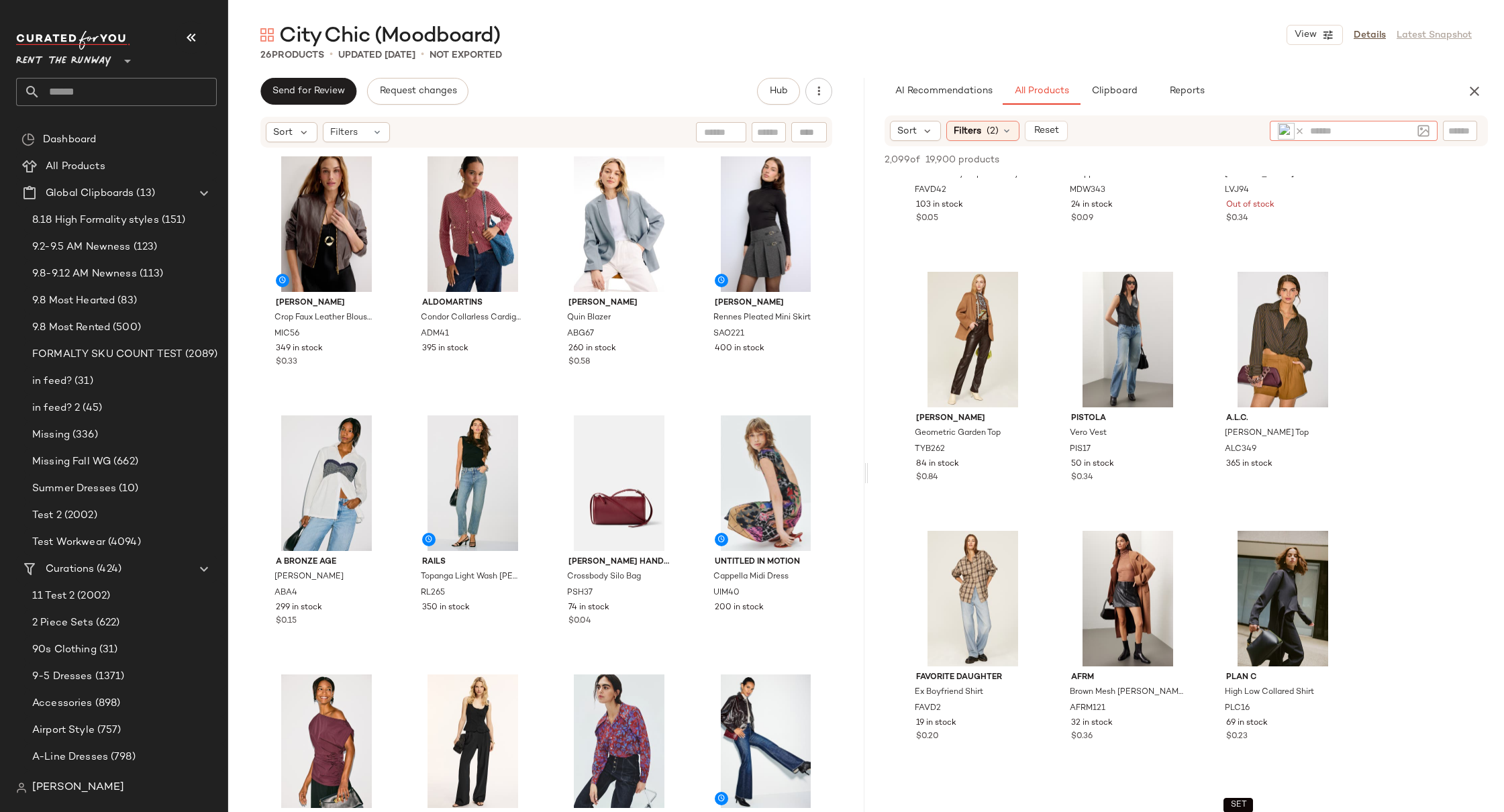
scroll to position [1736, 0]
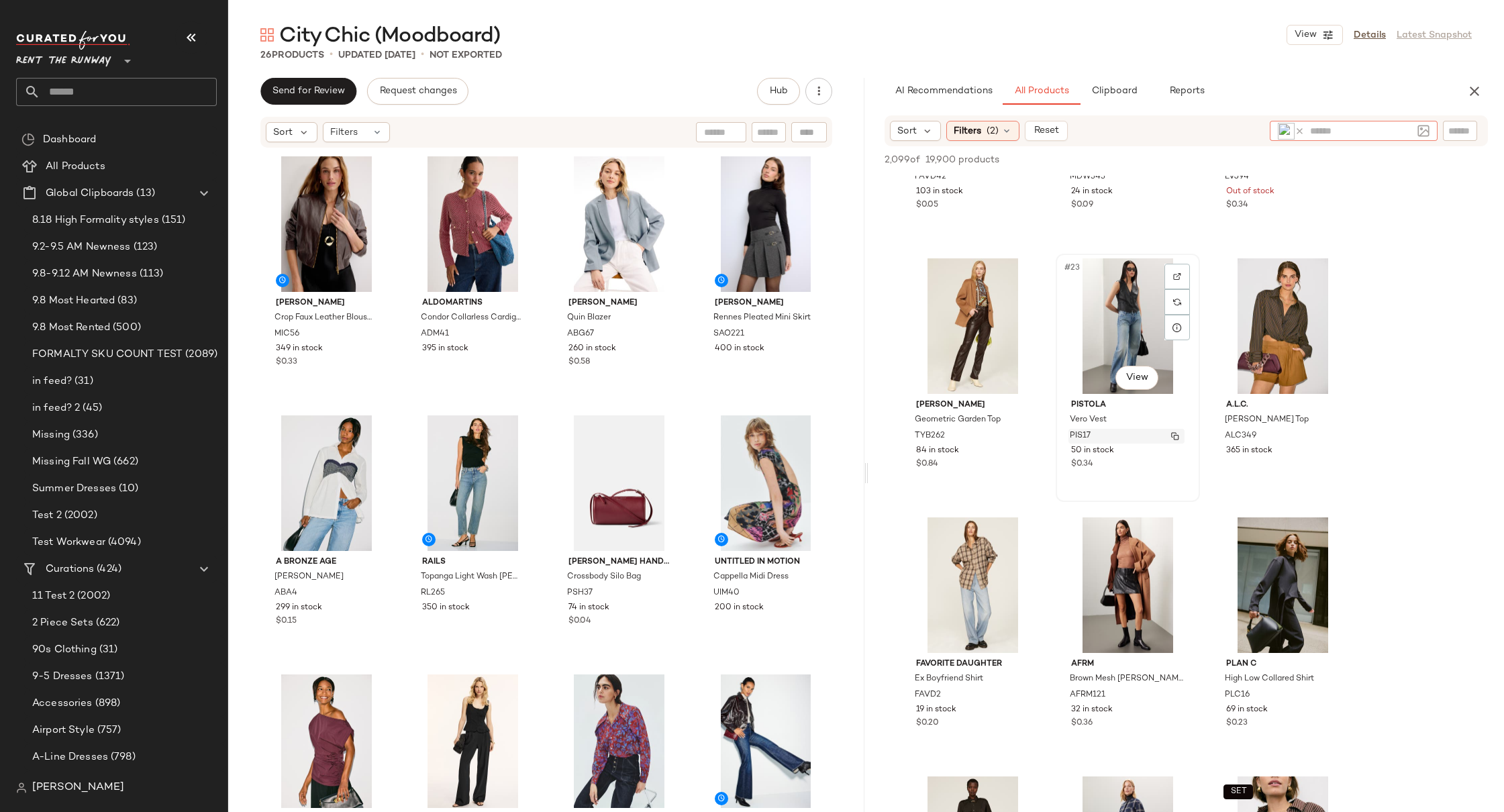
click at [1175, 436] on img "button" at bounding box center [1175, 436] width 8 height 8
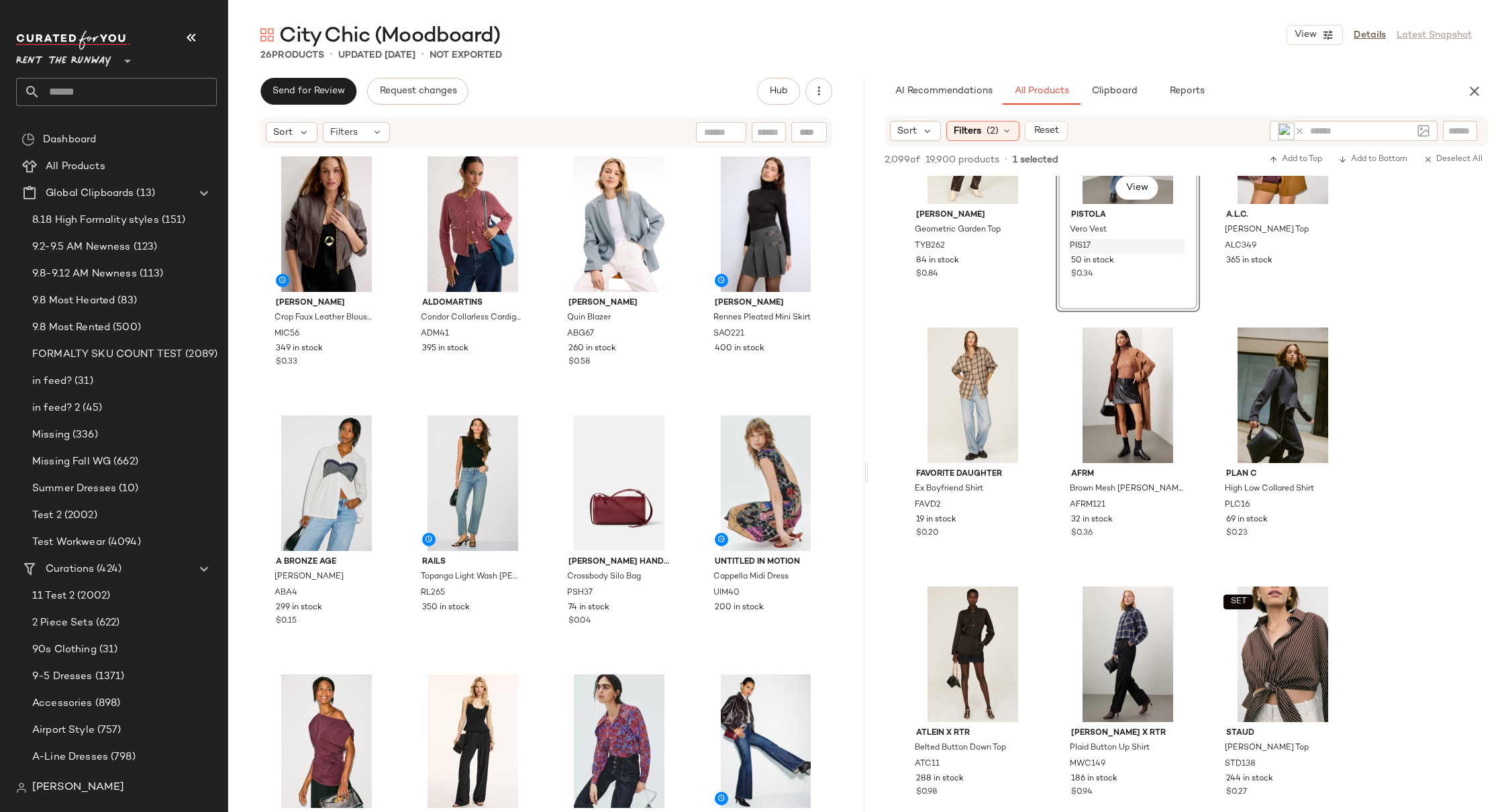
scroll to position [1969, 0]
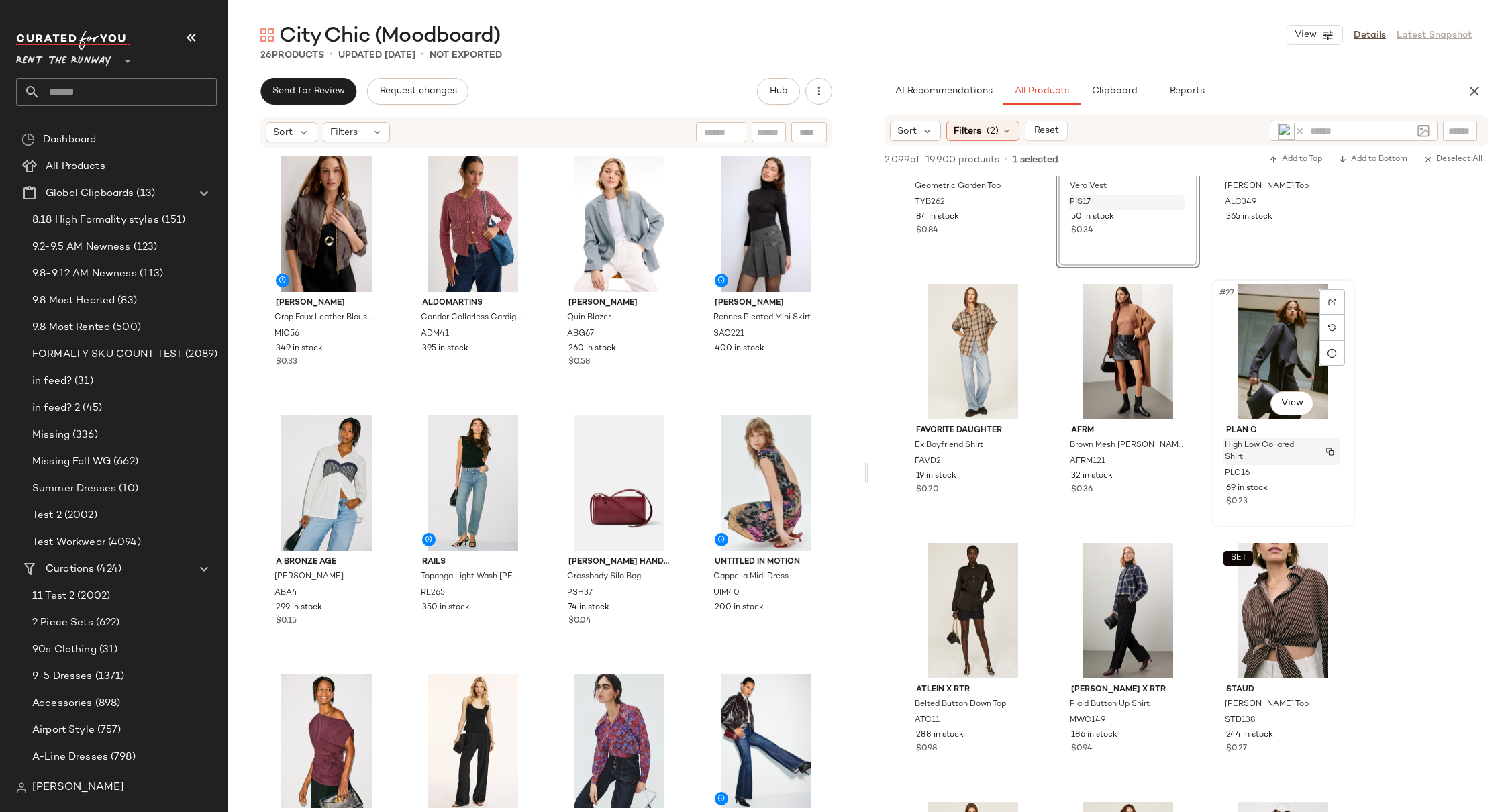
click at [1332, 450] on img "button" at bounding box center [1330, 451] width 8 height 8
click at [1330, 462] on img "button" at bounding box center [1330, 462] width 8 height 8
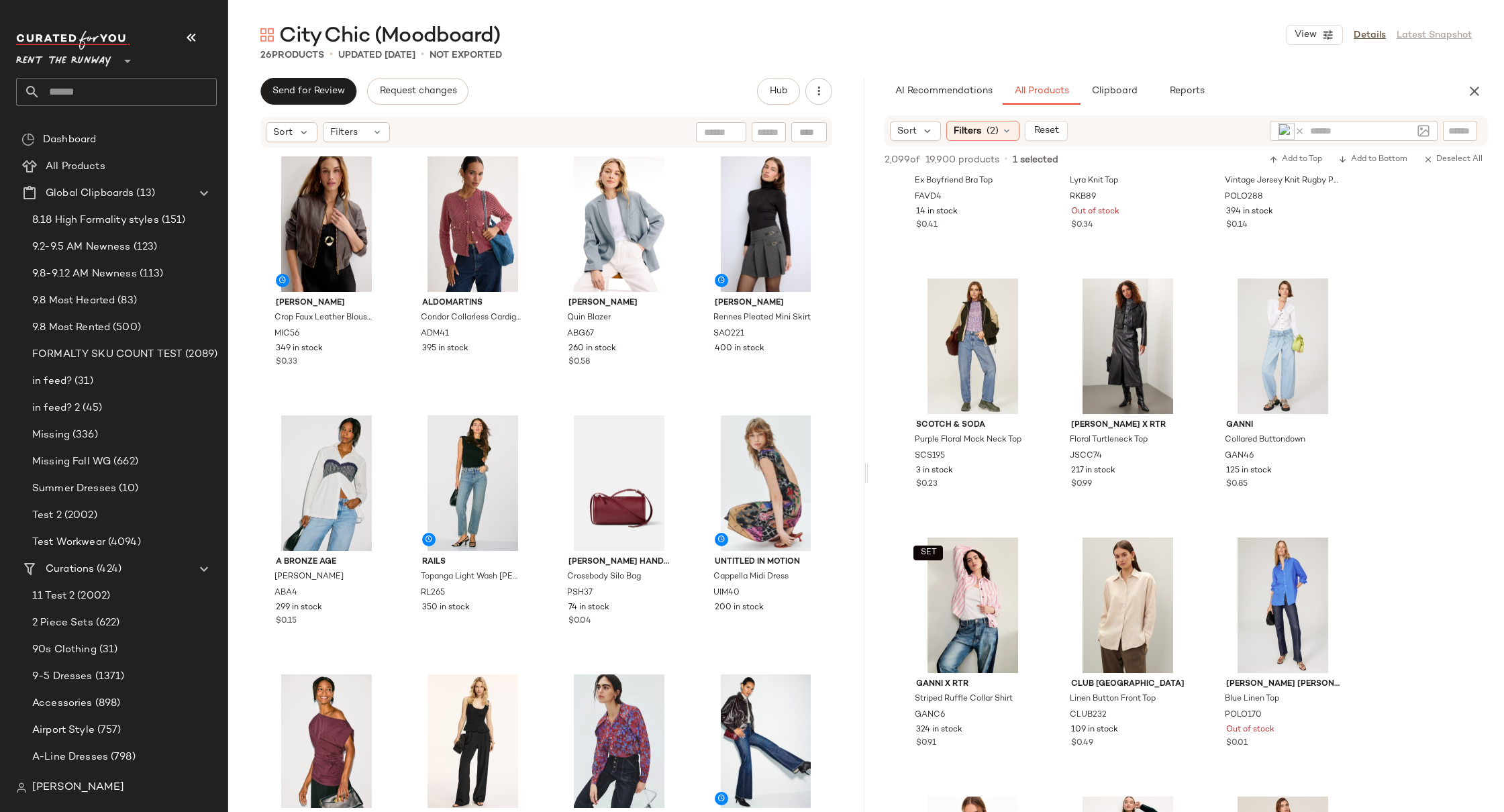
scroll to position [2732, 0]
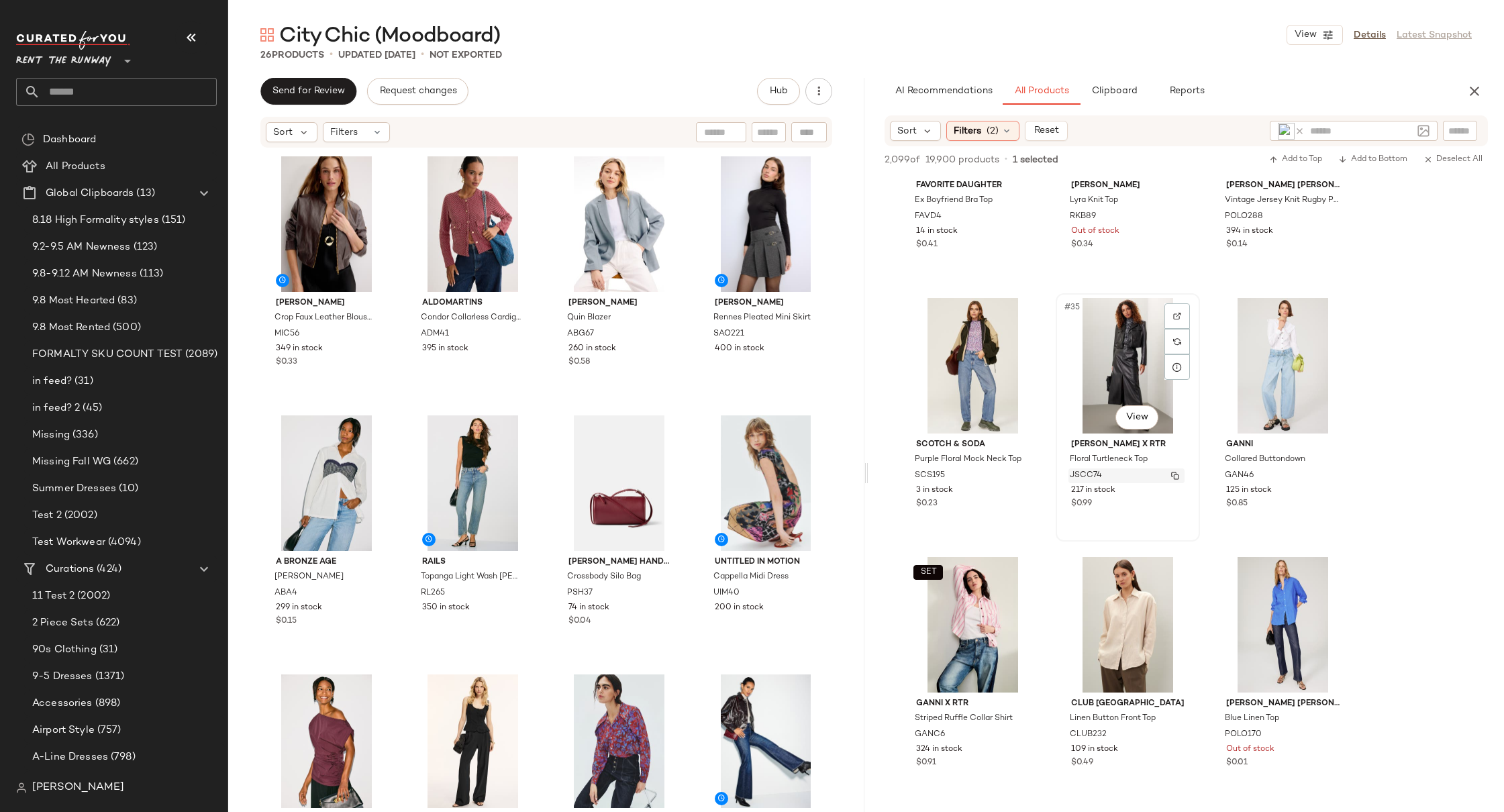
click at [1179, 475] on img "button" at bounding box center [1175, 476] width 8 height 8
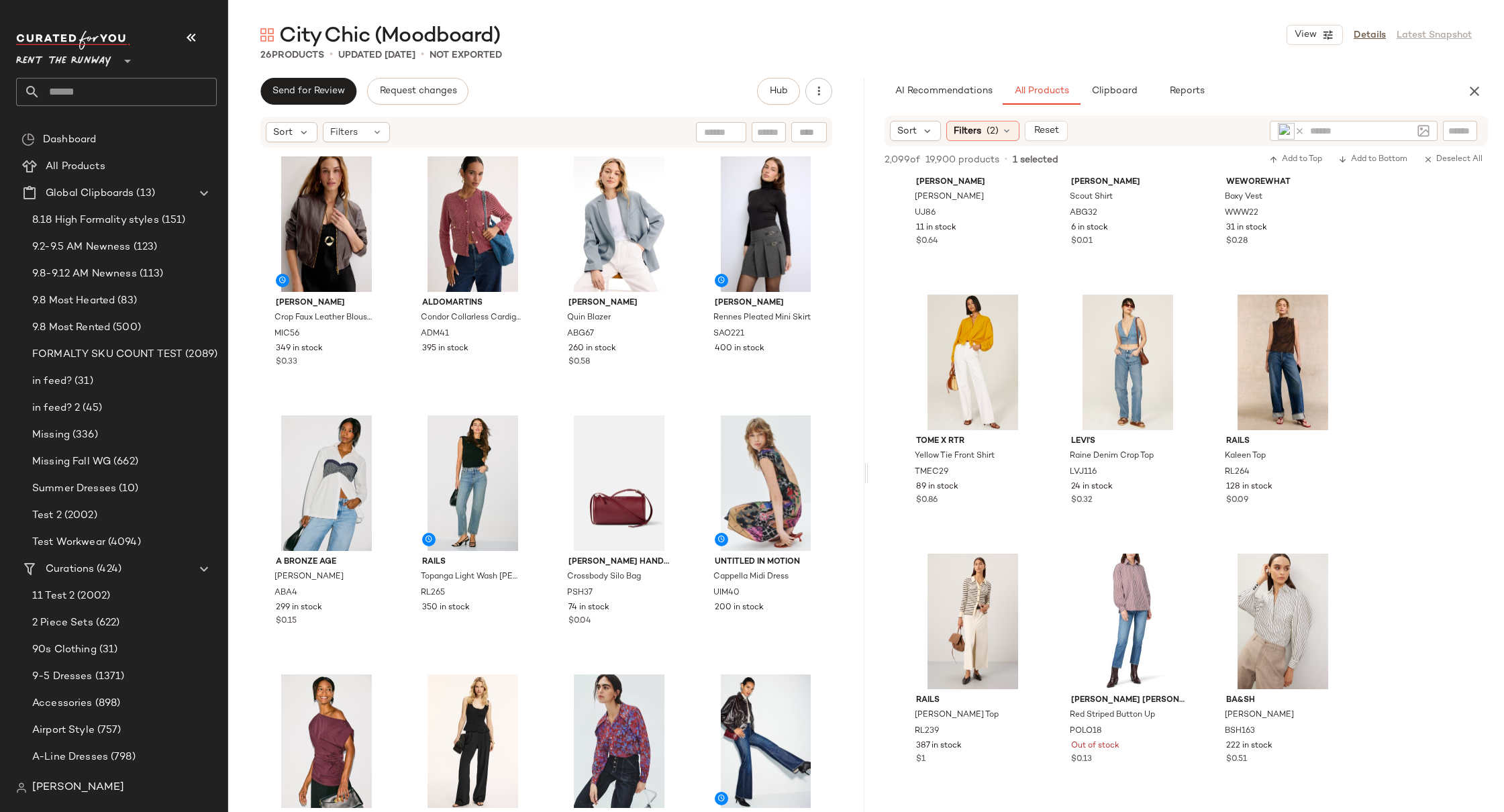
scroll to position [3870, 0]
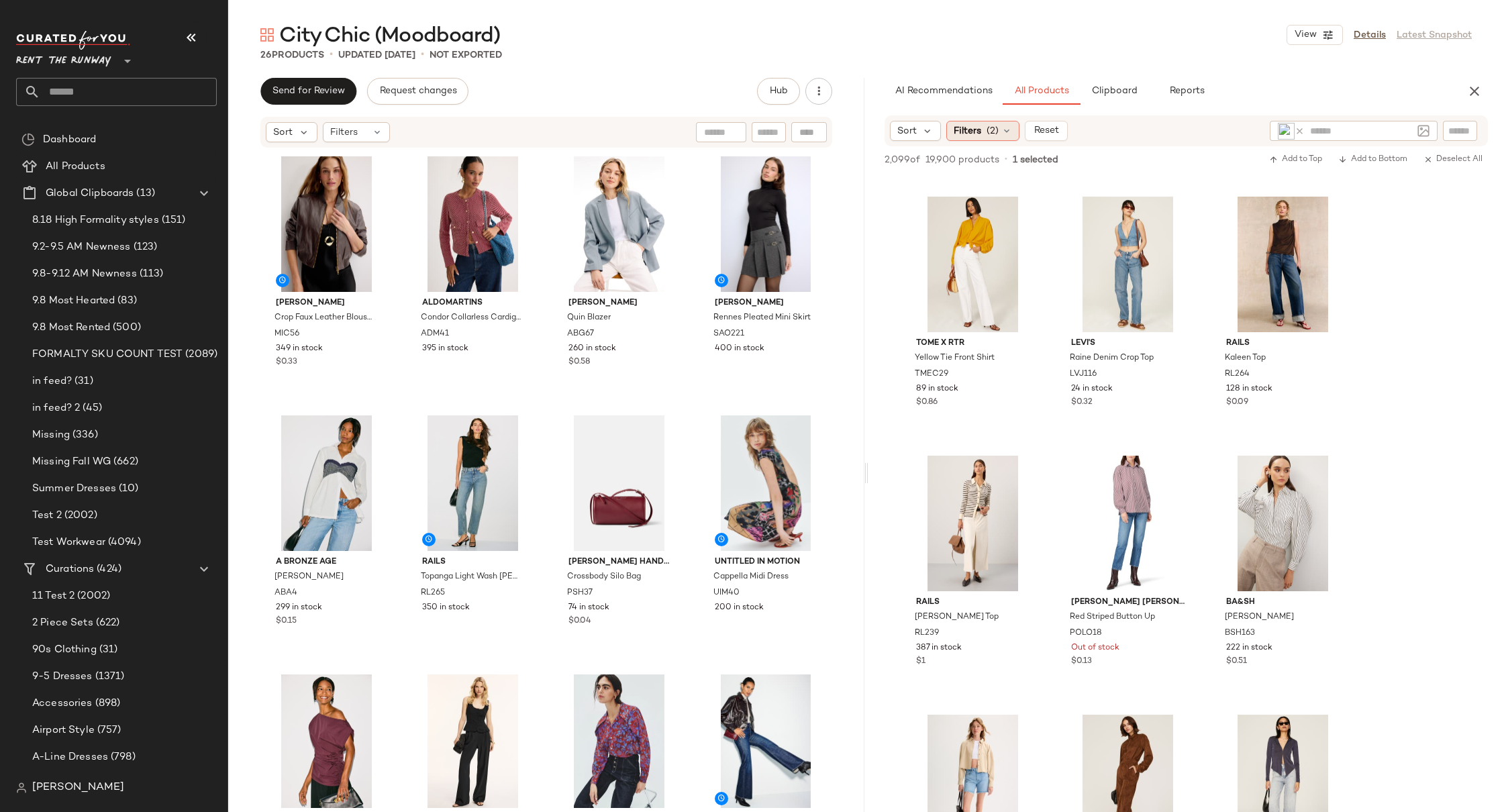
click at [950, 130] on div "Filters (2)" at bounding box center [983, 130] width 73 height 20
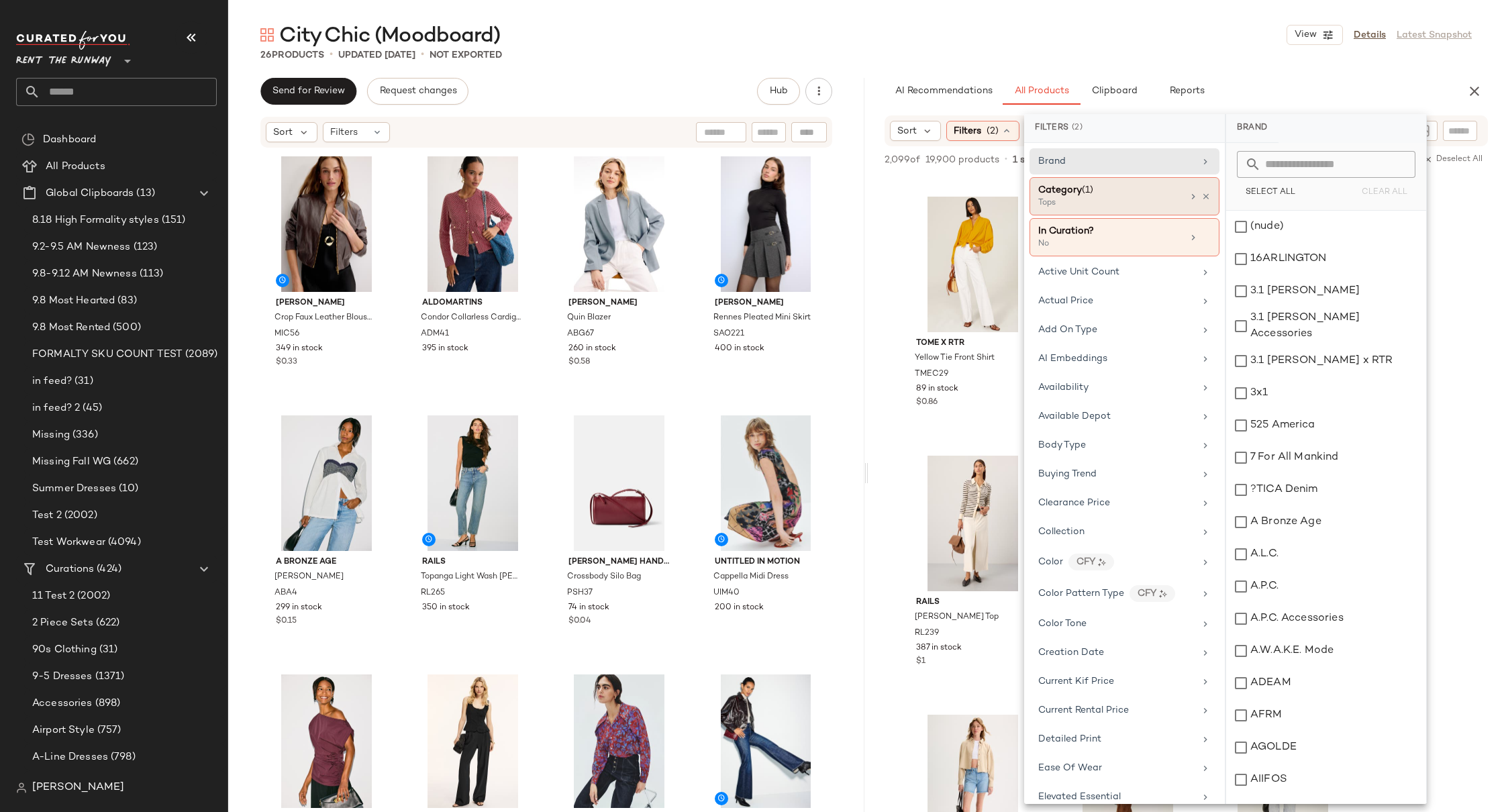
click at [1159, 196] on div "Category (1)" at bounding box center [1110, 190] width 145 height 14
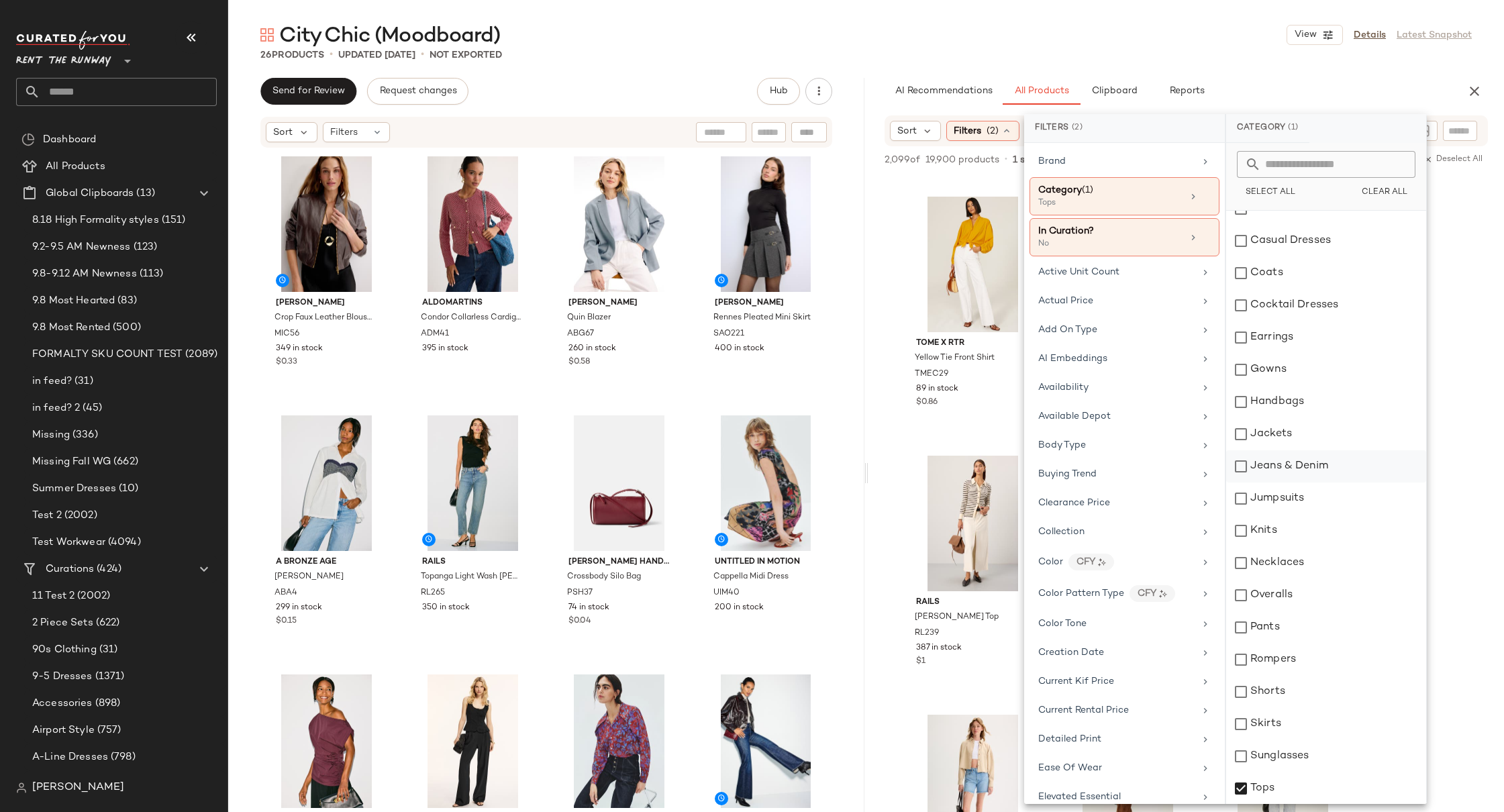
scroll to position [19, 0]
click at [1291, 468] on div "Jeans & Denim" at bounding box center [1326, 465] width 200 height 32
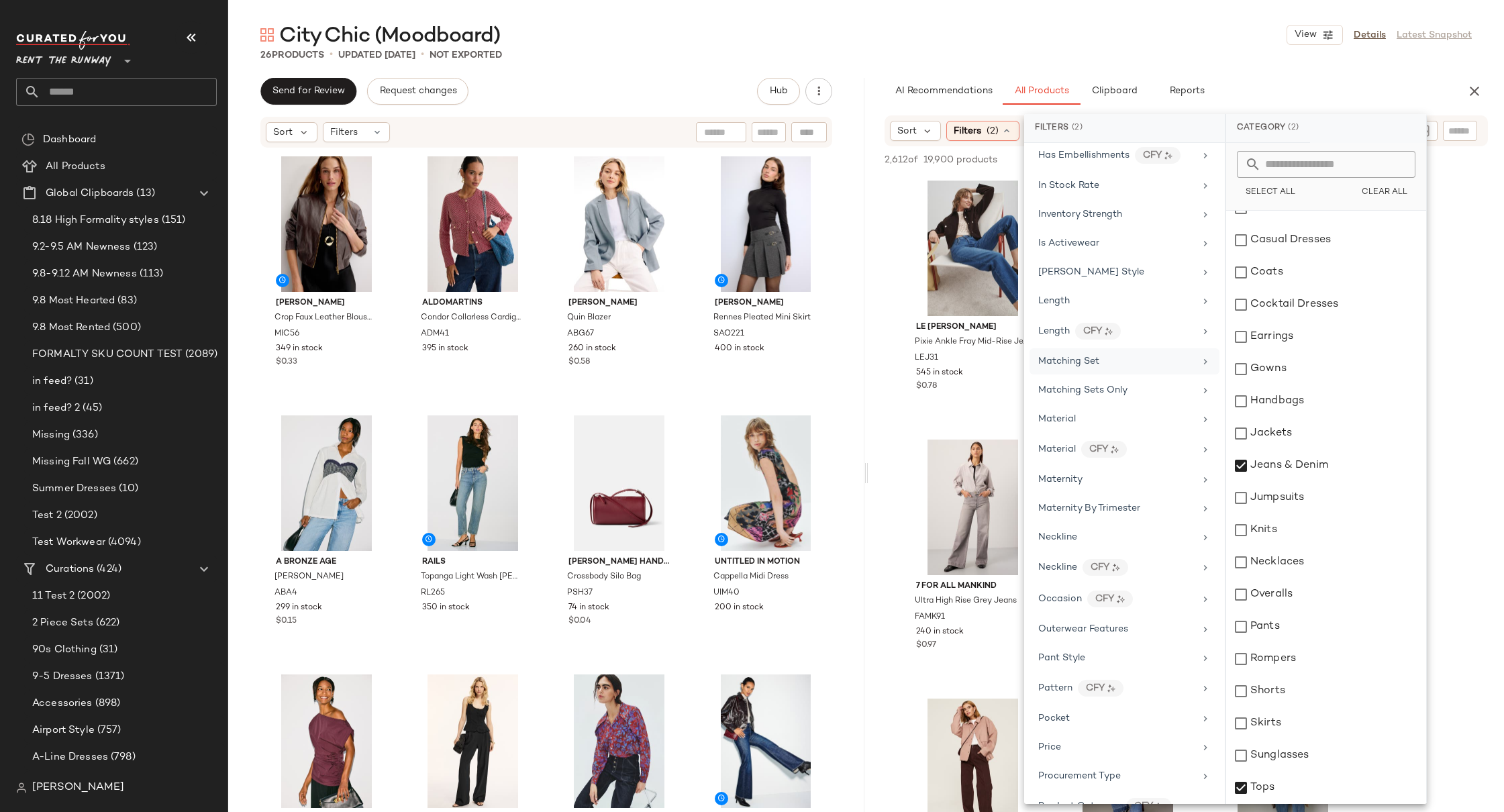
scroll to position [980, 0]
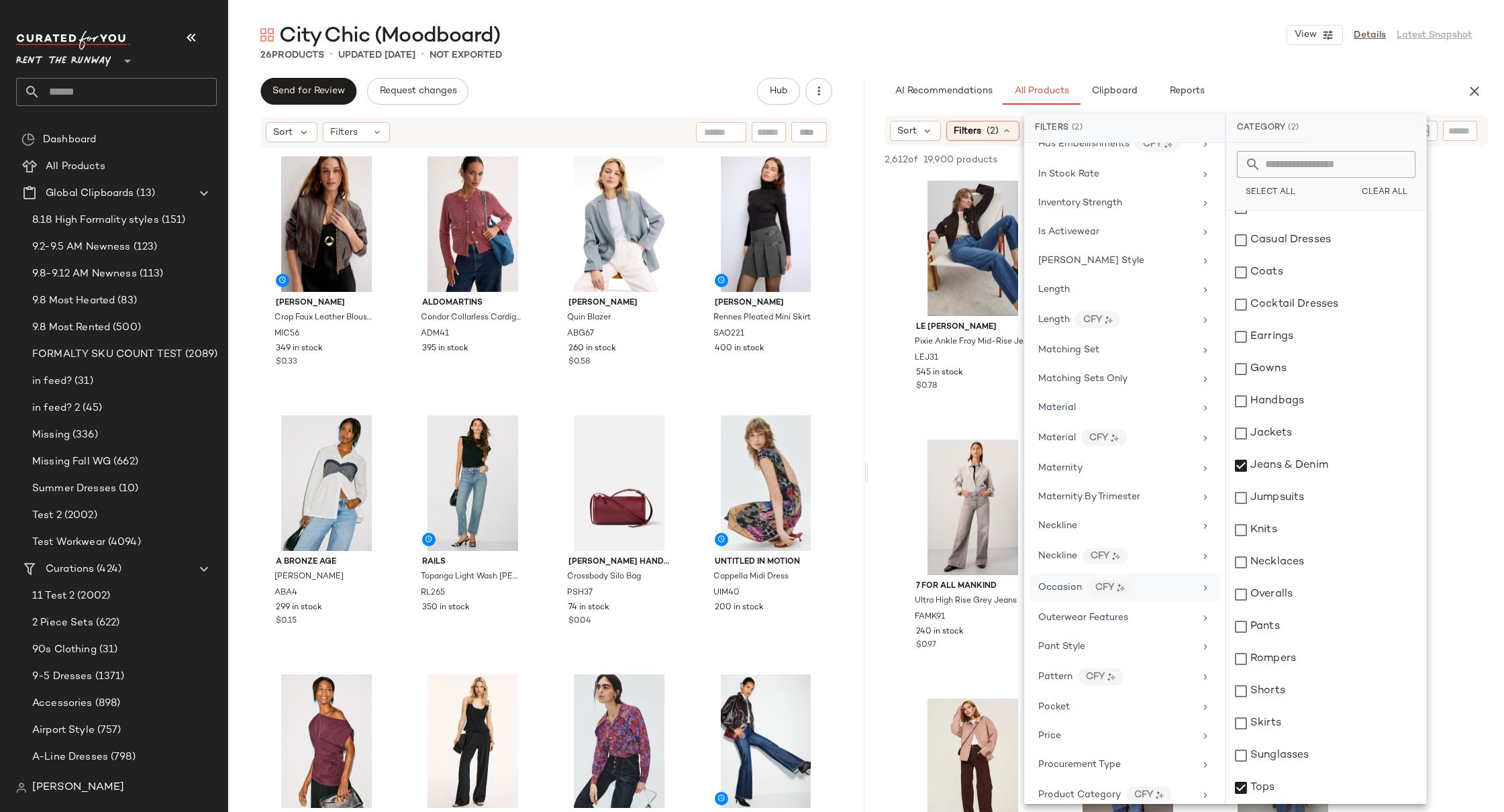
click at [1136, 587] on div "Occasion CFY" at bounding box center [1116, 588] width 157 height 17
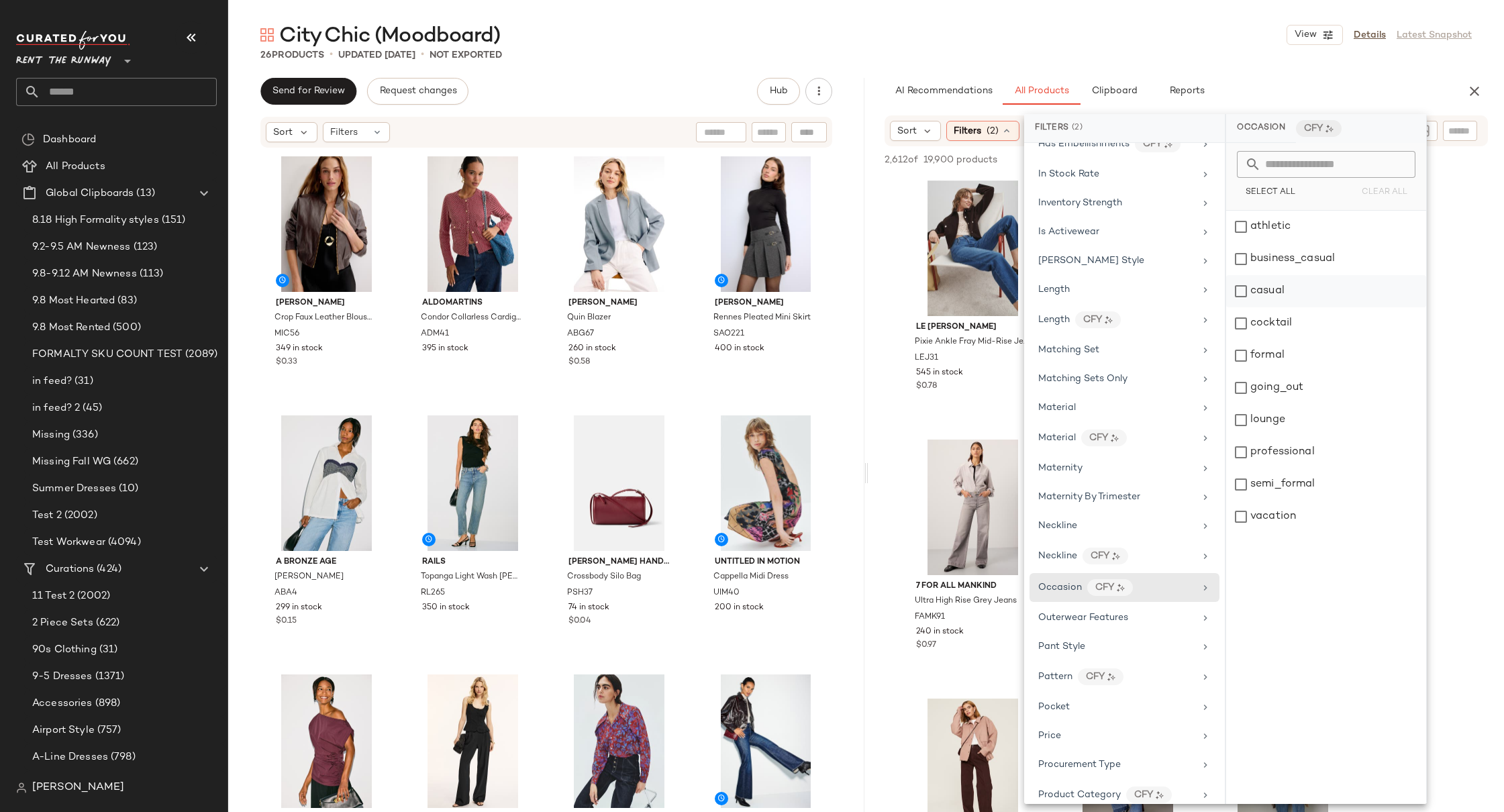
click at [1301, 291] on div "casual" at bounding box center [1326, 291] width 200 height 32
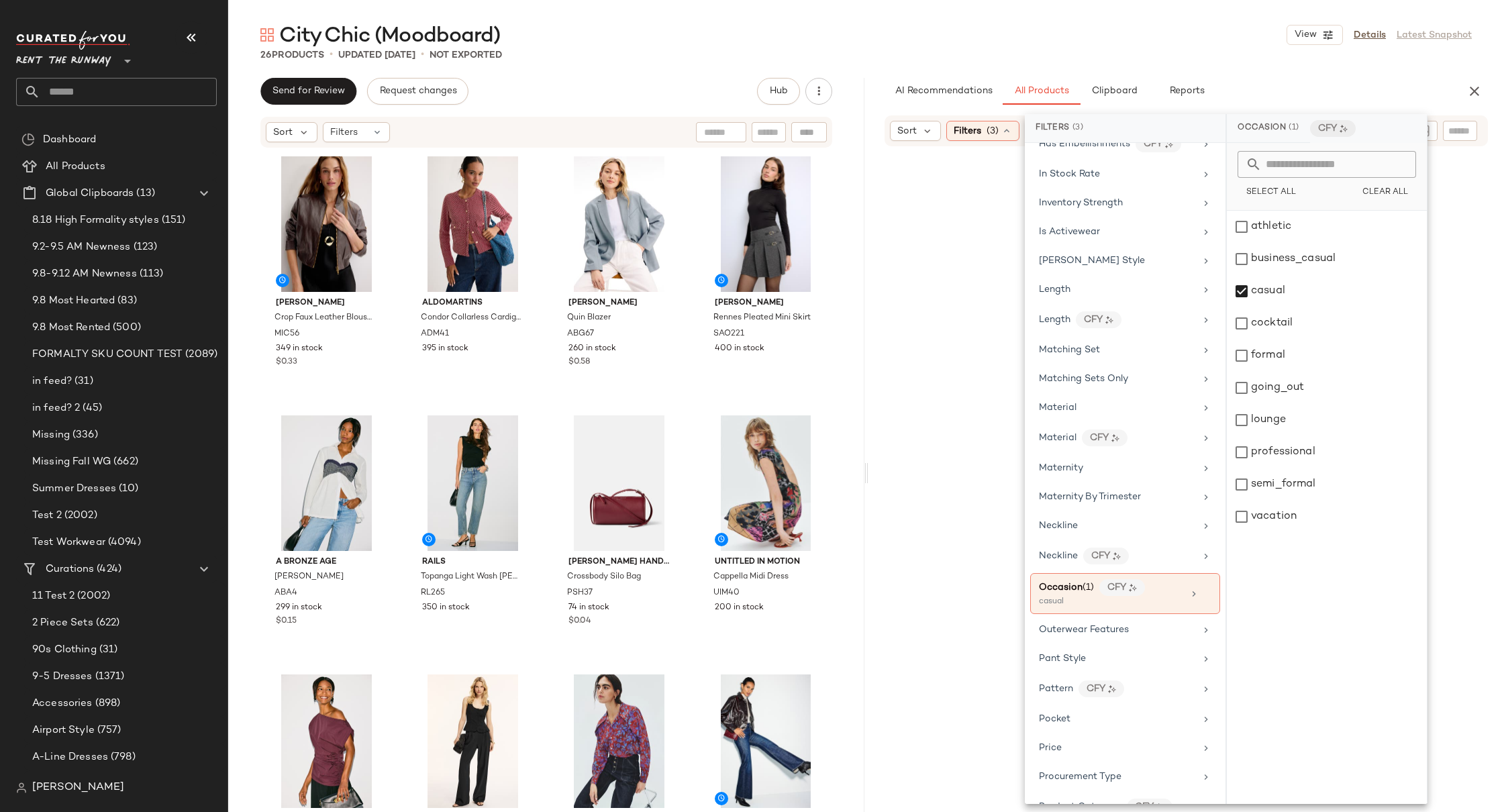
click at [1467, 251] on div at bounding box center [1186, 523] width 631 height 748
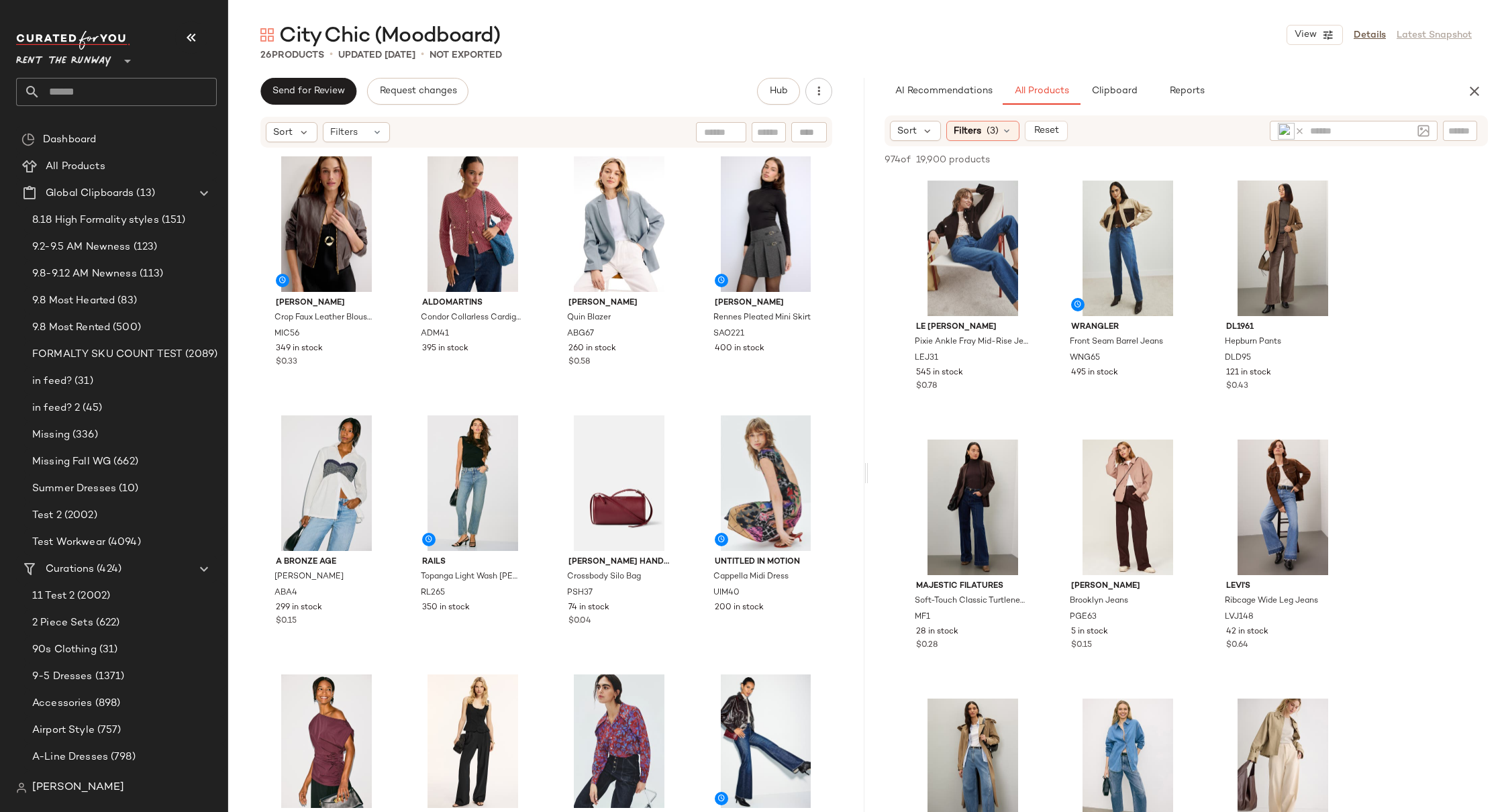
scroll to position [277, 0]
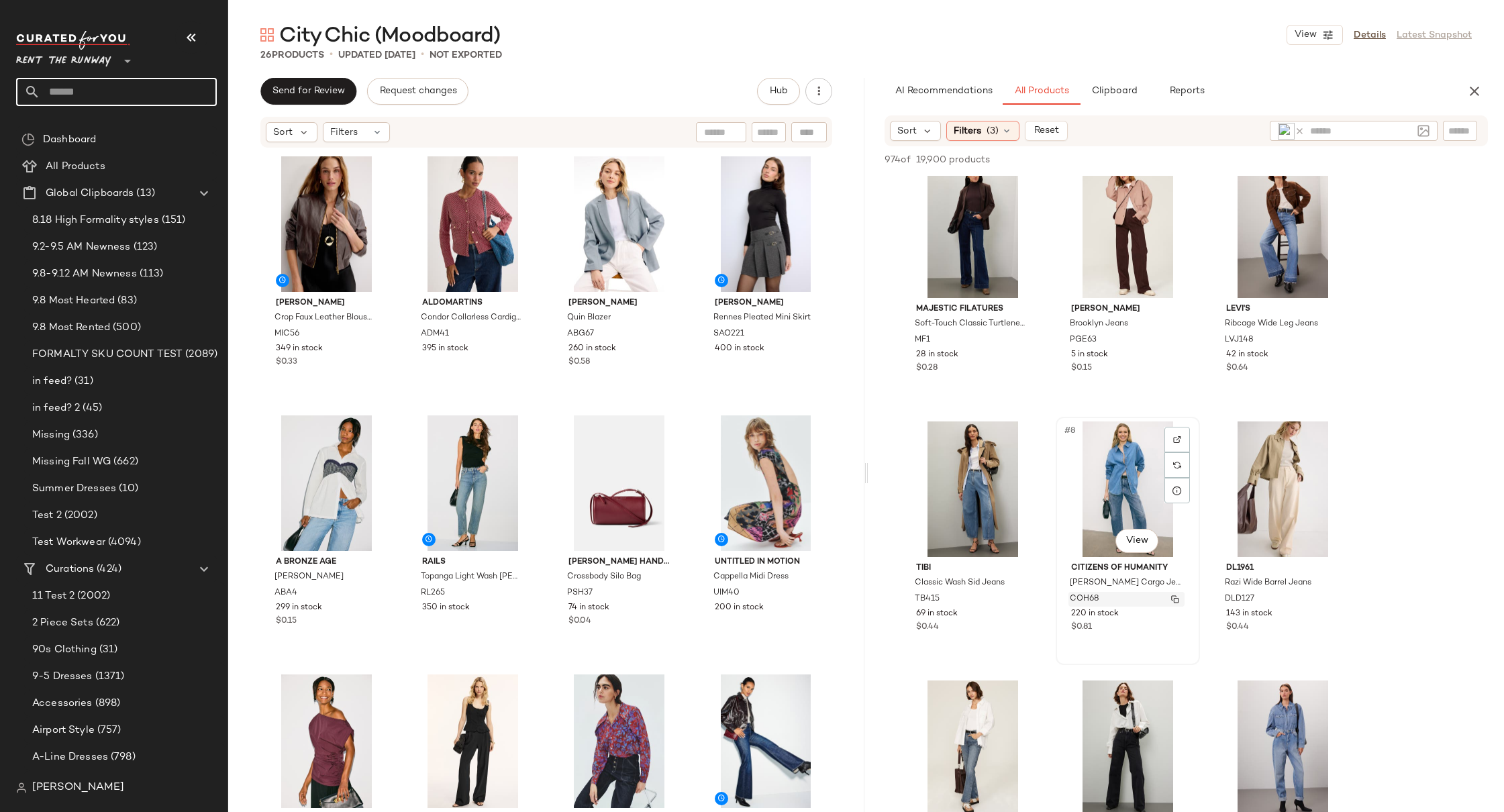
click at [1175, 601] on img "button" at bounding box center [1175, 599] width 8 height 8
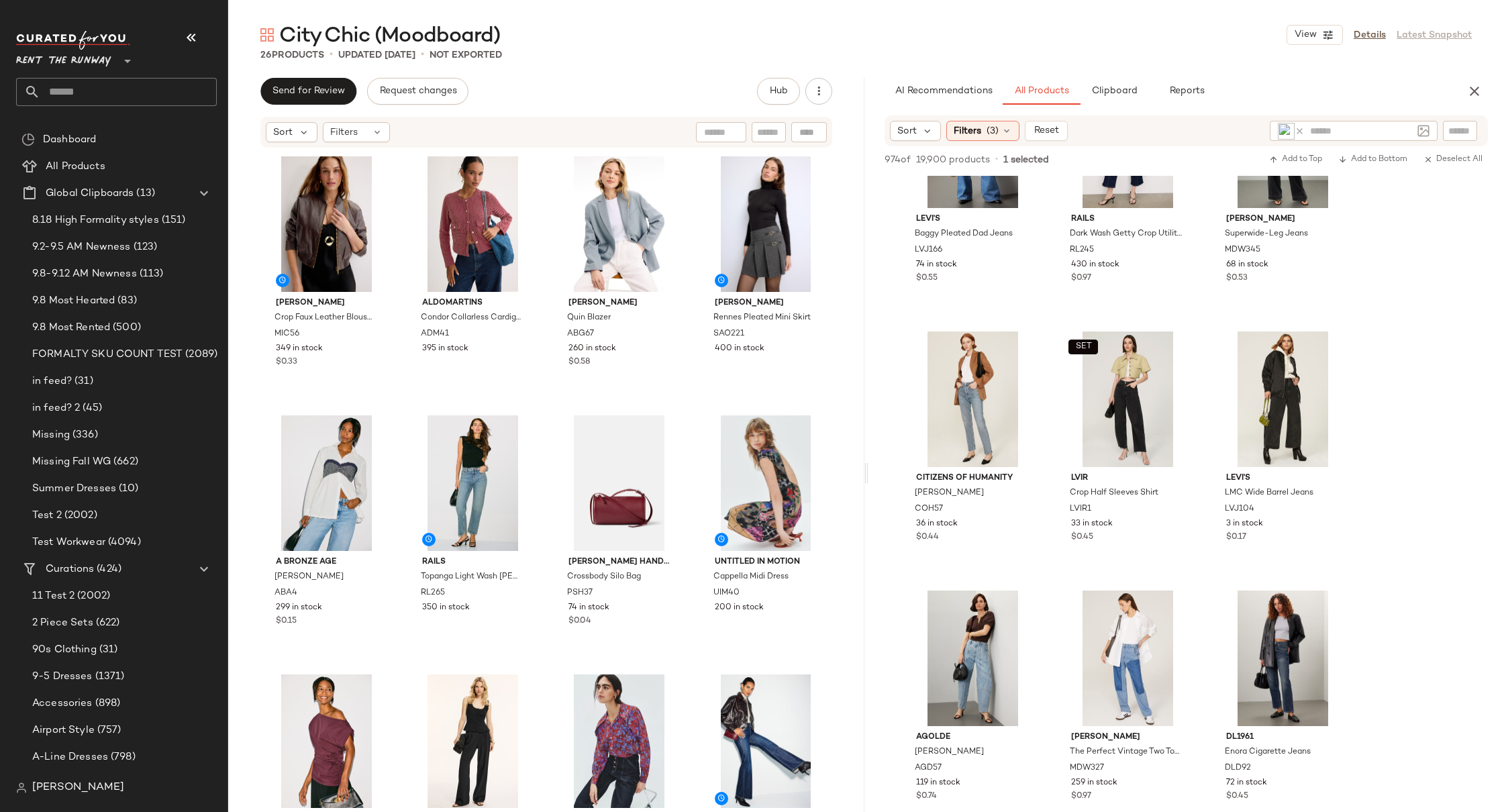
scroll to position [1678, 0]
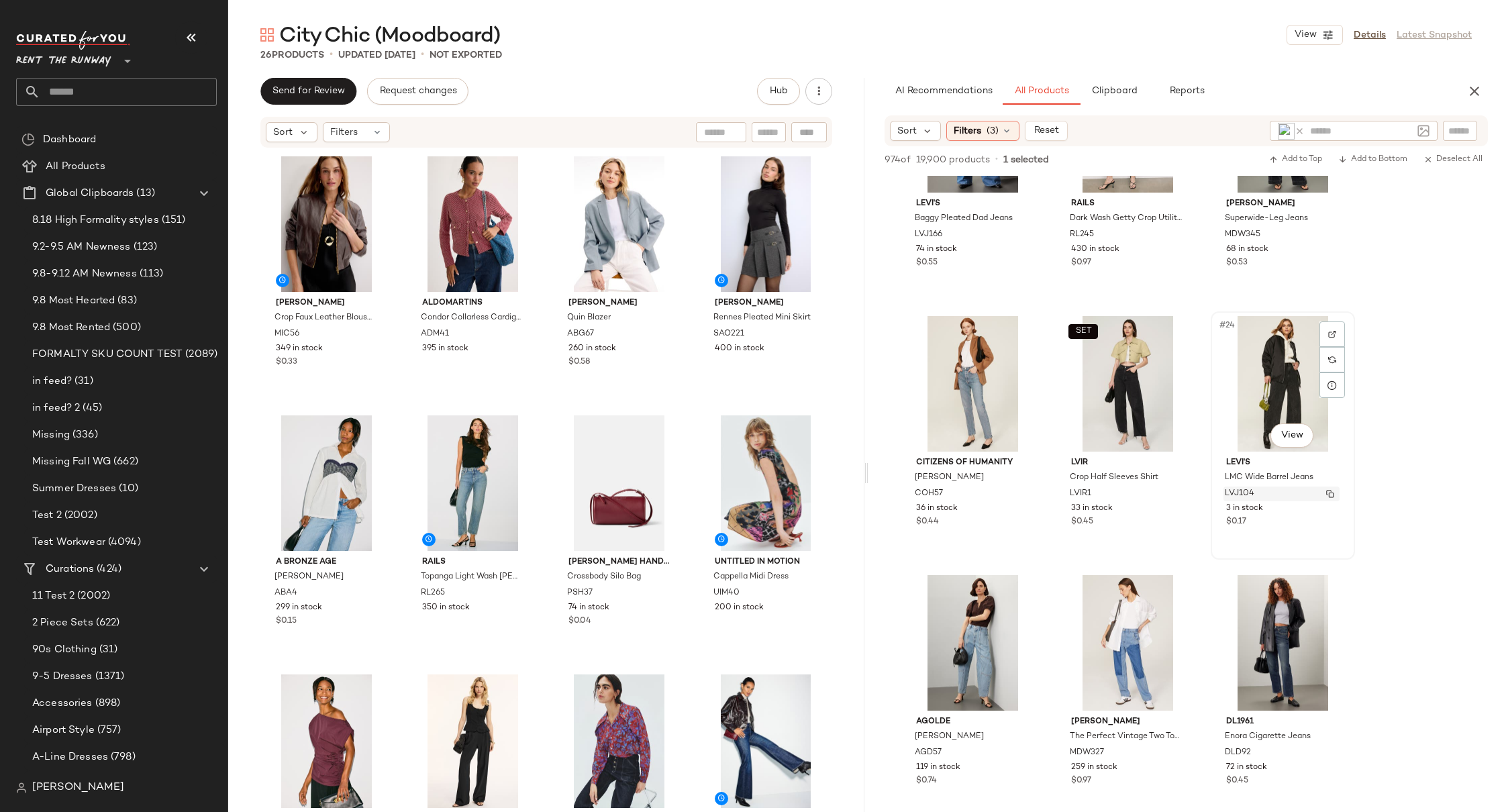
click at [1331, 494] on img "button" at bounding box center [1330, 494] width 8 height 8
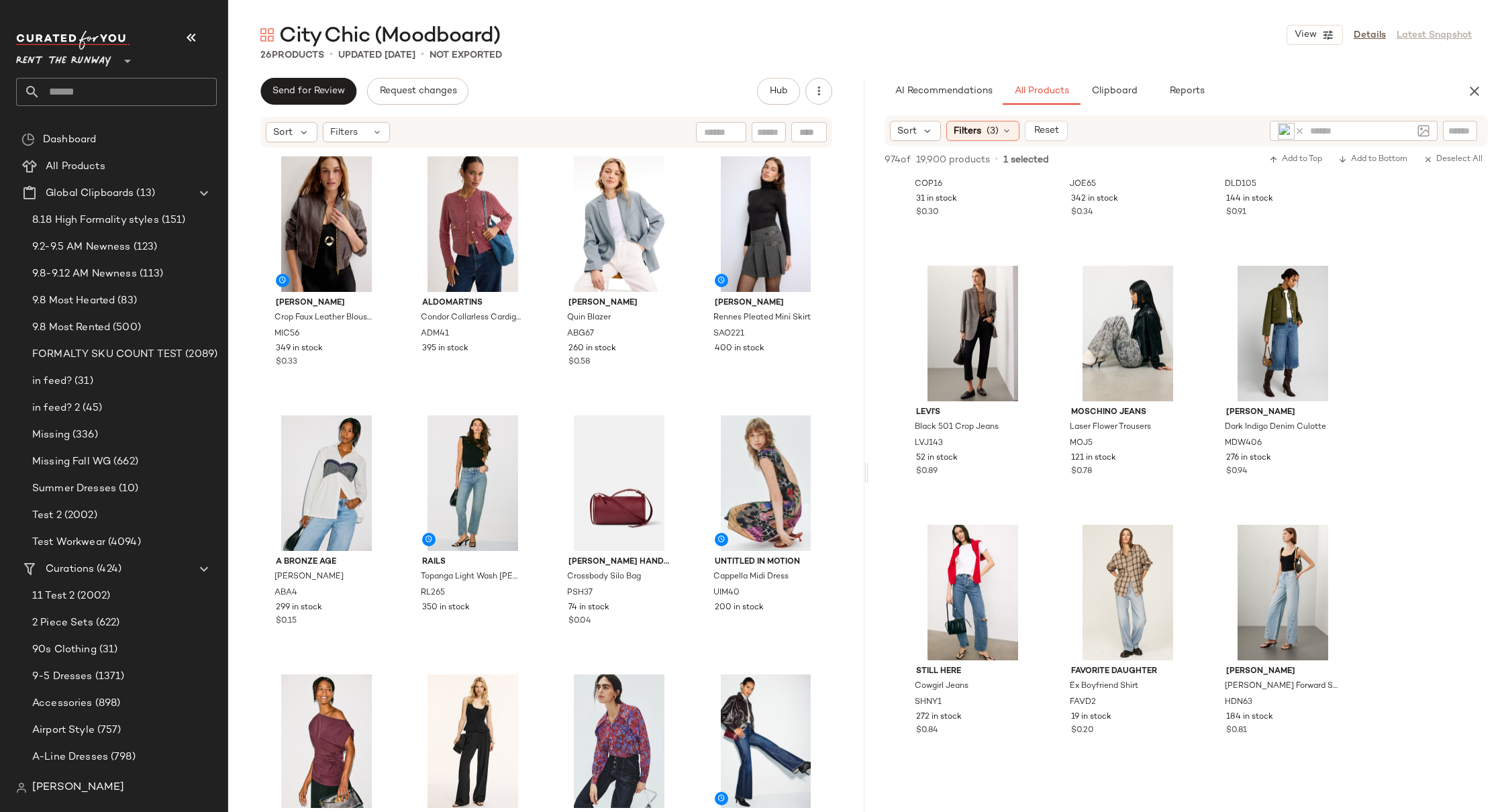
scroll to position [4850, 0]
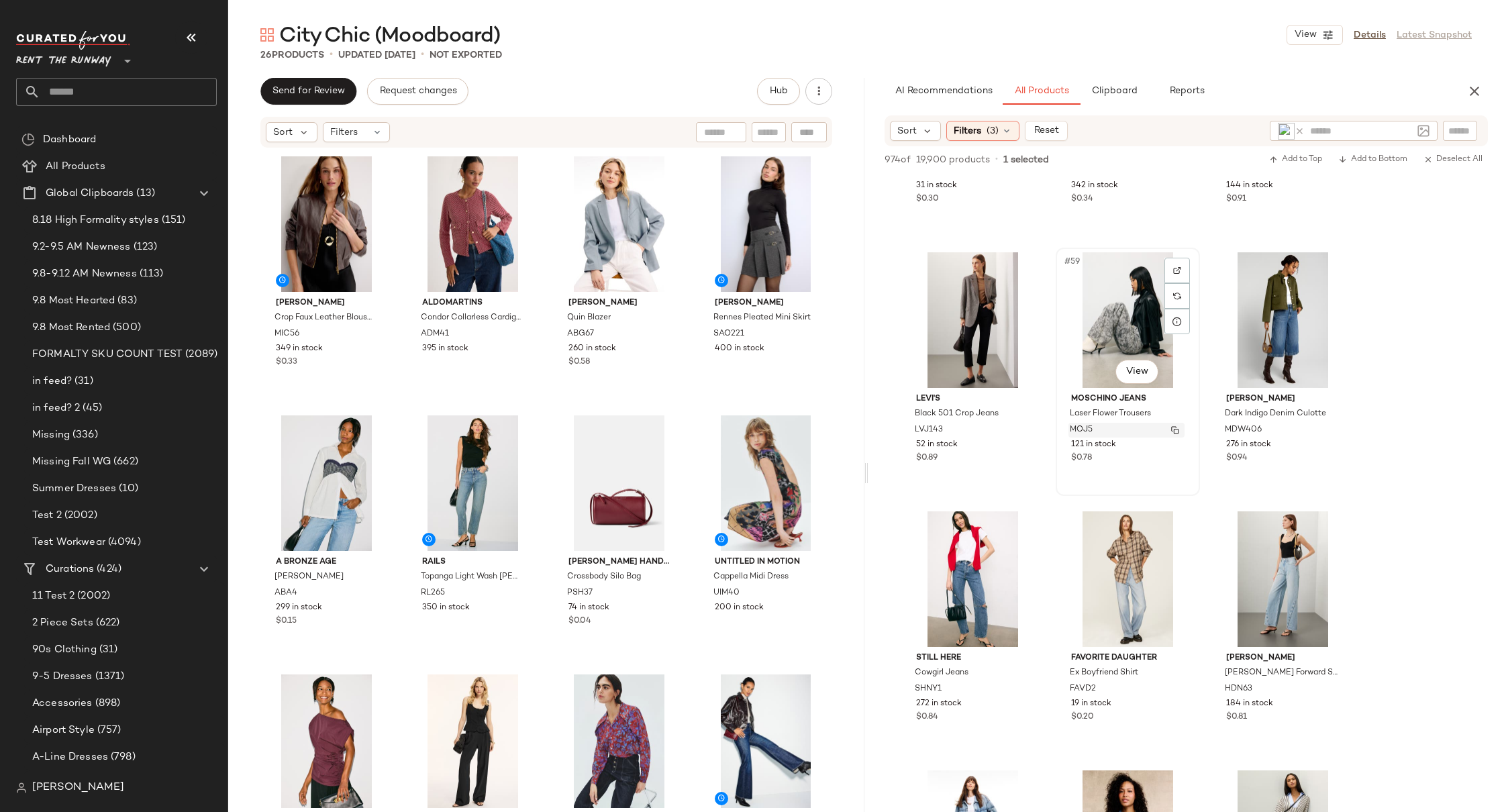
click at [1177, 431] on img "button" at bounding box center [1175, 430] width 8 height 8
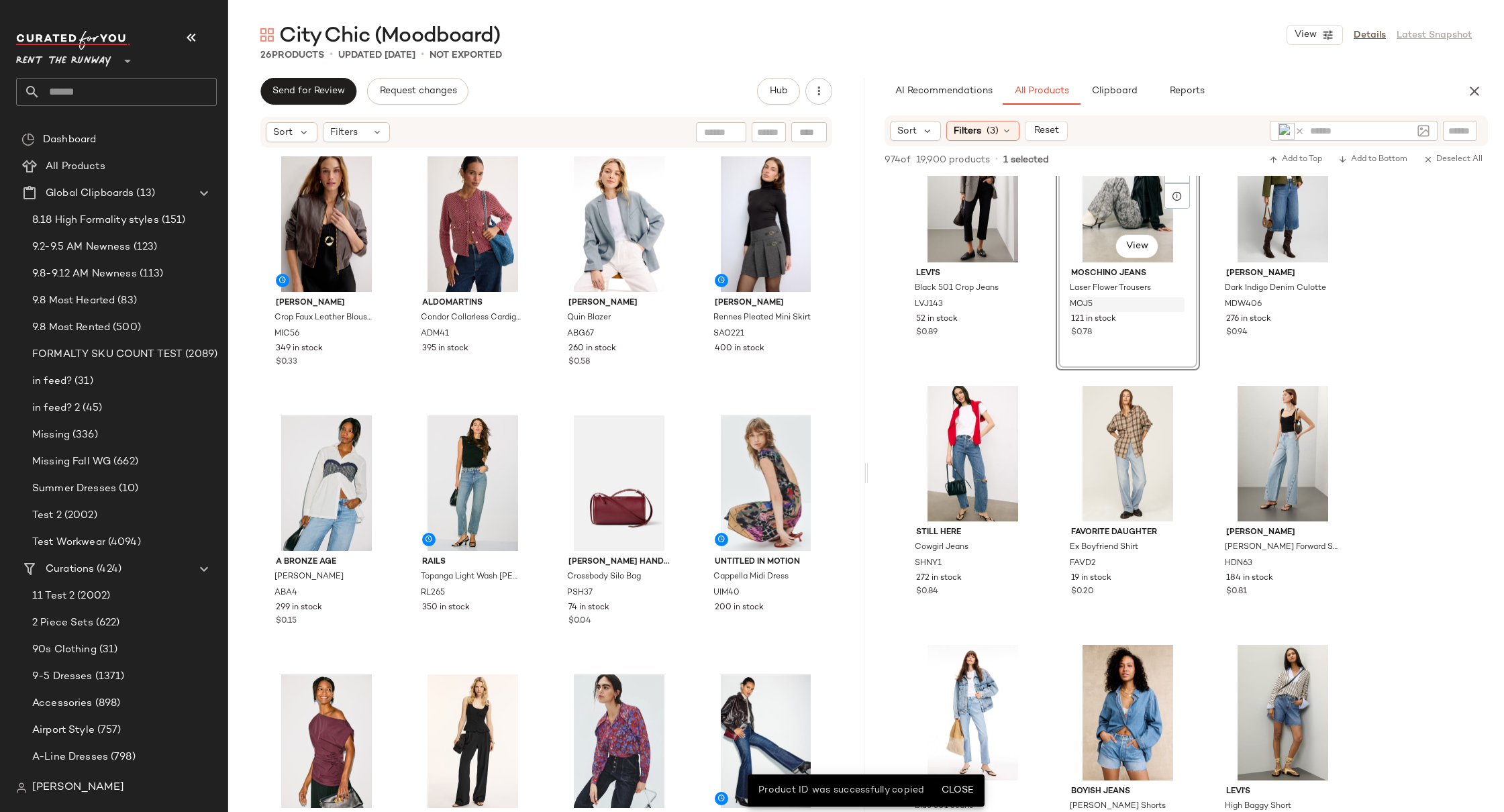
scroll to position [4982, 0]
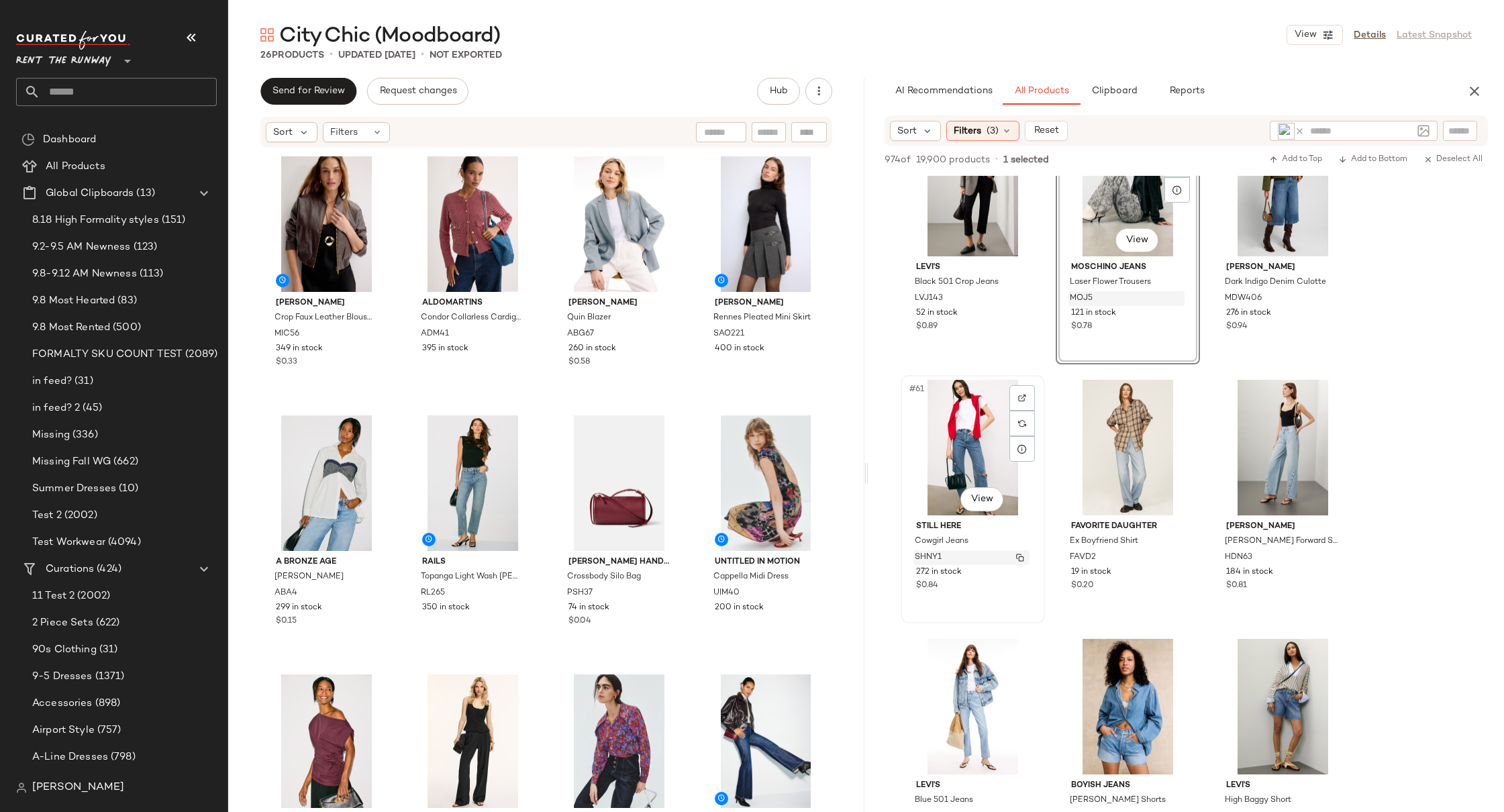
click at [1020, 556] on img "button" at bounding box center [1020, 558] width 8 height 8
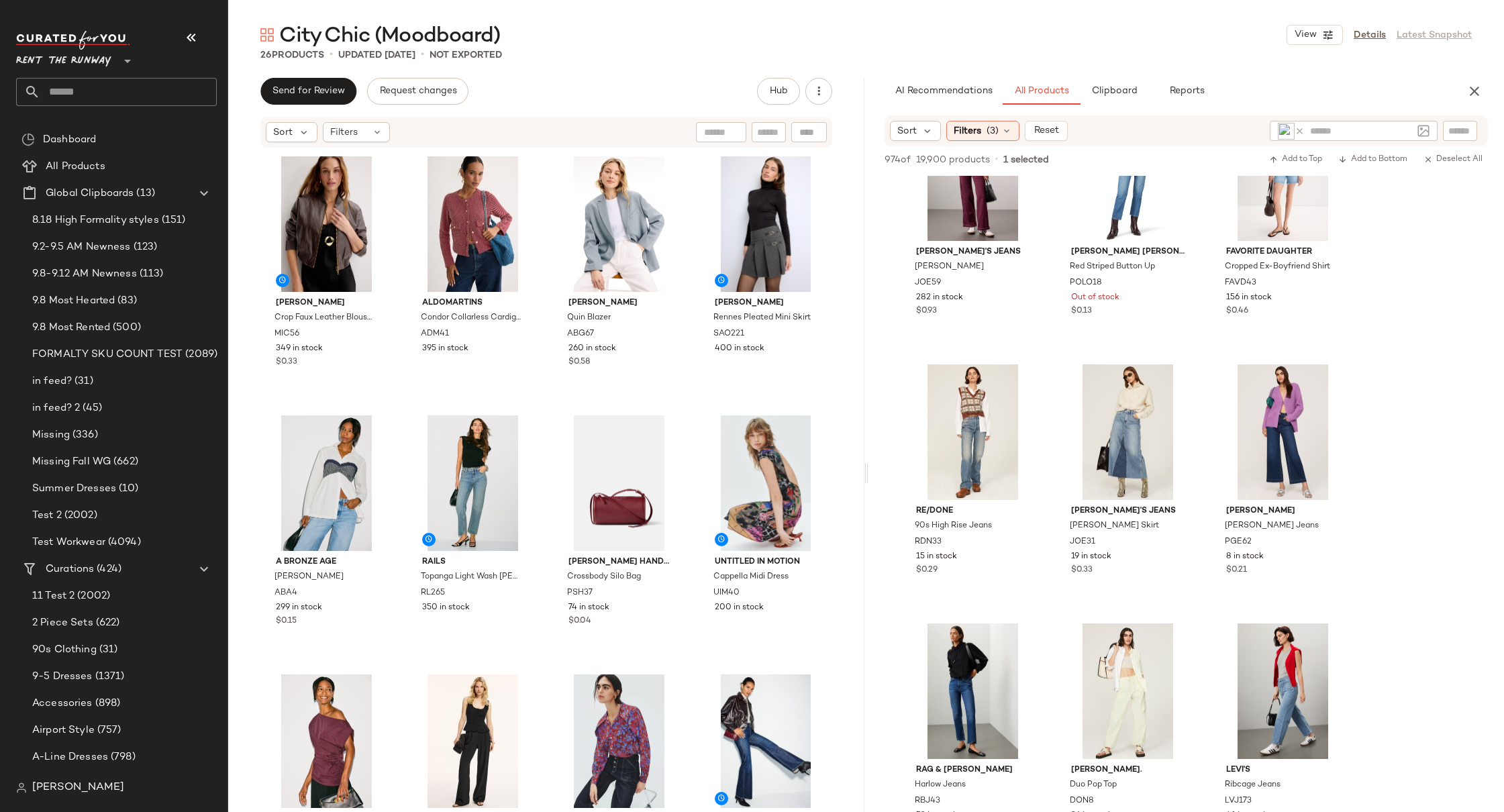
scroll to position [8394, 0]
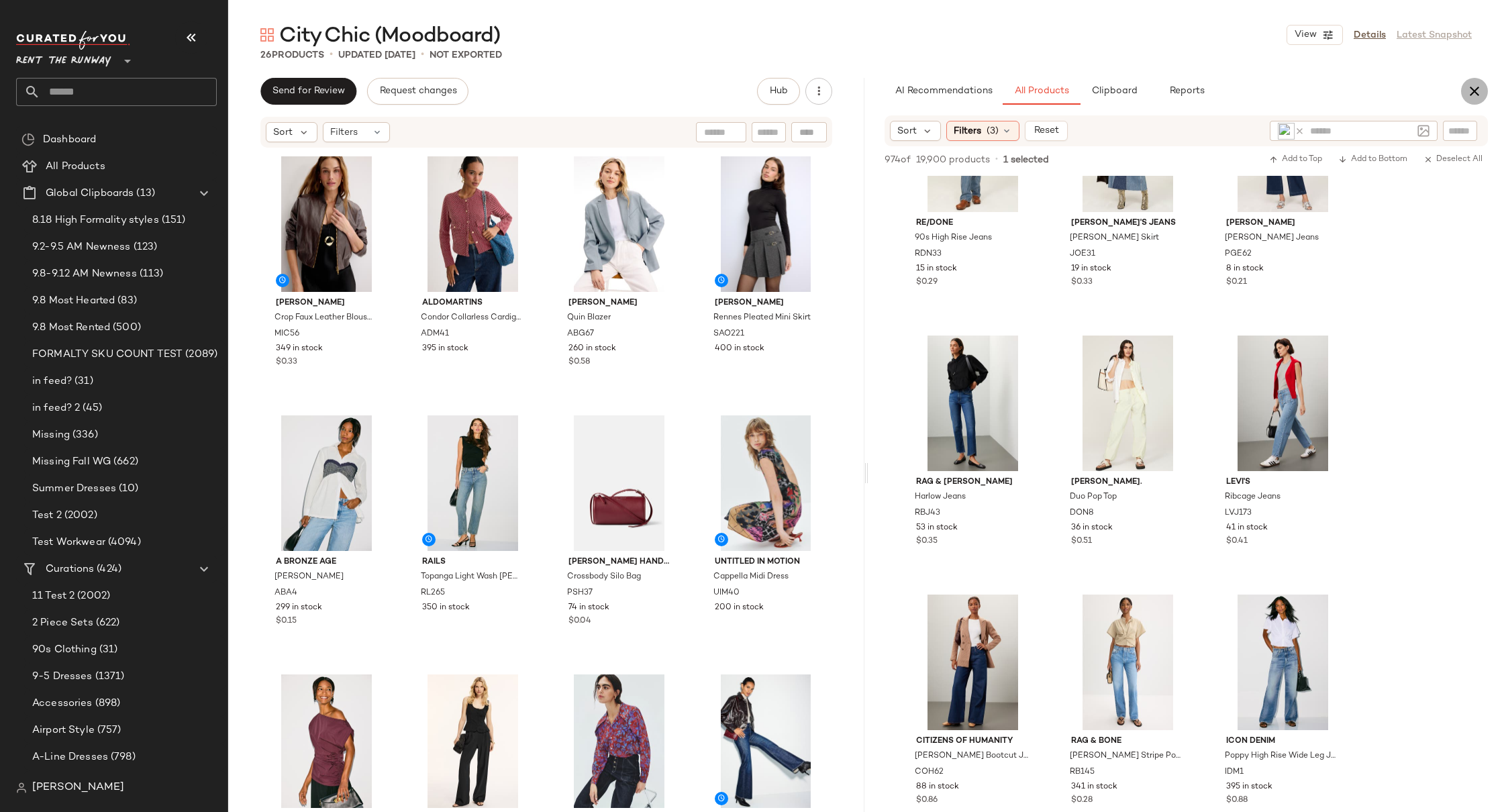
click at [1476, 92] on icon "button" at bounding box center [1475, 92] width 16 height 16
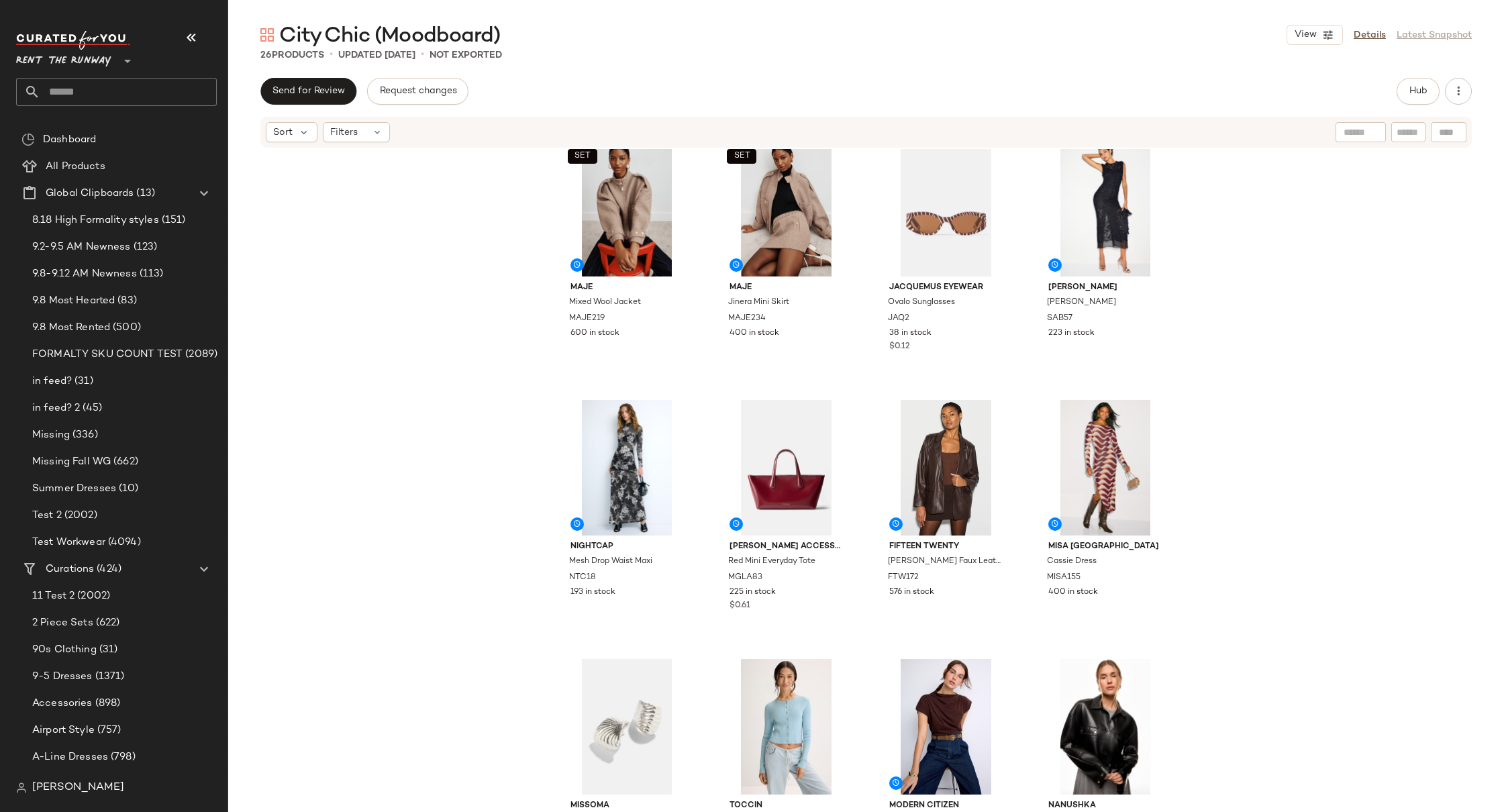
scroll to position [769, 0]
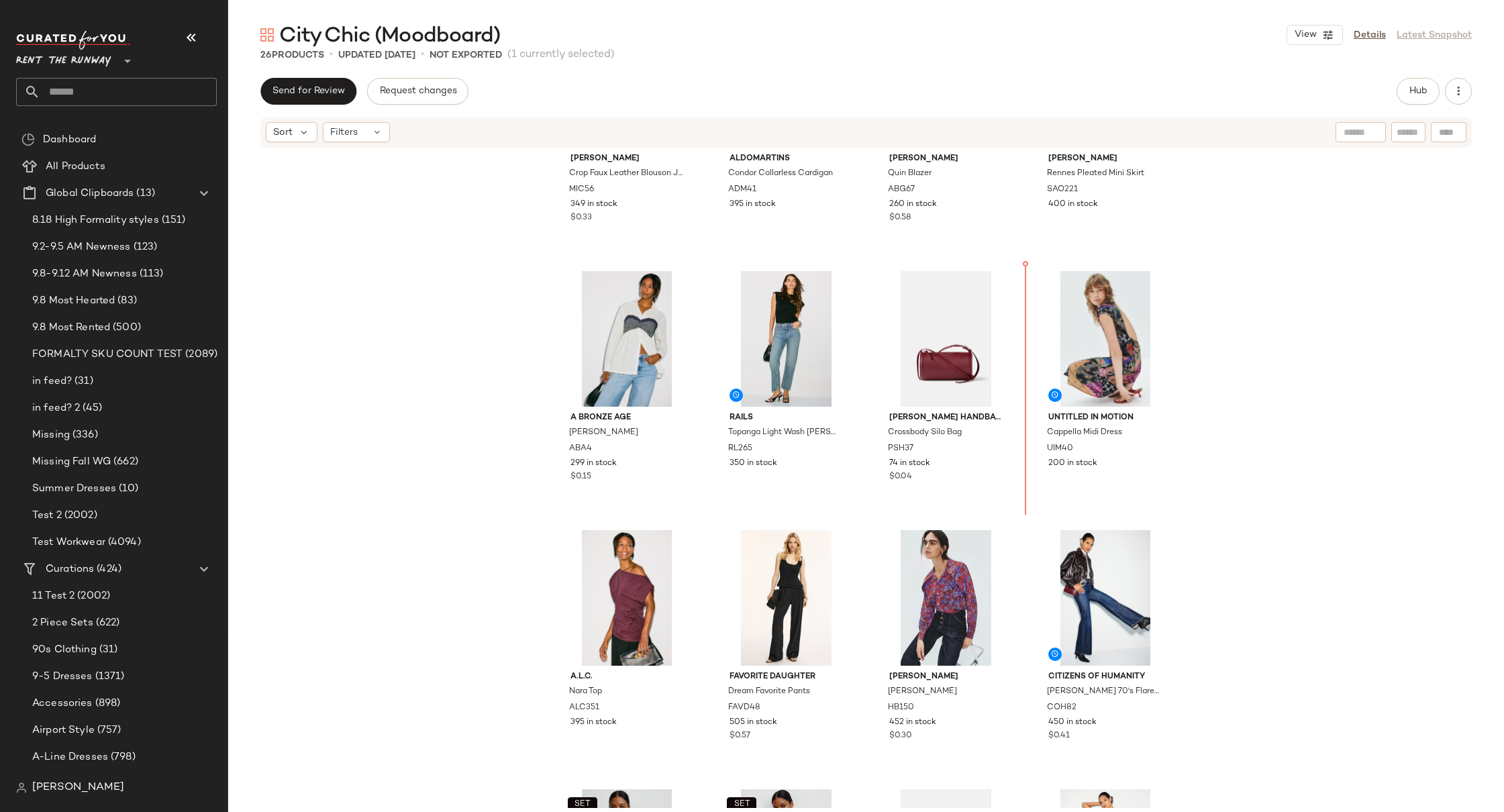
scroll to position [147, 0]
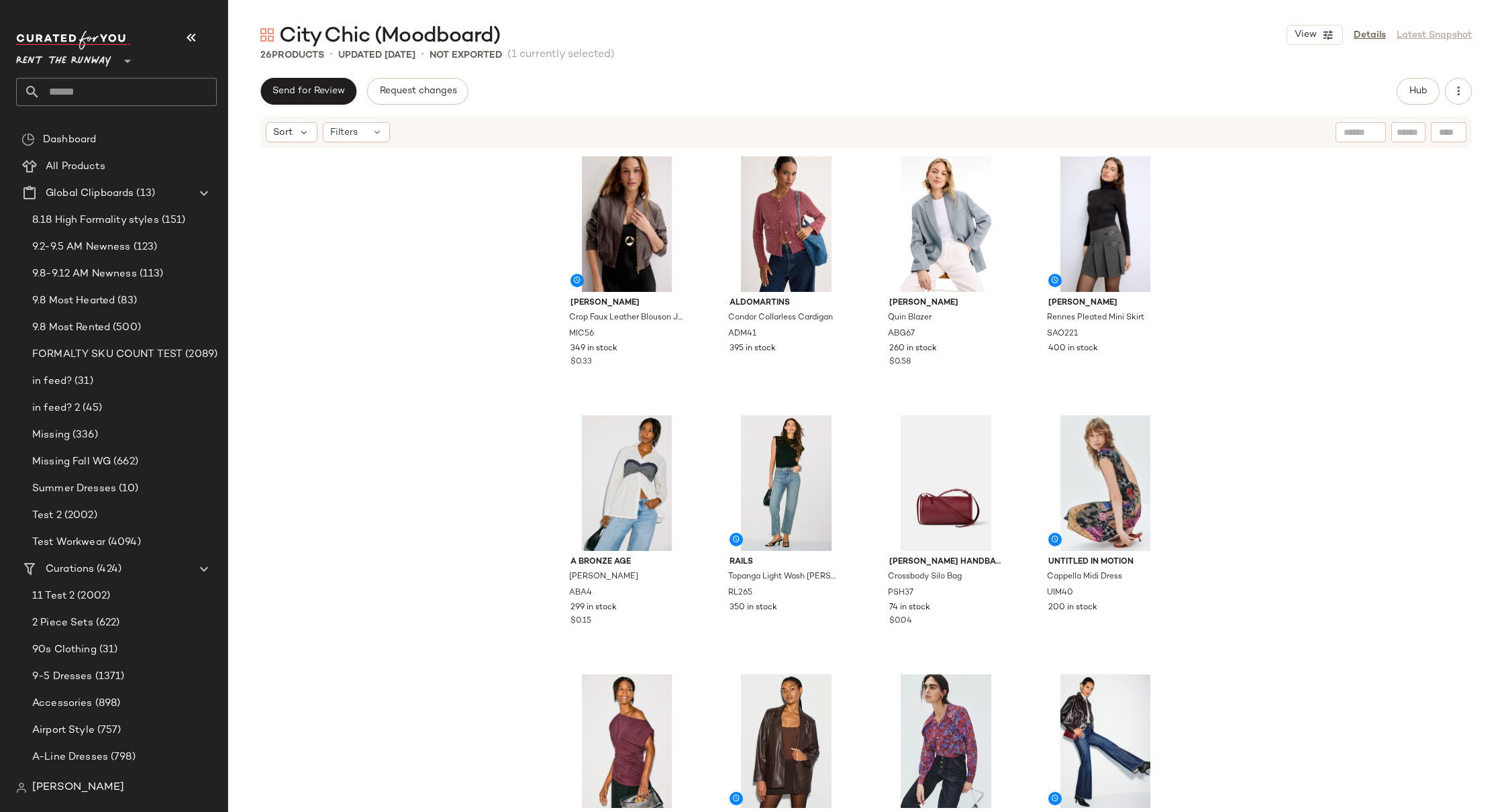
drag, startPoint x: 925, startPoint y: 649, endPoint x: 1177, endPoint y: 7, distance: 689.7
click at [130, 95] on input "text" at bounding box center [128, 92] width 177 height 28
click at [342, 248] on div "[PERSON_NAME] Crop Faux Leather Blouson Jacket MIC56 349 in stock $0.33 Aldomar…" at bounding box center [866, 479] width 1276 height 659
click at [116, 94] on input "text" at bounding box center [128, 92] width 177 height 28
type input "*****"
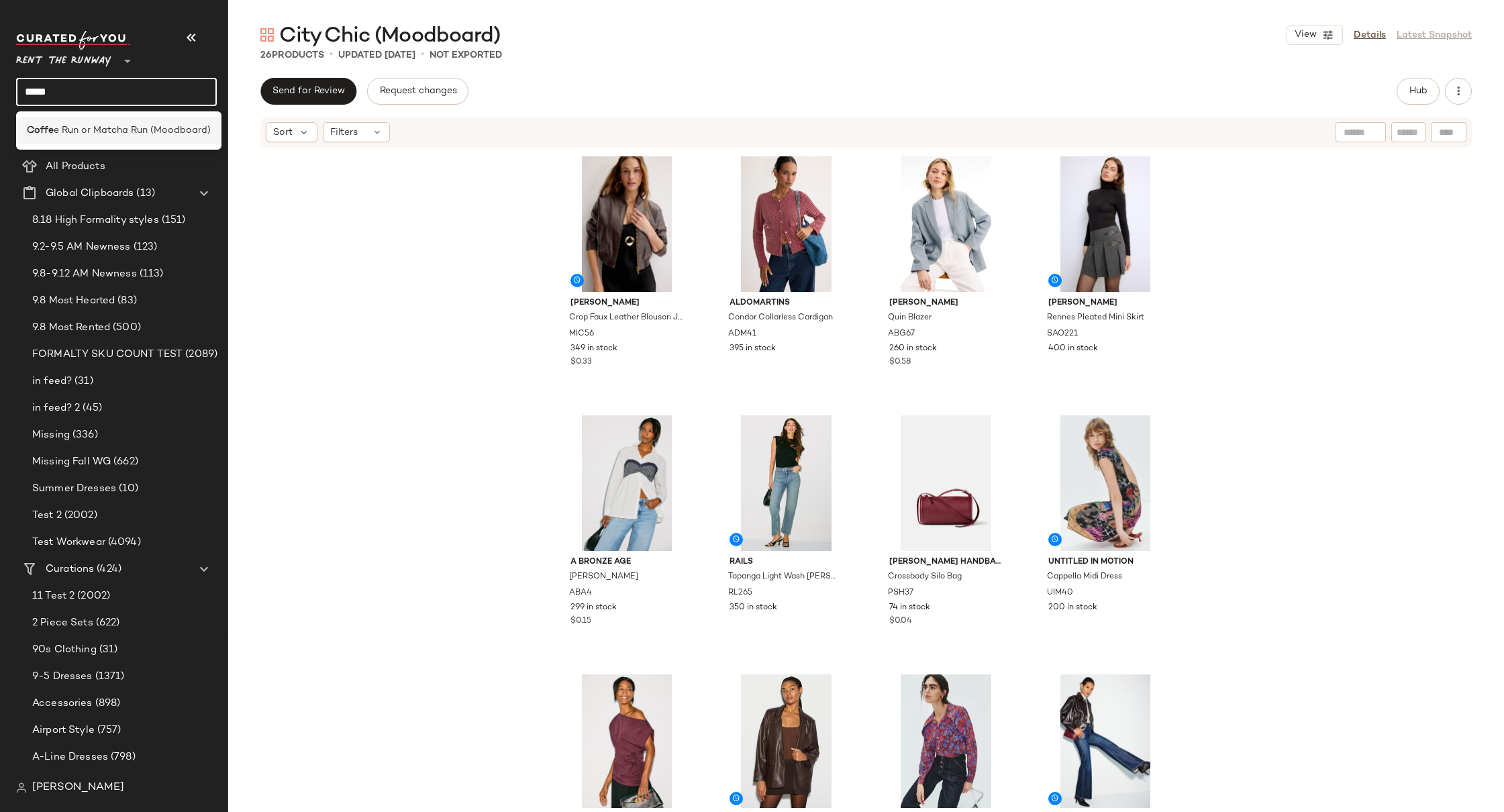
click at [125, 125] on span "e Run or Matcha Run (Moodboard)" at bounding box center [132, 130] width 157 height 14
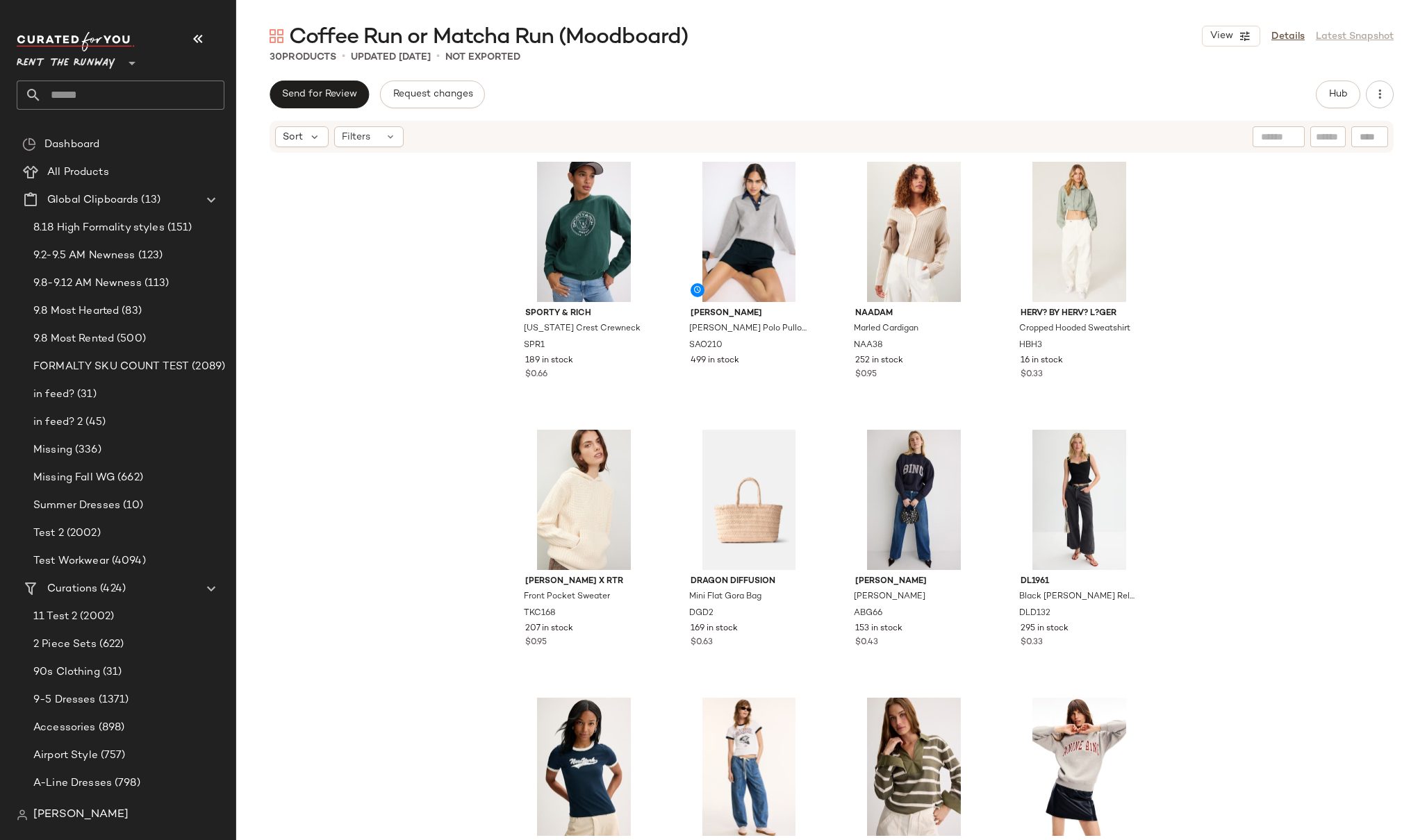
click at [93, 96] on input "text" at bounding box center [133, 95] width 183 height 29
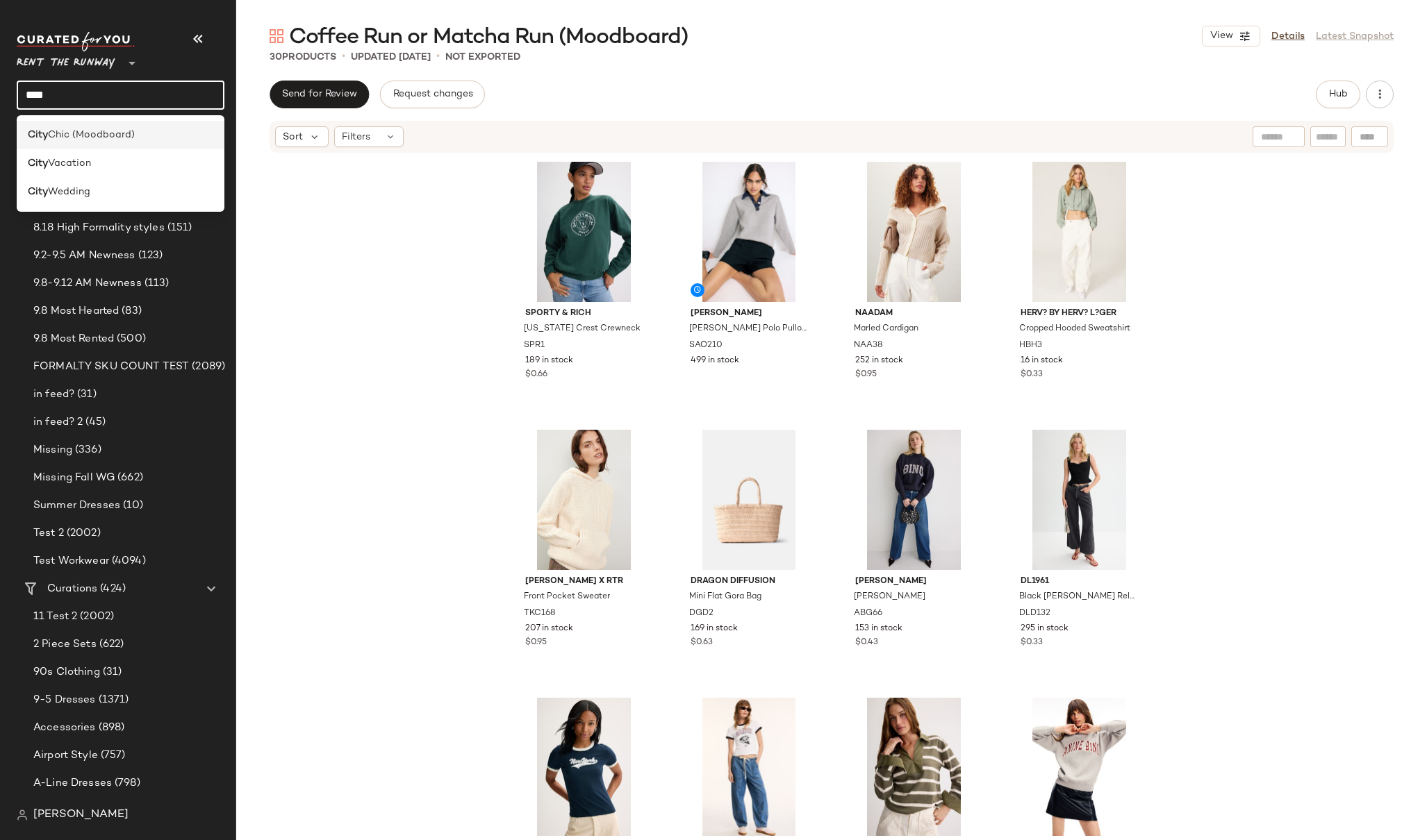
type input "****"
click at [121, 133] on span "Chic (Moodboard)" at bounding box center [91, 135] width 87 height 15
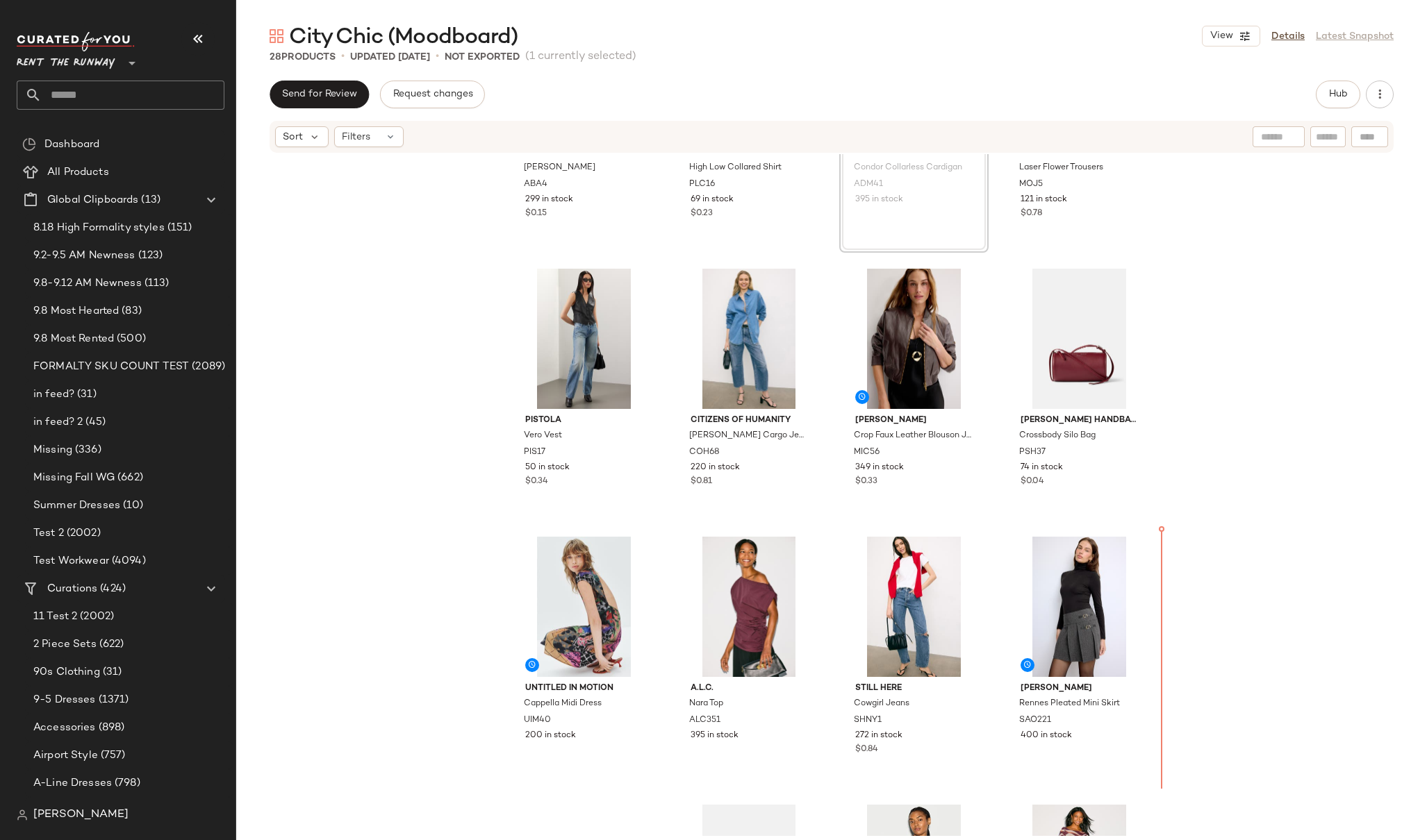
scroll to position [174, 0]
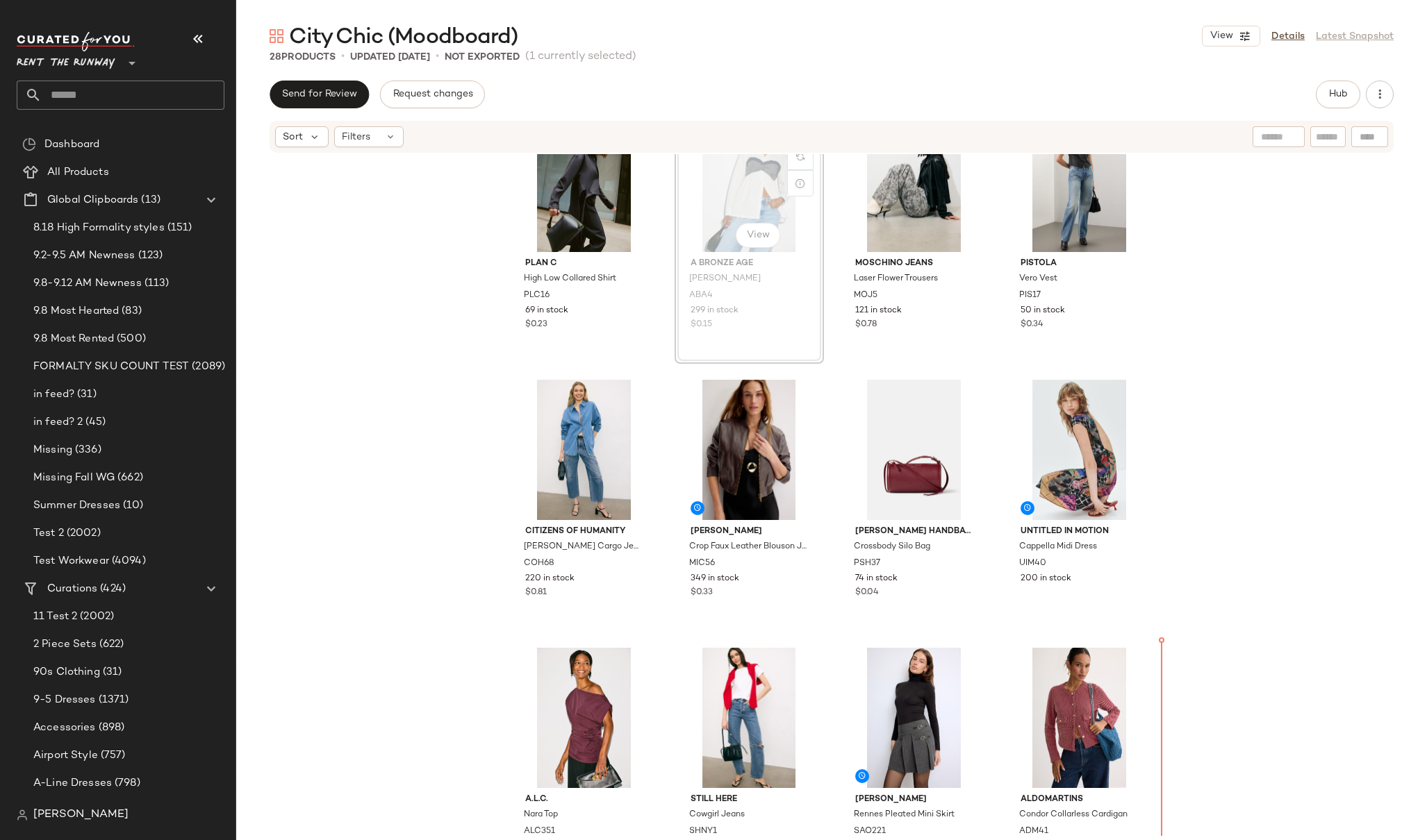
scroll to position [59, 0]
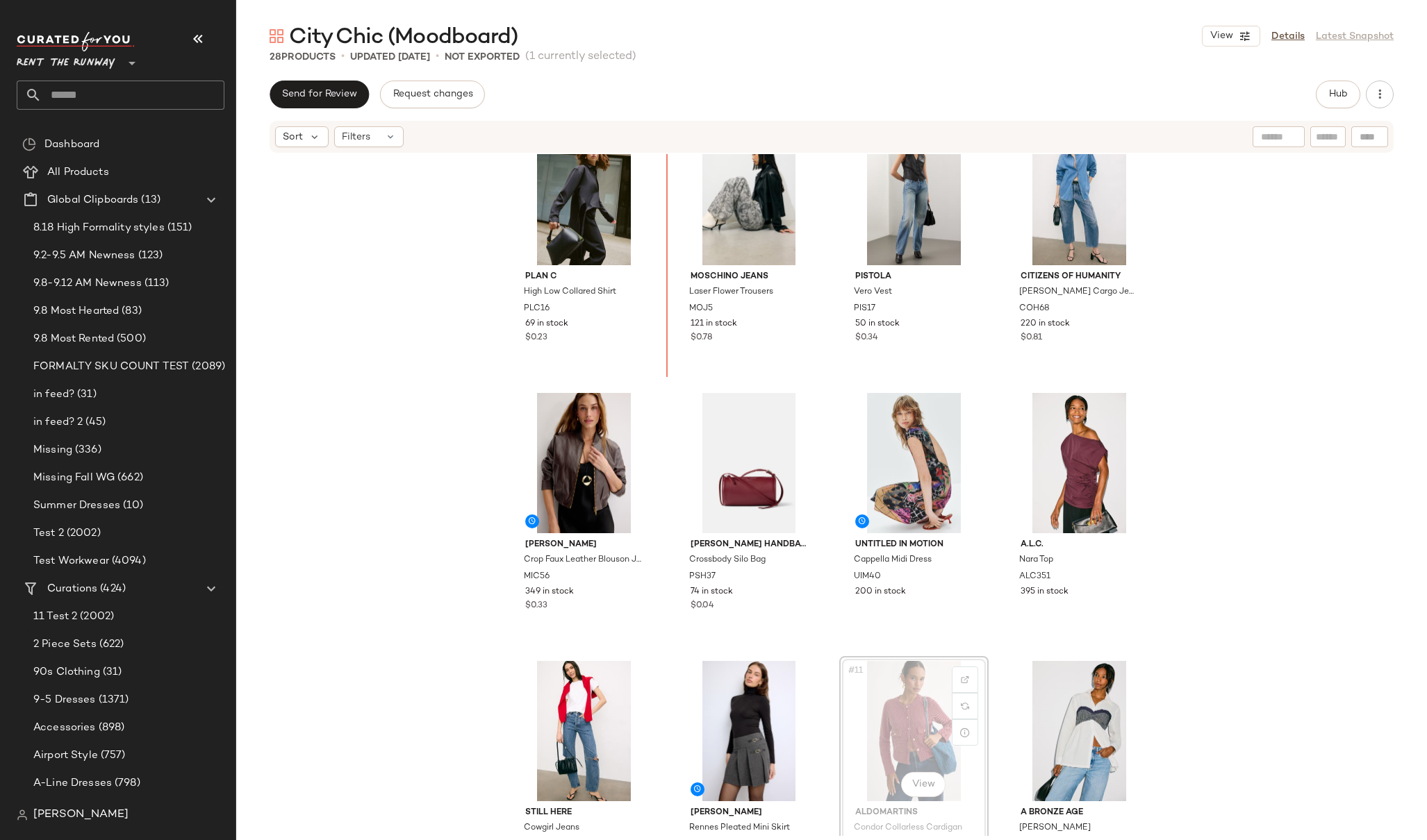
scroll to position [25, 0]
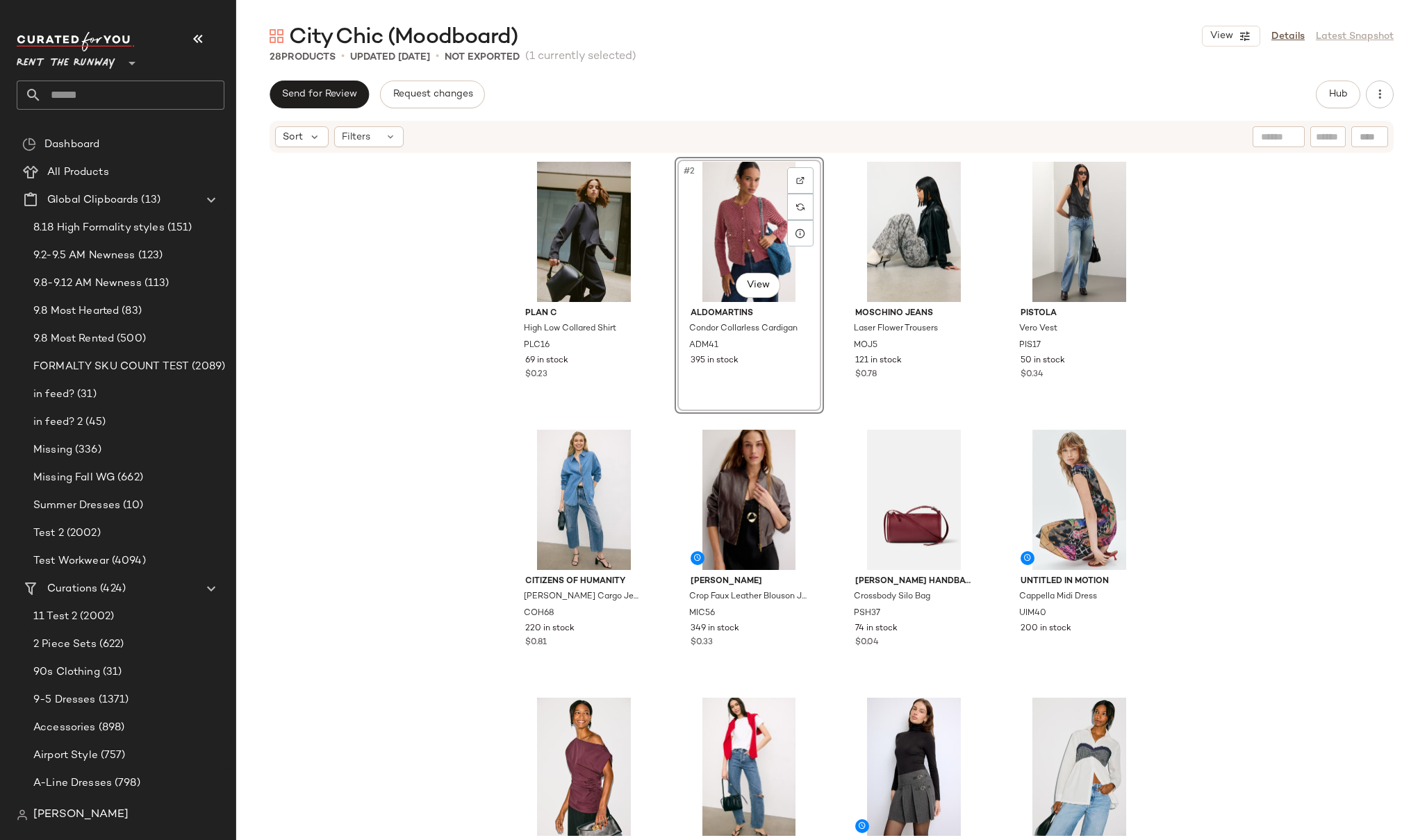
click at [811, 29] on div "City Chic (Moodboard) View Details Latest Snapshot" at bounding box center [831, 36] width 1191 height 28
click at [357, 311] on div "Plan C High Low Collared Shirt PLC16 69 in stock $0.23 #2 View Aldomartins Cond…" at bounding box center [831, 495] width 1191 height 682
